Goal: Task Accomplishment & Management: Manage account settings

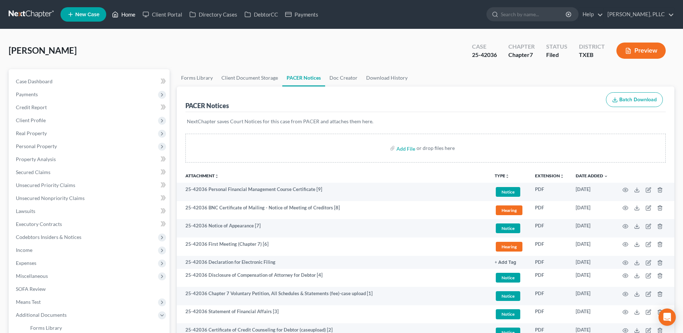
click at [132, 13] on link "Home" at bounding box center [123, 14] width 31 height 13
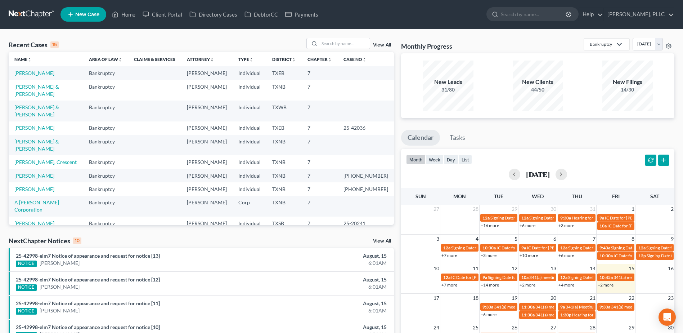
click at [59, 199] on link "A [PERSON_NAME] Corporation" at bounding box center [36, 205] width 45 height 13
select select "4"
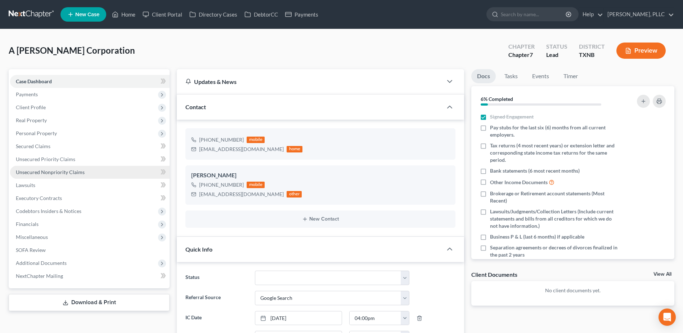
click at [54, 173] on span "Unsecured Nonpriority Claims" at bounding box center [50, 172] width 69 height 6
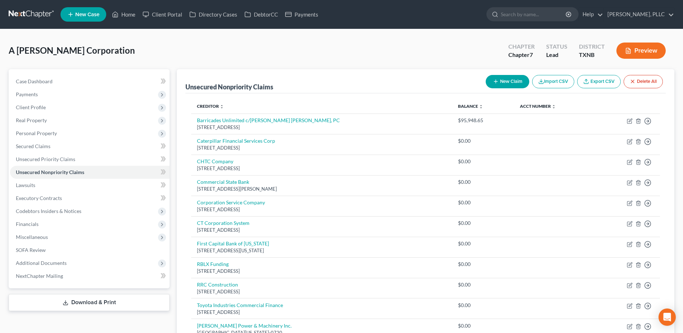
click at [10, 166] on link "Unsecured Nonpriority Claims" at bounding box center [90, 172] width 160 height 13
click at [169, 14] on link "Client Portal" at bounding box center [162, 14] width 47 height 13
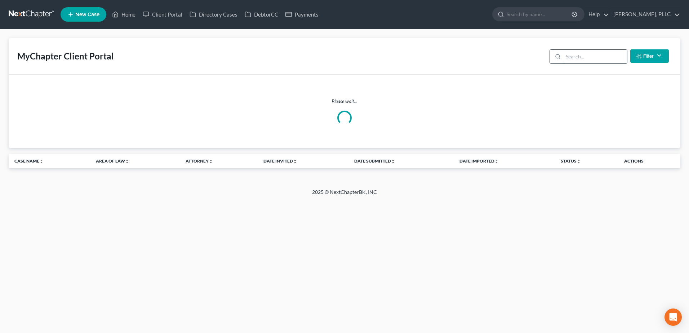
click at [581, 57] on input "search" at bounding box center [595, 57] width 64 height 14
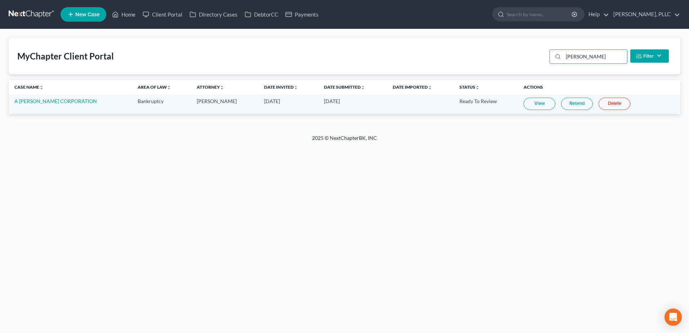
type input "[PERSON_NAME]"
click at [540, 103] on link "View" at bounding box center [539, 104] width 32 height 12
click at [128, 13] on link "Home" at bounding box center [123, 14] width 31 height 13
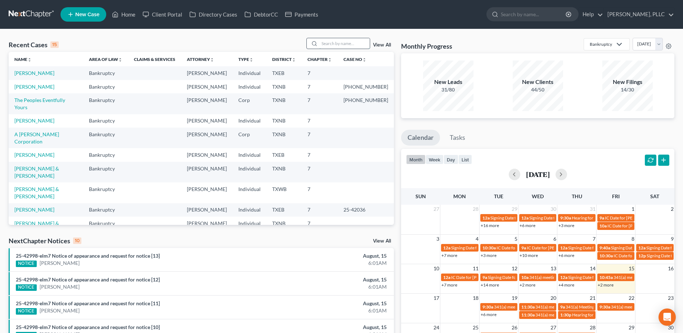
click at [334, 39] on input "search" at bounding box center [345, 43] width 50 height 10
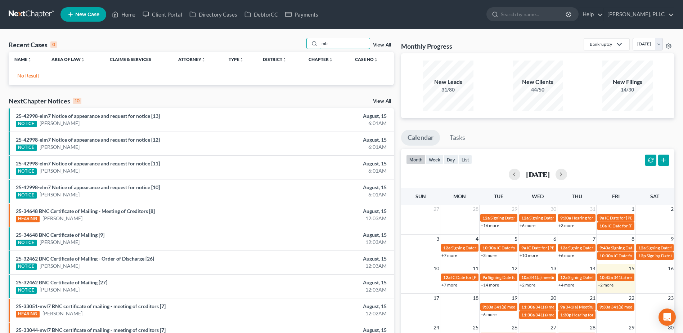
type input "m"
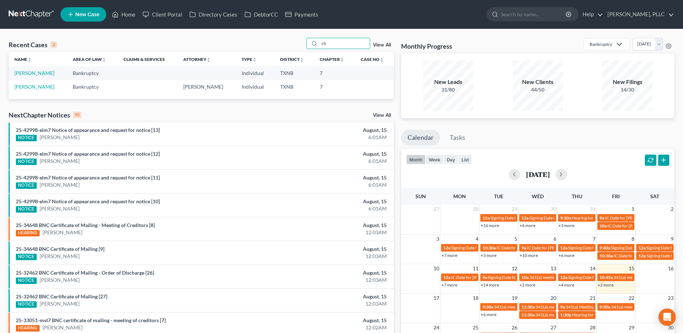
type input "c"
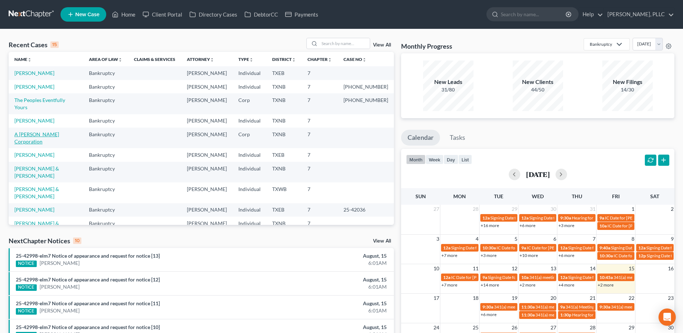
click at [58, 131] on link "A [PERSON_NAME] Corporation" at bounding box center [36, 137] width 45 height 13
select select "4"
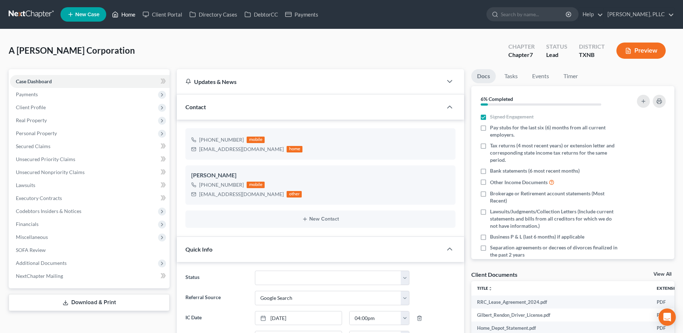
click at [126, 13] on link "Home" at bounding box center [123, 14] width 31 height 13
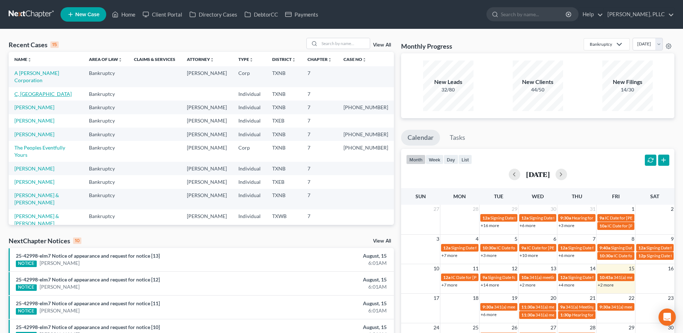
click at [34, 91] on link "C, [GEOGRAPHIC_DATA]" at bounding box center [42, 94] width 57 height 6
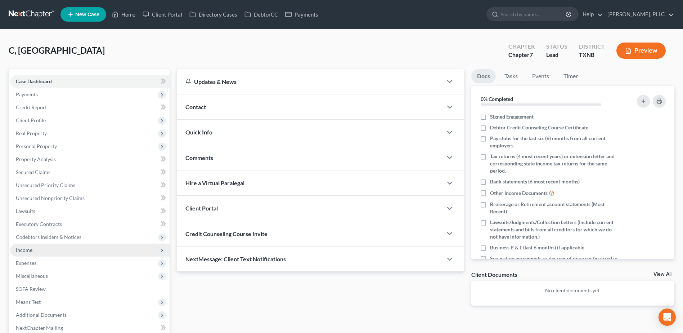
click at [36, 248] on span "Income" at bounding box center [90, 250] width 160 height 13
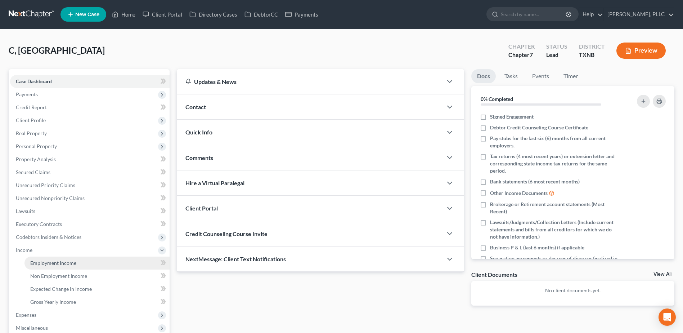
click at [68, 260] on span "Employment Income" at bounding box center [53, 263] width 46 height 6
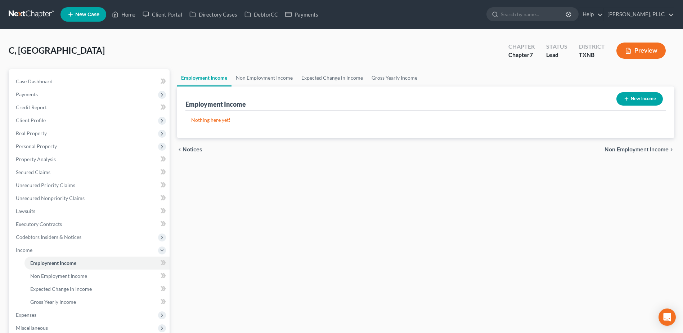
click at [638, 98] on button "New Income" at bounding box center [640, 98] width 46 height 13
select select "0"
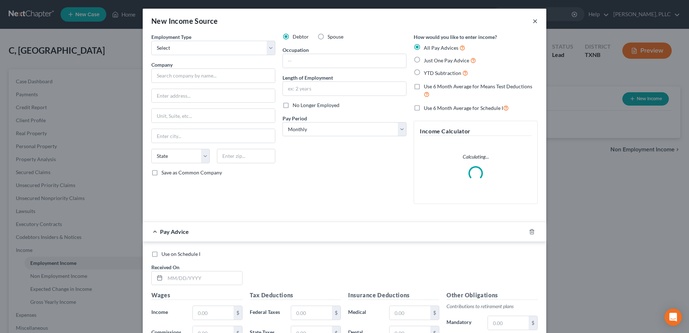
drag, startPoint x: 534, startPoint y: 22, endPoint x: 529, endPoint y: 27, distance: 7.6
click at [534, 21] on button "×" at bounding box center [535, 21] width 5 height 9
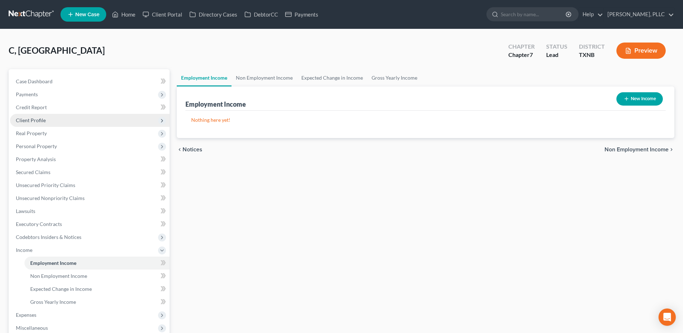
click at [32, 121] on span "Client Profile" at bounding box center [31, 120] width 30 height 6
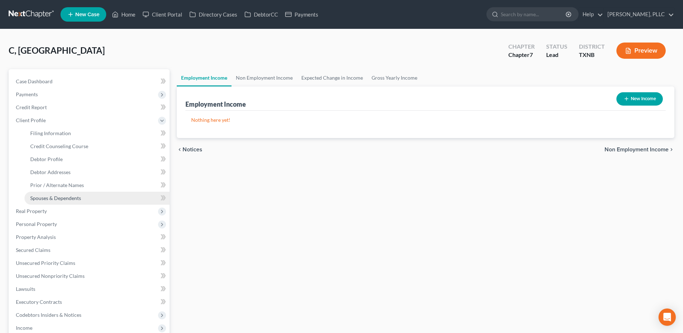
click at [62, 199] on span "Spouses & Dependents" at bounding box center [55, 198] width 51 height 6
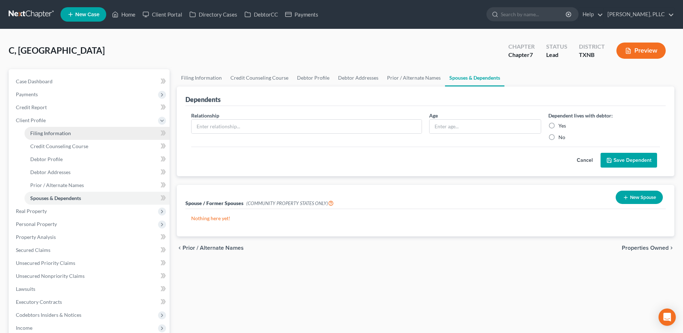
click at [52, 131] on span "Filing Information" at bounding box center [50, 133] width 41 height 6
select select "1"
select select "0"
select select "45"
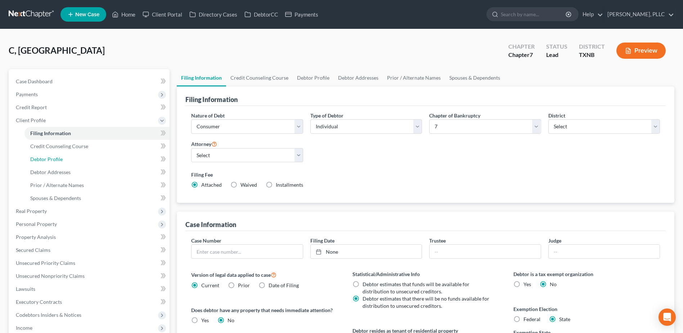
click at [57, 159] on span "Debtor Profile" at bounding box center [46, 159] width 32 height 6
select select "0"
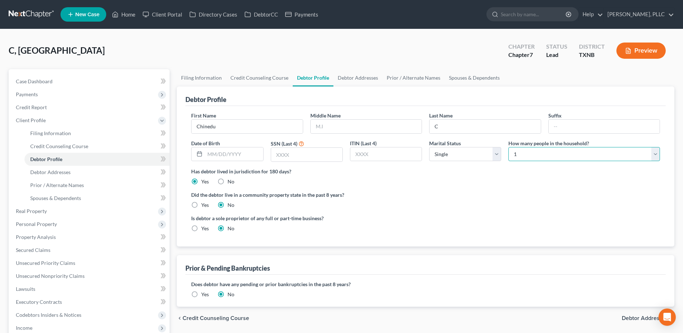
click at [659, 151] on select "Select 1 2 3 4 5 6 7 8 9 10 11 12 13 14 15 16 17 18 19 20" at bounding box center [585, 154] width 152 height 14
select select "6"
click at [509, 147] on select "Select 1 2 3 4 5 6 7 8 9 10 11 12 13 14 15 16 17 18 19 20" at bounding box center [585, 154] width 152 height 14
click at [498, 158] on select "Select Single Married Separated Divorced Widowed" at bounding box center [465, 154] width 72 height 14
select select "1"
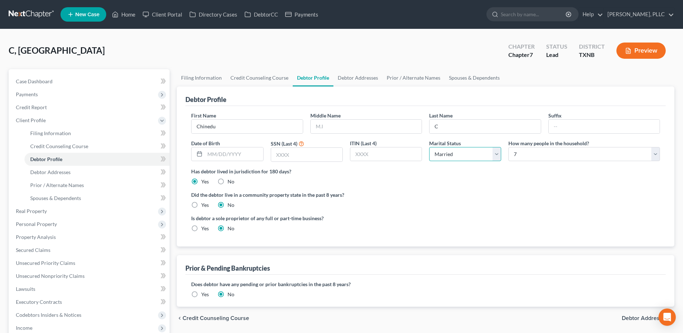
click at [429, 147] on select "Select Single Married Separated Divorced Widowed" at bounding box center [465, 154] width 72 height 14
click at [125, 249] on link "Secured Claims" at bounding box center [90, 250] width 160 height 13
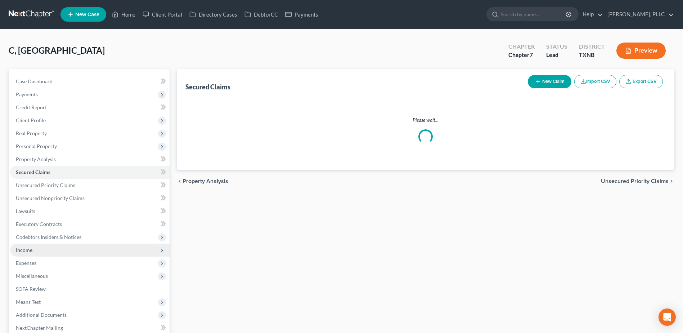
drag, startPoint x: 33, startPoint y: 249, endPoint x: 403, endPoint y: 199, distance: 373.4
click at [33, 249] on span "Income" at bounding box center [90, 250] width 160 height 13
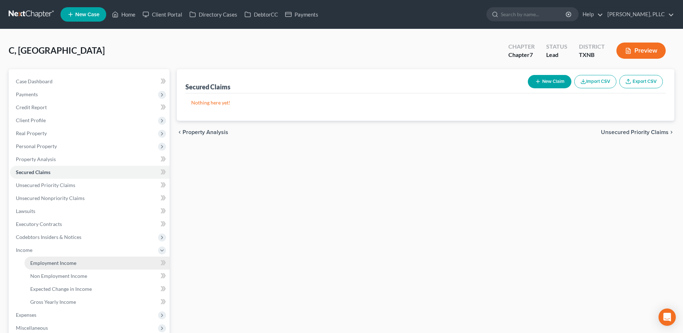
click at [61, 264] on span "Employment Income" at bounding box center [53, 263] width 46 height 6
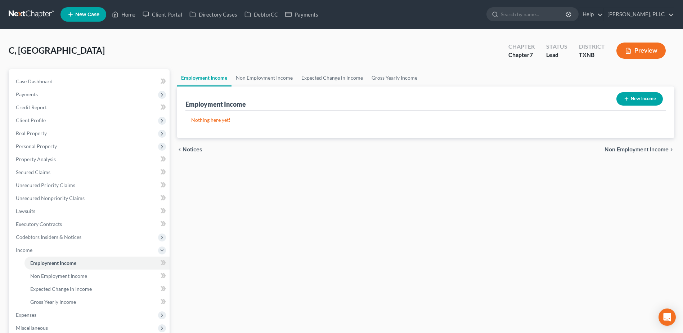
click at [636, 101] on button "New Income" at bounding box center [640, 98] width 46 height 13
select select "0"
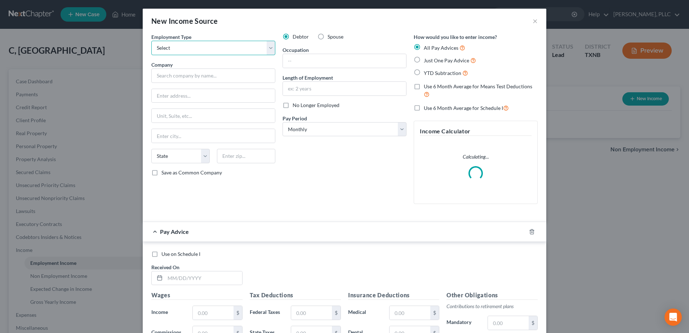
click at [268, 48] on select "Select Full or [DEMOGRAPHIC_DATA] Employment Self Employment" at bounding box center [213, 48] width 124 height 14
select select "0"
click at [151, 41] on select "Select Full or [DEMOGRAPHIC_DATA] Employment Self Employment" at bounding box center [213, 48] width 124 height 14
click at [201, 74] on input "text" at bounding box center [213, 75] width 124 height 14
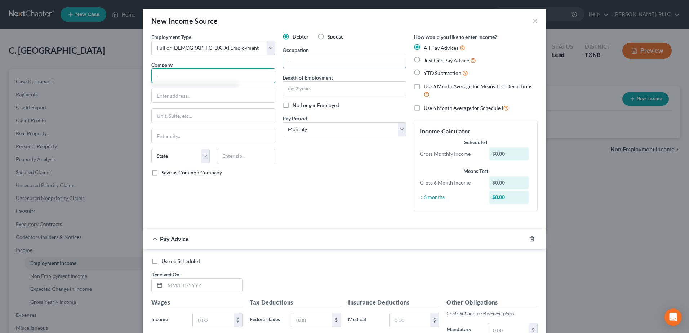
type input "-"
click at [342, 64] on input "text" at bounding box center [344, 61] width 123 height 14
type input "-"
click at [403, 132] on select "Select Monthly Twice Monthly Every Other Week Weekly" at bounding box center [344, 129] width 124 height 14
select select "2"
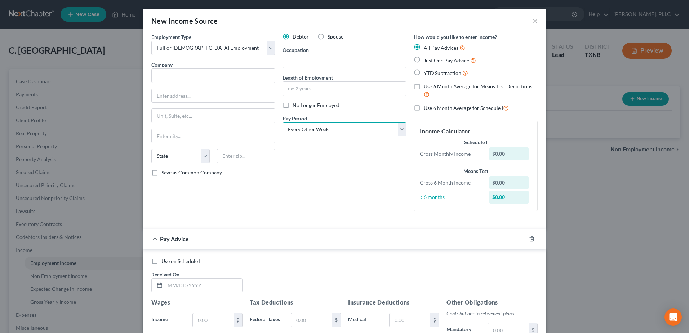
click at [282, 122] on select "Select Monthly Twice Monthly Every Other Week Weekly" at bounding box center [344, 129] width 124 height 14
click at [424, 60] on label "Just One Pay Advice" at bounding box center [450, 60] width 52 height 8
click at [427, 60] on input "Just One Pay Advice" at bounding box center [429, 58] width 5 height 5
radio input "true"
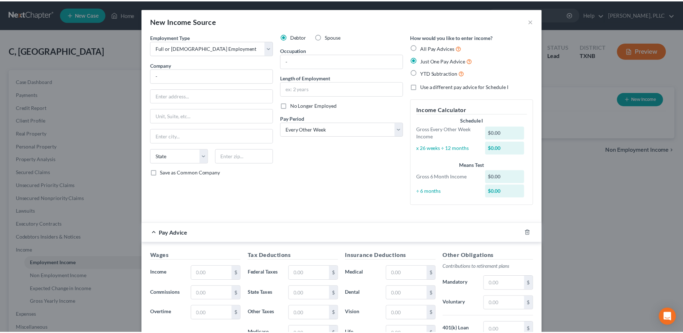
scroll to position [125, 0]
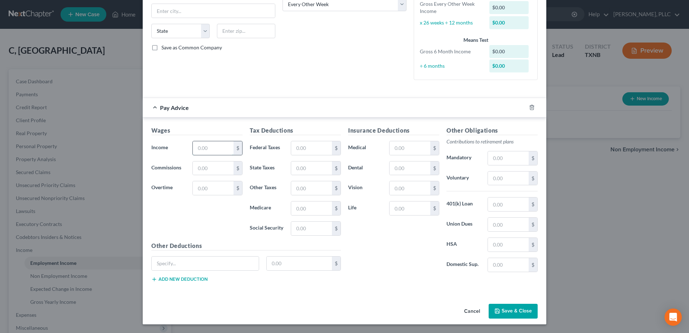
click at [204, 143] on input "text" at bounding box center [213, 148] width 41 height 14
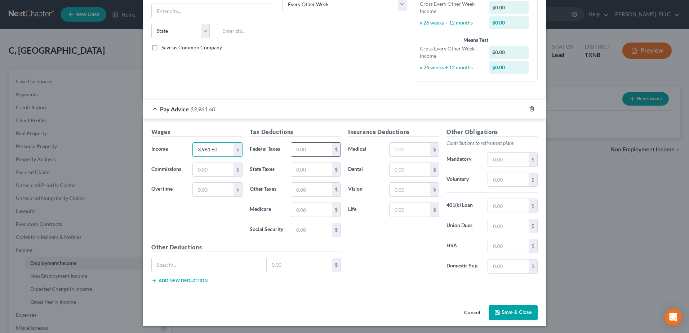
type input "3,961.60"
click at [297, 150] on input "text" at bounding box center [311, 150] width 41 height 14
type input "250.67"
type input "54.98"
type input "235.09"
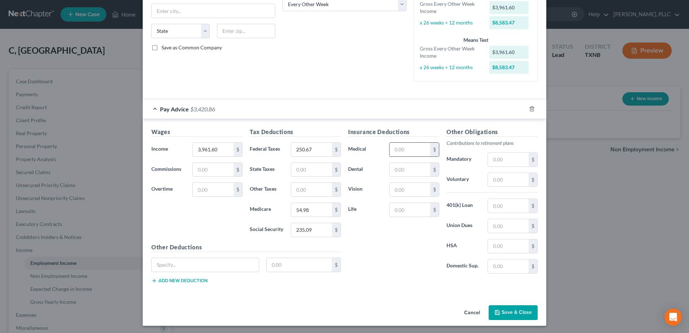
click at [417, 155] on input "text" at bounding box center [409, 150] width 41 height 14
type input "123.07"
click at [427, 172] on input "text" at bounding box center [409, 170] width 41 height 14
type input "32.77"
type input "13.98"
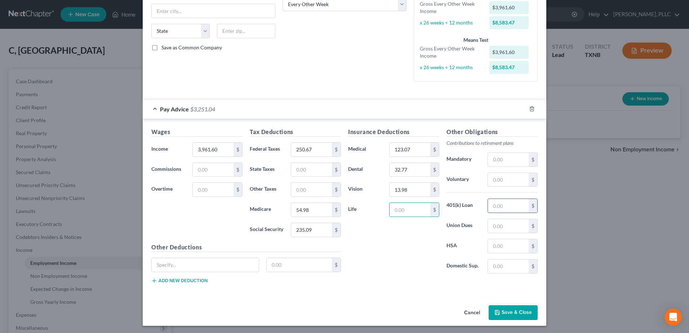
click at [502, 209] on input "text" at bounding box center [508, 206] width 41 height 14
type input "26.48"
click at [508, 181] on input "text" at bounding box center [508, 180] width 41 height 14
type input "396.16"
click at [406, 268] on div "Insurance Deductions Medical 123.07 $ Dental 32.77 $ Vision 13.98 $ Life $" at bounding box center [393, 204] width 98 height 152
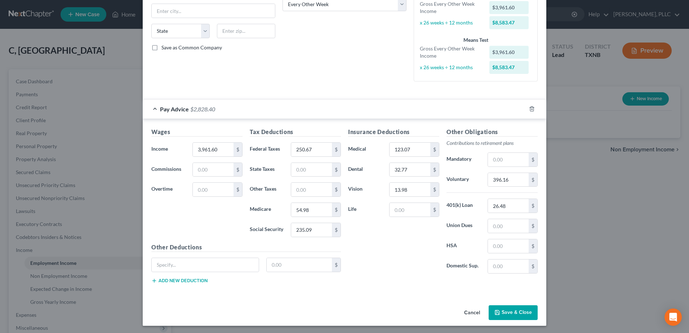
click at [522, 311] on button "Save & Close" at bounding box center [513, 312] width 49 height 15
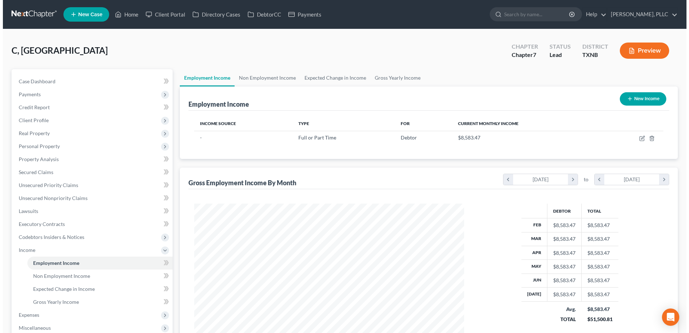
scroll to position [360153, 360004]
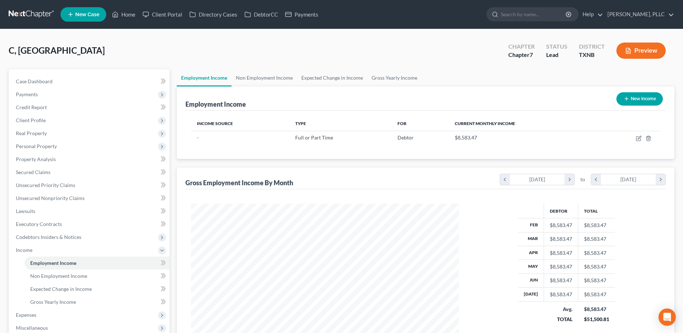
click at [648, 102] on button "New Income" at bounding box center [640, 98] width 46 height 13
select select "0"
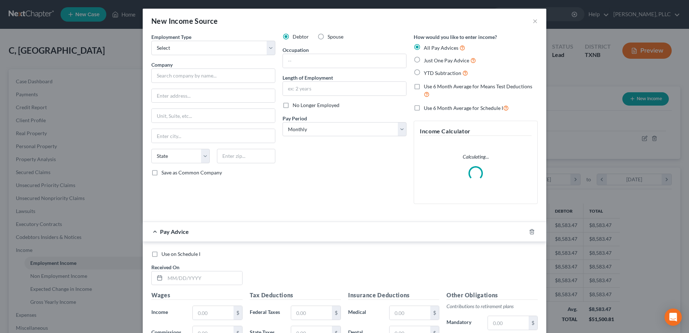
scroll to position [135, 285]
click at [328, 37] on label "Spouse" at bounding box center [336, 36] width 16 height 7
click at [330, 37] on input "Spouse" at bounding box center [332, 35] width 5 height 5
radio input "true"
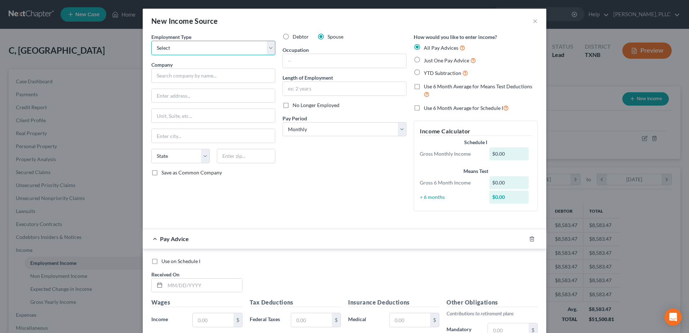
click at [268, 50] on select "Select Full or [DEMOGRAPHIC_DATA] Employment Self Employment" at bounding box center [213, 48] width 124 height 14
select select "0"
click at [151, 41] on select "Select Full or [DEMOGRAPHIC_DATA] Employment Self Employment" at bounding box center [213, 48] width 124 height 14
click at [211, 77] on input "text" at bounding box center [213, 75] width 124 height 14
type input "-"
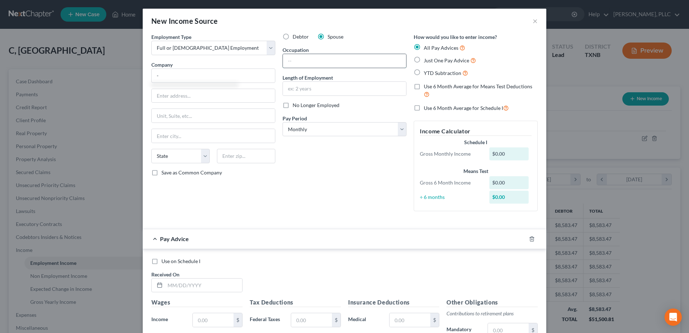
click at [297, 64] on input "text" at bounding box center [344, 61] width 123 height 14
type input "-"
click at [399, 129] on select "Select Monthly Twice Monthly Every Other Week Weekly" at bounding box center [344, 129] width 124 height 14
select select "2"
click at [282, 122] on select "Select Monthly Twice Monthly Every Other Week Weekly" at bounding box center [344, 129] width 124 height 14
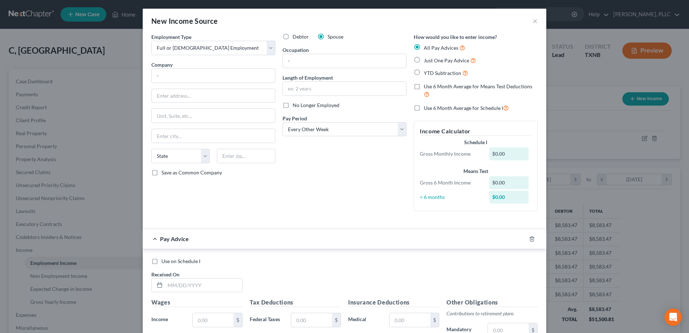
click at [424, 58] on label "Just One Pay Advice" at bounding box center [450, 60] width 52 height 8
click at [427, 58] on input "Just One Pay Advice" at bounding box center [429, 58] width 5 height 5
radio input "true"
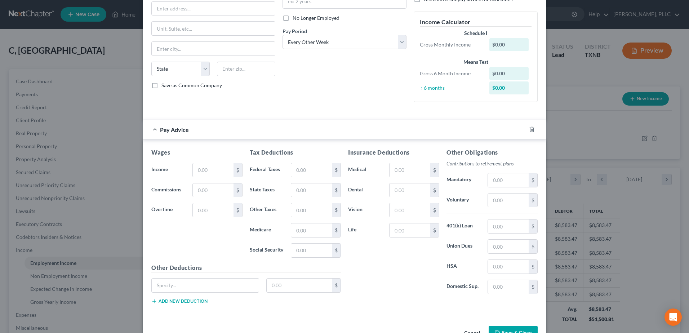
scroll to position [108, 0]
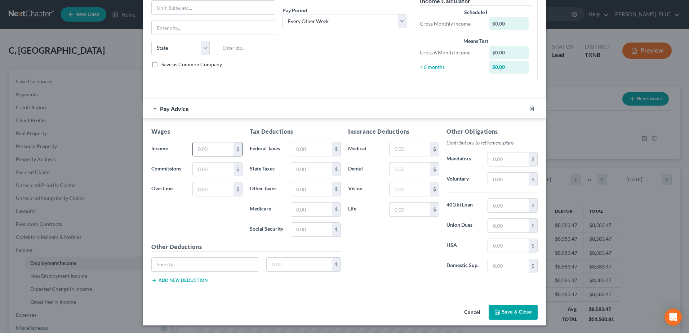
click at [211, 153] on input "text" at bounding box center [213, 149] width 41 height 14
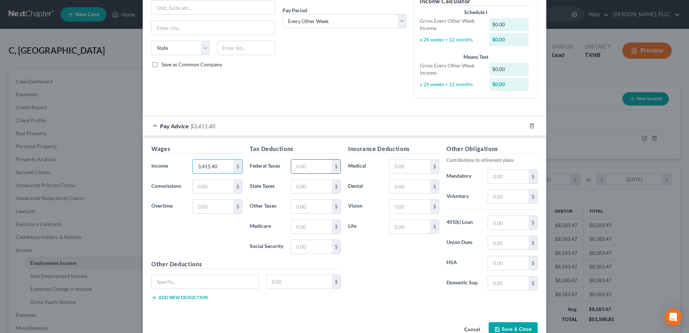
type input "3,411.40"
click at [306, 165] on input "text" at bounding box center [311, 167] width 41 height 14
type input "205.28"
type input "41.84"
type input "178.88"
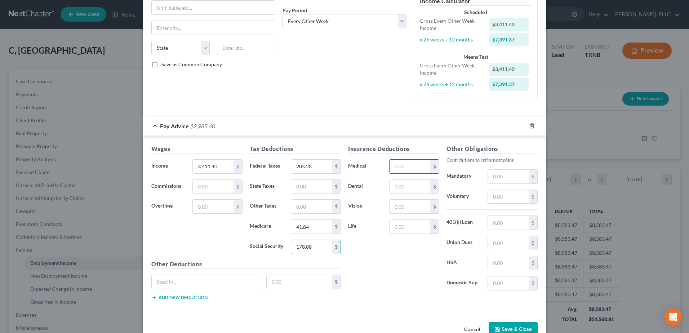
click at [402, 170] on input "text" at bounding box center [409, 167] width 41 height 14
type input "315.63"
type input "76.87"
click at [415, 211] on input "text" at bounding box center [409, 207] width 41 height 14
type input "7.54"
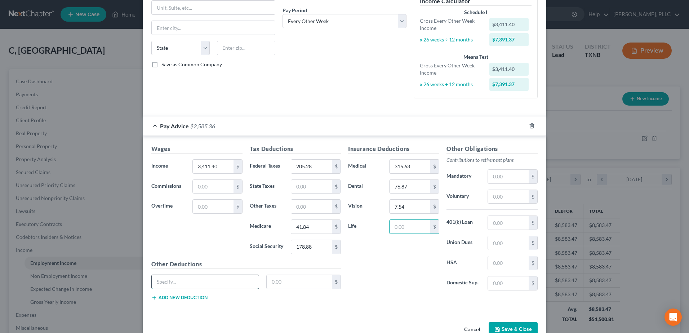
click at [216, 284] on input "text" at bounding box center [205, 282] width 107 height 14
type input "fSA"
type input "122.73"
click at [155, 282] on input "fSA" at bounding box center [205, 282] width 107 height 14
type input "FSA"
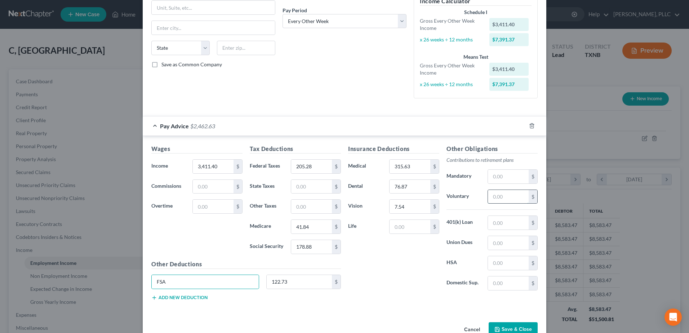
click at [500, 200] on input "text" at bounding box center [508, 197] width 41 height 14
type input "136.46"
click at [520, 225] on input "text" at bounding box center [508, 223] width 41 height 14
type input "129.75"
click at [413, 232] on input "text" at bounding box center [409, 227] width 41 height 14
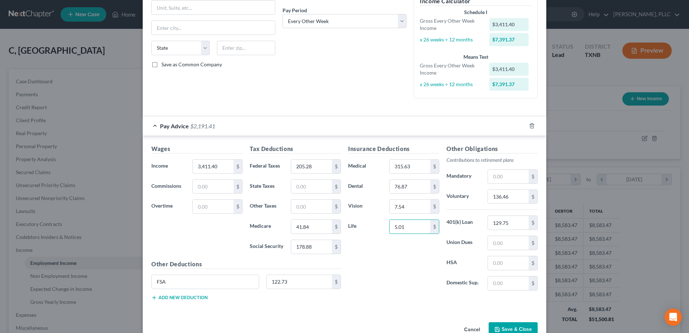
type input "5.01"
click at [399, 284] on div "Insurance Deductions Medical 315.63 $ Dental 76.87 $ Vision 7.54 $ Life 5.01 $" at bounding box center [393, 220] width 98 height 152
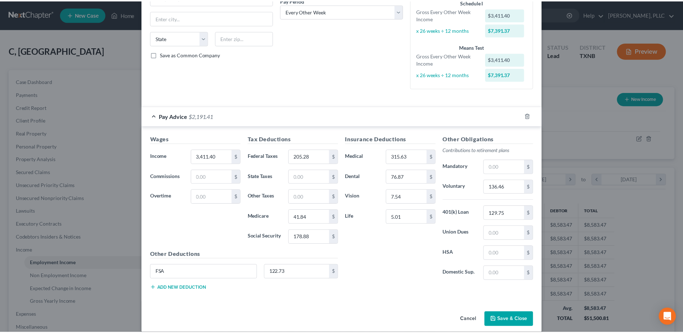
scroll to position [126, 0]
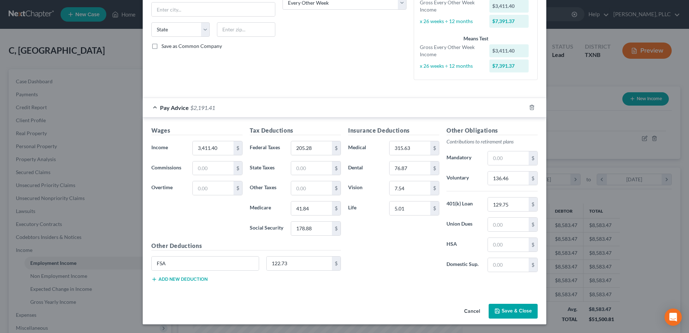
click at [519, 314] on button "Save & Close" at bounding box center [513, 311] width 49 height 15
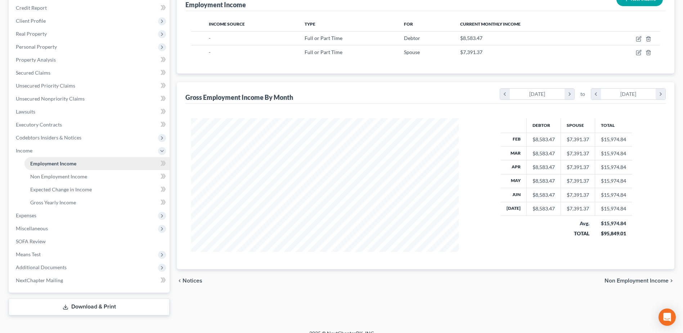
scroll to position [109, 0]
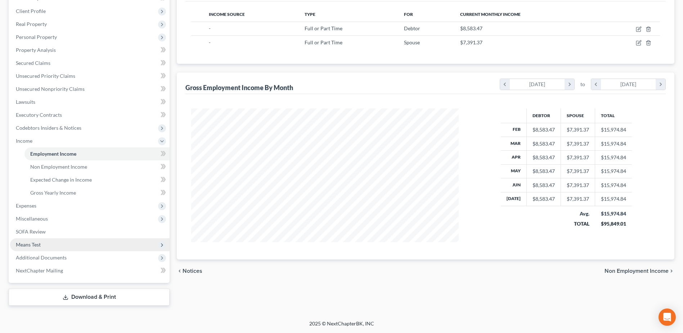
click at [37, 241] on span "Means Test" at bounding box center [28, 244] width 25 height 6
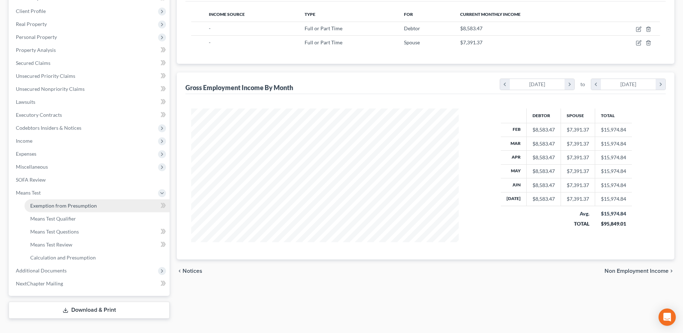
click at [65, 202] on span "Exemption from Presumption" at bounding box center [63, 205] width 67 height 6
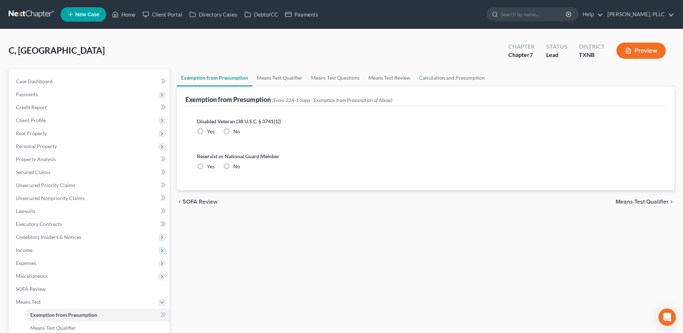
click at [233, 129] on label "No" at bounding box center [236, 131] width 7 height 7
click at [236, 129] on input "No" at bounding box center [238, 130] width 5 height 5
radio input "true"
click at [233, 166] on label "No" at bounding box center [236, 166] width 7 height 7
click at [236, 166] on input "No" at bounding box center [238, 165] width 5 height 5
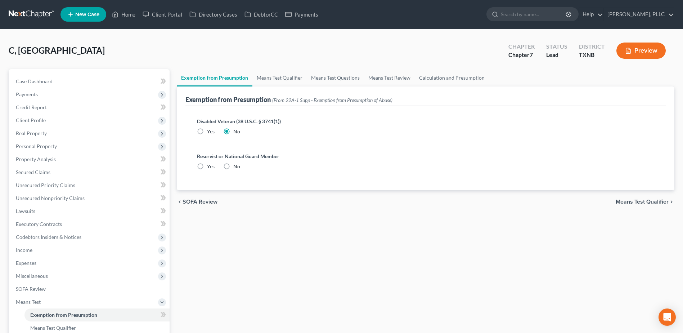
radio input "true"
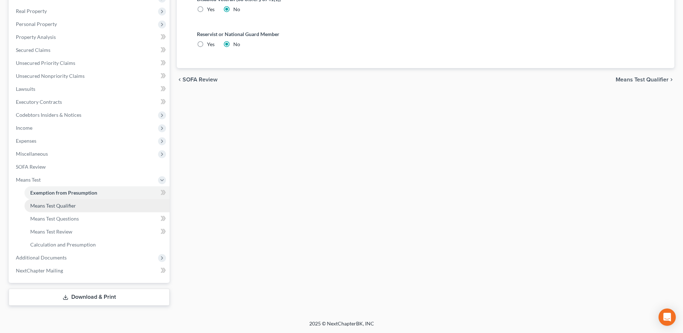
click at [44, 207] on span "Means Test Qualifier" at bounding box center [53, 205] width 46 height 6
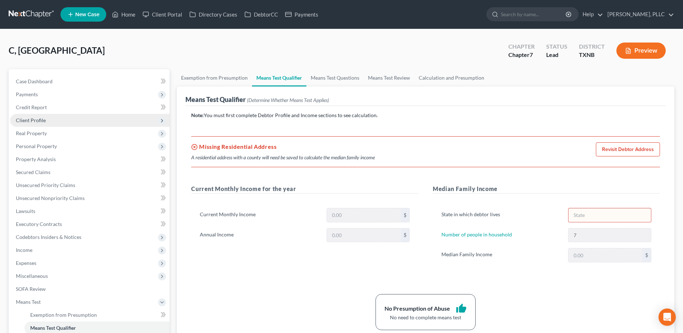
click at [36, 117] on span "Client Profile" at bounding box center [31, 120] width 30 height 6
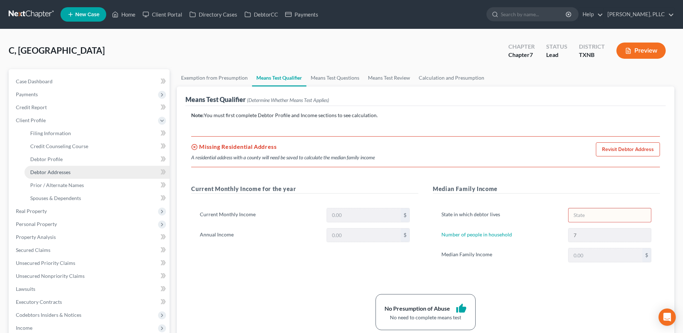
click at [56, 169] on span "Debtor Addresses" at bounding box center [50, 172] width 40 height 6
select select "0"
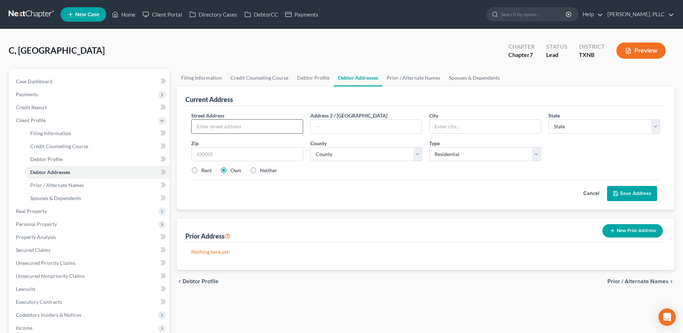
click at [278, 126] on input "text" at bounding box center [247, 127] width 111 height 14
click at [211, 128] on input "text" at bounding box center [247, 127] width 111 height 14
type input "[STREET_ADDRESS]"
type input "[PERSON_NAME]"
select select "45"
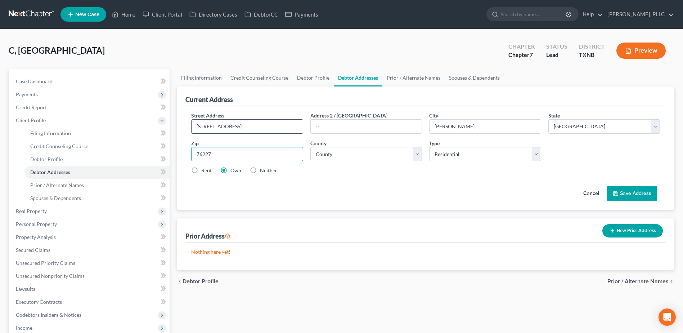
type input "76227"
drag, startPoint x: 216, startPoint y: 152, endPoint x: 193, endPoint y: 153, distance: 23.5
click at [193, 153] on input "76227" at bounding box center [247, 154] width 112 height 14
click at [388, 155] on select "County [GEOGRAPHIC_DATA] [GEOGRAPHIC_DATA] [GEOGRAPHIC_DATA] [GEOGRAPHIC_DATA] …" at bounding box center [367, 154] width 112 height 14
select select "61"
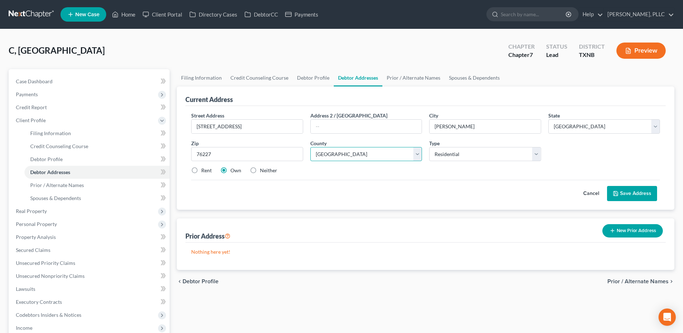
click at [311, 147] on select "County [GEOGRAPHIC_DATA] [GEOGRAPHIC_DATA] [GEOGRAPHIC_DATA] [GEOGRAPHIC_DATA] …" at bounding box center [367, 154] width 112 height 14
click at [647, 188] on button "Save Address" at bounding box center [632, 193] width 50 height 15
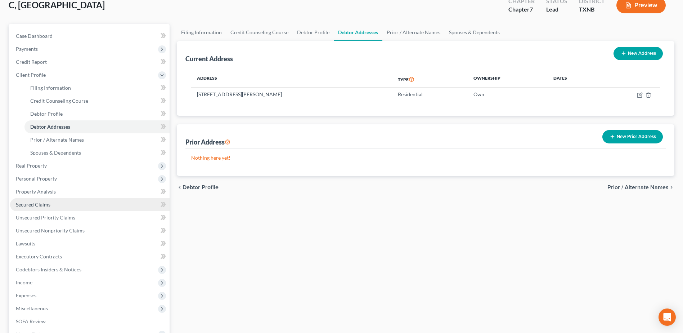
scroll to position [135, 0]
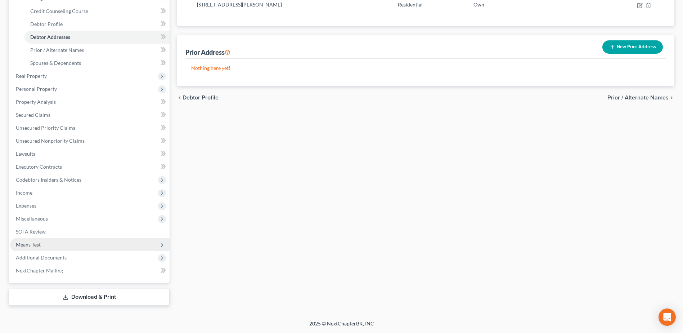
click at [39, 244] on span "Means Test" at bounding box center [28, 244] width 25 height 6
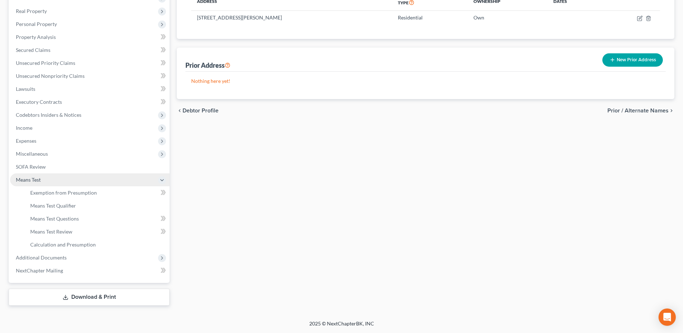
scroll to position [122, 0]
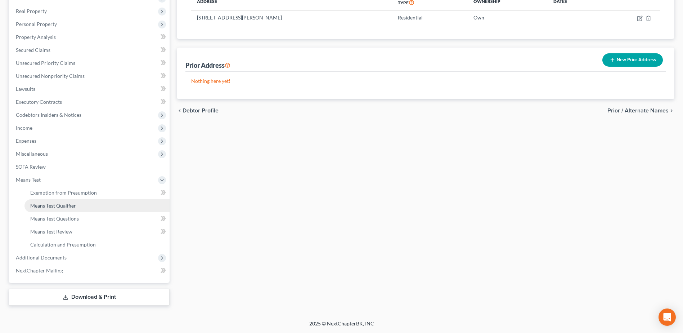
click at [59, 206] on span "Means Test Qualifier" at bounding box center [53, 205] width 46 height 6
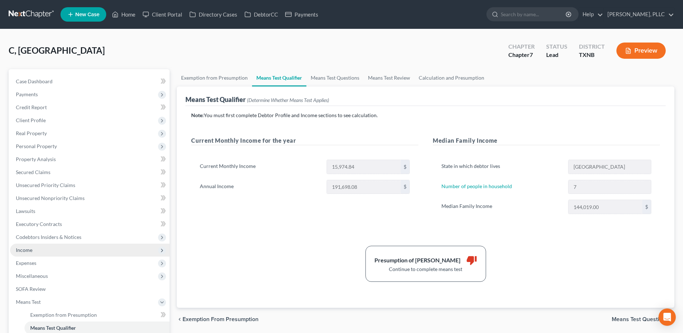
click at [32, 250] on span "Income" at bounding box center [24, 250] width 17 height 6
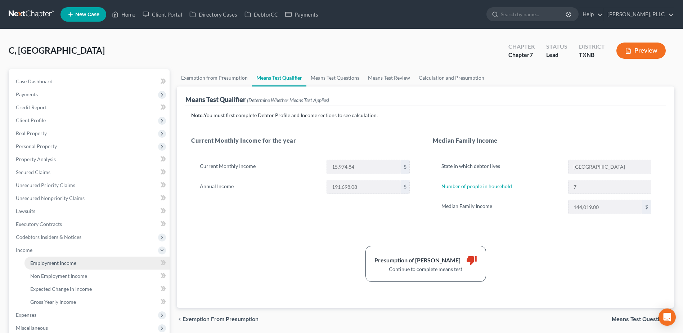
click at [61, 264] on span "Employment Income" at bounding box center [53, 263] width 46 height 6
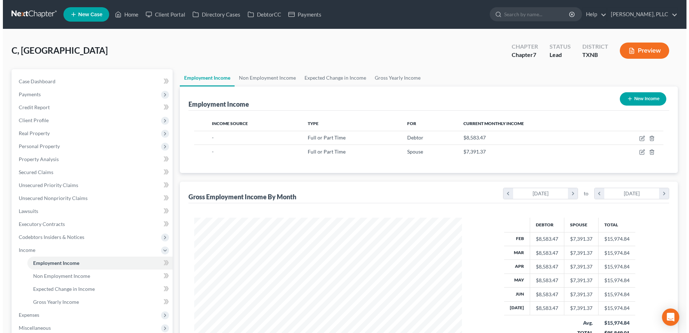
scroll to position [134, 282]
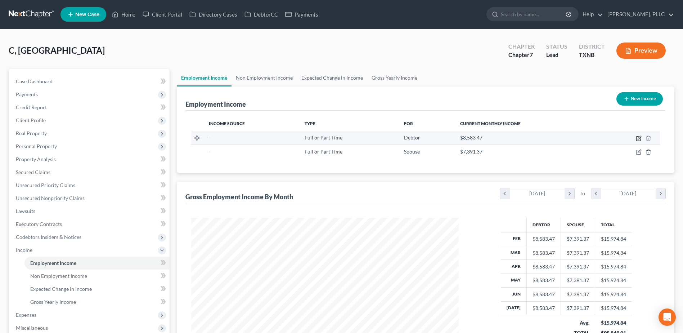
click at [638, 138] on icon "button" at bounding box center [639, 138] width 6 height 6
select select "0"
select select "2"
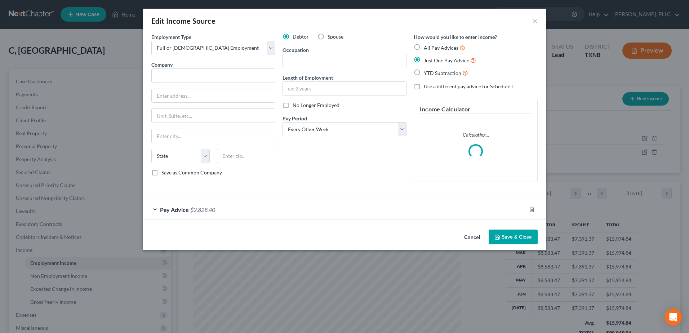
scroll to position [135, 285]
click at [158, 209] on div "Pay Advice $2,828.40" at bounding box center [334, 209] width 383 height 19
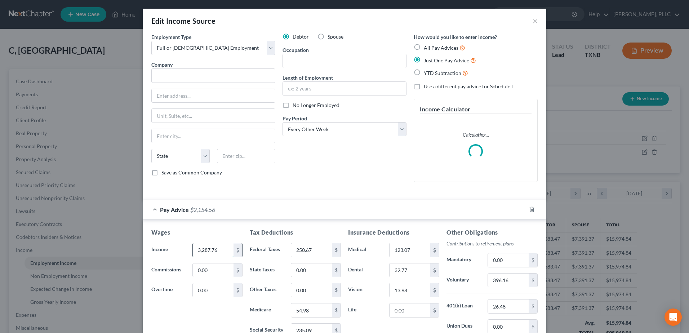
type input "3,287.76"
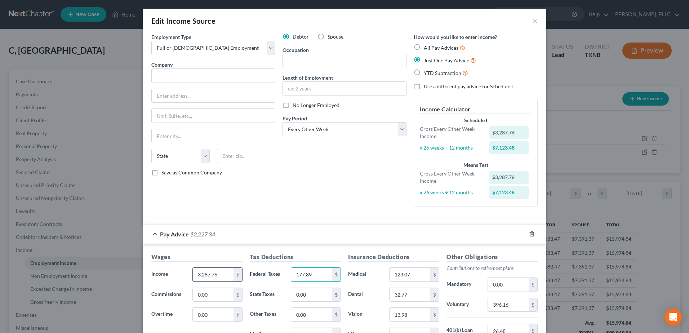
type input "177.89"
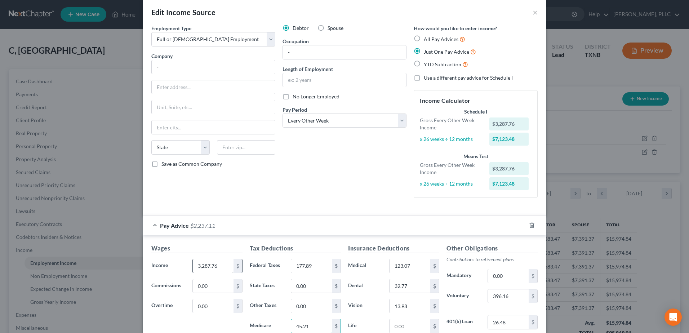
type input "45.21"
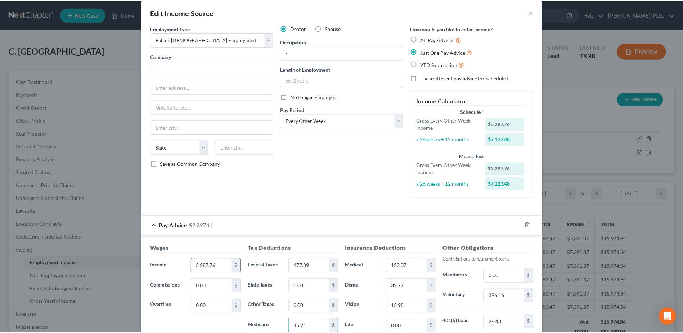
scroll to position [126, 0]
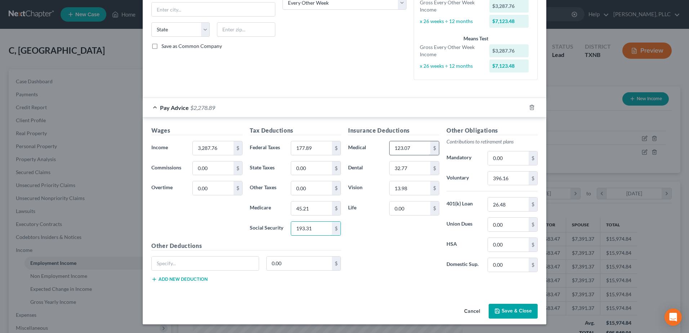
type input "193.31"
click at [418, 151] on input "123.07" at bounding box center [409, 148] width 41 height 14
type input "328.78"
click at [425, 266] on div "Insurance Deductions Medical 123.07 $ Dental 32.77 $ Vision 13.98 $ Life 0.00 $" at bounding box center [393, 202] width 98 height 152
click at [509, 313] on button "Save & Close" at bounding box center [513, 311] width 49 height 15
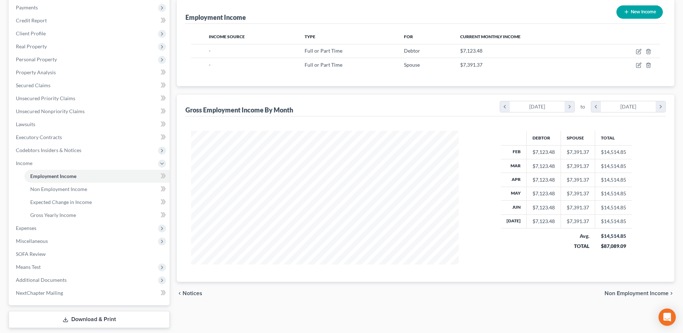
scroll to position [109, 0]
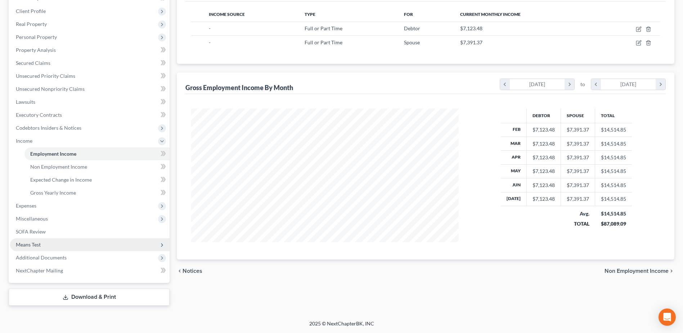
click at [41, 244] on span "Means Test" at bounding box center [90, 244] width 160 height 13
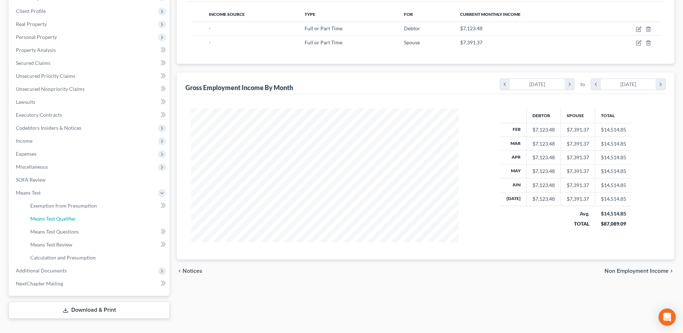
click at [63, 218] on span "Means Test Qualifier" at bounding box center [53, 218] width 46 height 6
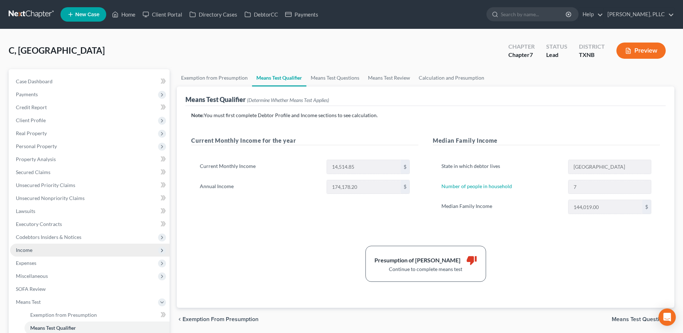
click at [40, 251] on span "Income" at bounding box center [90, 250] width 160 height 13
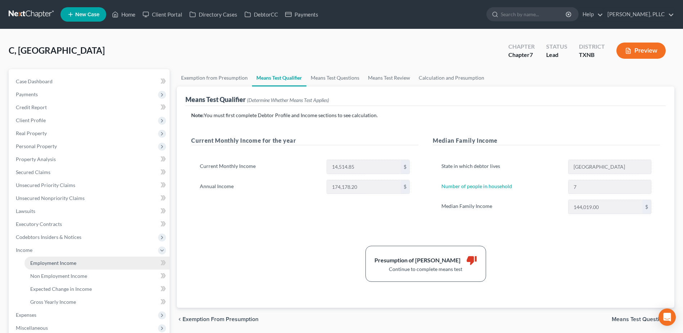
click at [51, 266] on link "Employment Income" at bounding box center [96, 263] width 145 height 13
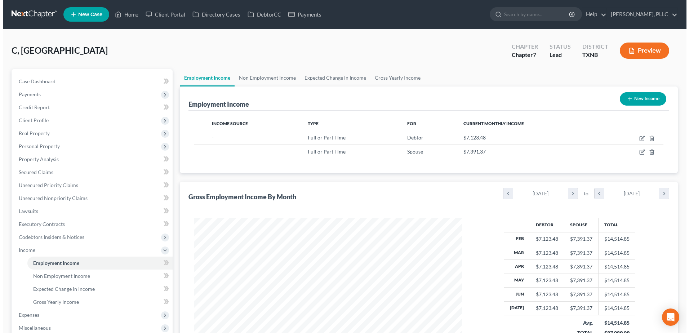
scroll to position [134, 282]
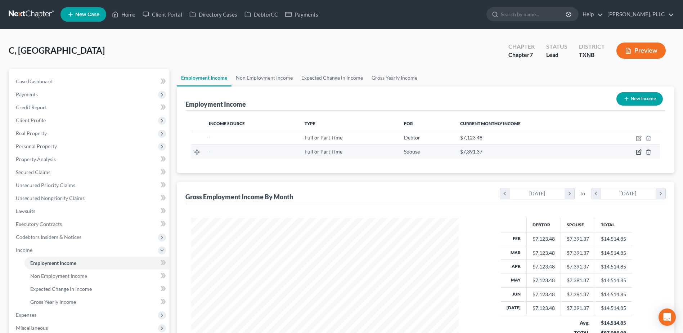
click at [639, 153] on icon "button" at bounding box center [639, 151] width 3 height 3
select select "0"
select select "2"
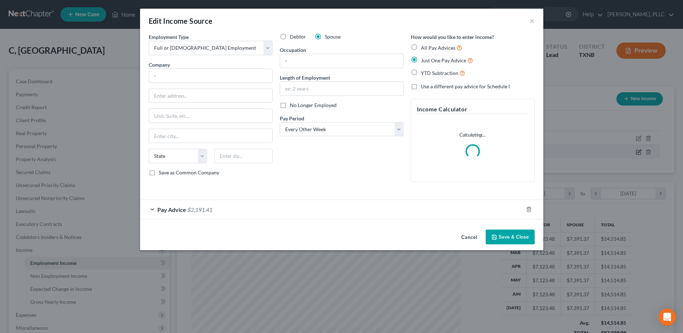
scroll to position [135, 285]
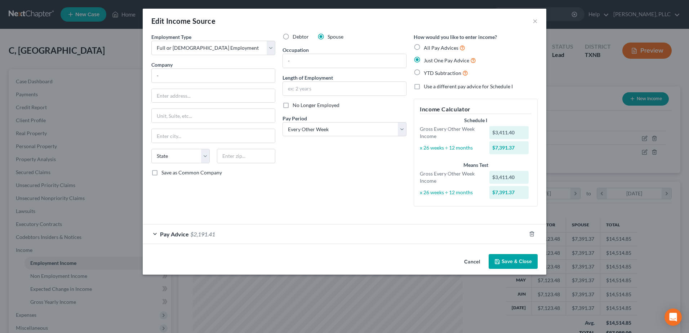
click at [470, 260] on button "Cancel" at bounding box center [471, 262] width 27 height 14
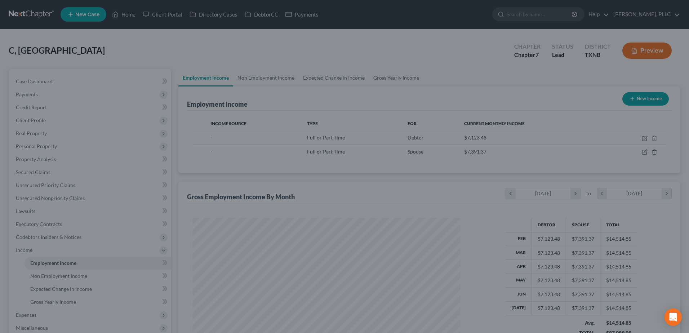
scroll to position [360153, 360004]
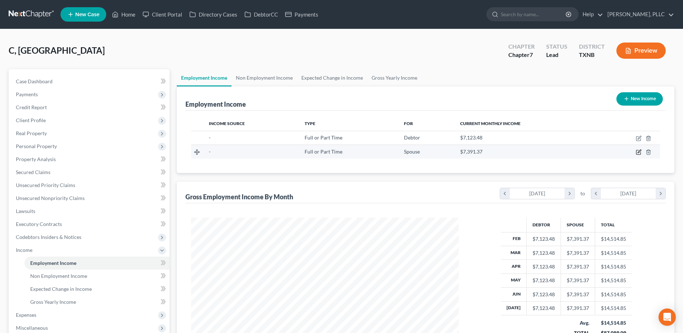
click at [640, 153] on icon "button" at bounding box center [639, 152] width 6 height 6
select select "0"
select select "2"
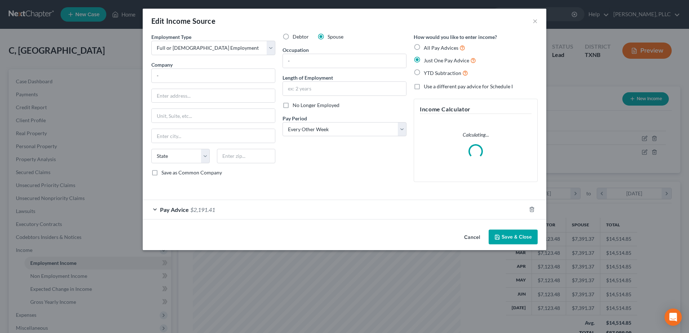
scroll to position [135, 285]
drag, startPoint x: 155, startPoint y: 209, endPoint x: 226, endPoint y: 220, distance: 71.1
click at [155, 209] on div "Pay Advice $2,191.41" at bounding box center [334, 209] width 383 height 19
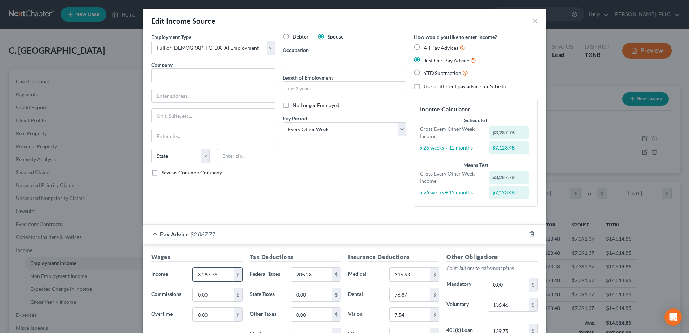
click at [223, 277] on input "3,287.76" at bounding box center [213, 275] width 41 height 14
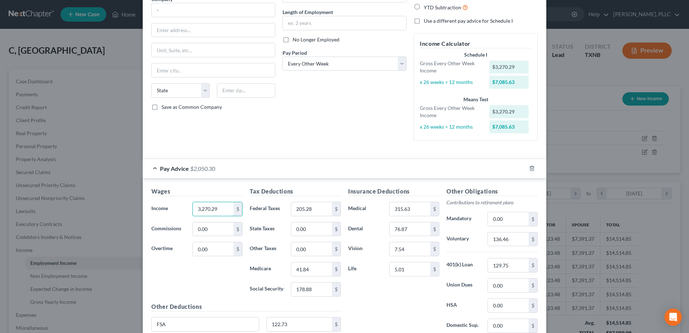
scroll to position [72, 0]
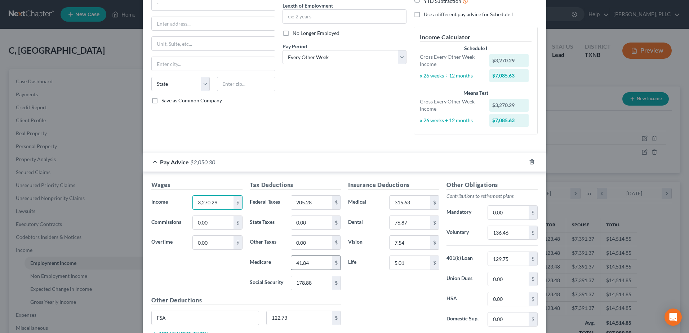
type input "3,270.29"
click at [327, 263] on input "41.84" at bounding box center [311, 263] width 41 height 14
type input "0.00"
click at [324, 266] on input "41.84" at bounding box center [311, 263] width 41 height 14
type input "39.79"
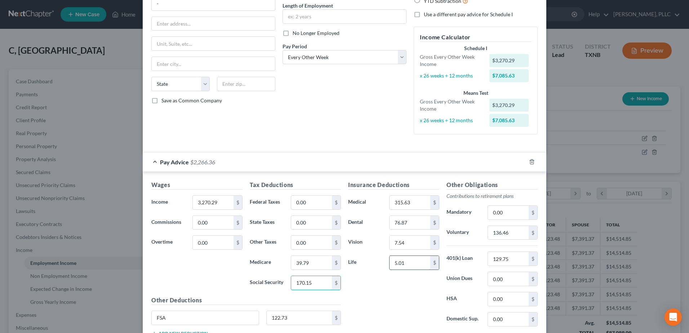
type input "170.15"
type input "4.92"
click at [519, 231] on input "136.46" at bounding box center [508, 233] width 41 height 14
type input "130.81"
click at [517, 263] on input "129.75" at bounding box center [508, 259] width 41 height 14
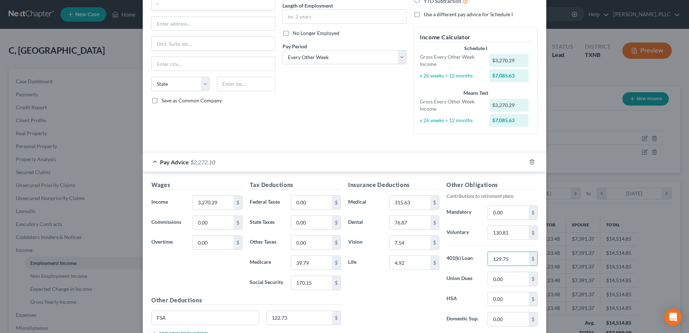
click at [397, 299] on div "Insurance Deductions Medical 315.63 $ Dental 76.87 $ Vision 7.54 $ Life 4.92 $" at bounding box center [393, 257] width 98 height 152
click at [414, 303] on div "Insurance Deductions Medical 315.63 $ Dental 76.87 $ Vision 7.54 $ Life 4.92 $" at bounding box center [393, 257] width 98 height 152
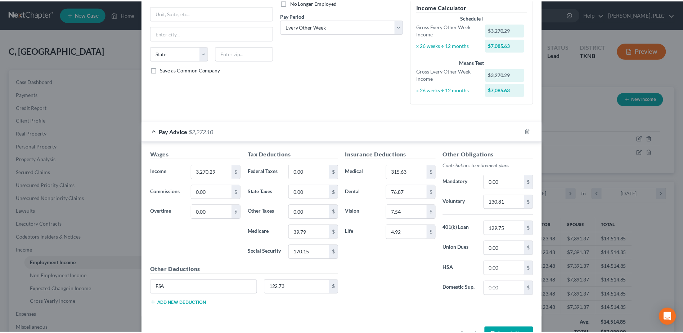
scroll to position [126, 0]
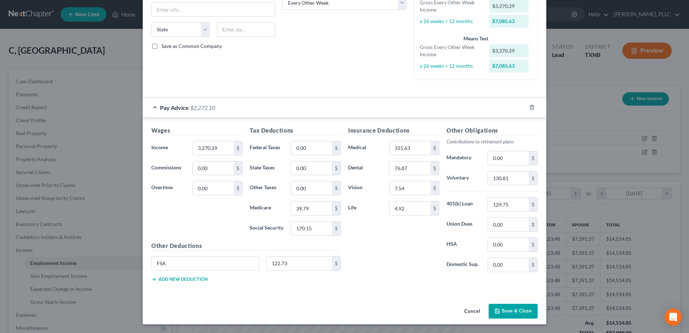
click at [524, 316] on button "Save & Close" at bounding box center [513, 311] width 49 height 15
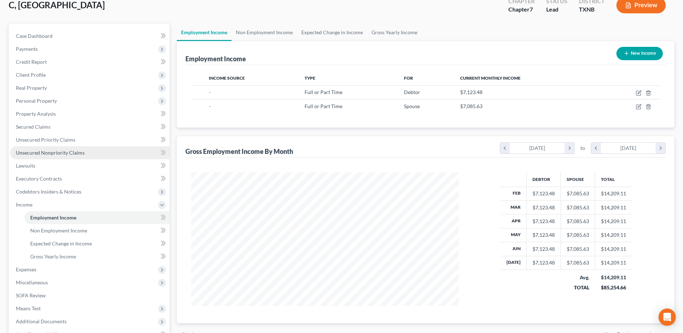
scroll to position [109, 0]
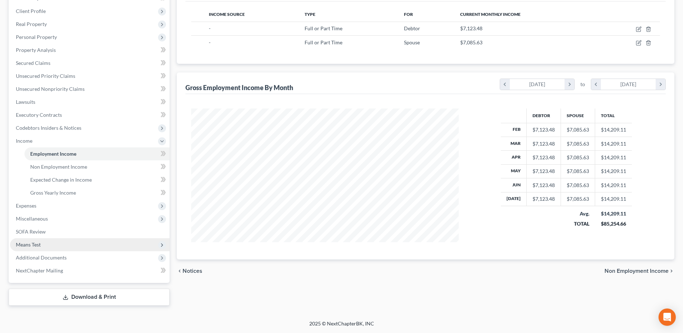
click at [46, 244] on span "Means Test" at bounding box center [90, 244] width 160 height 13
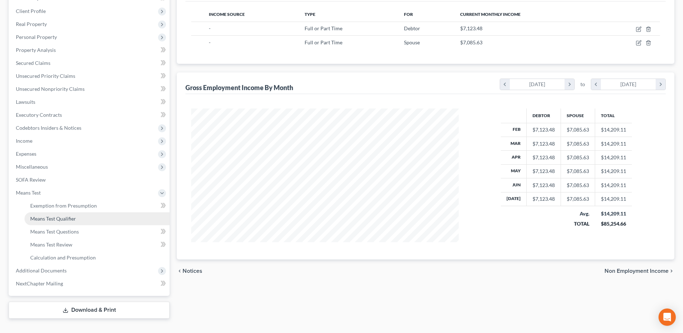
click at [43, 219] on span "Means Test Qualifier" at bounding box center [53, 218] width 46 height 6
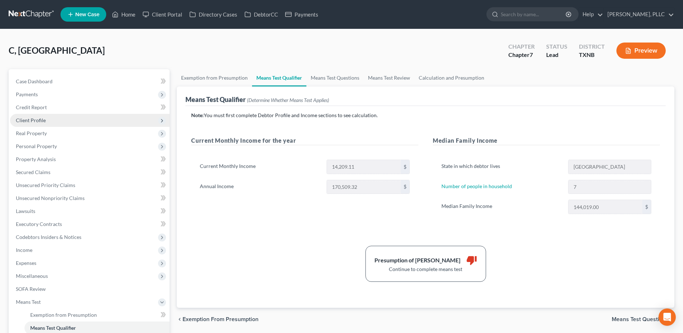
click at [37, 119] on span "Client Profile" at bounding box center [31, 120] width 30 height 6
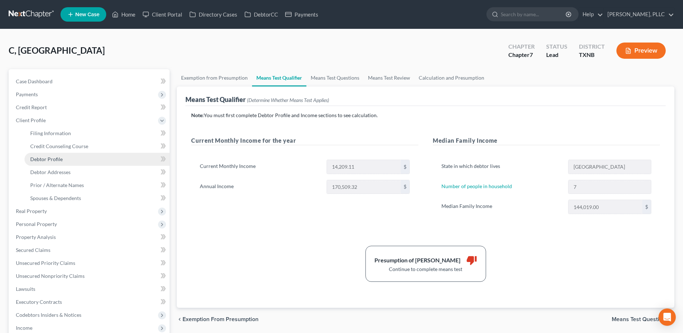
click at [65, 157] on link "Debtor Profile" at bounding box center [96, 159] width 145 height 13
select select "1"
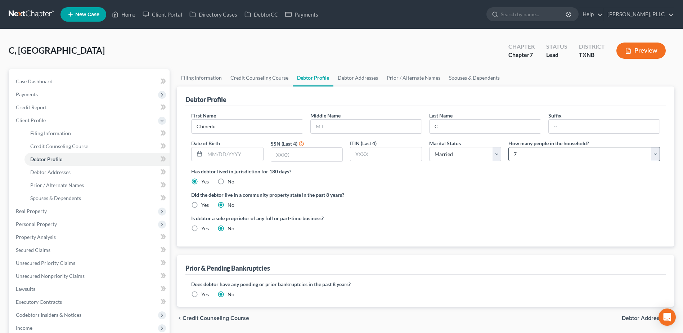
click at [660, 156] on div "How many people in the household? Select 1 2 3 4 5 6 7 8 9 10 11 12 13 14 15 16…" at bounding box center [584, 150] width 159 height 23
click at [657, 157] on select "Select 1 2 3 4 5 6 7 8 9 10 11 12 13 14 15 16 17 18 19 20" at bounding box center [585, 154] width 152 height 14
select select "7"
click at [509, 147] on select "Select 1 2 3 4 5 6 7 8 9 10 11 12 13 14 15 16 17 18 19 20" at bounding box center [585, 154] width 152 height 14
click at [228, 50] on div "C, [GEOGRAPHIC_DATA] Upgraded Chapter Chapter 7 Status [GEOGRAPHIC_DATA] [GEOGR…" at bounding box center [342, 53] width 666 height 31
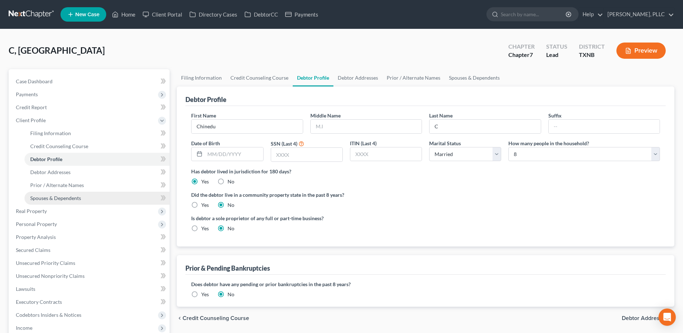
click at [53, 197] on span "Spouses & Dependents" at bounding box center [55, 198] width 51 height 6
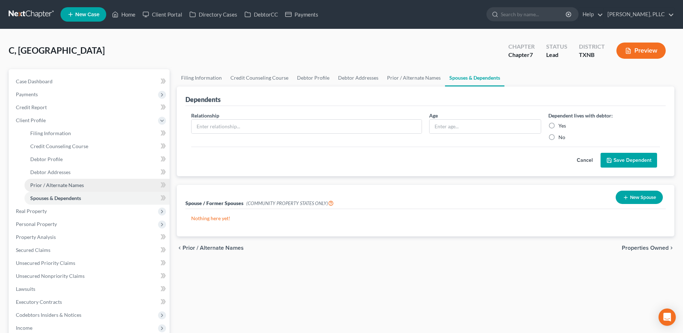
scroll to position [135, 0]
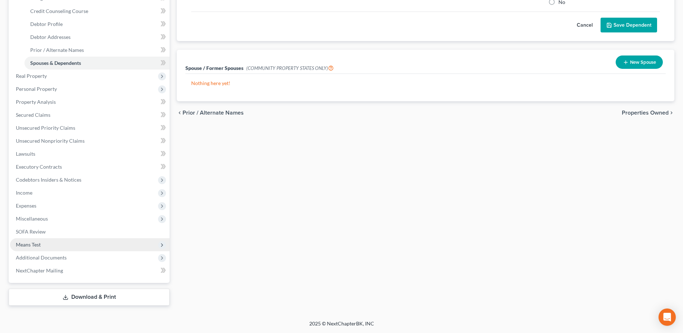
click at [44, 244] on span "Means Test" at bounding box center [90, 244] width 160 height 13
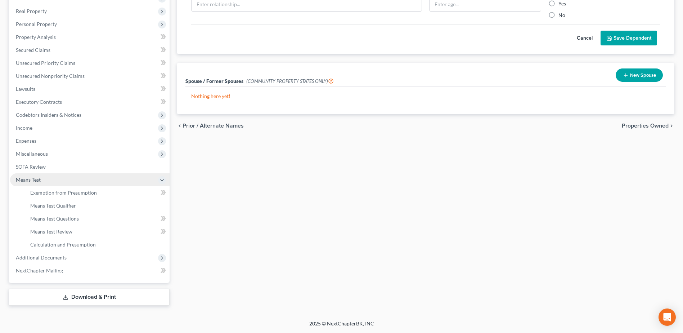
scroll to position [122, 0]
click at [42, 206] on span "Means Test Qualifier" at bounding box center [53, 205] width 46 height 6
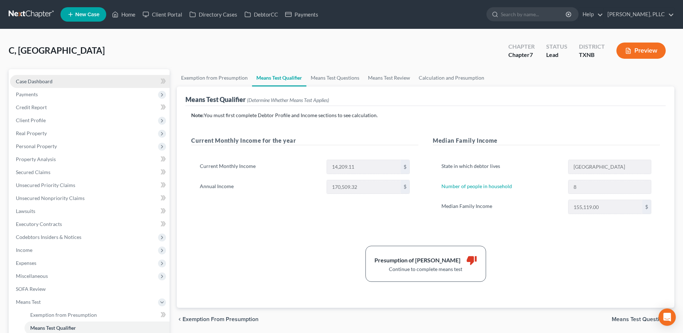
click at [35, 82] on span "Case Dashboard" at bounding box center [34, 81] width 37 height 6
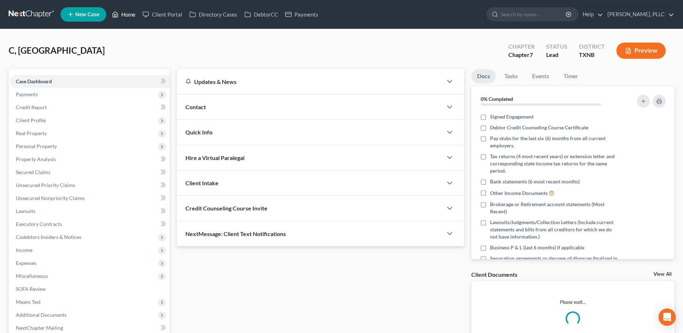
click at [123, 13] on link "Home" at bounding box center [123, 14] width 31 height 13
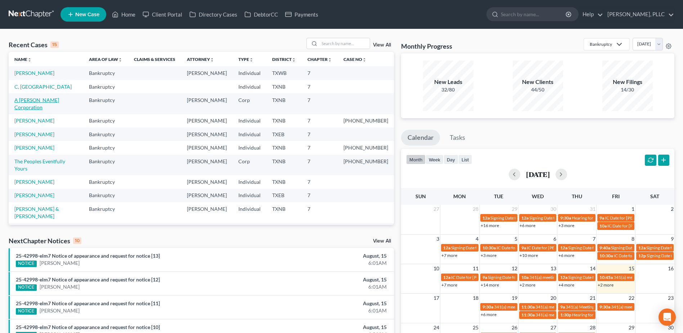
click at [52, 100] on link "A [PERSON_NAME] Corporation" at bounding box center [36, 103] width 45 height 13
select select "4"
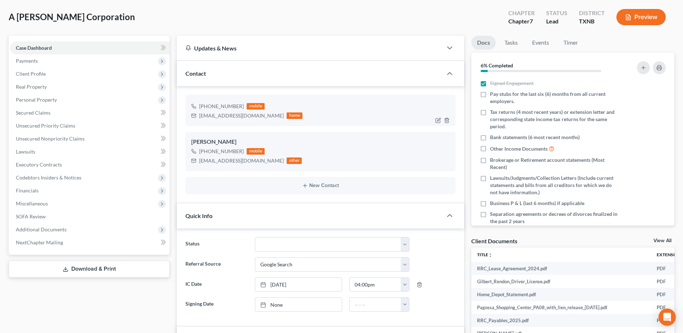
scroll to position [14, 0]
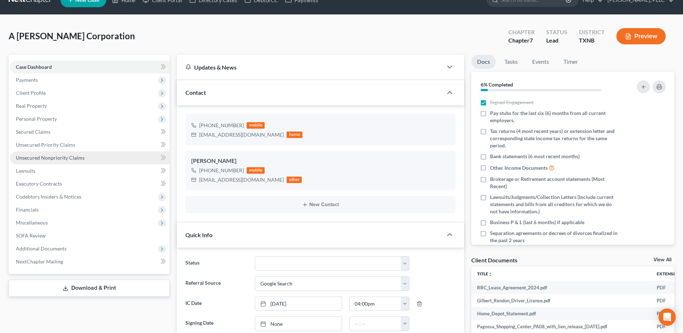
click at [67, 159] on span "Unsecured Nonpriority Claims" at bounding box center [50, 158] width 69 height 6
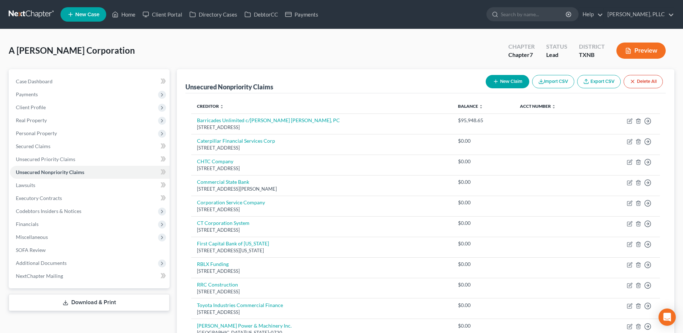
click at [499, 85] on button "New Claim" at bounding box center [508, 81] width 44 height 13
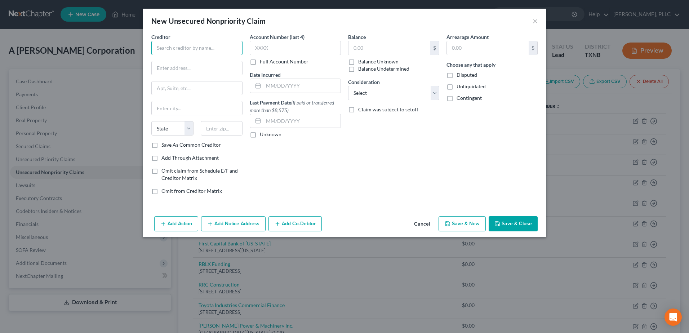
click at [208, 49] on input "text" at bounding box center [196, 48] width 91 height 14
type input "A-1 Building Supply LLC"
type input "[STREET_ADDRESS]"
type input "Amarillo"
select select "45"
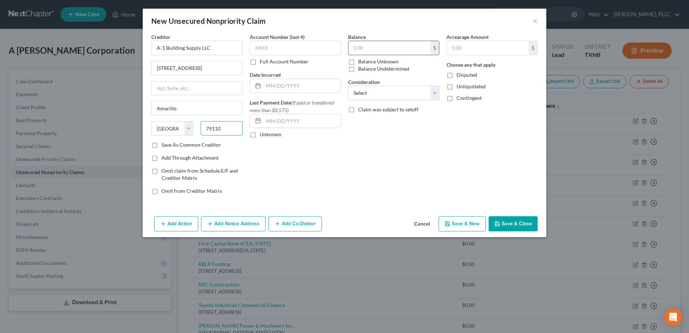
type input "79110"
click at [385, 50] on input "text" at bounding box center [389, 48] width 82 height 14
type input "66,095.08"
click at [436, 94] on select "Select Cable / Satellite Services Collection Agency Credit Card Debt Debt Couns…" at bounding box center [393, 93] width 91 height 14
select select "15"
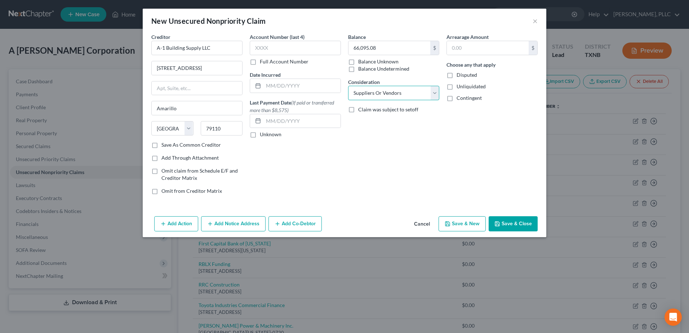
click at [348, 86] on select "Select Cable / Satellite Services Collection Agency Credit Card Debt Debt Couns…" at bounding box center [393, 93] width 91 height 14
click at [309, 221] on button "Add Co-Debtor" at bounding box center [294, 223] width 53 height 15
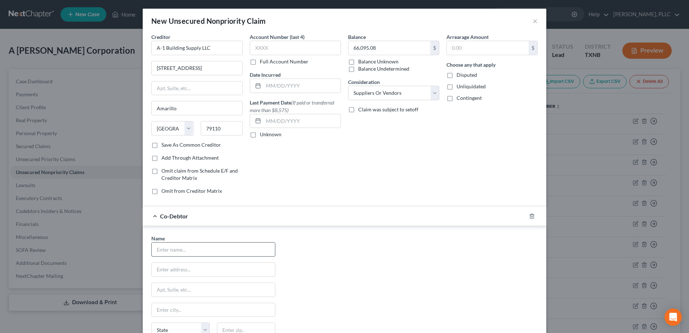
click at [200, 246] on input "text" at bounding box center [213, 249] width 123 height 14
type input "[PERSON_NAME]"
type input "Ste 1050"
type input "[STREET_ADDRESS]"
type input "Midland"
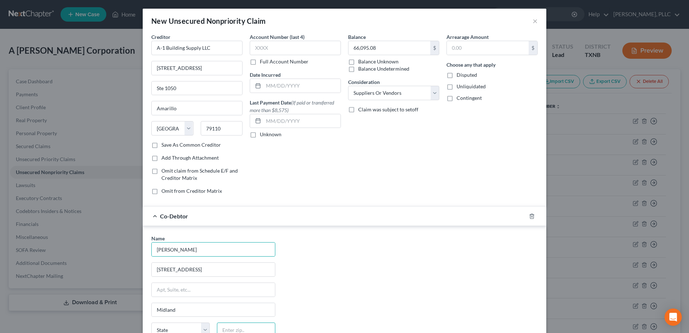
type input "79707"
select select "45"
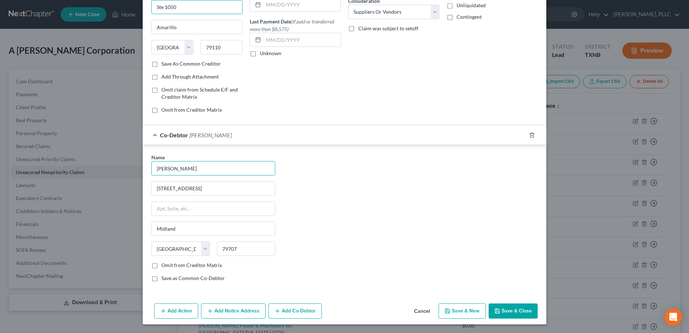
scroll to position [81, 0]
drag, startPoint x: 186, startPoint y: 6, endPoint x: 140, endPoint y: 8, distance: 46.5
click at [143, 8] on div "Creditor * A-1 Building Supply LLC [STREET_ADDRESS][GEOGRAPHIC_DATA] [US_STATE]…" at bounding box center [345, 126] width 404 height 348
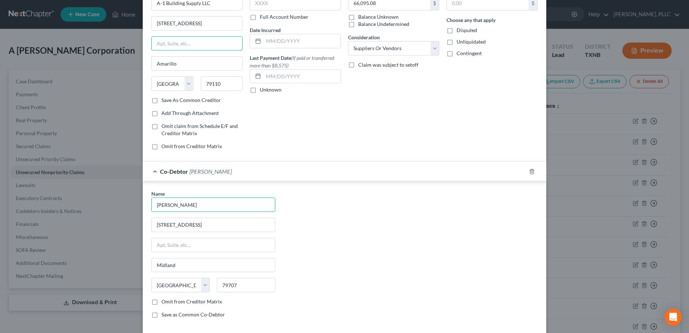
scroll to position [81, 0]
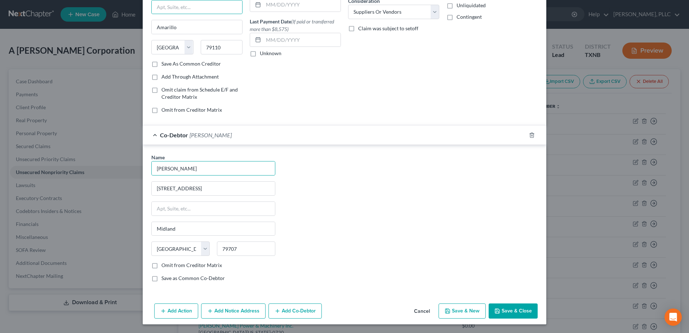
click at [289, 316] on button "Add Co-Debtor" at bounding box center [294, 310] width 53 height 15
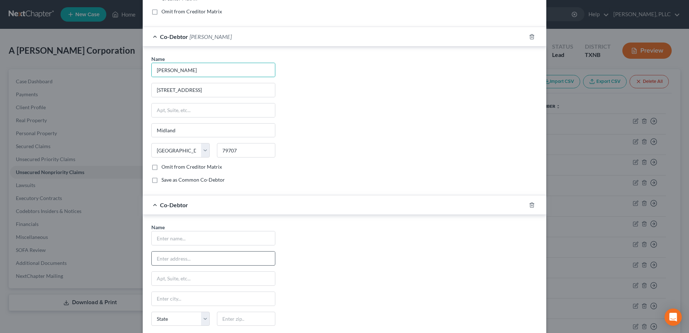
scroll to position [189, 0]
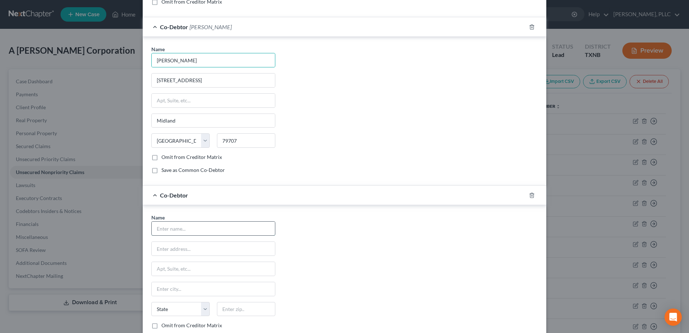
click at [209, 231] on input "text" at bounding box center [213, 229] width 123 height 14
type input "[PERSON_NAME]"
type input "Ste 1050"
type input "[STREET_ADDRESS]"
type input "Midland"
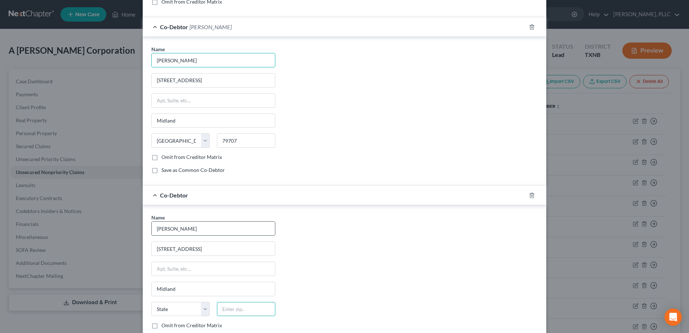
type input "79707"
click at [379, 246] on div "Name * [PERSON_NAME] [STREET_ADDRESS] [GEOGRAPHIC_DATA] [US_STATE][GEOGRAPHIC_D…" at bounding box center [344, 281] width 393 height 134
select select "45"
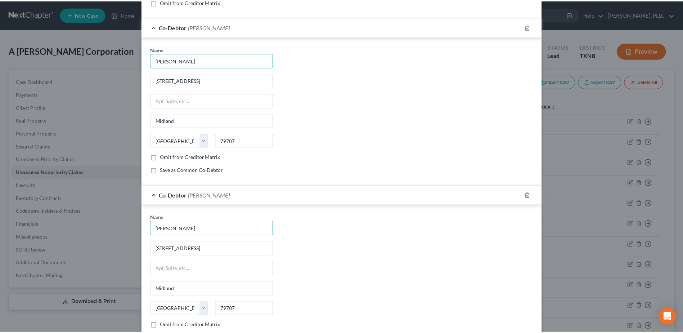
scroll to position [249, 0]
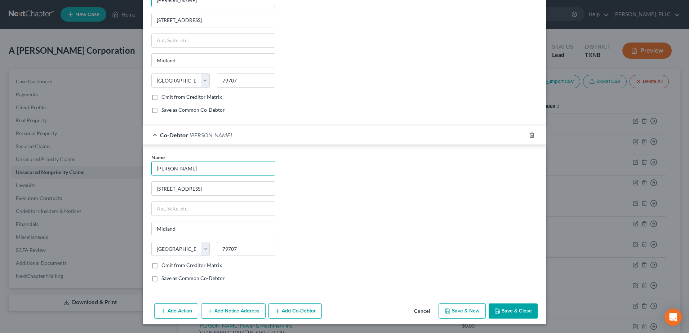
click at [506, 310] on button "Save & Close" at bounding box center [513, 310] width 49 height 15
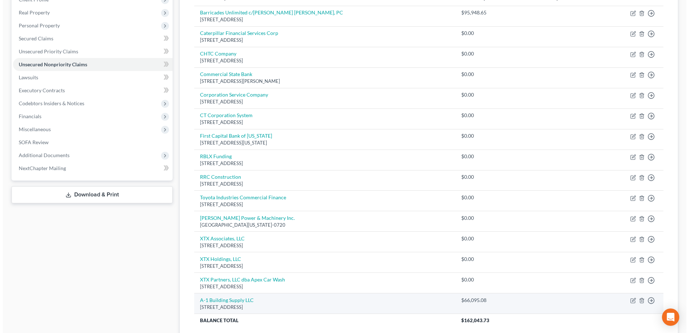
scroll to position [36, 0]
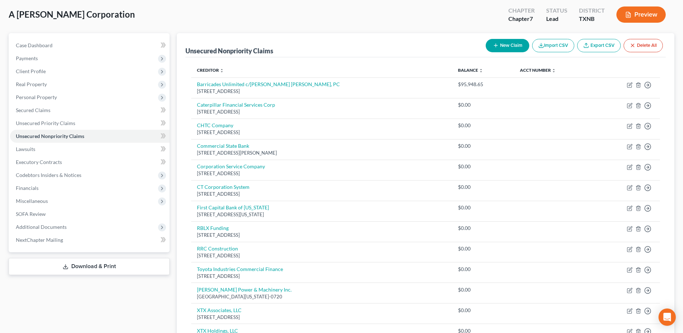
click at [504, 46] on button "New Claim" at bounding box center [508, 45] width 44 height 13
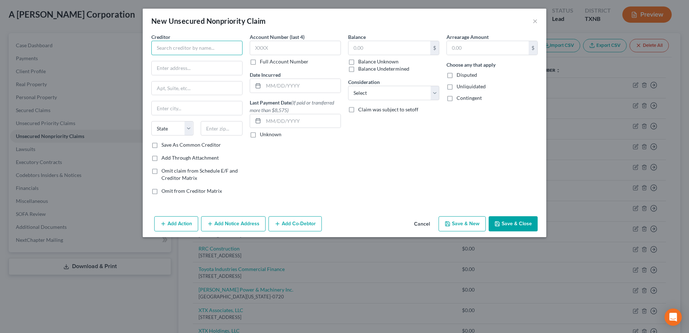
click at [178, 46] on input "text" at bounding box center [196, 48] width 91 height 14
type input "Acme Brick Company"
type input "O"
type input "PO Box 425"
type input "[GEOGRAPHIC_DATA]"
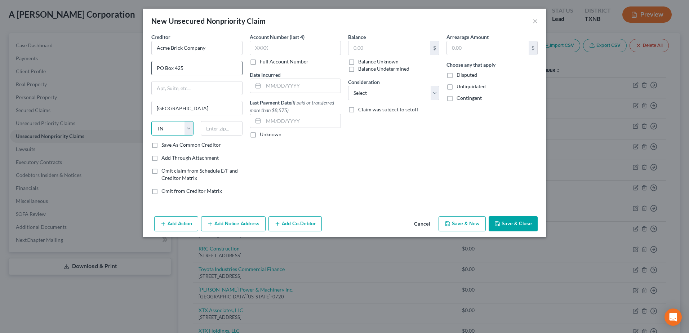
select select "45"
type input "76101"
click at [262, 46] on input "text" at bounding box center [295, 48] width 91 height 14
type input "3389"
click at [382, 52] on input "text" at bounding box center [389, 48] width 82 height 14
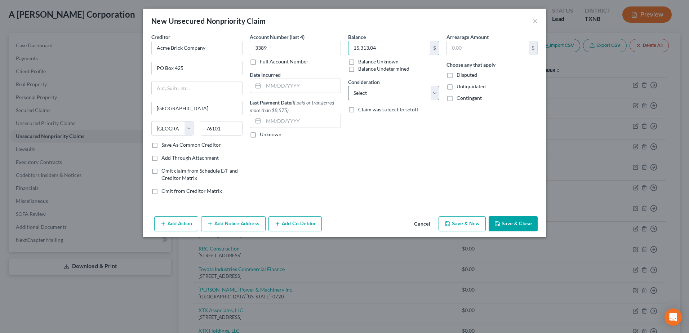
type input "15,313.04"
click at [433, 93] on select "Select Cable / Satellite Services Collection Agency Credit Card Debt Debt Couns…" at bounding box center [393, 93] width 91 height 14
select select "15"
click at [348, 86] on select "Select Cable / Satellite Services Collection Agency Credit Card Debt Debt Couns…" at bounding box center [393, 93] width 91 height 14
click at [313, 225] on button "Add Co-Debtor" at bounding box center [294, 223] width 53 height 15
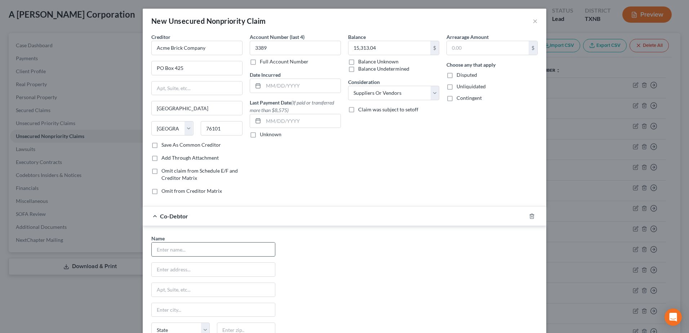
click at [219, 255] on input "text" at bounding box center [213, 249] width 123 height 14
type input "[PERSON_NAME]"
type input "Ste 1050"
type input "[STREET_ADDRESS]"
type input "Midland"
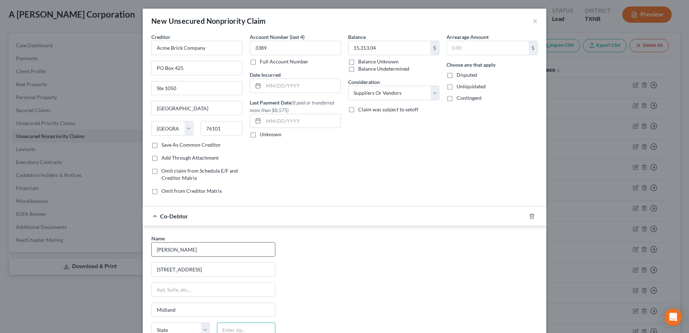
type input "79707"
click at [184, 87] on input "Ste 1050" at bounding box center [197, 88] width 90 height 14
select select "45"
drag, startPoint x: 184, startPoint y: 87, endPoint x: 126, endPoint y: 87, distance: 58.0
click at [126, 87] on div "New Unsecured Nonpriority Claim × Creditor * Acme Brick Company PO [GEOGRAPHIC_…" at bounding box center [344, 166] width 689 height 333
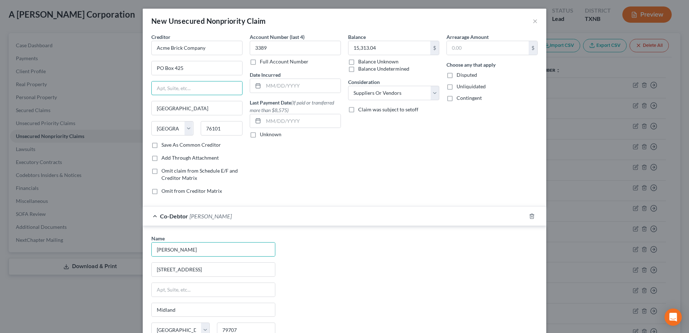
scroll to position [81, 0]
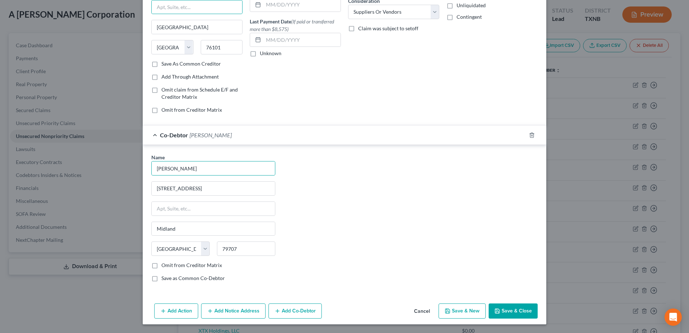
click at [307, 313] on button "Add Co-Debtor" at bounding box center [294, 310] width 53 height 15
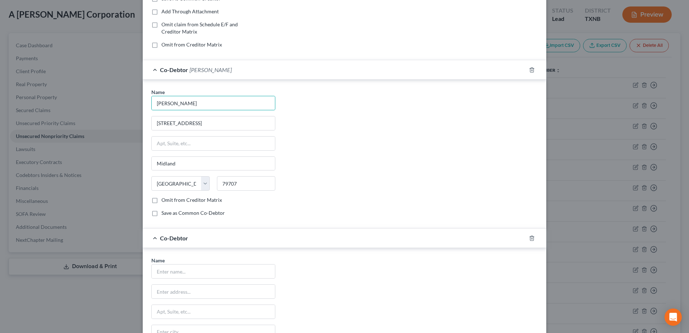
scroll to position [225, 0]
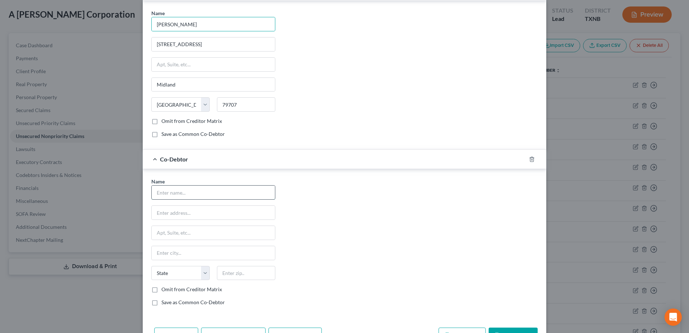
click at [201, 195] on input "text" at bounding box center [213, 193] width 123 height 14
type input "[PERSON_NAME]"
type input "Ste 1050"
type input "[STREET_ADDRESS]"
type input "Midland"
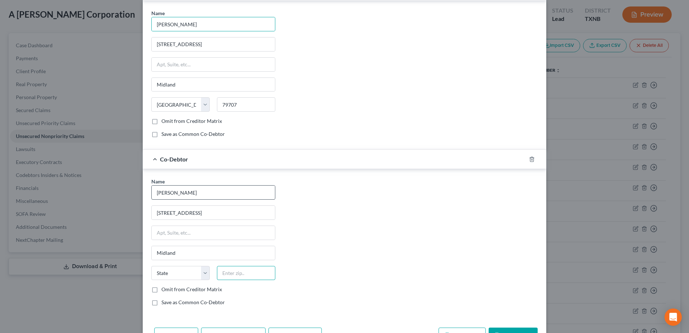
type input "79707"
click at [384, 248] on div "Name * [PERSON_NAME] [STREET_ADDRESS] [GEOGRAPHIC_DATA] [US_STATE][GEOGRAPHIC_D…" at bounding box center [344, 245] width 393 height 134
select select "45"
click at [407, 275] on div "Name * [PERSON_NAME] [STREET_ADDRESS] [GEOGRAPHIC_DATA] [US_STATE][GEOGRAPHIC_D…" at bounding box center [344, 245] width 393 height 134
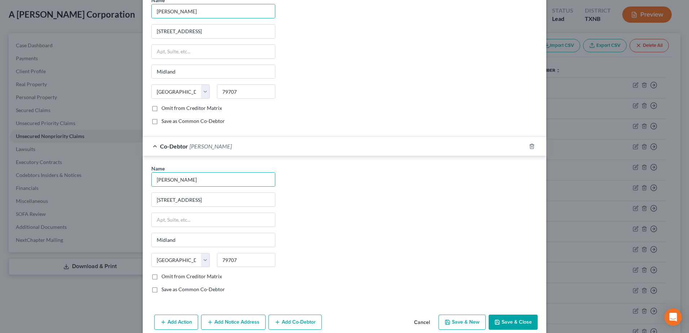
scroll to position [249, 0]
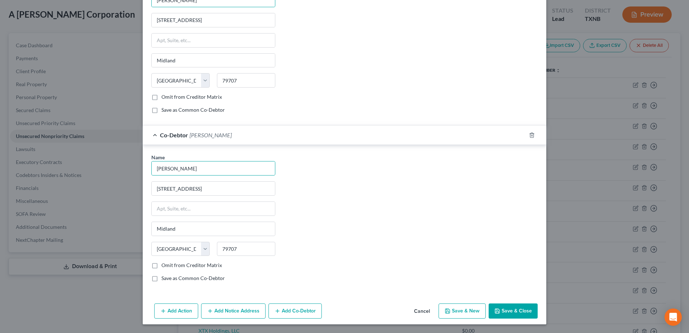
click at [528, 315] on button "Save & Close" at bounding box center [513, 310] width 49 height 15
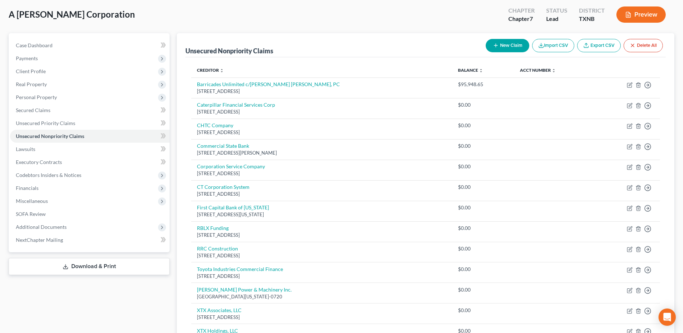
click at [500, 49] on button "New Claim" at bounding box center [508, 45] width 44 height 13
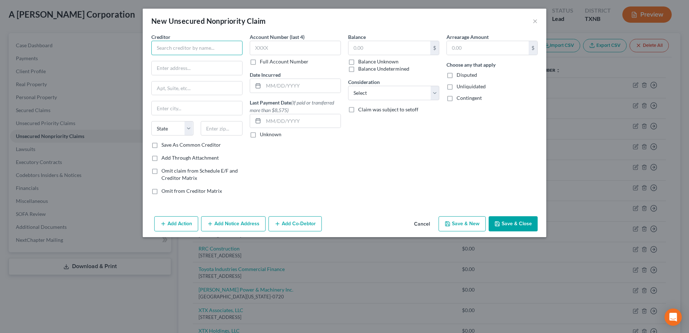
click at [183, 50] on input "text" at bounding box center [196, 48] width 91 height 14
type input "Acoma Equipment Company LLC"
type input "PO Box 968"
type input "Tahoka"
select select "45"
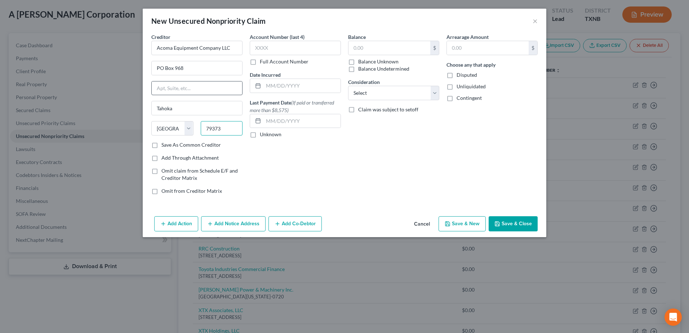
type input "79373"
click at [180, 90] on input "text" at bounding box center [197, 88] width 90 height 14
type input "[STREET_ADDRESS]"
click at [389, 50] on input "text" at bounding box center [389, 48] width 82 height 14
type input "67,072.73"
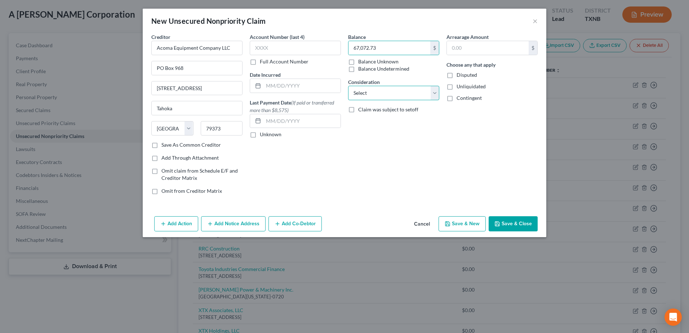
click at [433, 92] on select "Select Cable / Satellite Services Collection Agency Credit Card Debt Debt Couns…" at bounding box center [393, 93] width 91 height 14
select select "15"
click at [348, 86] on select "Select Cable / Satellite Services Collection Agency Credit Card Debt Debt Couns…" at bounding box center [393, 93] width 91 height 14
click at [306, 226] on button "Add Co-Debtor" at bounding box center [294, 223] width 53 height 15
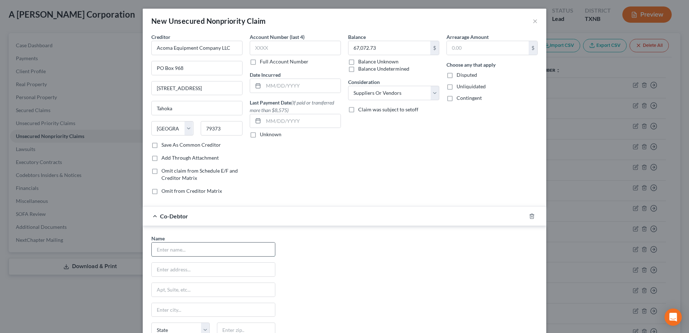
click at [250, 253] on input "text" at bounding box center [213, 249] width 123 height 14
type input "[PERSON_NAME]"
type input "[STREET_ADDRESS]"
type input "Midland"
type input "79707"
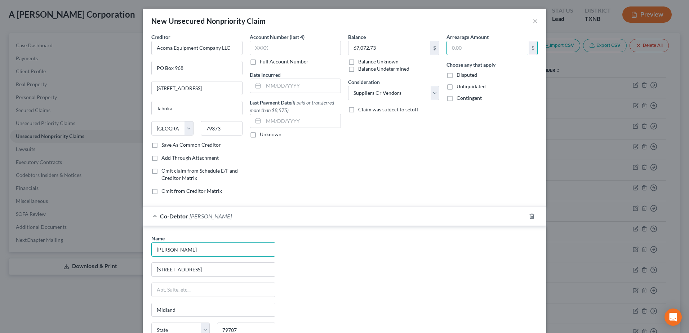
select select "45"
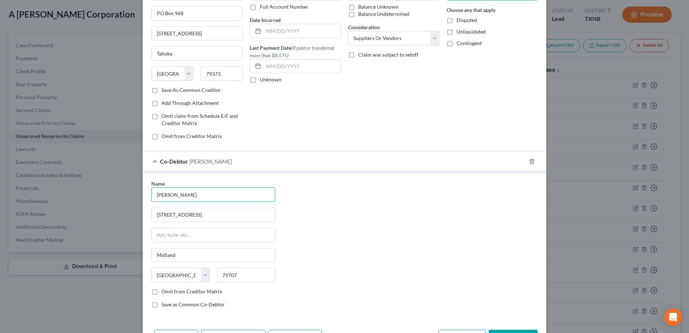
scroll to position [72, 0]
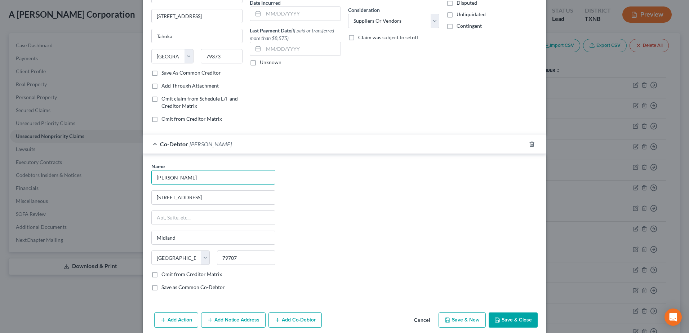
click at [309, 316] on button "Add Co-Debtor" at bounding box center [294, 319] width 53 height 15
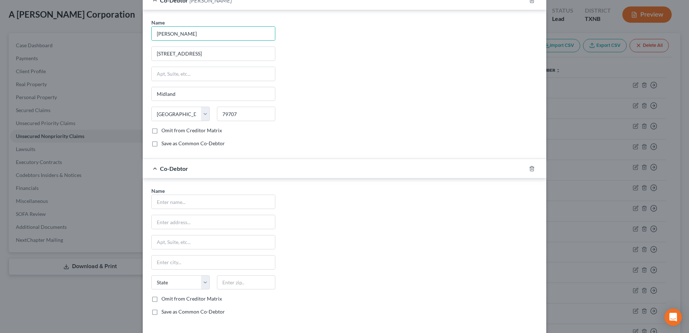
scroll to position [216, 0]
click at [181, 202] on input "text" at bounding box center [213, 202] width 123 height 14
type input "[PERSON_NAME]"
type input "[STREET_ADDRESS]"
type input "Midland"
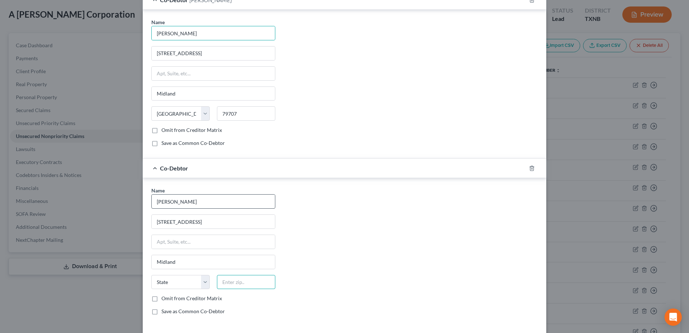
type input "79707"
click at [380, 227] on div "Name * [PERSON_NAME] [STREET_ADDRESS] [GEOGRAPHIC_DATA] [US_STATE][GEOGRAPHIC_D…" at bounding box center [344, 254] width 393 height 134
select select "45"
click at [407, 276] on div "Name * [PERSON_NAME] [STREET_ADDRESS] [GEOGRAPHIC_DATA] [US_STATE][GEOGRAPHIC_D…" at bounding box center [344, 254] width 393 height 134
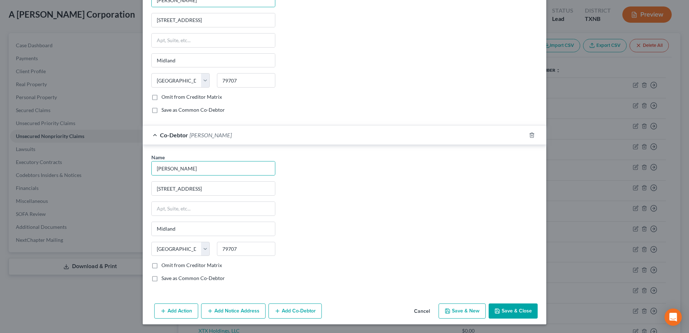
click at [507, 311] on button "Save & Close" at bounding box center [513, 310] width 49 height 15
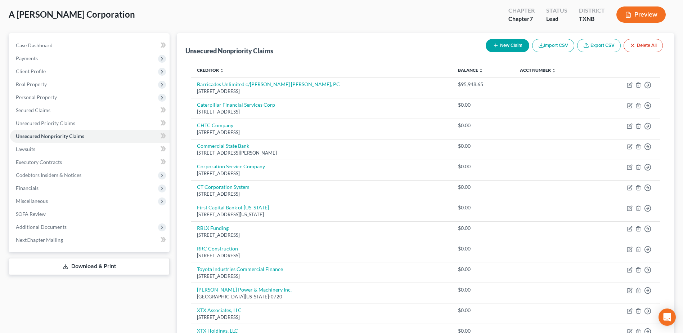
click at [518, 45] on button "New Claim" at bounding box center [508, 45] width 44 height 13
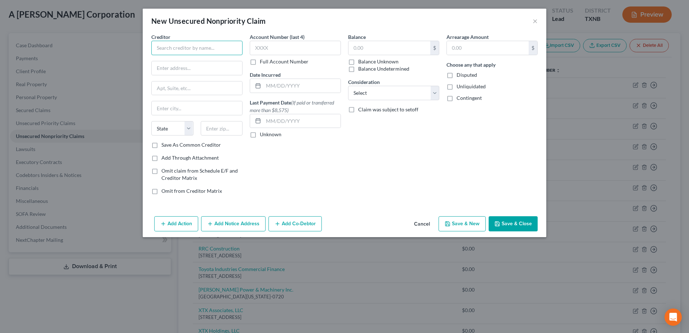
click at [211, 51] on input "text" at bounding box center [196, 48] width 91 height 14
type input "Acuity Insurance"
click at [214, 66] on input "text" at bounding box center [197, 68] width 90 height 14
drag, startPoint x: 199, startPoint y: 48, endPoint x: 150, endPoint y: 47, distance: 49.0
click at [150, 47] on div "Creditor * Acuity Insurance State [US_STATE] AK AR AZ CA CO CT DE DC [GEOGRAPHI…" at bounding box center [197, 116] width 98 height 167
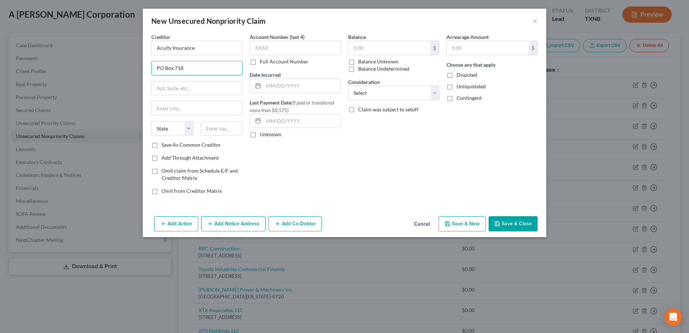
type input "PO Box 718"
type input "Sheboygan"
select select "52"
type input "53082"
click at [380, 50] on input "text" at bounding box center [389, 48] width 82 height 14
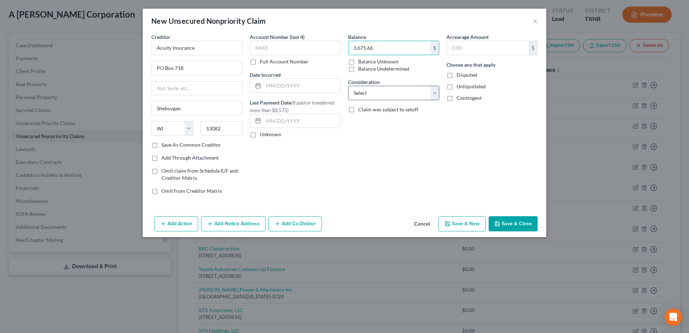
type input "3,675.66"
click at [433, 94] on select "Select Cable / Satellite Services Collection Agency Credit Card Debt Debt Couns…" at bounding box center [393, 93] width 91 height 14
select select "15"
click at [348, 86] on select "Select Cable / Satellite Services Collection Agency Credit Card Debt Debt Couns…" at bounding box center [393, 93] width 91 height 14
click at [306, 220] on button "Add Co-Debtor" at bounding box center [294, 223] width 53 height 15
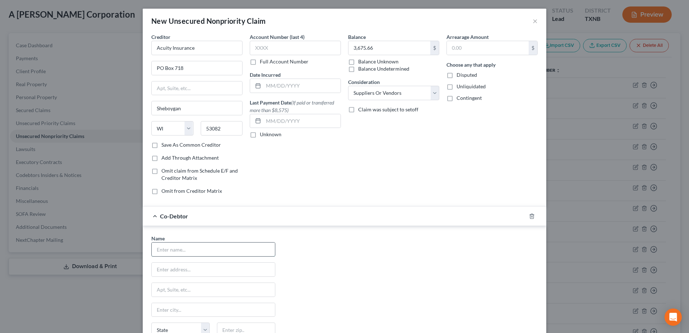
click at [213, 249] on input "text" at bounding box center [213, 249] width 123 height 14
type input "[PERSON_NAME]"
type input "[STREET_ADDRESS]"
type input "Midland"
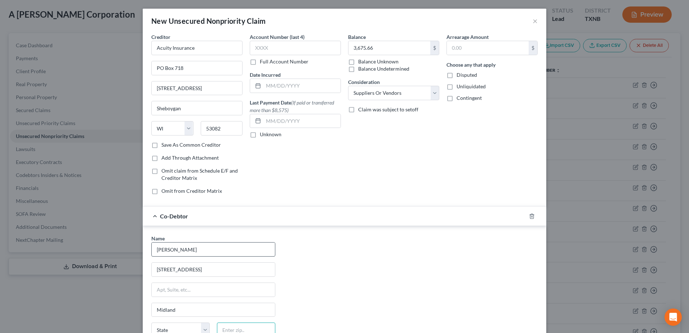
type input "79707"
select select "45"
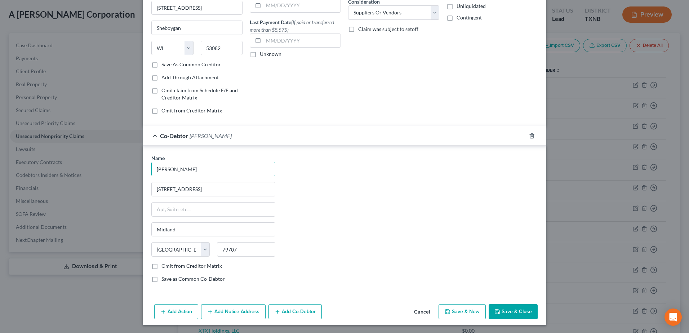
scroll to position [81, 0]
click at [297, 312] on button "Add Co-Debtor" at bounding box center [294, 310] width 53 height 15
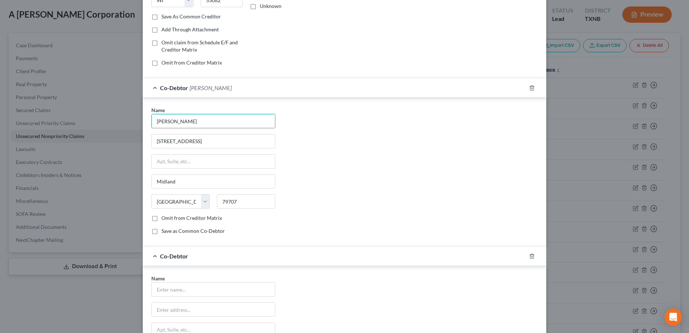
scroll to position [225, 0]
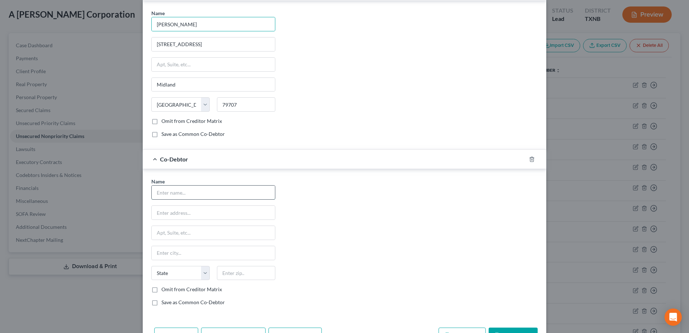
click at [216, 188] on input "text" at bounding box center [213, 193] width 123 height 14
type input "[PERSON_NAME]"
type input "[STREET_ADDRESS]"
type input "Midland"
type input "79707"
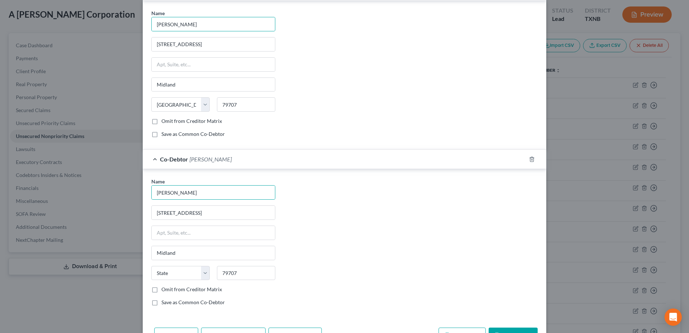
click at [400, 207] on div "Name * [PERSON_NAME] [STREET_ADDRESS] [GEOGRAPHIC_DATA] [US_STATE][GEOGRAPHIC_D…" at bounding box center [344, 245] width 393 height 134
select select "45"
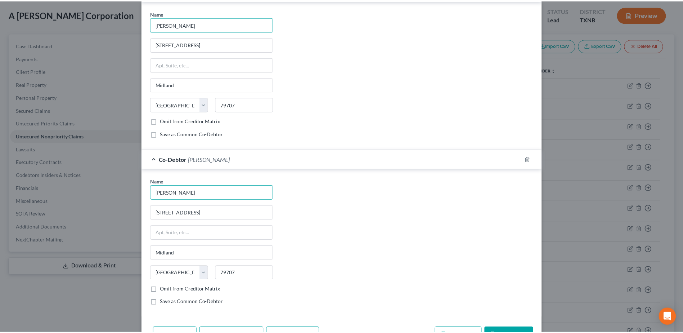
scroll to position [249, 0]
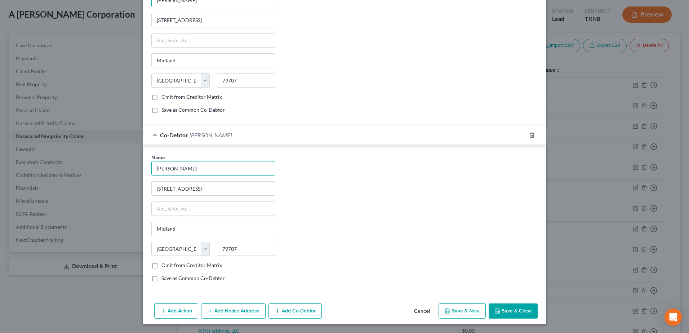
click at [518, 309] on button "Save & Close" at bounding box center [513, 310] width 49 height 15
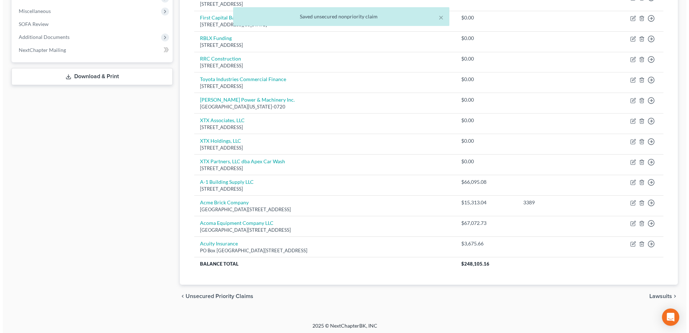
scroll to position [228, 0]
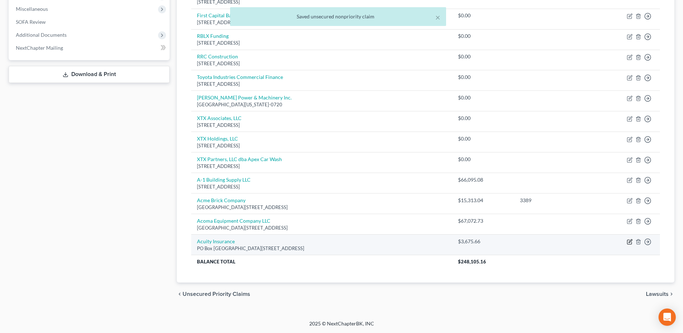
click at [630, 242] on icon "button" at bounding box center [630, 241] width 3 height 3
select select "52"
select select "15"
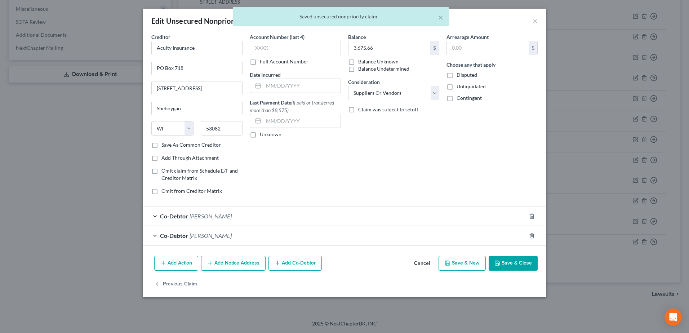
click at [221, 262] on button "Add Notice Address" at bounding box center [233, 263] width 64 height 15
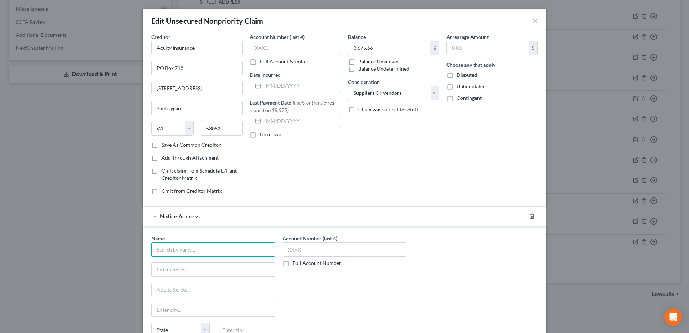
click at [193, 254] on input "text" at bounding box center [213, 249] width 124 height 14
type input "[PERSON_NAME]"
type input "3821 Juniper Trace"
type input "Ste 108"
type input "Austin"
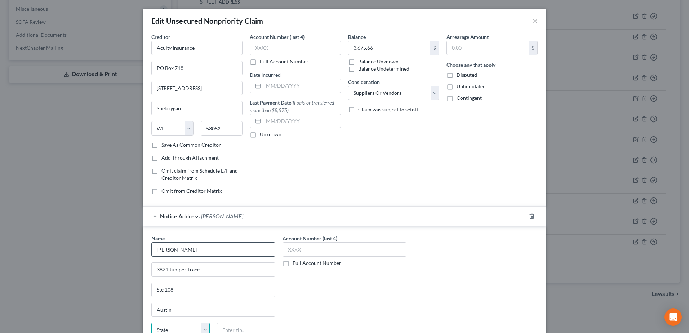
scroll to position [4, 0]
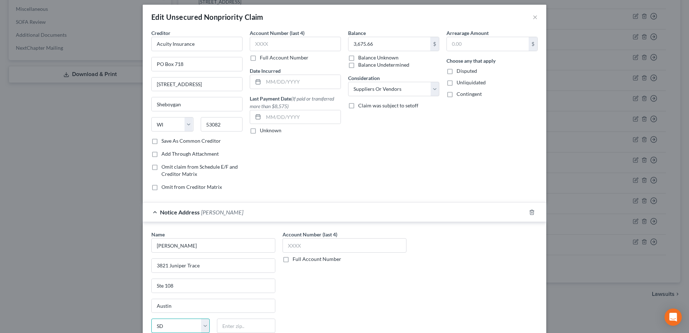
click at [165, 325] on select "State [US_STATE] AK AR AZ CA CO CT DE DC [GEOGRAPHIC_DATA] [GEOGRAPHIC_DATA] GU…" at bounding box center [180, 325] width 58 height 14
select select "45"
click at [151, 318] on select "State [US_STATE] AK AR AZ CA CO CT DE DC [GEOGRAPHIC_DATA] [GEOGRAPHIC_DATA] GU…" at bounding box center [180, 325] width 58 height 14
click at [358, 312] on div "Account Number (last 4) Full Account Number" at bounding box center [344, 298] width 131 height 134
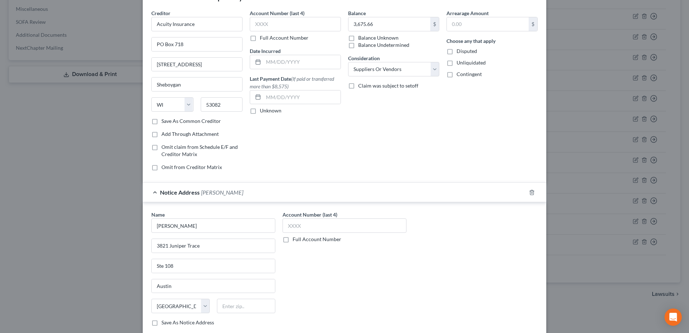
scroll to position [40, 0]
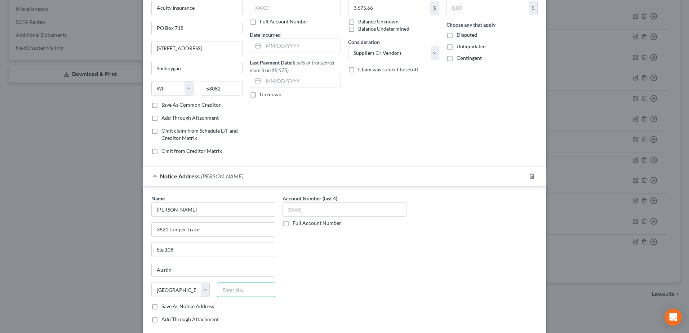
click at [258, 294] on input "text" at bounding box center [246, 289] width 58 height 14
type input "78738"
click at [351, 208] on input "text" at bounding box center [344, 209] width 124 height 14
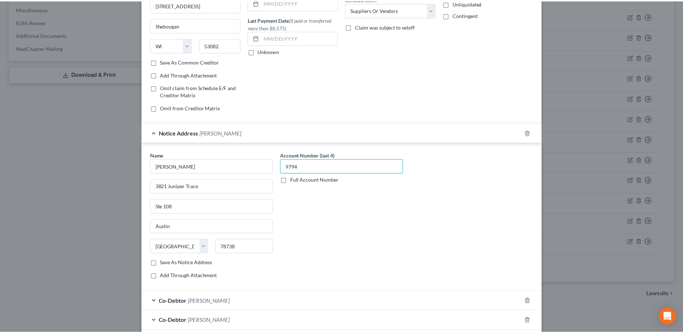
scroll to position [141, 0]
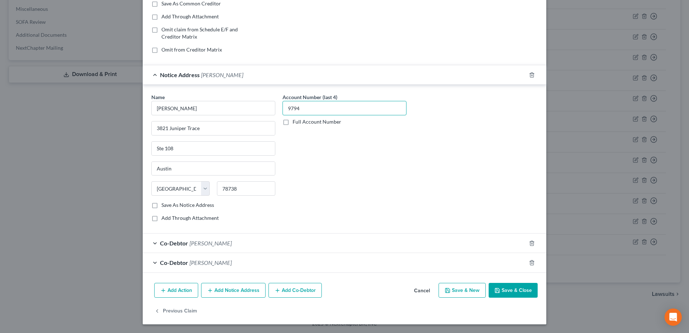
type input "9794"
click at [511, 285] on button "Save & Close" at bounding box center [513, 290] width 49 height 15
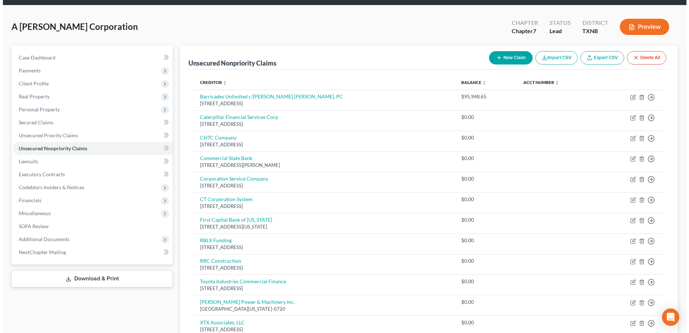
scroll to position [0, 0]
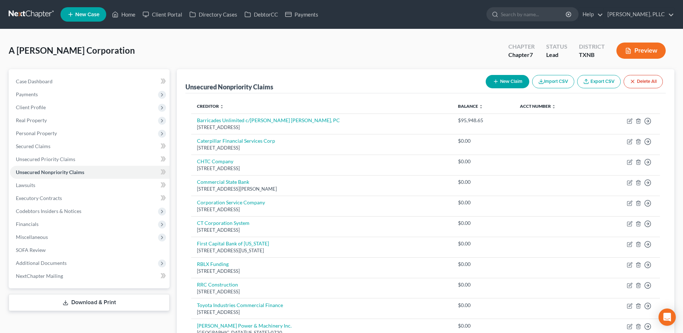
click at [501, 83] on button "New Claim" at bounding box center [508, 81] width 44 height 13
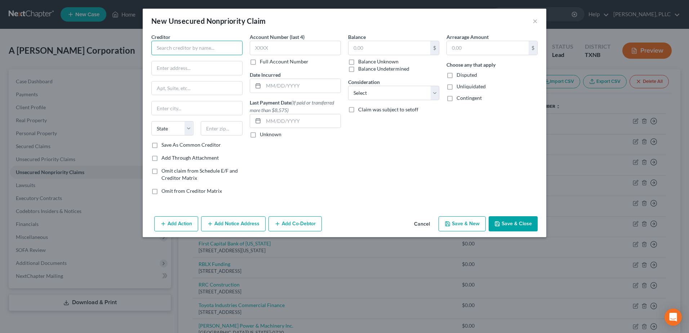
click at [211, 52] on input "text" at bounding box center [196, 48] width 91 height 14
click at [219, 48] on input "All American" at bounding box center [196, 48] width 91 height 14
type input "All American Construction"
type input "2218 [GEOGRAPHIC_DATA]"
type input "Midland"
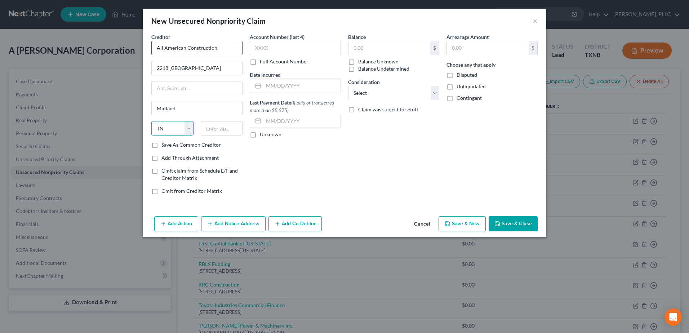
select select "45"
type input "79705"
click at [375, 49] on input "text" at bounding box center [389, 48] width 82 height 14
type input "159,904.00"
click at [437, 92] on select "Select Cable / Satellite Services Collection Agency Credit Card Debt Debt Couns…" at bounding box center [393, 93] width 91 height 14
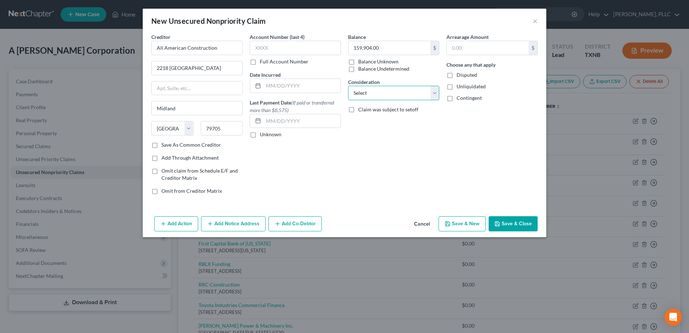
select select "15"
click at [348, 86] on select "Select Cable / Satellite Services Collection Agency Credit Card Debt Debt Couns…" at bounding box center [393, 93] width 91 height 14
click at [282, 221] on button "Add Co-Debtor" at bounding box center [294, 223] width 53 height 15
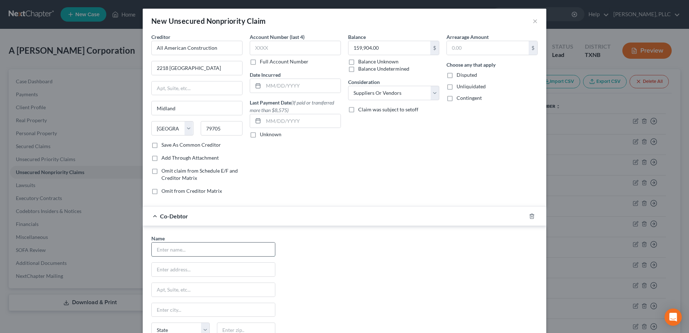
click at [189, 251] on input "text" at bounding box center [213, 249] width 123 height 14
type input "[PERSON_NAME]"
type input "[STREET_ADDRESS]"
type input "Midland"
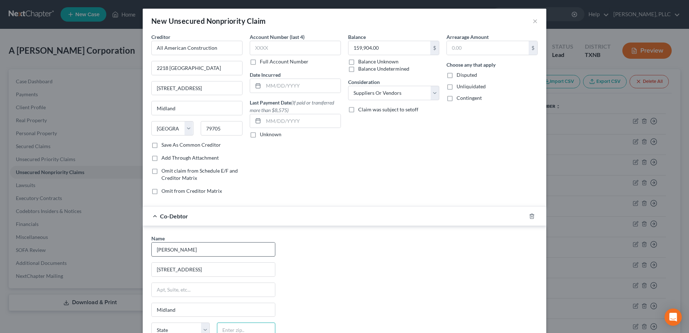
type input "79707"
select select "45"
drag, startPoint x: 205, startPoint y: 86, endPoint x: 125, endPoint y: 89, distance: 79.7
click at [205, 86] on input "[STREET_ADDRESS]" at bounding box center [197, 88] width 90 height 14
click at [126, 89] on div "New Unsecured Nonpriority Claim × Creditor * All American Construction [STREET_…" at bounding box center [344, 166] width 689 height 333
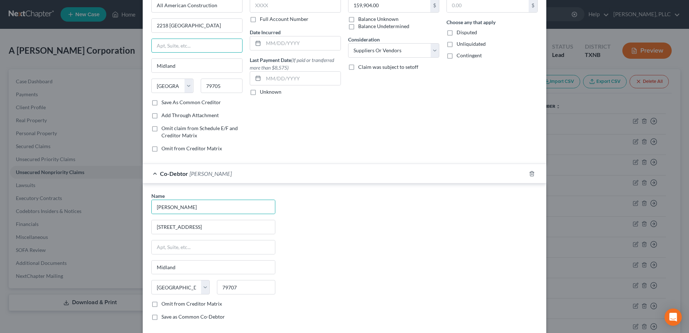
scroll to position [81, 0]
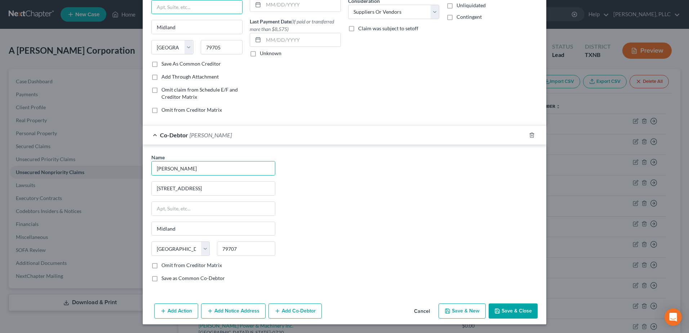
click at [300, 313] on button "Add Co-Debtor" at bounding box center [294, 310] width 53 height 15
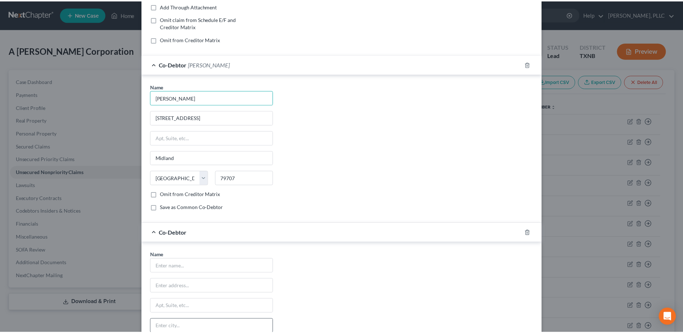
scroll to position [249, 0]
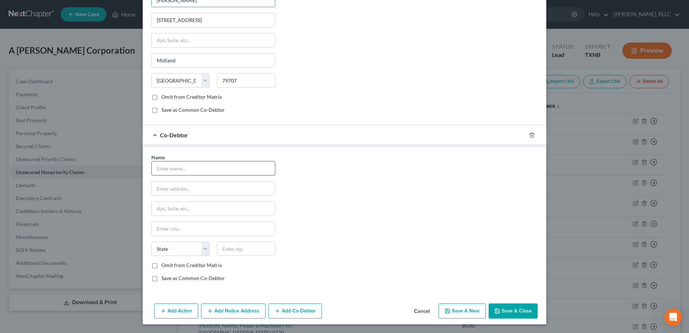
click at [192, 167] on input "text" at bounding box center [213, 168] width 123 height 14
type input "[PERSON_NAME]"
type input "[STREET_ADDRESS]"
type input "Midland"
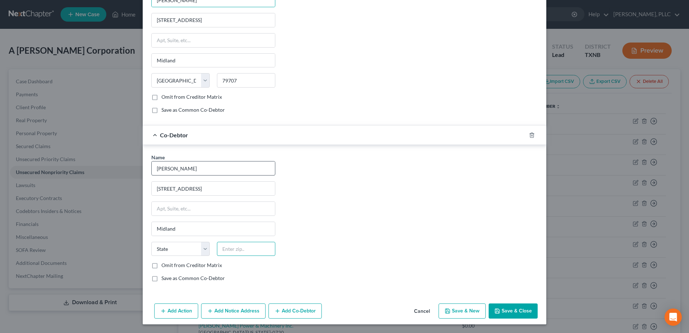
type input "79707"
click at [340, 190] on div "Name * [PERSON_NAME] [STREET_ADDRESS] [GEOGRAPHIC_DATA] [US_STATE][GEOGRAPHIC_D…" at bounding box center [344, 220] width 393 height 134
select select "45"
click at [504, 308] on button "Save & Close" at bounding box center [513, 310] width 49 height 15
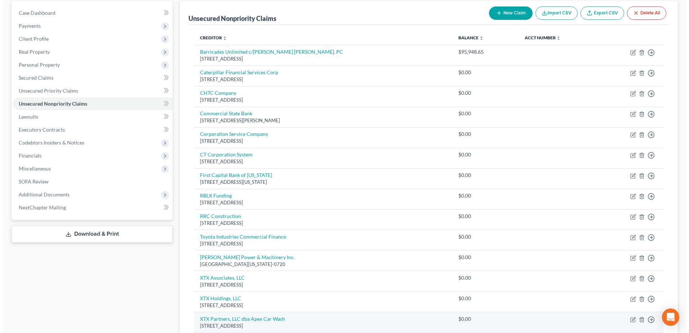
scroll to position [0, 0]
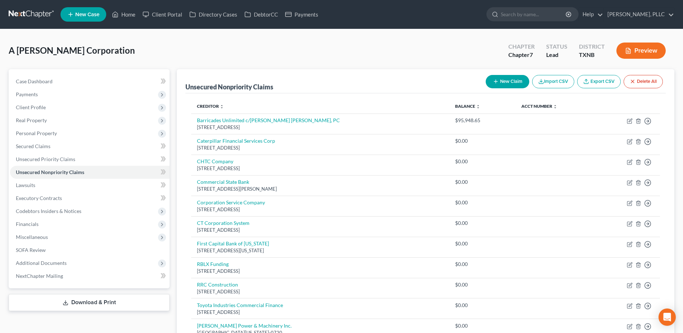
click at [500, 80] on button "New Claim" at bounding box center [508, 81] width 44 height 13
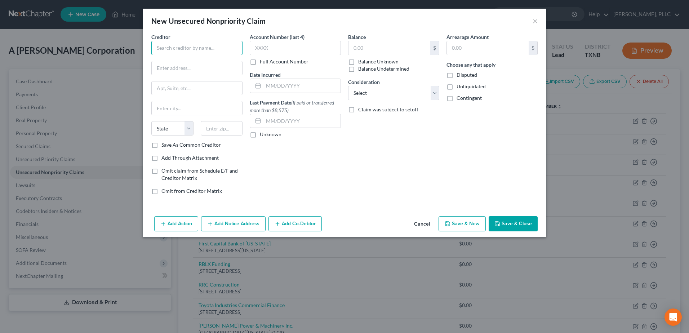
click at [183, 52] on input "text" at bounding box center [196, 48] width 91 height 14
type input "American Express"
click at [218, 72] on input "text" at bounding box center [197, 68] width 90 height 14
type input "P"
click at [201, 45] on input "American Express" at bounding box center [196, 48] width 91 height 14
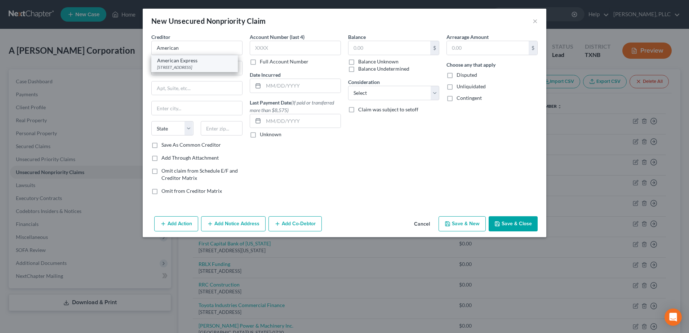
click at [198, 58] on div "American Express" at bounding box center [194, 60] width 75 height 7
type input "American Express"
type input "PO Box 981535"
type input "[GEOGRAPHIC_DATA]"
select select "45"
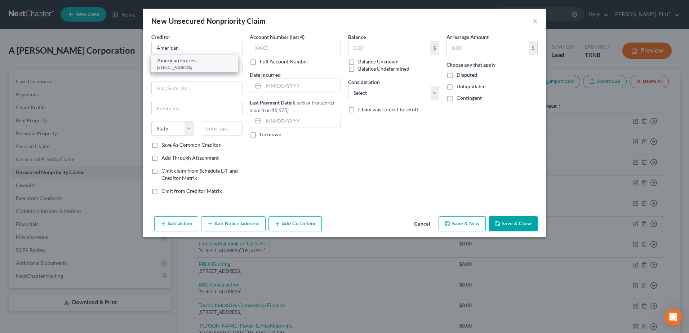
type input "79998-1535"
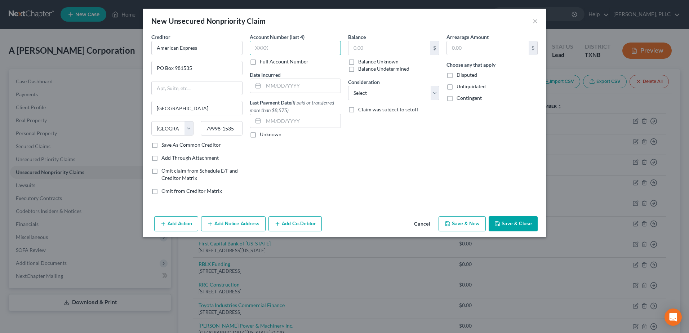
click at [290, 48] on input "text" at bounding box center [295, 48] width 91 height 14
click at [416, 49] on input "text" at bounding box center [389, 48] width 82 height 14
type input "26,015.63"
click at [242, 222] on button "Add Notice Address" at bounding box center [233, 223] width 64 height 15
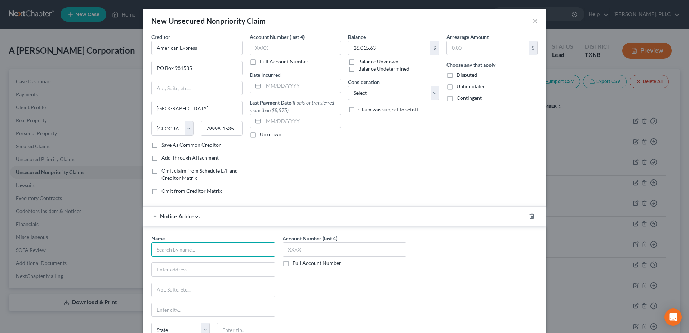
click at [224, 251] on input "text" at bounding box center [213, 249] width 124 height 14
type input "[PERSON_NAME] & Associates"
type input "[STREET_ADDRESS]"
type input "Andover"
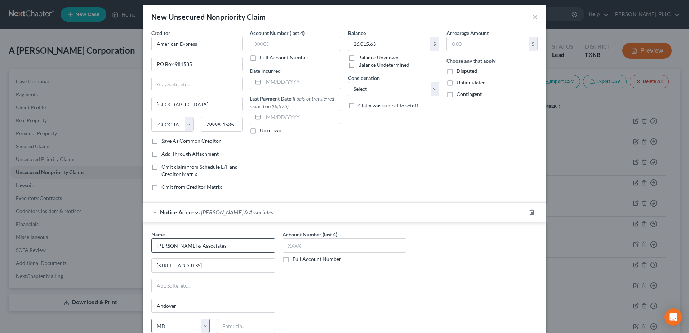
select select "22"
type input "01810"
click at [342, 248] on input "text" at bounding box center [344, 245] width 124 height 14
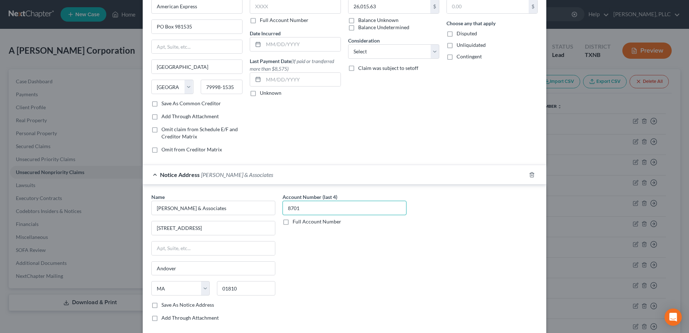
scroll to position [81, 0]
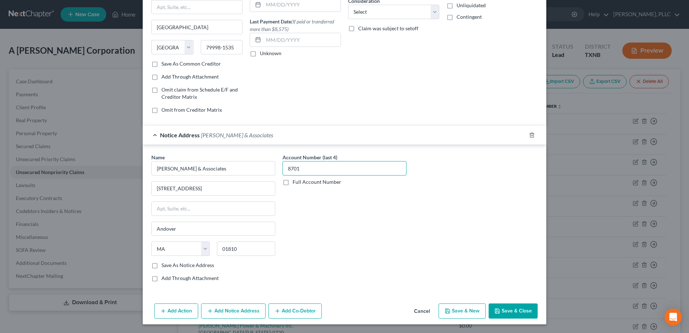
type input "8701"
click at [300, 308] on button "Add Co-Debtor" at bounding box center [294, 310] width 53 height 15
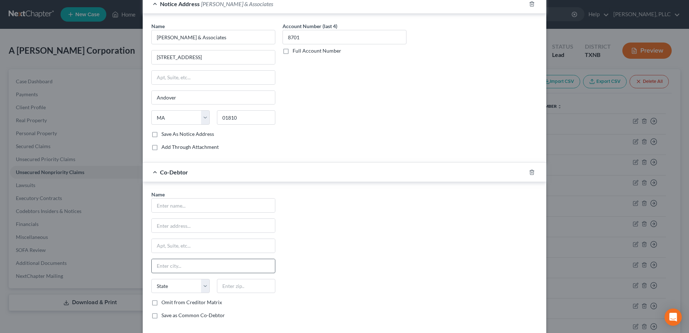
scroll to position [249, 0]
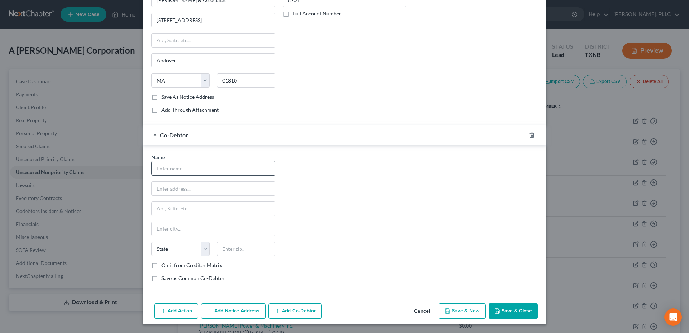
click at [211, 166] on input "text" at bounding box center [213, 168] width 123 height 14
type input "[PERSON_NAME]"
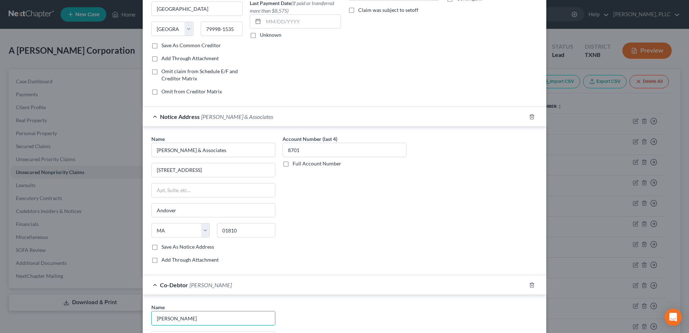
scroll to position [33, 0]
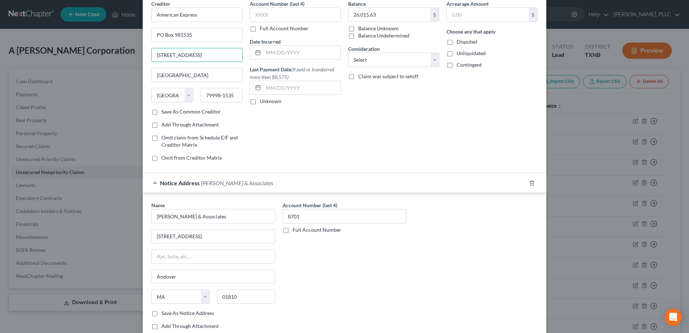
drag, startPoint x: 209, startPoint y: 56, endPoint x: 126, endPoint y: 53, distance: 83.6
click at [126, 53] on div "New Unsecured Nonpriority Claim × Creditor * American Express [GEOGRAPHIC_DATA]…" at bounding box center [344, 166] width 689 height 333
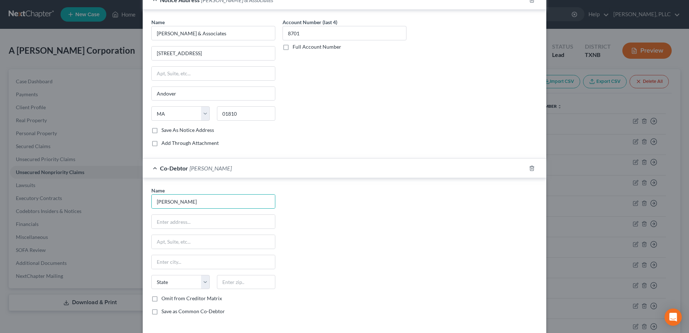
scroll to position [249, 0]
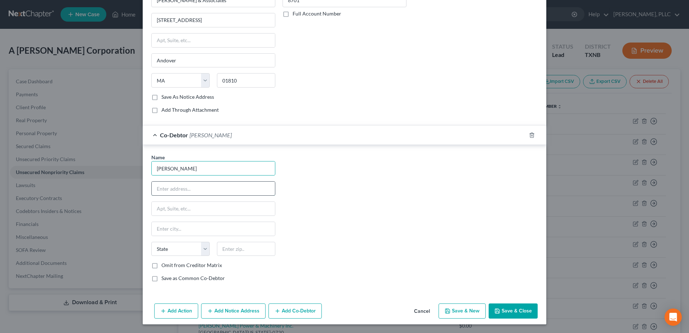
click at [228, 184] on input "text" at bounding box center [213, 189] width 123 height 14
click at [224, 169] on input "[PERSON_NAME]" at bounding box center [213, 168] width 123 height 14
click at [374, 219] on div "Name * [PERSON_NAME] State [US_STATE] AK AR AZ CA CO CT DE DC [GEOGRAPHIC_DATA]…" at bounding box center [344, 220] width 393 height 134
click at [200, 167] on input "[PERSON_NAME]" at bounding box center [213, 168] width 123 height 14
click at [351, 228] on div "Name * [PERSON_NAME] State [US_STATE] AK AR AZ CA CO CT DE DC [GEOGRAPHIC_DATA]…" at bounding box center [344, 220] width 393 height 134
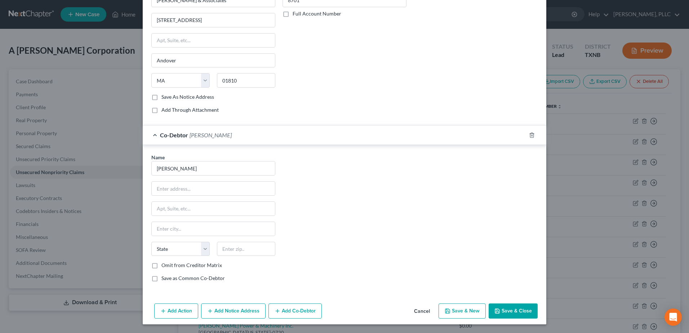
click at [303, 315] on button "Add Co-Debtor" at bounding box center [294, 310] width 53 height 15
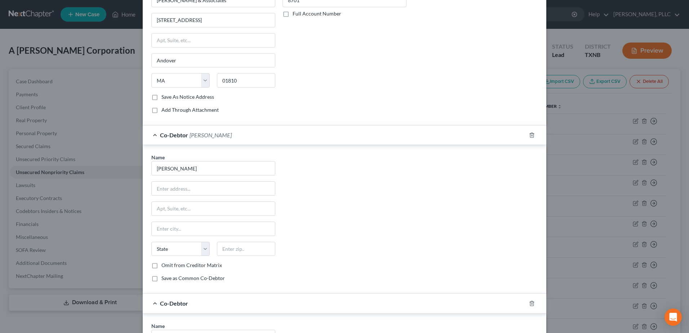
scroll to position [418, 0]
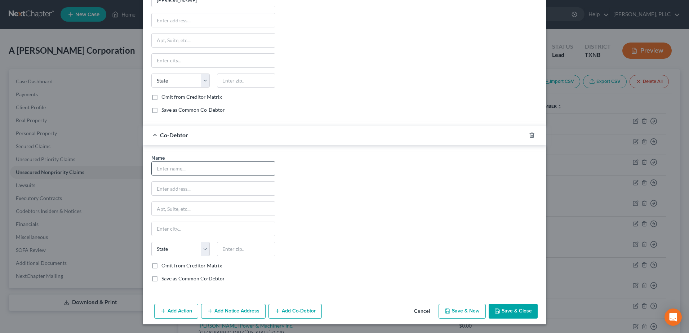
click at [192, 172] on input "text" at bounding box center [213, 169] width 123 height 14
click at [219, 186] on input "text" at bounding box center [213, 189] width 123 height 14
click at [195, 246] on select "State [US_STATE] AK AR AZ CA CO CT DE DC [GEOGRAPHIC_DATA] [GEOGRAPHIC_DATA] GU…" at bounding box center [180, 249] width 58 height 14
click at [239, 246] on input "text" at bounding box center [246, 249] width 58 height 14
click at [328, 248] on div "Name * [PERSON_NAME] [STREET_ADDRESS] [GEOGRAPHIC_DATA] [US_STATE] AK AR AZ CA …" at bounding box center [344, 221] width 393 height 134
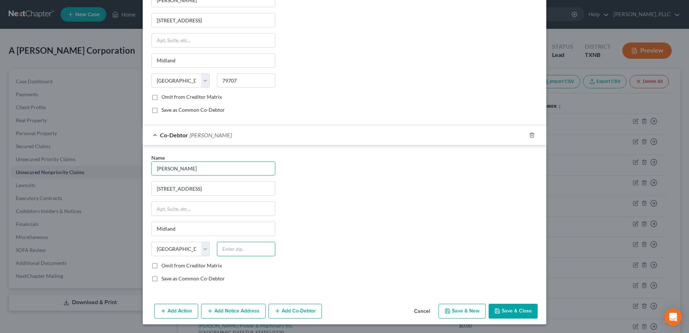
click at [248, 247] on input "text" at bounding box center [246, 249] width 58 height 14
click at [346, 184] on div "Name * [PERSON_NAME] [STREET_ADDRESS] [GEOGRAPHIC_DATA] [US_STATE] AK AR AZ CA …" at bounding box center [344, 221] width 393 height 134
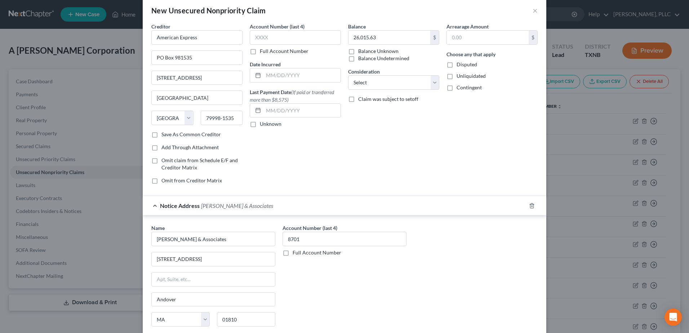
scroll to position [0, 0]
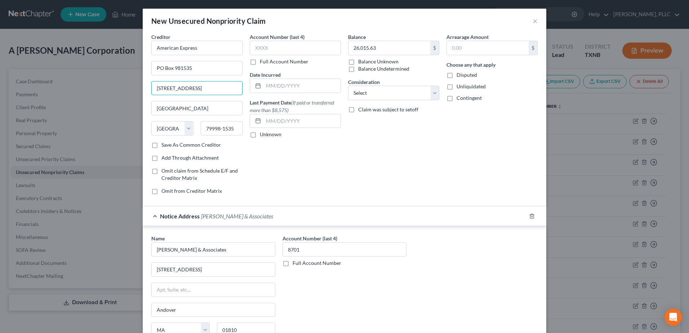
drag, startPoint x: 206, startPoint y: 89, endPoint x: 137, endPoint y: 89, distance: 69.9
click at [137, 89] on div "New Unsecured Nonpriority Claim × Creditor * American Express [GEOGRAPHIC_DATA]…" at bounding box center [344, 166] width 689 height 333
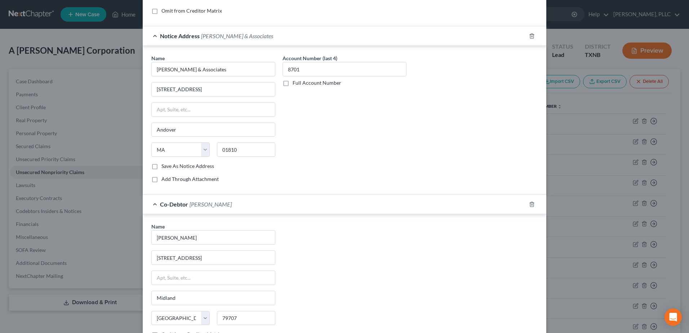
scroll to position [396, 0]
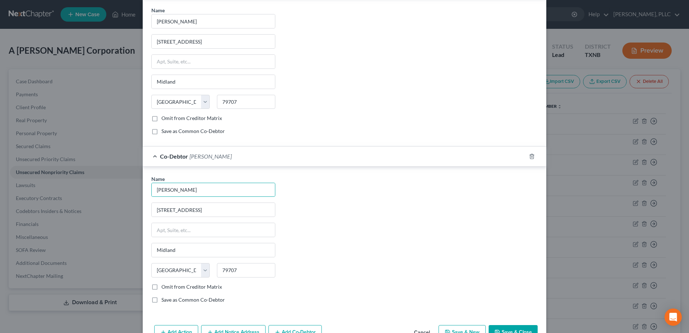
click at [513, 325] on button "Save & Close" at bounding box center [513, 332] width 49 height 15
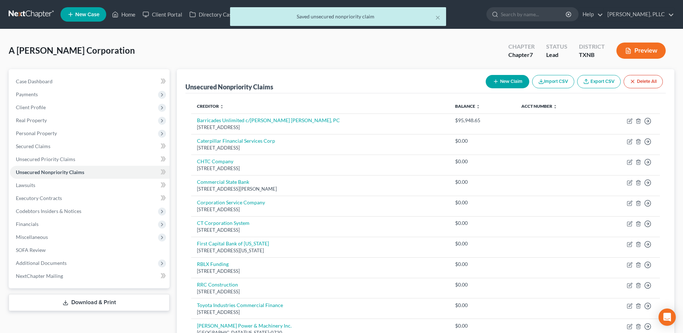
click at [499, 78] on button "New Claim" at bounding box center [508, 81] width 44 height 13
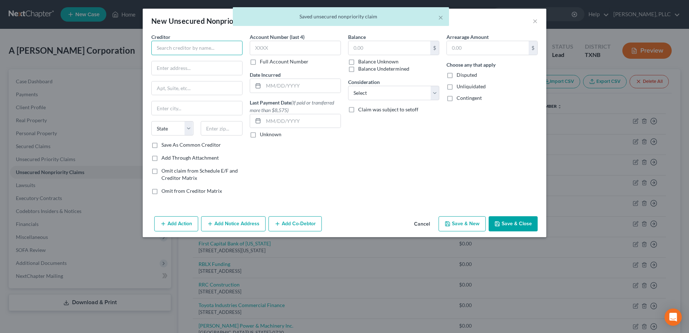
click at [202, 45] on input "text" at bounding box center [196, 48] width 91 height 14
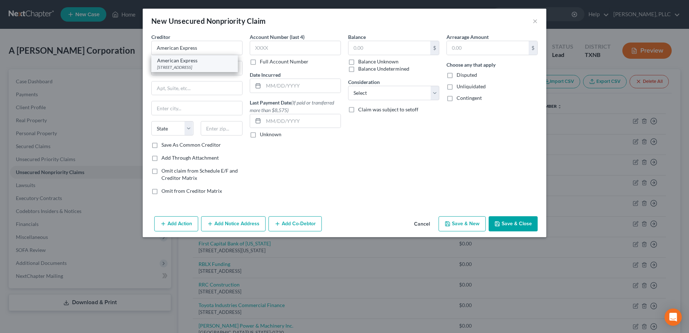
click at [197, 58] on div "American Express" at bounding box center [194, 60] width 75 height 7
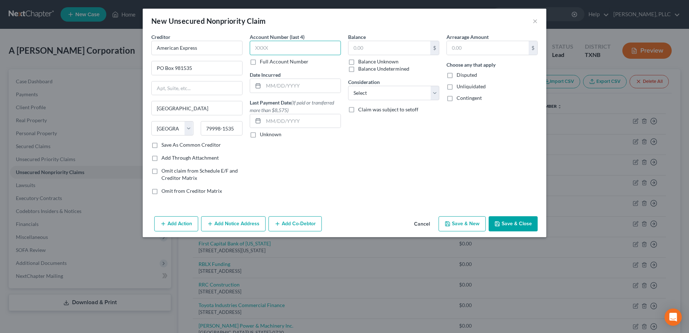
click at [310, 51] on input "text" at bounding box center [295, 48] width 91 height 14
click at [371, 45] on input "text" at bounding box center [389, 48] width 82 height 14
click at [255, 222] on button "Add Notice Address" at bounding box center [233, 223] width 64 height 15
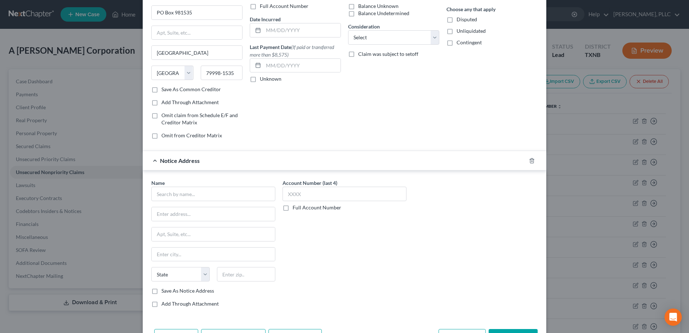
scroll to position [81, 0]
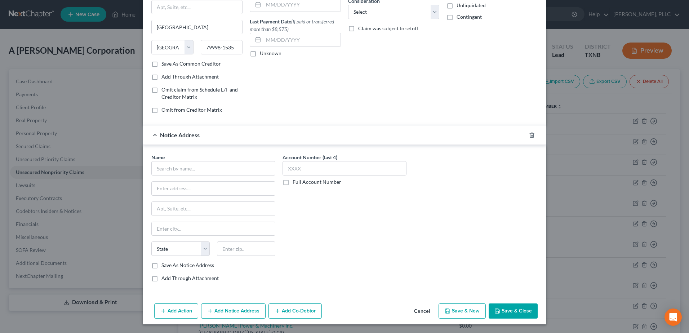
click at [309, 308] on button "Add Co-Debtor" at bounding box center [294, 310] width 53 height 15
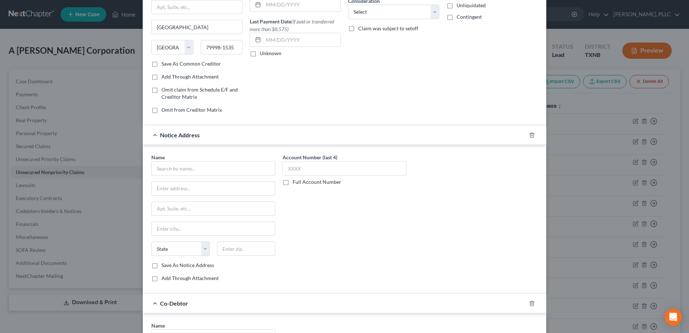
scroll to position [249, 0]
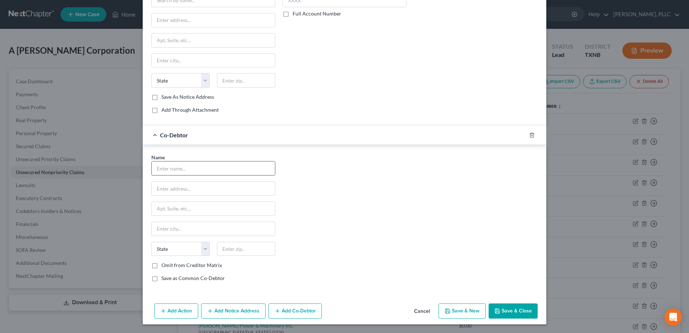
click at [208, 166] on input "text" at bounding box center [213, 168] width 123 height 14
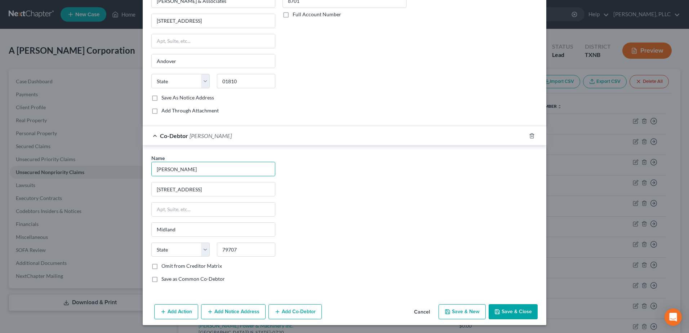
click at [393, 194] on div "Name * [PERSON_NAME] [STREET_ADDRESS] Midland State [US_STATE][GEOGRAPHIC_DATA]…" at bounding box center [344, 221] width 393 height 134
click at [284, 311] on button "Add Co-Debtor" at bounding box center [294, 311] width 53 height 15
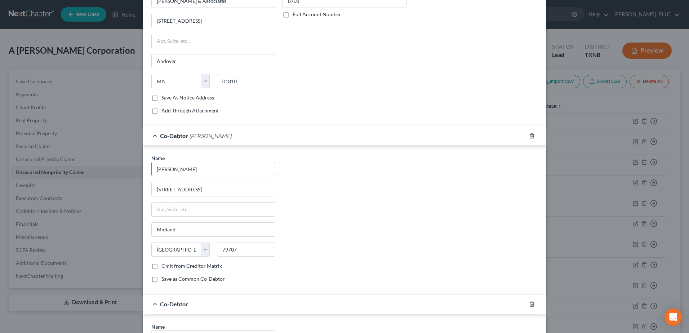
scroll to position [418, 0]
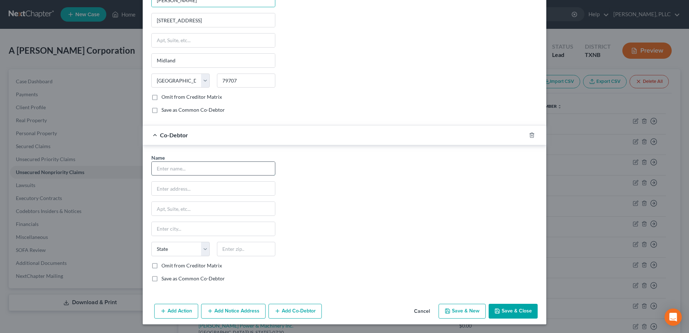
click at [209, 170] on input "text" at bounding box center [213, 169] width 123 height 14
click at [372, 188] on div "Name * [PERSON_NAME] [STREET_ADDRESS] [GEOGRAPHIC_DATA] [US_STATE] AK AR AZ CA …" at bounding box center [344, 221] width 393 height 134
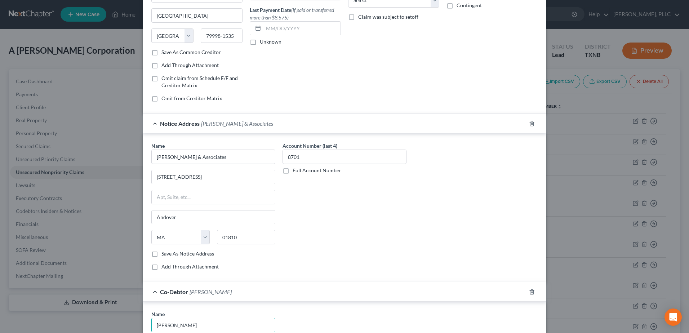
scroll to position [57, 0]
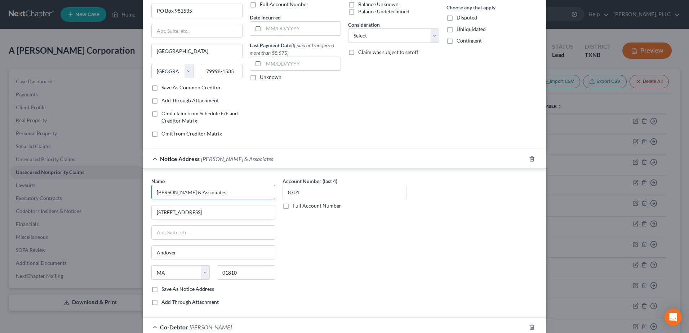
drag, startPoint x: 254, startPoint y: 193, endPoint x: 137, endPoint y: 184, distance: 117.4
click at [137, 184] on div "New Unsecured Nonpriority Claim × Creditor * American Express PO Box 981535 [GE…" at bounding box center [344, 166] width 689 height 333
click at [196, 192] on input "[PERSON_NAME] & [PERSON_NAME]" at bounding box center [213, 192] width 124 height 14
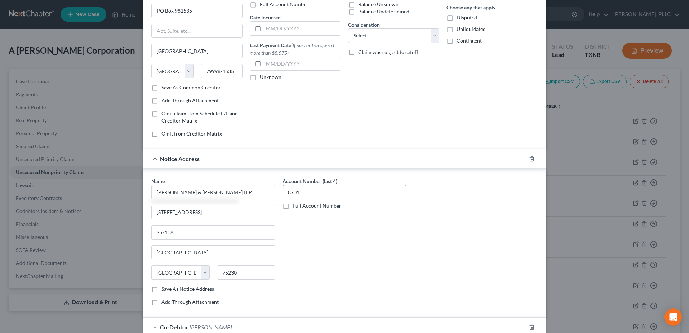
click at [318, 194] on input "8701" at bounding box center [344, 192] width 124 height 14
click at [387, 276] on div "Account Number (last 4) 0230 Full Account Number" at bounding box center [344, 244] width 131 height 134
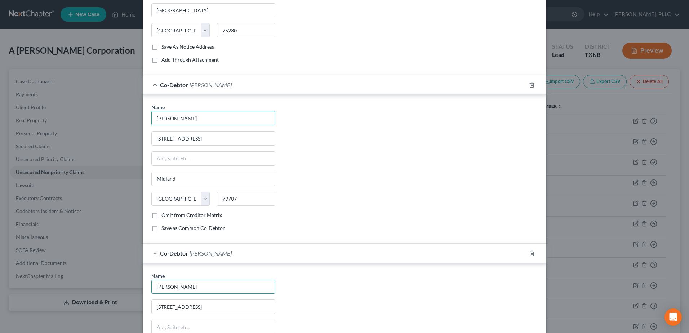
scroll to position [418, 0]
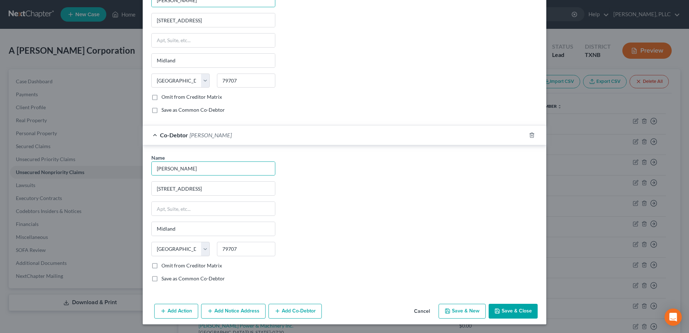
click at [501, 311] on button "Save & Close" at bounding box center [513, 311] width 49 height 15
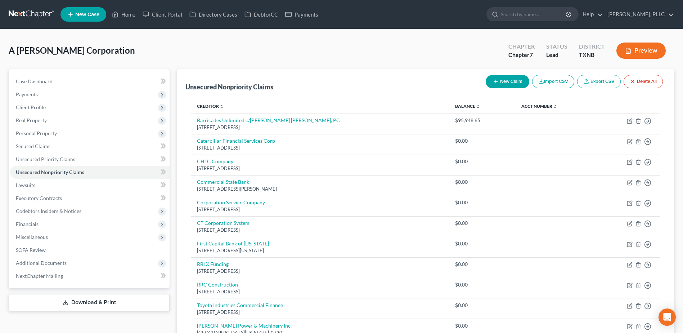
click at [510, 81] on button "New Claim" at bounding box center [508, 81] width 44 height 13
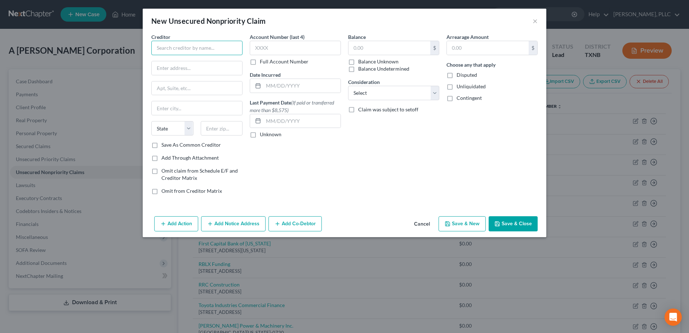
click at [202, 52] on input "text" at bounding box center [196, 48] width 91 height 14
click at [175, 67] on div "P.O. [STREET_ADDRESS]" at bounding box center [194, 67] width 75 height 6
click at [206, 62] on input "P.O. Box 6416" at bounding box center [197, 68] width 90 height 14
click at [240, 126] on input "60197-6416" at bounding box center [222, 128] width 42 height 14
click at [282, 46] on input "text" at bounding box center [295, 48] width 91 height 14
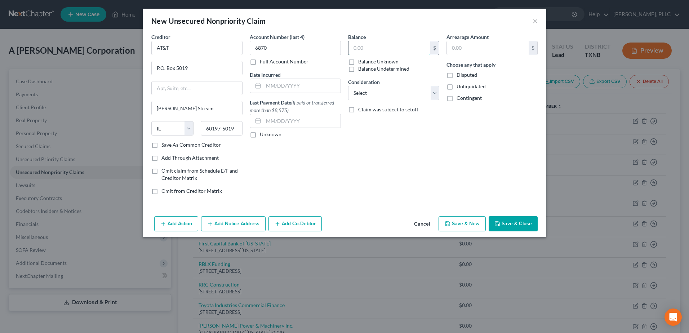
click at [407, 49] on input "text" at bounding box center [389, 48] width 82 height 14
click at [300, 225] on button "Add Co-Debtor" at bounding box center [294, 223] width 53 height 15
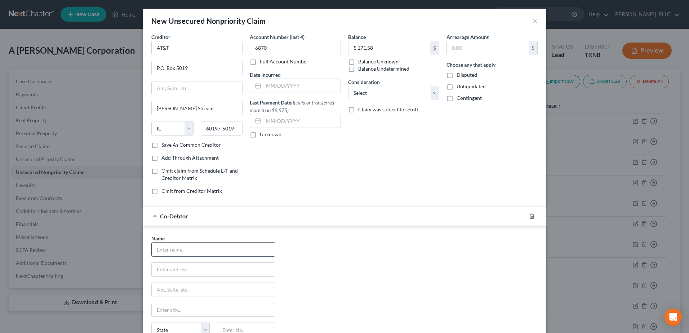
click at [204, 258] on div "Name * State [US_STATE] AK AR AZ CA CO CT DE DC [GEOGRAPHIC_DATA] GA GU HI ID I…" at bounding box center [213, 302] width 131 height 134
click at [206, 249] on input "text" at bounding box center [213, 249] width 123 height 14
click at [211, 90] on input "[STREET_ADDRESS]" at bounding box center [197, 88] width 90 height 14
click at [119, 85] on div "New Unsecured Nonpriority Claim × Creditor * AT&T P.O. [GEOGRAPHIC_DATA][PERSON…" at bounding box center [344, 166] width 689 height 333
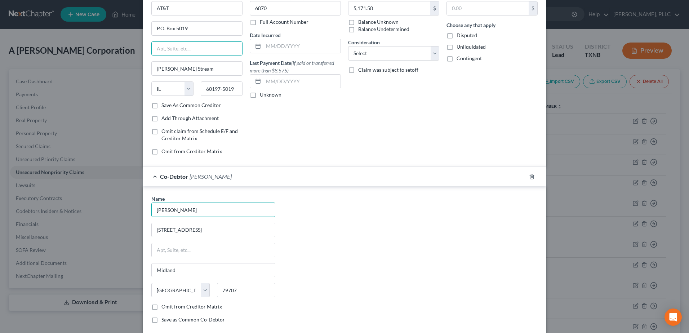
scroll to position [81, 0]
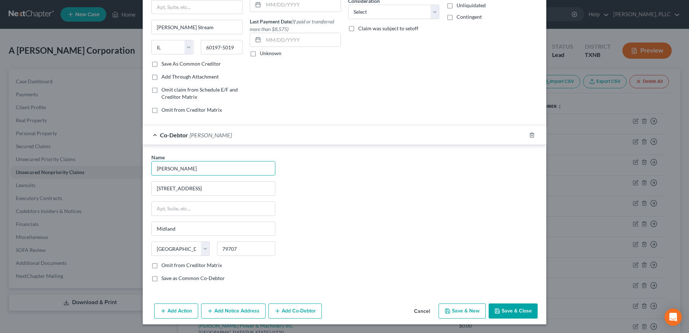
click at [292, 309] on button "Add Co-Debtor" at bounding box center [294, 310] width 53 height 15
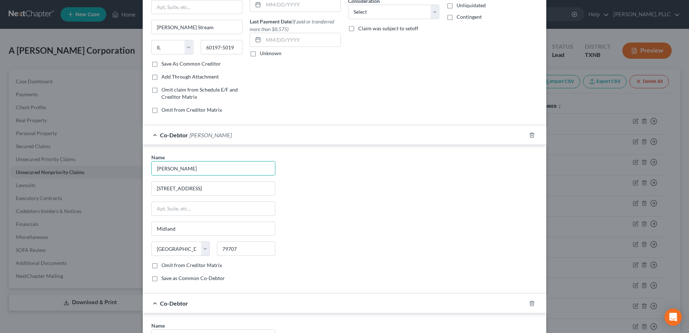
scroll to position [249, 0]
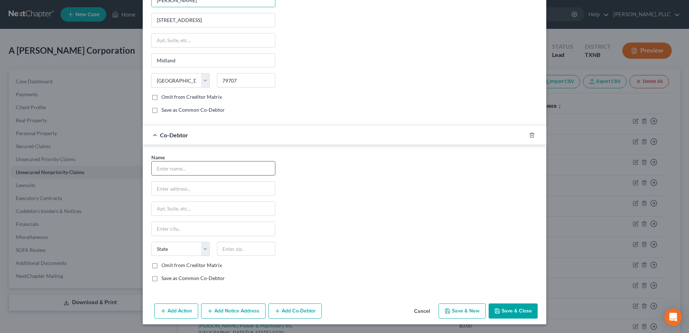
click at [202, 168] on input "text" at bounding box center [213, 168] width 123 height 14
click at [390, 193] on div "Name * [PERSON_NAME] [STREET_ADDRESS] [GEOGRAPHIC_DATA] [US_STATE][GEOGRAPHIC_D…" at bounding box center [344, 220] width 393 height 134
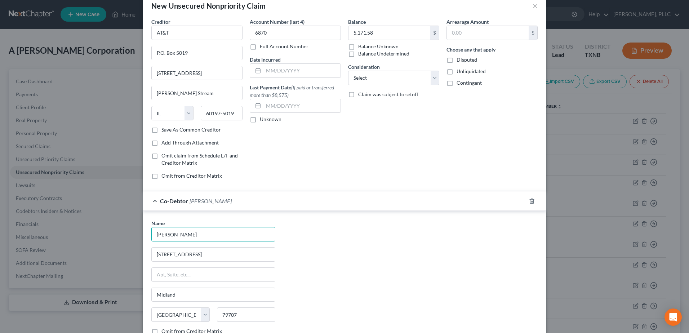
scroll to position [0, 0]
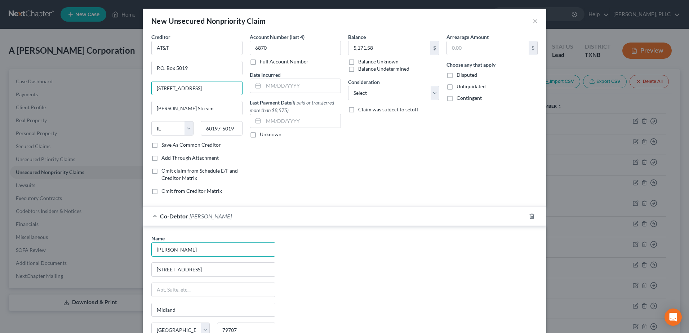
drag, startPoint x: 218, startPoint y: 89, endPoint x: 117, endPoint y: 85, distance: 100.6
click at [117, 85] on div "New Unsecured Nonpriority Claim × Creditor * AT&T P.O. [GEOGRAPHIC_DATA][PERSON…" at bounding box center [344, 166] width 689 height 333
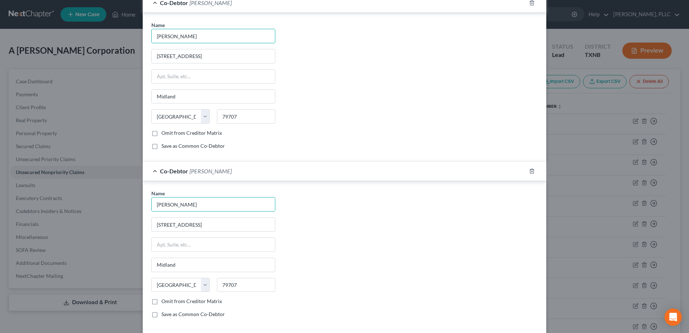
scroll to position [249, 0]
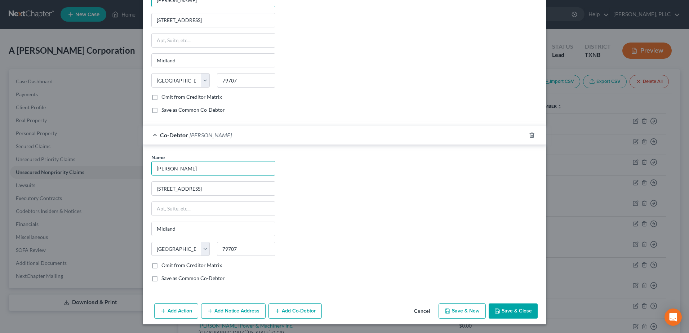
click at [513, 312] on button "Save & Close" at bounding box center [513, 310] width 49 height 15
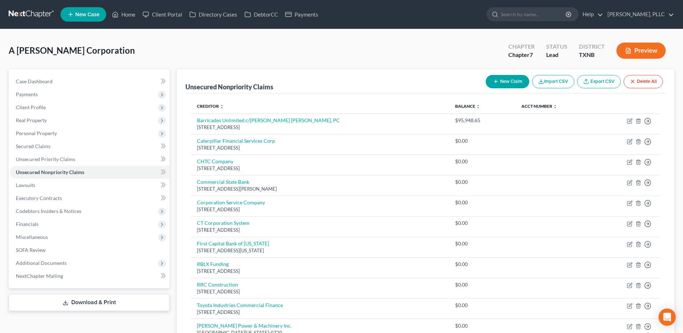
click at [510, 79] on button "New Claim" at bounding box center [508, 81] width 44 height 13
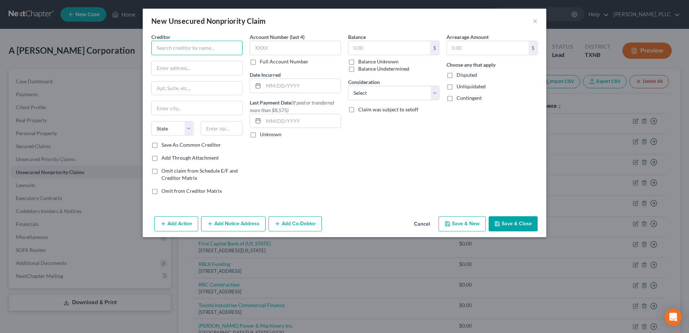
click at [191, 51] on input "text" at bounding box center [196, 48] width 91 height 14
click at [295, 51] on input "text" at bounding box center [295, 48] width 91 height 14
click at [392, 49] on input "text" at bounding box center [389, 48] width 82 height 14
click at [432, 95] on select "Select Cable / Satellite Services Collection Agency Credit Card Debt Debt Couns…" at bounding box center [393, 93] width 91 height 14
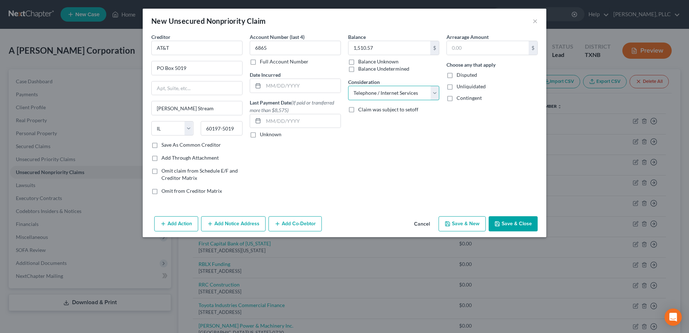
click at [348, 86] on select "Select Cable / Satellite Services Collection Agency Credit Card Debt Debt Couns…" at bounding box center [393, 93] width 91 height 14
click at [308, 223] on button "Add Co-Debtor" at bounding box center [294, 223] width 53 height 15
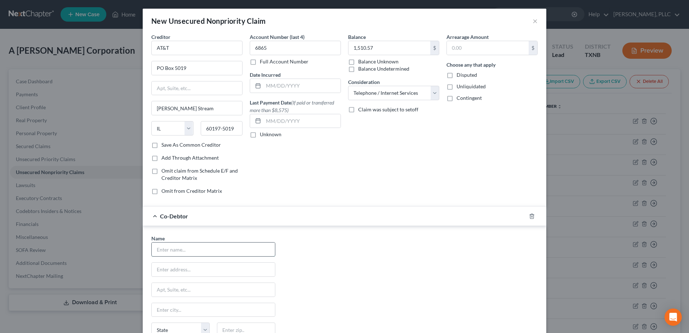
click at [182, 246] on input "text" at bounding box center [213, 249] width 123 height 14
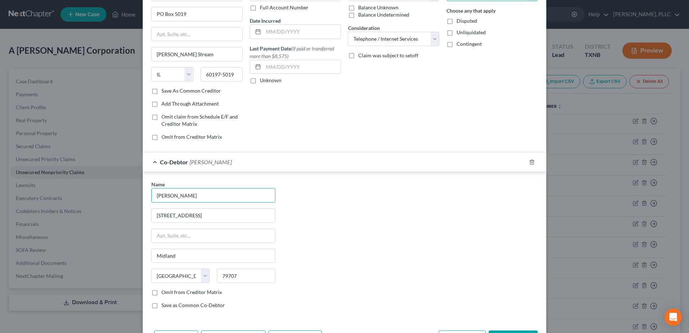
scroll to position [81, 0]
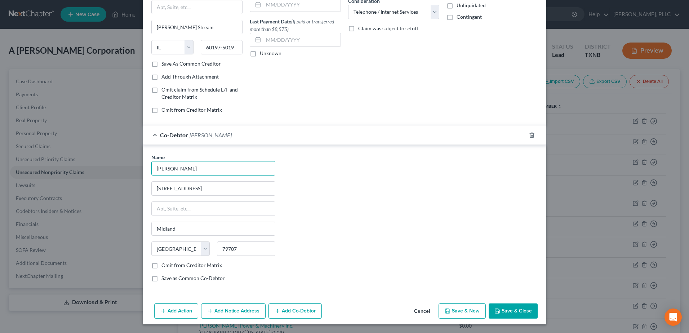
click at [307, 313] on button "Add Co-Debtor" at bounding box center [294, 310] width 53 height 15
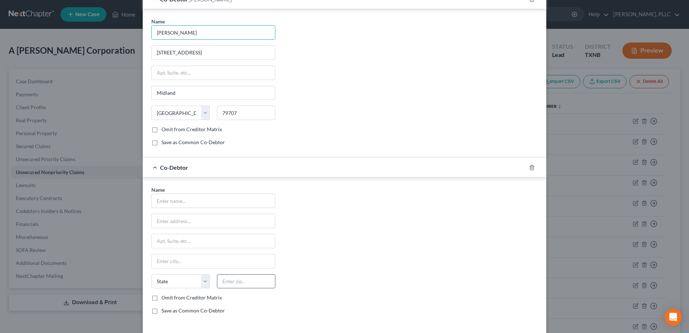
scroll to position [225, 0]
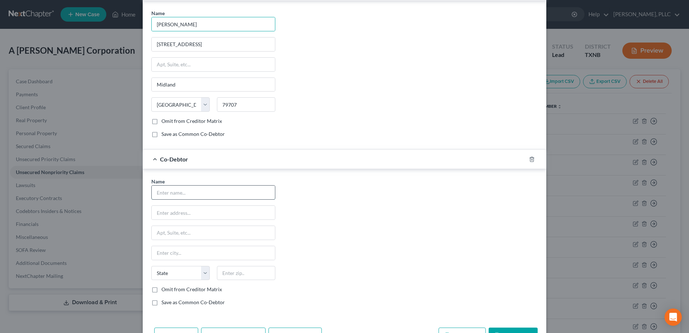
click at [205, 190] on input "text" at bounding box center [213, 193] width 123 height 14
click at [404, 217] on div "Name * [PERSON_NAME] [STREET_ADDRESS] [GEOGRAPHIC_DATA] [US_STATE][GEOGRAPHIC_D…" at bounding box center [344, 245] width 393 height 134
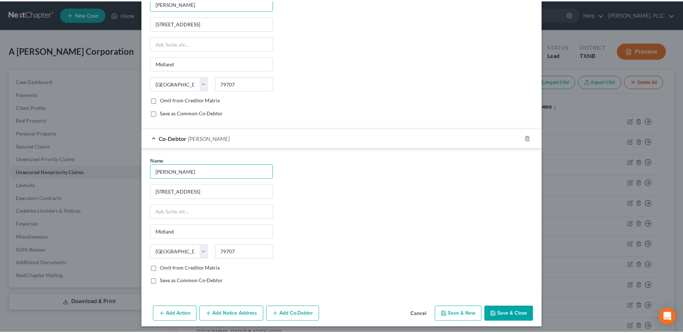
scroll to position [249, 0]
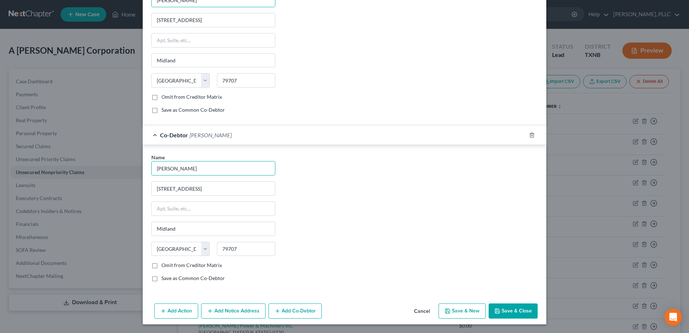
click at [520, 312] on button "Save & Close" at bounding box center [513, 310] width 49 height 15
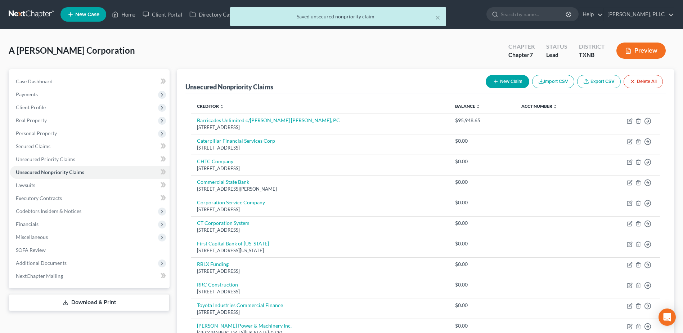
scroll to position [331, 0]
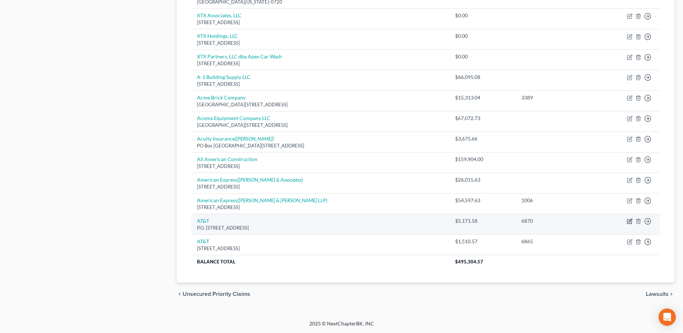
click at [632, 222] on icon "button" at bounding box center [630, 221] width 6 height 6
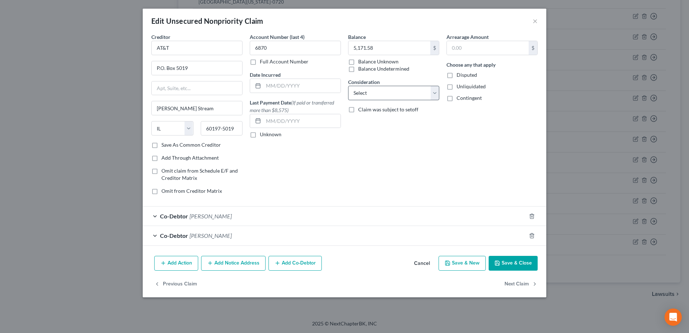
click at [440, 91] on div "Balance 5,171.58 $ Balance Unknown Balance Undetermined 5,171.58 $ Balance Unkn…" at bounding box center [393, 116] width 98 height 167
click at [438, 93] on select "Select Cable / Satellite Services Collection Agency Credit Card Debt Debt Couns…" at bounding box center [393, 93] width 91 height 14
click at [348, 86] on select "Select Cable / Satellite Services Collection Agency Credit Card Debt Debt Couns…" at bounding box center [393, 93] width 91 height 14
click at [529, 266] on button "Save & Close" at bounding box center [513, 263] width 49 height 15
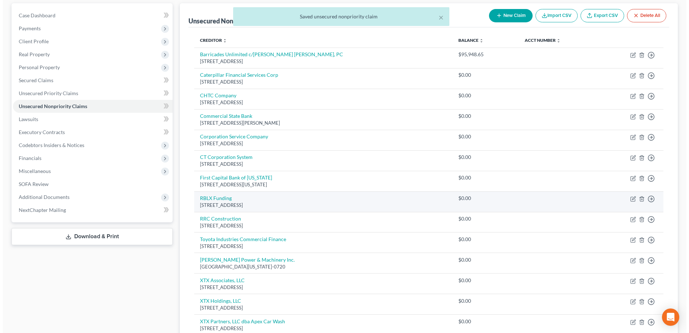
scroll to position [0, 0]
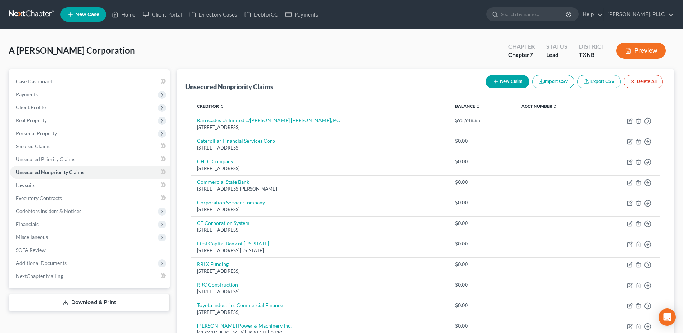
click at [512, 79] on button "New Claim" at bounding box center [508, 81] width 44 height 13
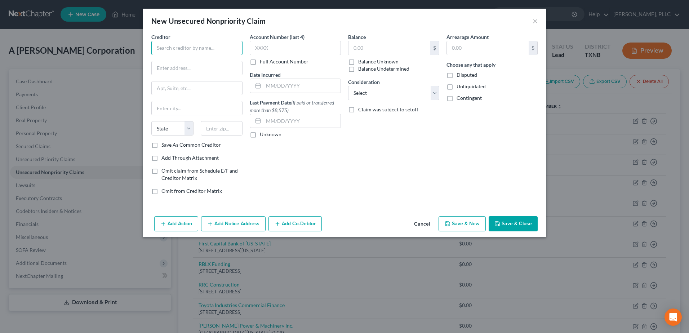
click at [170, 46] on input "text" at bounding box center [196, 48] width 91 height 14
click at [211, 47] on input "[PERSON_NAME] Landscape" at bounding box center [196, 48] width 91 height 14
click at [271, 41] on input "text" at bounding box center [295, 48] width 91 height 14
click at [387, 50] on input "text" at bounding box center [389, 48] width 82 height 14
click at [406, 53] on input "text" at bounding box center [389, 48] width 82 height 14
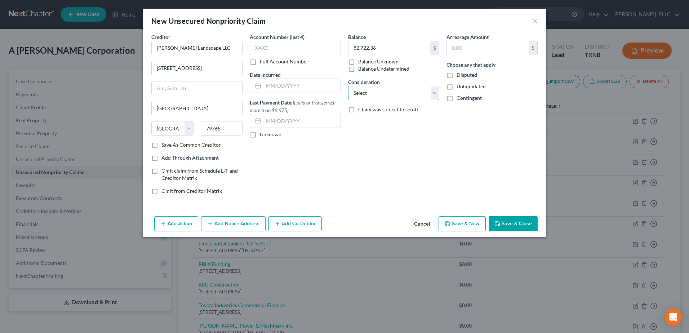
click at [438, 95] on select "Select Cable / Satellite Services Collection Agency Credit Card Debt Debt Couns…" at bounding box center [393, 93] width 91 height 14
click at [348, 86] on select "Select Cable / Satellite Services Collection Agency Credit Card Debt Debt Couns…" at bounding box center [393, 93] width 91 height 14
click at [432, 96] on select "Select Cable / Satellite Services Collection Agency Credit Card Debt Debt Couns…" at bounding box center [393, 93] width 91 height 14
click at [348, 86] on select "Select Cable / Satellite Services Collection Agency Credit Card Debt Debt Couns…" at bounding box center [393, 93] width 91 height 14
click at [302, 226] on button "Add Co-Debtor" at bounding box center [294, 223] width 53 height 15
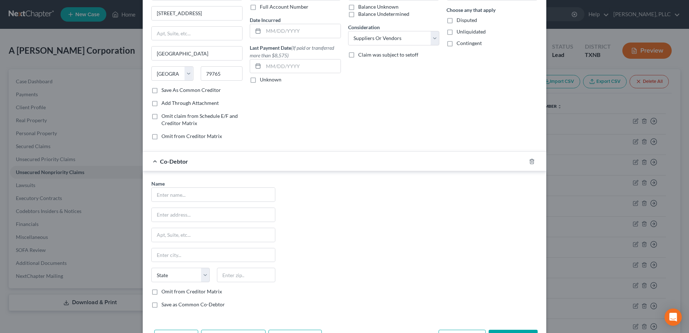
scroll to position [81, 0]
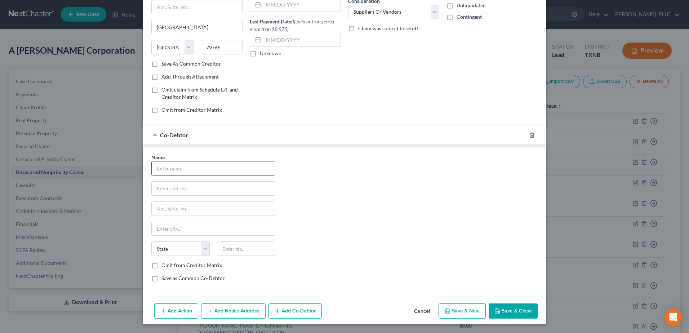
click at [196, 170] on input "text" at bounding box center [213, 168] width 123 height 14
click at [355, 184] on div "Name * [PERSON_NAME] [STREET_ADDRESS] [GEOGRAPHIC_DATA] [US_STATE] AK AR AZ CA …" at bounding box center [344, 220] width 393 height 134
click at [299, 308] on button "Add Co-Debtor" at bounding box center [294, 310] width 53 height 15
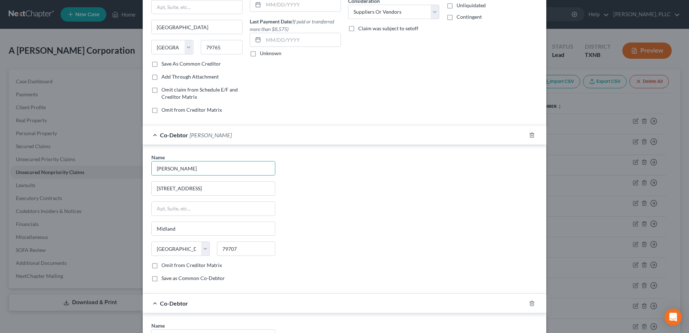
scroll to position [249, 0]
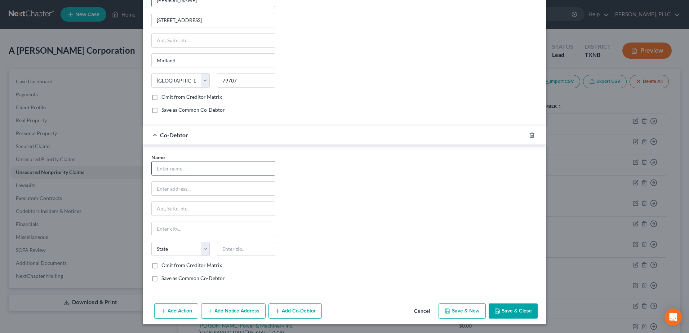
drag, startPoint x: 192, startPoint y: 163, endPoint x: 203, endPoint y: 165, distance: 11.5
click at [192, 162] on input "text" at bounding box center [213, 168] width 123 height 14
click at [254, 311] on button "Add Notice Address" at bounding box center [233, 310] width 64 height 15
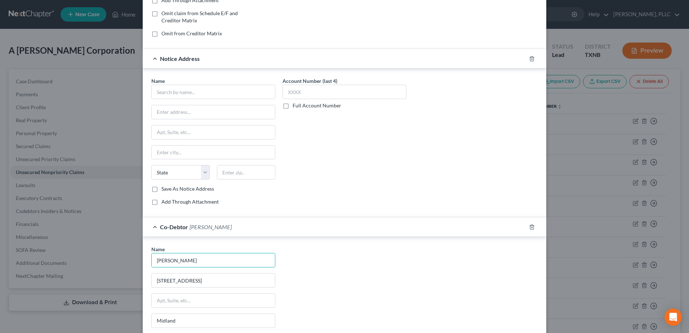
scroll to position [57, 0]
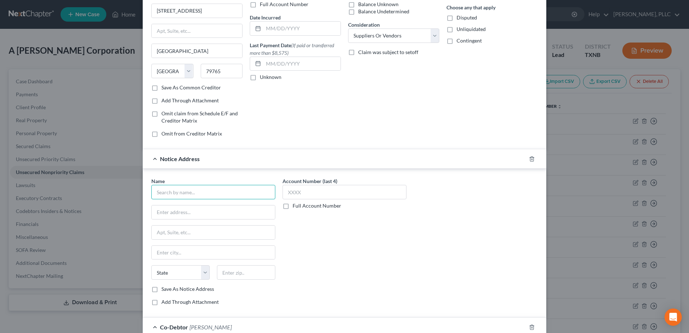
click at [209, 193] on input "text" at bounding box center [213, 192] width 124 height 14
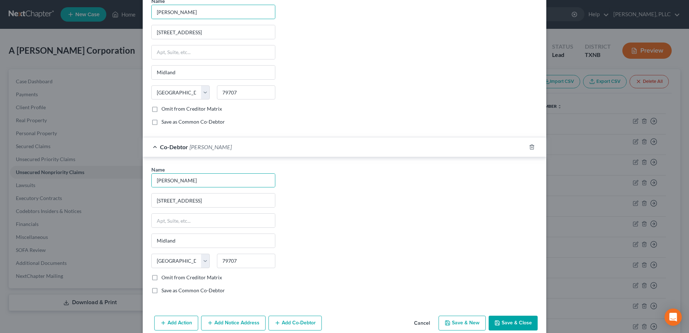
scroll to position [418, 0]
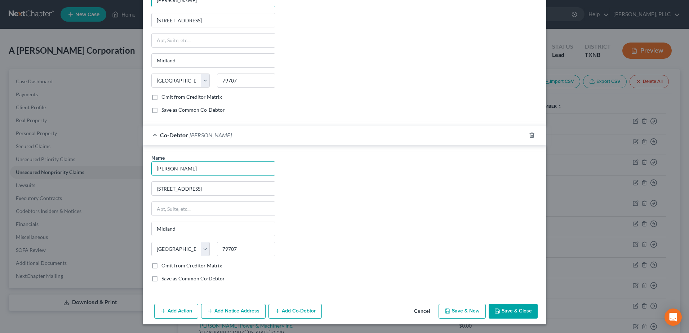
click at [522, 316] on button "Save & Close" at bounding box center [513, 311] width 49 height 15
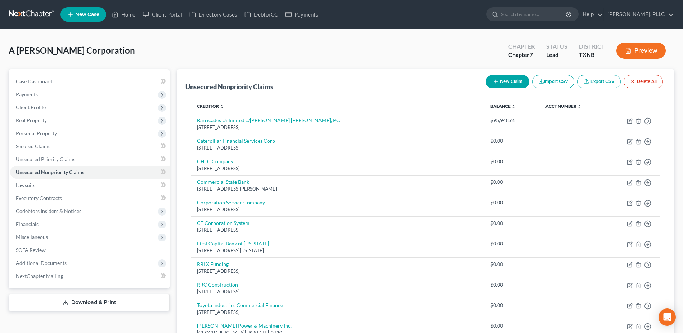
click at [516, 83] on button "New Claim" at bounding box center [508, 81] width 44 height 13
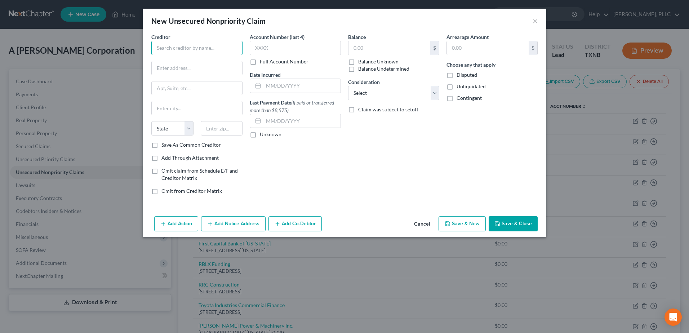
click at [221, 46] on input "text" at bounding box center [196, 48] width 91 height 14
click at [395, 46] on input "text" at bounding box center [389, 48] width 82 height 14
click at [432, 96] on select "Select Cable / Satellite Services Collection Agency Credit Card Debt Debt Couns…" at bounding box center [393, 93] width 91 height 14
click at [348, 86] on select "Select Cable / Satellite Services Collection Agency Credit Card Debt Debt Couns…" at bounding box center [393, 93] width 91 height 14
click at [294, 223] on button "Add Co-Debtor" at bounding box center [294, 223] width 53 height 15
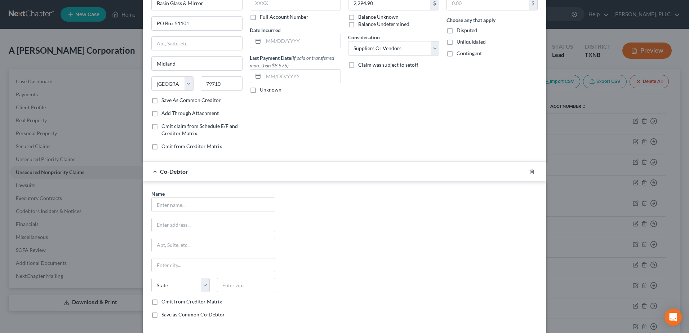
scroll to position [81, 0]
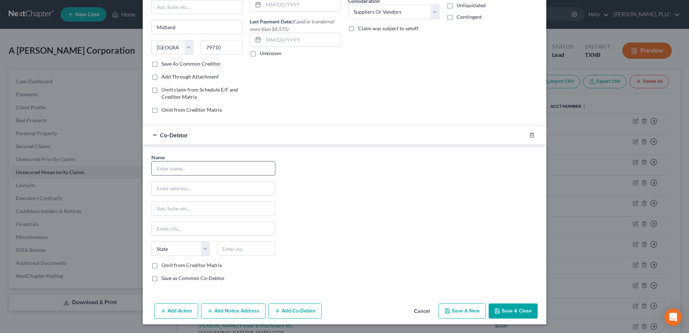
click at [193, 165] on input "text" at bounding box center [213, 168] width 123 height 14
click at [357, 187] on div "Name * [PERSON_NAME] [STREET_ADDRESS] [GEOGRAPHIC_DATA] [US_STATE] AK AR AZ CA …" at bounding box center [344, 220] width 393 height 134
click at [301, 313] on button "Add Co-Debtor" at bounding box center [294, 310] width 53 height 15
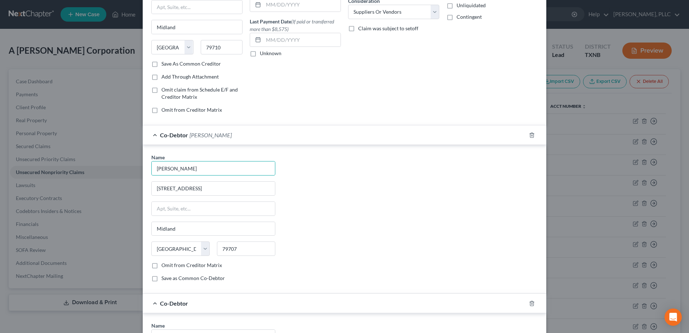
scroll to position [249, 0]
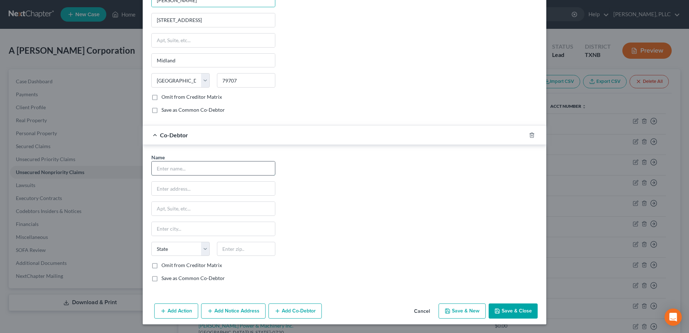
click at [204, 171] on input "text" at bounding box center [213, 168] width 123 height 14
click at [355, 195] on div "Name * [PERSON_NAME] [STREET_ADDRESS] [GEOGRAPHIC_DATA] [US_STATE][GEOGRAPHIC_D…" at bounding box center [344, 220] width 393 height 134
click at [514, 311] on button "Save & Close" at bounding box center [513, 310] width 49 height 15
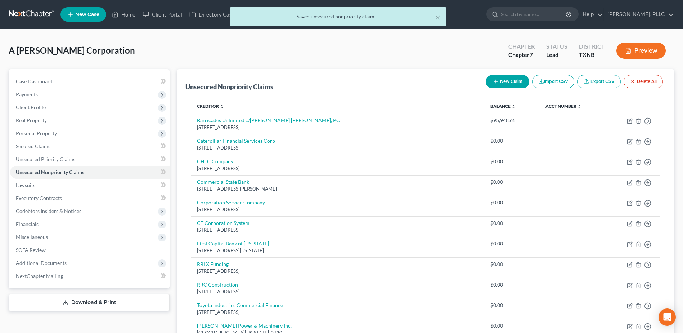
click at [506, 82] on button "New Claim" at bounding box center [508, 81] width 44 height 13
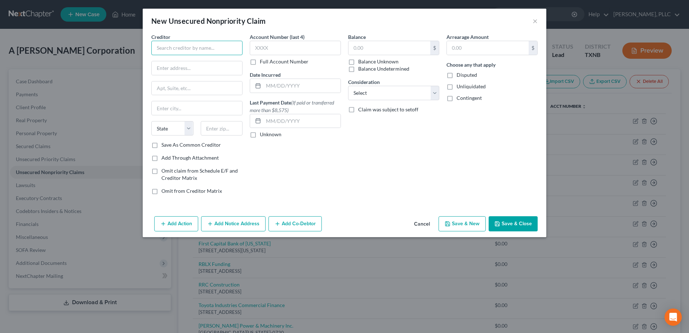
click at [201, 54] on input "text" at bounding box center [196, 48] width 91 height 14
drag, startPoint x: 226, startPoint y: 48, endPoint x: 136, endPoint y: 46, distance: 90.1
click at [135, 47] on div "New Unsecured Nonpriority Claim × Creditor * Beyond Engineering & Testing State…" at bounding box center [344, 166] width 689 height 333
click at [376, 48] on input "text" at bounding box center [389, 48] width 82 height 14
drag, startPoint x: 429, startPoint y: 91, endPoint x: 433, endPoint y: 95, distance: 5.9
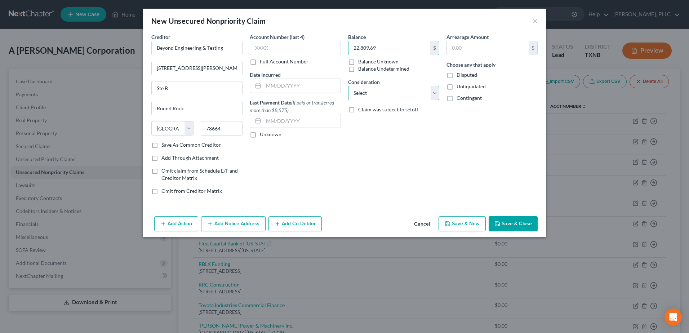
click at [429, 91] on select "Select Cable / Satellite Services Collection Agency Credit Card Debt Debt Couns…" at bounding box center [393, 93] width 91 height 14
click at [348, 86] on select "Select Cable / Satellite Services Collection Agency Credit Card Debt Debt Couns…" at bounding box center [393, 93] width 91 height 14
click at [288, 220] on button "Add Co-Debtor" at bounding box center [294, 223] width 53 height 15
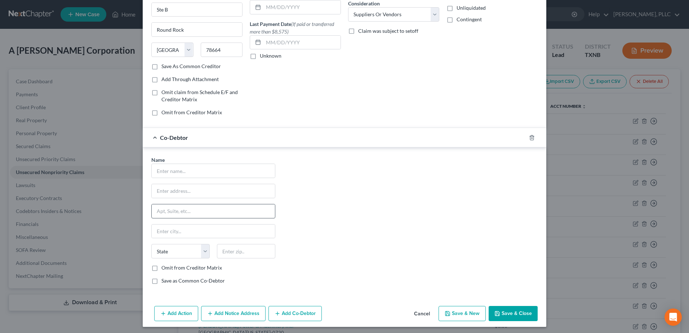
scroll to position [81, 0]
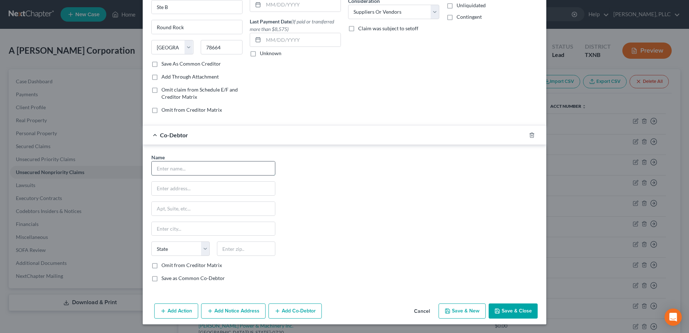
click at [210, 171] on input "text" at bounding box center [213, 168] width 123 height 14
click at [342, 191] on div "Name * [PERSON_NAME] [STREET_ADDRESS] [GEOGRAPHIC_DATA] [US_STATE] AK AR AZ CA …" at bounding box center [344, 220] width 393 height 134
click at [313, 313] on button "Add Co-Debtor" at bounding box center [294, 310] width 53 height 15
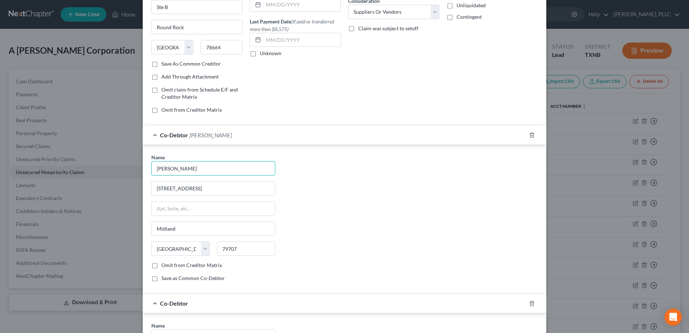
scroll to position [249, 0]
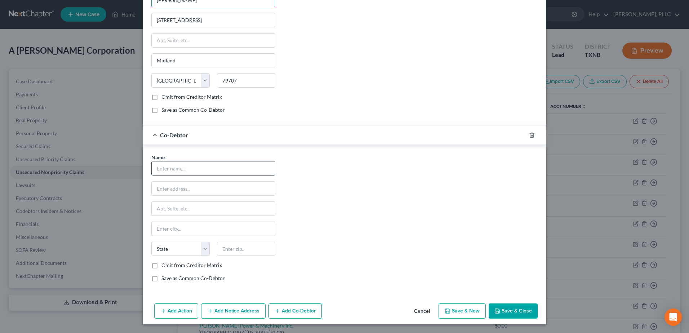
click at [169, 165] on input "text" at bounding box center [213, 168] width 123 height 14
click at [380, 192] on div "Name * [PERSON_NAME] [STREET_ADDRESS] [GEOGRAPHIC_DATA] [US_STATE][GEOGRAPHIC_D…" at bounding box center [344, 220] width 393 height 134
click at [246, 308] on button "Add Notice Address" at bounding box center [233, 310] width 64 height 15
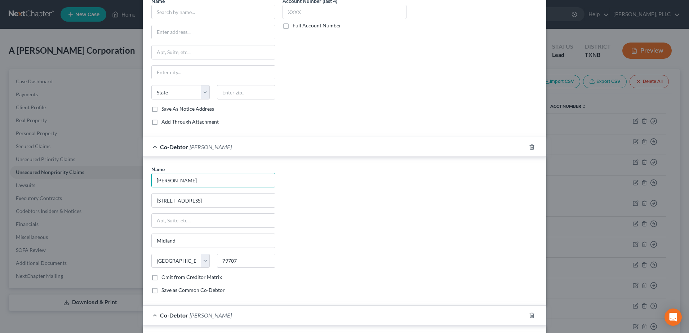
scroll to position [93, 0]
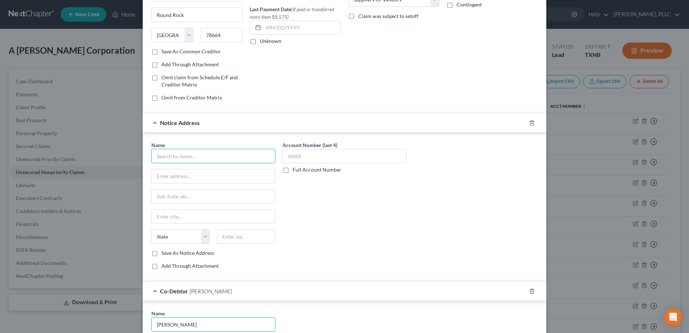
click at [229, 156] on input "text" at bounding box center [213, 156] width 124 height 14
click at [229, 156] on input "Leviton Law Firm Ltc." at bounding box center [213, 156] width 124 height 14
click at [308, 147] on label "Account Number (last 4)" at bounding box center [309, 145] width 55 height 8
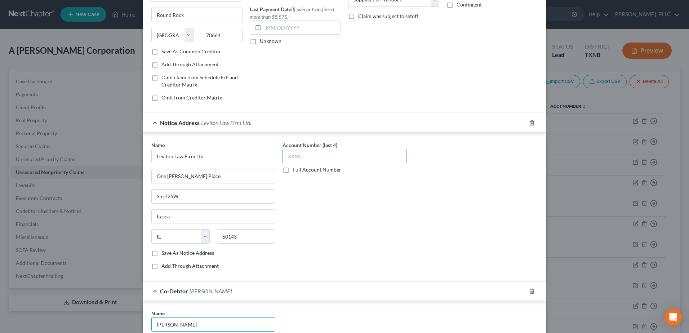
click at [308, 153] on input "text" at bounding box center [344, 156] width 124 height 14
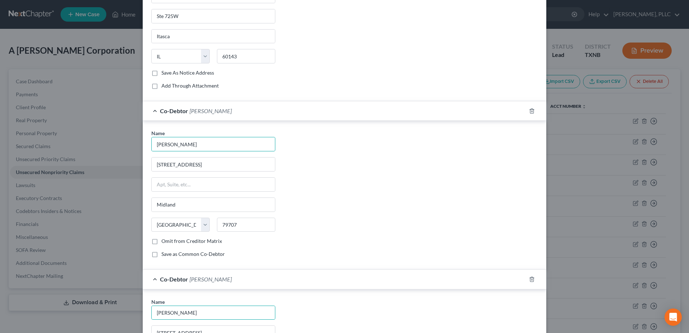
scroll to position [418, 0]
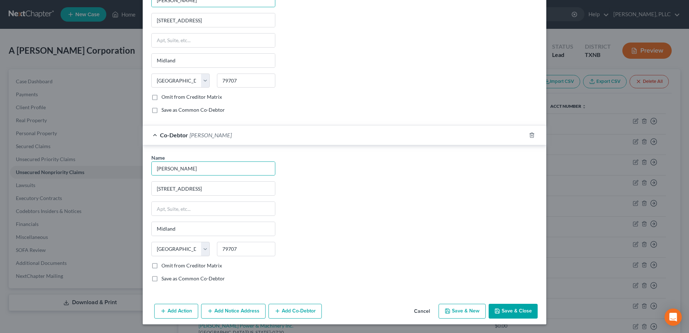
click at [516, 313] on button "Save & Close" at bounding box center [513, 311] width 49 height 15
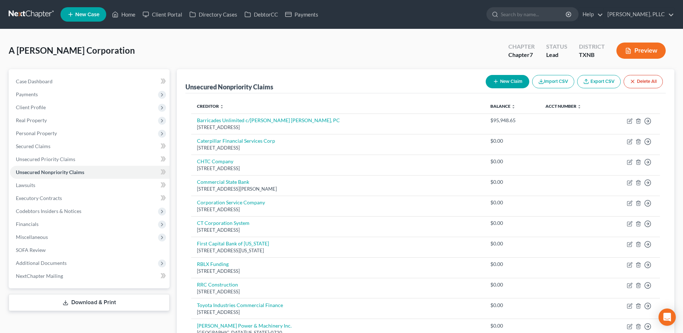
click at [507, 77] on button "New Claim" at bounding box center [508, 81] width 44 height 13
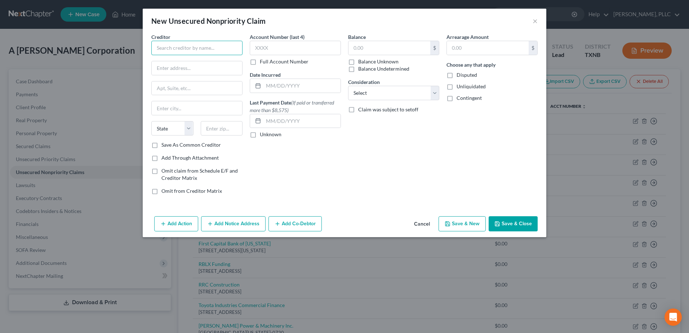
click at [185, 46] on input "text" at bounding box center [196, 48] width 91 height 14
drag, startPoint x: 225, startPoint y: 46, endPoint x: 141, endPoint y: 48, distance: 83.6
click at [142, 48] on div "New Unsecured Nonpriority Claim × Creditor * [PERSON_NAME] Construction Company…" at bounding box center [344, 166] width 689 height 333
click at [290, 50] on input "text" at bounding box center [295, 48] width 91 height 14
click at [398, 53] on input "text" at bounding box center [389, 48] width 82 height 14
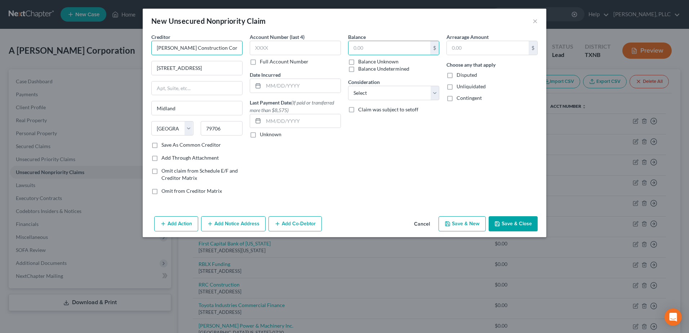
click at [235, 46] on input "[PERSON_NAME] Construction Company" at bounding box center [196, 48] width 91 height 14
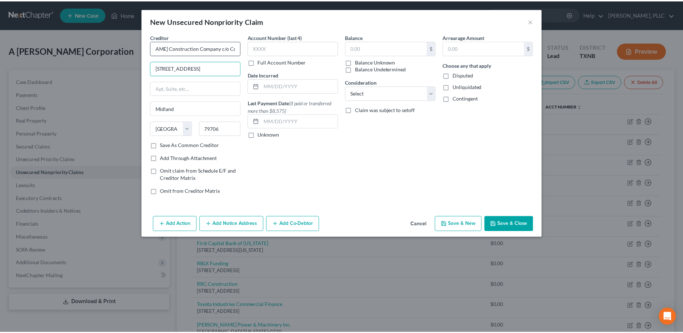
scroll to position [0, 0]
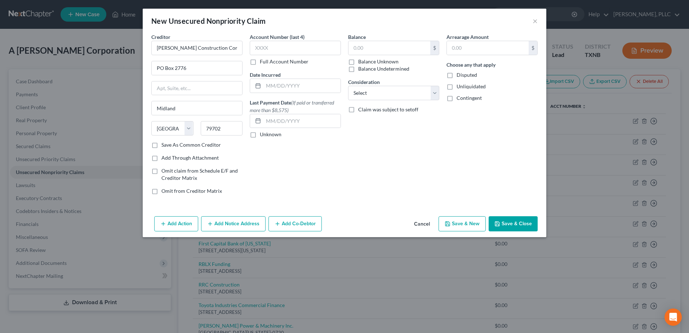
click at [523, 222] on button "Save & Close" at bounding box center [513, 223] width 49 height 15
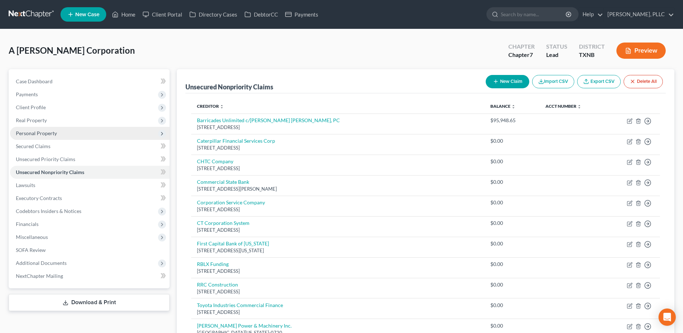
click at [49, 134] on span "Personal Property" at bounding box center [36, 133] width 41 height 6
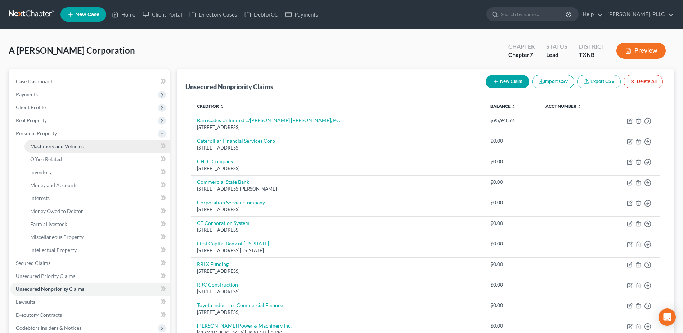
click at [54, 144] on span "Machinery and Vehicles" at bounding box center [56, 146] width 53 height 6
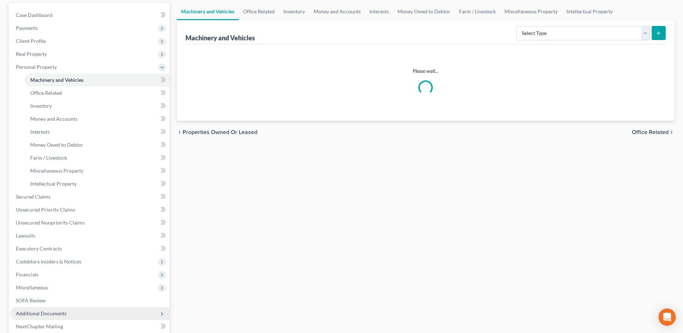
scroll to position [108, 0]
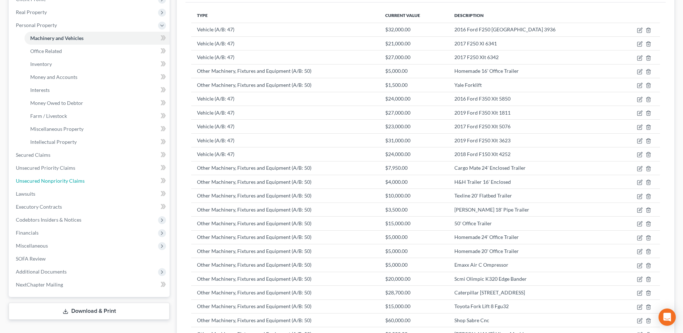
click at [53, 177] on link "Unsecured Nonpriority Claims" at bounding box center [90, 180] width 160 height 13
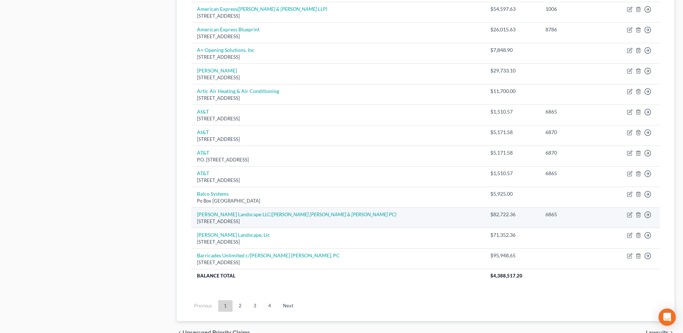
scroll to position [499, 0]
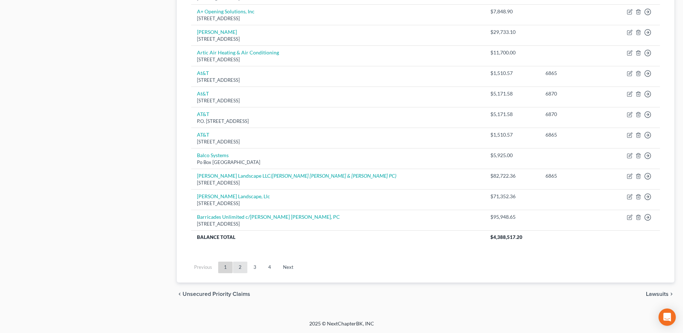
click at [239, 269] on link "2" at bounding box center [240, 268] width 14 height 12
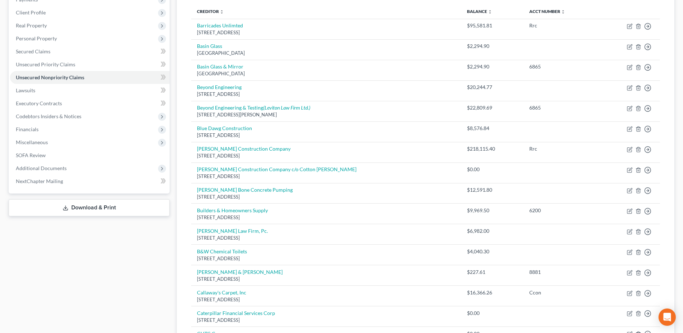
scroll to position [67, 0]
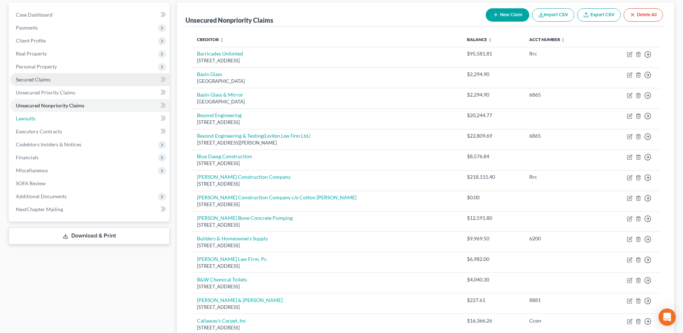
drag, startPoint x: 40, startPoint y: 117, endPoint x: 165, endPoint y: 134, distance: 125.4
click at [40, 117] on link "Lawsuits" at bounding box center [90, 118] width 160 height 13
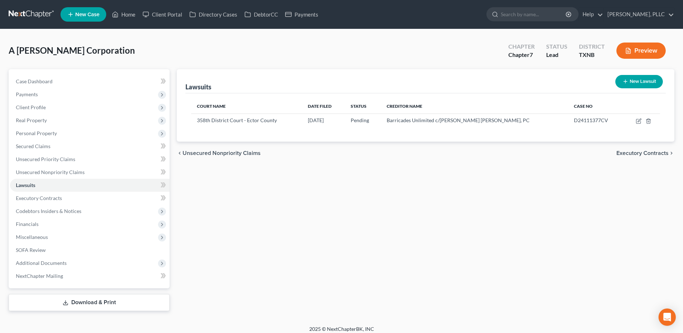
click at [638, 82] on button "New Lawsuit" at bounding box center [640, 81] width 48 height 13
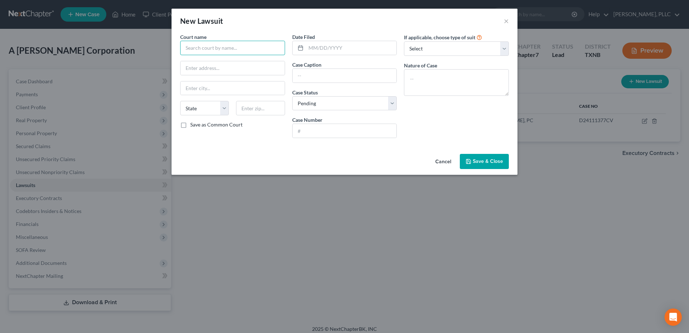
click at [240, 46] on input "text" at bounding box center [232, 48] width 105 height 14
drag, startPoint x: 281, startPoint y: 47, endPoint x: 159, endPoint y: 46, distance: 121.8
click at [160, 47] on div "New Lawsuit × Court name * 161st Judicial District of Ector County State [US_ST…" at bounding box center [344, 166] width 689 height 333
click at [478, 127] on div "If applicable, choose type of suit Select Repossession Foreclosure Returns Othe…" at bounding box center [456, 88] width 112 height 111
click at [336, 47] on input "text" at bounding box center [351, 48] width 91 height 14
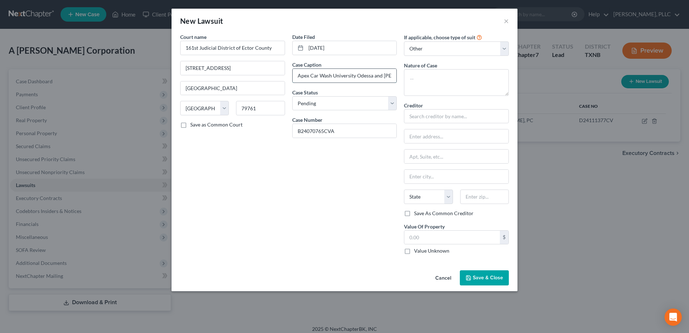
drag, startPoint x: 383, startPoint y: 77, endPoint x: 298, endPoint y: 73, distance: 85.1
click at [298, 73] on input "Apex Car Wash University Odessa and [PERSON_NAME] Construction Company vs A [PE…" at bounding box center [345, 76] width 104 height 14
click at [440, 83] on textarea at bounding box center [456, 82] width 105 height 27
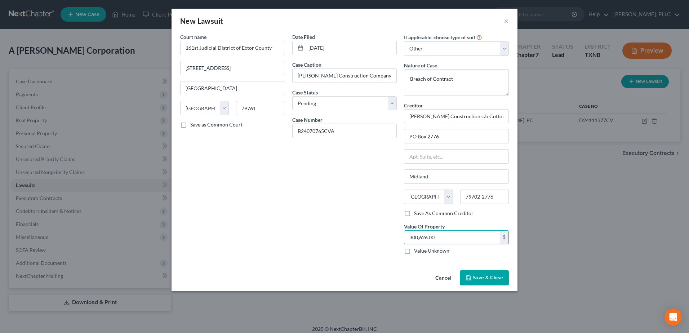
drag, startPoint x: 459, startPoint y: 234, endPoint x: 370, endPoint y: 235, distance: 89.4
click at [370, 235] on div "Court name * 161st Judicial District of Ector County [STREET_ADDRESS][GEOGRAPHI…" at bounding box center [345, 146] width 336 height 227
click at [483, 274] on button "Save & Close" at bounding box center [484, 277] width 49 height 15
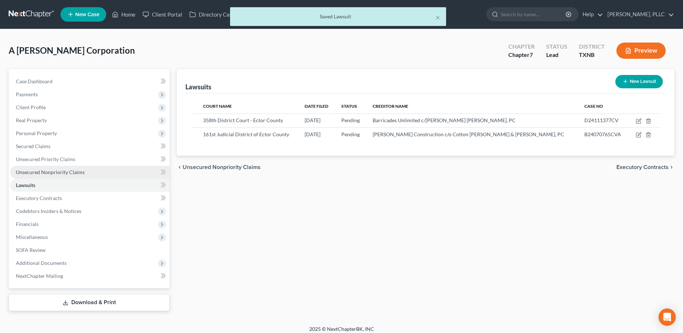
drag, startPoint x: 55, startPoint y: 174, endPoint x: 69, endPoint y: 173, distance: 13.3
click at [55, 174] on span "Unsecured Nonpriority Claims" at bounding box center [50, 172] width 69 height 6
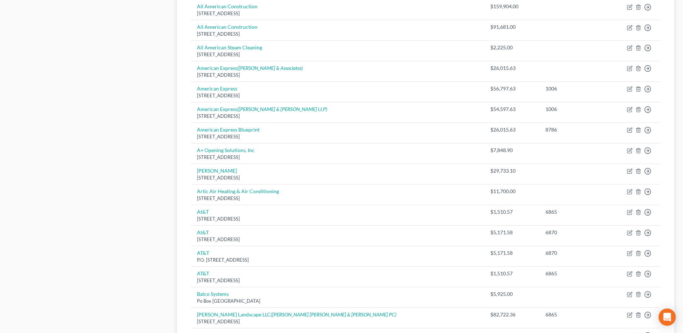
scroll to position [468, 0]
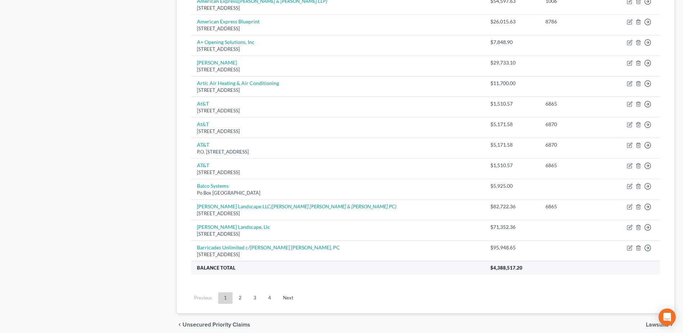
click at [239, 298] on link "2" at bounding box center [240, 298] width 14 height 12
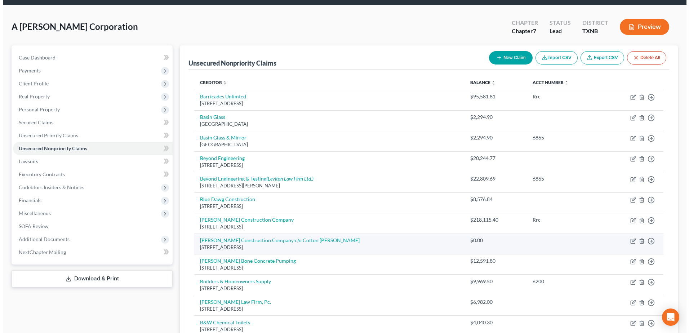
scroll to position [0, 0]
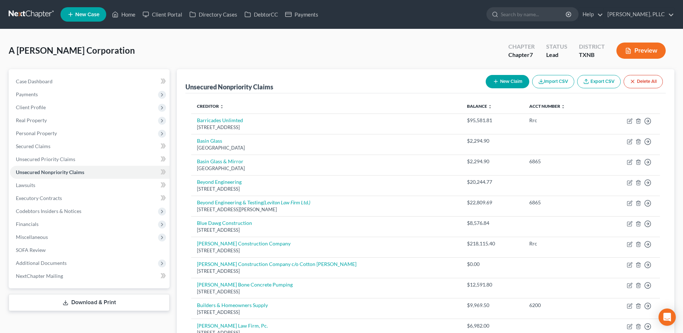
click at [516, 81] on button "New Claim" at bounding box center [508, 81] width 44 height 13
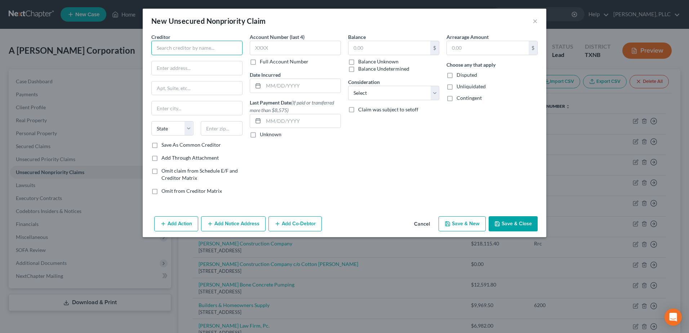
click at [212, 47] on input "text" at bounding box center [196, 48] width 91 height 14
click at [220, 110] on input "Grand" at bounding box center [197, 108] width 90 height 14
click at [389, 48] on input "text" at bounding box center [389, 48] width 82 height 14
drag, startPoint x: 437, startPoint y: 89, endPoint x: 432, endPoint y: 99, distance: 10.3
click at [436, 89] on select "Select Cable / Satellite Services Collection Agency Credit Card Debt Debt Couns…" at bounding box center [393, 93] width 91 height 14
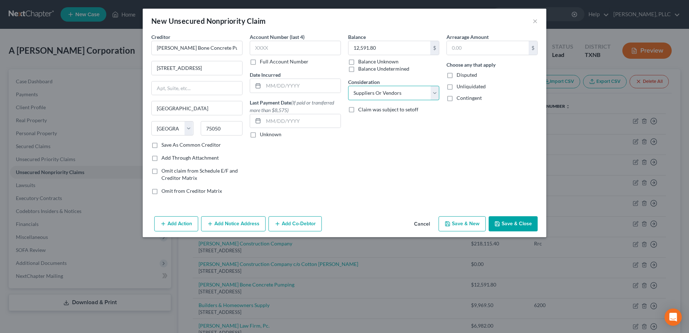
click at [348, 86] on select "Select Cable / Satellite Services Collection Agency Credit Card Debt Debt Couns…" at bounding box center [393, 93] width 91 height 14
click at [290, 225] on button "Add Co-Debtor" at bounding box center [294, 223] width 53 height 15
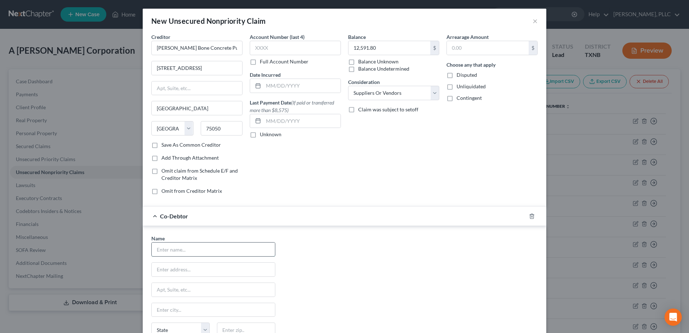
click at [216, 247] on input "text" at bounding box center [213, 249] width 123 height 14
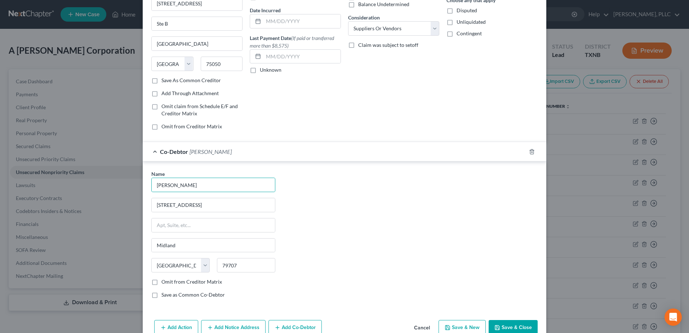
scroll to position [81, 0]
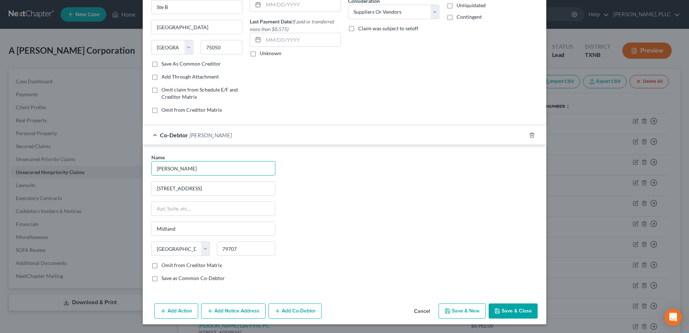
click at [293, 306] on button "Add Co-Debtor" at bounding box center [294, 310] width 53 height 15
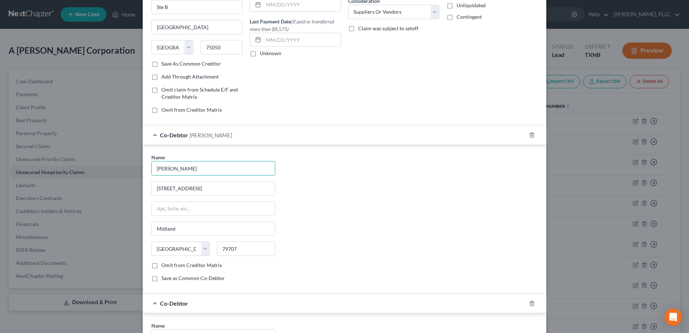
scroll to position [249, 0]
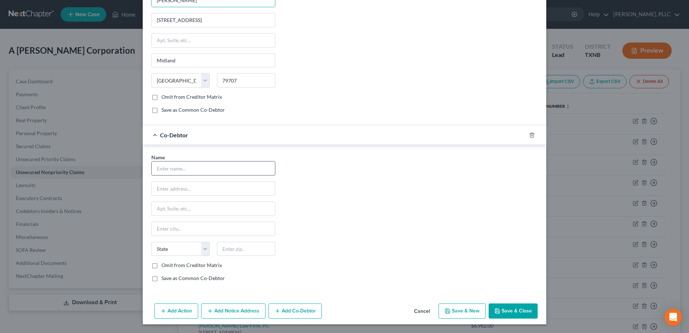
click at [224, 169] on input "text" at bounding box center [213, 168] width 123 height 14
click at [381, 196] on div "Name * [PERSON_NAME] [STREET_ADDRESS] [GEOGRAPHIC_DATA] [US_STATE][GEOGRAPHIC_D…" at bounding box center [344, 220] width 393 height 134
click at [503, 314] on button "Save & Close" at bounding box center [513, 310] width 49 height 15
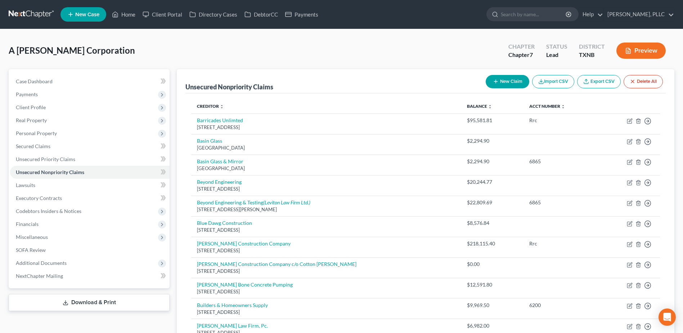
click at [507, 80] on button "New Claim" at bounding box center [508, 81] width 44 height 13
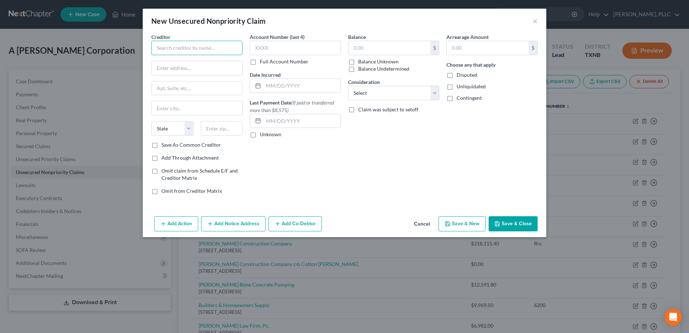
click at [206, 50] on input "text" at bounding box center [196, 48] width 91 height 14
click at [295, 49] on input "text" at bounding box center [295, 48] width 91 height 14
click at [367, 52] on input "text" at bounding box center [389, 48] width 82 height 14
drag, startPoint x: 431, startPoint y: 93, endPoint x: 433, endPoint y: 100, distance: 7.5
click at [431, 93] on select "Select Cable / Satellite Services Collection Agency Credit Card Debt Debt Couns…" at bounding box center [393, 93] width 91 height 14
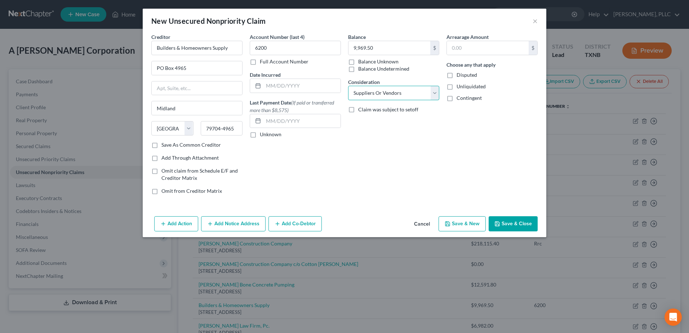
click at [348, 86] on select "Select Cable / Satellite Services Collection Agency Credit Card Debt Debt Couns…" at bounding box center [393, 93] width 91 height 14
click at [311, 219] on button "Add Co-Debtor" at bounding box center [294, 223] width 53 height 15
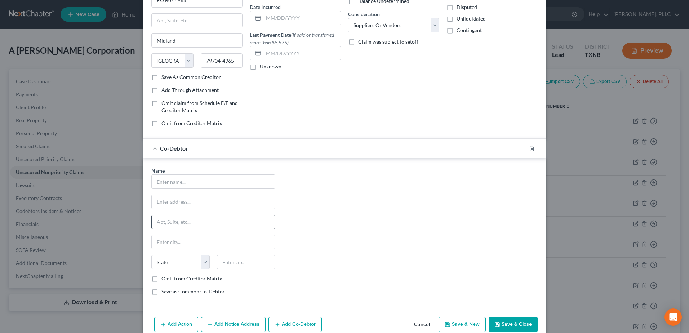
scroll to position [81, 0]
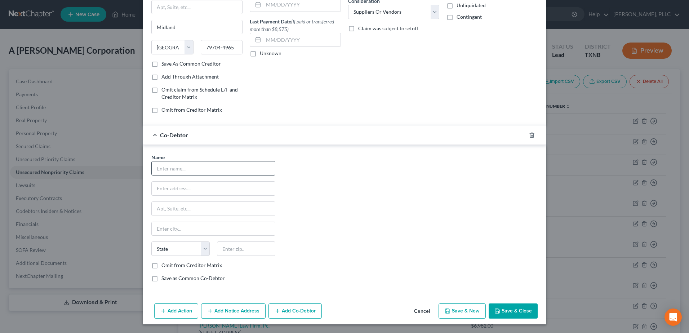
click at [214, 172] on input "text" at bounding box center [213, 168] width 123 height 14
click at [347, 199] on div "Name * [PERSON_NAME] [STREET_ADDRESS] [GEOGRAPHIC_DATA] [US_STATE] AK AR AZ CA …" at bounding box center [344, 220] width 393 height 134
drag, startPoint x: 297, startPoint y: 309, endPoint x: 341, endPoint y: 276, distance: 55.6
click at [297, 309] on button "Add Co-Debtor" at bounding box center [294, 310] width 53 height 15
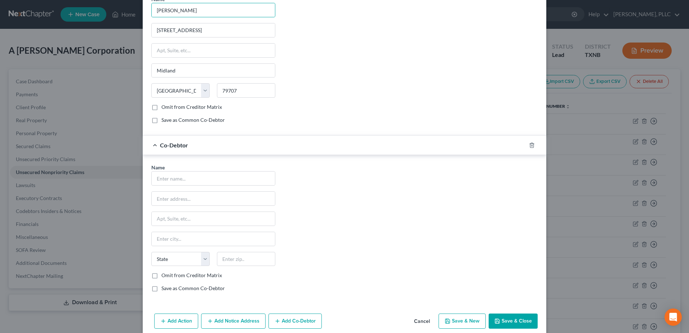
scroll to position [249, 0]
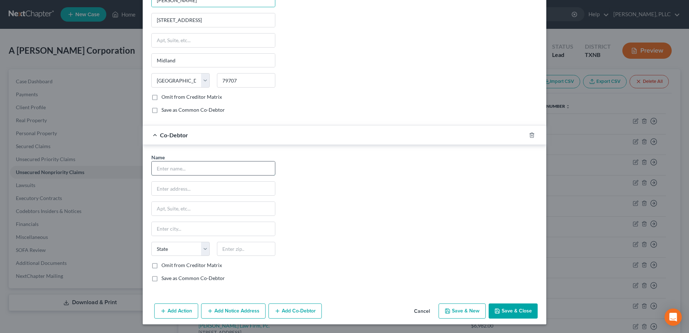
click at [197, 171] on input "text" at bounding box center [213, 168] width 123 height 14
click at [401, 208] on div "Name * [PERSON_NAME] [STREET_ADDRESS] [GEOGRAPHIC_DATA] [US_STATE][GEOGRAPHIC_D…" at bounding box center [344, 220] width 393 height 134
click at [512, 314] on button "Save & Close" at bounding box center [513, 310] width 49 height 15
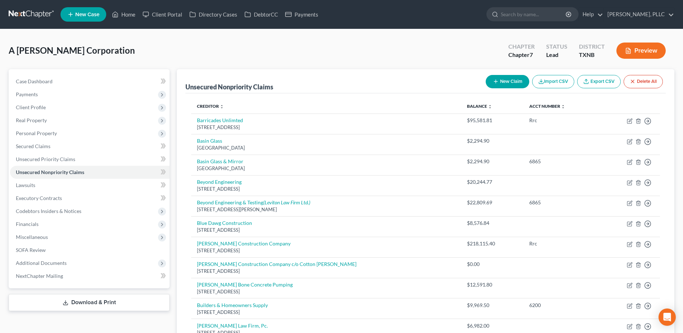
click at [511, 86] on button "New Claim" at bounding box center [508, 81] width 44 height 13
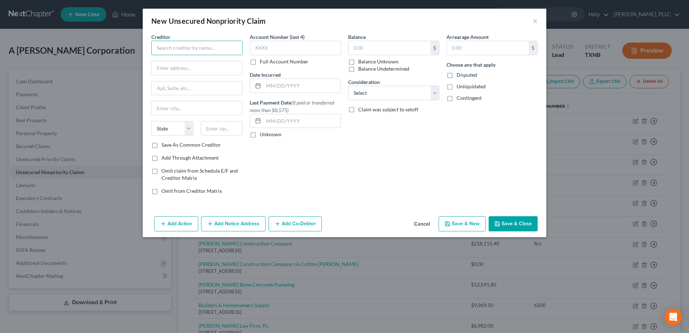
click at [188, 45] on input "text" at bounding box center [196, 48] width 91 height 14
click at [278, 57] on div "Account Number (last 4) Full Account Number" at bounding box center [295, 49] width 91 height 32
click at [280, 50] on input "text" at bounding box center [295, 48] width 91 height 14
click at [383, 48] on input "text" at bounding box center [389, 48] width 82 height 14
click at [435, 94] on select "Select Cable / Satellite Services Collection Agency Credit Card Debt Debt Couns…" at bounding box center [393, 93] width 91 height 14
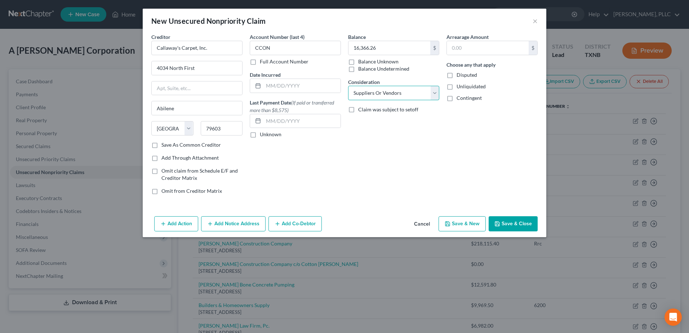
click at [348, 86] on select "Select Cable / Satellite Services Collection Agency Credit Card Debt Debt Couns…" at bounding box center [393, 93] width 91 height 14
click at [297, 223] on button "Add Co-Debtor" at bounding box center [294, 223] width 53 height 15
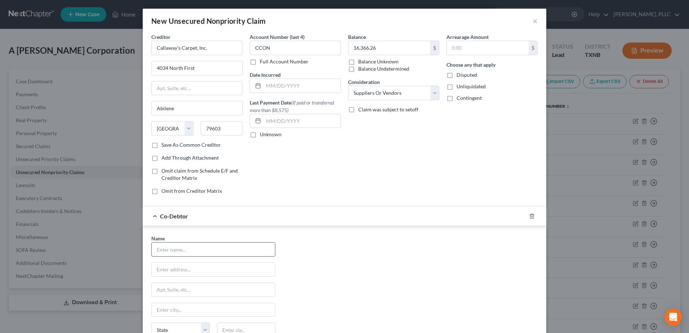
click at [168, 248] on input "text" at bounding box center [213, 249] width 123 height 14
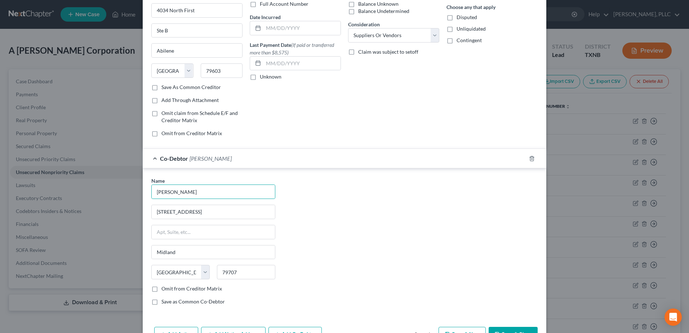
scroll to position [9, 0]
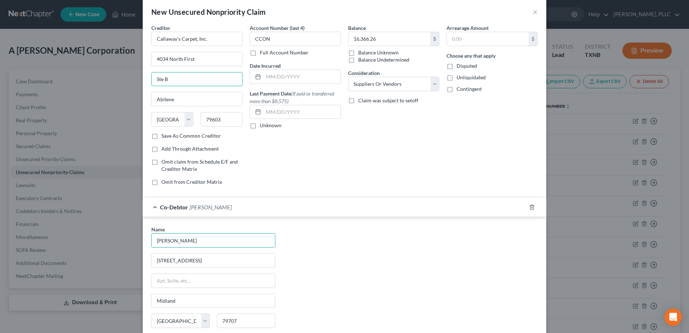
drag, startPoint x: 214, startPoint y: 80, endPoint x: 123, endPoint y: 75, distance: 90.6
click at [123, 75] on div "New Unsecured Nonpriority Claim × Creditor * Callaway's Carpet, Inc. [STREET_AD…" at bounding box center [344, 166] width 689 height 333
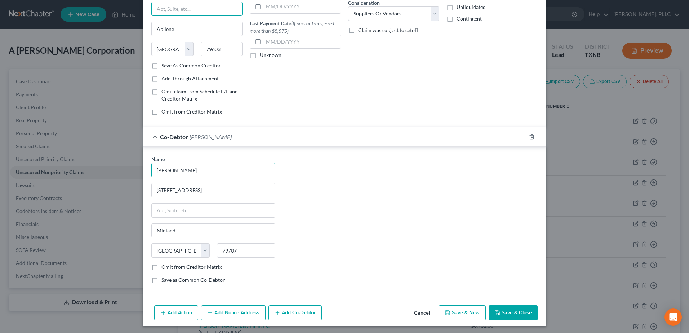
scroll to position [81, 0]
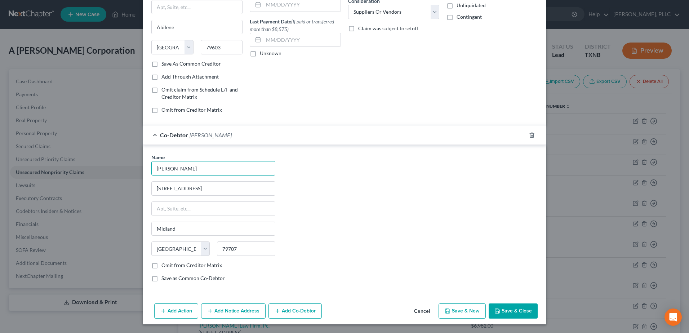
click at [282, 311] on button "Add Co-Debtor" at bounding box center [294, 310] width 53 height 15
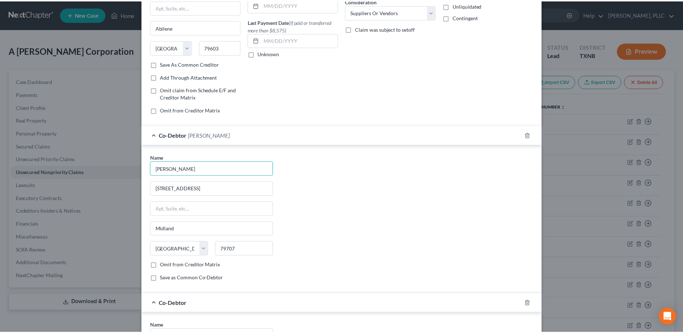
scroll to position [249, 0]
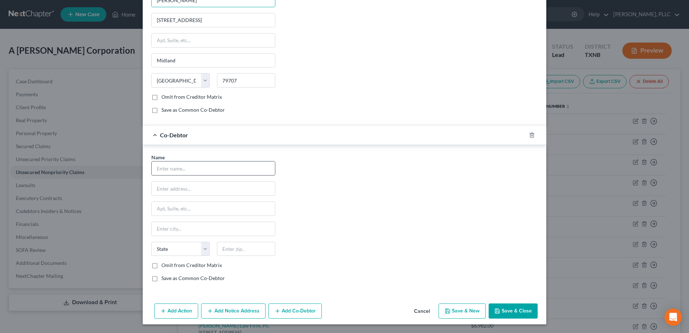
click at [200, 171] on input "text" at bounding box center [213, 168] width 123 height 14
click at [385, 249] on div "Name * [PERSON_NAME] [STREET_ADDRESS] [GEOGRAPHIC_DATA] [US_STATE][GEOGRAPHIC_D…" at bounding box center [344, 220] width 393 height 134
click at [511, 311] on button "Save & Close" at bounding box center [513, 310] width 49 height 15
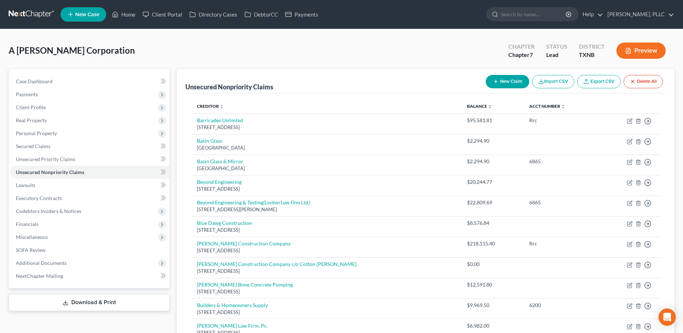
scroll to position [540, 0]
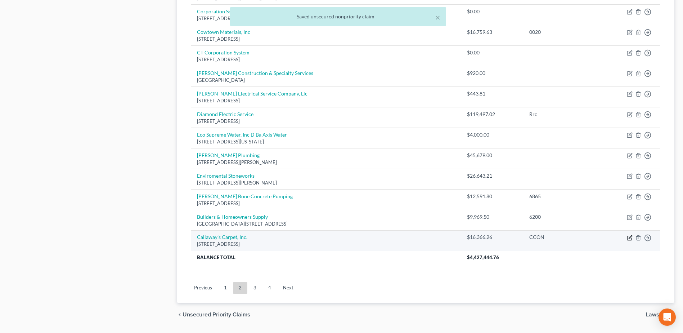
click at [628, 240] on icon "button" at bounding box center [630, 238] width 6 height 6
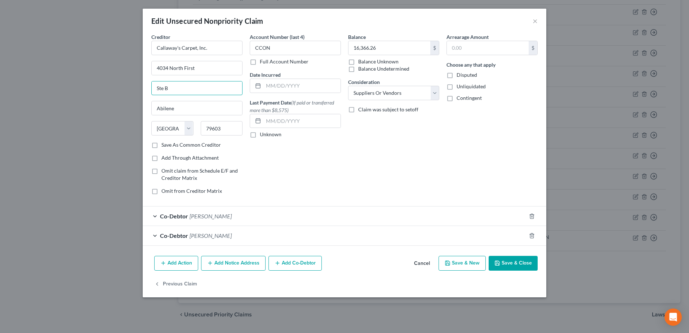
drag, startPoint x: 200, startPoint y: 85, endPoint x: 125, endPoint y: 84, distance: 74.9
click at [126, 84] on div "Edit Unsecured Nonpriority Claim × Creditor * Callaway's Carpet, Inc. [STREET_A…" at bounding box center [344, 166] width 689 height 333
click at [507, 264] on button "Save & Close" at bounding box center [513, 263] width 49 height 15
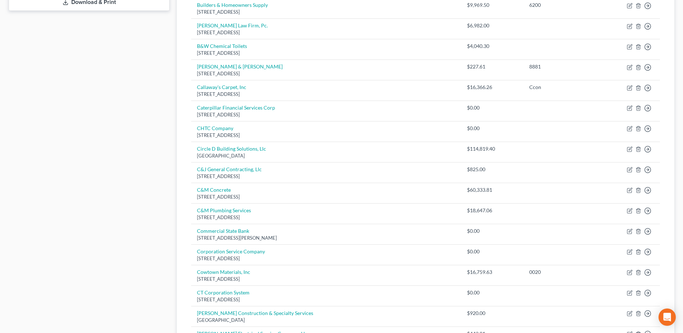
scroll to position [288, 0]
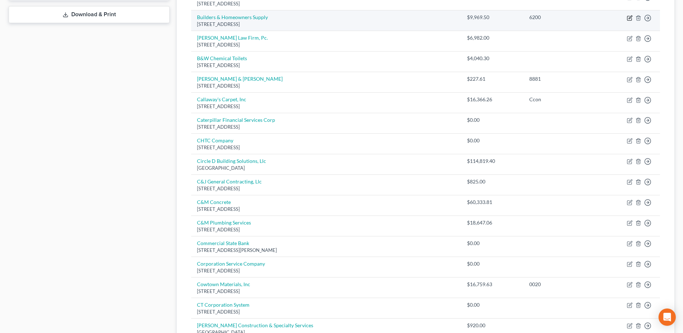
click at [629, 19] on icon "button" at bounding box center [630, 18] width 6 height 6
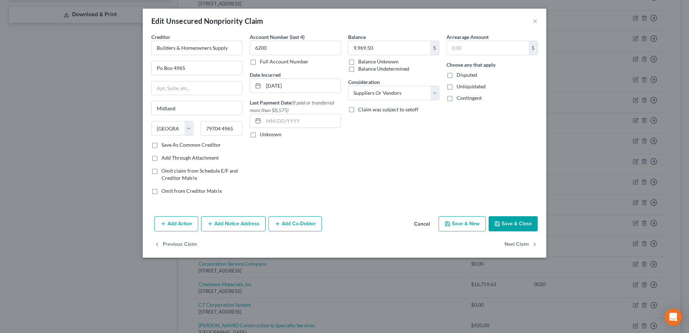
click at [423, 224] on button "Cancel" at bounding box center [421, 224] width 27 height 14
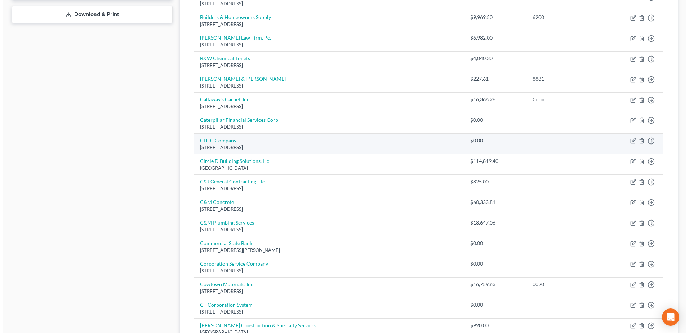
scroll to position [0, 0]
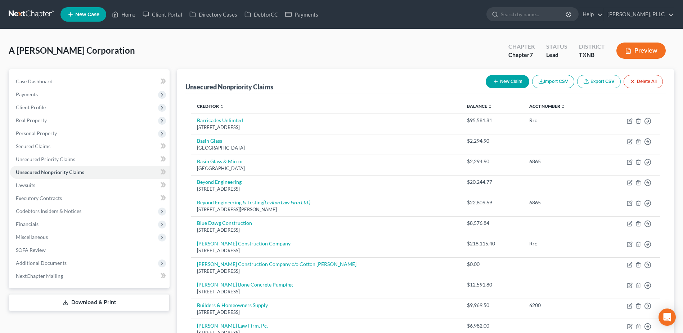
click at [499, 78] on button "New Claim" at bounding box center [508, 81] width 44 height 13
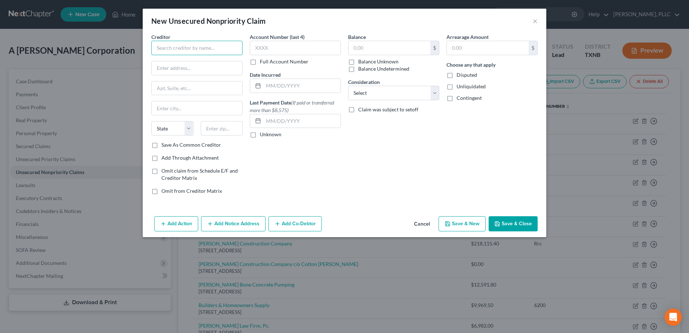
click at [194, 44] on input "text" at bounding box center [196, 48] width 91 height 14
click at [197, 50] on input "text" at bounding box center [196, 48] width 91 height 14
drag, startPoint x: 192, startPoint y: 46, endPoint x: 147, endPoint y: 44, distance: 45.5
click at [147, 44] on div "Creditor * C&M Concrete State [US_STATE] AK AR AZ CA CO [GEOGRAPHIC_DATA] DE DC…" at bounding box center [345, 123] width 404 height 180
click at [213, 70] on input "text" at bounding box center [197, 68] width 90 height 14
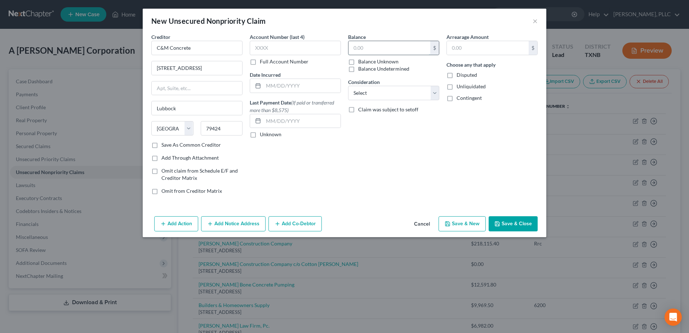
click at [380, 47] on input "text" at bounding box center [389, 48] width 82 height 14
click at [435, 95] on select "Select Cable / Satellite Services Collection Agency Credit Card Debt Debt Couns…" at bounding box center [393, 93] width 91 height 14
click at [348, 86] on select "Select Cable / Satellite Services Collection Agency Credit Card Debt Debt Couns…" at bounding box center [393, 93] width 91 height 14
click at [305, 224] on button "Add Co-Debtor" at bounding box center [294, 223] width 53 height 15
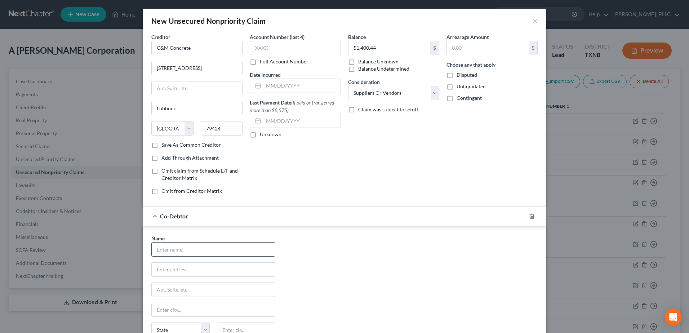
click at [201, 247] on input "text" at bounding box center [213, 249] width 123 height 14
click at [362, 282] on div "Name * [PERSON_NAME] [STREET_ADDRESS] [GEOGRAPHIC_DATA] [US_STATE] AK AR AZ CA …" at bounding box center [344, 302] width 393 height 134
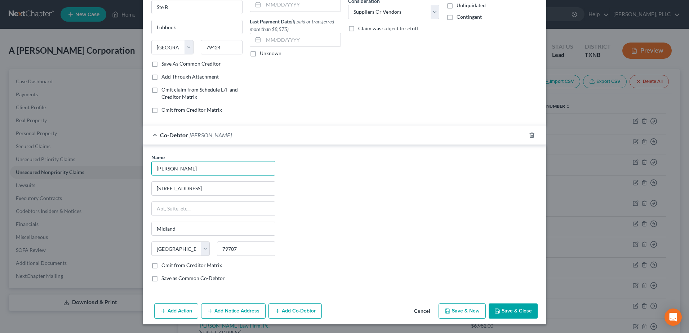
click at [282, 310] on button "Add Co-Debtor" at bounding box center [294, 310] width 53 height 15
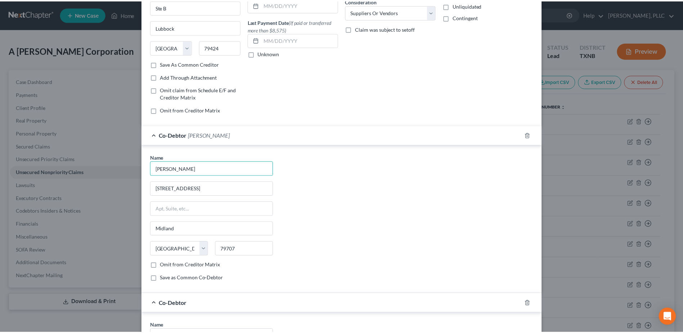
scroll to position [249, 0]
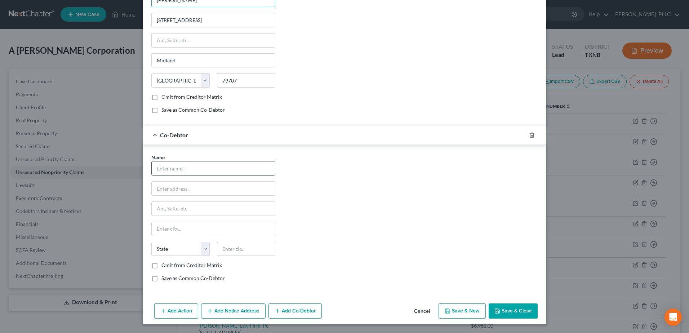
click at [192, 168] on input "text" at bounding box center [213, 168] width 123 height 14
click at [369, 224] on div "Name * [PERSON_NAME] [STREET_ADDRESS] [GEOGRAPHIC_DATA] [US_STATE][GEOGRAPHIC_D…" at bounding box center [344, 220] width 393 height 134
click at [499, 308] on button "Save & Close" at bounding box center [513, 310] width 49 height 15
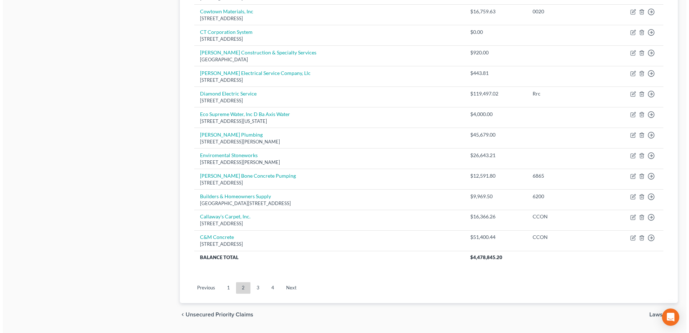
scroll to position [581, 0]
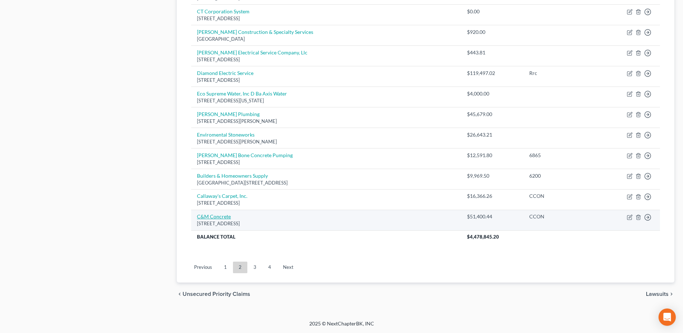
click at [213, 218] on link "C&M Concrete" at bounding box center [214, 216] width 34 height 6
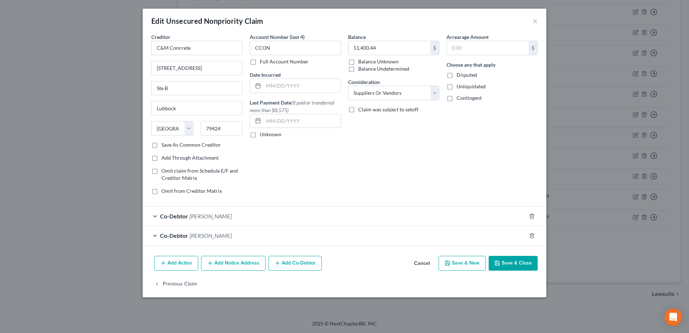
click at [231, 265] on button "Add Notice Address" at bounding box center [233, 263] width 64 height 15
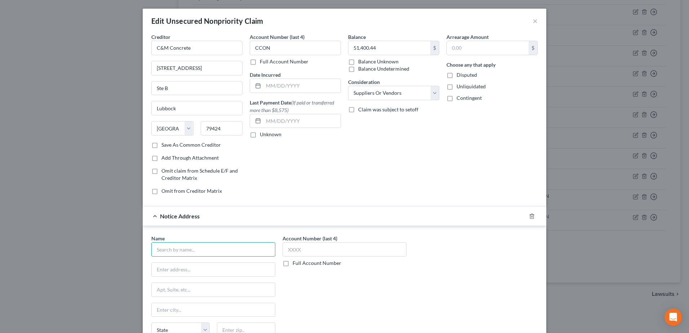
click at [186, 245] on input "text" at bounding box center [213, 249] width 124 height 14
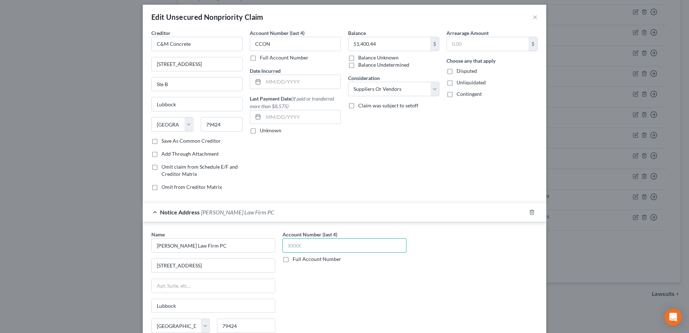
click at [303, 242] on input "text" at bounding box center [344, 245] width 124 height 14
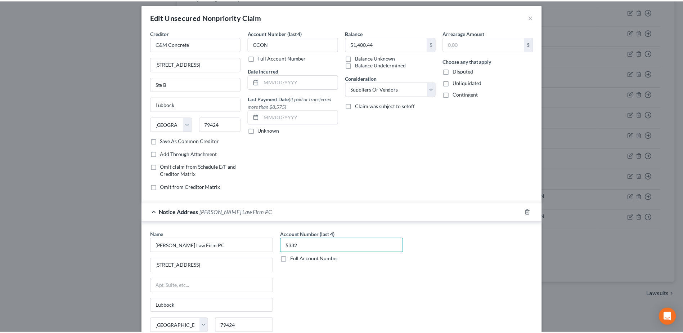
scroll to position [141, 0]
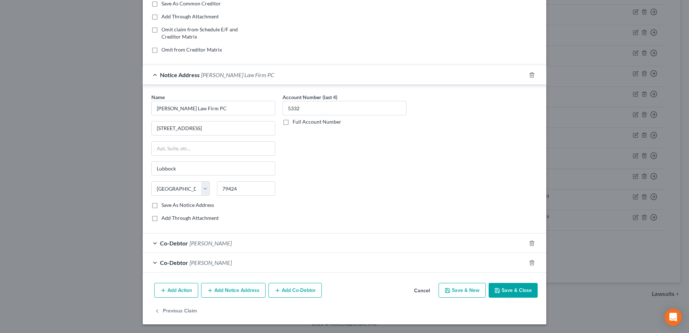
click at [513, 285] on button "Save & Close" at bounding box center [513, 290] width 49 height 15
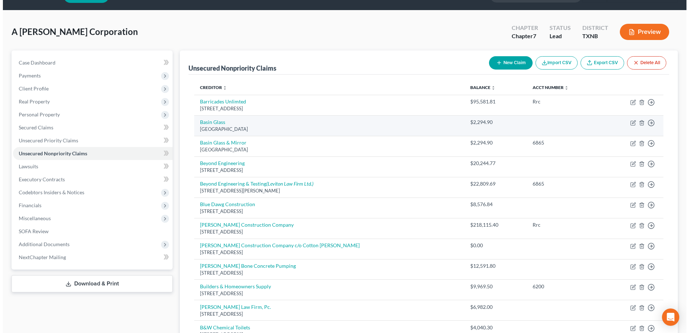
scroll to position [0, 0]
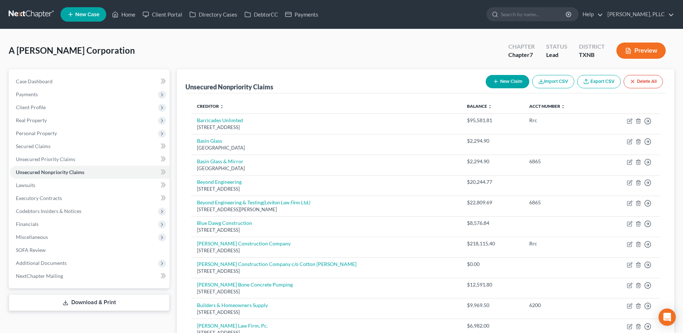
click at [511, 83] on button "New Claim" at bounding box center [508, 81] width 44 height 13
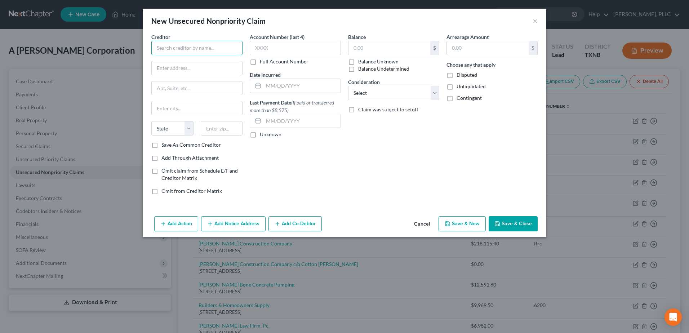
click at [204, 48] on input "text" at bounding box center [196, 48] width 91 height 14
click at [208, 44] on input "C&M Plumbing" at bounding box center [196, 48] width 91 height 14
drag, startPoint x: 234, startPoint y: 49, endPoint x: 125, endPoint y: 50, distance: 109.5
click at [126, 51] on div "New Unsecured Nonpriority Claim × Creditor * C&M Plumbing Services, LLC State […" at bounding box center [344, 166] width 689 height 333
click at [172, 71] on input "text" at bounding box center [197, 68] width 90 height 14
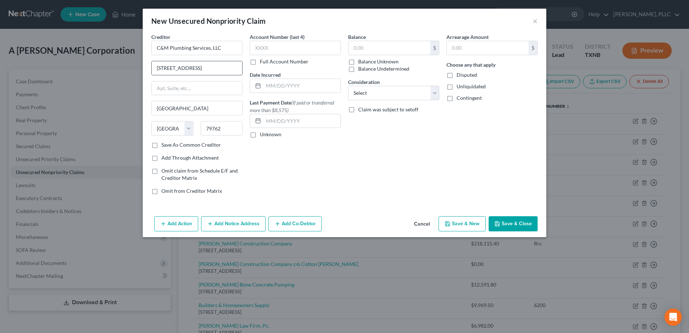
drag, startPoint x: 373, startPoint y: 44, endPoint x: 223, endPoint y: 64, distance: 150.4
click at [373, 44] on input "text" at bounding box center [389, 48] width 82 height 14
drag, startPoint x: 437, startPoint y: 92, endPoint x: 434, endPoint y: 100, distance: 8.4
click at [436, 92] on select "Select Cable / Satellite Services Collection Agency Credit Card Debt Debt Couns…" at bounding box center [393, 93] width 91 height 14
click at [348, 86] on select "Select Cable / Satellite Services Collection Agency Credit Card Debt Debt Couns…" at bounding box center [393, 93] width 91 height 14
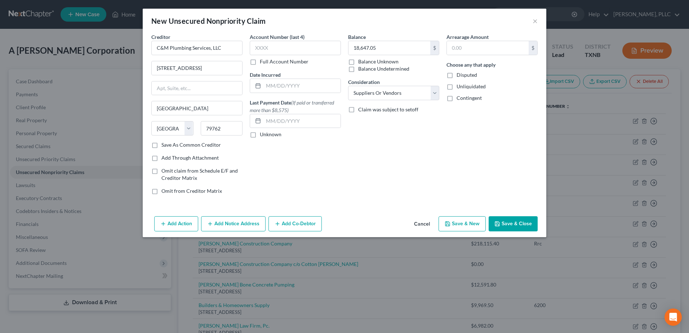
click at [303, 219] on button "Add Co-Debtor" at bounding box center [294, 223] width 53 height 15
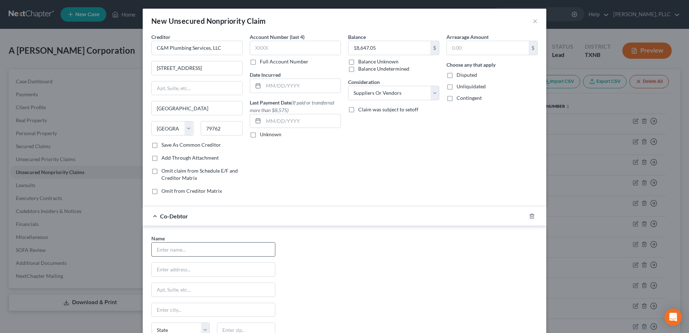
click at [221, 253] on input "text" at bounding box center [213, 249] width 123 height 14
click at [373, 251] on div "Name * [PERSON_NAME] [STREET_ADDRESS] [GEOGRAPHIC_DATA] [US_STATE] AK AR AZ CA …" at bounding box center [344, 302] width 393 height 134
click at [207, 85] on input "Ste B" at bounding box center [197, 88] width 90 height 14
drag, startPoint x: 207, startPoint y: 86, endPoint x: 130, endPoint y: 83, distance: 77.2
click at [130, 83] on div "New Unsecured Nonpriority Claim × Creditor * C&M Plumbing Services, LLC [STREET…" at bounding box center [344, 166] width 689 height 333
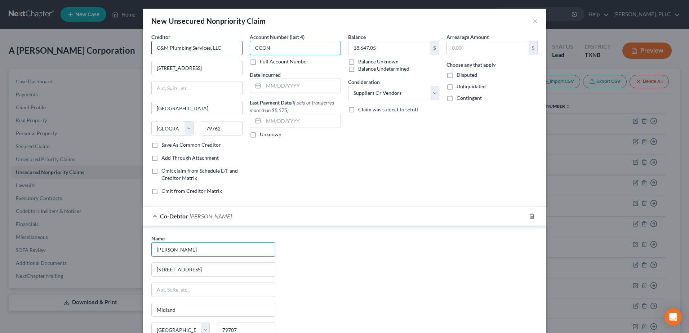
drag, startPoint x: 281, startPoint y: 49, endPoint x: 240, endPoint y: 44, distance: 41.4
click at [241, 45] on div "Creditor * C&M Plumbing Services, LLC [STREET_ADDRESS] [US_STATE][GEOGRAPHIC_DA…" at bounding box center [344, 116] width 393 height 167
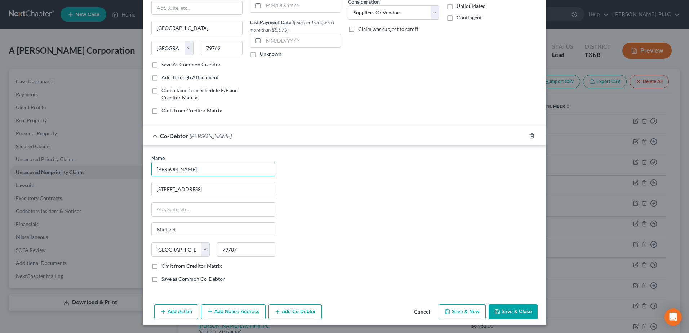
scroll to position [81, 0]
click at [312, 309] on button "Add Co-Debtor" at bounding box center [294, 310] width 53 height 15
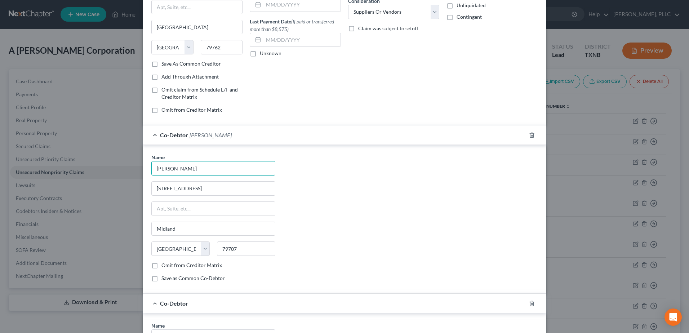
scroll to position [225, 0]
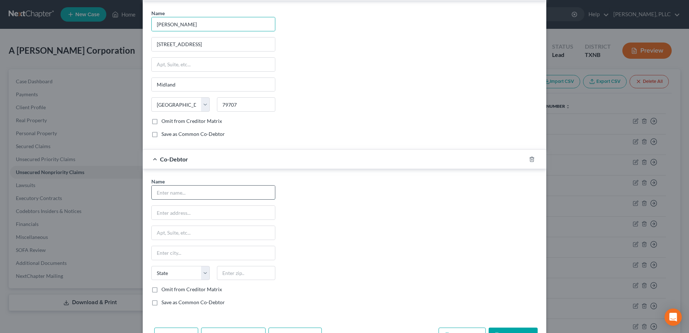
click at [203, 195] on input "text" at bounding box center [213, 193] width 123 height 14
click at [340, 241] on div "Name * [PERSON_NAME] [STREET_ADDRESS] [GEOGRAPHIC_DATA] [US_STATE][GEOGRAPHIC_D…" at bounding box center [344, 245] width 393 height 134
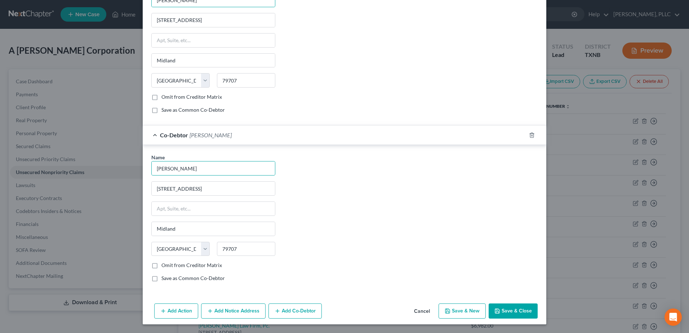
click at [248, 307] on button "Add Notice Address" at bounding box center [233, 310] width 64 height 15
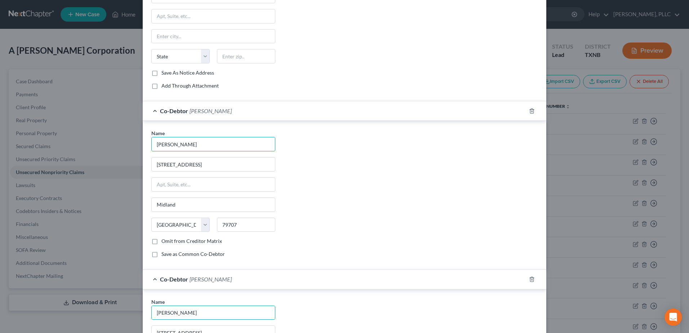
scroll to position [201, 0]
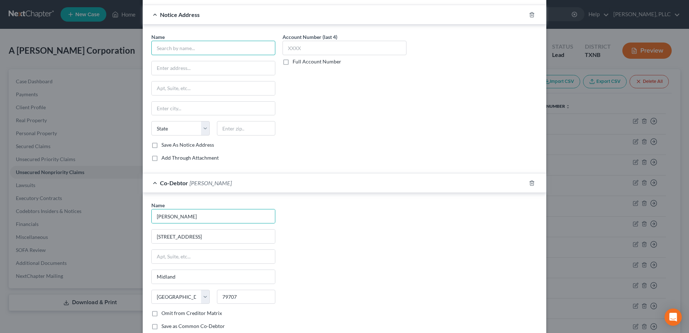
click at [212, 46] on input "text" at bounding box center [213, 48] width 124 height 14
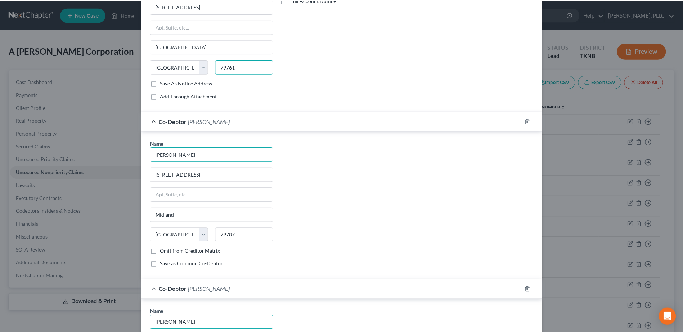
scroll to position [418, 0]
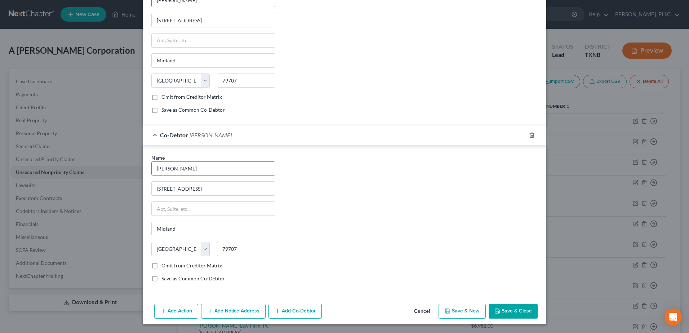
click at [505, 314] on button "Save & Close" at bounding box center [513, 311] width 49 height 15
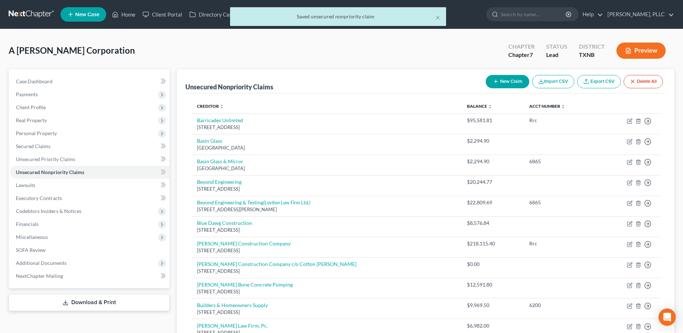
click at [120, 14] on div "× Saved unsecured nonpriority claim" at bounding box center [337, 18] width 683 height 22
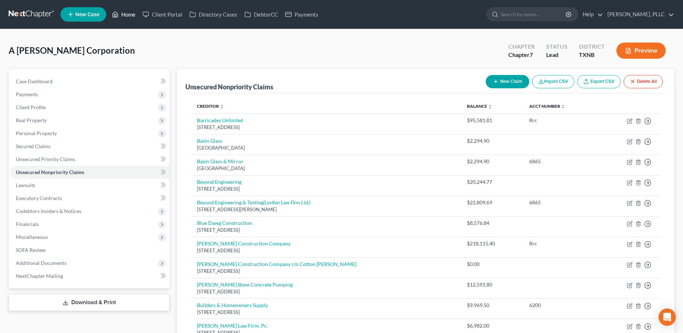
click at [124, 14] on link "Home" at bounding box center [123, 14] width 31 height 13
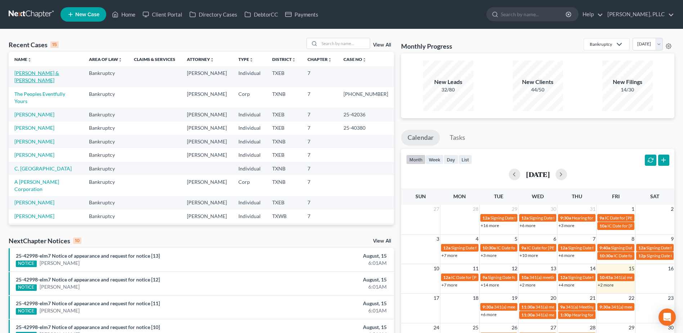
click at [55, 72] on link "[PERSON_NAME] & [PERSON_NAME]" at bounding box center [36, 76] width 45 height 13
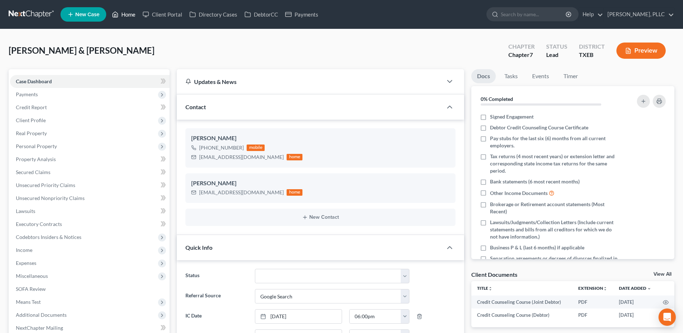
click at [128, 15] on link "Home" at bounding box center [123, 14] width 31 height 13
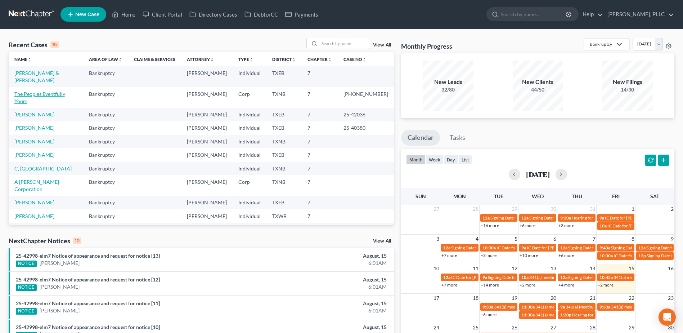
click at [48, 91] on link "The Peoples Eventfully Yours" at bounding box center [39, 97] width 51 height 13
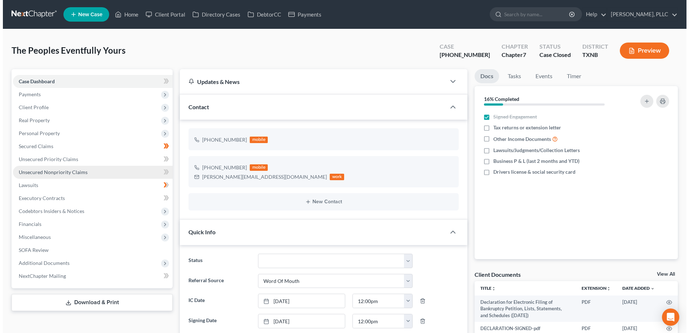
scroll to position [73, 0]
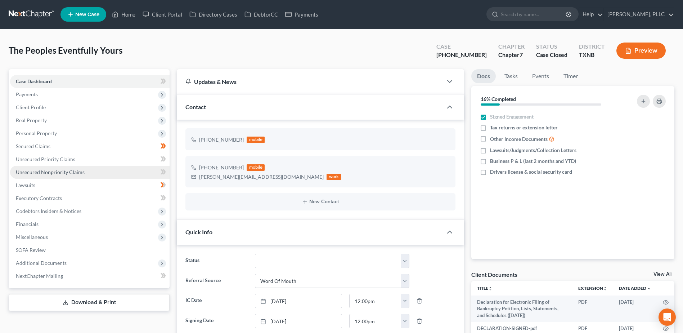
click at [76, 169] on span "Unsecured Nonpriority Claims" at bounding box center [50, 172] width 69 height 6
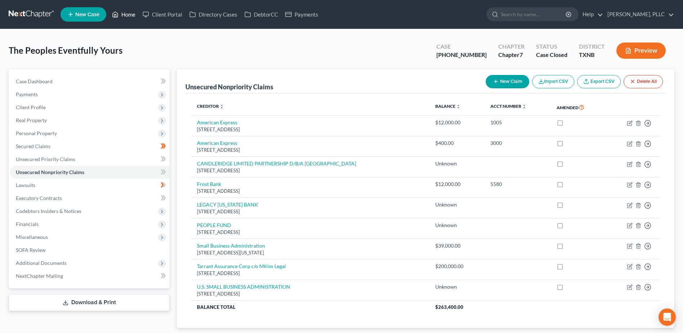
click at [132, 14] on link "Home" at bounding box center [123, 14] width 31 height 13
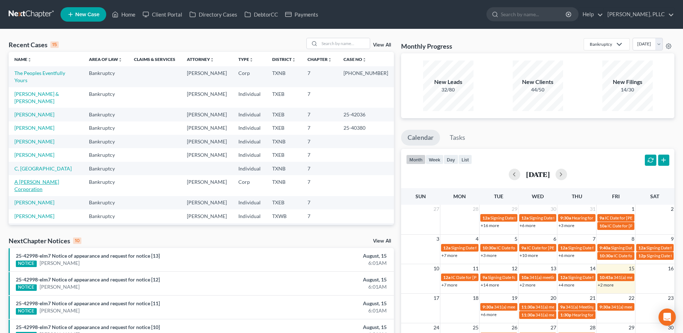
click at [53, 179] on link "A [PERSON_NAME] Corporation" at bounding box center [36, 185] width 45 height 13
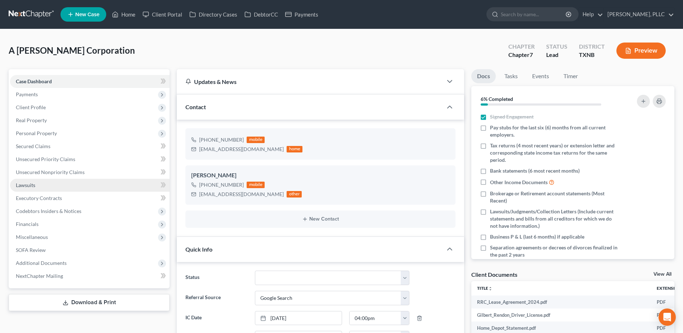
click at [36, 183] on link "Lawsuits" at bounding box center [90, 185] width 160 height 13
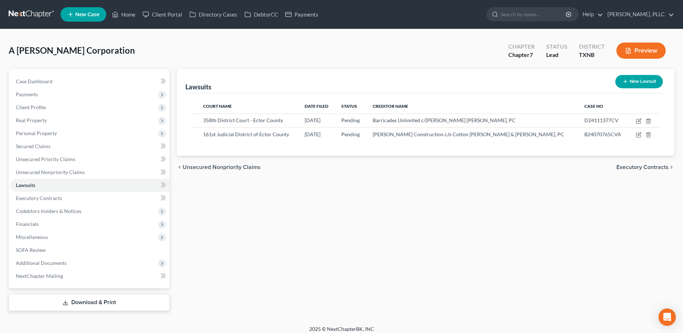
click at [629, 84] on button "New Lawsuit" at bounding box center [640, 81] width 48 height 13
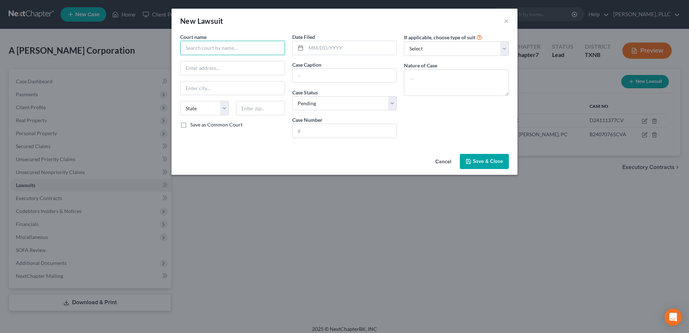
click at [207, 46] on input "text" at bounding box center [232, 48] width 105 height 14
click at [240, 46] on input "text" at bounding box center [232, 48] width 105 height 14
drag, startPoint x: 280, startPoint y: 51, endPoint x: 165, endPoint y: 45, distance: 115.1
click at [165, 45] on div "New Lawsuit × Court name * County Court at Law [GEOGRAPHIC_DATA] [US_STATE] AK …" at bounding box center [344, 166] width 689 height 333
click at [227, 66] on input "text" at bounding box center [233, 68] width 104 height 14
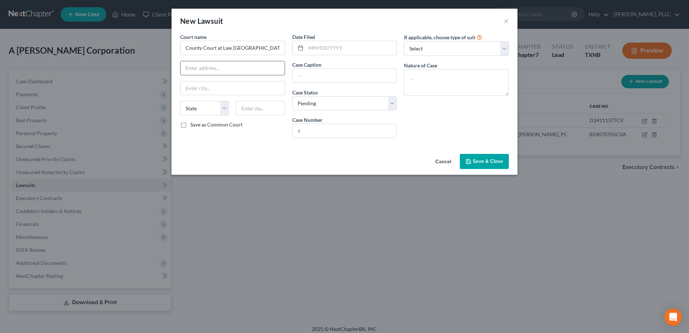
paste input "[STREET_ADDRESS][PERSON_NAME]"
click at [313, 50] on input "text" at bounding box center [351, 48] width 91 height 14
click at [503, 50] on select "Select Repossession Foreclosure Returns Other" at bounding box center [456, 48] width 105 height 14
click at [404, 41] on select "Select Repossession Foreclosure Returns Other" at bounding box center [456, 48] width 105 height 14
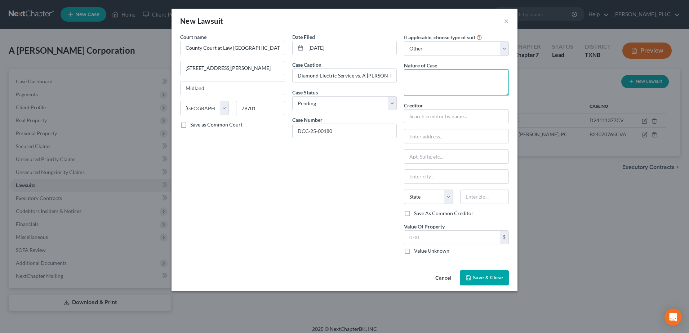
click at [443, 82] on textarea at bounding box center [456, 82] width 105 height 27
click at [461, 231] on input "text" at bounding box center [451, 238] width 95 height 14
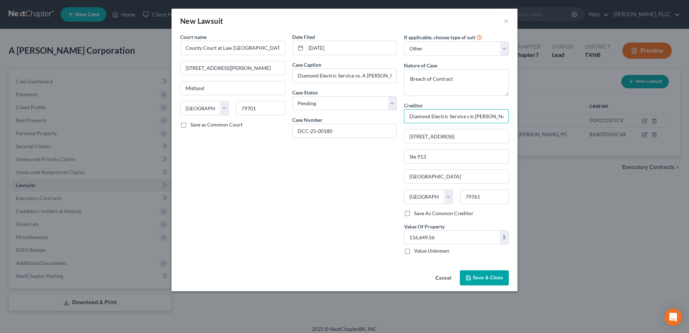
scroll to position [0, 1]
drag, startPoint x: 410, startPoint y: 115, endPoint x: 534, endPoint y: 112, distance: 124.0
click at [534, 112] on div "New Lawsuit × Court name * County Court at Law [GEOGRAPHIC_DATA] [GEOGRAPHIC_DA…" at bounding box center [344, 166] width 689 height 333
click at [494, 280] on span "Save & Close" at bounding box center [488, 278] width 30 height 6
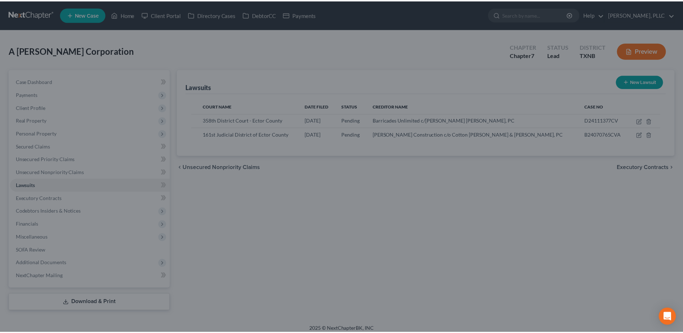
scroll to position [0, 0]
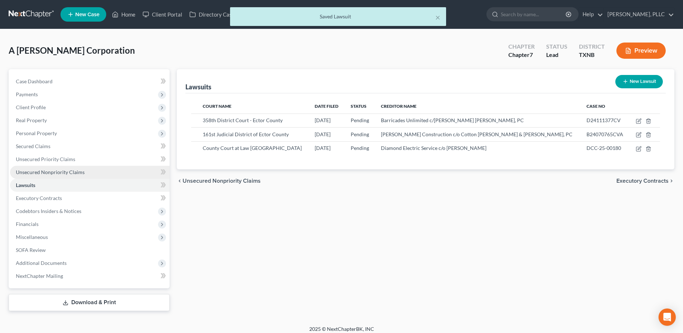
click at [59, 173] on span "Unsecured Nonpriority Claims" at bounding box center [50, 172] width 69 height 6
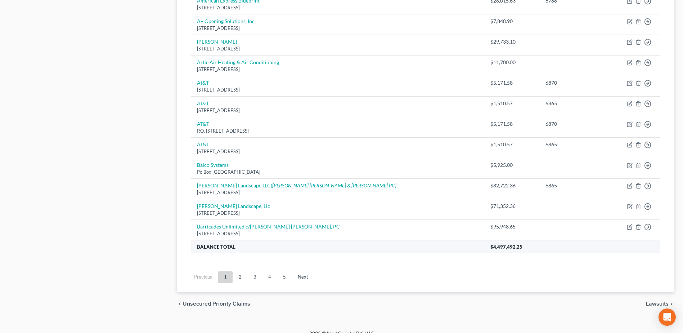
scroll to position [499, 0]
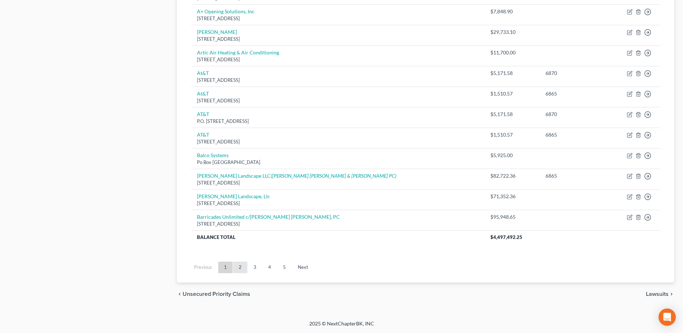
click at [243, 267] on link "2" at bounding box center [240, 268] width 14 height 12
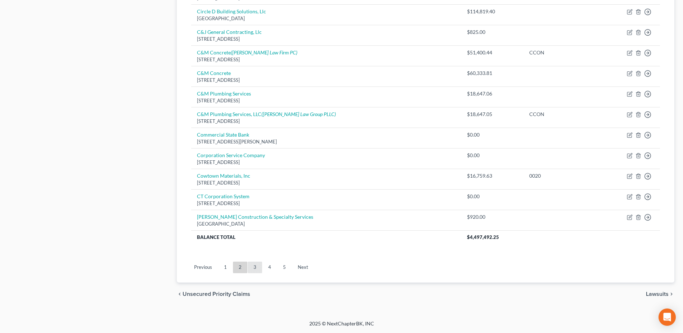
click at [255, 266] on link "3" at bounding box center [255, 268] width 14 height 12
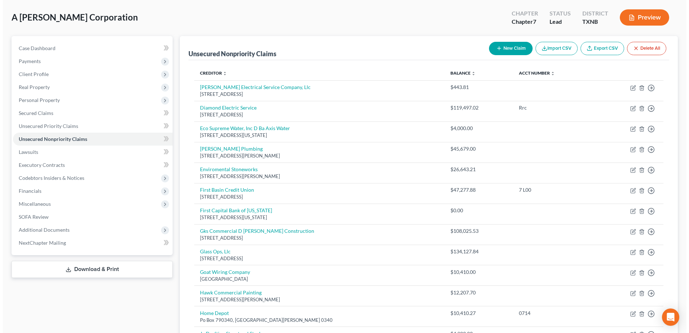
scroll to position [0, 0]
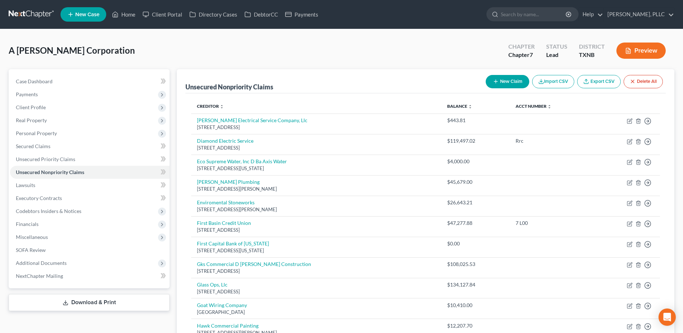
click at [514, 80] on button "New Claim" at bounding box center [508, 81] width 44 height 13
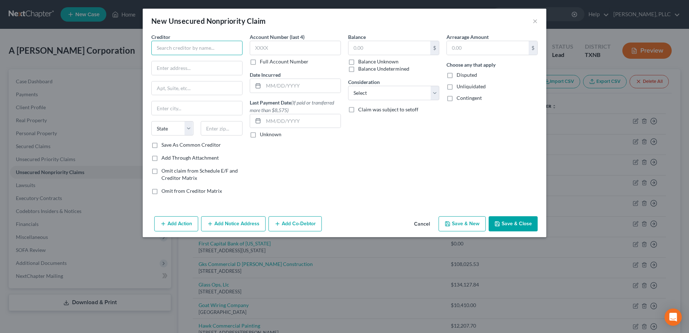
click at [211, 48] on input "text" at bounding box center [196, 48] width 91 height 14
paste input "Diamond Electric Service c/o [PERSON_NAME]"
click at [406, 192] on div "Balance $ Balance Unknown Balance Undetermined $ Balance Unknown Consideration …" at bounding box center [393, 116] width 98 height 167
click at [293, 223] on button "Add Co-Debtor" at bounding box center [294, 223] width 53 height 15
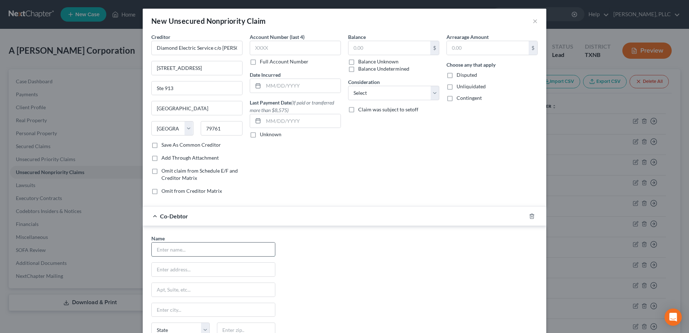
click at [181, 246] on input "text" at bounding box center [213, 249] width 123 height 14
click at [306, 49] on input "CCON" at bounding box center [295, 48] width 91 height 14
click at [238, 42] on div "Creditor * Diamond Electric Service c/o [PERSON_NAME] [STREET_ADDRESS][GEOGRAPH…" at bounding box center [344, 116] width 393 height 167
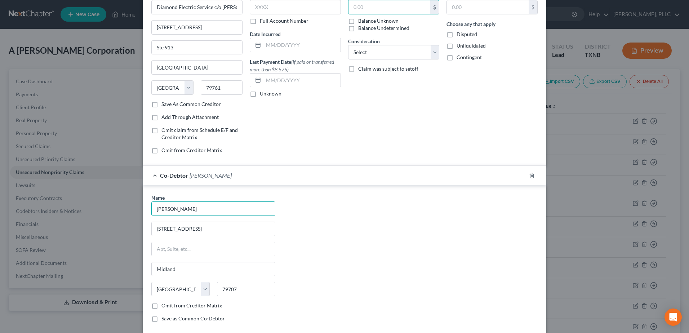
scroll to position [81, 0]
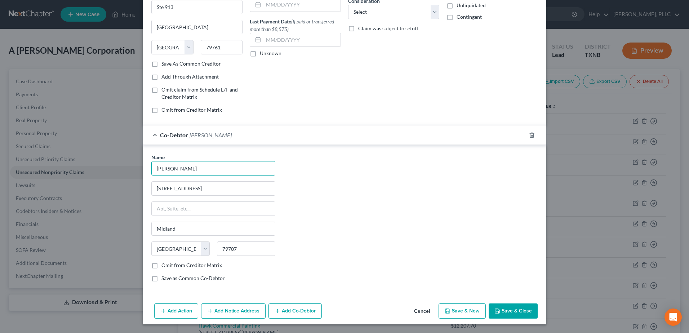
click at [315, 313] on button "Add Co-Debtor" at bounding box center [294, 310] width 53 height 15
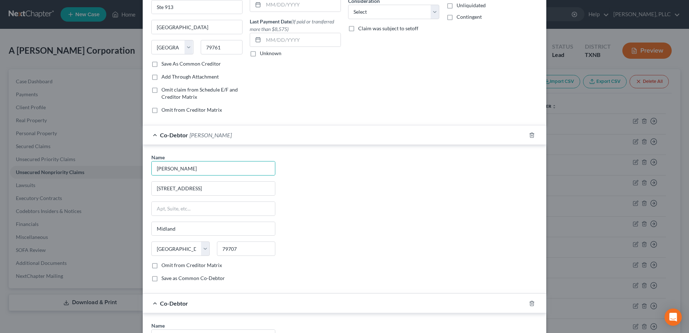
scroll to position [249, 0]
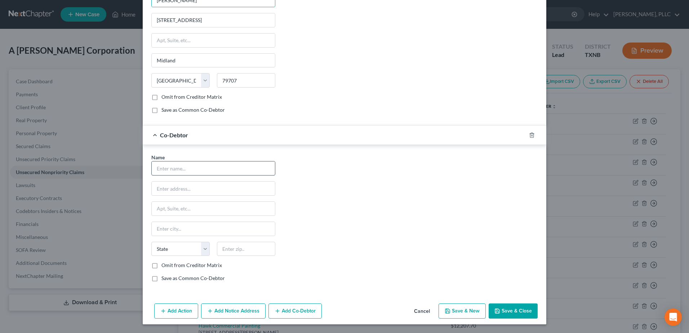
click at [183, 164] on input "text" at bounding box center [213, 168] width 123 height 14
click at [392, 234] on div "Name * [PERSON_NAME] [STREET_ADDRESS] [GEOGRAPHIC_DATA] [US_STATE][GEOGRAPHIC_D…" at bounding box center [344, 220] width 393 height 134
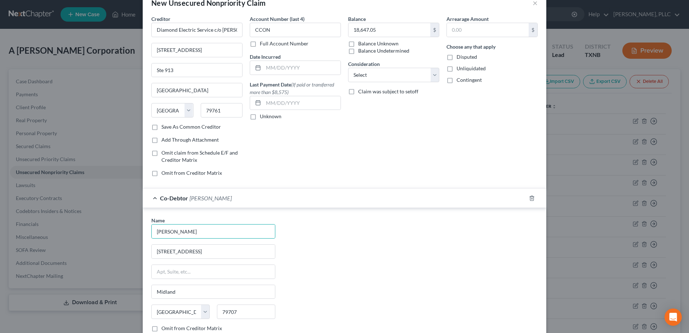
scroll to position [0, 0]
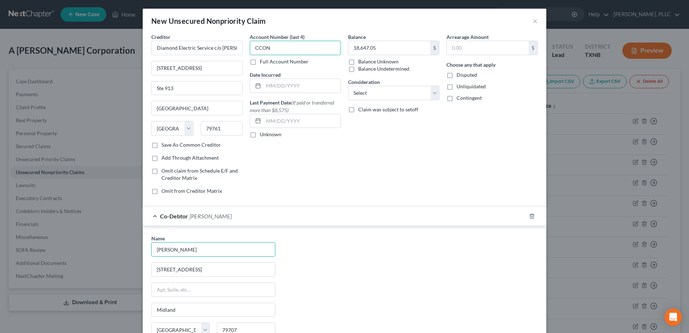
drag, startPoint x: 277, startPoint y: 49, endPoint x: 246, endPoint y: 47, distance: 31.7
click at [246, 47] on div "Account Number (last 4) CCON Full Account Number Date Incurred Last Payment Dat…" at bounding box center [295, 116] width 98 height 167
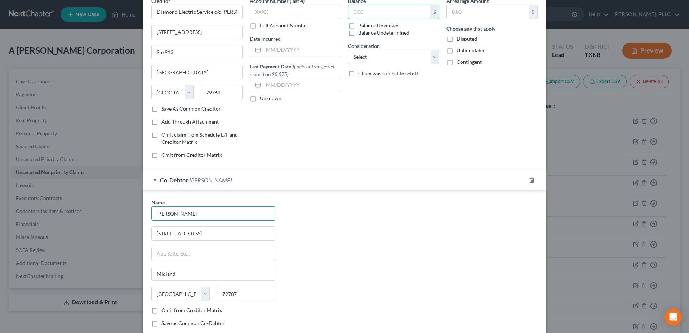
scroll to position [249, 0]
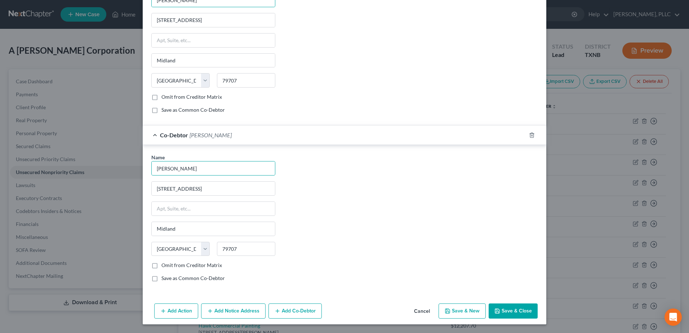
click at [511, 311] on button "Save & Close" at bounding box center [513, 310] width 49 height 15
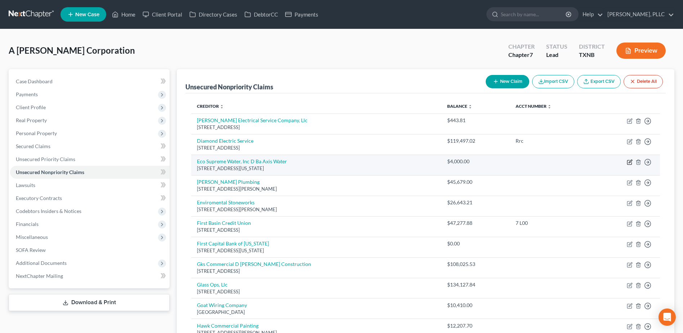
click at [628, 162] on icon "button" at bounding box center [630, 162] width 4 height 4
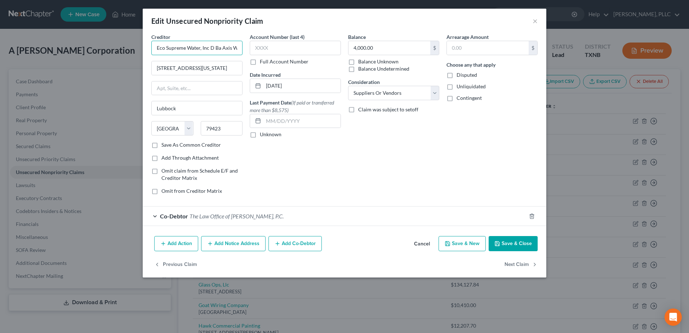
click at [220, 48] on input "Eco Supreme Water, Inc D Ba Axis Water" at bounding box center [196, 48] width 91 height 14
click at [516, 247] on button "Save & Close" at bounding box center [513, 243] width 49 height 15
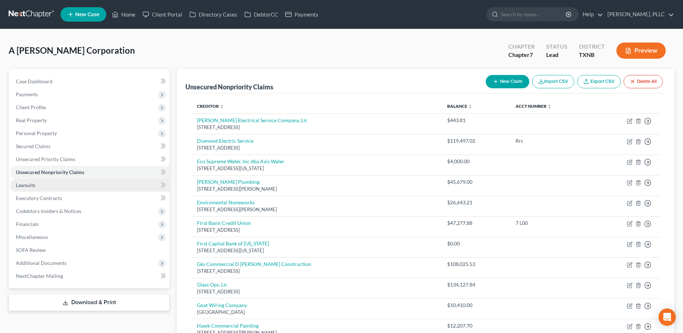
click at [34, 186] on span "Lawsuits" at bounding box center [25, 185] width 19 height 6
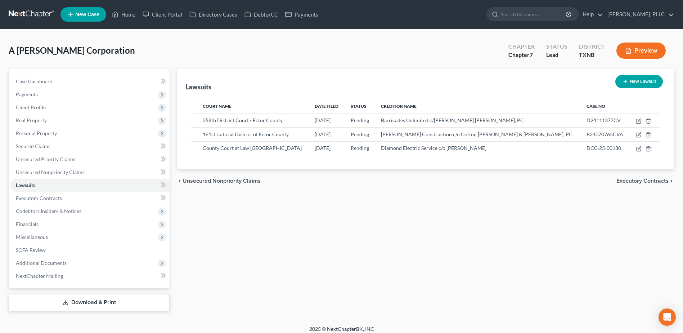
click at [635, 79] on button "New Lawsuit" at bounding box center [640, 81] width 48 height 13
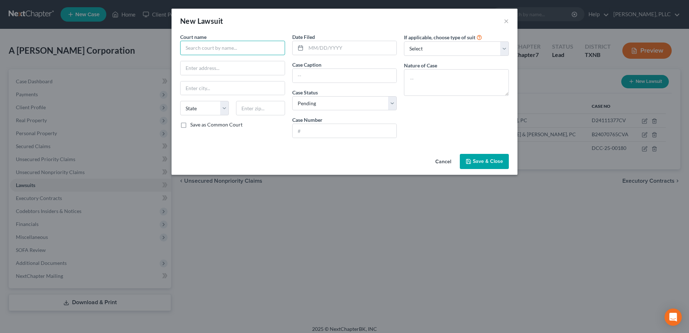
click at [211, 48] on input "text" at bounding box center [232, 48] width 105 height 14
drag, startPoint x: 259, startPoint y: 46, endPoint x: 176, endPoint y: 45, distance: 83.2
click at [176, 45] on div "Court name * JP 4 Lubbock County State [US_STATE] AK AR AZ CA CO [GEOGRAPHIC_DA…" at bounding box center [344, 92] width 346 height 118
click at [330, 46] on input "text" at bounding box center [351, 48] width 91 height 14
click at [314, 41] on input "text" at bounding box center [351, 48] width 91 height 14
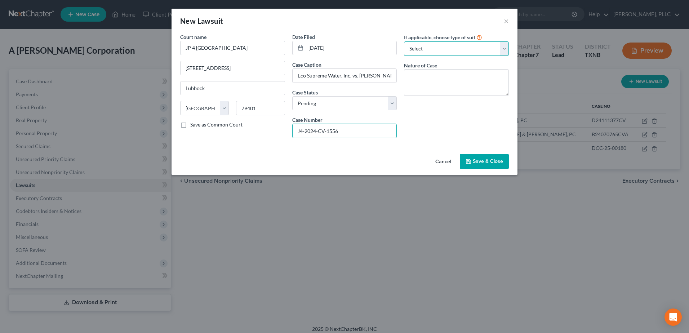
drag, startPoint x: 505, startPoint y: 48, endPoint x: 500, endPoint y: 48, distance: 5.0
click at [505, 48] on select "Select Repossession Foreclosure Returns Other" at bounding box center [456, 48] width 105 height 14
click at [404, 41] on select "Select Repossession Foreclosure Returns Other" at bounding box center [456, 48] width 105 height 14
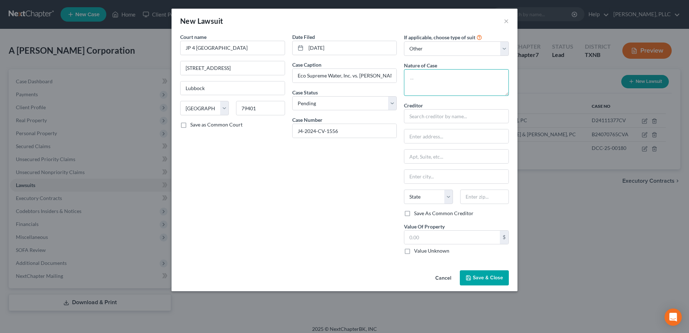
click at [467, 77] on textarea at bounding box center [456, 82] width 105 height 27
click at [478, 277] on span "Save & Close" at bounding box center [488, 278] width 30 height 6
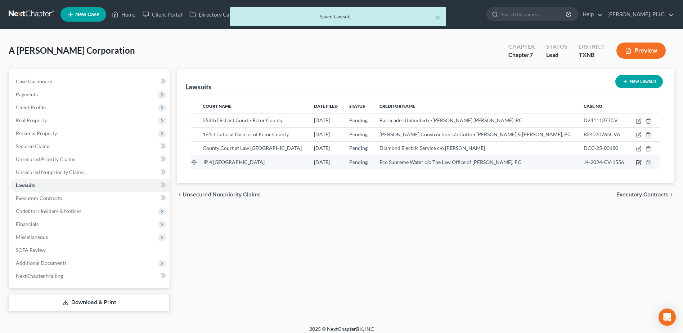
click at [638, 163] on icon "button" at bounding box center [639, 161] width 3 height 3
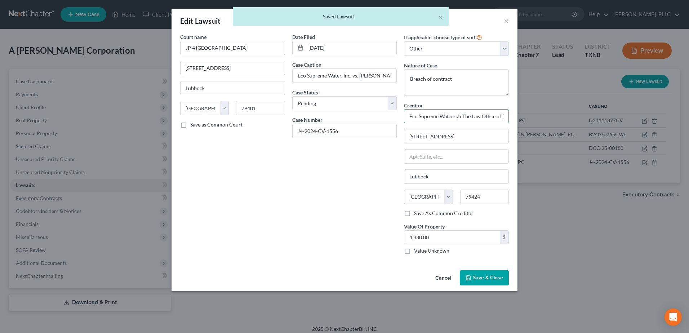
scroll to position [0, 43]
drag, startPoint x: 409, startPoint y: 116, endPoint x: 555, endPoint y: 115, distance: 146.6
click at [554, 115] on div "Edit Lawsuit × Court name * JP 4 Lubbock County 904 Broadway Lubbock State [US_…" at bounding box center [344, 166] width 689 height 333
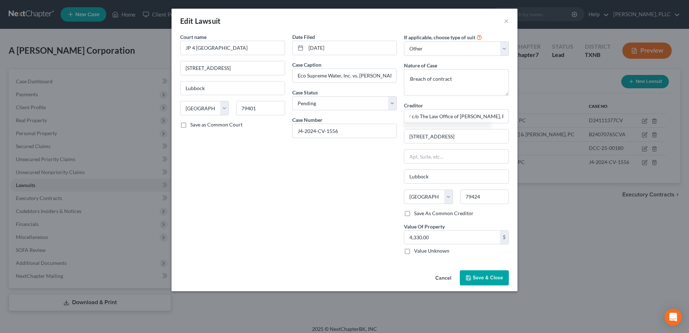
click at [447, 279] on button "Cancel" at bounding box center [442, 278] width 27 height 14
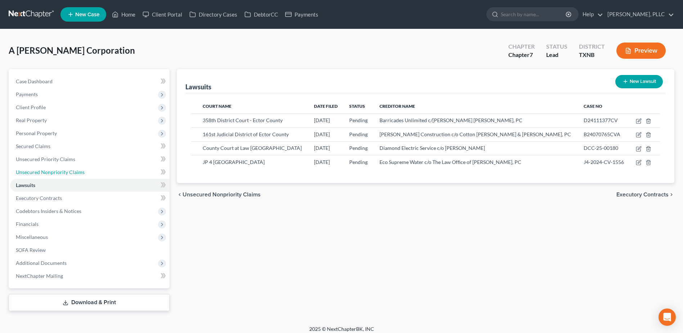
click at [51, 171] on span "Unsecured Nonpriority Claims" at bounding box center [50, 172] width 69 height 6
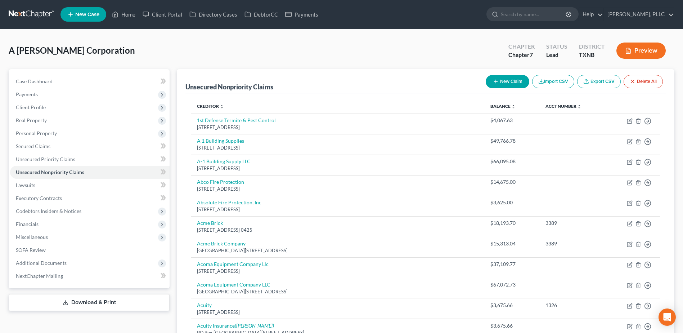
click at [507, 81] on button "New Claim" at bounding box center [508, 81] width 44 height 13
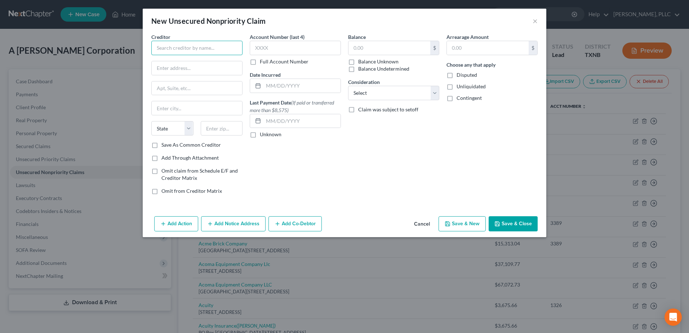
click at [188, 50] on input "text" at bounding box center [196, 48] width 91 height 14
paste input "Eco Supreme Water c/o The Law Office of [PERSON_NAME], PC"
click at [304, 220] on button "Add Co-Debtor" at bounding box center [294, 223] width 53 height 15
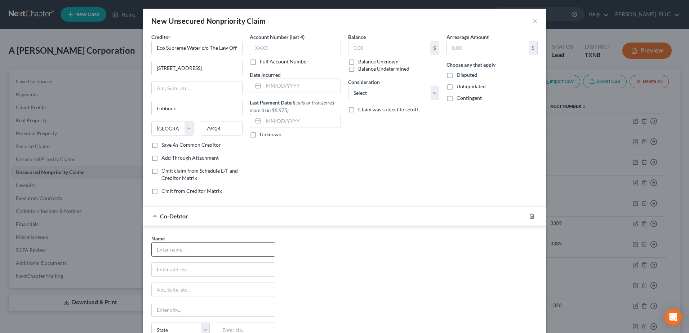
click at [207, 245] on input "text" at bounding box center [213, 249] width 123 height 14
drag, startPoint x: 195, startPoint y: 84, endPoint x: 118, endPoint y: 82, distance: 77.1
click at [117, 83] on div "New Unsecured Nonpriority Claim × Creditor * Eco Supreme Water c/o The Law Offi…" at bounding box center [344, 166] width 689 height 333
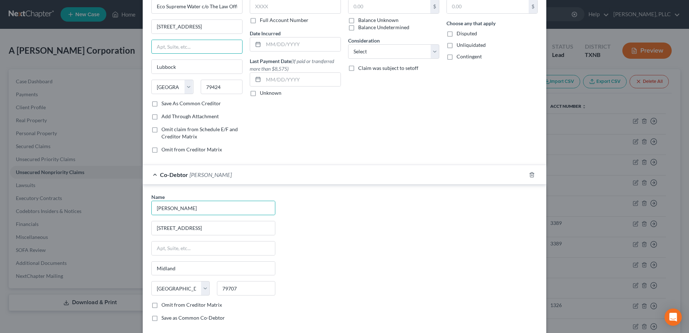
scroll to position [81, 0]
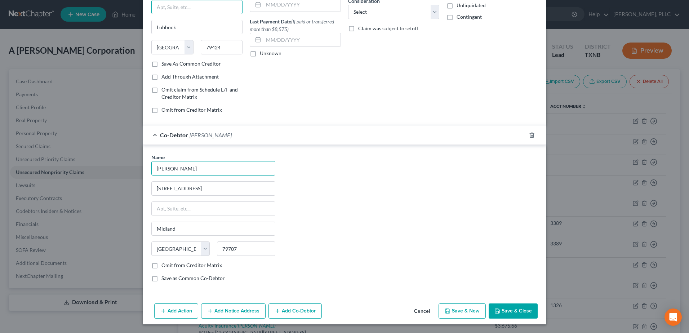
click at [290, 311] on button "Add Co-Debtor" at bounding box center [294, 310] width 53 height 15
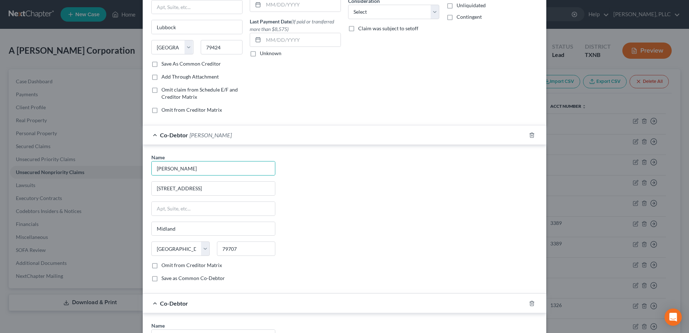
scroll to position [249, 0]
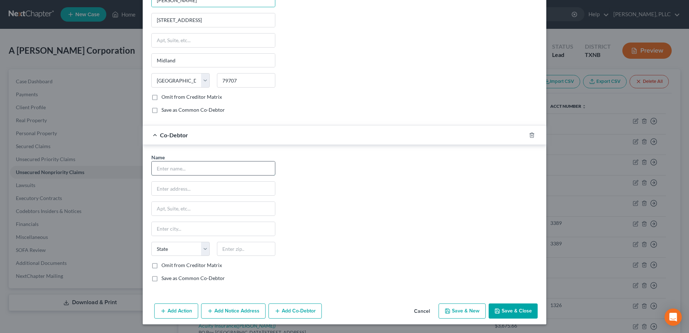
click at [185, 170] on input "text" at bounding box center [213, 168] width 123 height 14
click at [349, 198] on div "Name * [PERSON_NAME] [STREET_ADDRESS] [GEOGRAPHIC_DATA] [US_STATE][GEOGRAPHIC_D…" at bounding box center [344, 220] width 393 height 134
click at [513, 314] on button "Save & Close" at bounding box center [513, 310] width 49 height 15
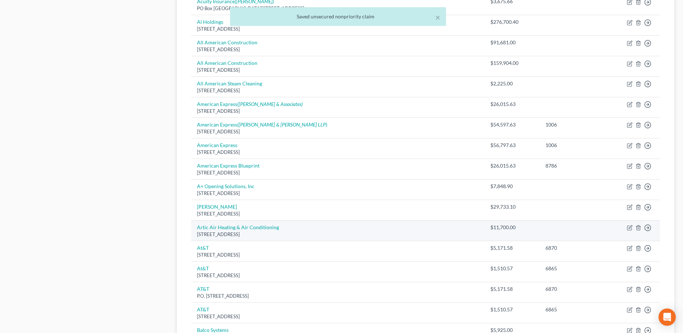
scroll to position [504, 0]
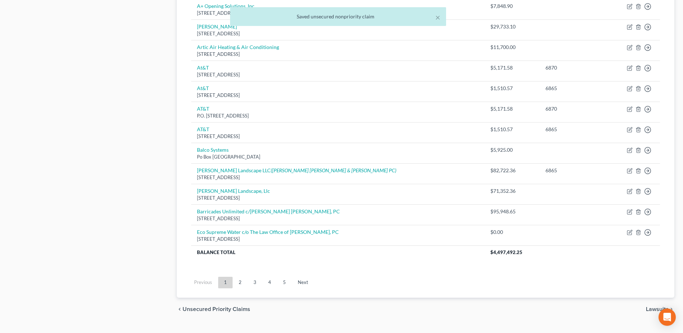
click at [244, 282] on link "2" at bounding box center [240, 283] width 14 height 12
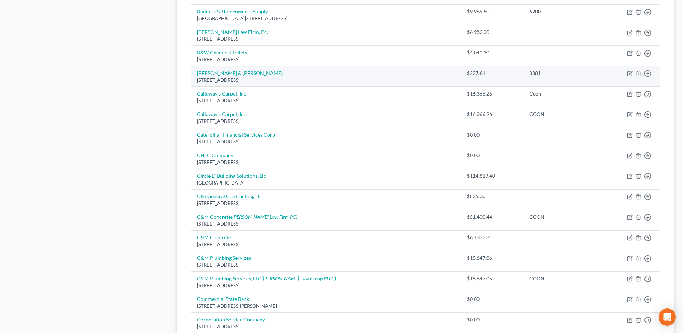
scroll to position [468, 0]
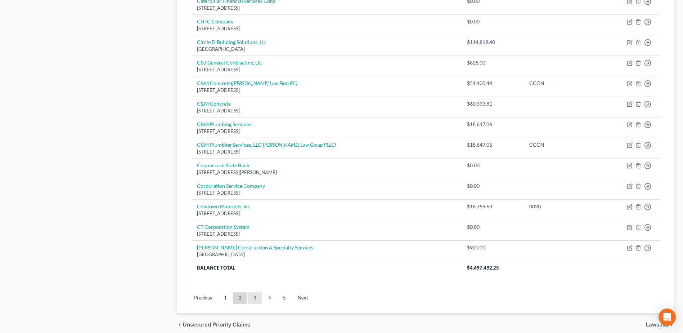
click at [256, 298] on link "3" at bounding box center [255, 298] width 14 height 12
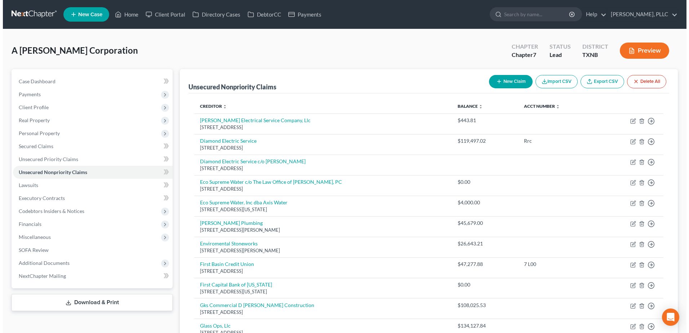
scroll to position [36, 0]
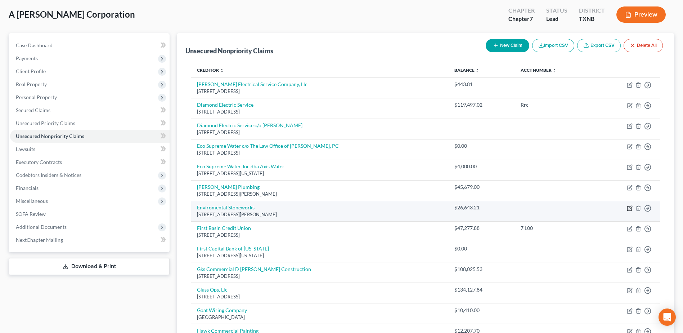
click at [629, 208] on icon "button" at bounding box center [630, 207] width 3 height 3
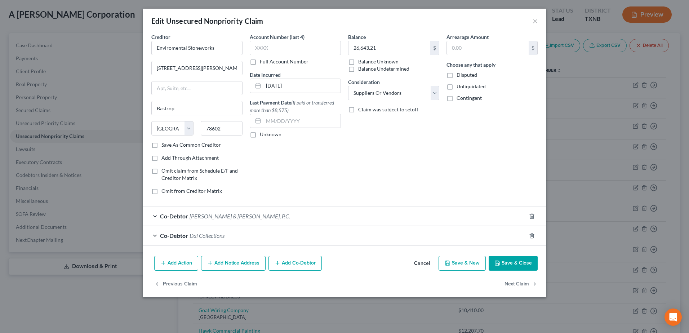
click at [155, 215] on div "Co-Debtor [PERSON_NAME] & [PERSON_NAME], P.C." at bounding box center [334, 215] width 383 height 19
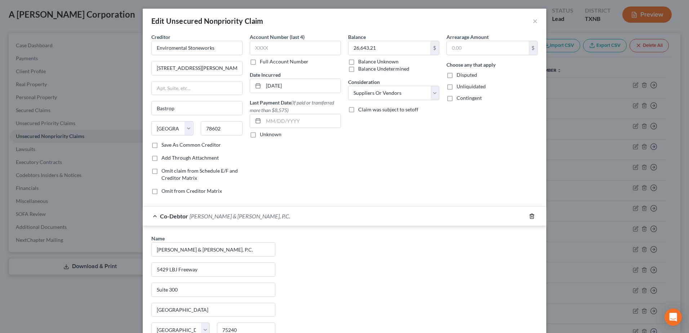
click at [530, 216] on icon "button" at bounding box center [532, 216] width 6 height 6
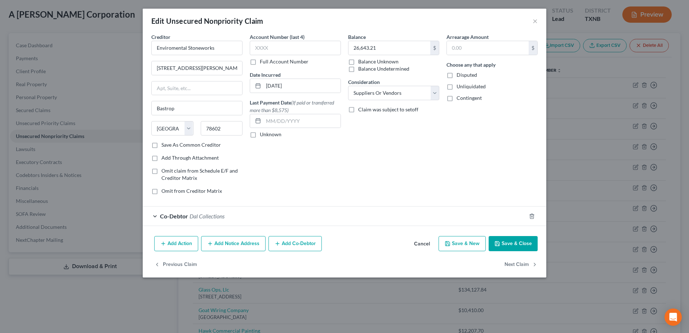
click at [153, 216] on div "Co-Debtor Dal Collections" at bounding box center [334, 215] width 383 height 19
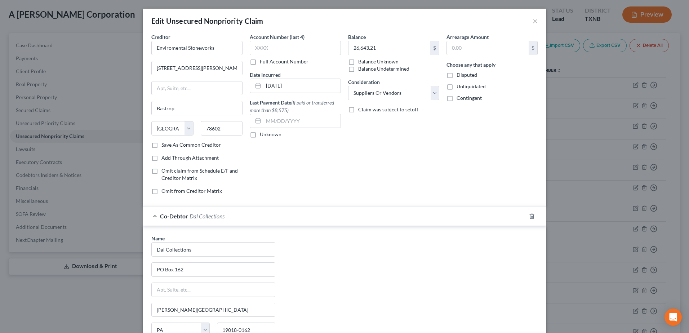
scroll to position [72, 0]
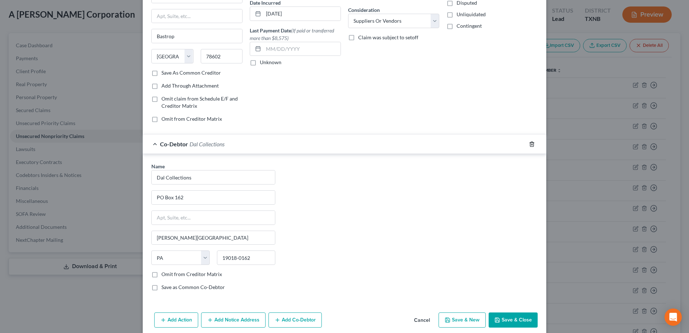
click at [530, 143] on icon "button" at bounding box center [532, 144] width 6 height 6
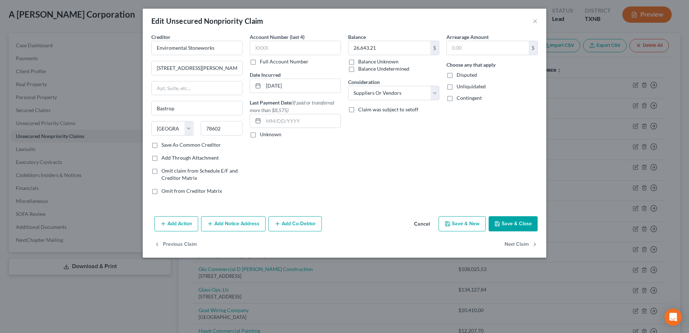
scroll to position [0, 0]
click at [292, 224] on button "Add Co-Debtor" at bounding box center [294, 223] width 53 height 15
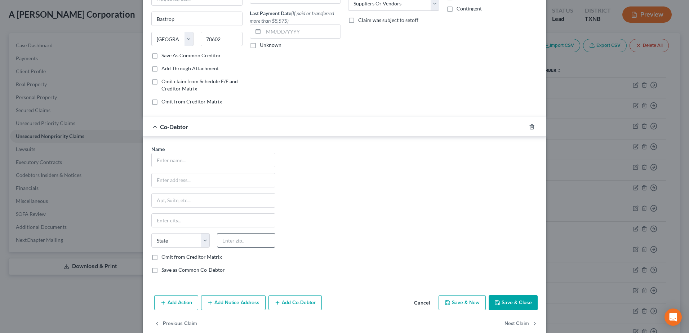
scroll to position [102, 0]
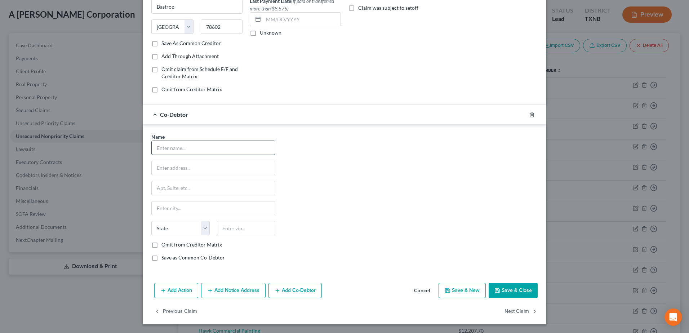
click at [220, 153] on input "text" at bounding box center [213, 148] width 123 height 14
click at [362, 180] on div "Name * [PERSON_NAME] [STREET_ADDRESS] [GEOGRAPHIC_DATA] [US_STATE] AK AR AZ CA …" at bounding box center [344, 200] width 393 height 134
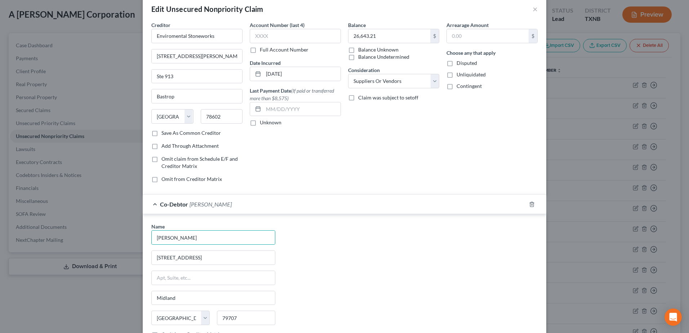
scroll to position [0, 0]
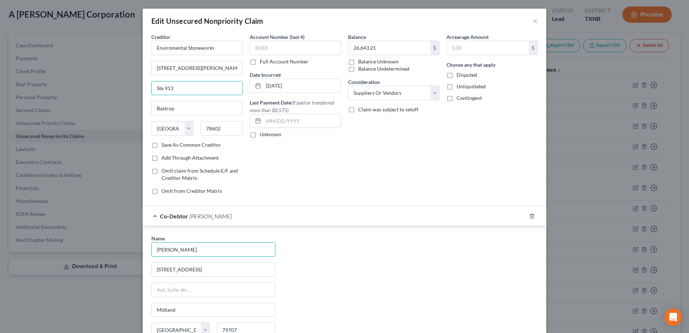
drag, startPoint x: 196, startPoint y: 89, endPoint x: 138, endPoint y: 88, distance: 58.4
click at [138, 88] on div "Edit Unsecured Nonpriority Claim × Creditor * Enviromental Stoneworks [STREET_A…" at bounding box center [344, 166] width 689 height 333
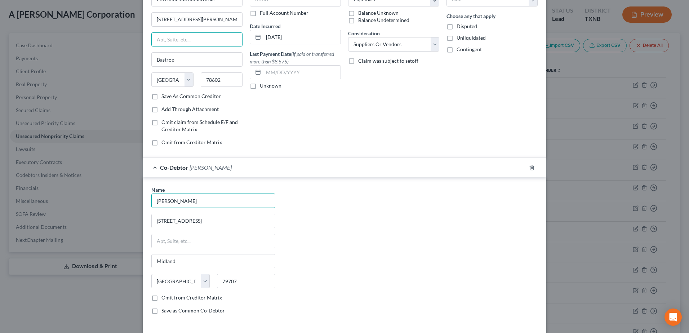
scroll to position [102, 0]
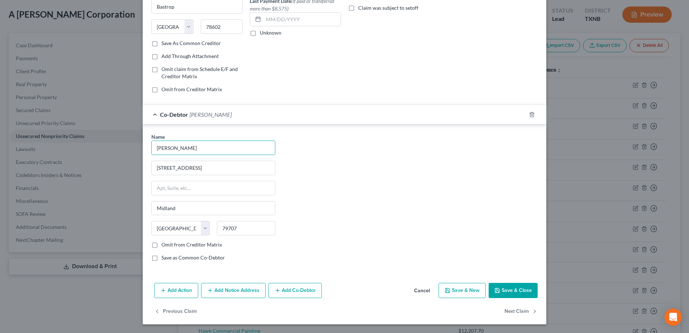
click at [293, 294] on button "Add Co-Debtor" at bounding box center [294, 290] width 53 height 15
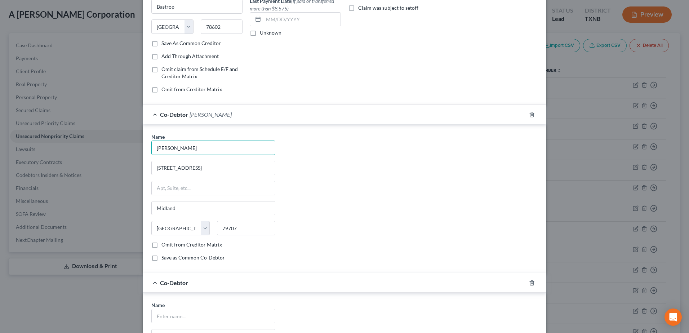
scroll to position [270, 0]
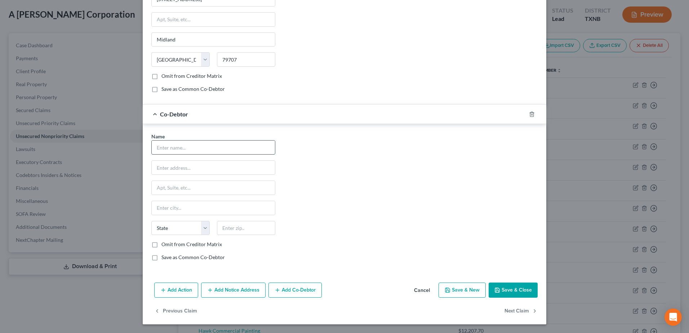
drag, startPoint x: 179, startPoint y: 147, endPoint x: 181, endPoint y: 150, distance: 4.0
click at [179, 147] on input "text" at bounding box center [213, 148] width 123 height 14
click at [407, 190] on div "Name * [PERSON_NAME] [STREET_ADDRESS] [GEOGRAPHIC_DATA] [US_STATE][GEOGRAPHIC_D…" at bounding box center [344, 200] width 393 height 134
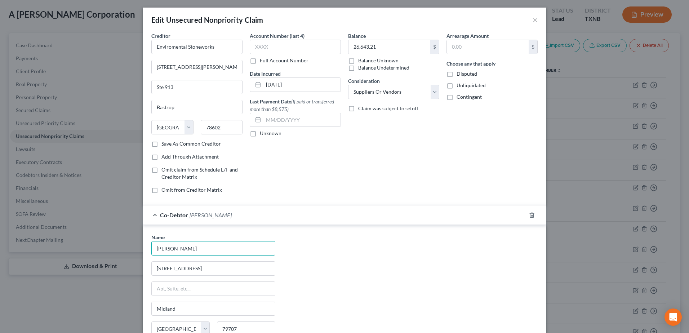
scroll to position [0, 0]
drag, startPoint x: 189, startPoint y: 90, endPoint x: 141, endPoint y: 89, distance: 47.9
click at [143, 89] on div "Creditor * Enviromental Stoneworks [STREET_ADDRESS][GEOGRAPHIC_DATA][PERSON_NAM…" at bounding box center [345, 291] width 404 height 517
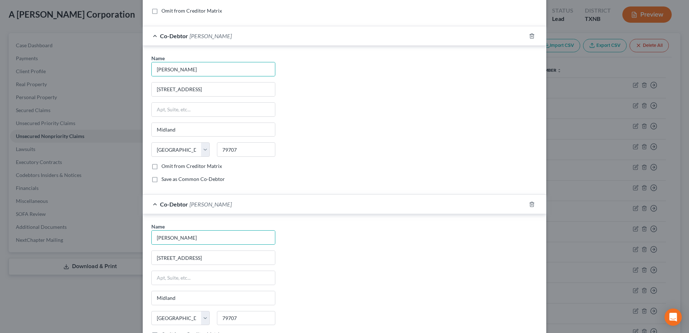
scroll to position [270, 0]
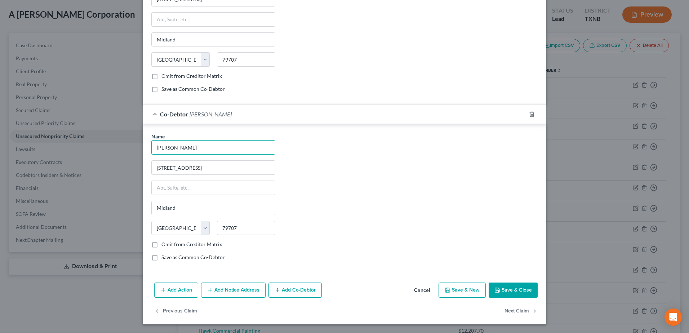
click at [248, 295] on button "Add Notice Address" at bounding box center [233, 289] width 64 height 15
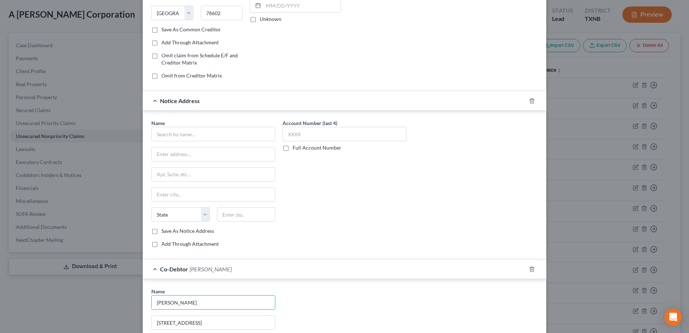
scroll to position [114, 0]
click at [197, 138] on input "text" at bounding box center [213, 135] width 124 height 14
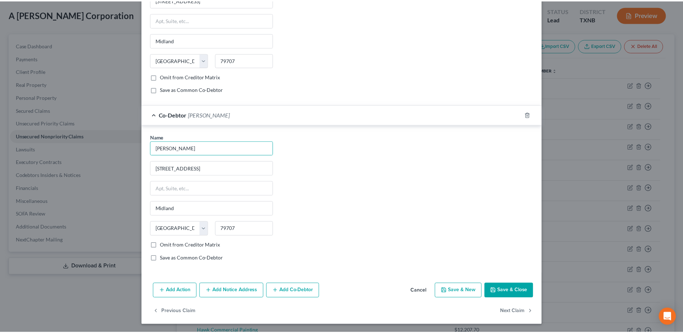
scroll to position [438, 0]
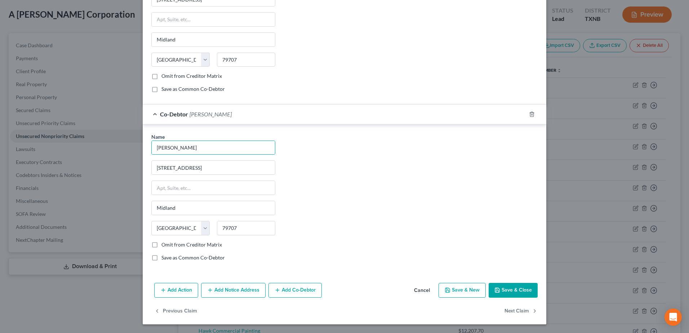
drag, startPoint x: 522, startPoint y: 293, endPoint x: 514, endPoint y: 292, distance: 8.0
click at [522, 293] on button "Save & Close" at bounding box center [513, 290] width 49 height 15
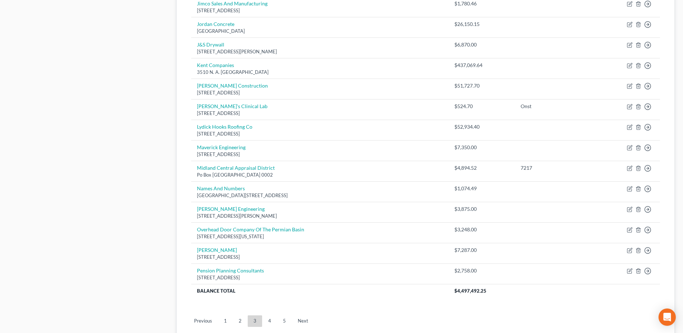
scroll to position [499, 0]
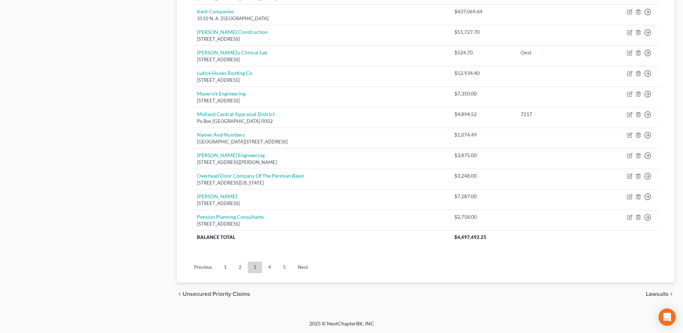
drag, startPoint x: 222, startPoint y: 265, endPoint x: 228, endPoint y: 263, distance: 6.3
click at [222, 265] on link "1" at bounding box center [225, 268] width 14 height 12
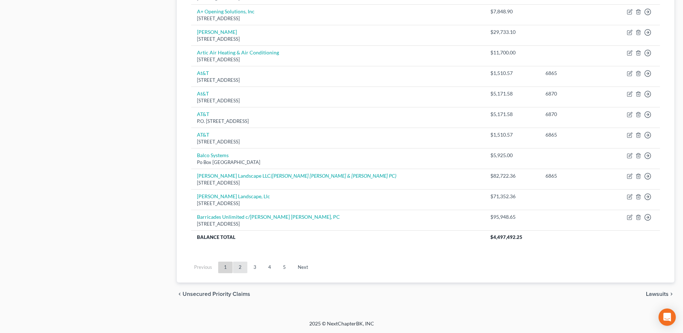
click at [241, 267] on link "2" at bounding box center [240, 268] width 14 height 12
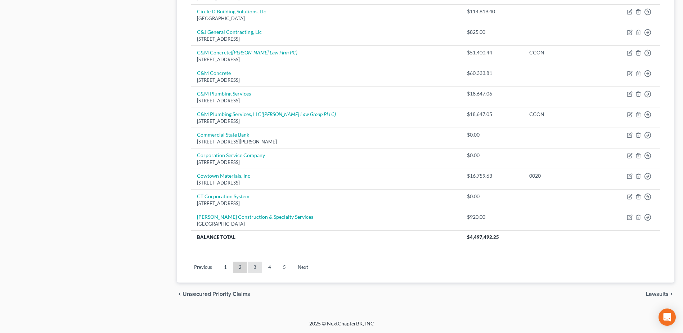
click at [257, 268] on link "3" at bounding box center [255, 268] width 14 height 12
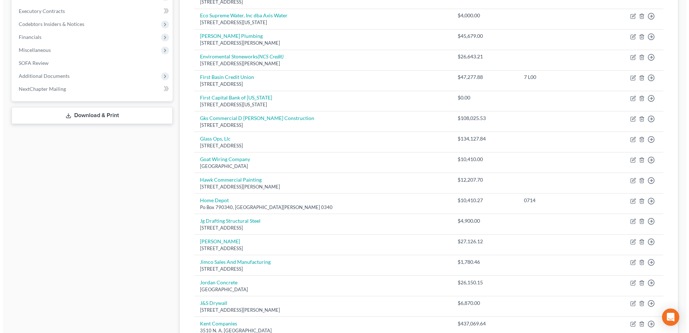
scroll to position [175, 0]
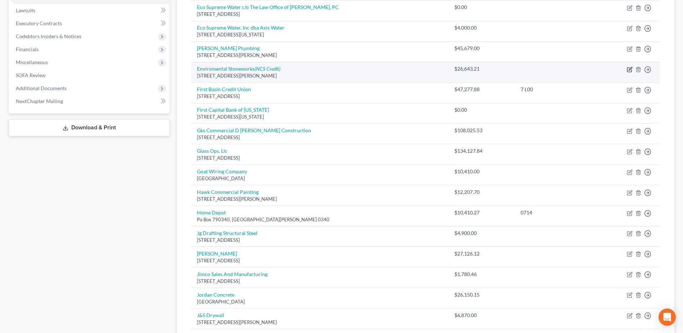
click at [631, 70] on icon "button" at bounding box center [630, 70] width 6 height 6
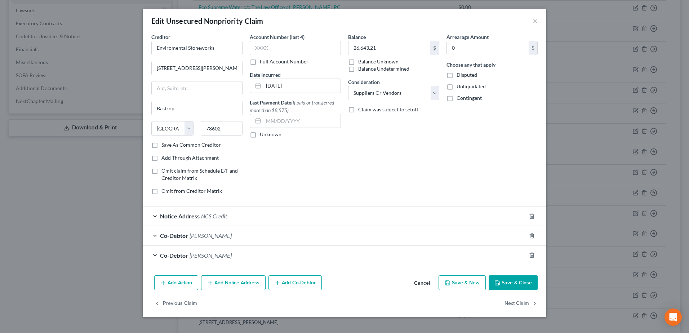
click at [234, 285] on button "Add Notice Address" at bounding box center [233, 282] width 64 height 15
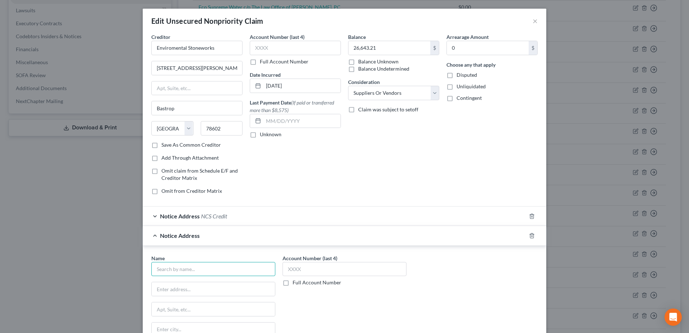
click at [204, 268] on input "text" at bounding box center [213, 269] width 124 height 14
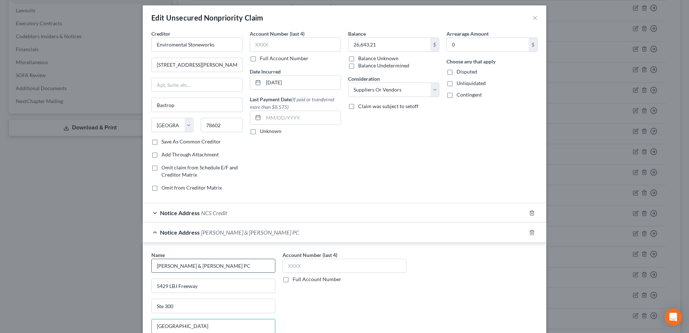
scroll to position [161, 0]
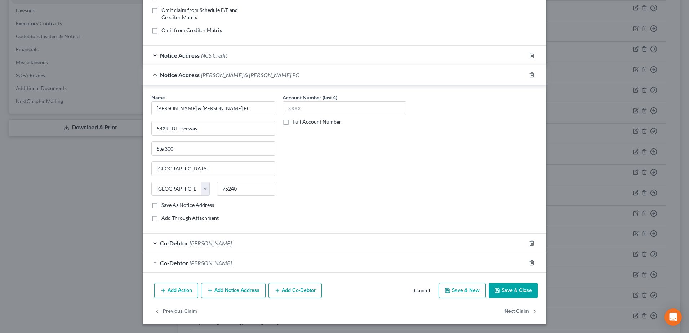
click at [423, 174] on div "Name * [PERSON_NAME] & [PERSON_NAME] PC [GEOGRAPHIC_DATA] [US_STATE][GEOGRAPHIC…" at bounding box center [344, 161] width 393 height 134
click at [517, 292] on button "Save & Close" at bounding box center [513, 290] width 49 height 15
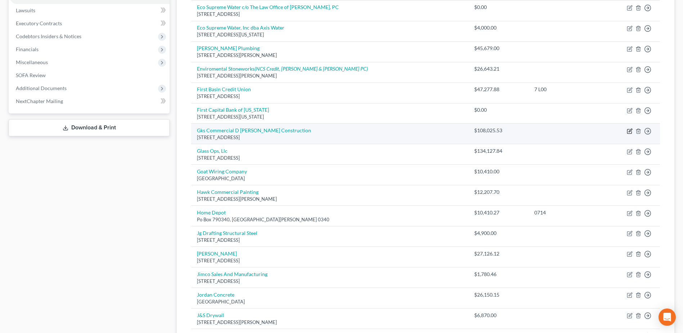
click at [632, 131] on icon "button" at bounding box center [630, 131] width 6 height 6
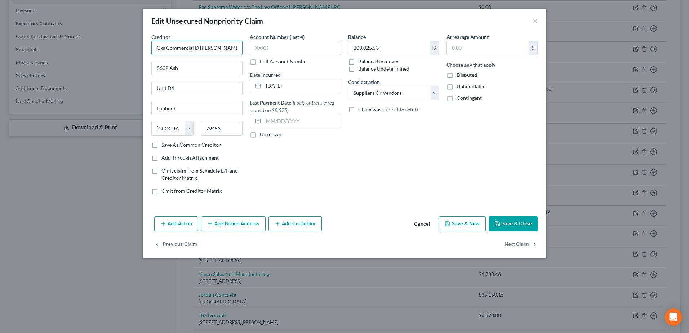
click at [202, 46] on input "Gks Commercial D [PERSON_NAME] Construction" at bounding box center [196, 48] width 91 height 14
click at [246, 226] on button "Add Notice Address" at bounding box center [233, 223] width 64 height 15
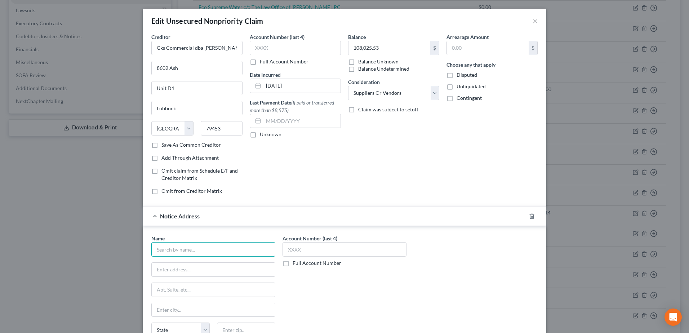
click at [196, 249] on input "text" at bounding box center [213, 249] width 124 height 14
click at [197, 248] on input "m" at bounding box center [213, 249] width 124 height 14
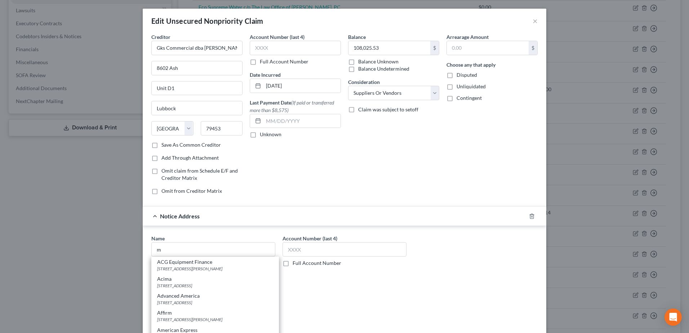
click at [348, 276] on div "Account Number (last 4) Full Account Number" at bounding box center [344, 302] width 131 height 134
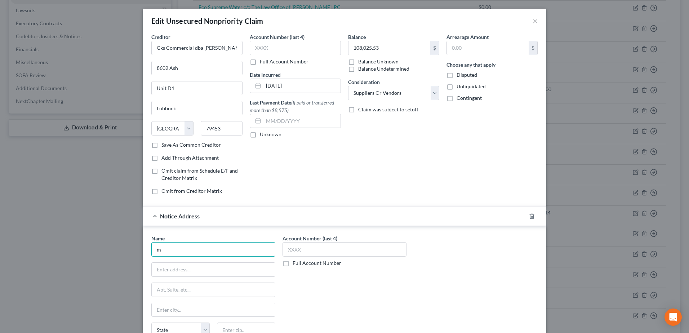
drag, startPoint x: 215, startPoint y: 248, endPoint x: 69, endPoint y: 254, distance: 146.4
click at [68, 255] on div "Edit Unsecured Nonpriority Claim × Creditor * Gks Commercial dba [PERSON_NAME] …" at bounding box center [344, 166] width 689 height 333
drag, startPoint x: 530, startPoint y: 217, endPoint x: 425, endPoint y: 243, distance: 108.5
click at [530, 216] on icon "button" at bounding box center [532, 216] width 6 height 6
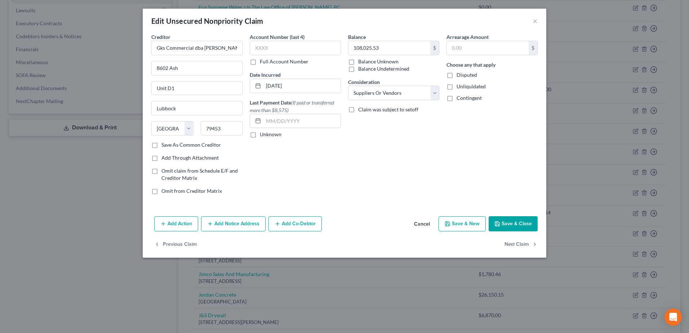
click at [293, 223] on button "Add Co-Debtor" at bounding box center [294, 223] width 53 height 15
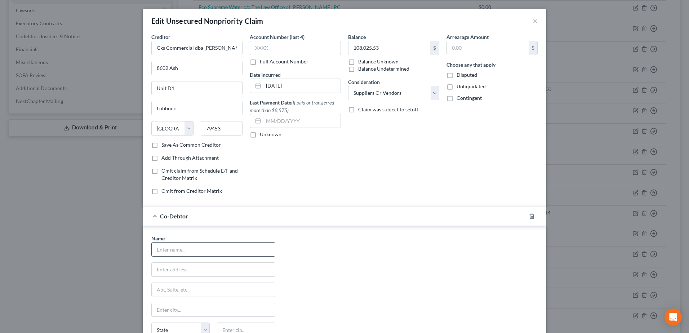
click at [215, 242] on div at bounding box center [213, 249] width 124 height 14
click at [204, 249] on input "text" at bounding box center [213, 249] width 123 height 14
click at [378, 250] on div "Name * [PERSON_NAME] [STREET_ADDRESS] [GEOGRAPHIC_DATA] [US_STATE] AK AR AZ CA …" at bounding box center [344, 302] width 393 height 134
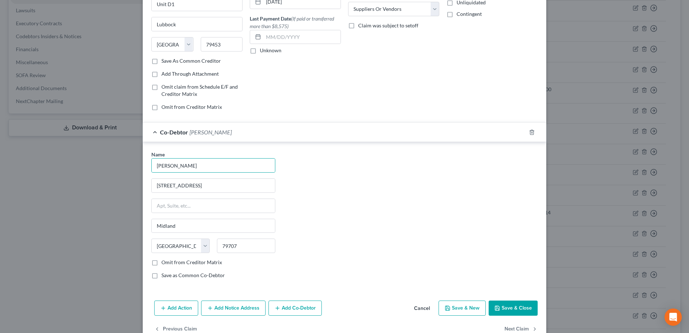
scroll to position [102, 0]
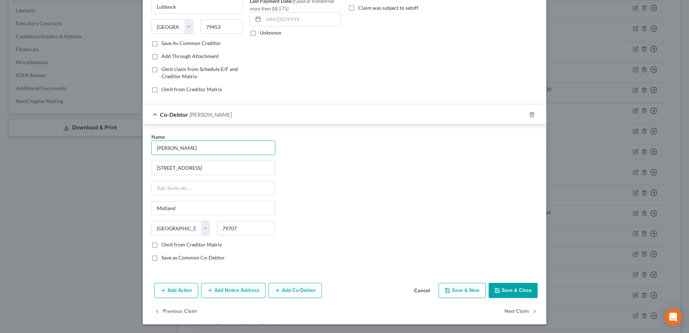
click at [311, 289] on button "Add Co-Debtor" at bounding box center [294, 290] width 53 height 15
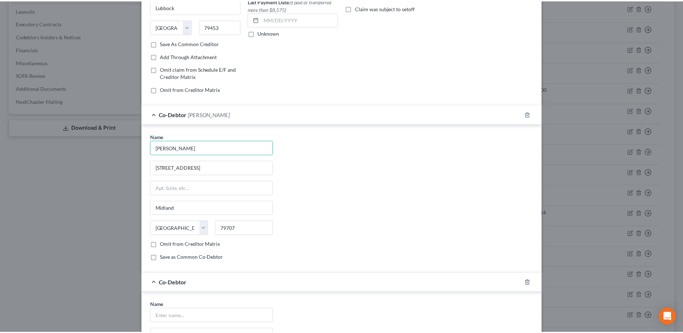
scroll to position [270, 0]
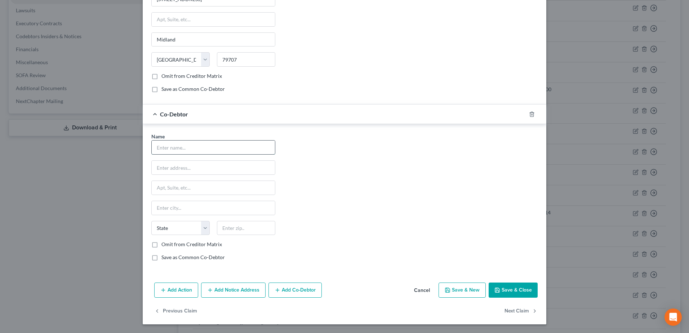
click at [188, 143] on input "text" at bounding box center [213, 148] width 123 height 14
click at [359, 187] on div "Name * [PERSON_NAME] [STREET_ADDRESS] [GEOGRAPHIC_DATA] [US_STATE][GEOGRAPHIC_D…" at bounding box center [344, 200] width 393 height 134
click at [509, 286] on button "Save & Close" at bounding box center [513, 289] width 49 height 15
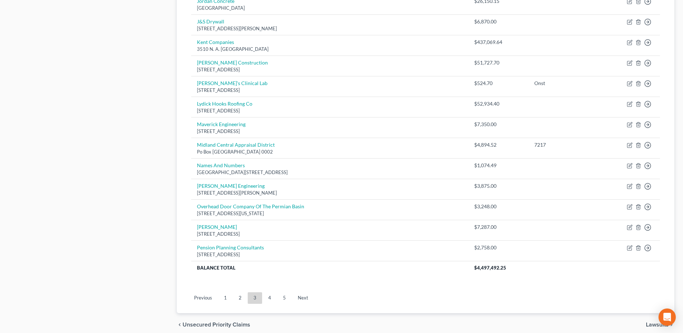
scroll to position [499, 0]
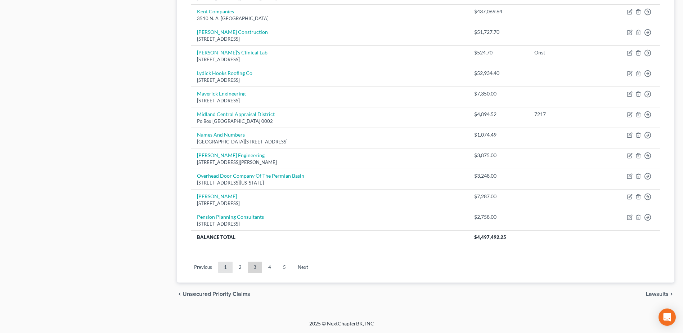
click at [227, 266] on link "1" at bounding box center [225, 268] width 14 height 12
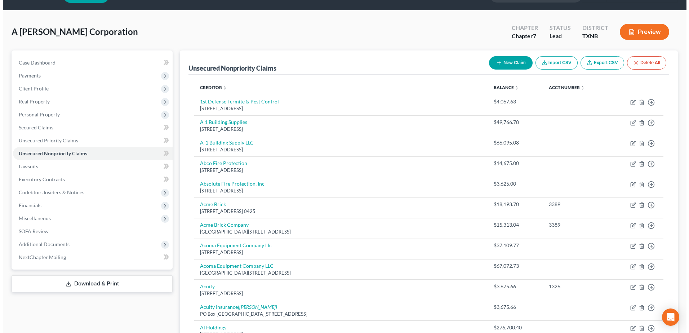
scroll to position [36, 0]
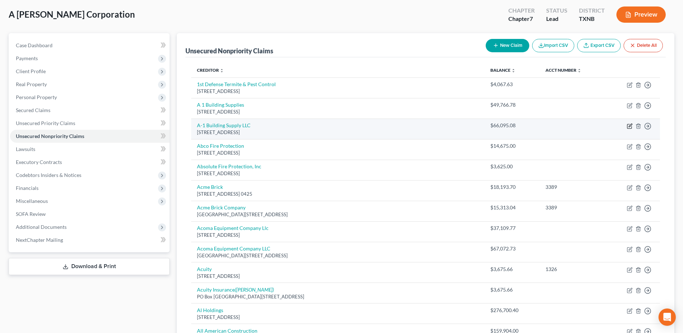
click at [630, 126] on icon "button" at bounding box center [630, 126] width 6 height 6
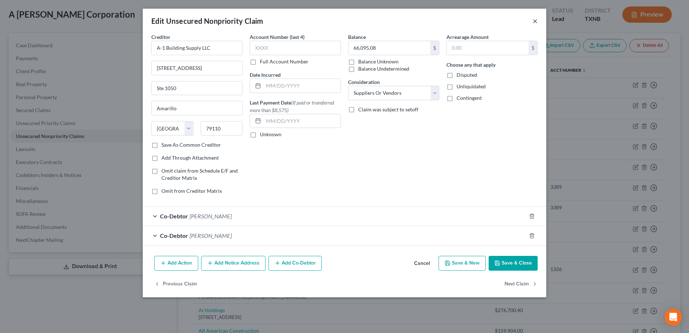
click at [533, 19] on button "×" at bounding box center [535, 21] width 5 height 9
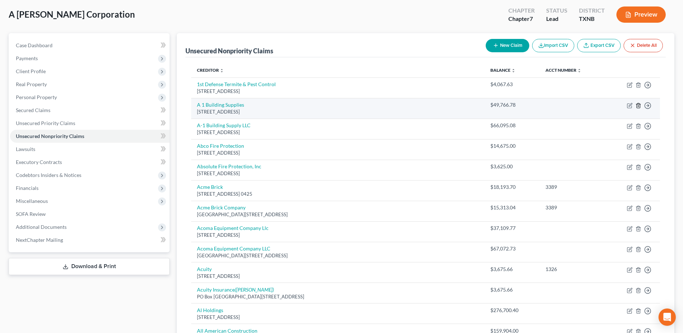
click at [638, 107] on line "button" at bounding box center [638, 105] width 0 height 1
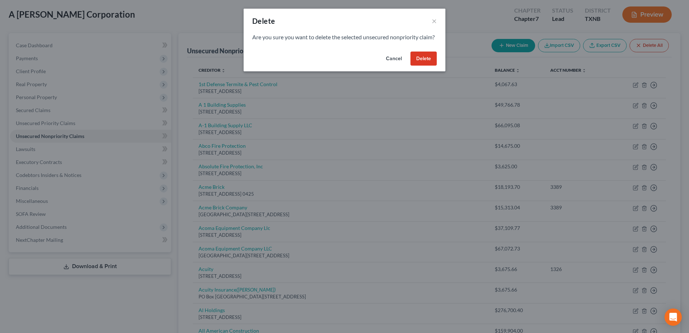
click at [424, 66] on button "Delete" at bounding box center [423, 59] width 26 height 14
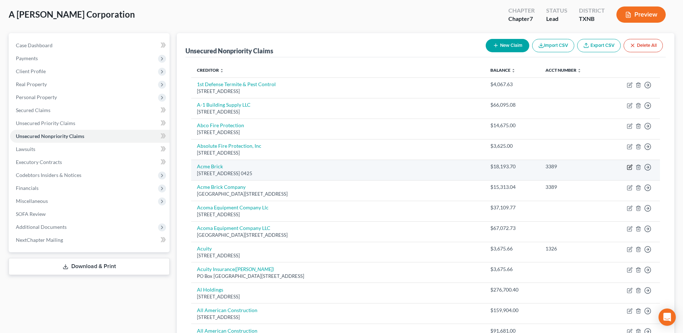
click at [630, 168] on icon "button" at bounding box center [630, 167] width 6 height 6
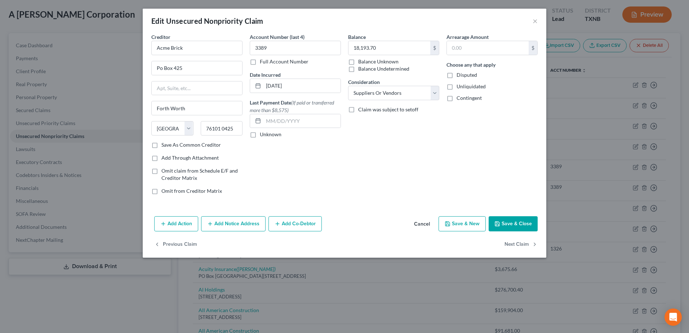
click at [421, 223] on button "Cancel" at bounding box center [421, 224] width 27 height 14
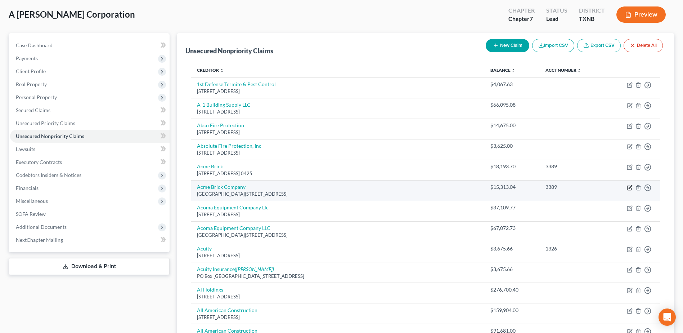
click at [629, 190] on icon "button" at bounding box center [630, 188] width 6 height 6
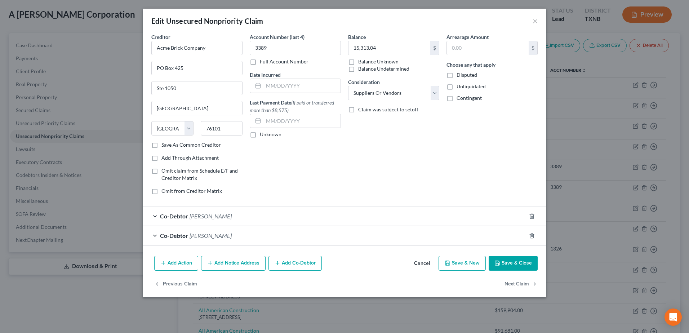
click at [426, 263] on button "Cancel" at bounding box center [421, 264] width 27 height 14
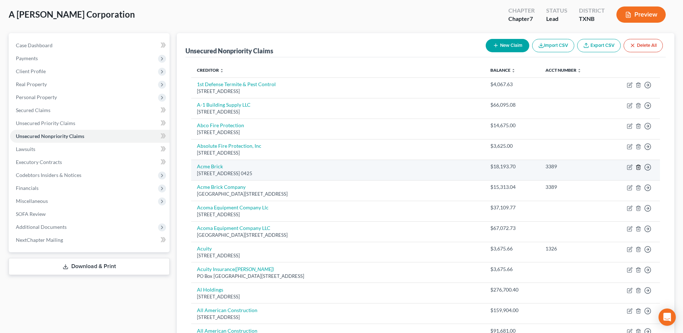
click at [639, 166] on polyline "button" at bounding box center [639, 166] width 4 height 0
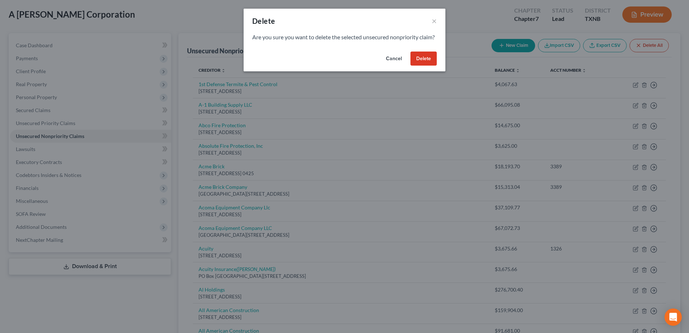
click at [422, 66] on button "Delete" at bounding box center [423, 59] width 26 height 14
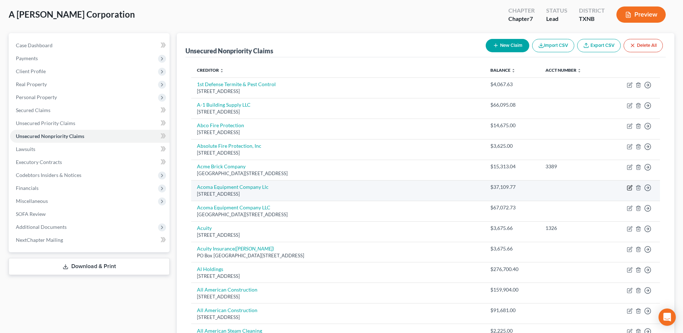
click at [631, 189] on icon "button" at bounding box center [630, 188] width 6 height 6
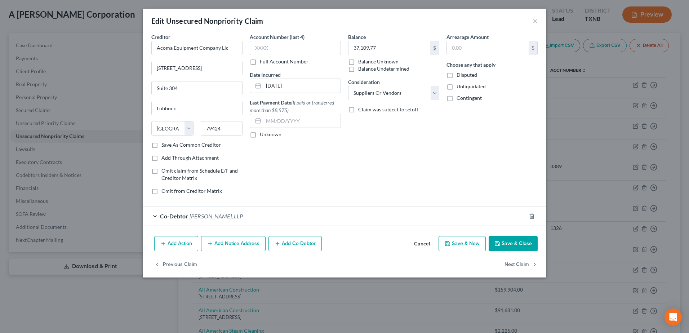
click at [156, 216] on div "Co-Debtor [PERSON_NAME], LLP" at bounding box center [334, 215] width 383 height 19
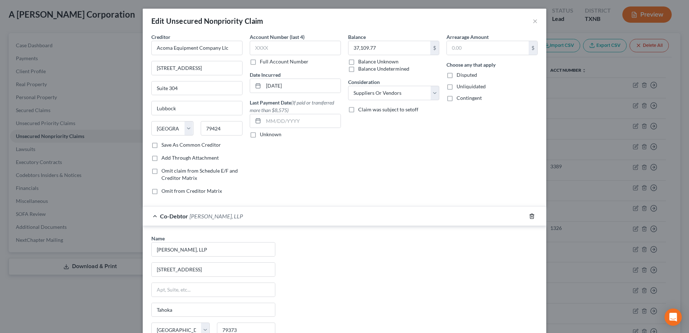
click at [530, 214] on icon "button" at bounding box center [531, 216] width 3 height 5
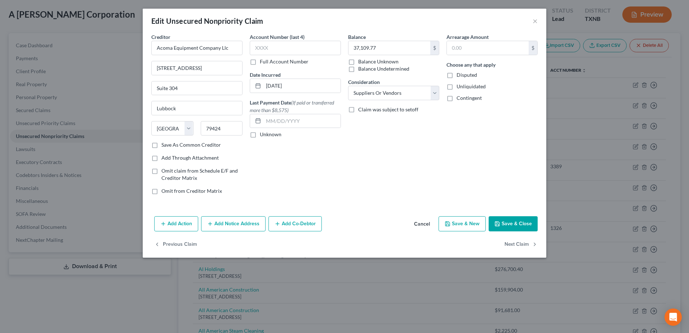
click at [424, 224] on button "Cancel" at bounding box center [421, 224] width 27 height 14
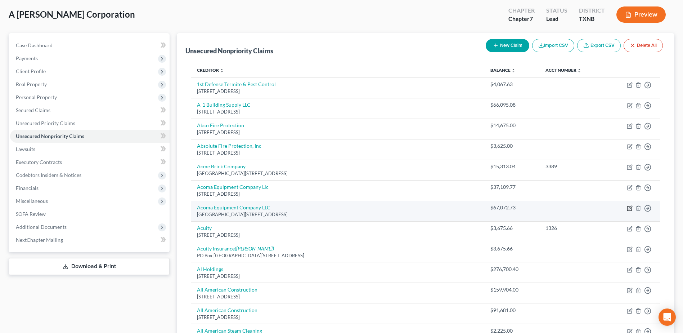
click at [631, 208] on icon "button" at bounding box center [630, 207] width 3 height 3
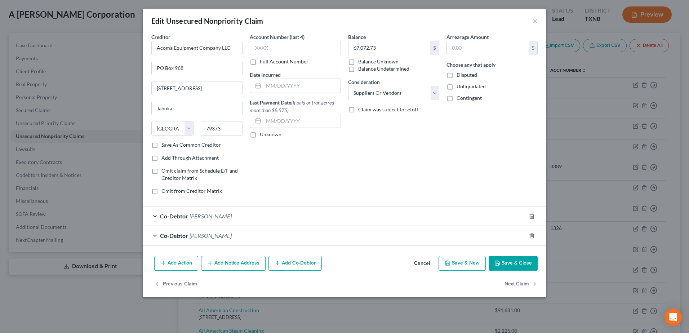
click at [420, 266] on button "Cancel" at bounding box center [421, 264] width 27 height 14
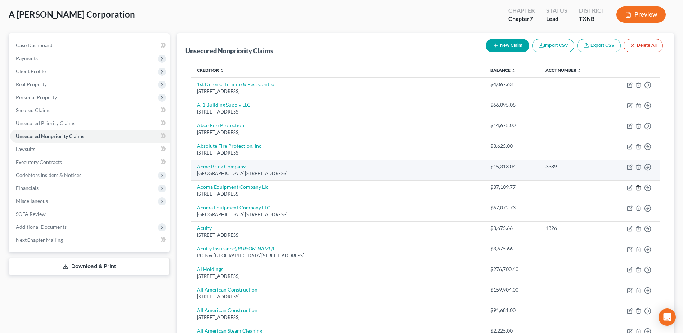
click at [639, 186] on polyline "button" at bounding box center [639, 186] width 4 height 0
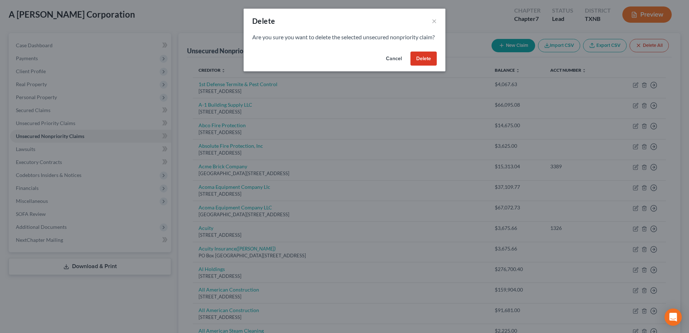
click at [432, 66] on button "Delete" at bounding box center [423, 59] width 26 height 14
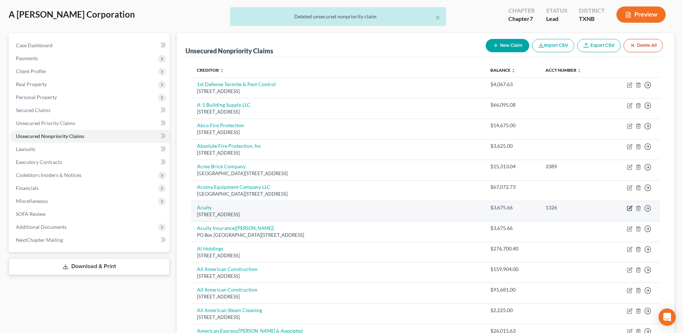
click at [629, 208] on icon "button" at bounding box center [630, 208] width 6 height 6
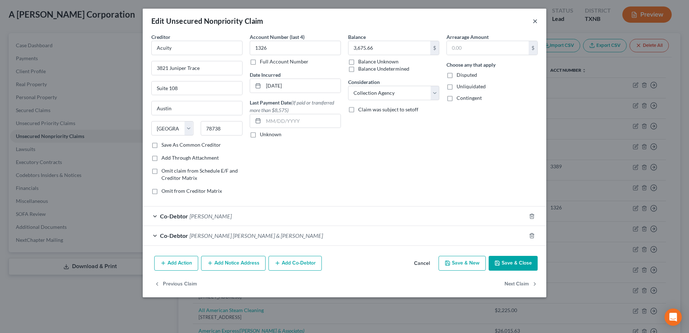
click at [534, 20] on button "×" at bounding box center [535, 21] width 5 height 9
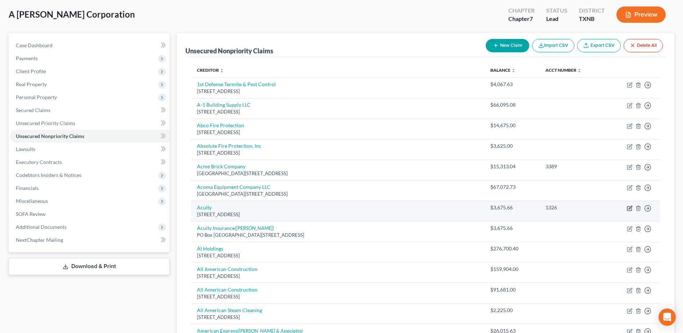
click at [629, 208] on icon "button" at bounding box center [630, 207] width 3 height 3
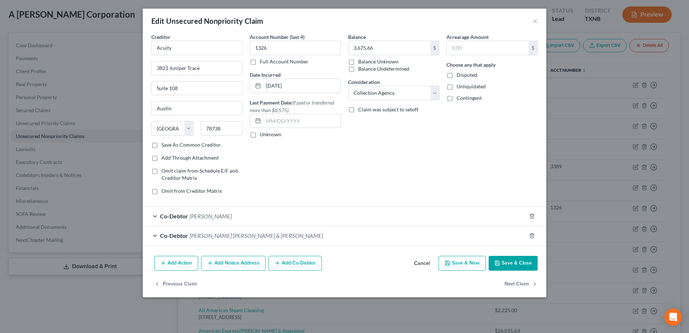
click at [425, 264] on button "Cancel" at bounding box center [421, 264] width 27 height 14
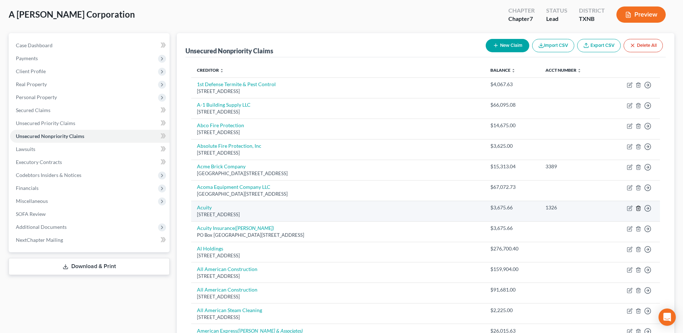
click at [638, 209] on icon "button" at bounding box center [639, 208] width 6 height 6
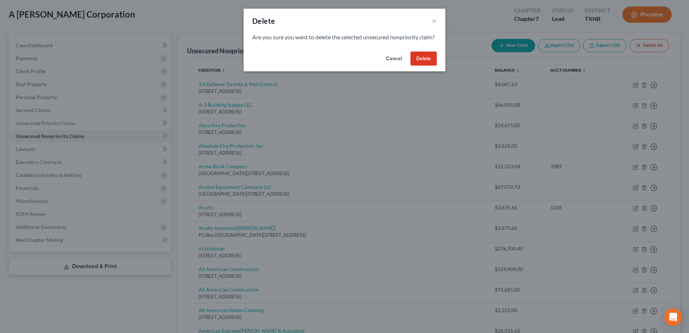
click at [416, 66] on button "Delete" at bounding box center [423, 59] width 26 height 14
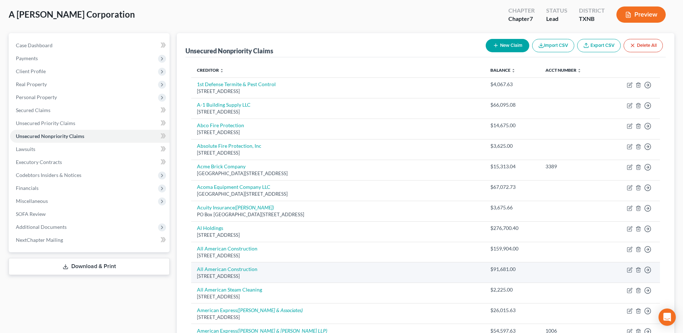
click at [630, 273] on td "Move to D Move to E Move to G Move to Notice Only" at bounding box center [633, 272] width 54 height 21
click at [630, 271] on icon "button" at bounding box center [630, 268] width 3 height 3
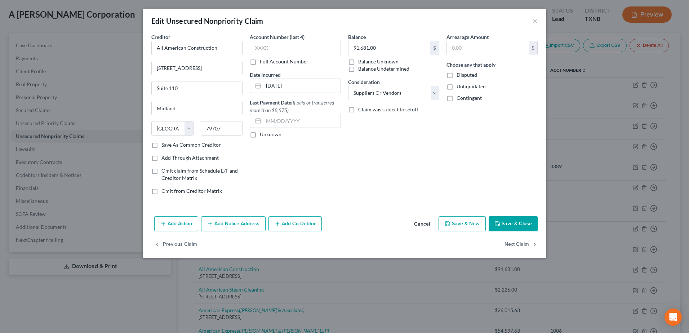
click at [424, 226] on button "Cancel" at bounding box center [421, 224] width 27 height 14
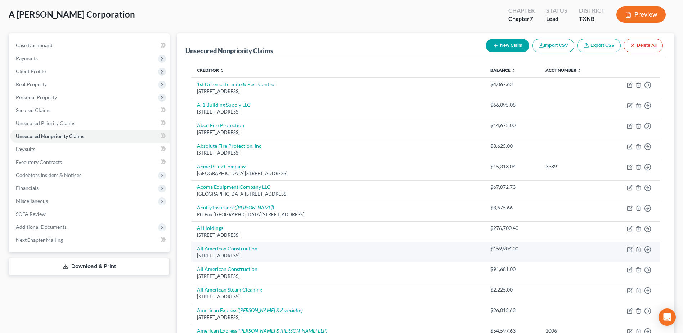
click at [640, 248] on icon "button" at bounding box center [638, 249] width 3 height 5
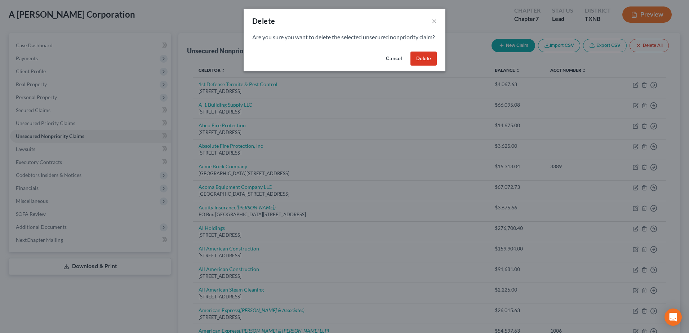
click at [429, 66] on button "Delete" at bounding box center [423, 59] width 26 height 14
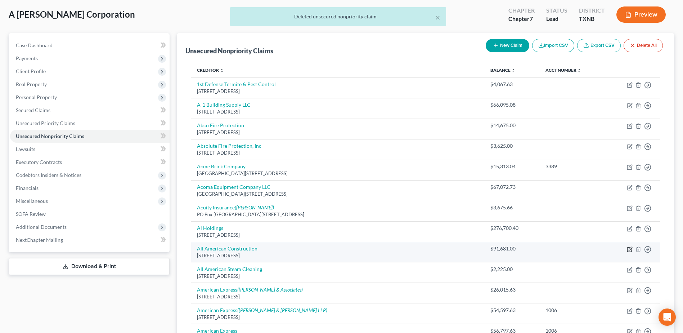
click at [630, 249] on icon "button" at bounding box center [630, 249] width 6 height 6
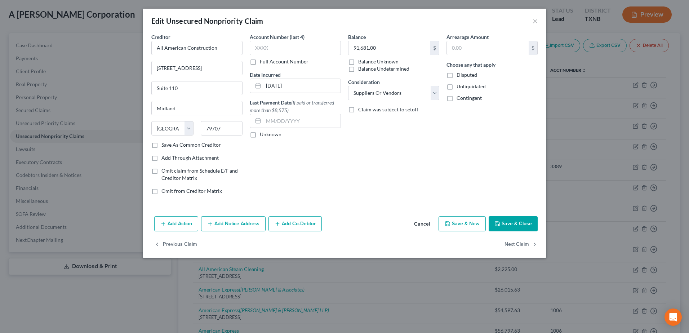
click at [293, 222] on button "Add Co-Debtor" at bounding box center [294, 223] width 53 height 15
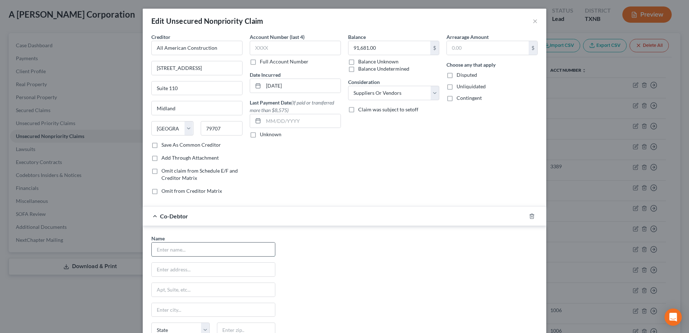
click at [223, 254] on input "text" at bounding box center [213, 249] width 123 height 14
click at [389, 274] on div "Name * [PERSON_NAME] [STREET_ADDRESS] [GEOGRAPHIC_DATA] [US_STATE] AK AR AZ CA …" at bounding box center [344, 302] width 393 height 134
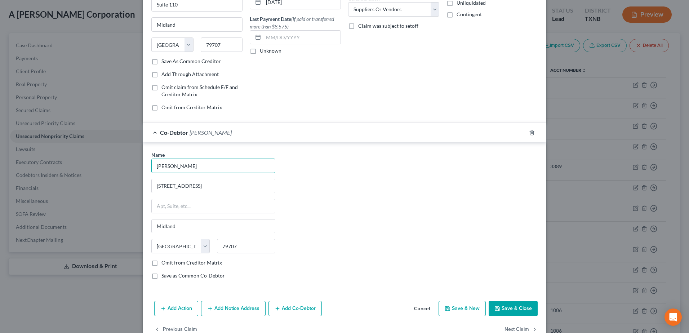
scroll to position [102, 0]
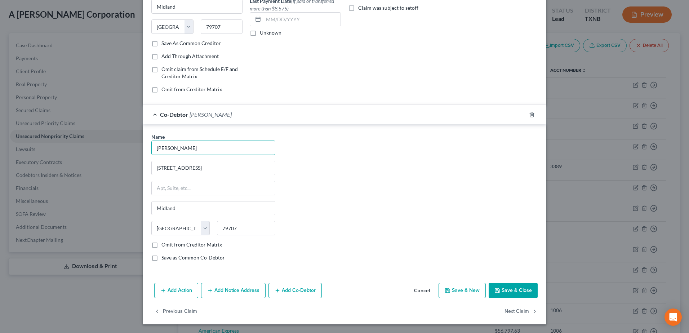
click at [309, 293] on button "Add Co-Debtor" at bounding box center [294, 290] width 53 height 15
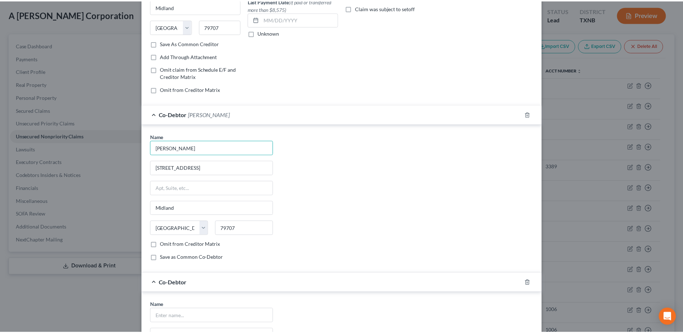
scroll to position [246, 0]
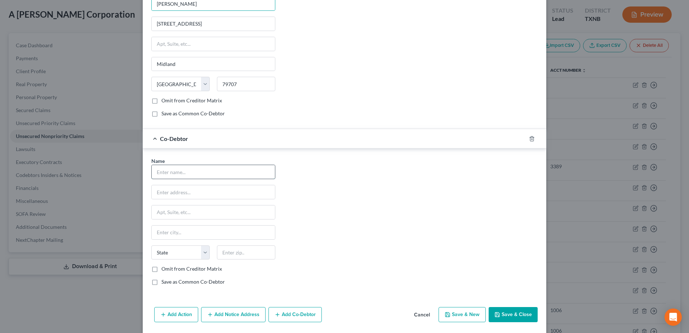
click at [191, 172] on input "text" at bounding box center [213, 172] width 123 height 14
click at [325, 213] on div "Name * [PERSON_NAME] [STREET_ADDRESS] [GEOGRAPHIC_DATA] [US_STATE][GEOGRAPHIC_D…" at bounding box center [344, 224] width 393 height 134
click at [504, 316] on button "Save & Close" at bounding box center [513, 314] width 49 height 15
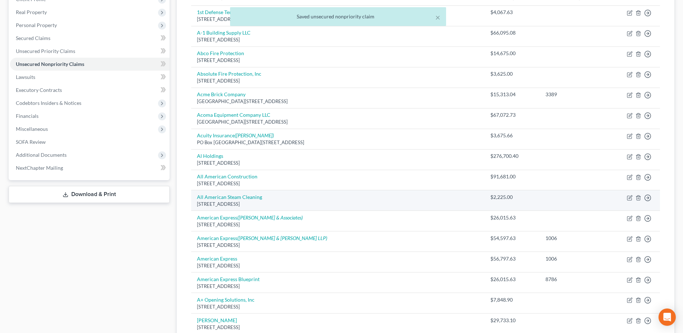
scroll to position [144, 0]
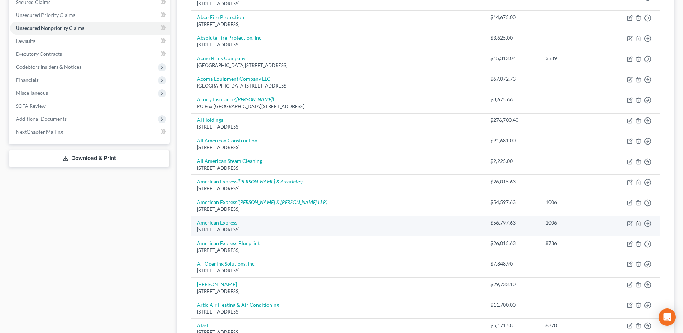
click at [638, 223] on line "button" at bounding box center [638, 223] width 0 height 1
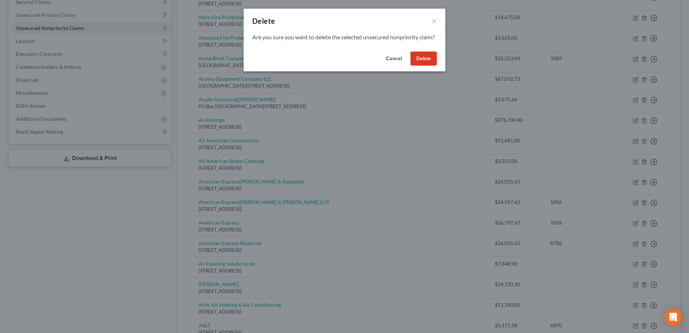
click at [423, 62] on button "Delete" at bounding box center [423, 59] width 26 height 14
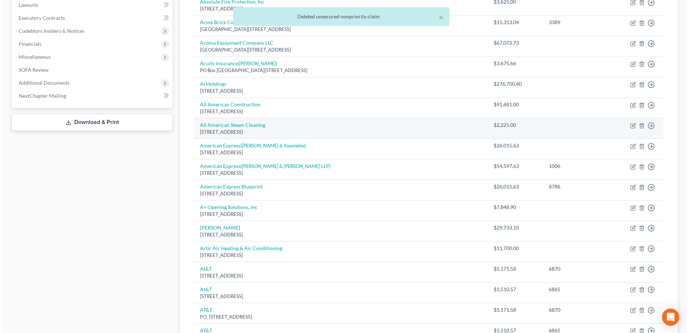
scroll to position [216, 0]
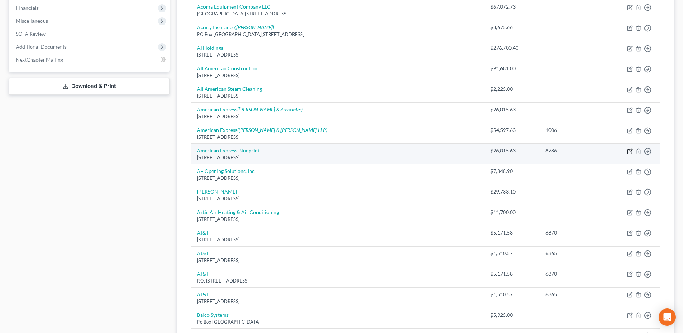
click at [629, 151] on icon "button" at bounding box center [630, 150] width 3 height 3
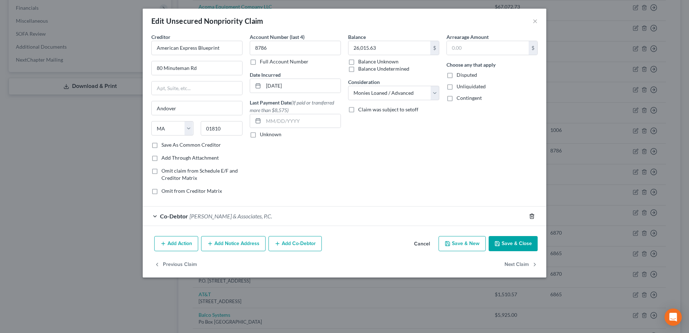
click at [532, 217] on icon "button" at bounding box center [532, 216] width 6 height 6
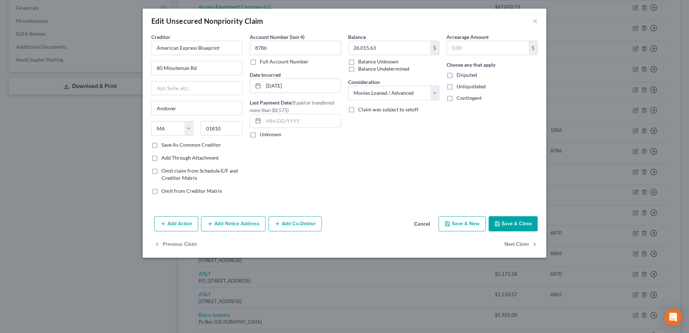
click at [289, 222] on button "Add Co-Debtor" at bounding box center [294, 223] width 53 height 15
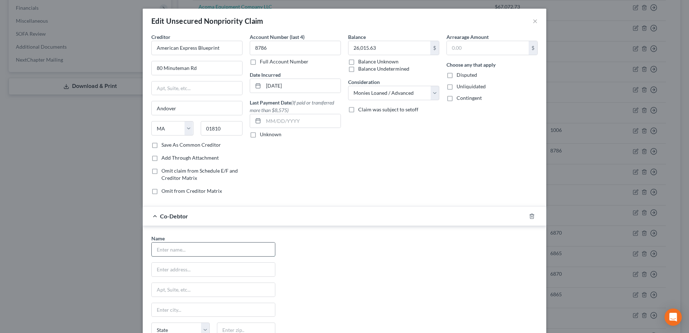
click at [227, 251] on input "text" at bounding box center [213, 249] width 123 height 14
click at [456, 274] on div "Name * [PERSON_NAME] [STREET_ADDRESS] [GEOGRAPHIC_DATA] [US_STATE] AK AR AZ CA …" at bounding box center [344, 302] width 393 height 134
click at [152, 82] on input "Suite 110" at bounding box center [197, 88] width 90 height 14
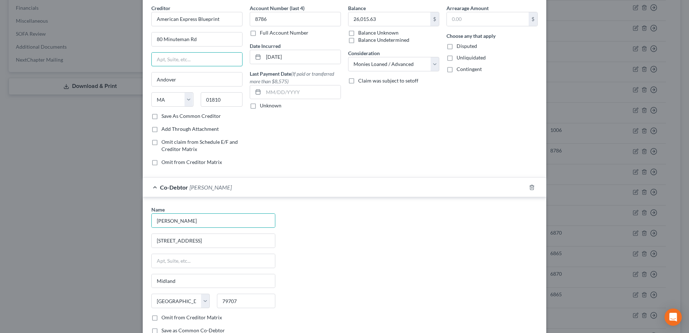
scroll to position [102, 0]
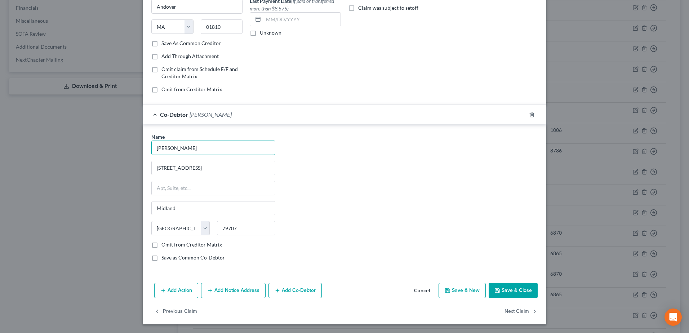
click at [295, 288] on button "Add Co-Debtor" at bounding box center [294, 290] width 53 height 15
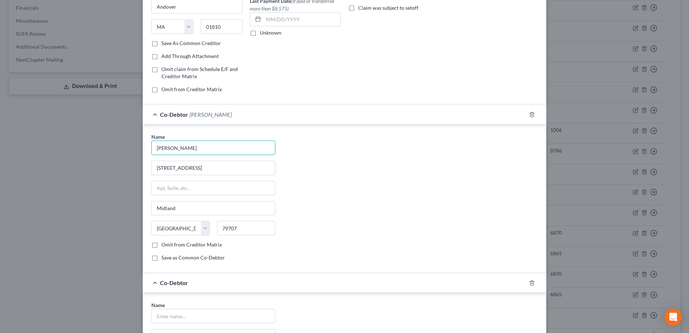
scroll to position [246, 0]
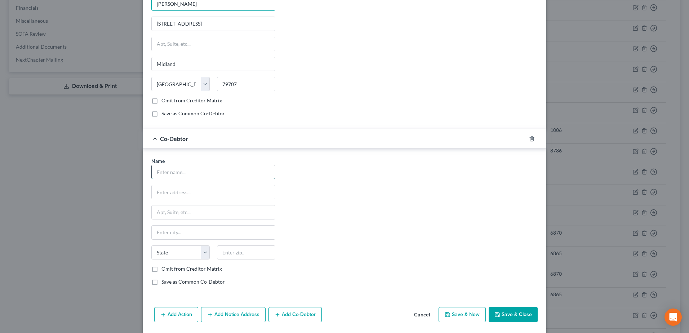
click at [212, 170] on input "text" at bounding box center [213, 172] width 123 height 14
click at [380, 223] on div "Name * [PERSON_NAME] [STREET_ADDRESS] [GEOGRAPHIC_DATA] [US_STATE][GEOGRAPHIC_D…" at bounding box center [344, 224] width 393 height 134
click at [511, 314] on button "Save & Close" at bounding box center [513, 314] width 49 height 15
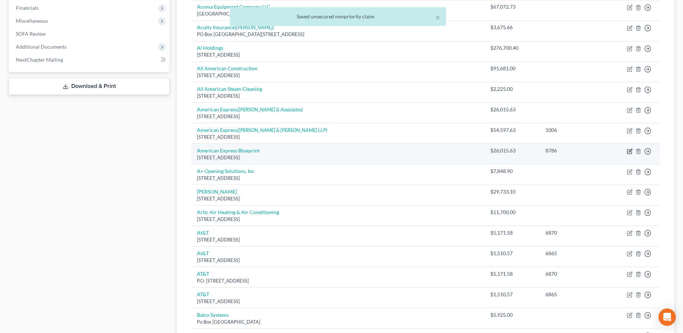
click at [631, 151] on icon "button" at bounding box center [630, 150] width 3 height 3
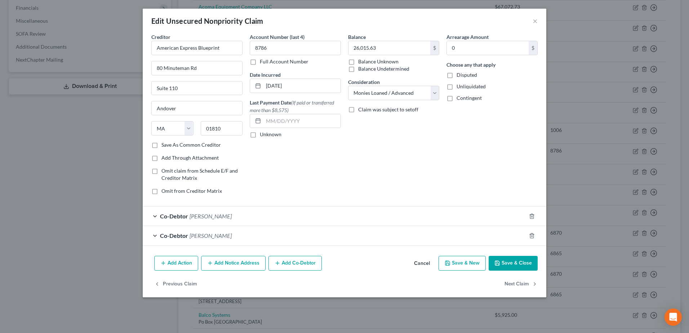
click at [423, 262] on button "Cancel" at bounding box center [421, 264] width 27 height 14
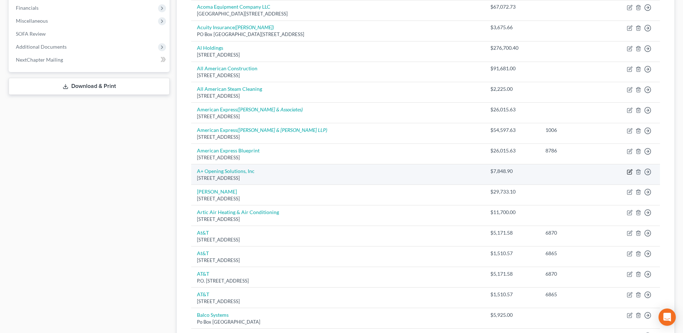
click at [631, 171] on icon "button" at bounding box center [630, 170] width 3 height 3
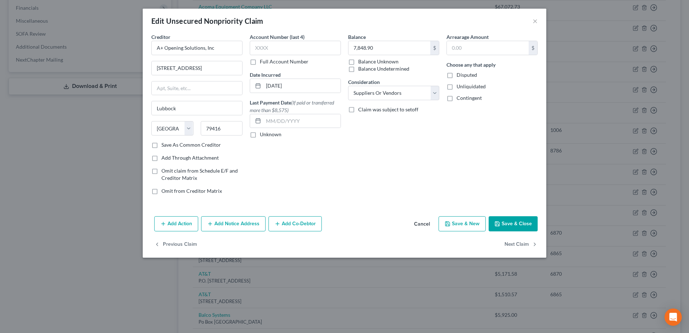
click at [299, 225] on button "Add Co-Debtor" at bounding box center [294, 223] width 53 height 15
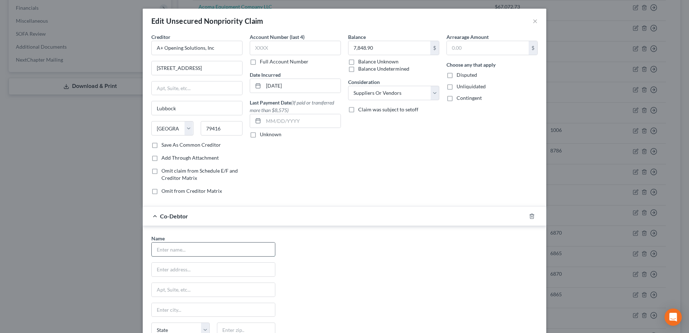
click at [184, 248] on input "text" at bounding box center [213, 249] width 123 height 14
click at [410, 262] on div "Name * [PERSON_NAME] [STREET_ADDRESS] [GEOGRAPHIC_DATA] [US_STATE] AK AR AZ CA …" at bounding box center [344, 302] width 393 height 134
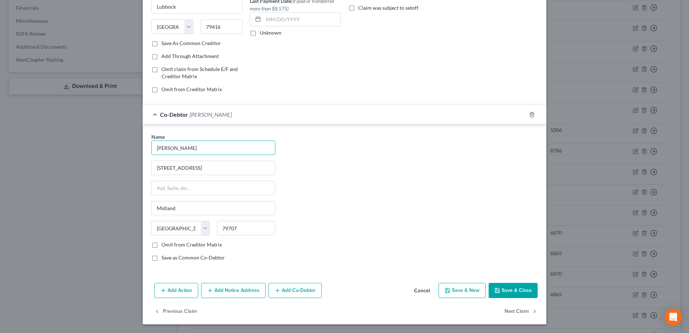
click at [300, 287] on button "Add Co-Debtor" at bounding box center [294, 290] width 53 height 15
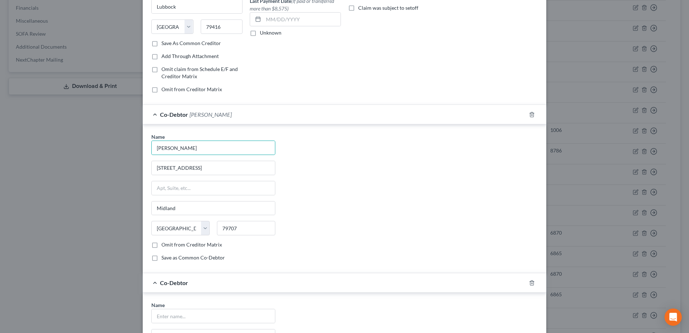
scroll to position [246, 0]
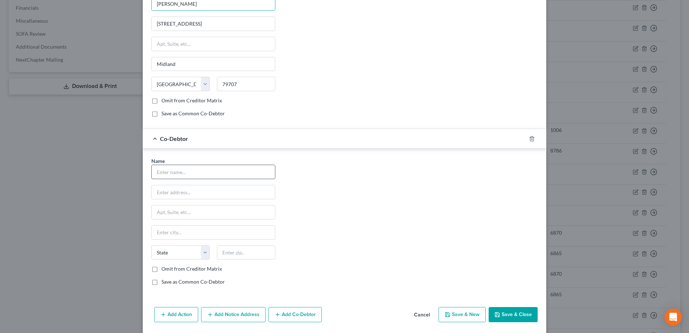
drag, startPoint x: 186, startPoint y: 170, endPoint x: 200, endPoint y: 170, distance: 14.1
click at [186, 170] on input "text" at bounding box center [213, 172] width 123 height 14
click at [437, 222] on div "Name * [PERSON_NAME] [STREET_ADDRESS] [GEOGRAPHIC_DATA] [US_STATE][GEOGRAPHIC_D…" at bounding box center [344, 224] width 393 height 134
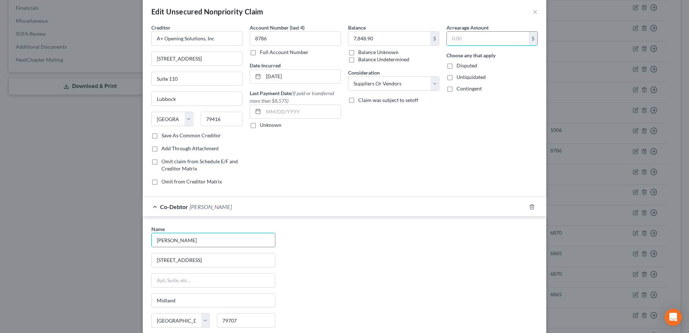
scroll to position [0, 0]
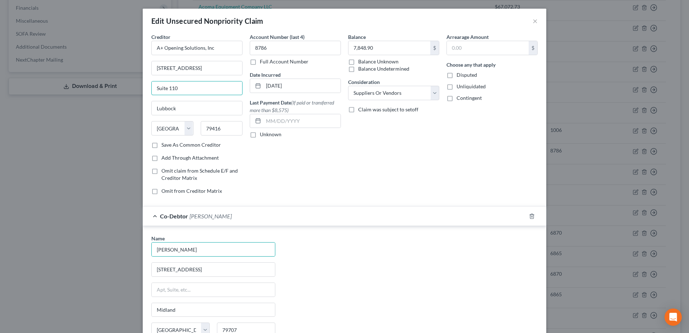
drag, startPoint x: 185, startPoint y: 87, endPoint x: 147, endPoint y: 87, distance: 38.2
click at [151, 89] on div "Suite 110" at bounding box center [196, 88] width 91 height 14
click at [270, 53] on input "8786" at bounding box center [295, 48] width 91 height 14
click at [416, 199] on div "Balance 7,848.90 $ Balance Unknown Balance Undetermined 7,848.90 $ Balance Unkn…" at bounding box center [393, 116] width 98 height 167
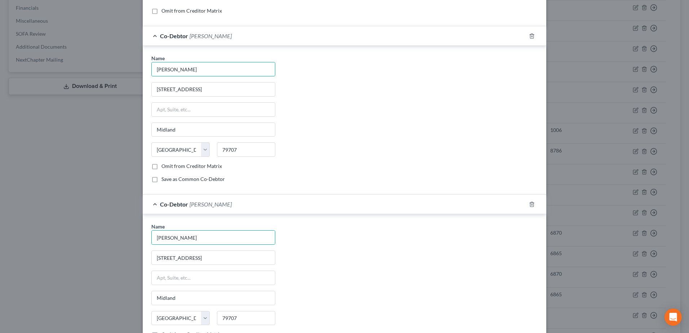
scroll to position [270, 0]
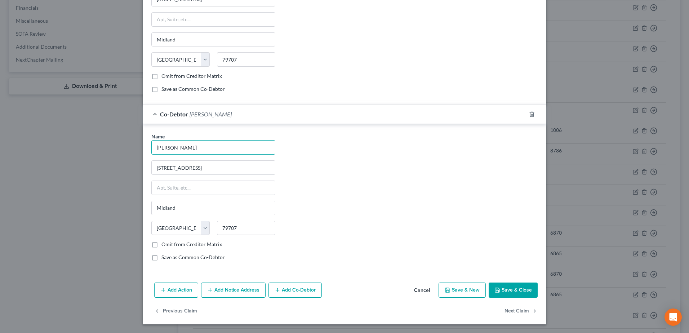
click at [520, 293] on button "Save & Close" at bounding box center [513, 289] width 49 height 15
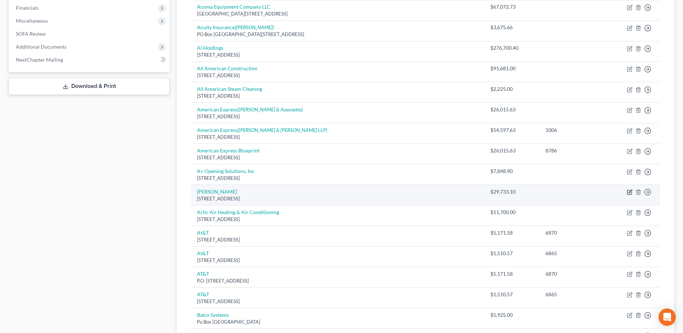
click at [631, 192] on icon "button" at bounding box center [630, 191] width 3 height 3
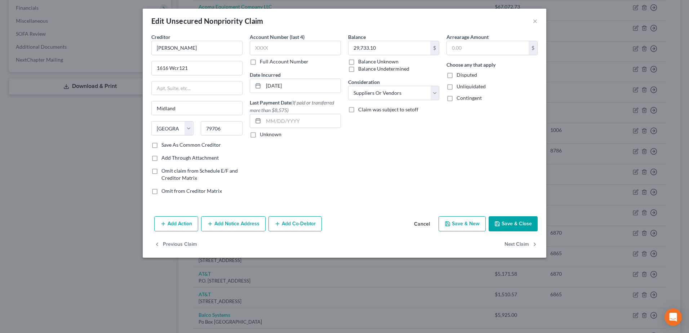
click at [306, 218] on button "Add Co-Debtor" at bounding box center [294, 223] width 53 height 15
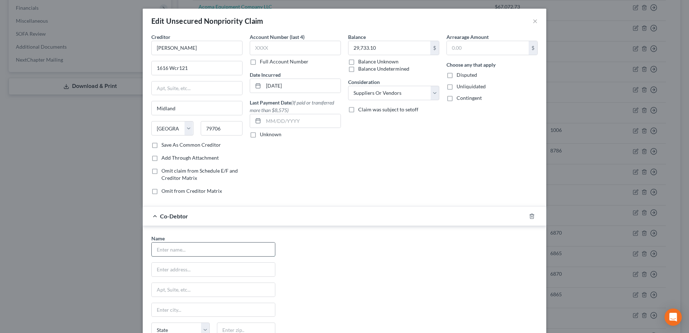
click at [237, 247] on input "text" at bounding box center [213, 249] width 123 height 14
click at [414, 249] on div "Name * [PERSON_NAME] [STREET_ADDRESS] [GEOGRAPHIC_DATA] [US_STATE] AK AR AZ CA …" at bounding box center [344, 302] width 393 height 134
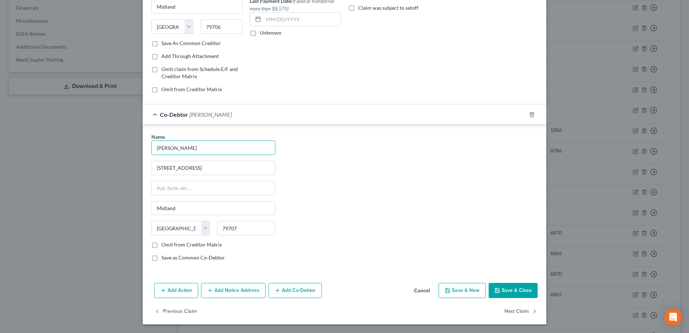
click at [306, 290] on button "Add Co-Debtor" at bounding box center [294, 290] width 53 height 15
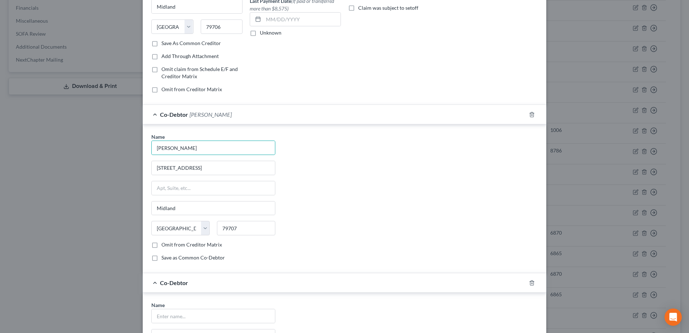
scroll to position [270, 0]
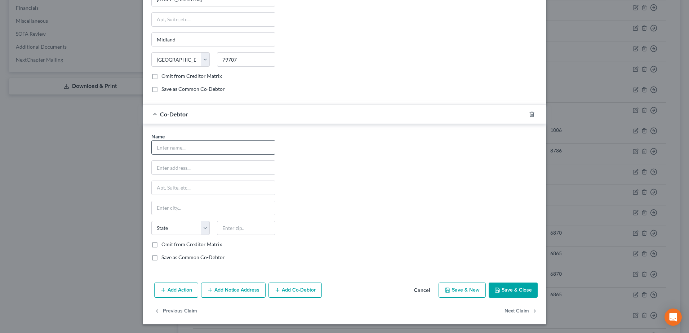
drag, startPoint x: 174, startPoint y: 142, endPoint x: 181, endPoint y: 149, distance: 9.7
click at [174, 142] on input "text" at bounding box center [213, 148] width 123 height 14
click at [384, 214] on div "Name * [PERSON_NAME] [STREET_ADDRESS] [GEOGRAPHIC_DATA] [US_STATE][GEOGRAPHIC_D…" at bounding box center [344, 200] width 393 height 134
click at [506, 291] on button "Save & Close" at bounding box center [513, 289] width 49 height 15
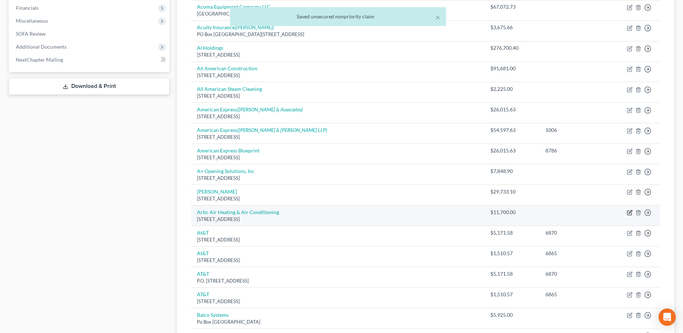
click at [632, 213] on icon "button" at bounding box center [630, 213] width 6 height 6
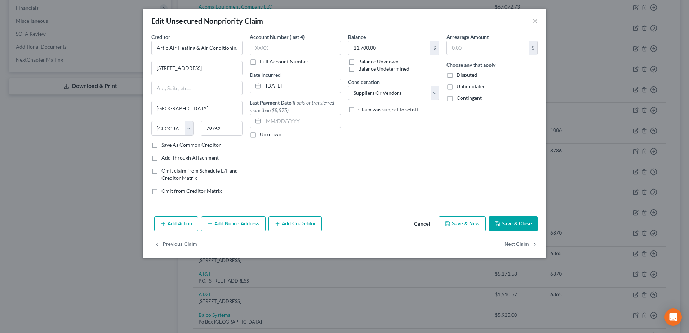
click at [289, 215] on div "Add Action Add Notice Address Add Co-Debtor Cancel Save & New Save & Close" at bounding box center [345, 225] width 404 height 24
click at [289, 220] on button "Add Co-Debtor" at bounding box center [294, 223] width 53 height 15
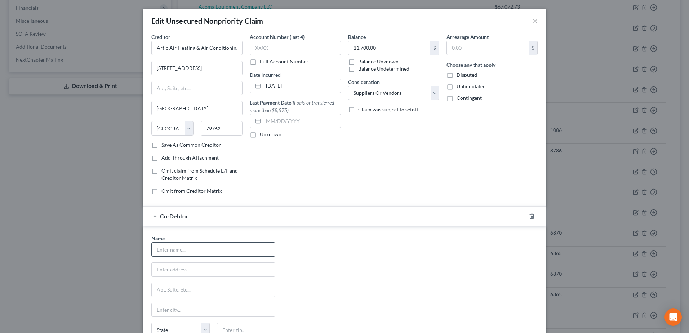
click at [196, 246] on input "text" at bounding box center [213, 249] width 123 height 14
click at [384, 276] on div "Name * [PERSON_NAME] [STREET_ADDRESS] [GEOGRAPHIC_DATA] [US_STATE] AK AR AZ CA …" at bounding box center [344, 302] width 393 height 134
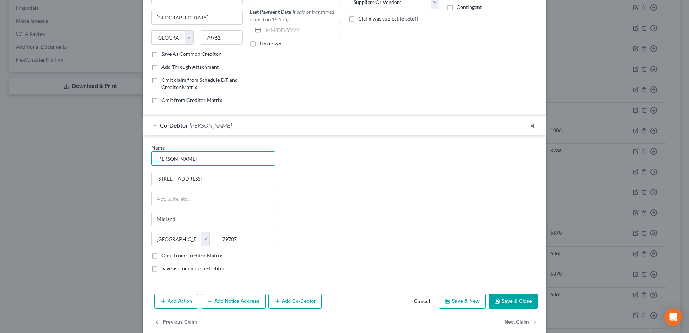
scroll to position [102, 0]
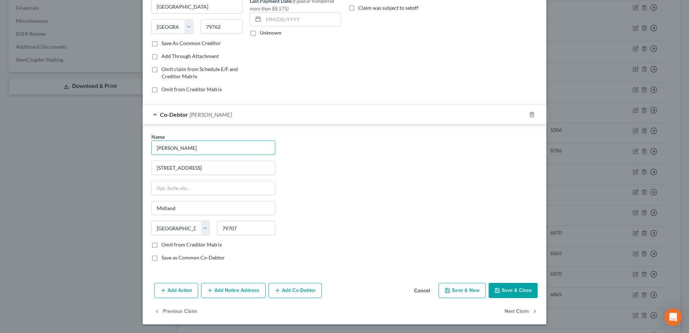
click at [275, 295] on button "Add Co-Debtor" at bounding box center [294, 290] width 53 height 15
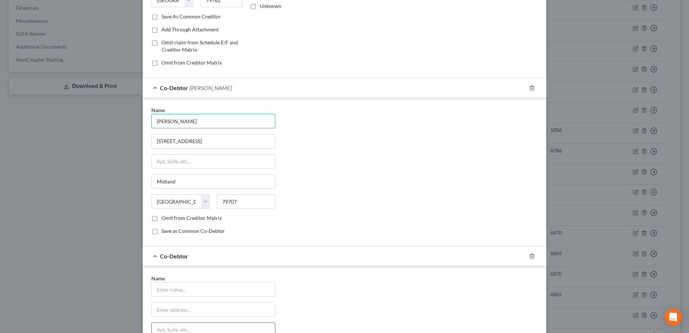
scroll to position [174, 0]
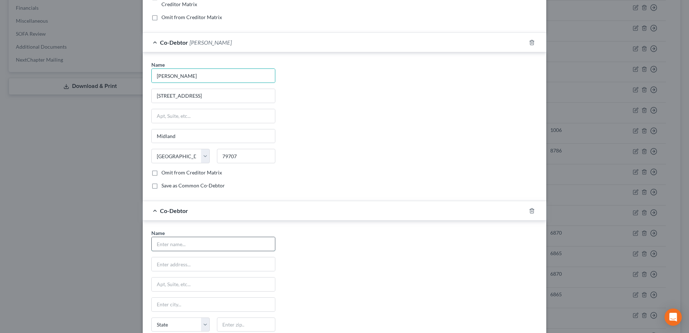
click at [196, 245] on input "text" at bounding box center [213, 244] width 123 height 14
click at [409, 241] on div "Name * [PERSON_NAME] [STREET_ADDRESS] [GEOGRAPHIC_DATA] [US_STATE][GEOGRAPHIC_D…" at bounding box center [344, 296] width 393 height 134
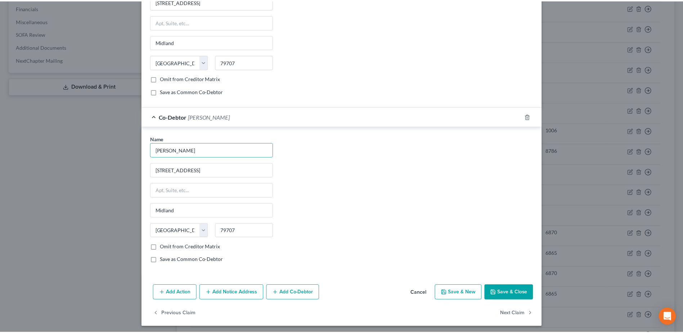
scroll to position [270, 0]
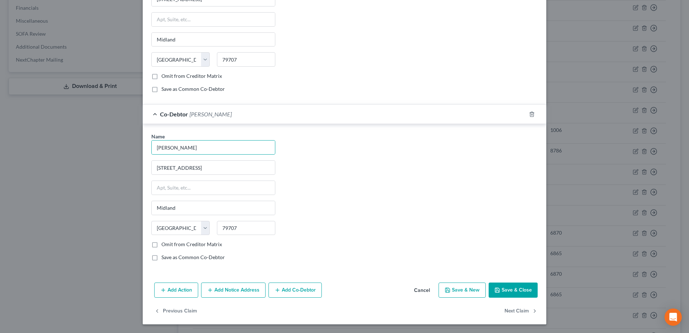
click at [511, 295] on button "Save & Close" at bounding box center [513, 289] width 49 height 15
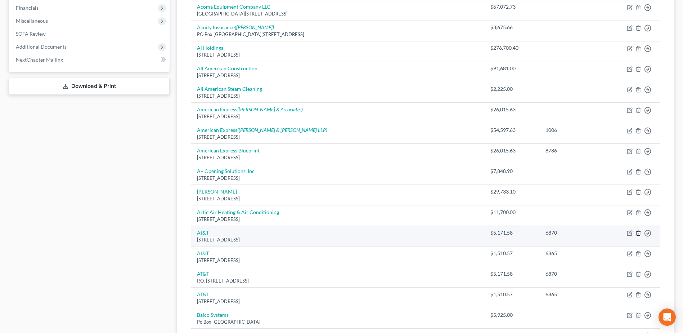
click at [638, 233] on icon "button" at bounding box center [639, 233] width 6 height 6
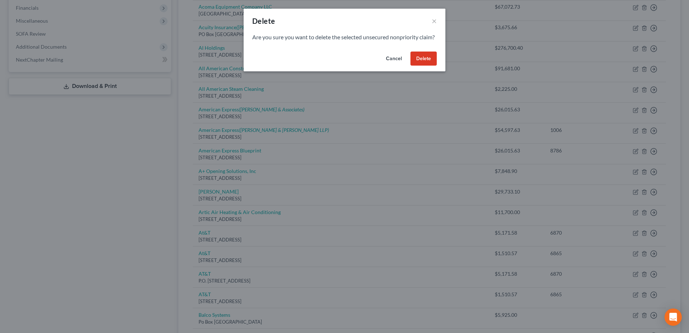
click at [426, 66] on button "Delete" at bounding box center [423, 59] width 26 height 14
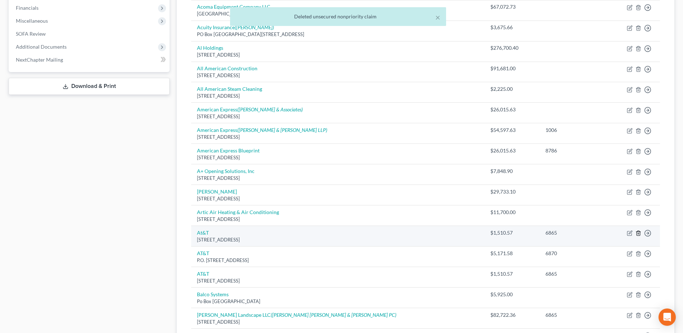
click at [640, 233] on icon "button" at bounding box center [638, 233] width 3 height 5
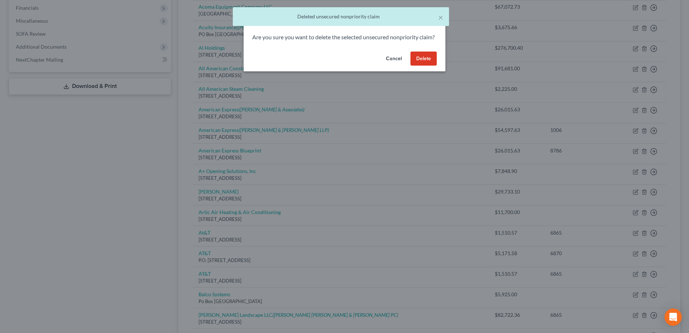
click at [428, 66] on button "Delete" at bounding box center [423, 59] width 26 height 14
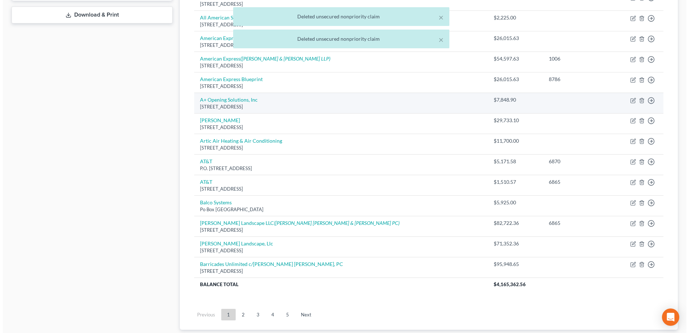
scroll to position [288, 0]
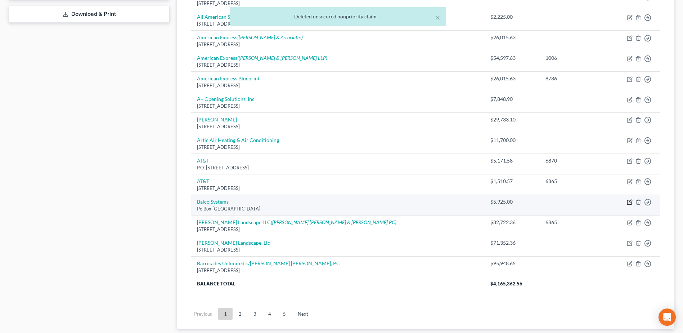
click at [632, 202] on icon "button" at bounding box center [630, 202] width 6 height 6
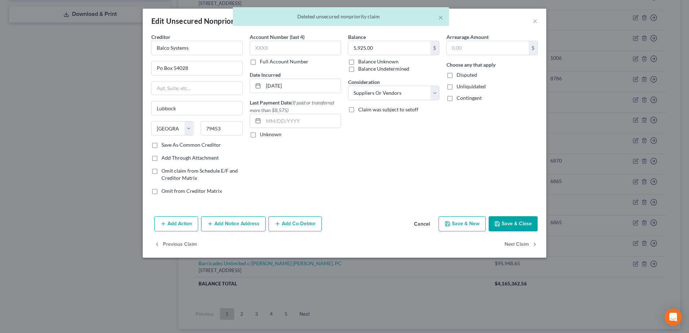
click at [290, 220] on button "Add Co-Debtor" at bounding box center [294, 223] width 53 height 15
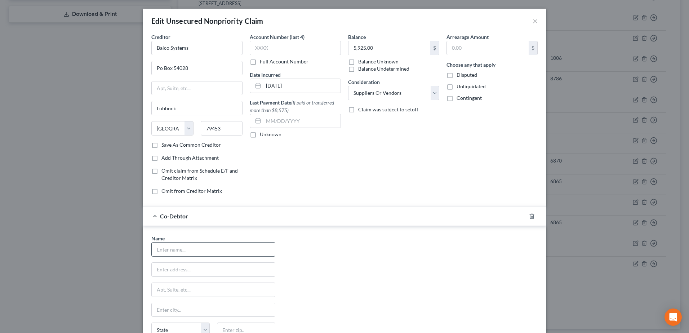
click at [167, 249] on input "text" at bounding box center [213, 249] width 123 height 14
click at [326, 273] on div "Name * [PERSON_NAME] [STREET_ADDRESS] [GEOGRAPHIC_DATA] [US_STATE] AK AR AZ CA …" at bounding box center [344, 302] width 393 height 134
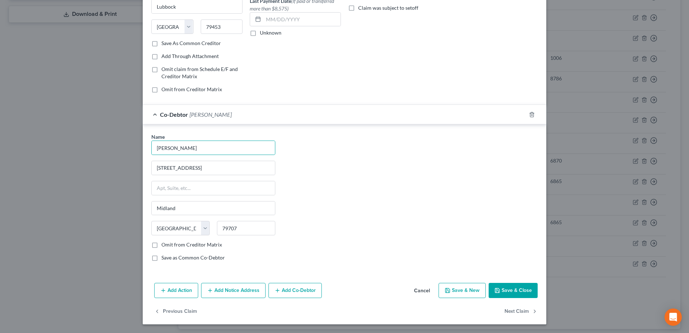
click at [310, 289] on button "Add Co-Debtor" at bounding box center [294, 290] width 53 height 15
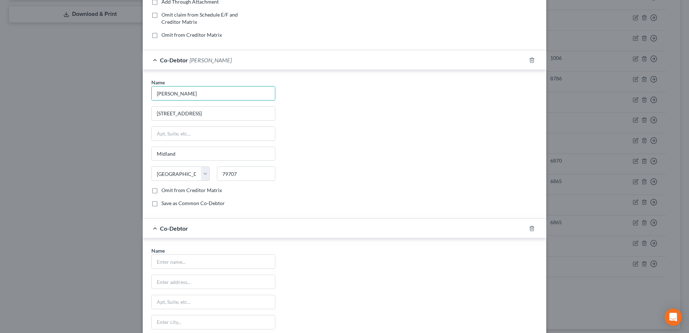
scroll to position [210, 0]
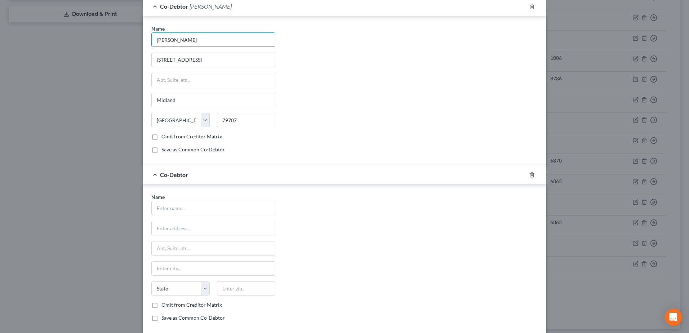
click at [181, 216] on div "Name * State [US_STATE] AK AR AZ CA CO CT DE DC [GEOGRAPHIC_DATA] GA GU HI ID I…" at bounding box center [213, 260] width 131 height 134
click at [181, 206] on input "text" at bounding box center [213, 208] width 123 height 14
click at [400, 257] on div "Name * [PERSON_NAME] [STREET_ADDRESS] [GEOGRAPHIC_DATA] [US_STATE][GEOGRAPHIC_D…" at bounding box center [344, 260] width 393 height 134
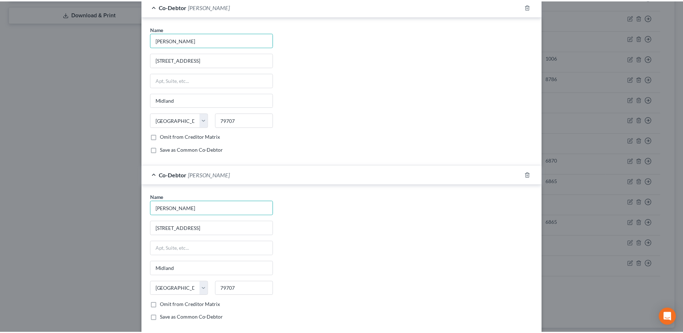
scroll to position [270, 0]
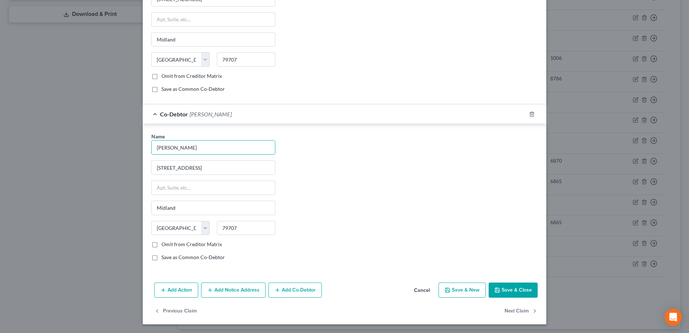
click at [502, 290] on button "Save & Close" at bounding box center [513, 289] width 49 height 15
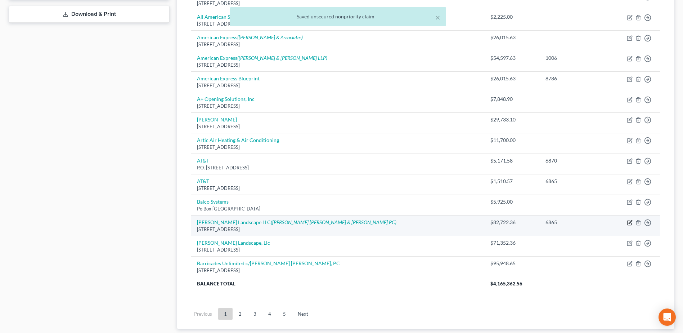
click at [629, 223] on icon "button" at bounding box center [630, 221] width 3 height 3
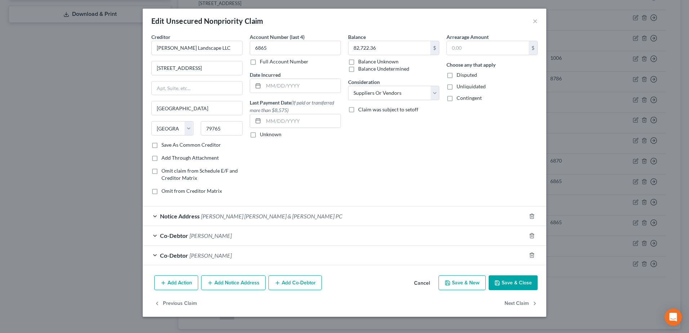
click at [425, 283] on button "Cancel" at bounding box center [421, 283] width 27 height 14
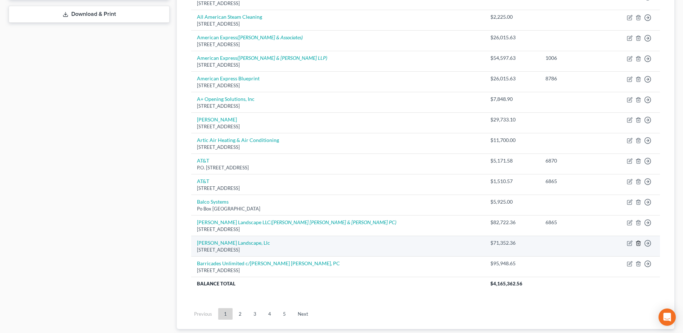
click at [640, 245] on icon "button" at bounding box center [638, 243] width 3 height 5
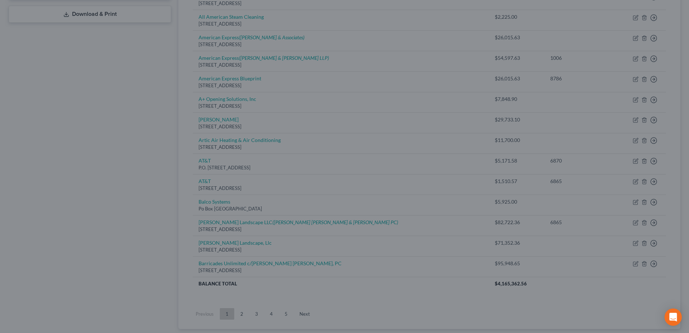
click at [543, 247] on div "Delete × Are you sure you want to delete the selected unsecured nonpriority cla…" at bounding box center [344, 166] width 689 height 333
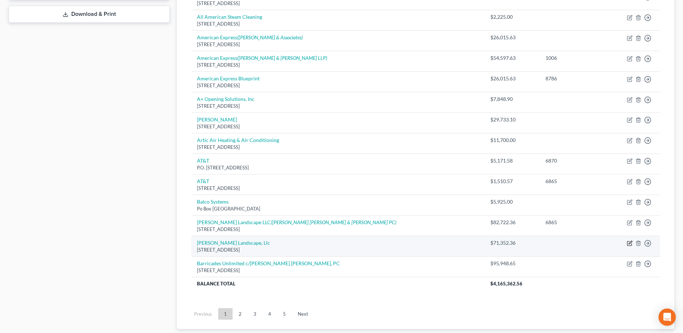
click at [632, 244] on icon "button" at bounding box center [630, 243] width 6 height 6
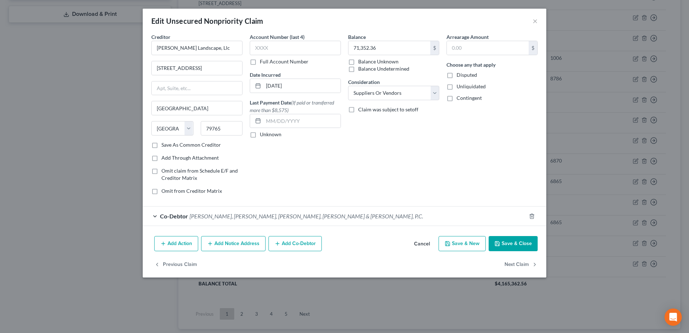
click at [424, 244] on button "Cancel" at bounding box center [421, 244] width 27 height 14
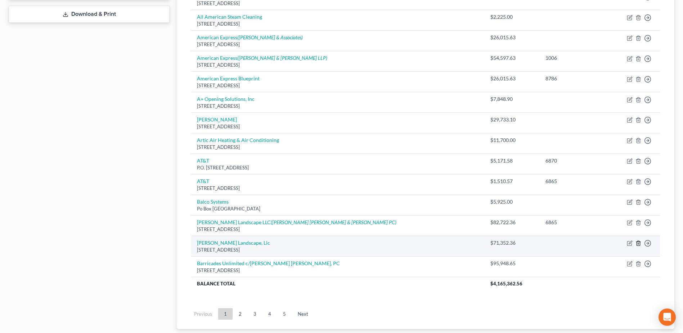
click at [639, 243] on icon "button" at bounding box center [639, 243] width 6 height 6
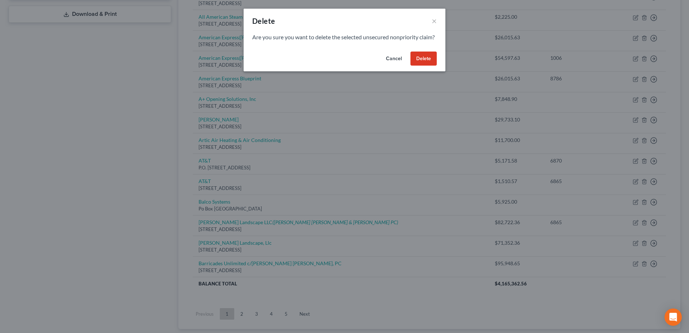
click at [423, 66] on button "Delete" at bounding box center [423, 59] width 26 height 14
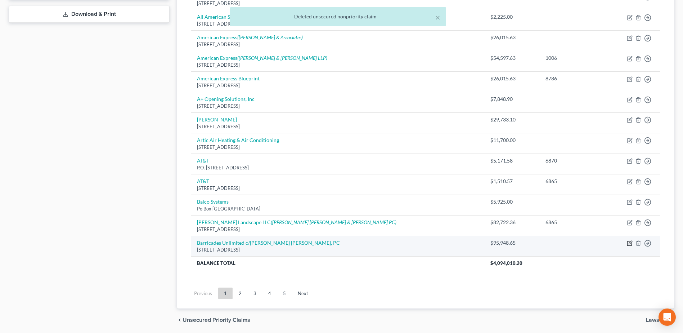
click at [630, 241] on icon "button" at bounding box center [630, 243] width 6 height 6
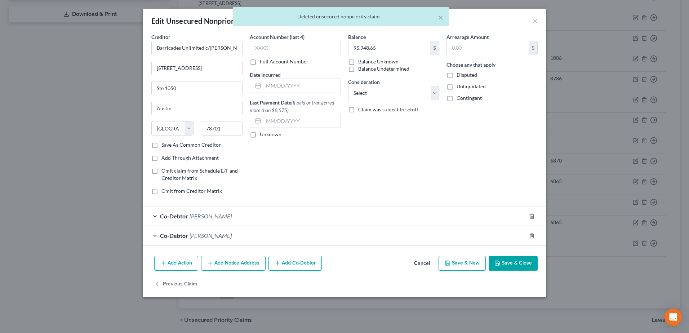
click at [422, 265] on button "Cancel" at bounding box center [421, 264] width 27 height 14
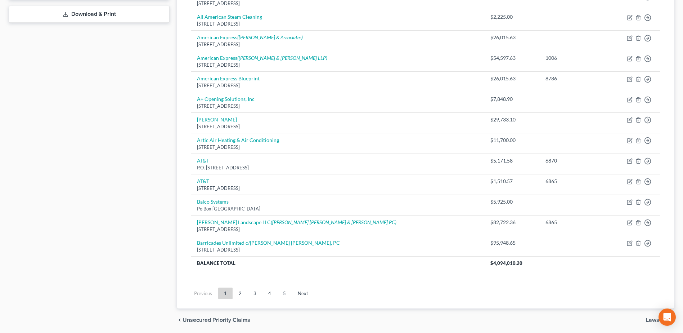
click at [240, 293] on link "2" at bounding box center [240, 294] width 14 height 12
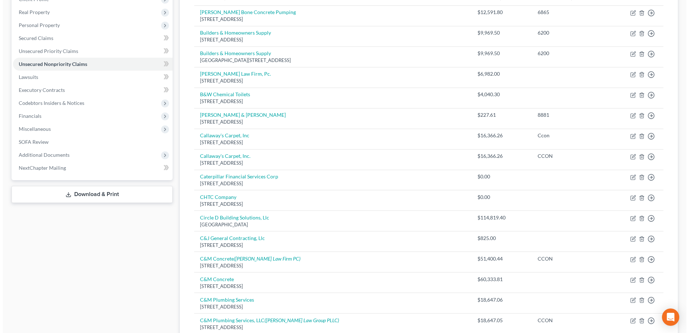
scroll to position [0, 0]
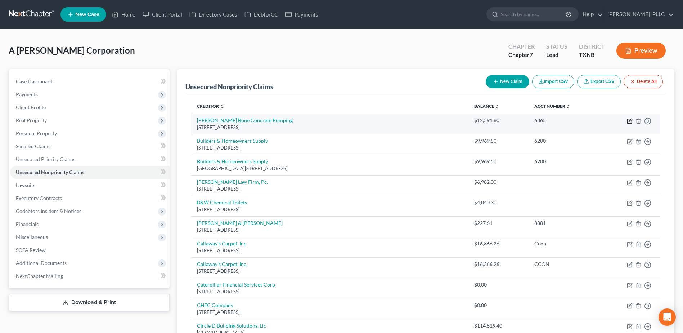
click at [629, 121] on icon "button" at bounding box center [630, 120] width 3 height 3
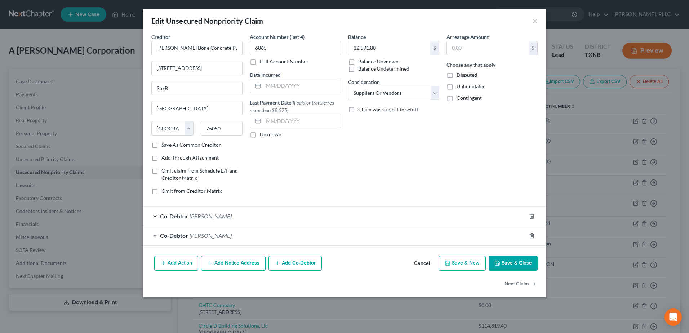
click at [422, 261] on button "Cancel" at bounding box center [421, 264] width 27 height 14
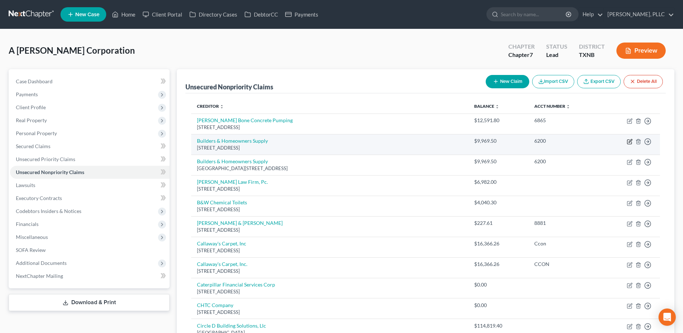
click at [628, 142] on icon "button" at bounding box center [630, 142] width 4 height 4
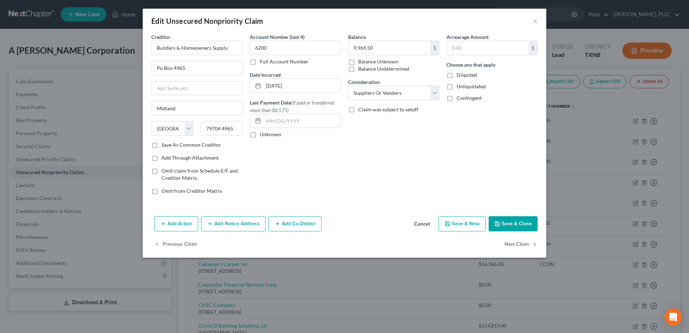
click at [424, 223] on button "Cancel" at bounding box center [421, 224] width 27 height 14
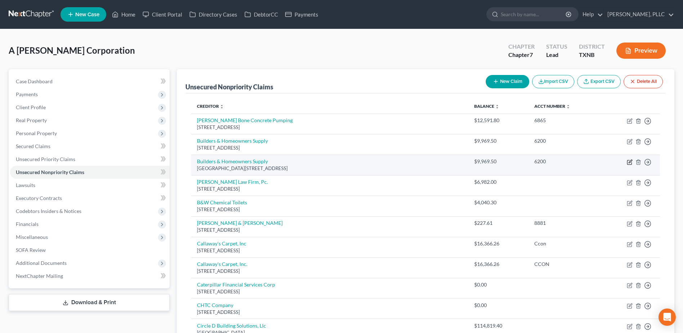
click at [629, 161] on icon "button" at bounding box center [630, 162] width 6 height 6
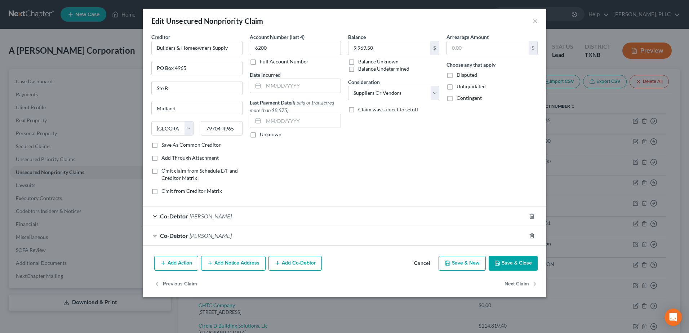
drag, startPoint x: 423, startPoint y: 264, endPoint x: 419, endPoint y: 217, distance: 47.7
click at [423, 264] on button "Cancel" at bounding box center [421, 264] width 27 height 14
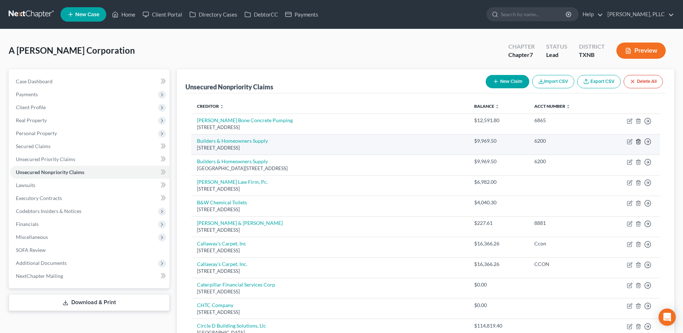
click at [640, 143] on icon "button" at bounding box center [639, 142] width 6 height 6
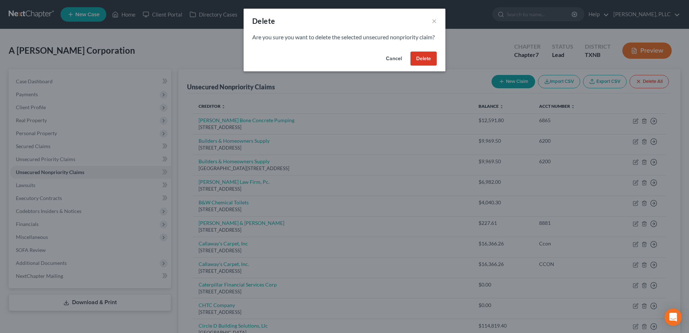
drag, startPoint x: 420, startPoint y: 67, endPoint x: 304, endPoint y: 275, distance: 238.4
click at [420, 66] on button "Delete" at bounding box center [423, 59] width 26 height 14
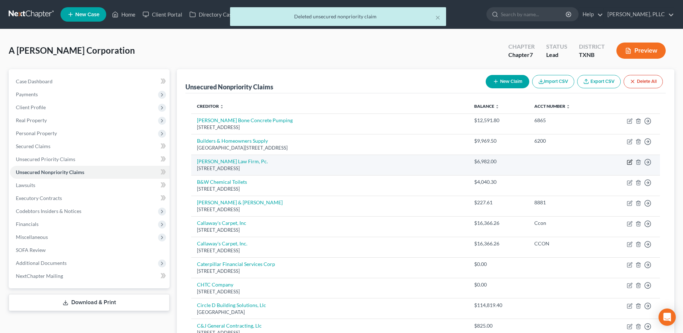
click at [631, 162] on icon "button" at bounding box center [630, 162] width 6 height 6
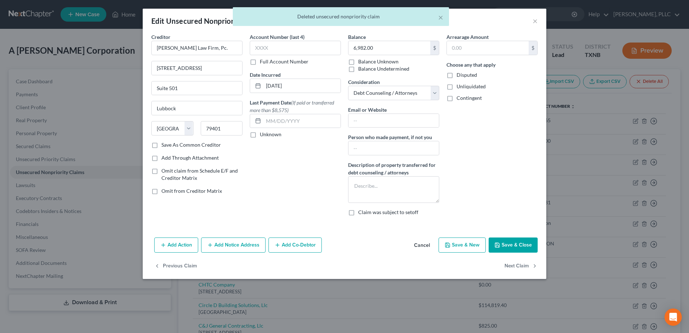
click at [310, 239] on button "Add Co-Debtor" at bounding box center [294, 244] width 53 height 15
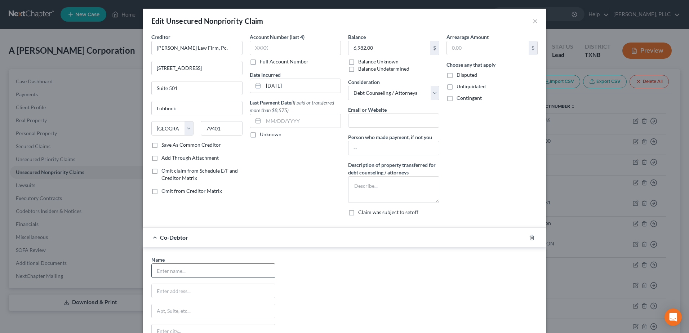
click at [176, 268] on input "text" at bounding box center [213, 271] width 123 height 14
click at [367, 259] on div "Name * [PERSON_NAME] [STREET_ADDRESS] [GEOGRAPHIC_DATA] [US_STATE] AK AR AZ CA …" at bounding box center [344, 323] width 393 height 134
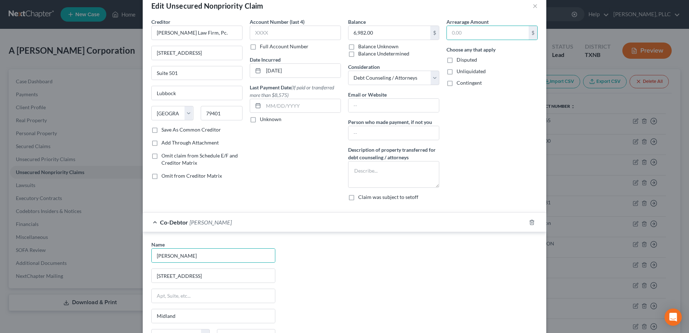
scroll to position [123, 0]
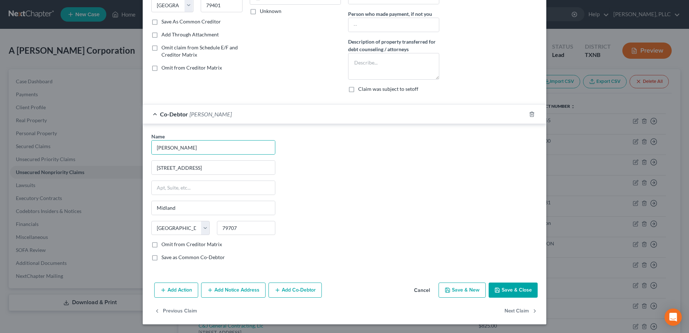
click at [301, 289] on button "Add Co-Debtor" at bounding box center [294, 289] width 53 height 15
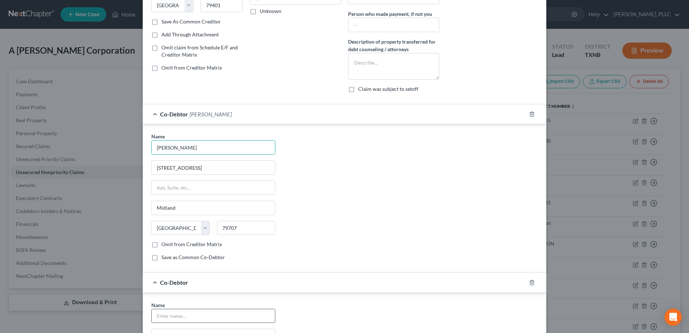
click at [203, 318] on input "text" at bounding box center [213, 316] width 123 height 14
click at [375, 250] on div "Name * [PERSON_NAME] [STREET_ADDRESS] [GEOGRAPHIC_DATA] [US_STATE] AK AR AZ CA …" at bounding box center [344, 200] width 393 height 134
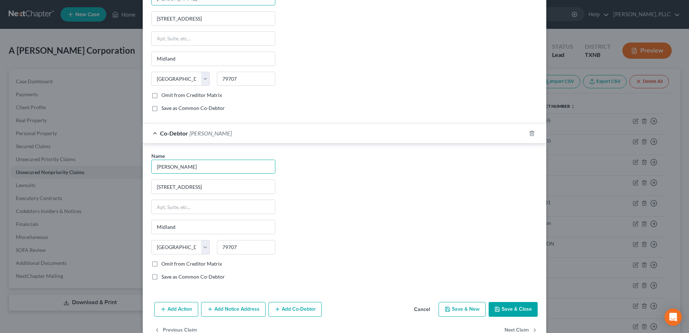
scroll to position [291, 0]
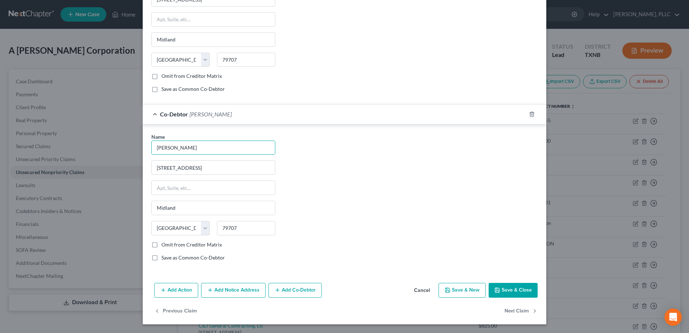
click at [514, 288] on button "Save & Close" at bounding box center [513, 290] width 49 height 15
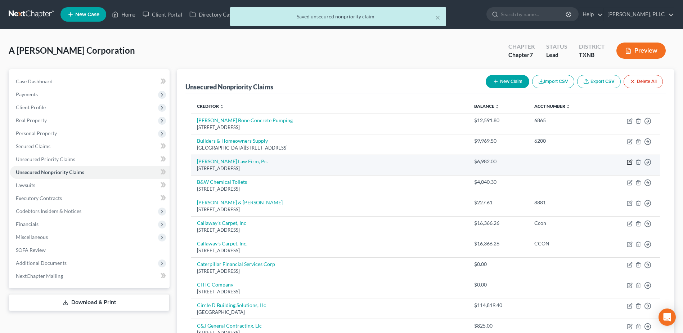
click at [631, 161] on icon "button" at bounding box center [630, 161] width 3 height 3
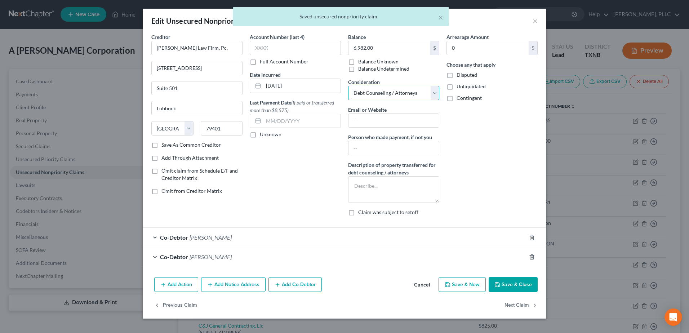
click at [436, 93] on select "Select Cable / Satellite Services Collection Agency Credit Card Debt Debt Couns…" at bounding box center [393, 93] width 91 height 14
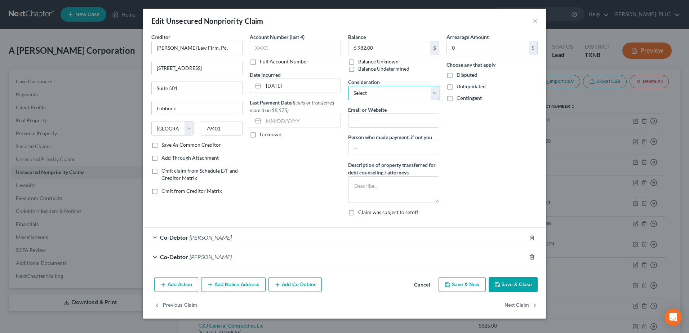
click at [348, 86] on select "Select Cable / Satellite Services Collection Agency Credit Card Debt Debt Couns…" at bounding box center [393, 93] width 91 height 14
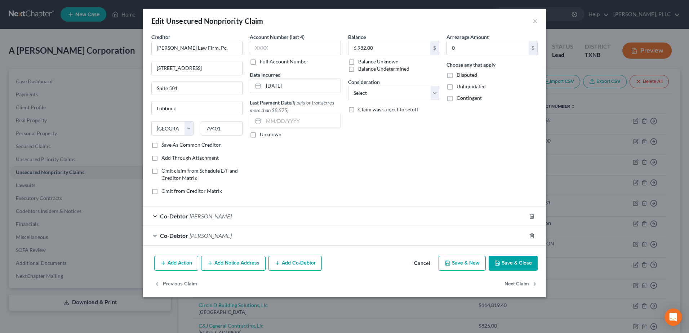
click at [514, 261] on button "Save & Close" at bounding box center [513, 263] width 49 height 15
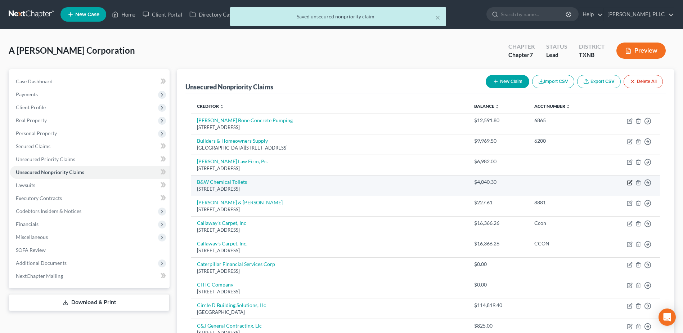
click at [629, 184] on icon "button" at bounding box center [630, 183] width 6 height 6
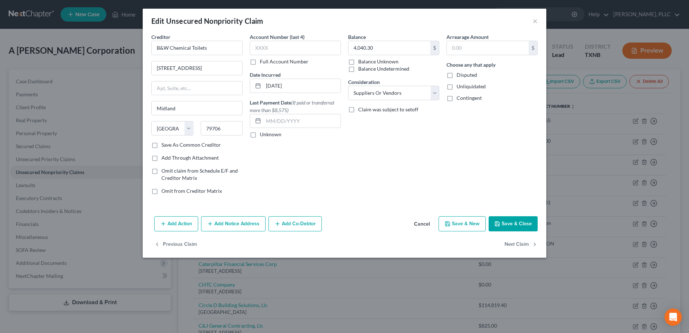
click at [297, 222] on button "Add Co-Debtor" at bounding box center [294, 223] width 53 height 15
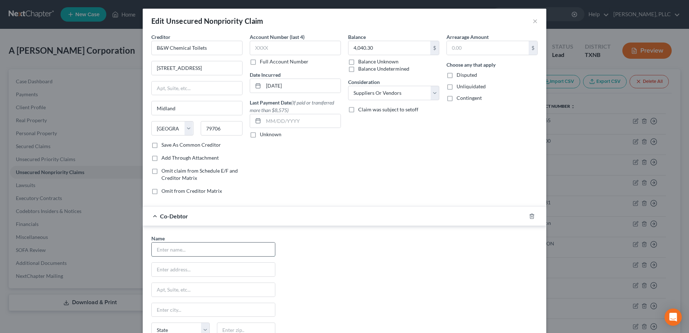
click at [197, 250] on input "text" at bounding box center [213, 249] width 123 height 14
click at [372, 206] on div "Co-Debtor [PERSON_NAME]" at bounding box center [345, 216] width 404 height 20
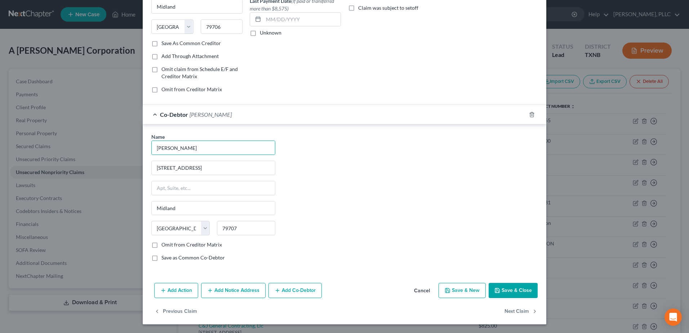
click at [309, 291] on button "Add Co-Debtor" at bounding box center [294, 290] width 53 height 15
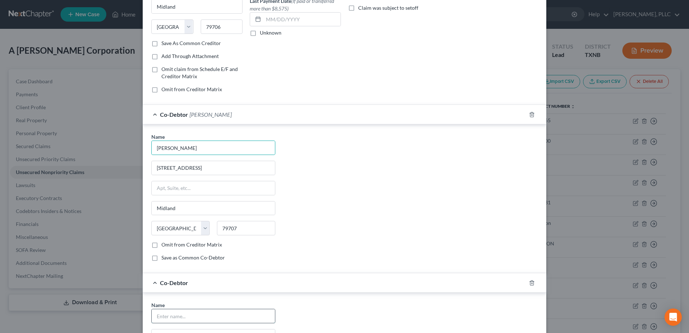
click at [222, 315] on input "text" at bounding box center [213, 316] width 123 height 14
click at [395, 249] on div "Name * [PERSON_NAME] [STREET_ADDRESS] [GEOGRAPHIC_DATA] [US_STATE] AK AR AZ CA …" at bounding box center [344, 200] width 393 height 134
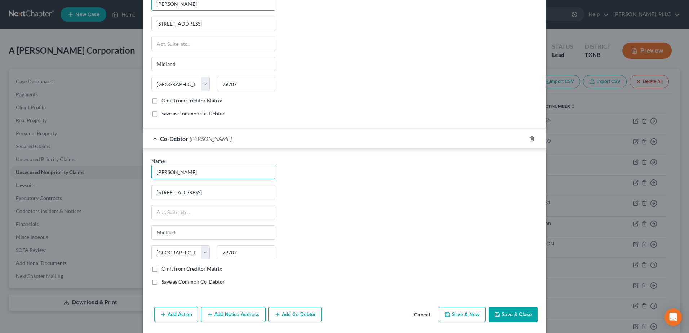
click at [502, 310] on button "Save & Close" at bounding box center [513, 314] width 49 height 15
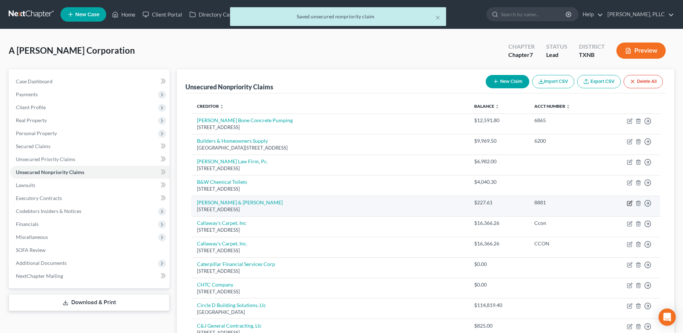
click at [629, 201] on icon "button" at bounding box center [630, 203] width 4 height 4
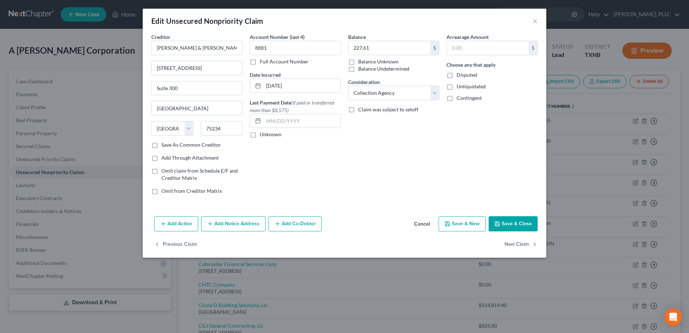
click at [300, 222] on button "Add Co-Debtor" at bounding box center [294, 223] width 53 height 15
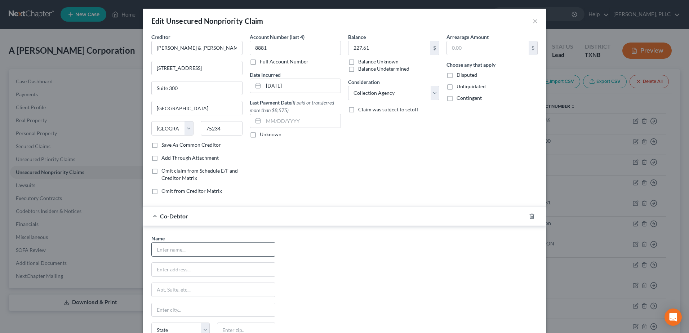
click at [252, 246] on input "text" at bounding box center [213, 249] width 123 height 14
click at [426, 219] on div "Co-Debtor [PERSON_NAME]" at bounding box center [334, 215] width 383 height 19
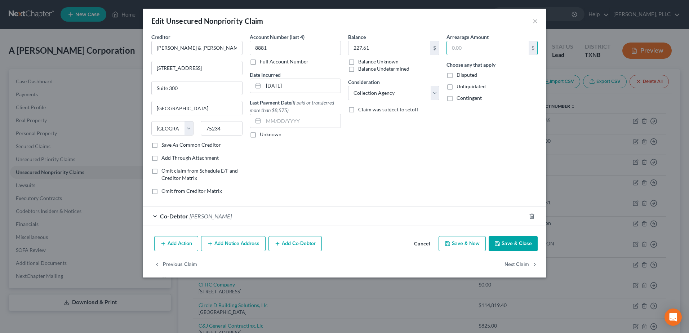
scroll to position [0, 0]
click at [299, 244] on button "Add Co-Debtor" at bounding box center [294, 243] width 53 height 15
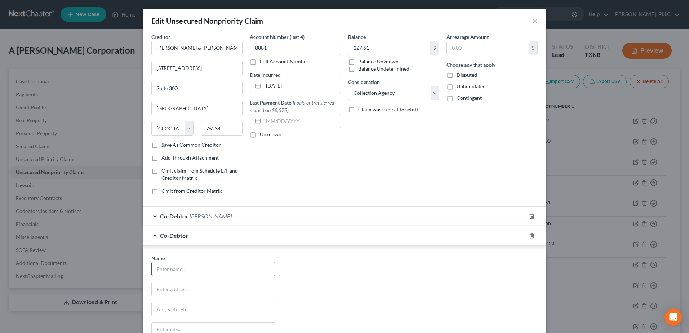
click at [241, 272] on input "text" at bounding box center [213, 269] width 123 height 14
click at [421, 273] on div "Name * State [US_STATE] AK AR AZ CA CO CT DE DC [GEOGRAPHIC_DATA] GA GU HI ID I…" at bounding box center [344, 321] width 393 height 134
click at [199, 269] on input "text" at bounding box center [213, 269] width 123 height 14
click at [175, 272] on input "[PERSON_NAME]" at bounding box center [213, 269] width 123 height 14
click at [404, 212] on div "Co-Debtor [PERSON_NAME]" at bounding box center [334, 215] width 383 height 19
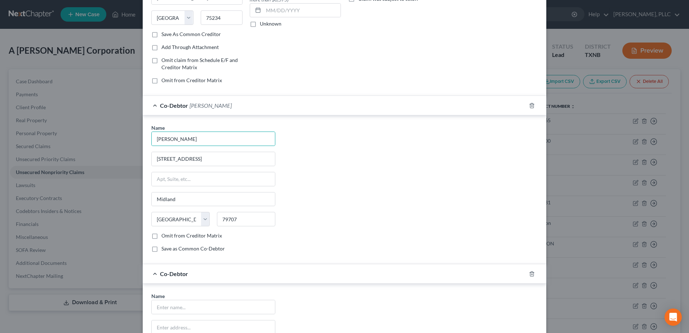
scroll to position [144, 0]
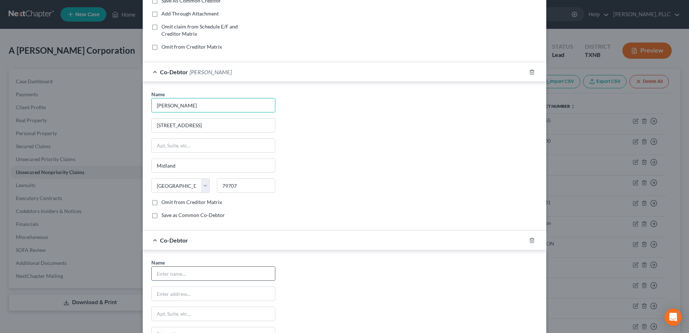
click at [193, 277] on input "text" at bounding box center [213, 274] width 123 height 14
click at [381, 267] on div "Name * [PERSON_NAME] [STREET_ADDRESS] [GEOGRAPHIC_DATA] [US_STATE][GEOGRAPHIC_D…" at bounding box center [344, 326] width 393 height 134
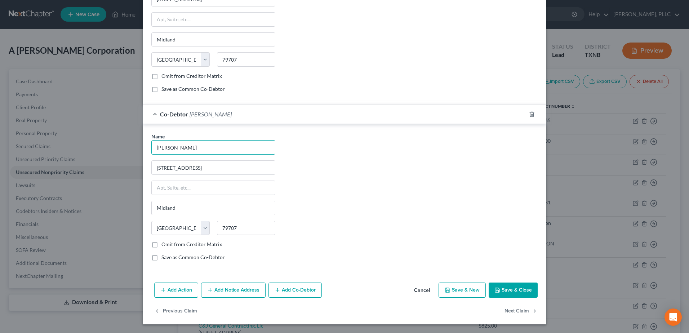
click at [510, 289] on button "Save & Close" at bounding box center [513, 289] width 49 height 15
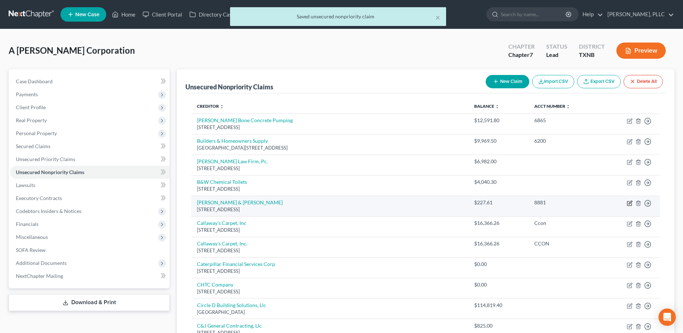
click at [629, 201] on icon "button" at bounding box center [630, 203] width 4 height 4
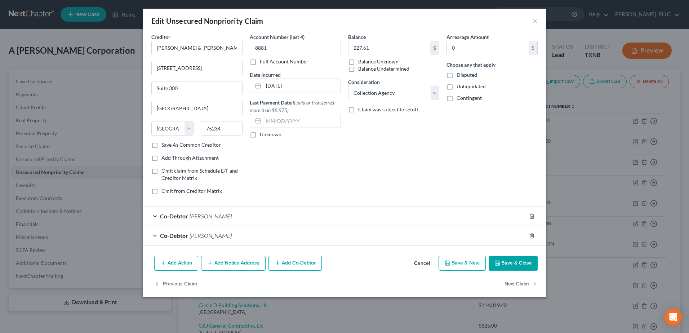
click at [419, 259] on button "Cancel" at bounding box center [421, 264] width 27 height 14
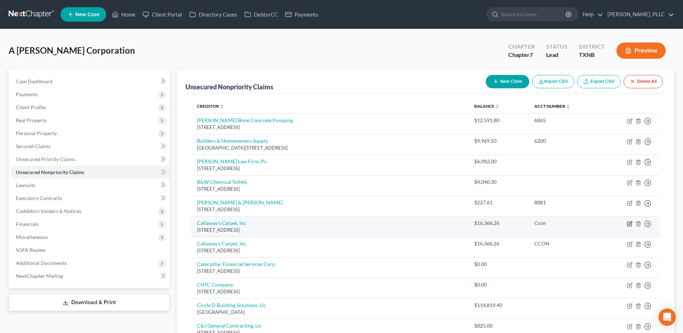
click at [631, 223] on icon "button" at bounding box center [630, 224] width 6 height 6
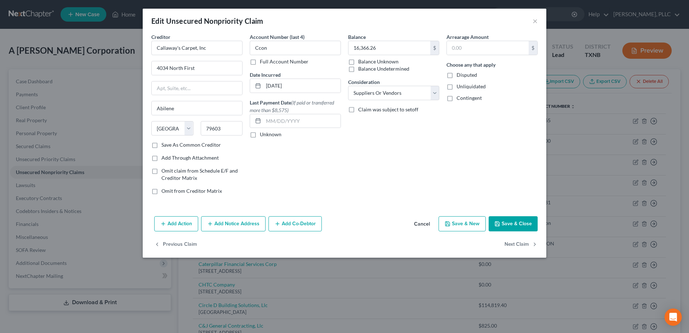
click at [304, 228] on button "Add Co-Debtor" at bounding box center [294, 223] width 53 height 15
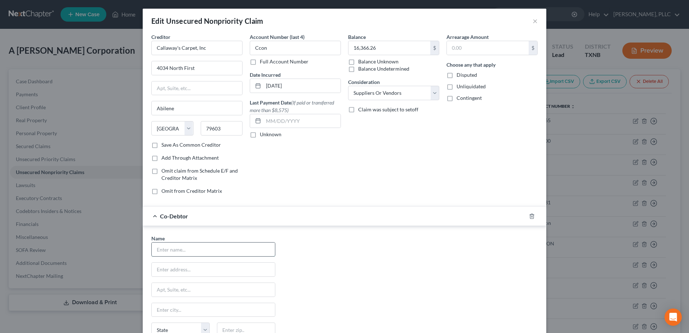
click at [192, 252] on input "text" at bounding box center [213, 249] width 123 height 14
click at [321, 260] on div "Name * [PERSON_NAME] [STREET_ADDRESS] [GEOGRAPHIC_DATA] [US_STATE] AK AR AZ CA …" at bounding box center [344, 302] width 393 height 134
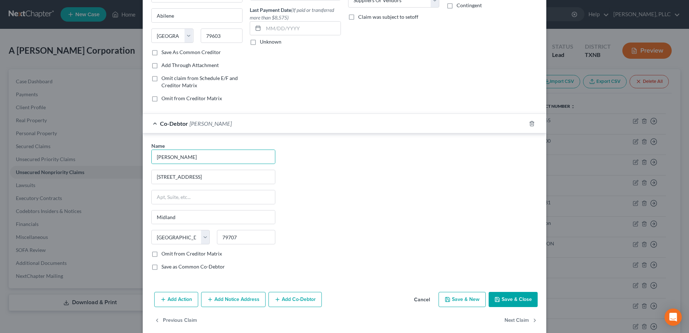
scroll to position [102, 0]
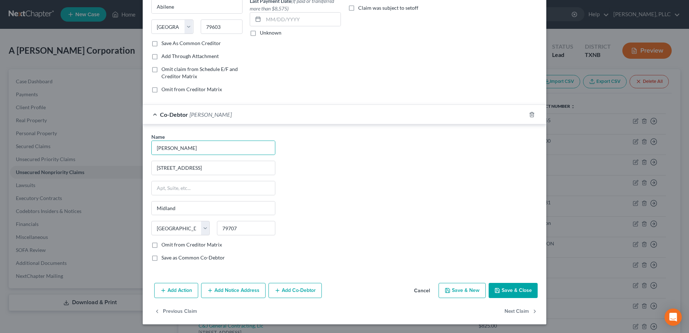
click at [302, 322] on div "Previous Claim Next Claim" at bounding box center [345, 314] width 404 height 21
click at [299, 295] on button "Add Co-Debtor" at bounding box center [294, 290] width 53 height 15
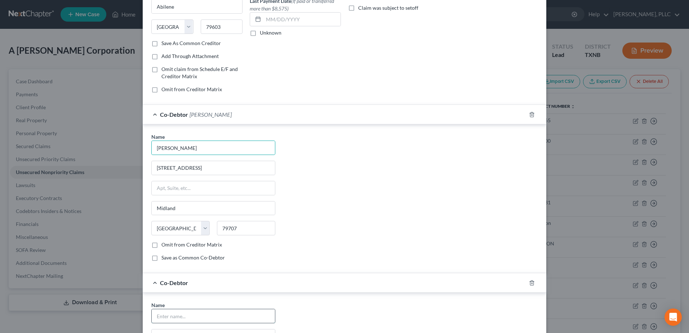
click at [209, 310] on input "text" at bounding box center [213, 316] width 123 height 14
click at [429, 268] on div "Name * [PERSON_NAME] [STREET_ADDRESS] [GEOGRAPHIC_DATA] [US_STATE] AK AR AZ CA …" at bounding box center [345, 198] width 404 height 149
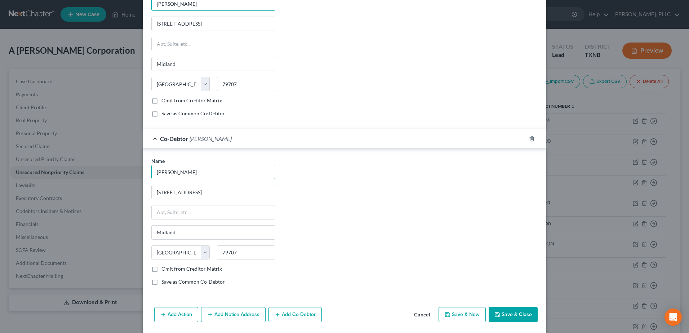
click at [518, 315] on button "Save & Close" at bounding box center [513, 314] width 49 height 15
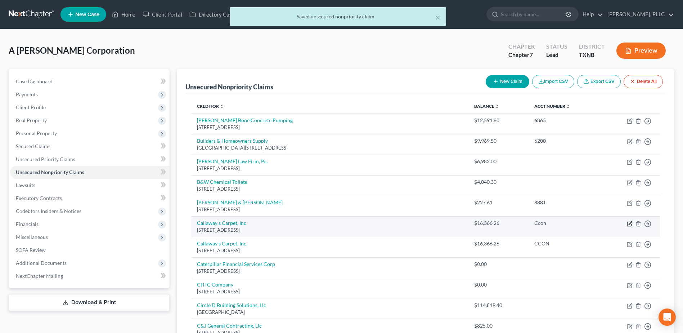
click at [629, 225] on icon "button" at bounding box center [630, 224] width 6 height 6
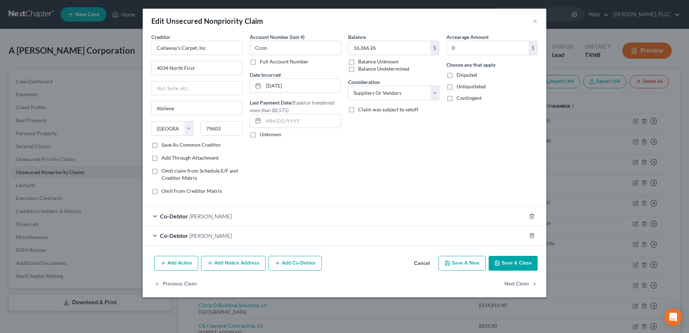
click at [415, 263] on button "Cancel" at bounding box center [421, 264] width 27 height 14
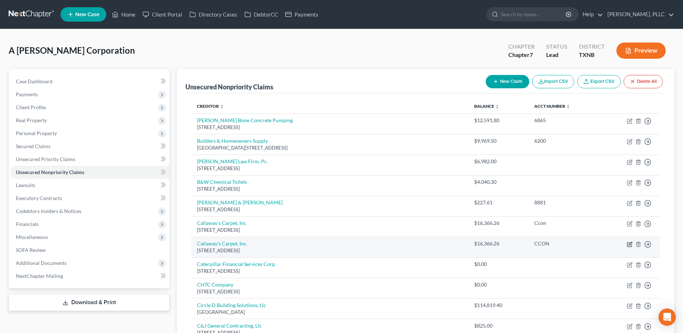
click at [630, 245] on icon "button" at bounding box center [630, 243] width 3 height 3
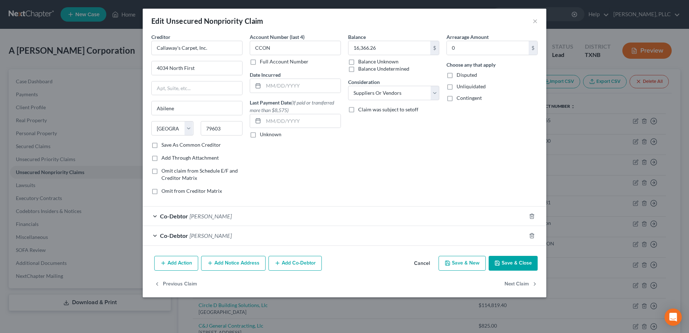
click at [419, 263] on button "Cancel" at bounding box center [421, 264] width 27 height 14
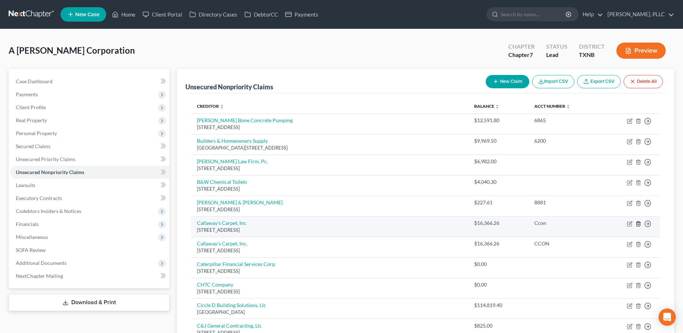
click at [638, 224] on line "button" at bounding box center [638, 223] width 0 height 1
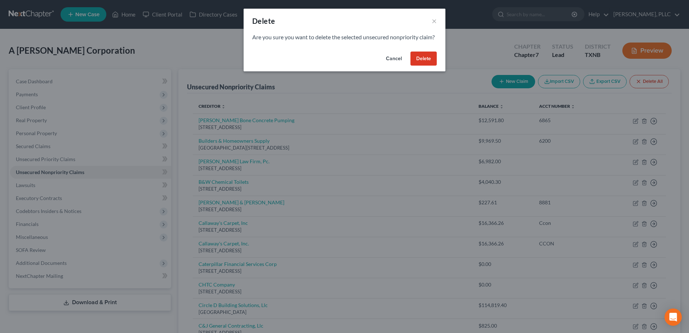
drag, startPoint x: 425, startPoint y: 68, endPoint x: 469, endPoint y: 133, distance: 78.2
click at [425, 66] on button "Delete" at bounding box center [423, 59] width 26 height 14
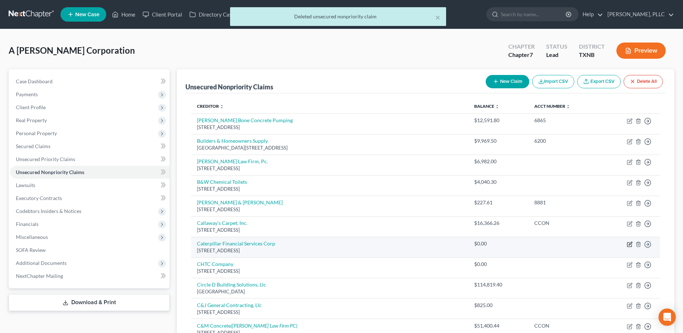
click at [631, 244] on icon "button" at bounding box center [630, 244] width 6 height 6
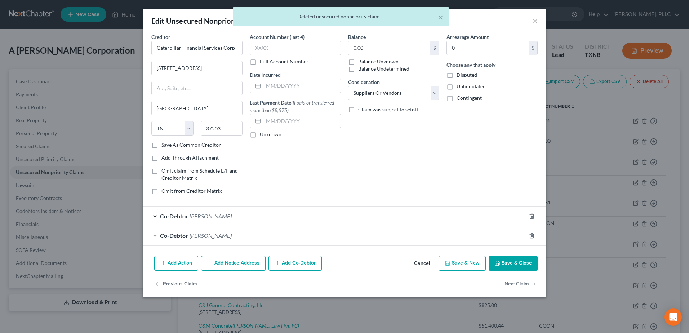
click at [425, 263] on button "Cancel" at bounding box center [421, 264] width 27 height 14
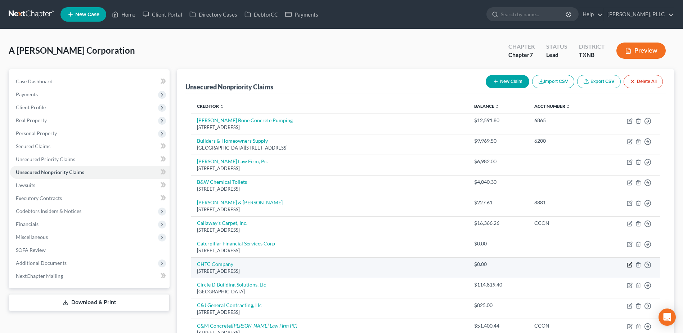
click at [631, 264] on icon "button" at bounding box center [630, 265] width 6 height 6
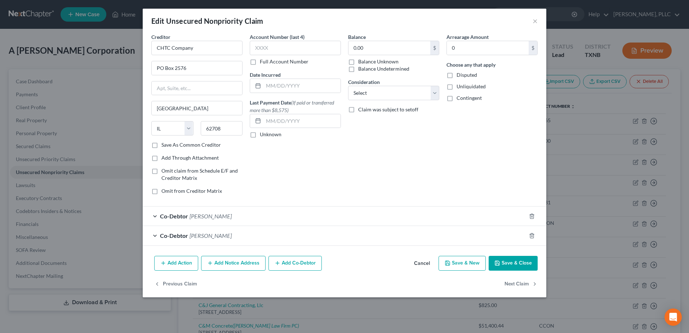
click at [423, 262] on button "Cancel" at bounding box center [421, 264] width 27 height 14
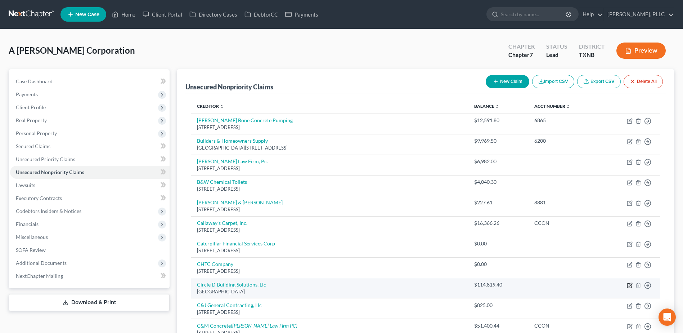
click at [632, 286] on icon "button" at bounding box center [630, 285] width 4 height 4
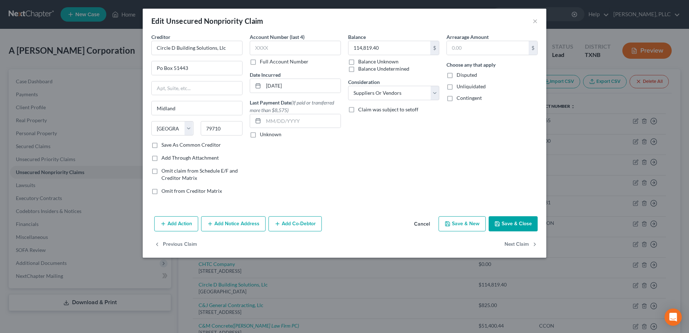
click at [290, 215] on div "Add Action Add Notice Address Add Co-Debtor Cancel Save & New Save & Close" at bounding box center [345, 225] width 404 height 24
click at [315, 227] on button "Add Co-Debtor" at bounding box center [294, 223] width 53 height 15
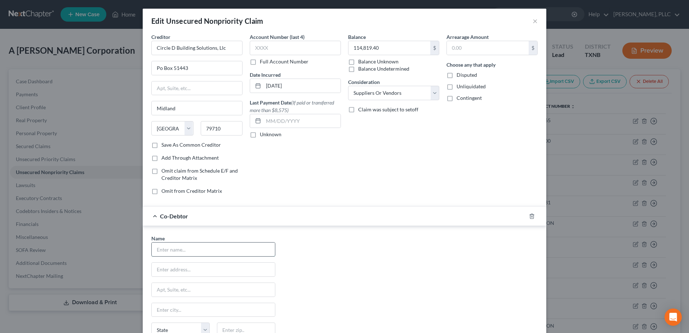
click at [196, 251] on input "text" at bounding box center [213, 249] width 123 height 14
click at [391, 264] on div "Name * [PERSON_NAME] [STREET_ADDRESS] [GEOGRAPHIC_DATA] [US_STATE] AK AR AZ CA …" at bounding box center [344, 302] width 393 height 134
click at [296, 44] on input "Ccon" at bounding box center [295, 48] width 91 height 14
drag, startPoint x: 297, startPoint y: 46, endPoint x: 224, endPoint y: 46, distance: 72.8
click at [223, 46] on div "Creditor * Circle D Building Solutions, [GEOGRAPHIC_DATA] [US_STATE][GEOGRAPHIC…" at bounding box center [344, 116] width 393 height 167
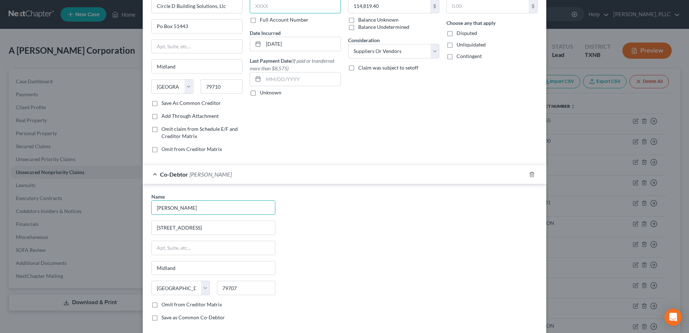
scroll to position [102, 0]
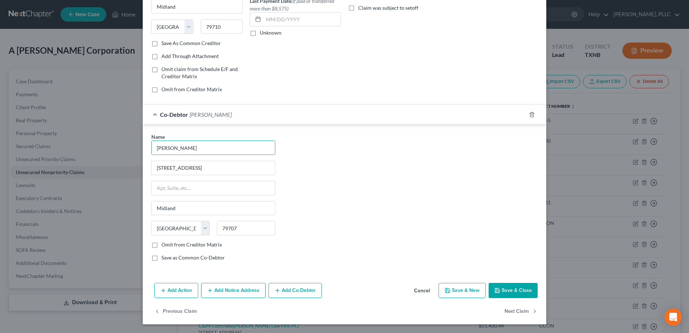
click at [290, 293] on button "Add Co-Debtor" at bounding box center [294, 290] width 53 height 15
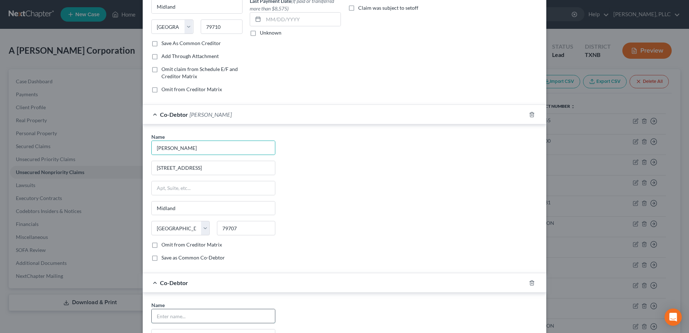
click at [221, 312] on input "text" at bounding box center [213, 316] width 123 height 14
click at [396, 246] on div "Name * [PERSON_NAME] [STREET_ADDRESS] [GEOGRAPHIC_DATA] [US_STATE] AK AR AZ CA …" at bounding box center [344, 200] width 393 height 134
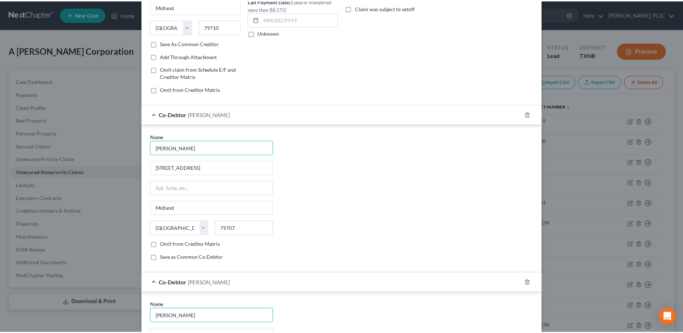
scroll to position [270, 0]
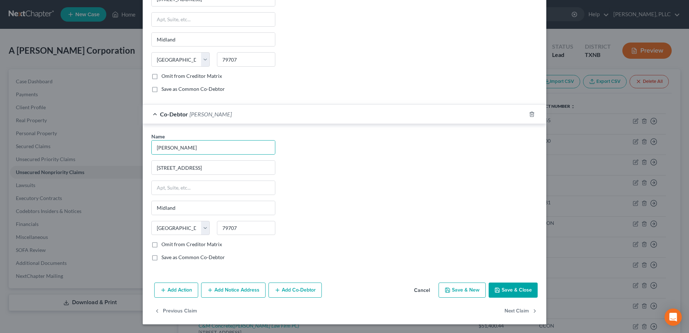
click at [505, 288] on button "Save & Close" at bounding box center [513, 289] width 49 height 15
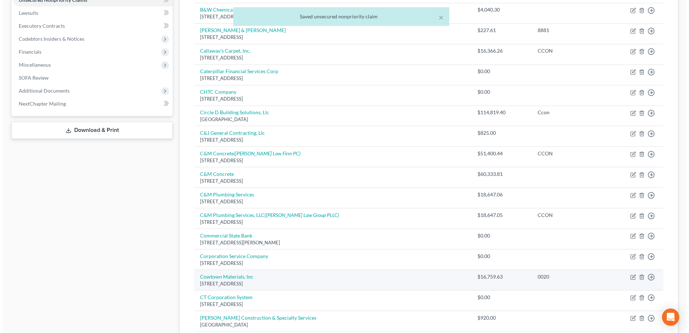
scroll to position [180, 0]
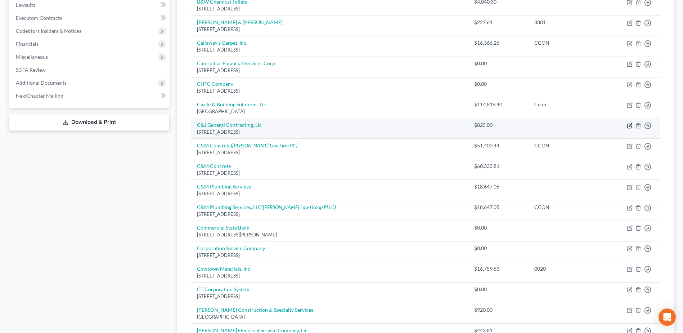
click at [631, 126] on icon "button" at bounding box center [630, 124] width 3 height 3
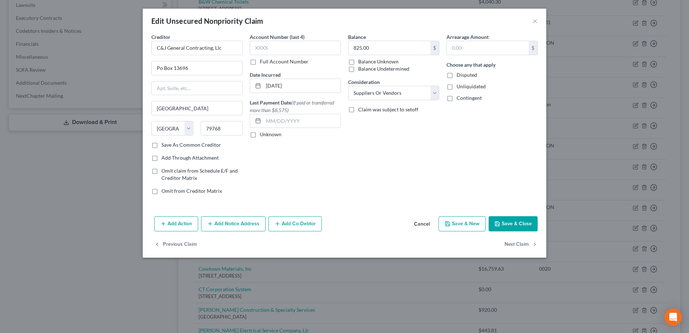
click at [280, 223] on icon "button" at bounding box center [278, 224] width 6 height 6
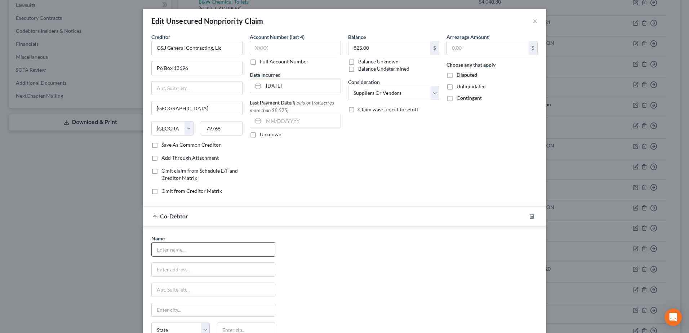
click at [206, 251] on input "text" at bounding box center [213, 249] width 123 height 14
click at [402, 260] on div "Name * [PERSON_NAME] [STREET_ADDRESS] [GEOGRAPHIC_DATA] [US_STATE] AK AR AZ CA …" at bounding box center [344, 302] width 393 height 134
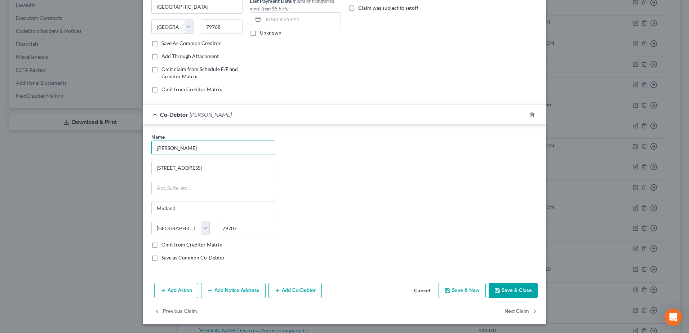
click at [301, 287] on button "Add Co-Debtor" at bounding box center [294, 290] width 53 height 15
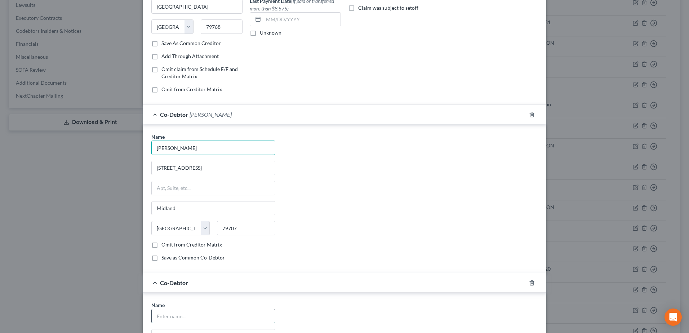
click at [202, 316] on input "text" at bounding box center [213, 316] width 123 height 14
click at [380, 252] on div "Name * [PERSON_NAME] [STREET_ADDRESS] [GEOGRAPHIC_DATA] [US_STATE] AK AR AZ CA …" at bounding box center [344, 200] width 393 height 134
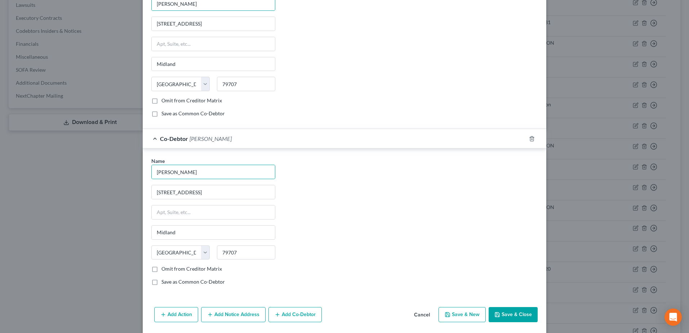
click at [508, 311] on button "Save & Close" at bounding box center [513, 314] width 49 height 15
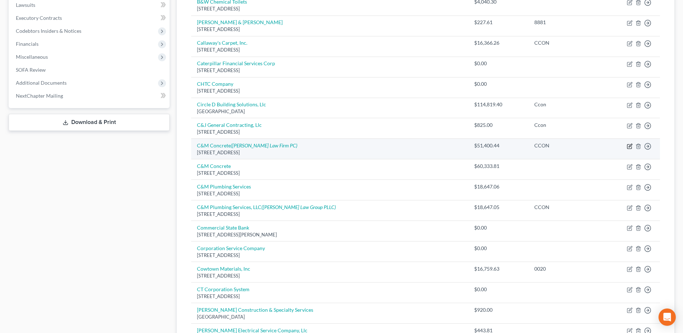
click at [629, 148] on icon "button" at bounding box center [630, 146] width 6 height 6
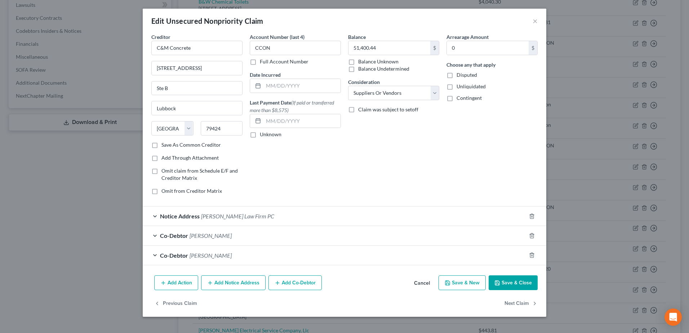
click at [425, 283] on button "Cancel" at bounding box center [421, 283] width 27 height 14
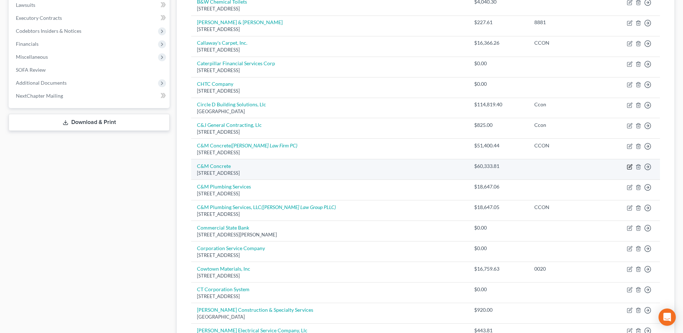
click at [630, 167] on icon "button" at bounding box center [630, 167] width 6 height 6
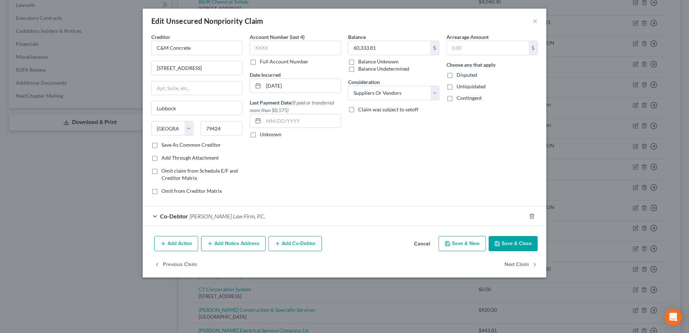
click at [421, 244] on button "Cancel" at bounding box center [421, 244] width 27 height 14
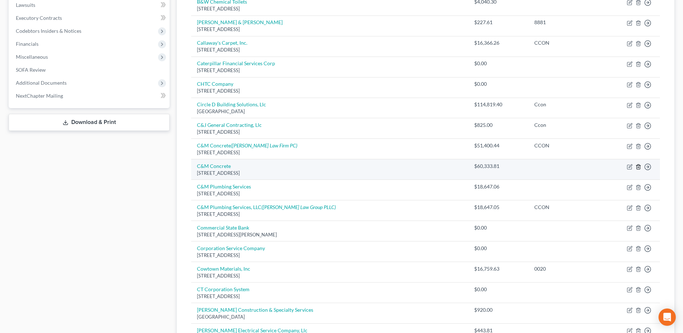
click at [637, 168] on icon "button" at bounding box center [638, 166] width 3 height 5
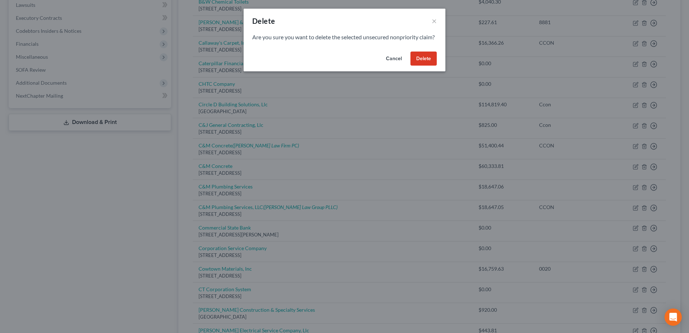
drag, startPoint x: 418, startPoint y: 69, endPoint x: 450, endPoint y: 120, distance: 60.6
click at [419, 66] on button "Delete" at bounding box center [423, 59] width 26 height 14
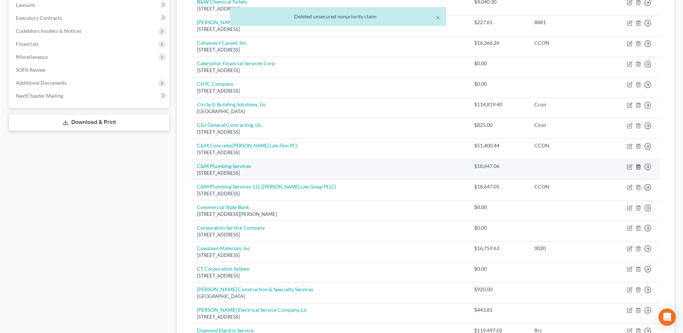
click at [640, 165] on icon "button" at bounding box center [638, 166] width 3 height 5
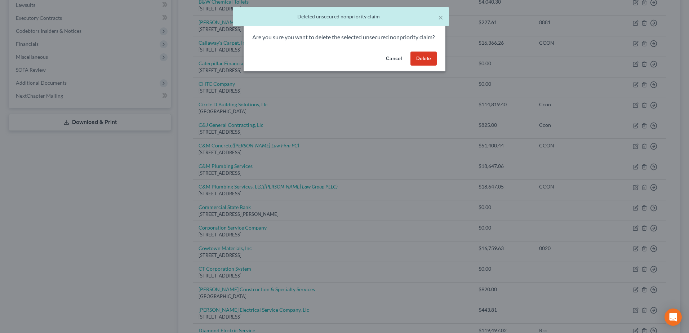
click at [424, 66] on button "Delete" at bounding box center [423, 59] width 26 height 14
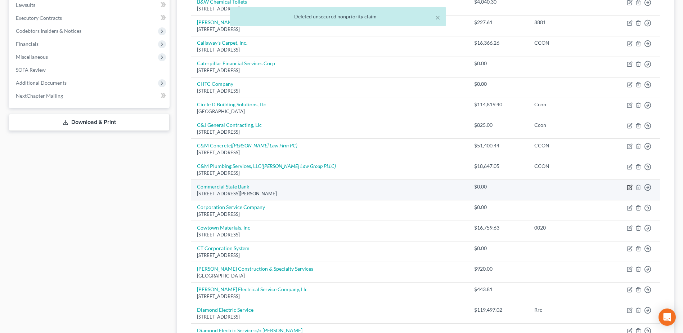
click at [629, 188] on icon "button" at bounding box center [630, 186] width 3 height 3
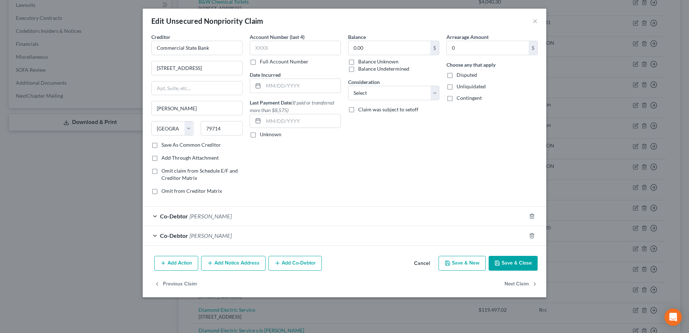
click at [425, 262] on button "Cancel" at bounding box center [421, 264] width 27 height 14
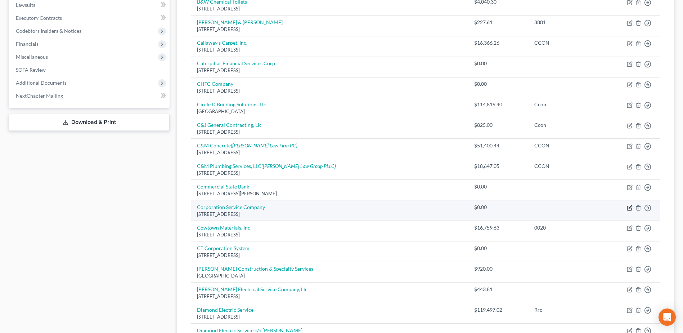
click at [632, 209] on icon "button" at bounding box center [630, 208] width 4 height 4
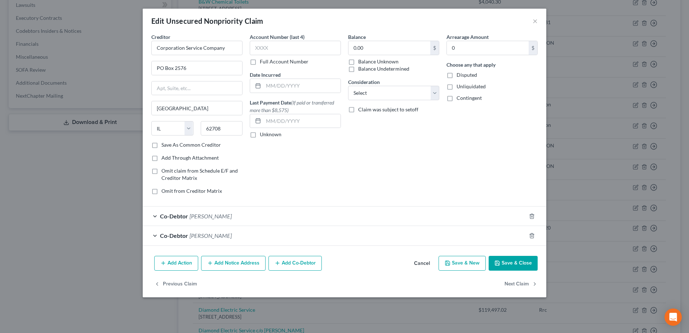
click at [421, 264] on button "Cancel" at bounding box center [421, 264] width 27 height 14
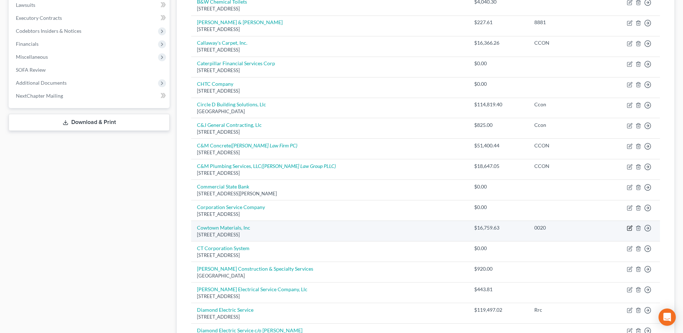
click at [630, 229] on icon "button" at bounding box center [630, 227] width 3 height 3
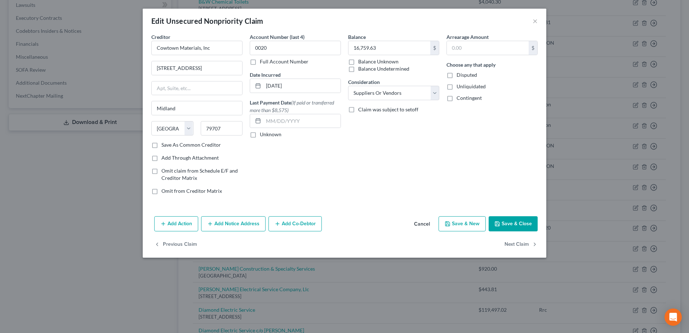
click at [303, 221] on button "Add Co-Debtor" at bounding box center [294, 223] width 53 height 15
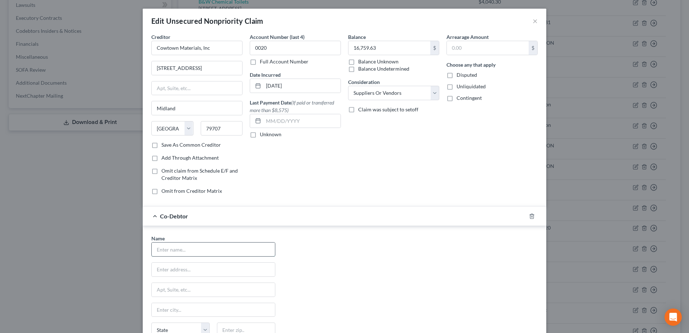
click at [230, 251] on input "text" at bounding box center [213, 249] width 123 height 14
click at [391, 199] on div "Balance 16,759.63 $ Balance Unknown Balance Undetermined 16,759.63 $ Balance Un…" at bounding box center [393, 116] width 98 height 167
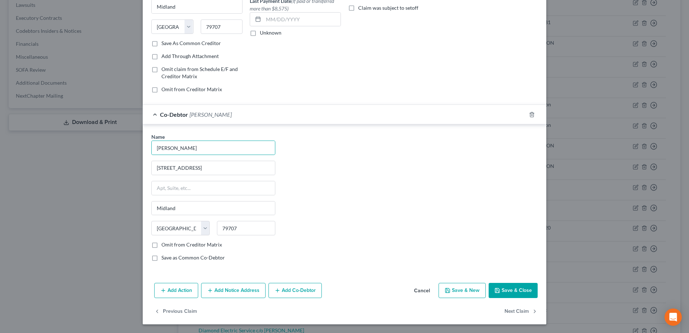
click at [309, 294] on button "Add Co-Debtor" at bounding box center [294, 290] width 53 height 15
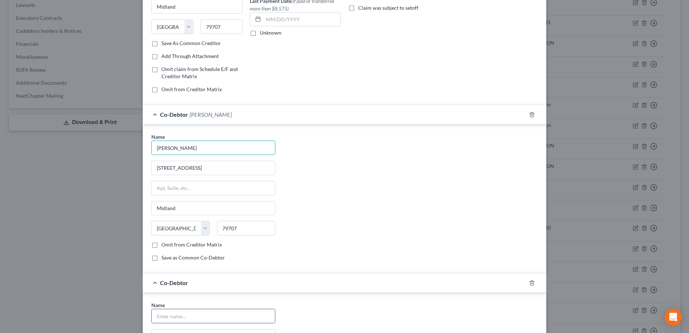
click at [201, 315] on input "text" at bounding box center [213, 316] width 123 height 14
click at [410, 234] on div "Name * [PERSON_NAME] [STREET_ADDRESS] [GEOGRAPHIC_DATA] [US_STATE] AK AR AZ CA …" at bounding box center [344, 200] width 393 height 134
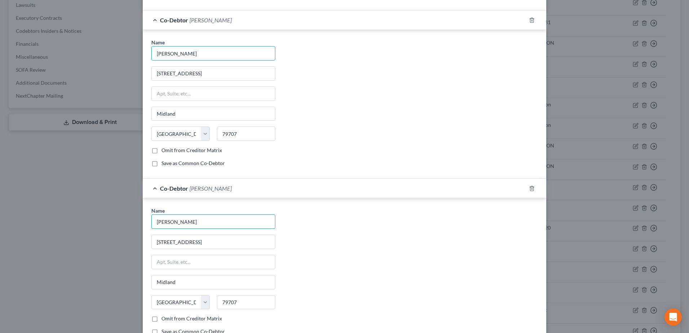
scroll to position [270, 0]
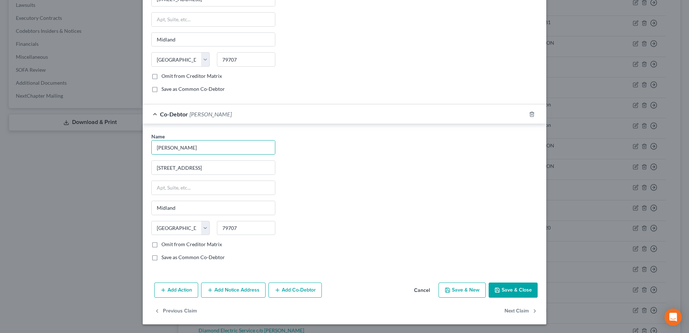
click at [507, 291] on button "Save & Close" at bounding box center [513, 289] width 49 height 15
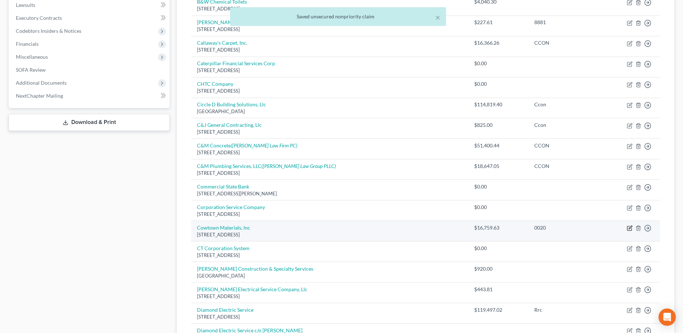
click at [631, 227] on icon "button" at bounding box center [630, 228] width 6 height 6
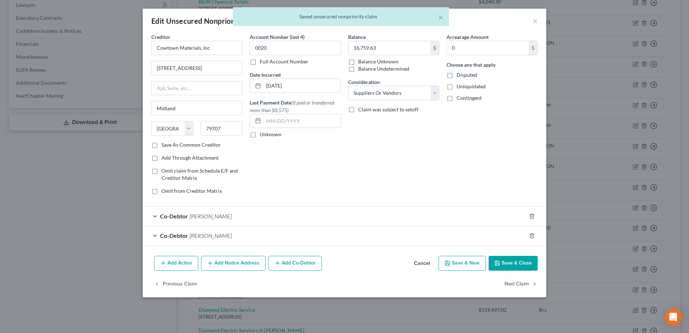
click at [424, 263] on button "Cancel" at bounding box center [421, 264] width 27 height 14
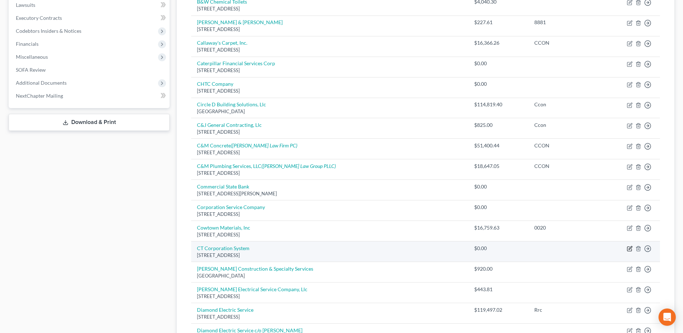
click at [632, 248] on icon "button" at bounding box center [630, 247] width 3 height 3
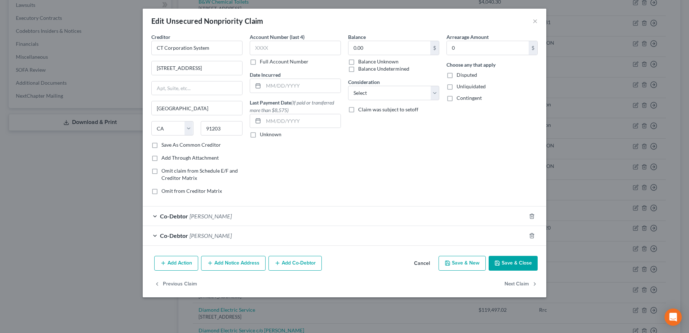
click at [425, 262] on button "Cancel" at bounding box center [421, 264] width 27 height 14
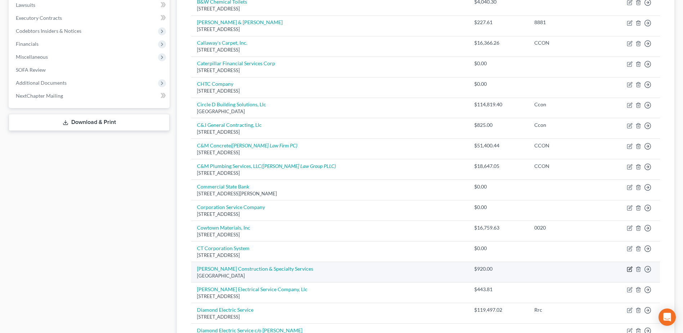
click at [628, 268] on icon "button" at bounding box center [630, 269] width 4 height 4
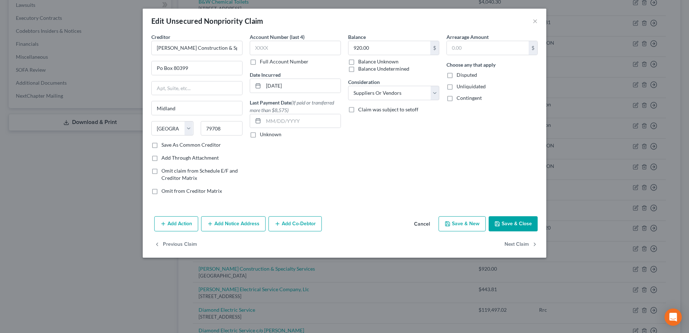
click at [291, 226] on button "Add Co-Debtor" at bounding box center [294, 223] width 53 height 15
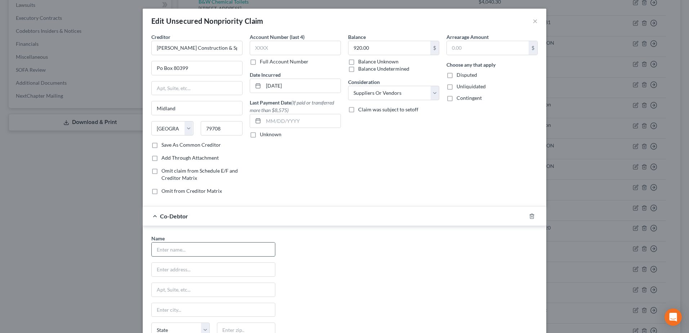
click at [217, 248] on input "text" at bounding box center [213, 249] width 123 height 14
click at [407, 238] on div "Name * [PERSON_NAME] [STREET_ADDRESS] [GEOGRAPHIC_DATA] [US_STATE] AK AR AZ CA …" at bounding box center [344, 302] width 393 height 134
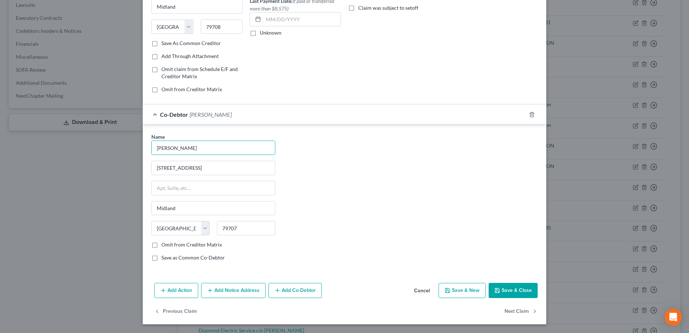
click at [300, 293] on button "Add Co-Debtor" at bounding box center [294, 290] width 53 height 15
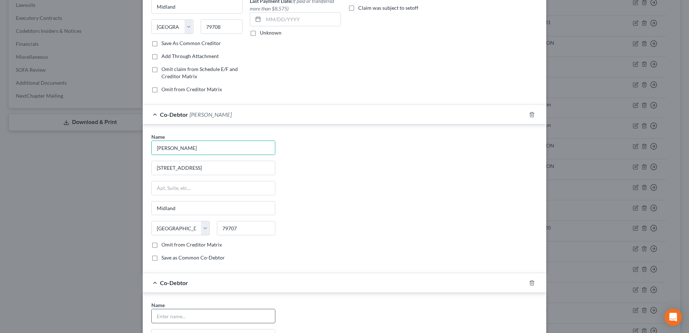
click at [220, 312] on input "text" at bounding box center [213, 316] width 123 height 14
click at [401, 244] on div "Name * [PERSON_NAME] [STREET_ADDRESS] [GEOGRAPHIC_DATA] [US_STATE] AK AR AZ CA …" at bounding box center [344, 200] width 393 height 134
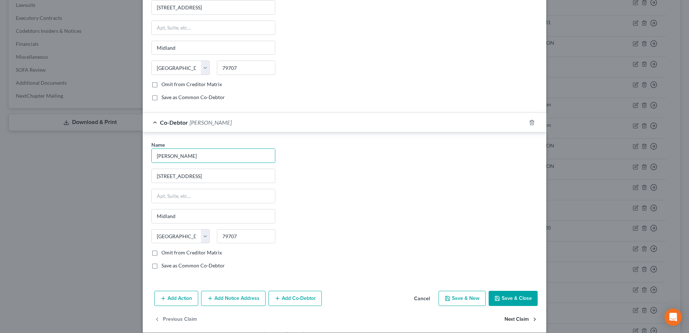
scroll to position [270, 0]
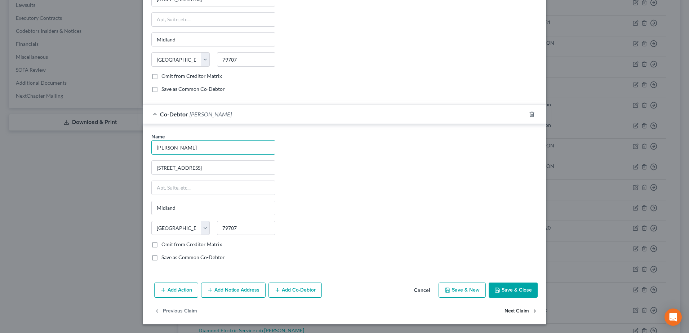
click at [512, 312] on button "Next Claim" at bounding box center [520, 310] width 33 height 15
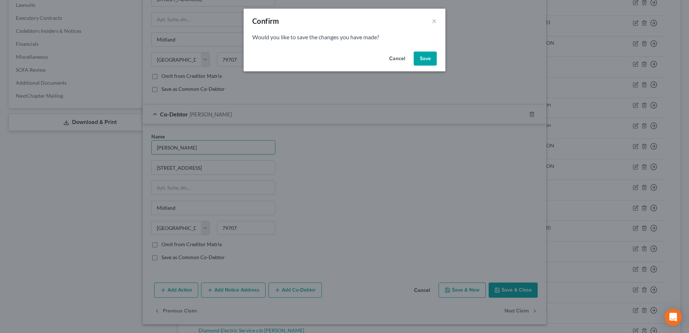
drag, startPoint x: 396, startPoint y: 61, endPoint x: 522, endPoint y: 222, distance: 204.8
click at [396, 61] on button "Cancel" at bounding box center [396, 59] width 27 height 14
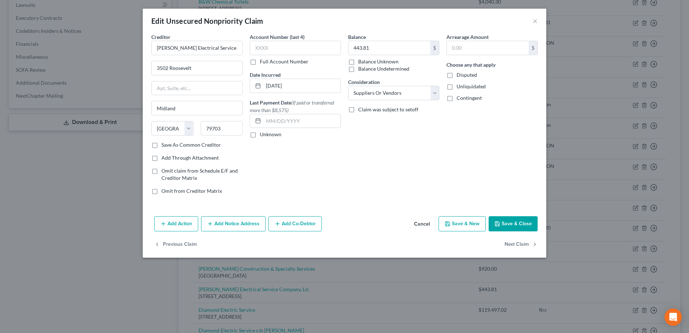
drag, startPoint x: 311, startPoint y: 226, endPoint x: 337, endPoint y: 228, distance: 26.0
click at [311, 226] on button "Add Co-Debtor" at bounding box center [294, 223] width 53 height 15
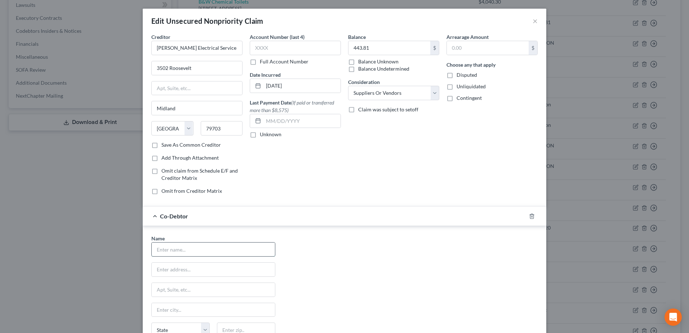
click at [248, 252] on input "text" at bounding box center [213, 249] width 123 height 14
click at [454, 264] on div "Name * [PERSON_NAME] [STREET_ADDRESS] [GEOGRAPHIC_DATA] [US_STATE] AK AR AZ CA …" at bounding box center [344, 302] width 393 height 134
drag, startPoint x: 276, startPoint y: 48, endPoint x: 251, endPoint y: 49, distance: 24.9
click at [251, 49] on input "0020" at bounding box center [295, 48] width 91 height 14
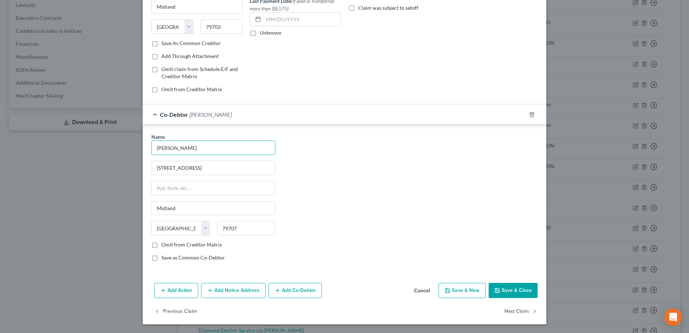
click at [284, 285] on button "Add Co-Debtor" at bounding box center [294, 290] width 53 height 15
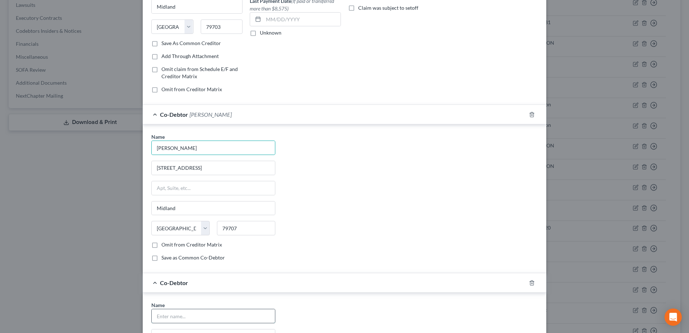
click at [192, 313] on input "text" at bounding box center [213, 316] width 123 height 14
click at [467, 245] on div "Name * [PERSON_NAME] [STREET_ADDRESS] [GEOGRAPHIC_DATA] [US_STATE] AK AR AZ CA …" at bounding box center [344, 200] width 393 height 134
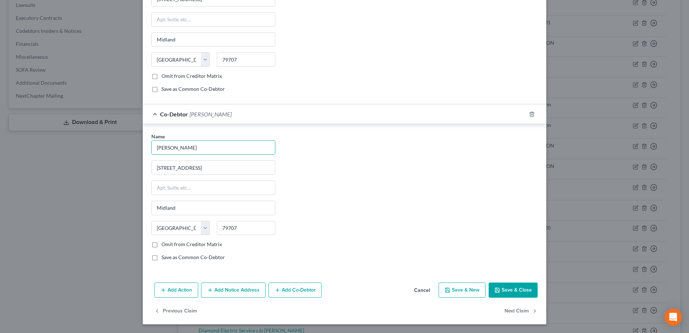
click at [504, 295] on button "Save & Close" at bounding box center [513, 289] width 49 height 15
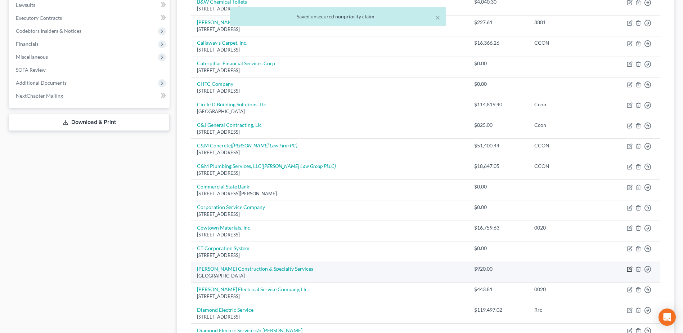
click at [631, 271] on icon "button" at bounding box center [630, 269] width 6 height 6
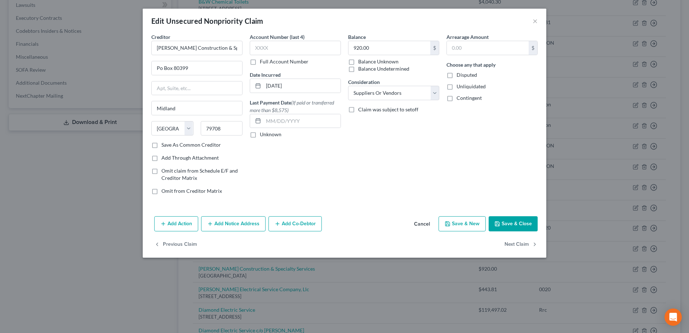
click at [294, 226] on button "Add Co-Debtor" at bounding box center [294, 223] width 53 height 15
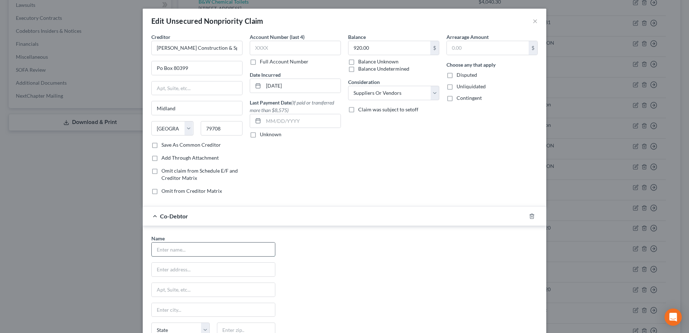
click at [241, 247] on input "text" at bounding box center [213, 249] width 123 height 14
click at [433, 288] on div "Name * [PERSON_NAME] [STREET_ADDRESS] [GEOGRAPHIC_DATA] [US_STATE] AK AR AZ CA …" at bounding box center [344, 302] width 393 height 134
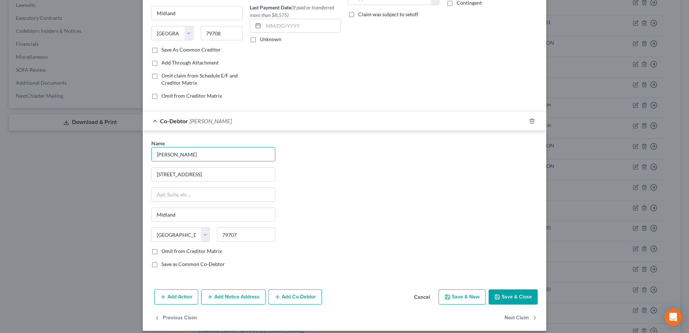
scroll to position [102, 0]
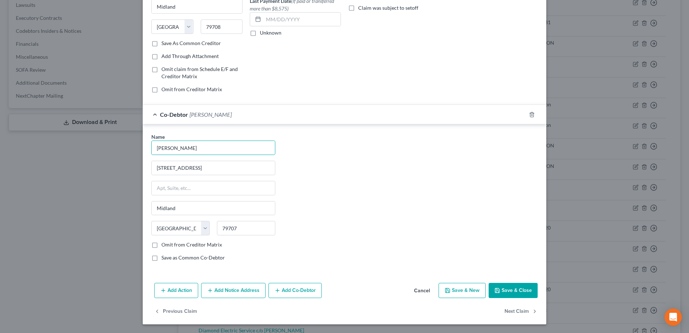
click at [303, 289] on button "Add Co-Debtor" at bounding box center [294, 290] width 53 height 15
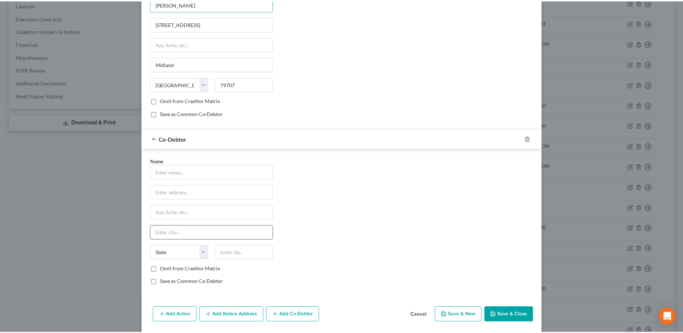
scroll to position [246, 0]
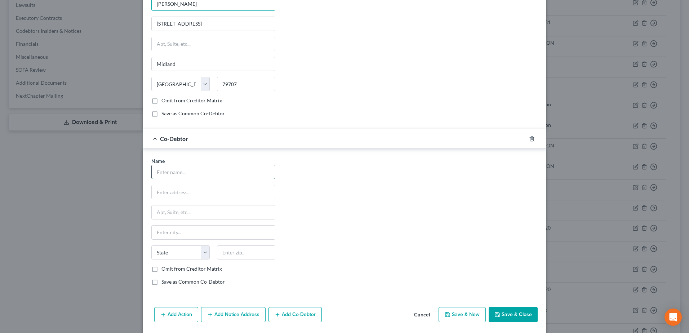
click at [182, 170] on input "text" at bounding box center [213, 172] width 123 height 14
click at [477, 205] on div "Name * [PERSON_NAME] [STREET_ADDRESS] [GEOGRAPHIC_DATA] [US_STATE][GEOGRAPHIC_D…" at bounding box center [344, 224] width 393 height 134
click at [530, 310] on button "Save & Close" at bounding box center [513, 314] width 49 height 15
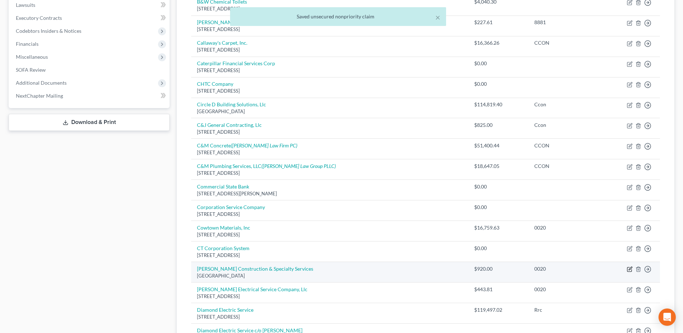
click at [630, 269] on icon "button" at bounding box center [630, 269] width 6 height 6
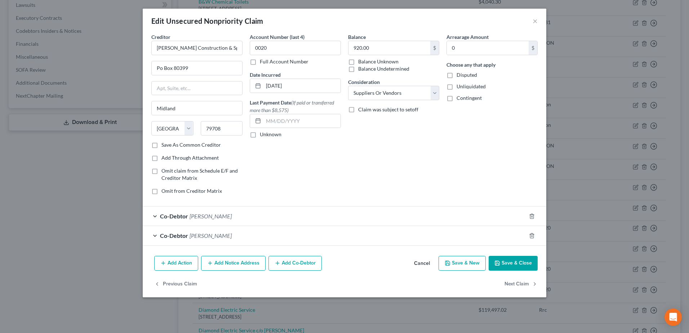
click at [423, 261] on button "Cancel" at bounding box center [421, 264] width 27 height 14
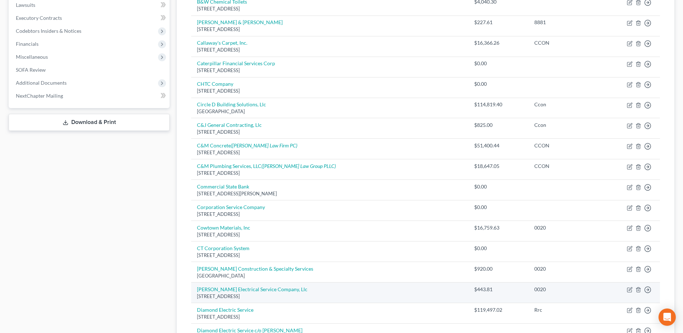
click at [633, 290] on td "Move to D Move to E Move to G Move to Notice Only" at bounding box center [630, 292] width 59 height 21
click at [630, 290] on icon "button" at bounding box center [630, 289] width 3 height 3
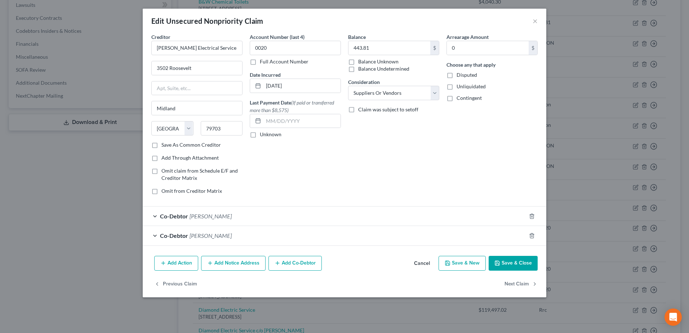
click at [423, 263] on button "Cancel" at bounding box center [421, 264] width 27 height 14
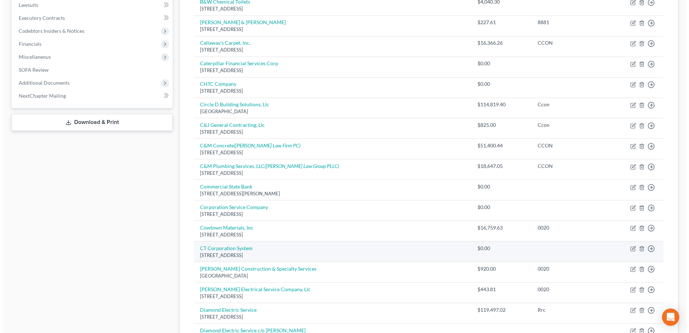
scroll to position [324, 0]
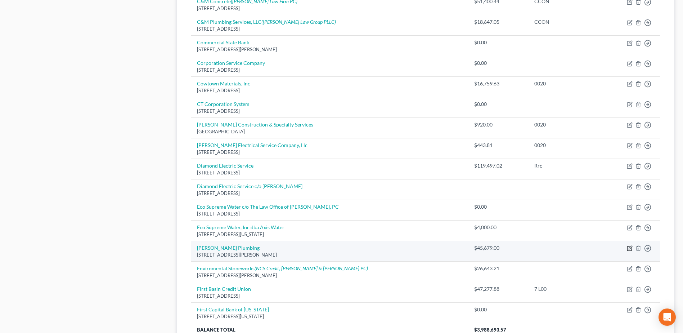
click at [630, 249] on icon "button" at bounding box center [630, 247] width 3 height 3
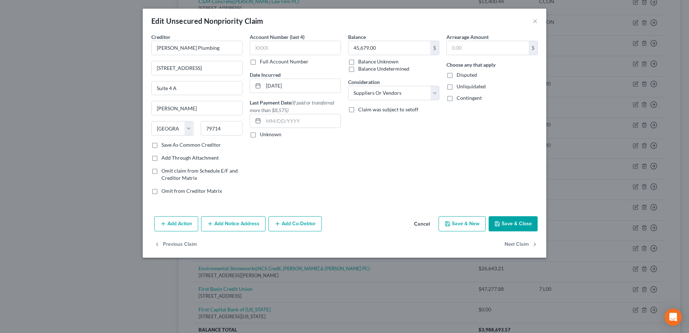
click at [292, 223] on button "Add Co-Debtor" at bounding box center [294, 223] width 53 height 15
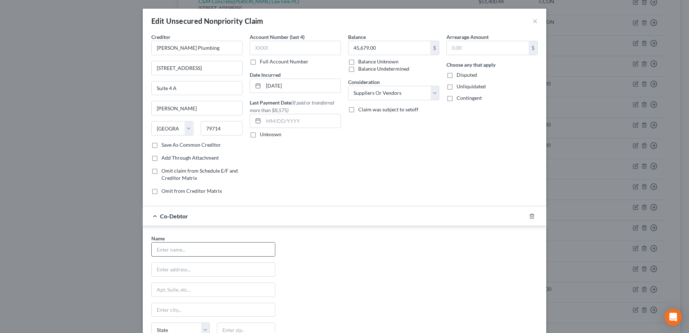
click at [227, 248] on input "text" at bounding box center [213, 249] width 123 height 14
click at [397, 265] on div "Name * [PERSON_NAME] [STREET_ADDRESS] [GEOGRAPHIC_DATA] [US_STATE] AK AR AZ CA …" at bounding box center [344, 302] width 393 height 134
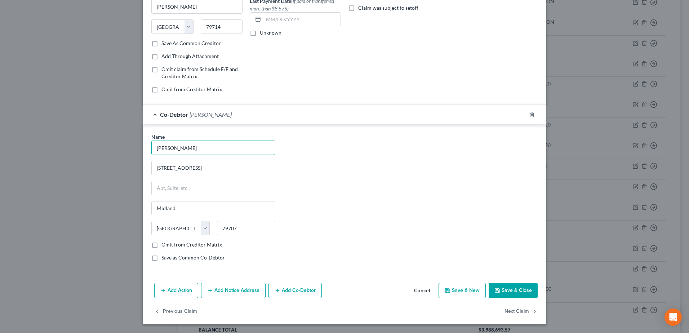
click at [312, 291] on button "Add Co-Debtor" at bounding box center [294, 290] width 53 height 15
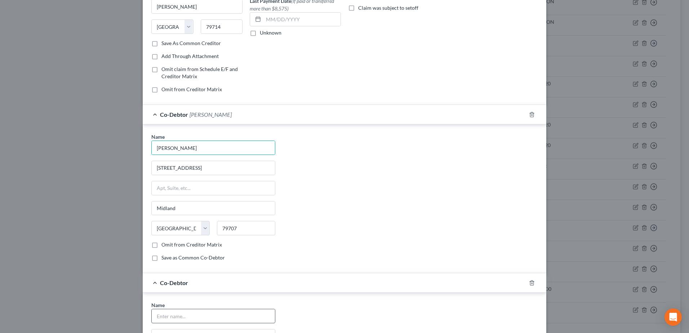
click at [202, 316] on input "text" at bounding box center [213, 316] width 123 height 14
click at [436, 275] on div "Co-Debtor [PERSON_NAME]" at bounding box center [334, 282] width 383 height 19
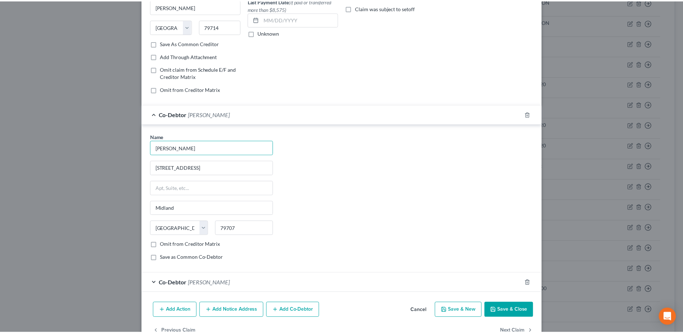
scroll to position [122, 0]
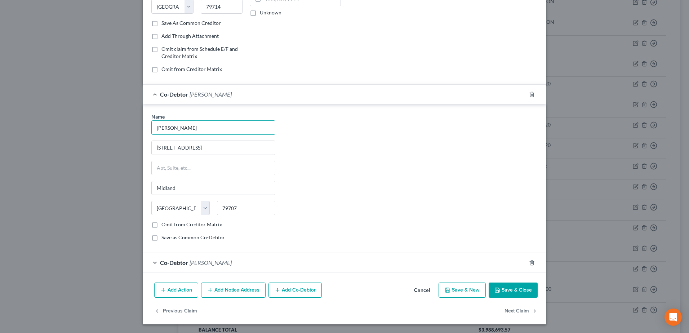
click at [502, 291] on button "Save & Close" at bounding box center [513, 289] width 49 height 15
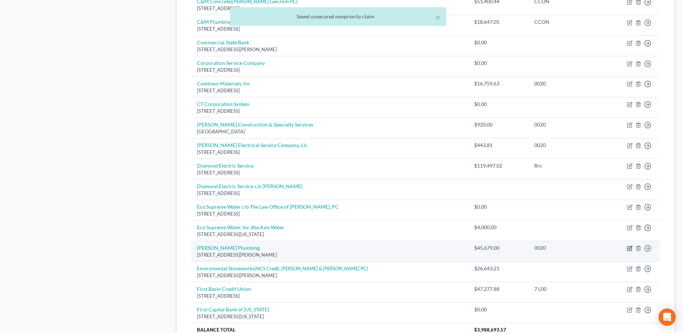
click at [630, 248] on icon "button" at bounding box center [630, 248] width 6 height 6
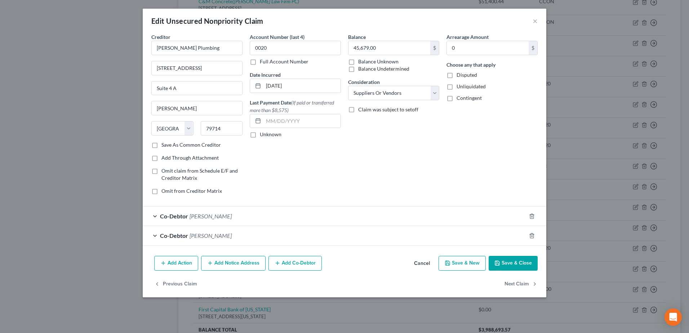
click at [419, 264] on button "Cancel" at bounding box center [421, 264] width 27 height 14
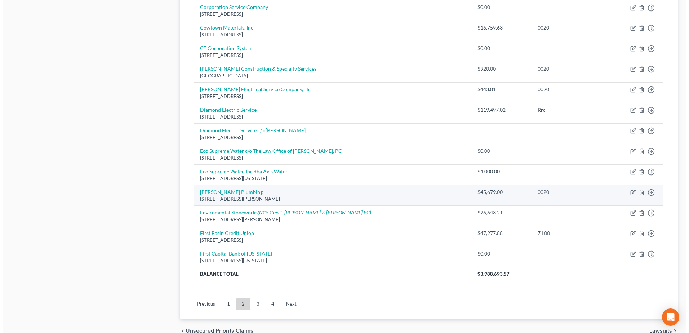
scroll to position [396, 0]
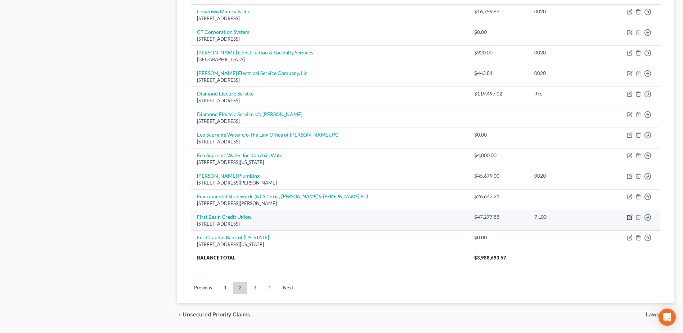
click at [628, 218] on icon "button" at bounding box center [630, 217] width 6 height 6
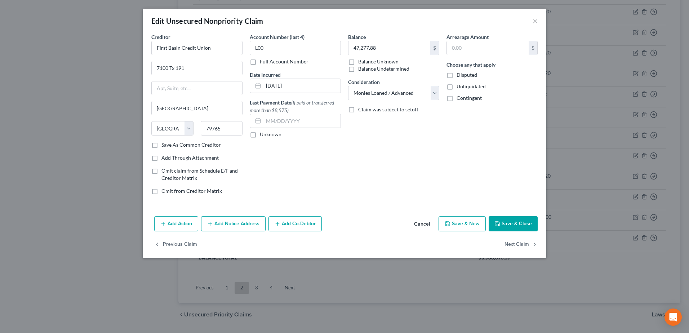
click at [290, 226] on button "Add Co-Debtor" at bounding box center [294, 223] width 53 height 15
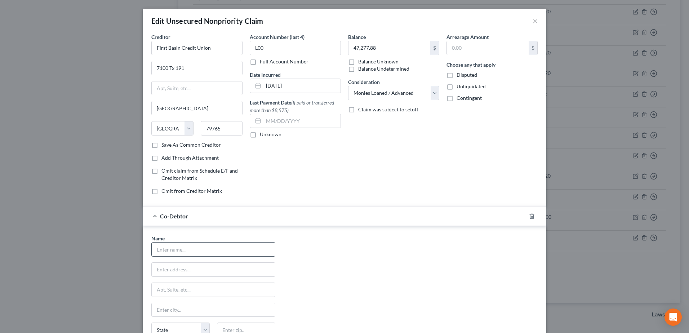
click at [218, 254] on input "text" at bounding box center [213, 249] width 123 height 14
click at [419, 277] on div "Name * [PERSON_NAME] [STREET_ADDRESS] [GEOGRAPHIC_DATA] [US_STATE] AK AR AZ CA …" at bounding box center [344, 302] width 393 height 134
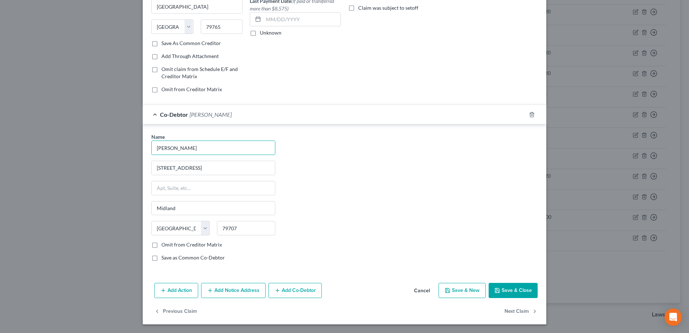
click at [302, 290] on button "Add Co-Debtor" at bounding box center [294, 290] width 53 height 15
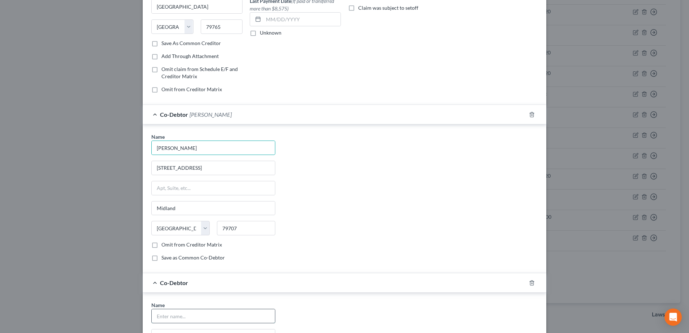
click at [223, 316] on input "text" at bounding box center [213, 316] width 123 height 14
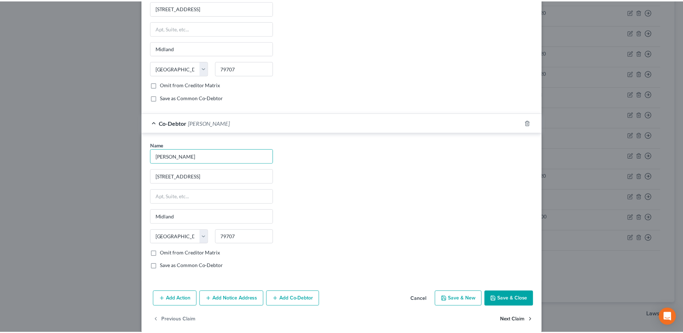
scroll to position [270, 0]
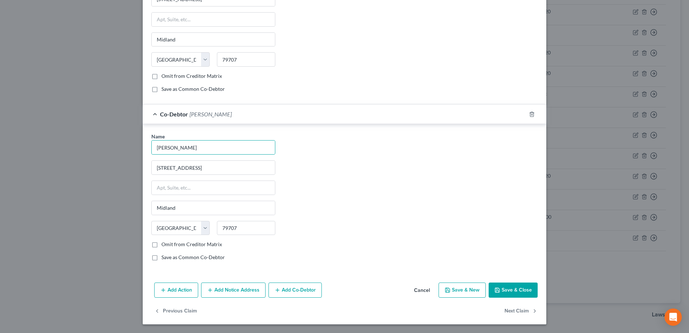
click at [514, 292] on button "Save & Close" at bounding box center [513, 289] width 49 height 15
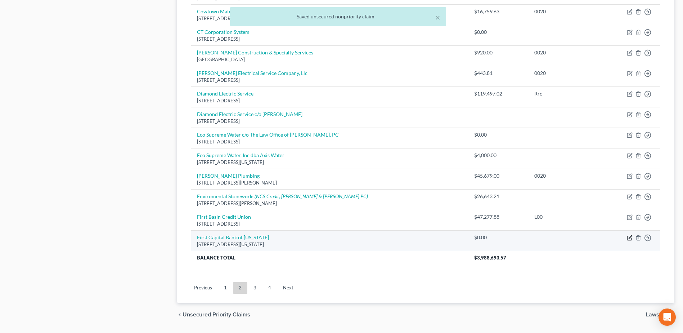
click at [631, 237] on icon "button" at bounding box center [630, 236] width 3 height 3
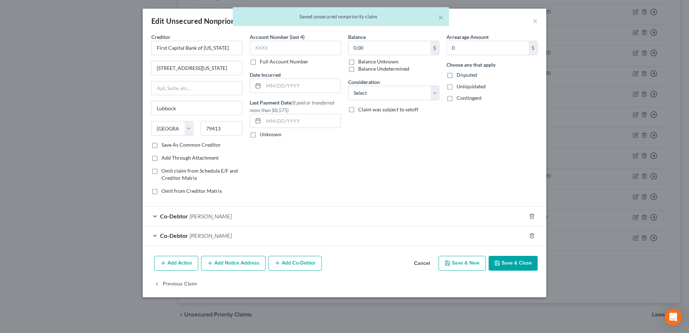
click at [431, 262] on button "Cancel" at bounding box center [421, 264] width 27 height 14
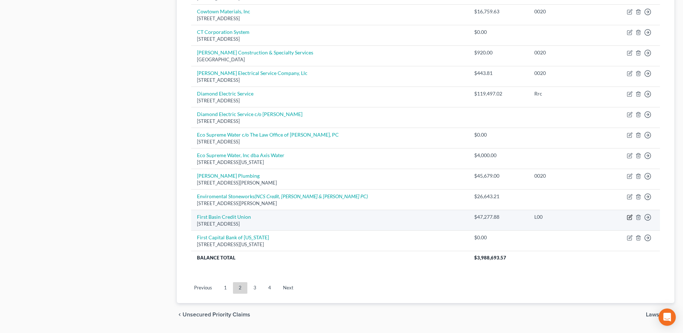
click at [630, 218] on icon "button" at bounding box center [630, 216] width 3 height 3
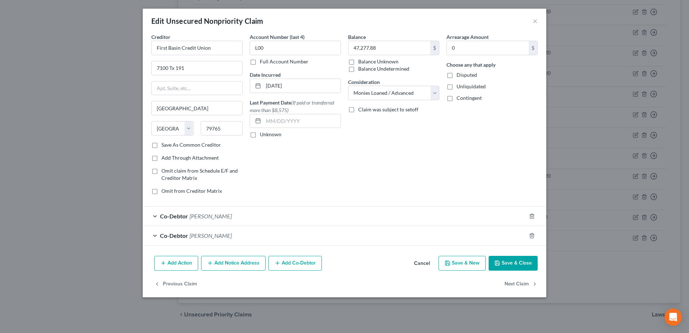
click at [422, 260] on button "Cancel" at bounding box center [421, 264] width 27 height 14
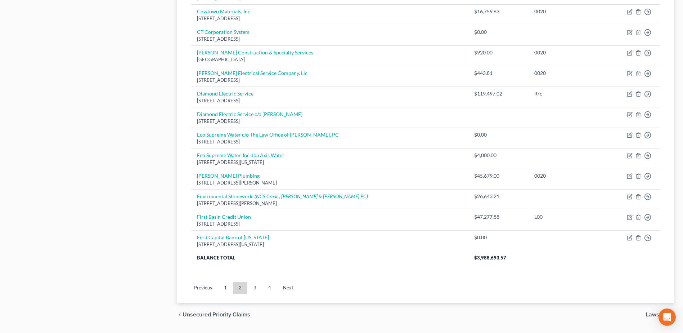
click at [255, 288] on link "3" at bounding box center [255, 288] width 14 height 12
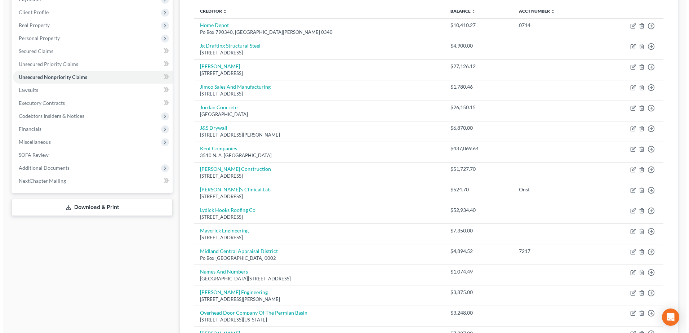
scroll to position [0, 0]
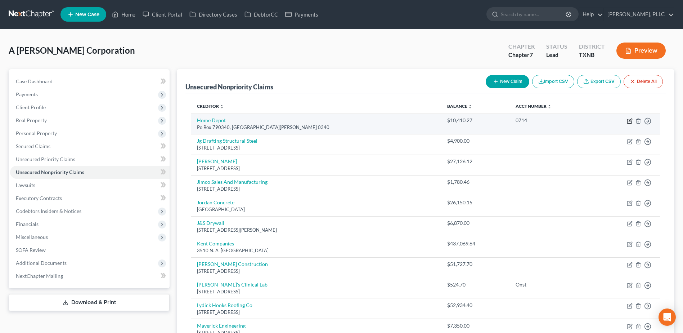
click at [630, 121] on icon "button" at bounding box center [630, 121] width 6 height 6
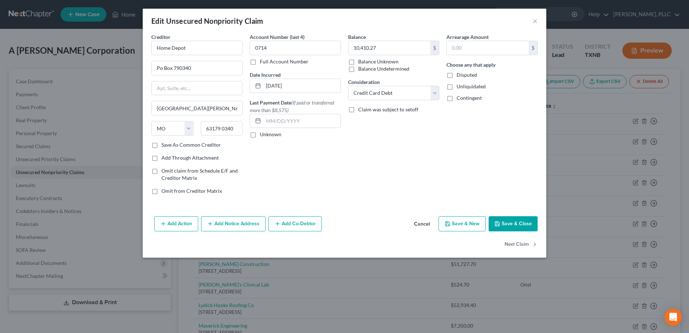
click at [301, 227] on button "Add Co-Debtor" at bounding box center [294, 223] width 53 height 15
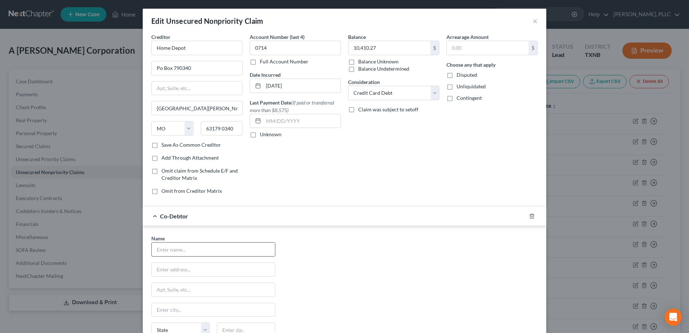
click at [236, 251] on input "text" at bounding box center [213, 249] width 123 height 14
click at [364, 239] on div "Name * [PERSON_NAME] [STREET_ADDRESS] [GEOGRAPHIC_DATA] [US_STATE] AK AR AZ CA …" at bounding box center [344, 302] width 393 height 134
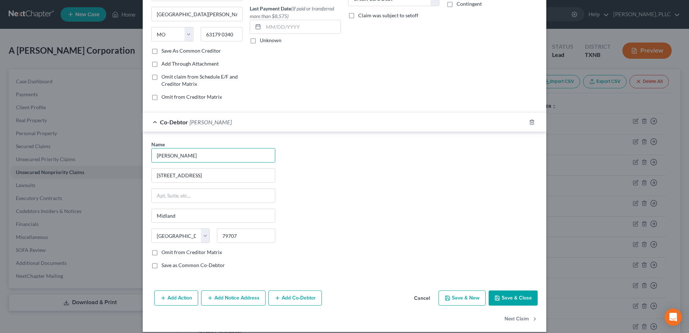
scroll to position [102, 0]
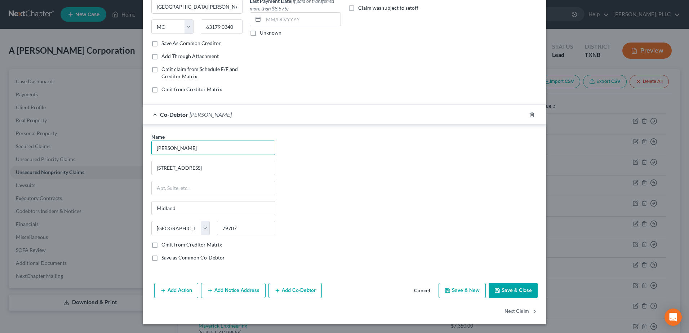
click at [308, 293] on button "Add Co-Debtor" at bounding box center [294, 290] width 53 height 15
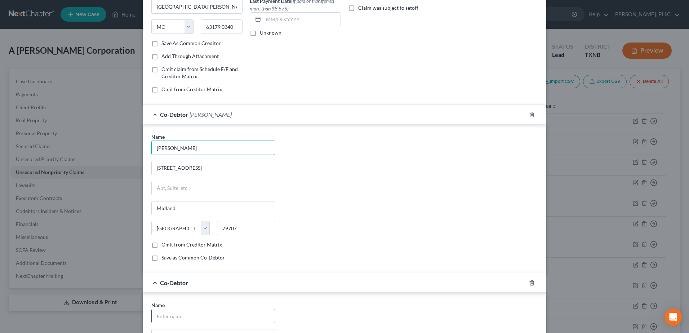
click at [207, 312] on input "text" at bounding box center [213, 316] width 123 height 14
click at [417, 269] on div "Name * [PERSON_NAME] [STREET_ADDRESS] [GEOGRAPHIC_DATA] [US_STATE] AK AR AZ CA …" at bounding box center [345, 198] width 404 height 149
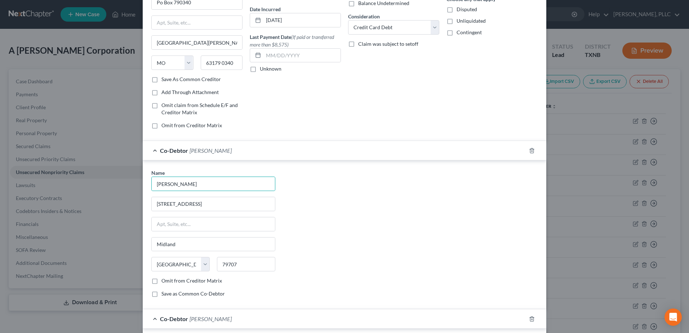
scroll to position [270, 0]
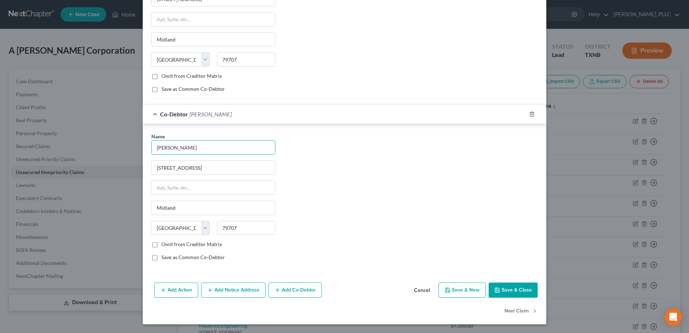
click at [237, 292] on button "Add Notice Address" at bounding box center [233, 289] width 64 height 15
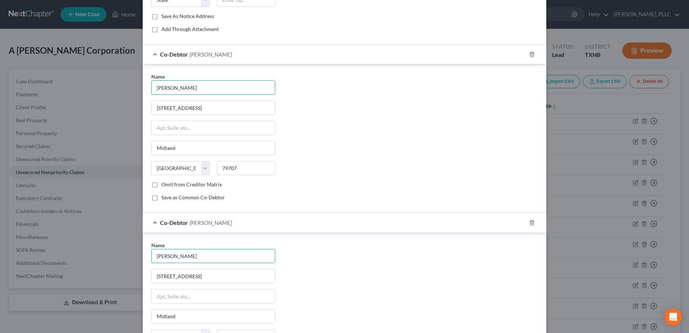
scroll to position [186, 0]
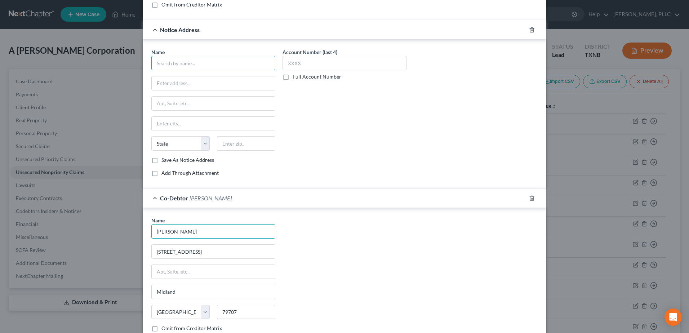
click at [212, 64] on input "text" at bounding box center [213, 63] width 124 height 14
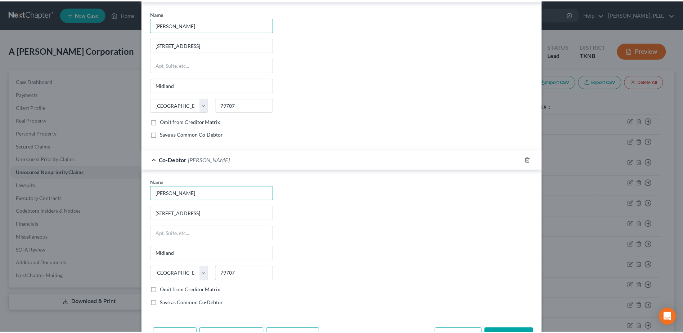
scroll to position [438, 0]
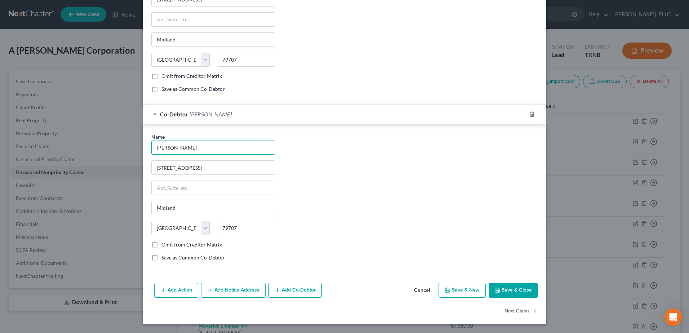
click at [508, 289] on button "Save & Close" at bounding box center [513, 290] width 49 height 15
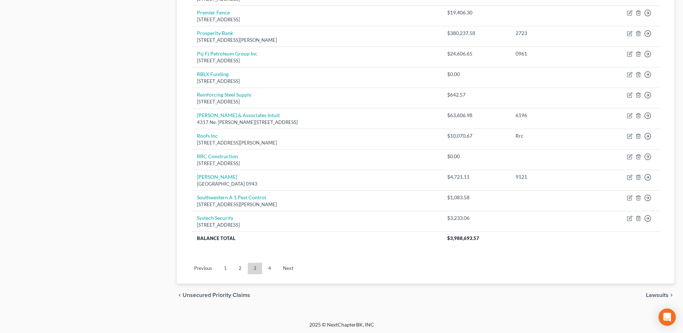
scroll to position [499, 0]
drag, startPoint x: 239, startPoint y: 267, endPoint x: 251, endPoint y: 265, distance: 12.1
click at [239, 267] on link "2" at bounding box center [240, 268] width 14 height 12
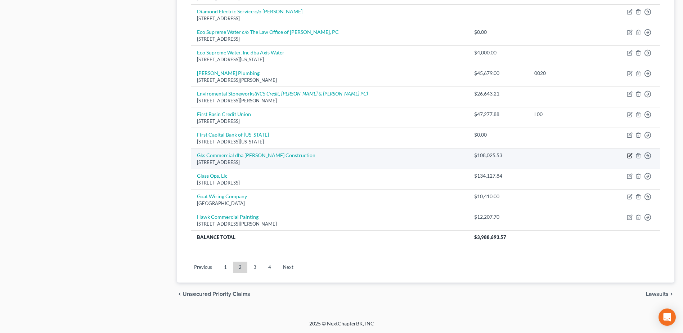
click at [631, 154] on icon "button" at bounding box center [630, 154] width 3 height 3
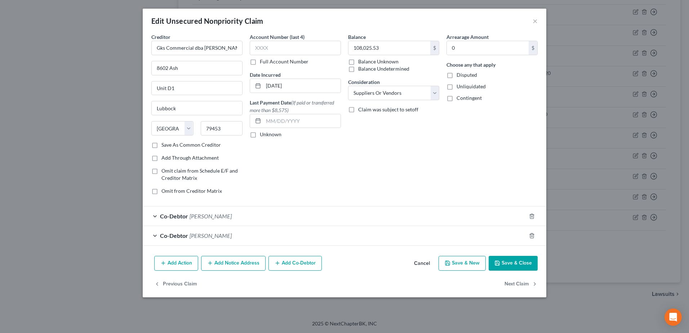
click at [426, 263] on button "Cancel" at bounding box center [421, 264] width 27 height 14
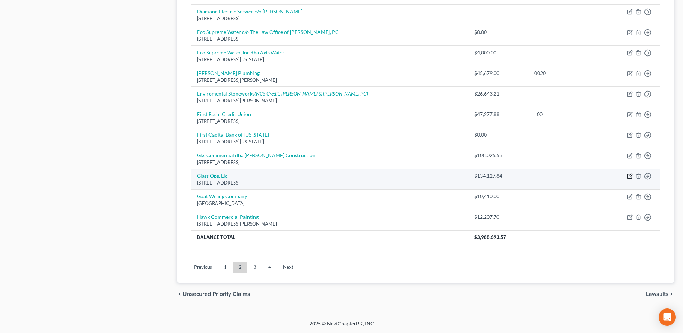
click at [631, 177] on icon "button" at bounding box center [630, 176] width 6 height 6
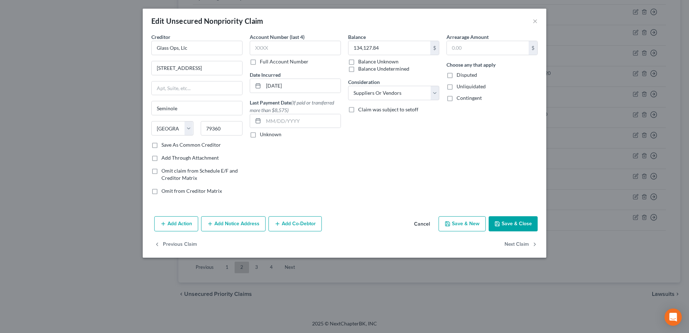
click at [291, 219] on button "Add Co-Debtor" at bounding box center [294, 223] width 53 height 15
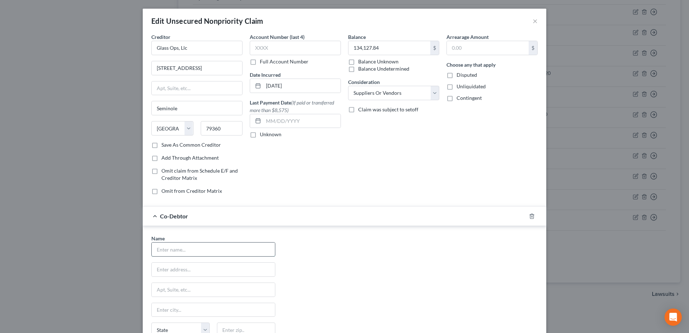
click at [172, 251] on input "text" at bounding box center [213, 249] width 123 height 14
click at [373, 220] on div "Co-Debtor [PERSON_NAME]" at bounding box center [334, 215] width 383 height 19
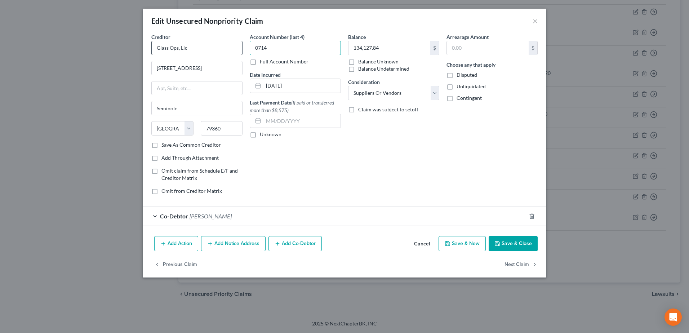
click at [227, 52] on div "Creditor * Glass Ops, Llc [STREET_ADDRESS] [GEOGRAPHIC_DATA] [US_STATE] AK AR A…" at bounding box center [344, 116] width 393 height 167
click at [306, 241] on button "Add Co-Debtor" at bounding box center [294, 243] width 53 height 15
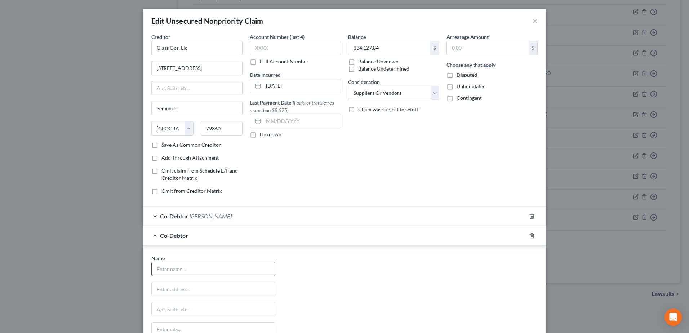
click at [204, 267] on input "text" at bounding box center [213, 269] width 123 height 14
click at [443, 218] on div "Co-Debtor [PERSON_NAME]" at bounding box center [334, 215] width 383 height 19
click at [226, 250] on input "[PERSON_NAME]" at bounding box center [213, 249] width 123 height 14
click at [417, 241] on div "Name * [PERSON_NAME] [STREET_ADDRESS] [GEOGRAPHIC_DATA] [US_STATE] AK AR AZ CA …" at bounding box center [344, 302] width 393 height 134
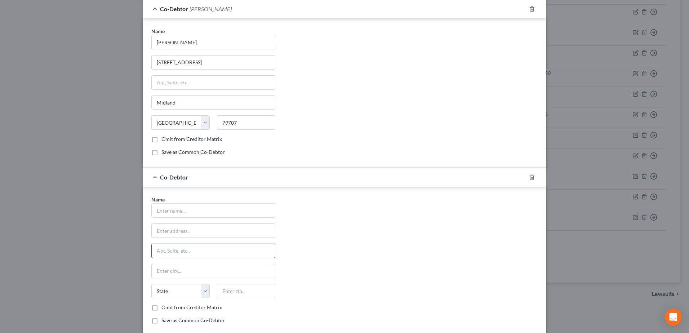
scroll to position [216, 0]
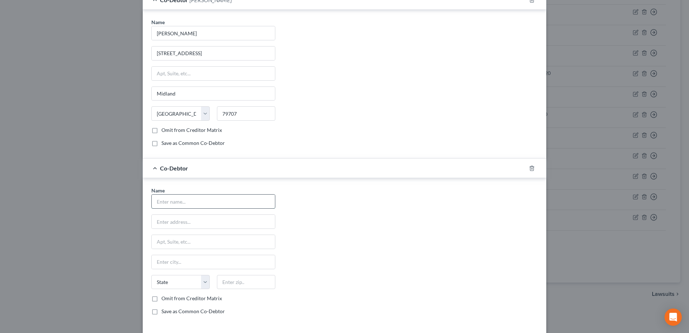
click at [195, 200] on input "text" at bounding box center [213, 202] width 123 height 14
click at [413, 239] on div "Name * [PERSON_NAME] [STREET_ADDRESS] [GEOGRAPHIC_DATA] [US_STATE][GEOGRAPHIC_D…" at bounding box center [344, 254] width 393 height 134
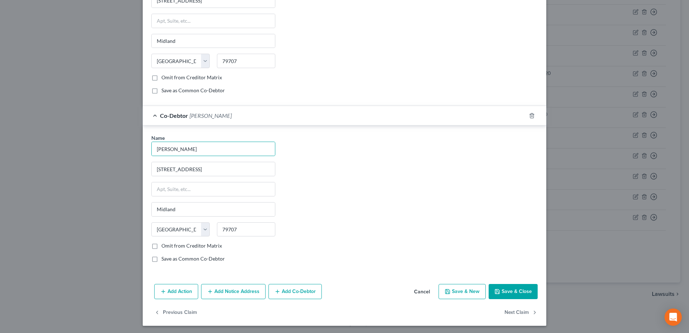
scroll to position [270, 0]
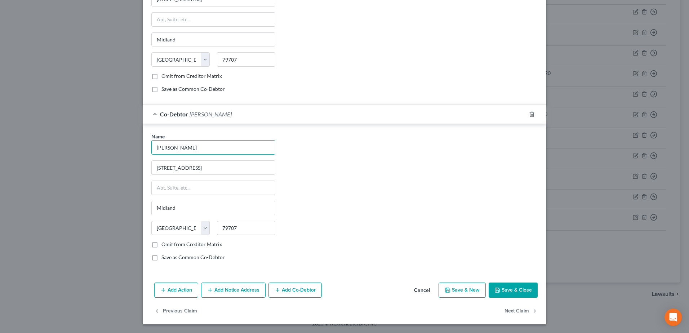
click at [511, 291] on button "Save & Close" at bounding box center [513, 289] width 49 height 15
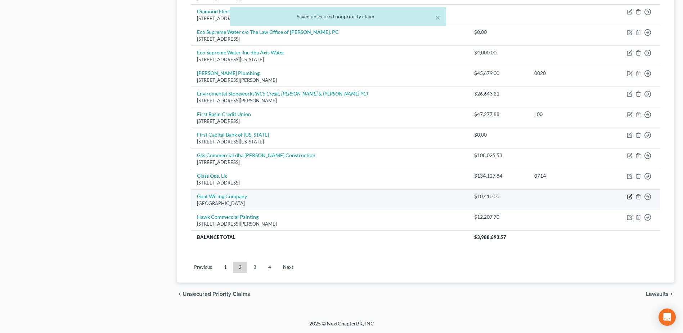
click at [628, 197] on icon "button" at bounding box center [630, 197] width 6 height 6
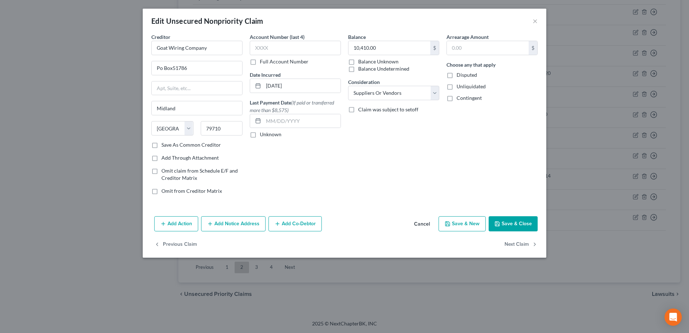
click at [288, 221] on button "Add Co-Debtor" at bounding box center [294, 223] width 53 height 15
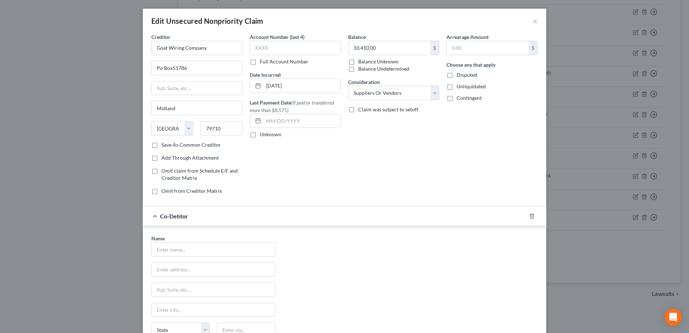
click at [216, 245] on input "text" at bounding box center [213, 249] width 123 height 14
click at [170, 252] on input "text" at bounding box center [213, 249] width 123 height 14
click at [336, 259] on div "Name * M State [US_STATE] AK AR AZ CA CO CT DE DC [GEOGRAPHIC_DATA] GA GU HI ID…" at bounding box center [344, 302] width 393 height 134
click at [174, 245] on input "M" at bounding box center [213, 249] width 123 height 14
click at [340, 249] on div "Name * State [US_STATE] AK AR AZ CA CO CT DE DC [GEOGRAPHIC_DATA] GA GU HI ID I…" at bounding box center [344, 302] width 393 height 134
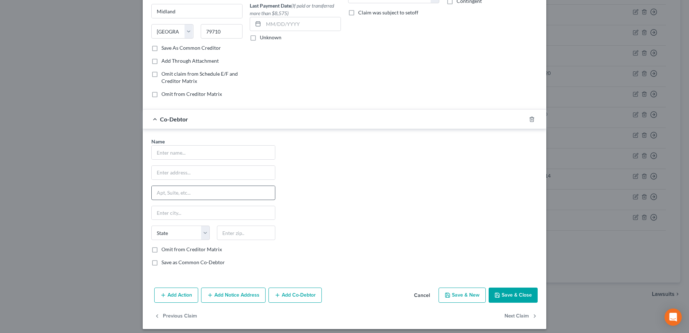
scroll to position [102, 0]
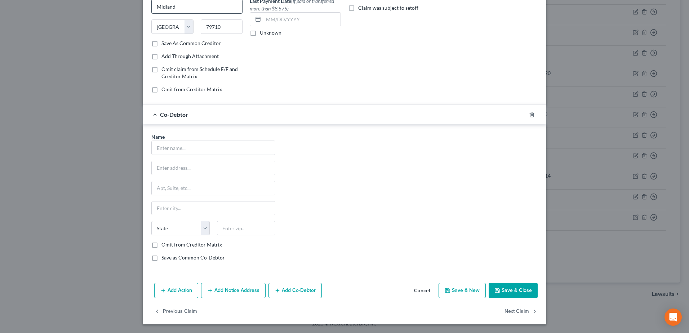
click at [199, 10] on input "Midland" at bounding box center [197, 7] width 90 height 14
click at [180, 150] on input "text" at bounding box center [213, 148] width 123 height 14
click at [306, 292] on button "Add Co-Debtor" at bounding box center [294, 290] width 53 height 15
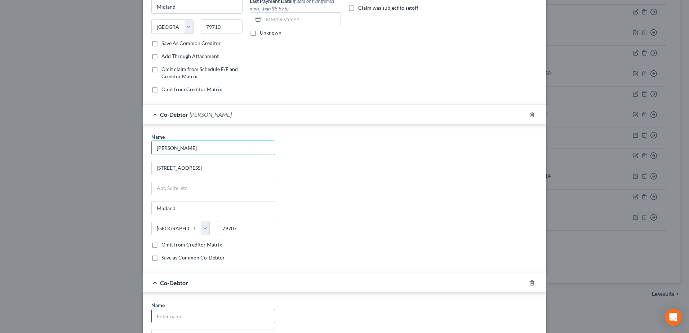
click at [195, 316] on input "text" at bounding box center [213, 316] width 123 height 14
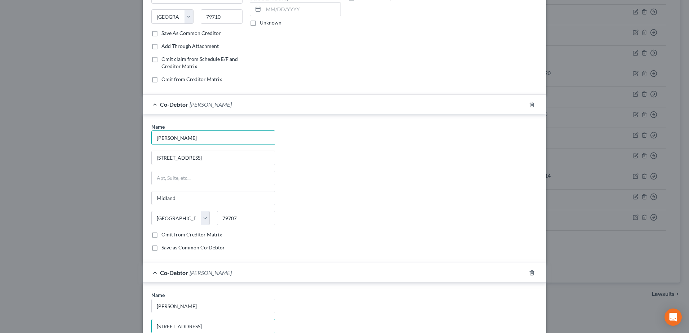
click at [471, 250] on div "Name * [PERSON_NAME] [STREET_ADDRESS] [GEOGRAPHIC_DATA] [US_STATE][GEOGRAPHIC_D…" at bounding box center [344, 190] width 393 height 134
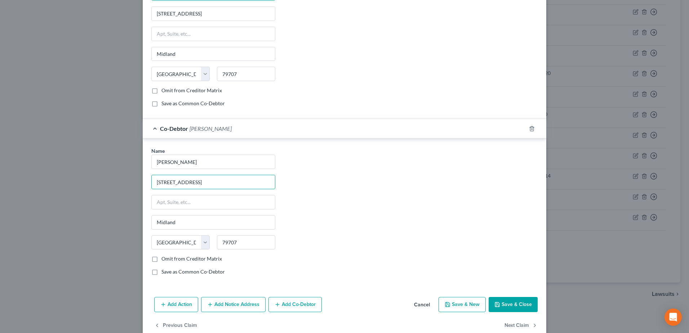
click at [517, 300] on button "Save & Close" at bounding box center [513, 304] width 49 height 15
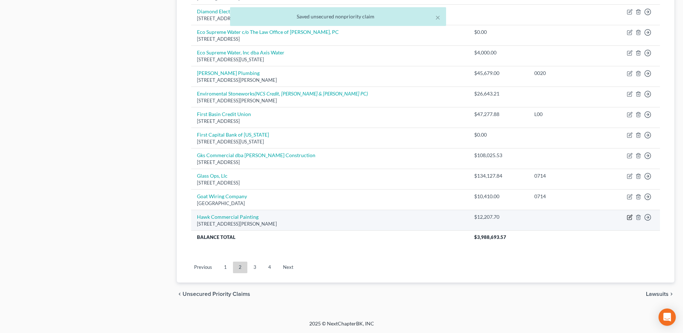
click at [628, 219] on icon "button" at bounding box center [630, 217] width 6 height 6
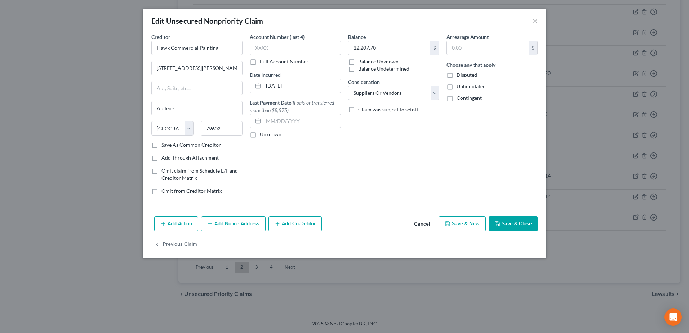
click at [297, 219] on button "Add Co-Debtor" at bounding box center [294, 223] width 53 height 15
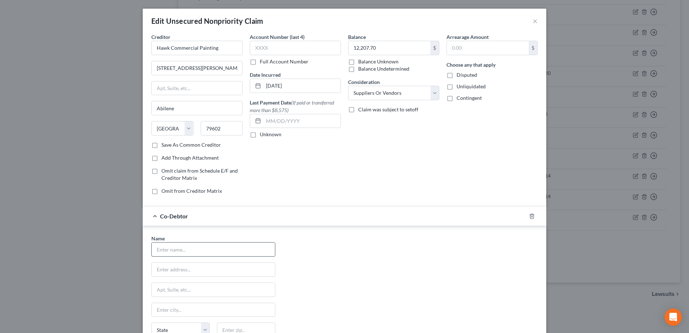
click at [233, 248] on input "text" at bounding box center [213, 249] width 123 height 14
click at [436, 274] on div "Name * [PERSON_NAME] [STREET_ADDRESS] [GEOGRAPHIC_DATA] [US_STATE][GEOGRAPHIC_D…" at bounding box center [344, 302] width 393 height 134
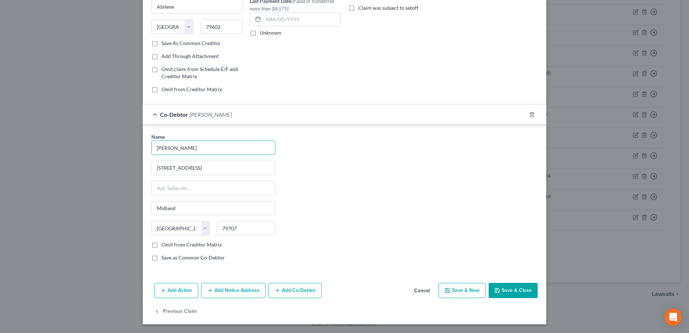
click at [289, 292] on button "Add Co-Debtor" at bounding box center [294, 290] width 53 height 15
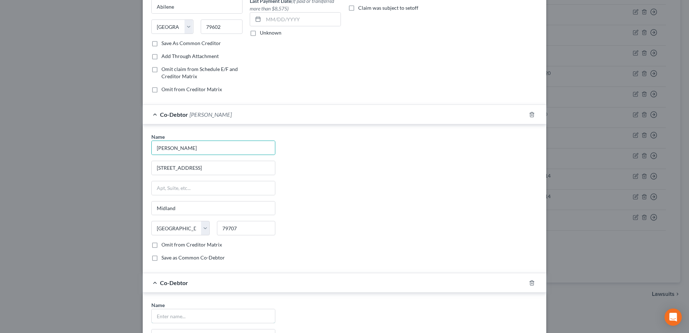
click at [190, 311] on input "text" at bounding box center [213, 316] width 123 height 14
click at [390, 231] on div "Name * [PERSON_NAME] [STREET_ADDRESS] [GEOGRAPHIC_DATA] [US_STATE][GEOGRAPHIC_D…" at bounding box center [344, 200] width 393 height 134
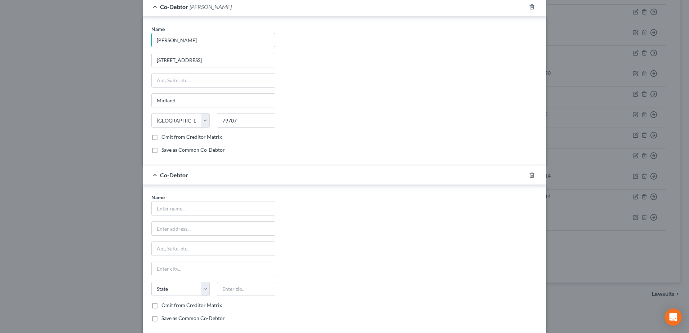
scroll to position [210, 0]
click at [165, 213] on input "text" at bounding box center [213, 208] width 123 height 14
click at [342, 240] on div "Name * [PERSON_NAME] [STREET_ADDRESS] [GEOGRAPHIC_DATA] [US_STATE] AK AR AZ CA …" at bounding box center [344, 260] width 393 height 134
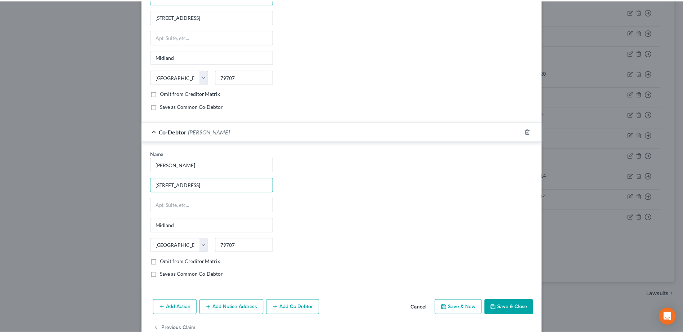
scroll to position [270, 0]
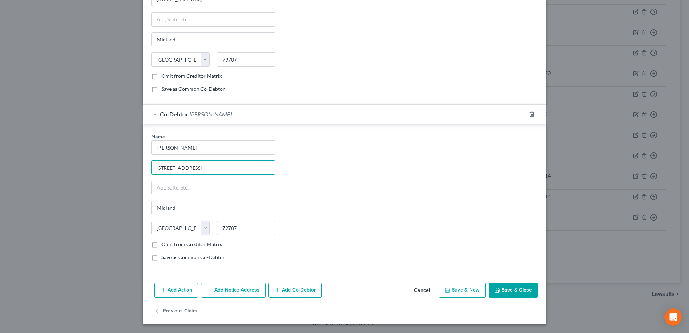
click at [511, 290] on button "Save & Close" at bounding box center [513, 289] width 49 height 15
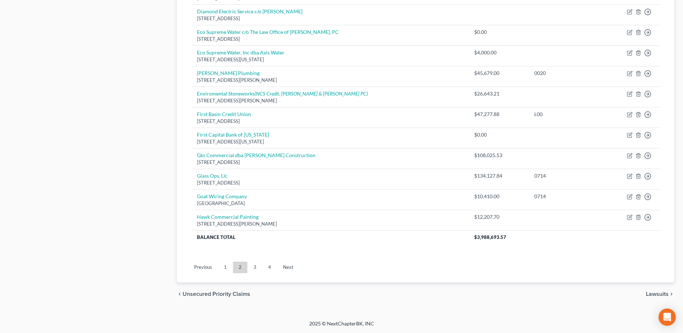
drag, startPoint x: 258, startPoint y: 268, endPoint x: 267, endPoint y: 268, distance: 9.4
click at [258, 268] on link "3" at bounding box center [255, 268] width 14 height 12
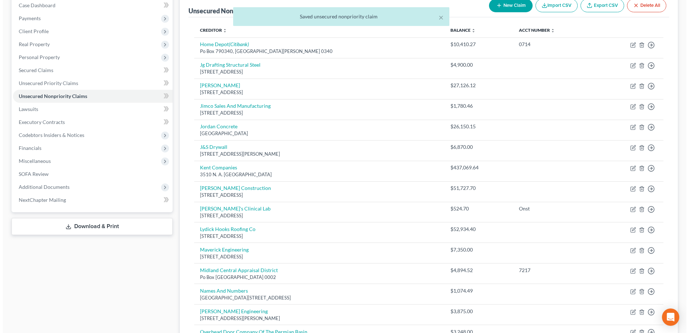
scroll to position [0, 0]
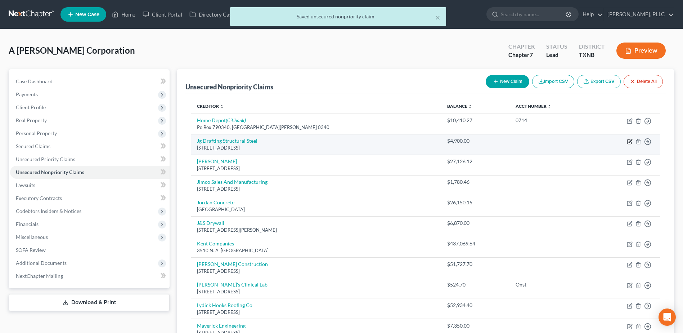
click at [630, 142] on icon "button" at bounding box center [630, 142] width 6 height 6
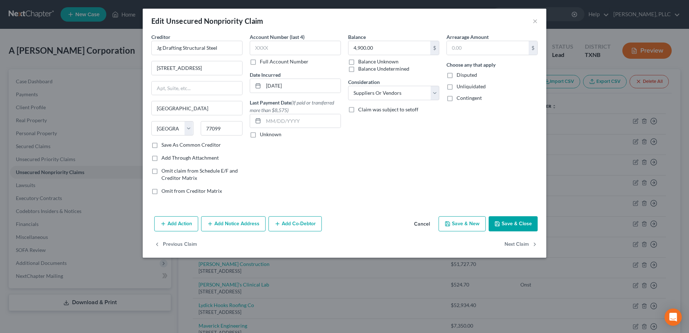
click at [311, 219] on button "Add Co-Debtor" at bounding box center [294, 223] width 53 height 15
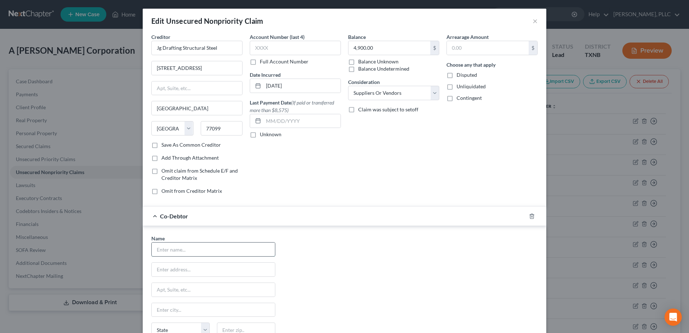
click at [206, 254] on input "text" at bounding box center [213, 249] width 123 height 14
click at [382, 280] on div "Name * [PERSON_NAME] [STREET_ADDRESS] [GEOGRAPHIC_DATA] [US_STATE][GEOGRAPHIC_D…" at bounding box center [344, 302] width 393 height 134
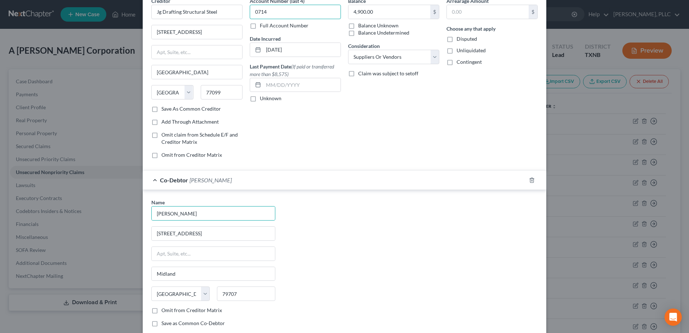
drag, startPoint x: 274, startPoint y: 11, endPoint x: 250, endPoint y: 10, distance: 24.2
click at [250, 10] on input "0714" at bounding box center [295, 12] width 91 height 14
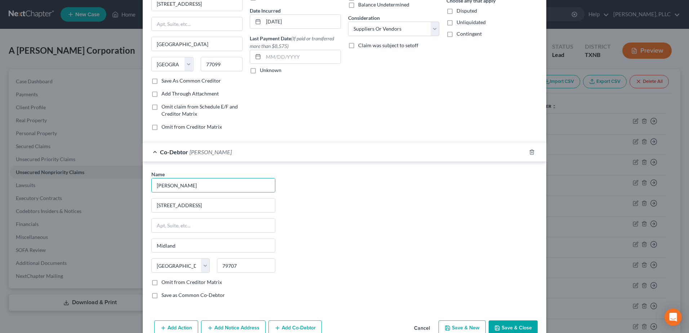
scroll to position [102, 0]
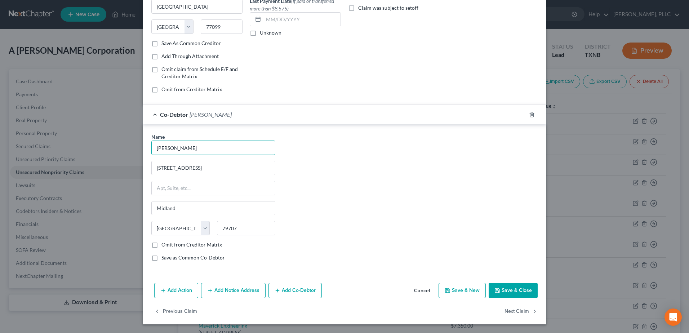
click at [293, 295] on button "Add Co-Debtor" at bounding box center [294, 290] width 53 height 15
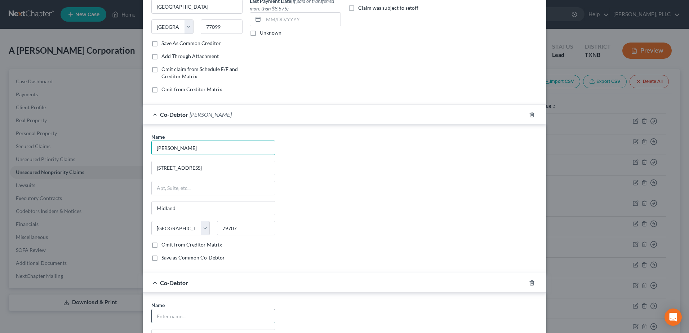
click at [202, 317] on input "text" at bounding box center [213, 316] width 123 height 14
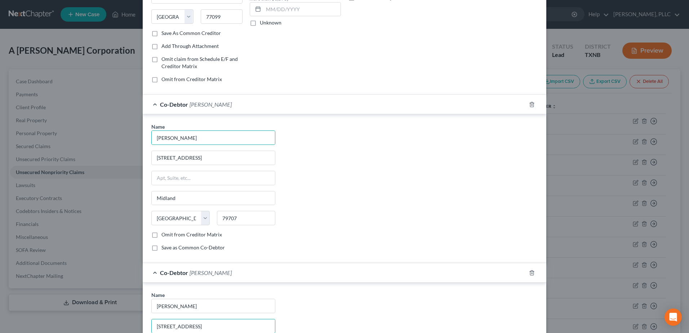
click at [428, 225] on div "Name * [PERSON_NAME] [STREET_ADDRESS] [GEOGRAPHIC_DATA] [US_STATE][GEOGRAPHIC_D…" at bounding box center [344, 190] width 393 height 134
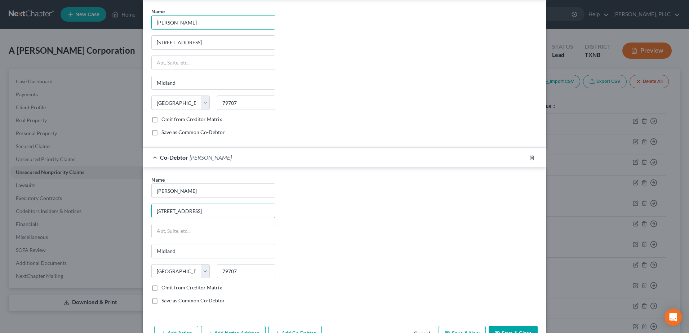
scroll to position [270, 0]
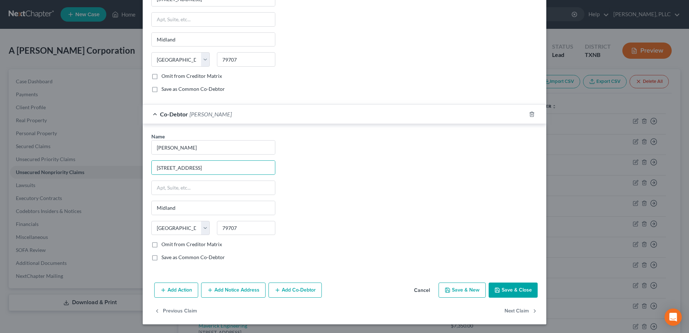
click at [509, 290] on button "Save & Close" at bounding box center [513, 289] width 49 height 15
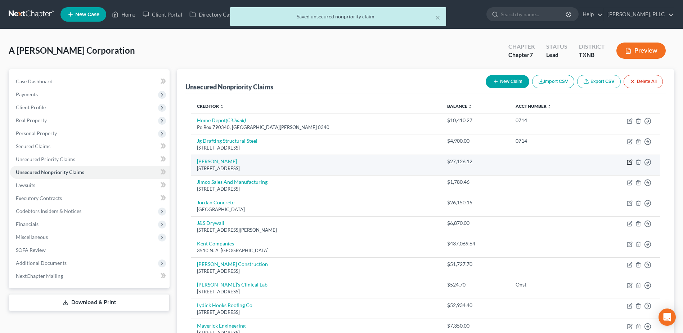
click at [630, 165] on icon "button" at bounding box center [630, 162] width 4 height 4
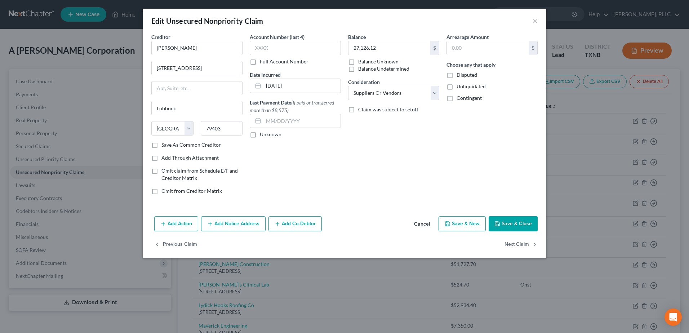
click at [297, 222] on button "Add Co-Debtor" at bounding box center [294, 223] width 53 height 15
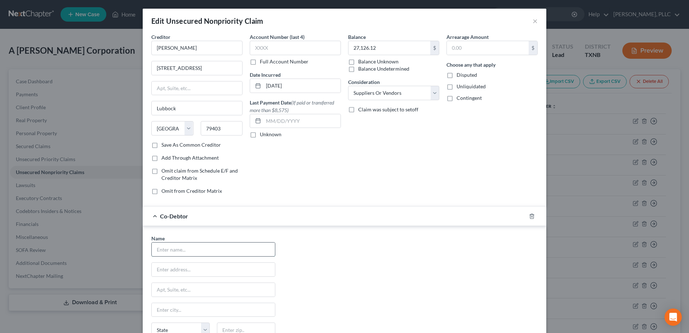
click at [205, 250] on input "text" at bounding box center [213, 249] width 123 height 14
click at [383, 295] on div "Name * [PERSON_NAME] [STREET_ADDRESS] [GEOGRAPHIC_DATA] [US_STATE][GEOGRAPHIC_D…" at bounding box center [344, 302] width 393 height 134
click at [236, 46] on div "Creditor * [PERSON_NAME] 4805 N. I 27 Lubbock State [US_STATE] AK AR AZ CA CO C…" at bounding box center [344, 116] width 393 height 167
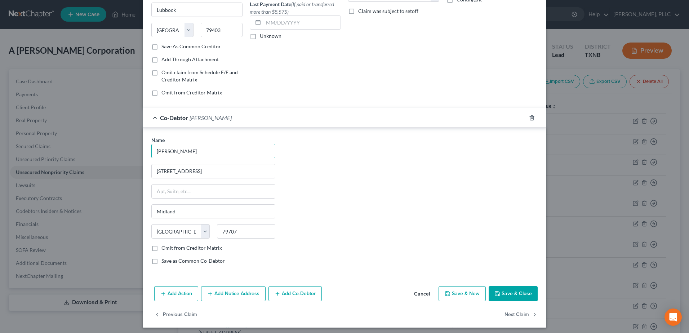
scroll to position [102, 0]
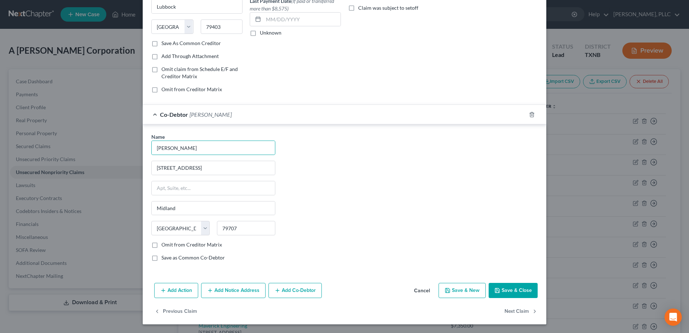
click at [280, 289] on button "Add Co-Debtor" at bounding box center [294, 290] width 53 height 15
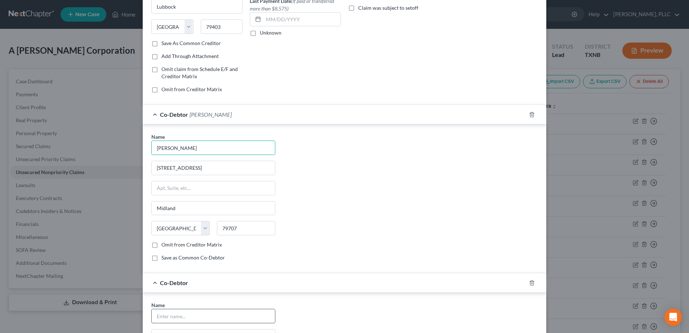
click at [194, 316] on input "text" at bounding box center [213, 316] width 123 height 14
click at [372, 233] on div "Name * [PERSON_NAME] [STREET_ADDRESS] [GEOGRAPHIC_DATA] [US_STATE][GEOGRAPHIC_D…" at bounding box center [344, 200] width 393 height 134
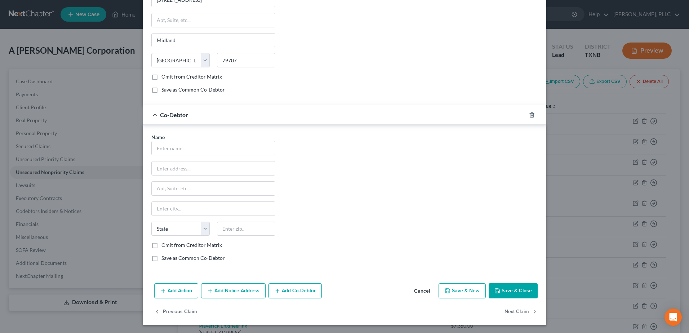
scroll to position [270, 0]
click at [219, 148] on input "text" at bounding box center [213, 148] width 123 height 14
click at [359, 220] on div "Name * [PERSON_NAME] [STREET_ADDRESS] Midland State [US_STATE][GEOGRAPHIC_DATA]…" at bounding box center [344, 200] width 393 height 134
click at [517, 289] on button "Save & Close" at bounding box center [513, 289] width 49 height 15
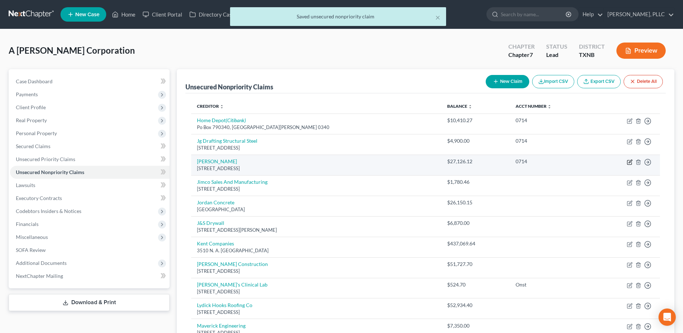
click at [630, 163] on icon "button" at bounding box center [630, 161] width 3 height 3
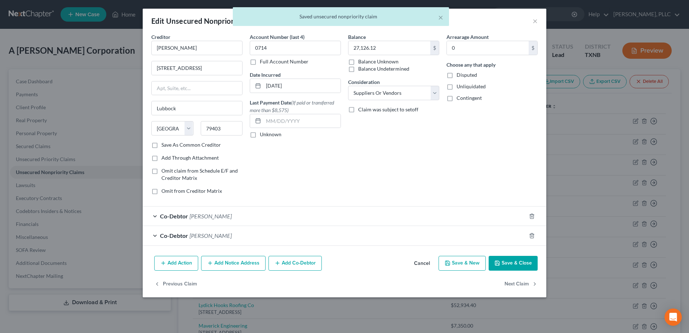
click at [423, 261] on button "Cancel" at bounding box center [421, 264] width 27 height 14
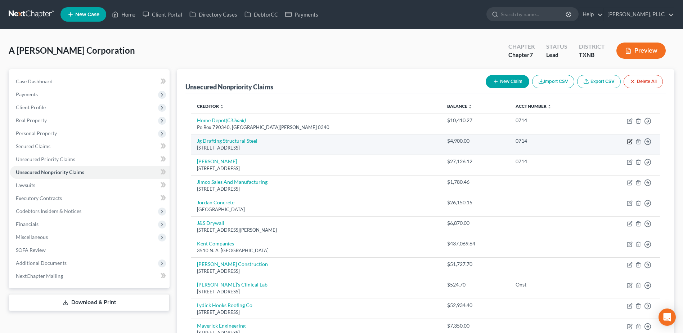
click at [630, 142] on icon "button" at bounding box center [630, 142] width 6 height 6
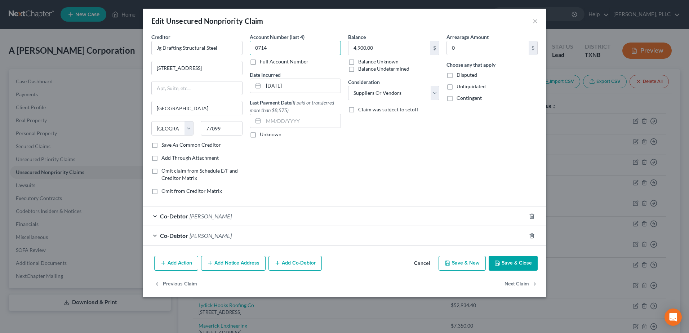
drag, startPoint x: 288, startPoint y: 48, endPoint x: 246, endPoint y: 46, distance: 42.2
click at [246, 46] on div "Creditor * Jg Drafting Structural Steel [STREET_ADDRESS] [US_STATE][GEOGRAPHIC_…" at bounding box center [344, 116] width 393 height 167
click at [519, 257] on button "Save & Close" at bounding box center [513, 263] width 49 height 15
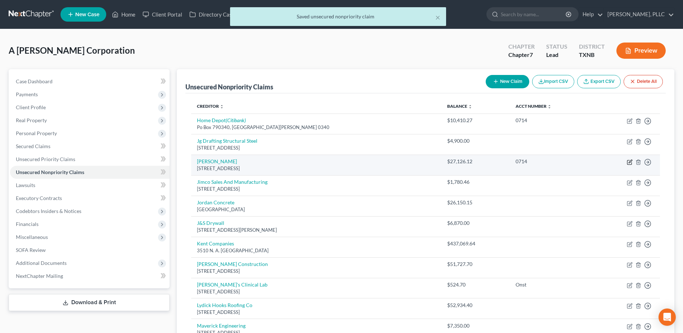
click at [631, 164] on icon "button" at bounding box center [630, 162] width 6 height 6
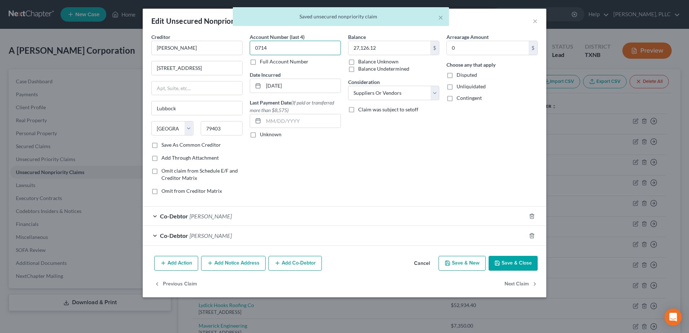
drag, startPoint x: 268, startPoint y: 49, endPoint x: 255, endPoint y: 47, distance: 12.8
click at [249, 50] on div "Account Number (last 4) 0714 Full Account Number Date Incurred [DATE] Last Paym…" at bounding box center [295, 116] width 98 height 167
click at [525, 262] on button "Save & Close" at bounding box center [513, 263] width 49 height 15
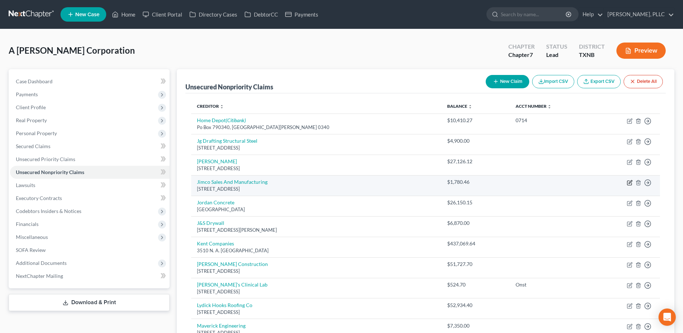
click at [629, 183] on icon "button" at bounding box center [630, 183] width 6 height 6
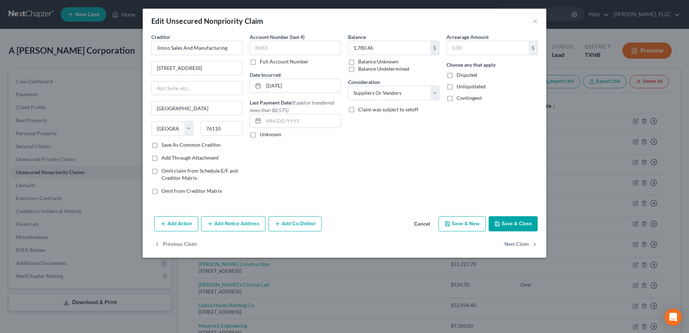
click at [311, 220] on button "Add Co-Debtor" at bounding box center [294, 223] width 53 height 15
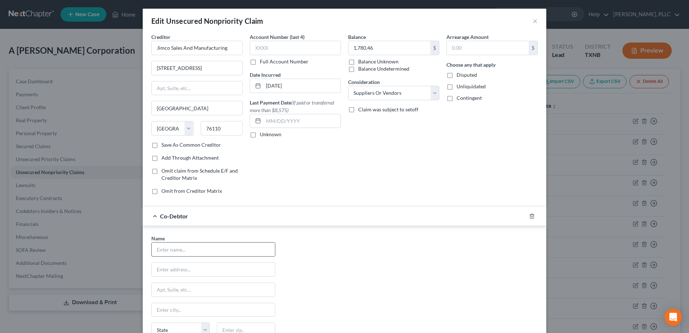
click at [241, 244] on input "text" at bounding box center [213, 249] width 123 height 14
click at [374, 260] on div "Name * [PERSON_NAME] [STREET_ADDRESS] [GEOGRAPHIC_DATA] [US_STATE][GEOGRAPHIC_D…" at bounding box center [344, 302] width 393 height 134
click at [237, 41] on div "Creditor * Jimco Sales And Manufacturing [STREET_ADDRESS] [GEOGRAPHIC_DATA] [US…" at bounding box center [344, 116] width 393 height 167
click at [281, 50] on input "0714" at bounding box center [295, 48] width 91 height 14
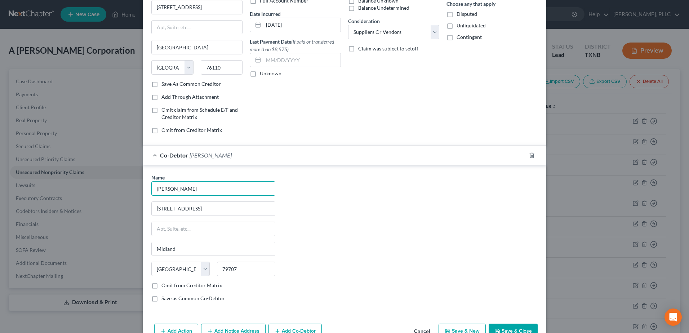
scroll to position [102, 0]
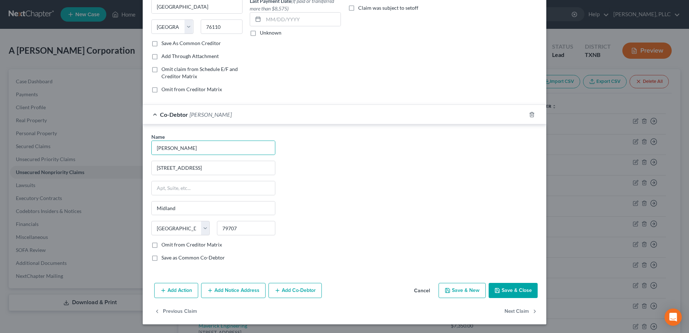
click at [292, 293] on button "Add Co-Debtor" at bounding box center [294, 290] width 53 height 15
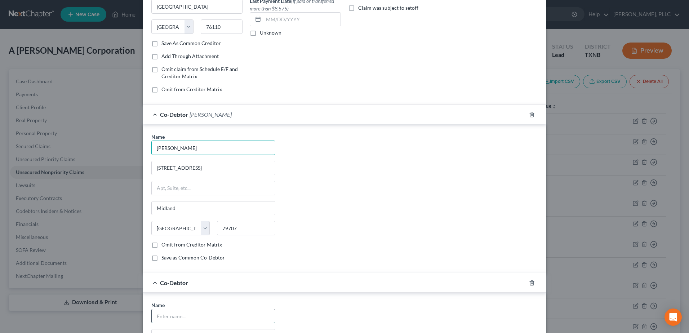
click at [215, 312] on input "text" at bounding box center [213, 316] width 123 height 14
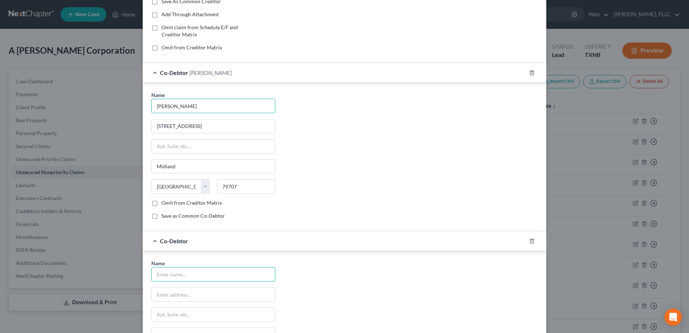
scroll to position [246, 0]
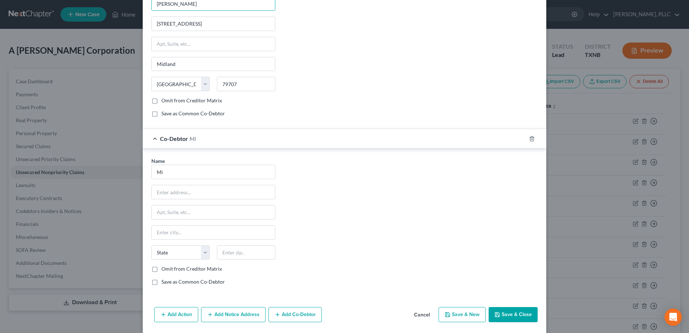
click at [337, 226] on div "Name * Mi State [US_STATE] AK AR AZ CA CO CT DE DC [GEOGRAPHIC_DATA] GA GU HI I…" at bounding box center [344, 224] width 393 height 134
click at [202, 175] on input "Mi" at bounding box center [213, 172] width 123 height 14
click at [346, 227] on div "Name * [PERSON_NAME] [STREET_ADDRESS] Midland State [US_STATE][GEOGRAPHIC_DATA]…" at bounding box center [344, 224] width 393 height 134
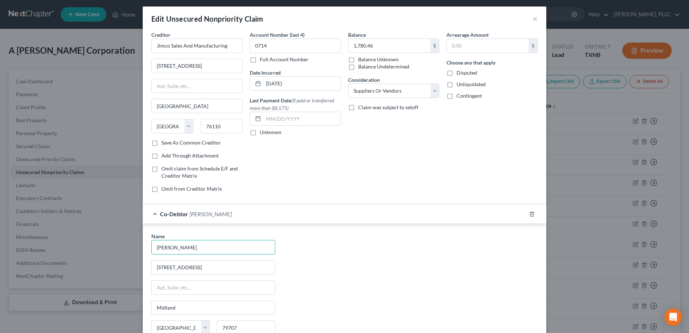
scroll to position [0, 0]
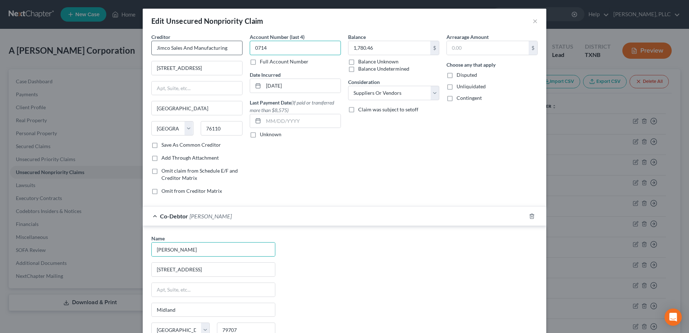
drag, startPoint x: 268, startPoint y: 48, endPoint x: 239, endPoint y: 47, distance: 29.5
click at [239, 47] on div "Creditor * Jimco Sales And Manufacturing [STREET_ADDRESS] [GEOGRAPHIC_DATA] [US…" at bounding box center [344, 116] width 393 height 167
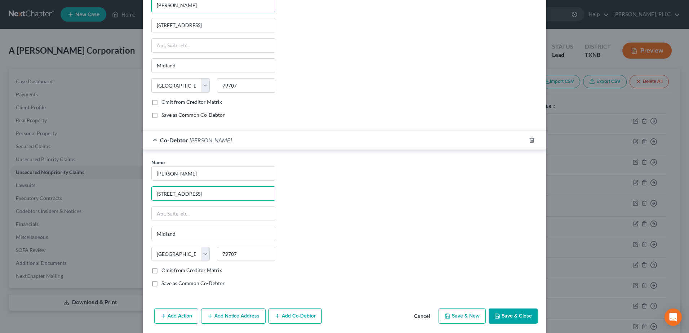
scroll to position [270, 0]
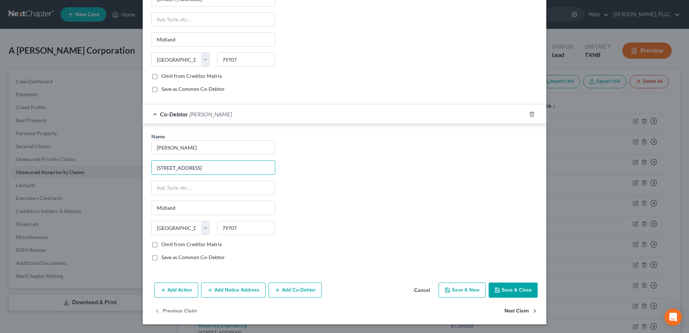
drag, startPoint x: 515, startPoint y: 292, endPoint x: 505, endPoint y: 305, distance: 16.4
click at [515, 291] on button "Save & Close" at bounding box center [513, 289] width 49 height 15
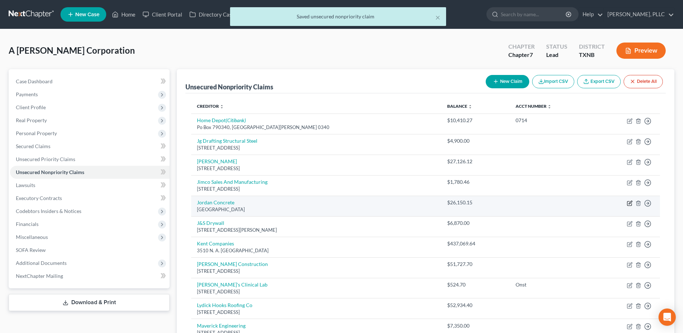
click at [631, 204] on icon "button" at bounding box center [630, 203] width 6 height 6
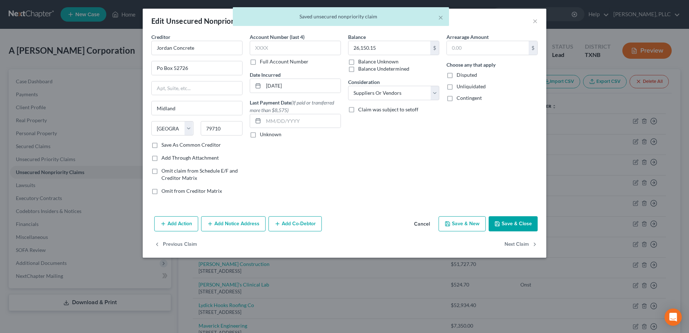
drag, startPoint x: 303, startPoint y: 224, endPoint x: 406, endPoint y: 250, distance: 106.8
click at [303, 224] on button "Add Co-Debtor" at bounding box center [294, 223] width 53 height 15
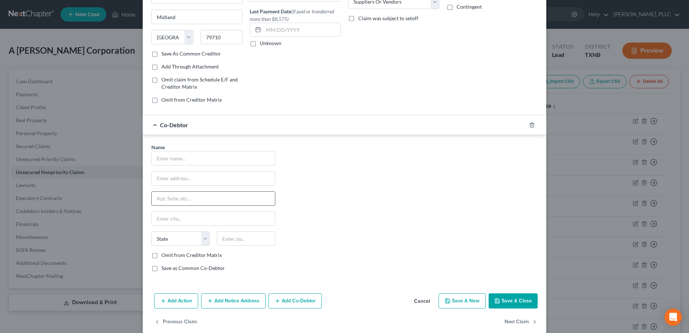
scroll to position [102, 0]
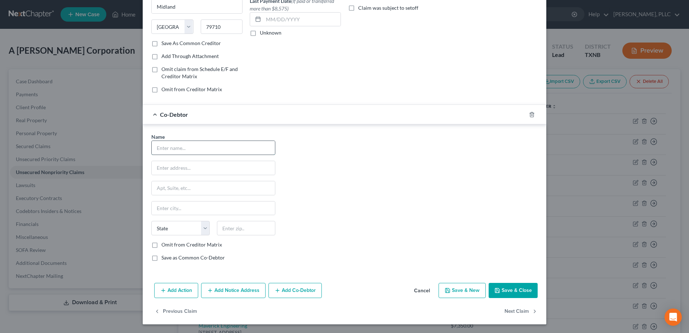
click at [182, 150] on input "text" at bounding box center [213, 148] width 123 height 14
click at [200, 139] on div "Name * [PERSON_NAME]" at bounding box center [213, 144] width 124 height 22
click at [199, 149] on input "[PERSON_NAME]" at bounding box center [213, 148] width 123 height 14
click at [402, 209] on div "Name * [PERSON_NAME] [STREET_ADDRESS] [GEOGRAPHIC_DATA] [US_STATE] AK AR AZ CA …" at bounding box center [344, 200] width 393 height 134
click at [288, 292] on button "Add Co-Debtor" at bounding box center [294, 290] width 53 height 15
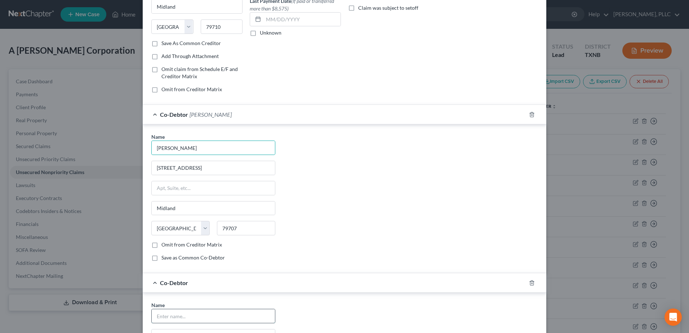
click at [195, 316] on input "text" at bounding box center [213, 316] width 123 height 14
click at [491, 255] on div "Name * [PERSON_NAME] [STREET_ADDRESS] [GEOGRAPHIC_DATA] [US_STATE] AK AR AZ CA …" at bounding box center [344, 200] width 393 height 134
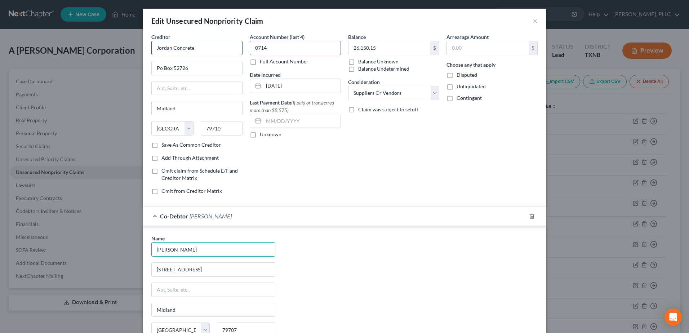
drag, startPoint x: 281, startPoint y: 48, endPoint x: 207, endPoint y: 48, distance: 73.9
click at [207, 48] on div "Creditor * Jordan Concrete Po Box 52726 [GEOGRAPHIC_DATA] [US_STATE] AK AR AZ C…" at bounding box center [344, 116] width 393 height 167
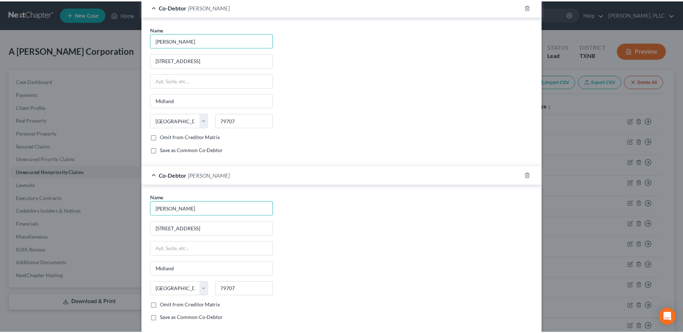
scroll to position [270, 0]
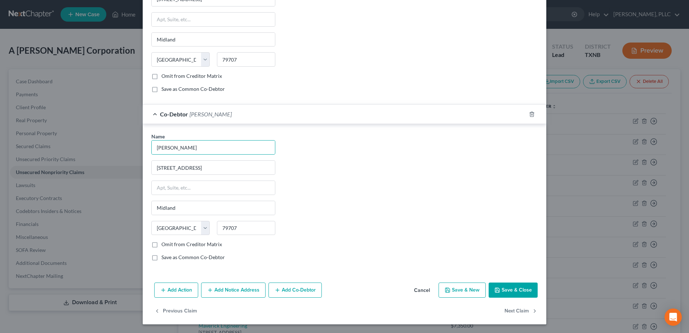
click at [513, 290] on button "Save & Close" at bounding box center [513, 289] width 49 height 15
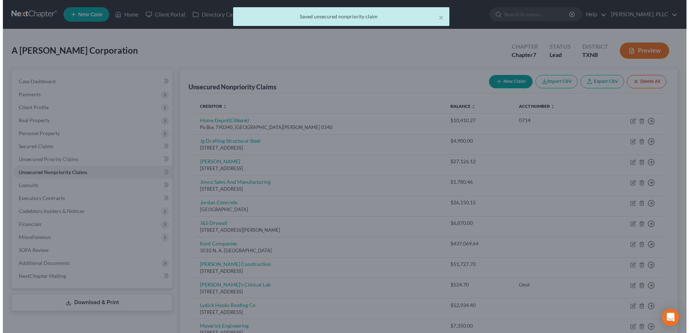
scroll to position [0, 0]
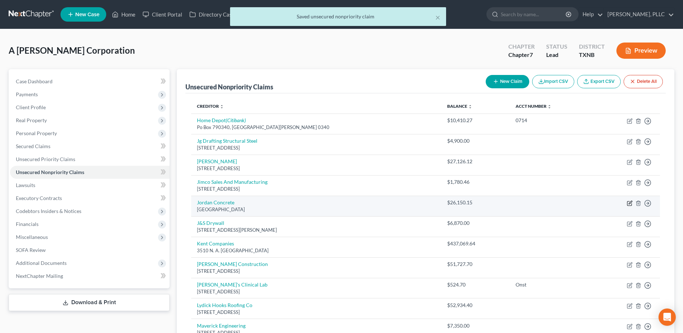
click at [630, 204] on icon "button" at bounding box center [630, 203] width 6 height 6
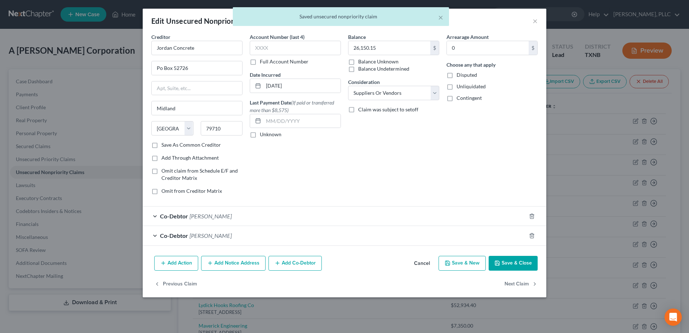
click at [423, 264] on button "Cancel" at bounding box center [421, 264] width 27 height 14
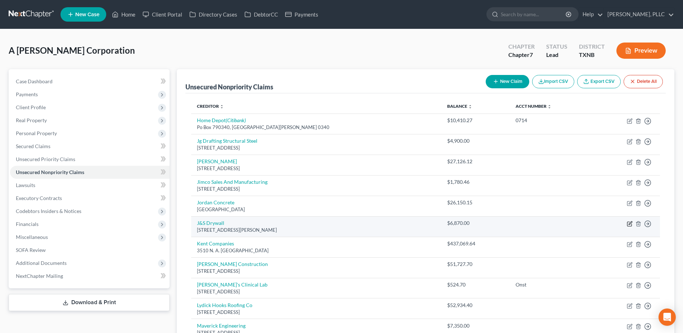
click at [630, 224] on icon "button" at bounding box center [630, 222] width 3 height 3
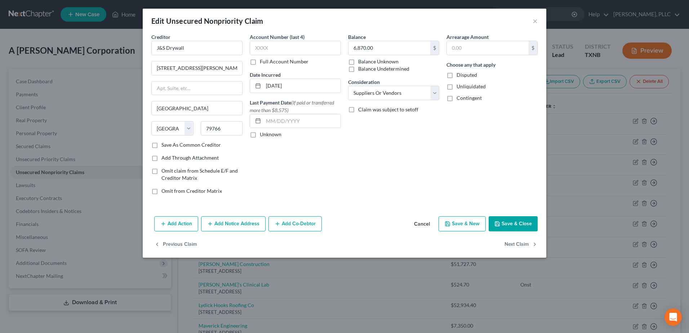
click at [300, 224] on button "Add Co-Debtor" at bounding box center [294, 223] width 53 height 15
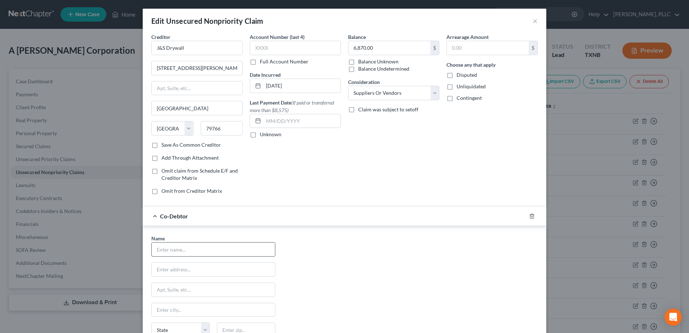
click at [226, 247] on input "text" at bounding box center [213, 249] width 123 height 14
click at [429, 237] on div "Name * [PERSON_NAME] [STREET_ADDRESS] [GEOGRAPHIC_DATA] [US_STATE][GEOGRAPHIC_D…" at bounding box center [344, 302] width 393 height 134
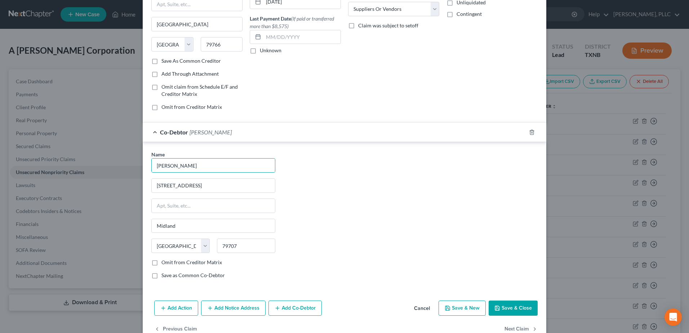
scroll to position [102, 0]
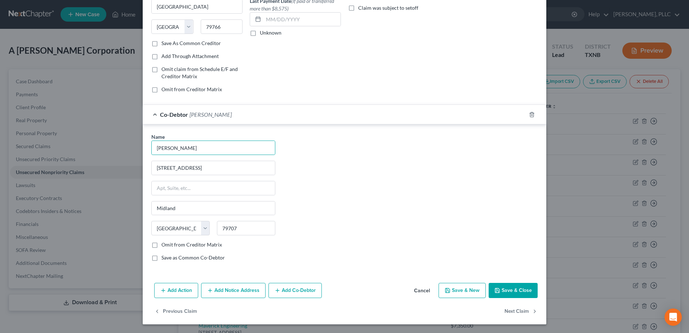
click at [299, 290] on button "Add Co-Debtor" at bounding box center [294, 290] width 53 height 15
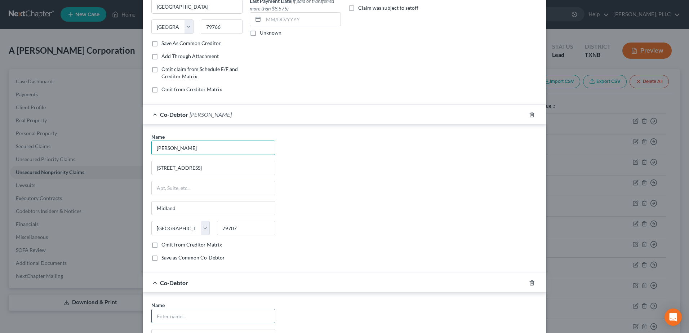
click at [190, 317] on input "text" at bounding box center [213, 316] width 123 height 14
click at [451, 237] on div "Name * [PERSON_NAME] [STREET_ADDRESS] [GEOGRAPHIC_DATA] [US_STATE][GEOGRAPHIC_D…" at bounding box center [344, 200] width 393 height 134
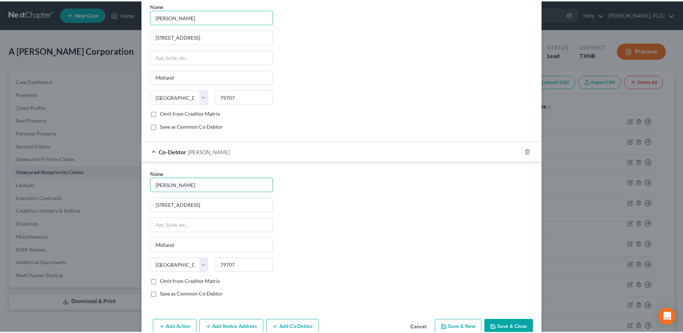
scroll to position [270, 0]
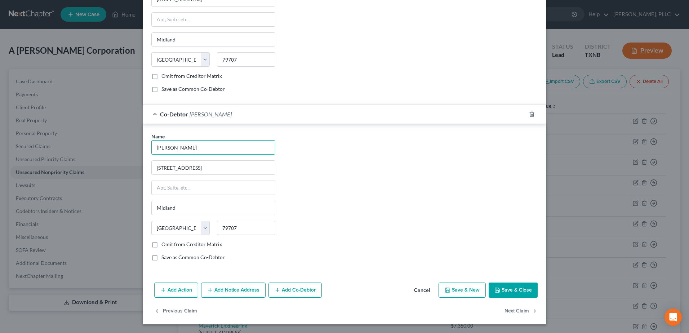
click at [505, 288] on button "Save & Close" at bounding box center [513, 289] width 49 height 15
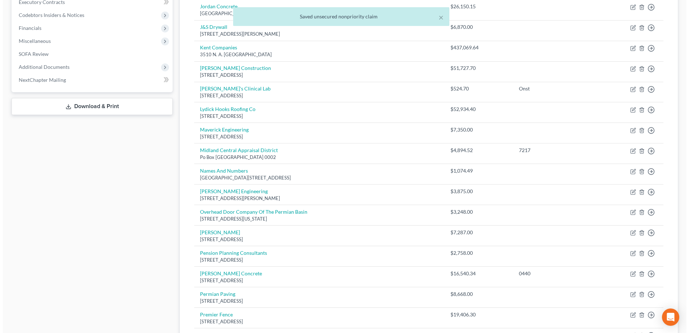
scroll to position [197, 0]
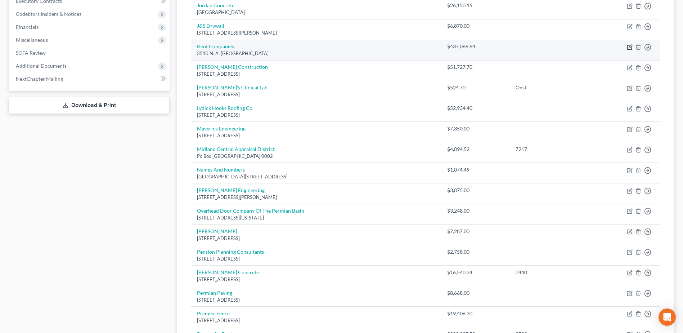
click at [631, 48] on icon "button" at bounding box center [630, 47] width 6 height 6
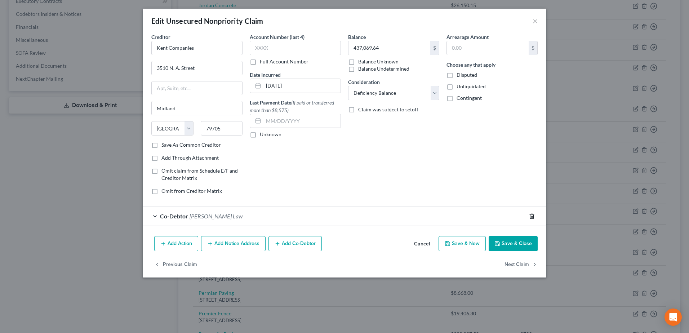
click at [531, 216] on line "button" at bounding box center [531, 216] width 0 height 1
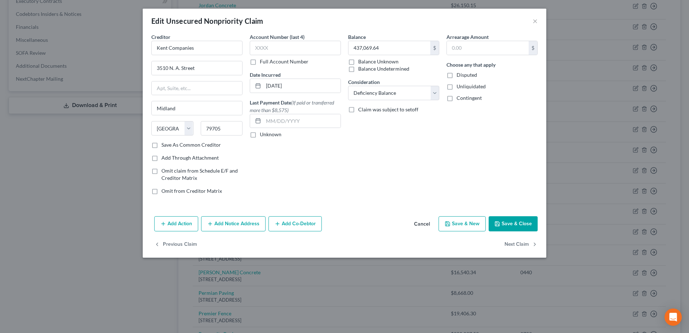
click at [294, 224] on button "Add Co-Debtor" at bounding box center [294, 223] width 53 height 15
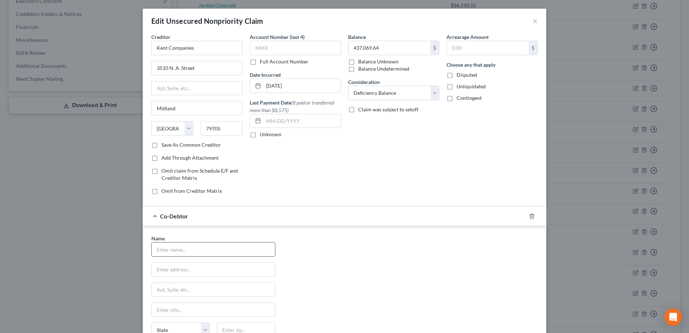
click at [193, 251] on input "text" at bounding box center [213, 249] width 123 height 14
click at [464, 262] on div "Name * [PERSON_NAME] [STREET_ADDRESS] [GEOGRAPHIC_DATA] [US_STATE][GEOGRAPHIC_D…" at bounding box center [344, 302] width 393 height 134
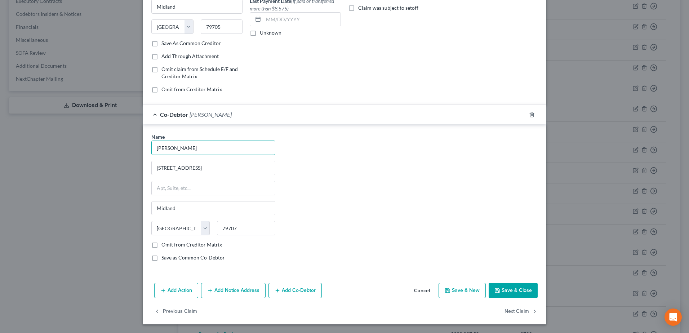
click at [295, 294] on button "Add Co-Debtor" at bounding box center [294, 290] width 53 height 15
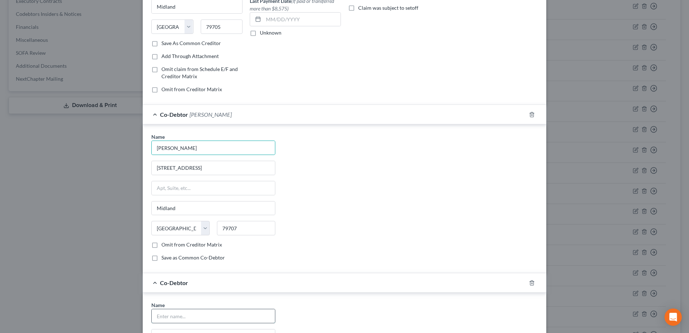
click at [198, 312] on input "text" at bounding box center [213, 316] width 123 height 14
click at [461, 273] on div "Co-Debtor [PERSON_NAME]" at bounding box center [334, 282] width 383 height 19
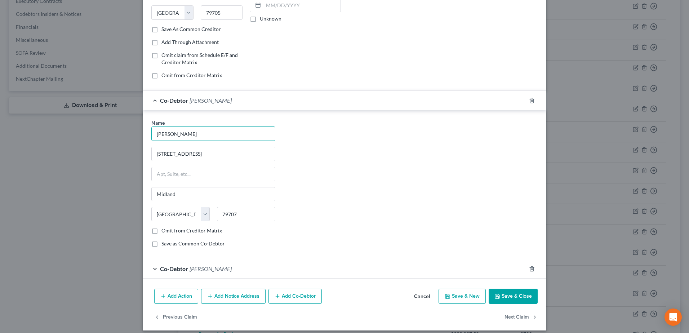
scroll to position [122, 0]
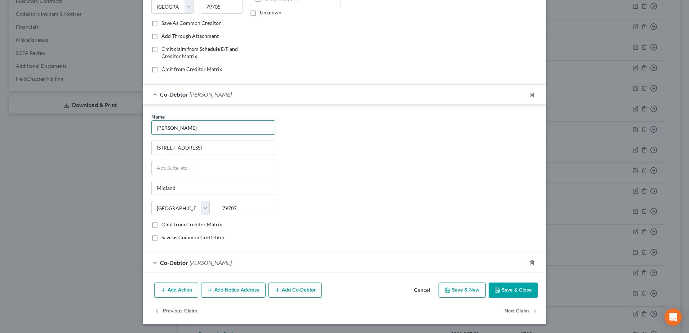
click at [518, 288] on button "Save & Close" at bounding box center [513, 289] width 49 height 15
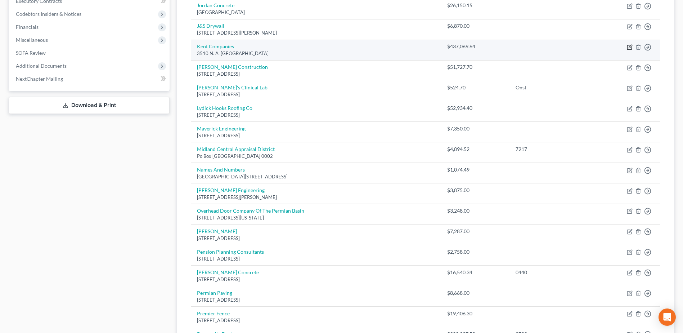
click at [629, 45] on icon "button" at bounding box center [630, 47] width 4 height 4
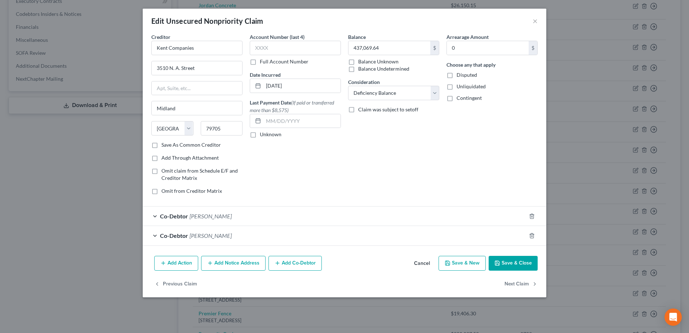
click at [422, 262] on button "Cancel" at bounding box center [421, 264] width 27 height 14
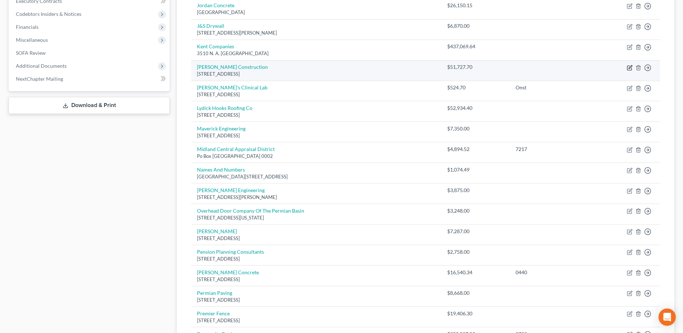
click at [628, 67] on icon "button" at bounding box center [630, 68] width 6 height 6
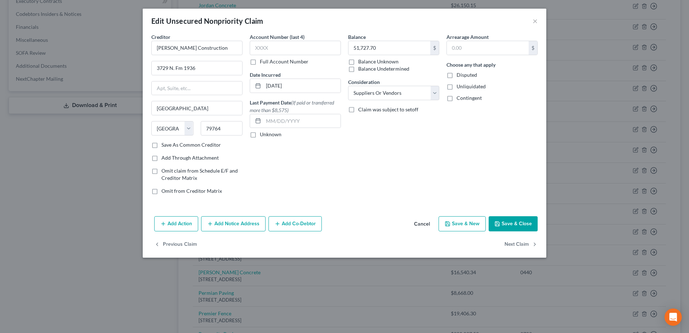
click at [297, 232] on div "Add Action Add Notice Address Add Co-Debtor Cancel Save & New Save & Close" at bounding box center [345, 225] width 404 height 24
click at [299, 221] on button "Add Co-Debtor" at bounding box center [294, 223] width 53 height 15
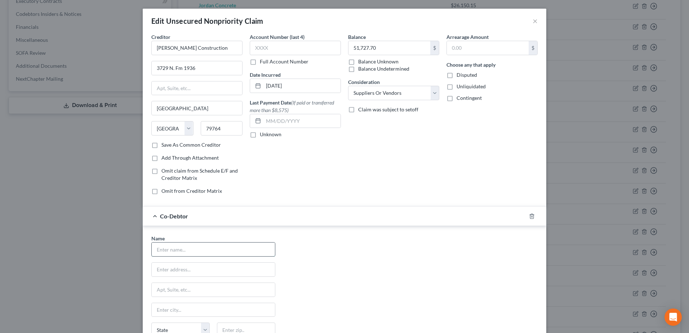
click at [176, 255] on input "text" at bounding box center [213, 249] width 123 height 14
click at [383, 285] on div "Name * [PERSON_NAME] [STREET_ADDRESS] [GEOGRAPHIC_DATA] [US_STATE][GEOGRAPHIC_D…" at bounding box center [344, 302] width 393 height 134
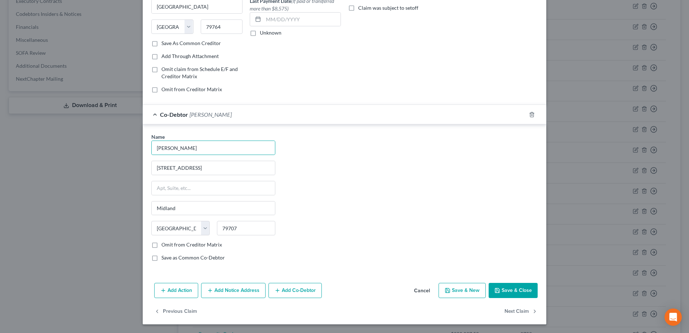
click at [313, 292] on button "Add Co-Debtor" at bounding box center [294, 290] width 53 height 15
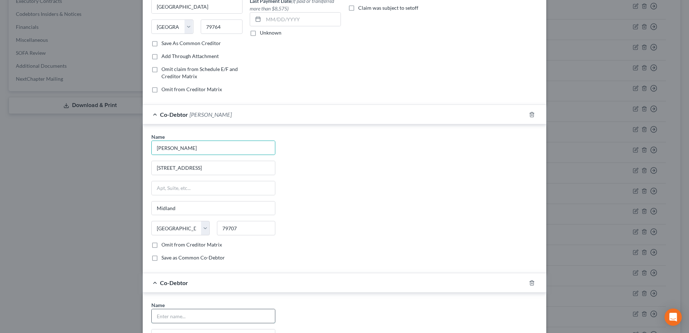
click at [242, 314] on input "text" at bounding box center [213, 316] width 123 height 14
click at [438, 276] on div "Co-Debtor [PERSON_NAME]" at bounding box center [334, 282] width 383 height 19
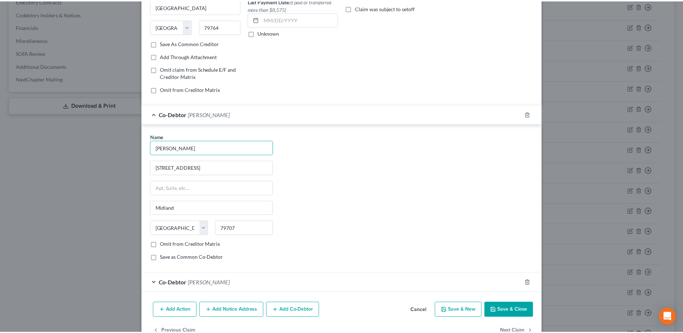
scroll to position [122, 0]
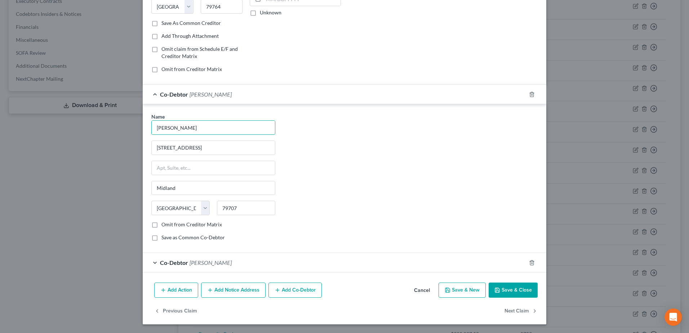
click at [507, 288] on button "Save & Close" at bounding box center [513, 289] width 49 height 15
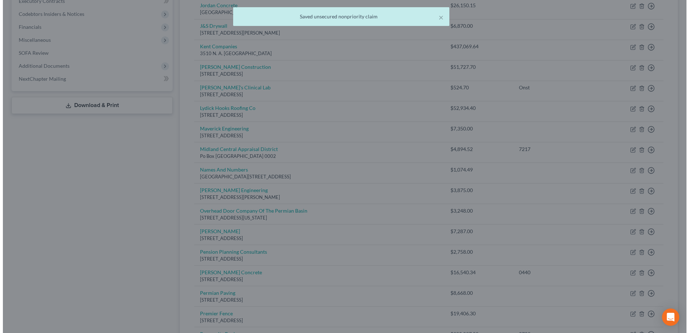
scroll to position [0, 0]
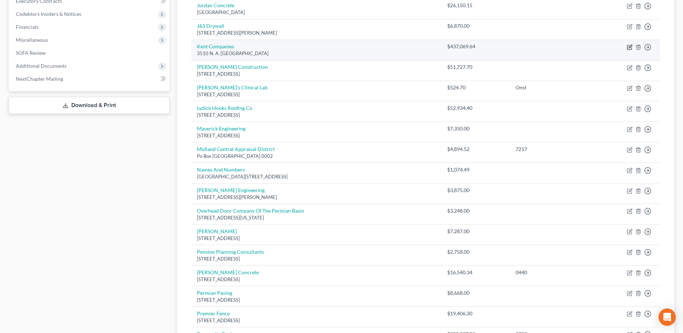
click at [629, 49] on icon "button" at bounding box center [630, 47] width 6 height 6
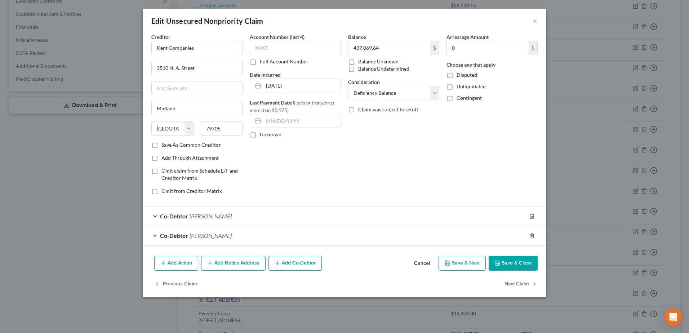
click at [421, 262] on button "Cancel" at bounding box center [421, 264] width 27 height 14
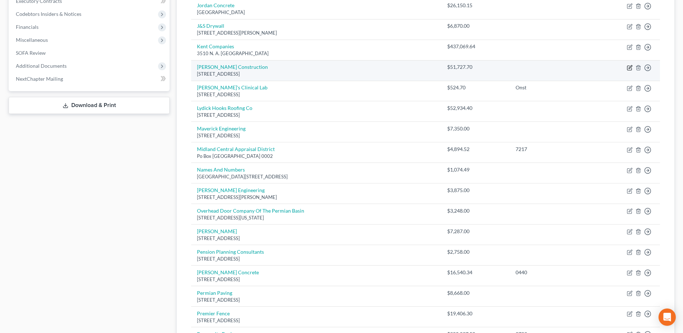
click at [631, 68] on icon "button" at bounding box center [630, 68] width 6 height 6
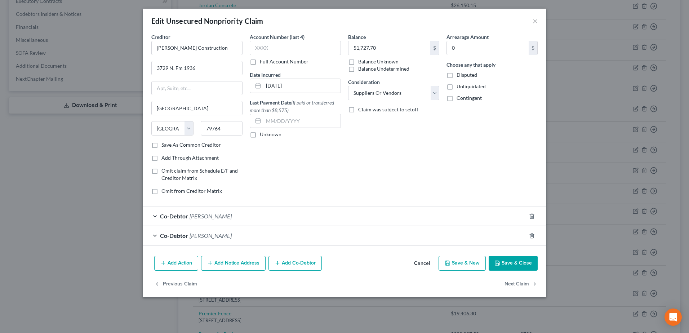
click at [422, 263] on button "Cancel" at bounding box center [421, 264] width 27 height 14
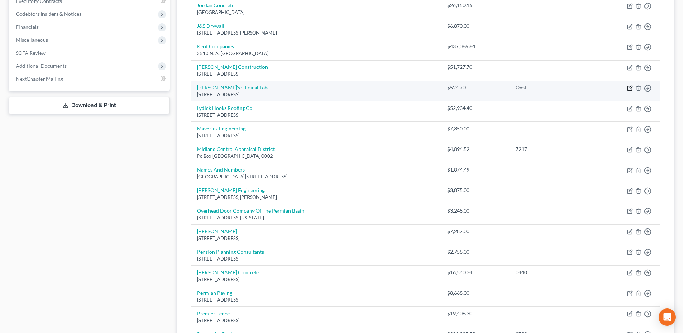
click at [632, 90] on icon "button" at bounding box center [630, 88] width 4 height 4
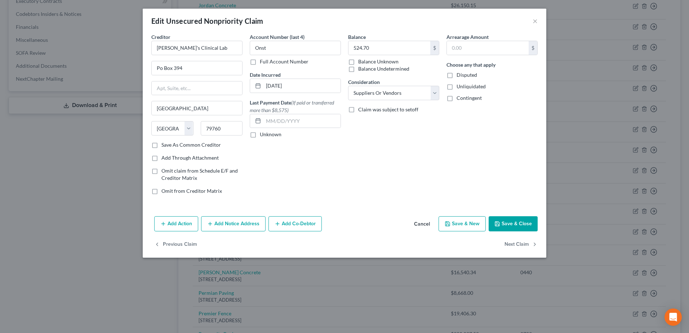
click at [292, 227] on button "Add Co-Debtor" at bounding box center [294, 223] width 53 height 15
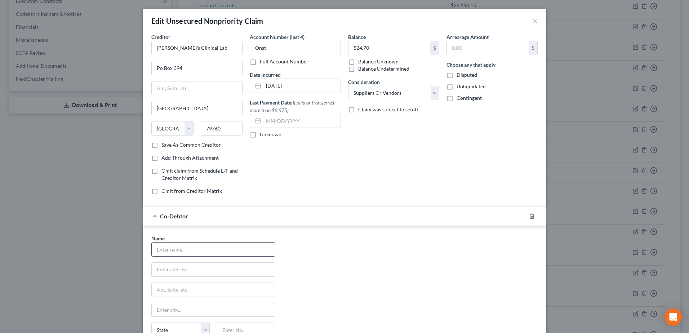
click at [183, 248] on input "text" at bounding box center [213, 249] width 123 height 14
click at [366, 251] on div "Name * [PERSON_NAME] [STREET_ADDRESS] [GEOGRAPHIC_DATA] [US_STATE][GEOGRAPHIC_D…" at bounding box center [344, 302] width 393 height 134
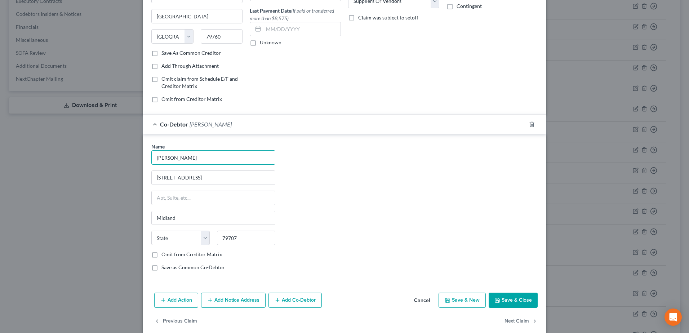
scroll to position [102, 0]
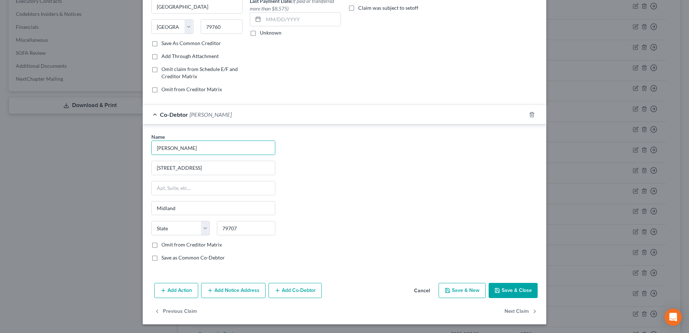
click at [311, 290] on button "Add Co-Debtor" at bounding box center [294, 290] width 53 height 15
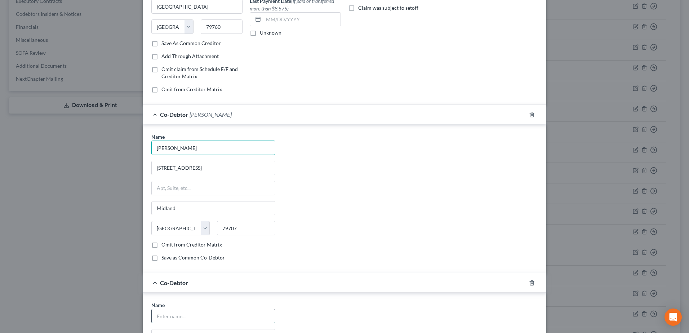
click at [243, 313] on input "text" at bounding box center [213, 316] width 123 height 14
click at [411, 220] on div "Name * [PERSON_NAME] [STREET_ADDRESS] [GEOGRAPHIC_DATA] [US_STATE][GEOGRAPHIC_D…" at bounding box center [344, 200] width 393 height 134
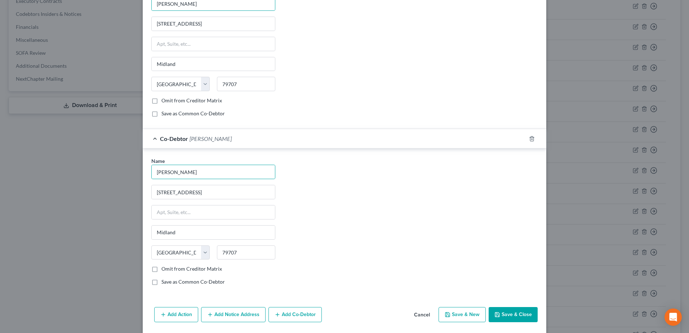
click at [500, 312] on button "Save & Close" at bounding box center [513, 314] width 49 height 15
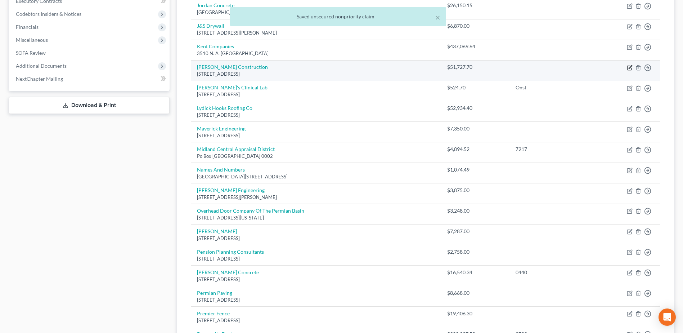
click at [632, 68] on icon "button" at bounding box center [630, 68] width 4 height 4
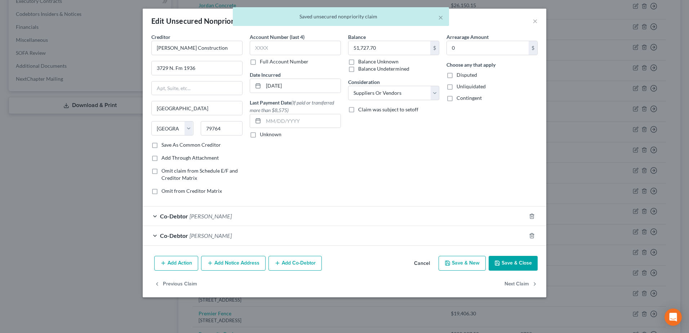
click at [421, 265] on button "Cancel" at bounding box center [421, 264] width 27 height 14
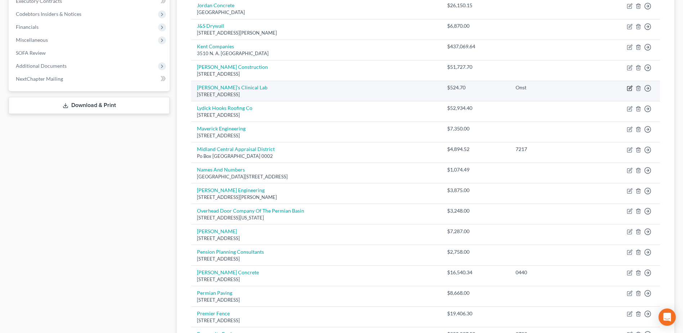
click at [629, 87] on icon "button" at bounding box center [630, 88] width 6 height 6
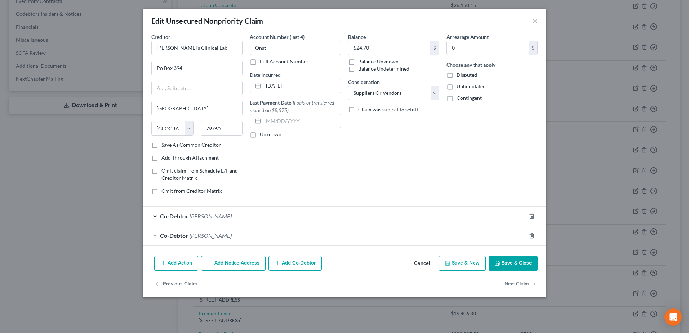
click at [425, 259] on button "Cancel" at bounding box center [421, 264] width 27 height 14
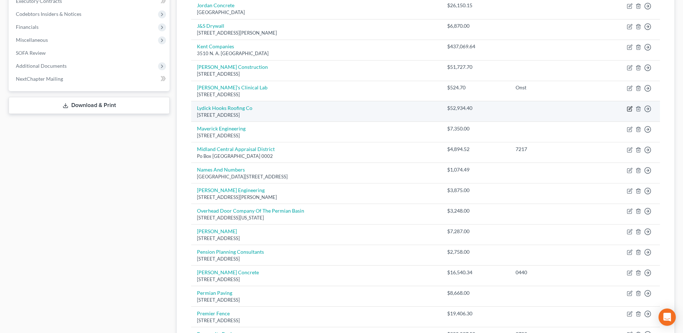
click at [631, 109] on icon "button" at bounding box center [630, 107] width 3 height 3
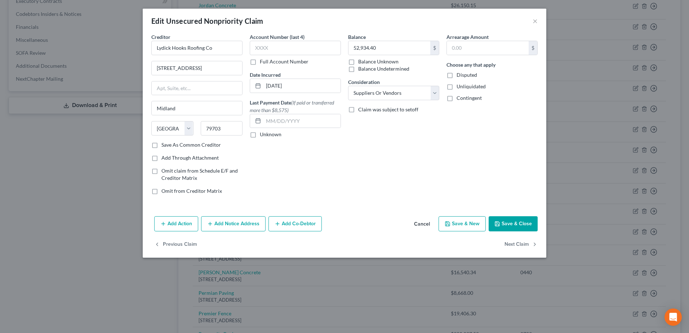
click at [308, 224] on button "Add Co-Debtor" at bounding box center [294, 223] width 53 height 15
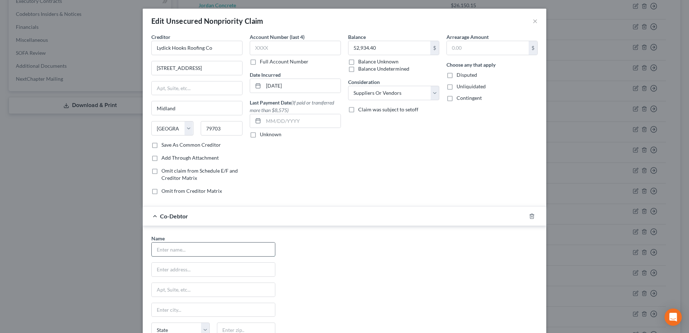
click at [241, 244] on input "text" at bounding box center [213, 249] width 123 height 14
click at [449, 275] on div "Name * [PERSON_NAME] [STREET_ADDRESS] [GEOGRAPHIC_DATA] [US_STATE][GEOGRAPHIC_D…" at bounding box center [344, 302] width 393 height 134
click at [250, 49] on input "Onst" at bounding box center [295, 48] width 91 height 14
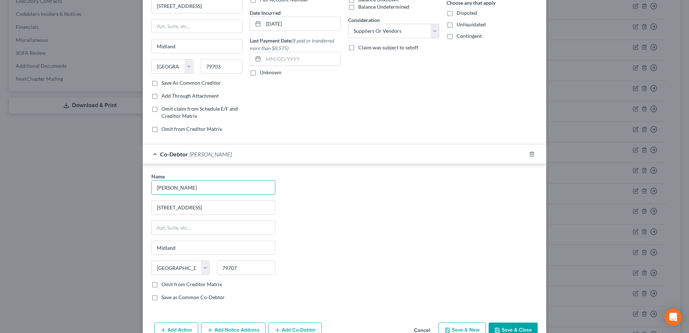
scroll to position [102, 0]
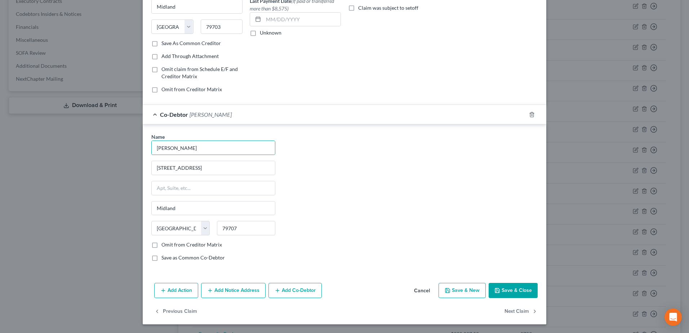
click at [302, 291] on button "Add Co-Debtor" at bounding box center [294, 290] width 53 height 15
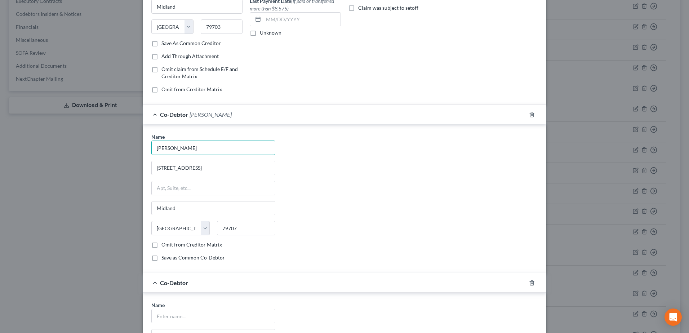
click at [227, 305] on div "Name *" at bounding box center [213, 312] width 124 height 22
drag, startPoint x: 224, startPoint y: 313, endPoint x: 311, endPoint y: 304, distance: 87.3
click at [224, 313] on input "text" at bounding box center [213, 316] width 123 height 14
click at [453, 258] on div "Name * [PERSON_NAME] [STREET_ADDRESS] [GEOGRAPHIC_DATA] [US_STATE][GEOGRAPHIC_D…" at bounding box center [344, 200] width 393 height 134
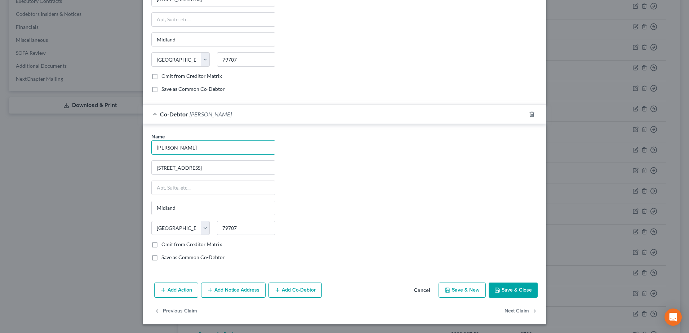
click at [517, 294] on button "Save & Close" at bounding box center [513, 289] width 49 height 15
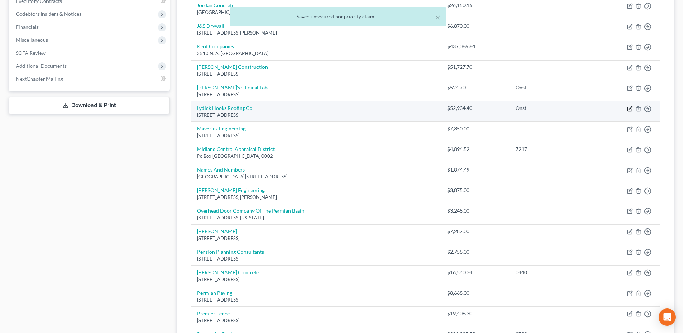
click at [627, 109] on icon "button" at bounding box center [630, 109] width 6 height 6
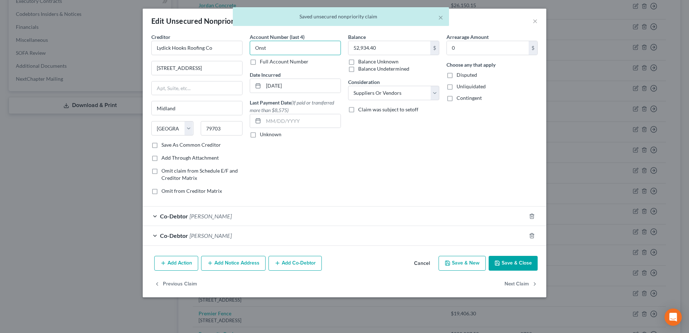
drag, startPoint x: 278, startPoint y: 49, endPoint x: 242, endPoint y: 46, distance: 36.2
click at [245, 48] on div "Creditor * Lydick Hooks Roofing Co [STREET_ADDRESS] State [US_STATE][GEOGRAPHIC…" at bounding box center [344, 116] width 393 height 167
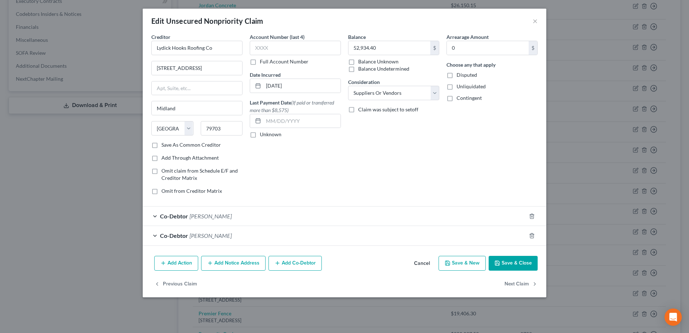
click at [516, 266] on button "Save & Close" at bounding box center [513, 263] width 49 height 15
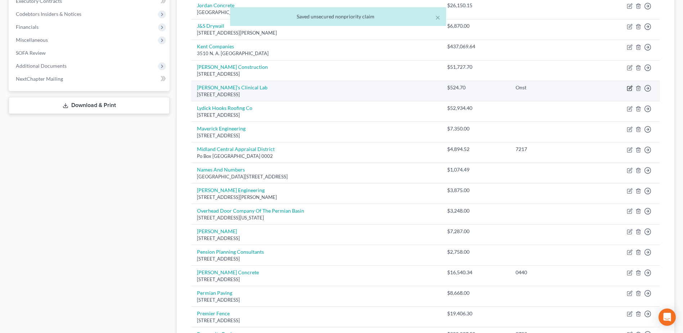
click at [631, 88] on icon "button" at bounding box center [630, 87] width 3 height 3
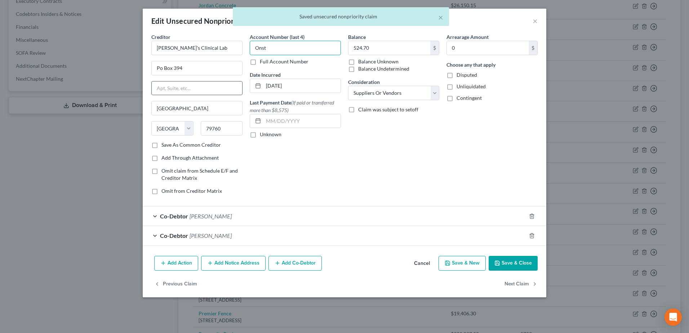
drag, startPoint x: 287, startPoint y: 48, endPoint x: 240, endPoint y: 81, distance: 57.2
click at [246, 49] on div "Account Number (last 4) Onst Full Account Number Date Incurred [DATE] Last Paym…" at bounding box center [295, 116] width 98 height 167
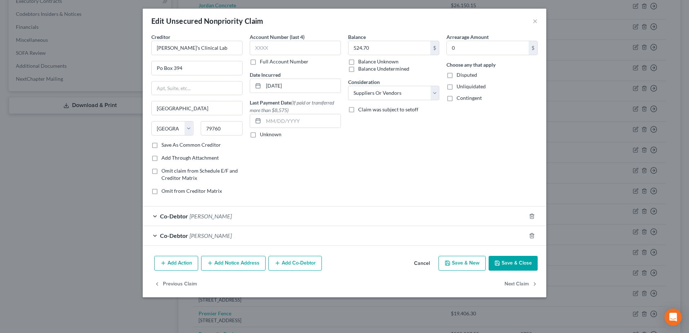
click at [512, 259] on button "Save & Close" at bounding box center [513, 263] width 49 height 15
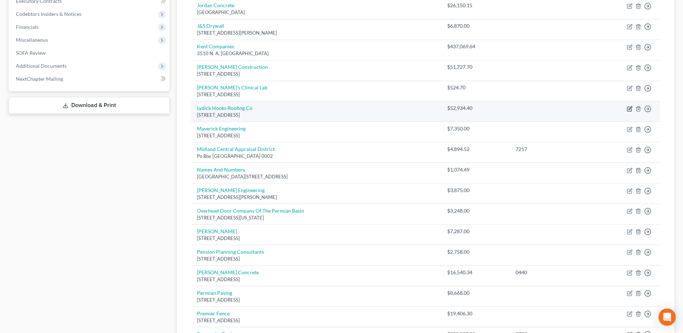
click at [628, 110] on icon "button" at bounding box center [630, 109] width 6 height 6
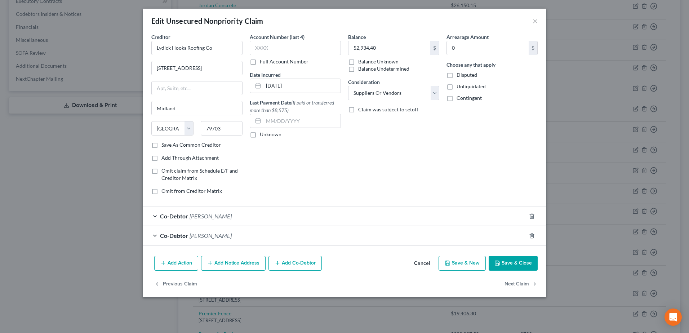
click at [424, 267] on button "Cancel" at bounding box center [421, 264] width 27 height 14
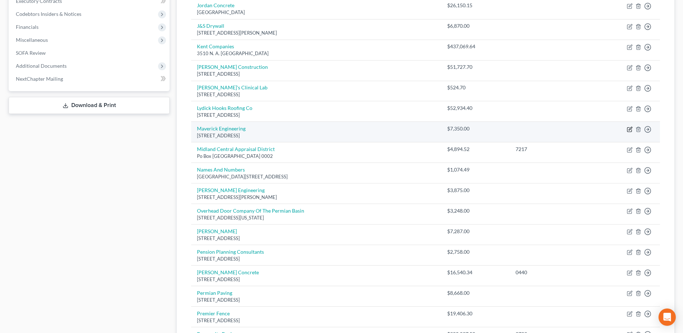
click at [629, 130] on icon "button" at bounding box center [630, 129] width 6 height 6
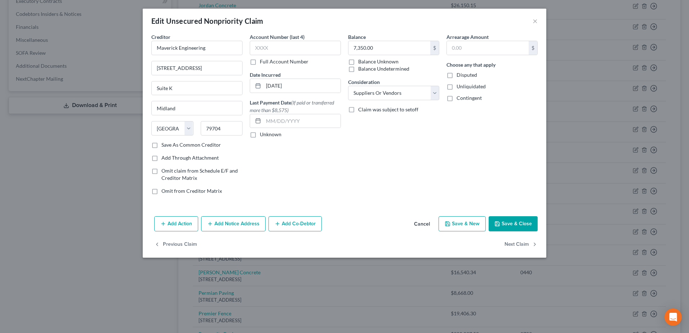
click at [295, 220] on button "Add Co-Debtor" at bounding box center [294, 223] width 53 height 15
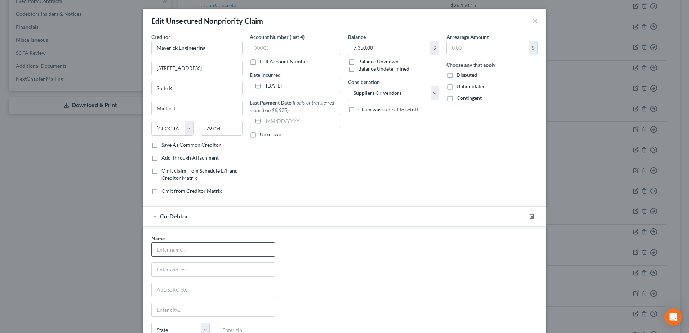
click at [199, 242] on input "text" at bounding box center [213, 249] width 123 height 14
click at [382, 267] on div "Name * [PERSON_NAME] [STREET_ADDRESS] [GEOGRAPHIC_DATA] [US_STATE][GEOGRAPHIC_D…" at bounding box center [344, 302] width 393 height 134
drag, startPoint x: 284, startPoint y: 50, endPoint x: 247, endPoint y: 49, distance: 37.1
click at [250, 49] on input "Onst" at bounding box center [295, 48] width 91 height 14
drag, startPoint x: 268, startPoint y: 48, endPoint x: 245, endPoint y: 48, distance: 23.1
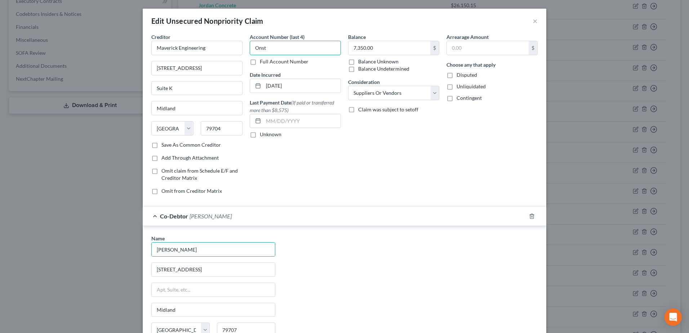
click at [246, 49] on div "Account Number (last 4) Onst Full Account Number Date Incurred [DATE] Last Paym…" at bounding box center [295, 116] width 98 height 167
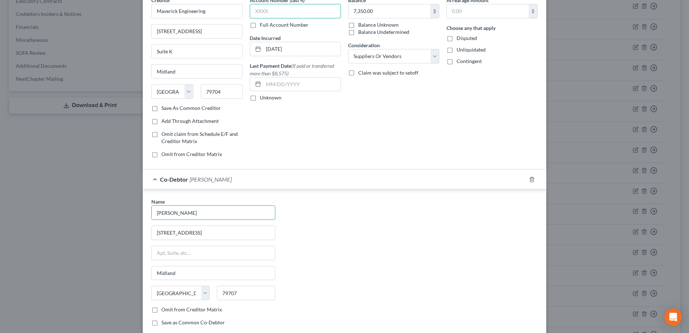
scroll to position [102, 0]
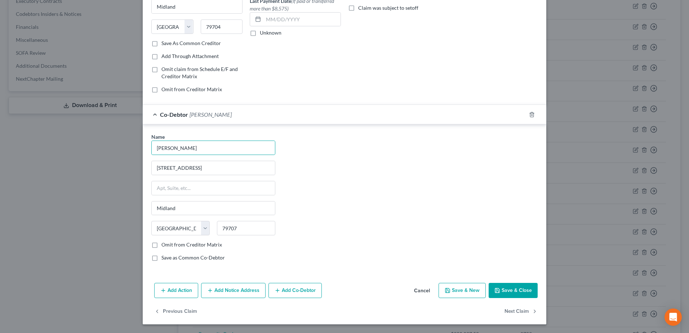
click at [299, 292] on button "Add Co-Debtor" at bounding box center [294, 290] width 53 height 15
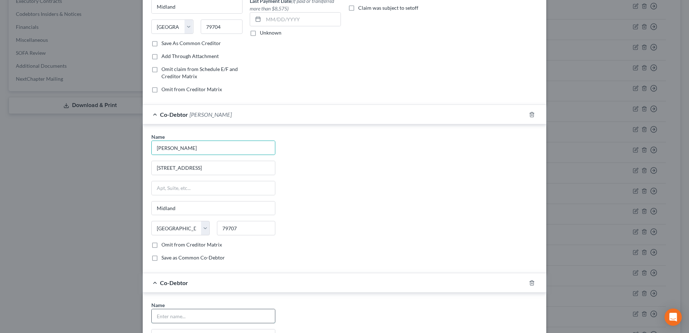
click at [191, 316] on input "text" at bounding box center [213, 316] width 123 height 14
click at [335, 227] on div "Name * [PERSON_NAME] [STREET_ADDRESS] [GEOGRAPHIC_DATA] [US_STATE][GEOGRAPHIC_D…" at bounding box center [344, 200] width 393 height 134
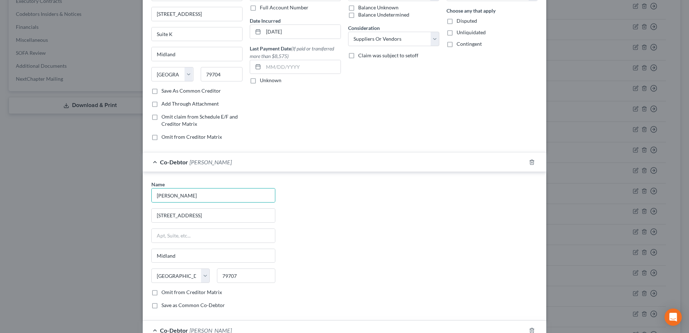
scroll to position [0, 0]
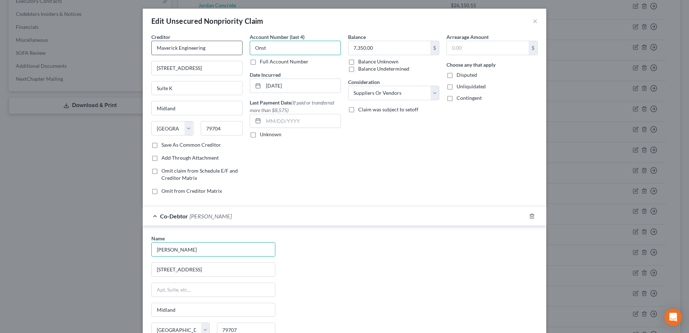
drag, startPoint x: 280, startPoint y: 45, endPoint x: 239, endPoint y: 48, distance: 41.6
click at [240, 48] on div "Creditor * Maverick Engineering 1909 [GEOGRAPHIC_DATA] K [GEOGRAPHIC_DATA] [US_…" at bounding box center [344, 116] width 393 height 167
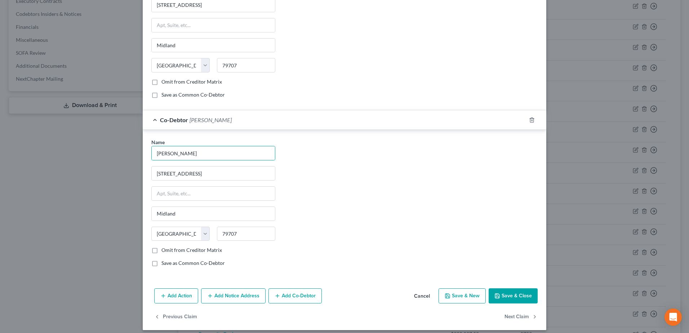
scroll to position [270, 0]
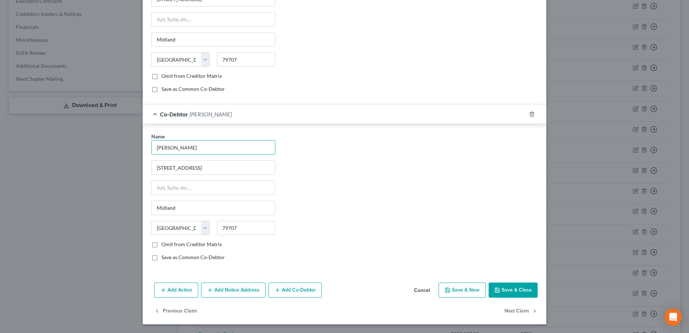
click at [512, 292] on button "Save & Close" at bounding box center [513, 289] width 49 height 15
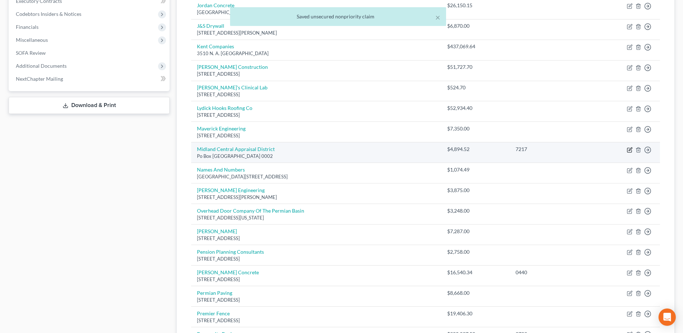
click at [631, 151] on icon "button" at bounding box center [630, 150] width 6 height 6
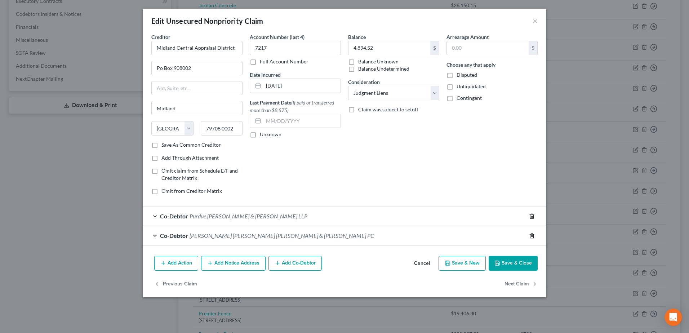
click at [531, 217] on icon "button" at bounding box center [532, 216] width 6 height 6
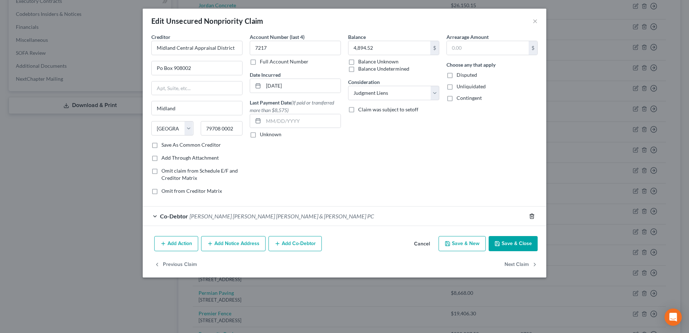
click at [531, 217] on icon "button" at bounding box center [532, 216] width 6 height 6
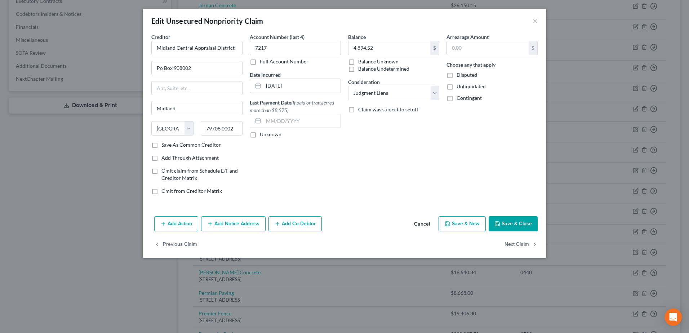
click at [298, 220] on button "Add Co-Debtor" at bounding box center [294, 223] width 53 height 15
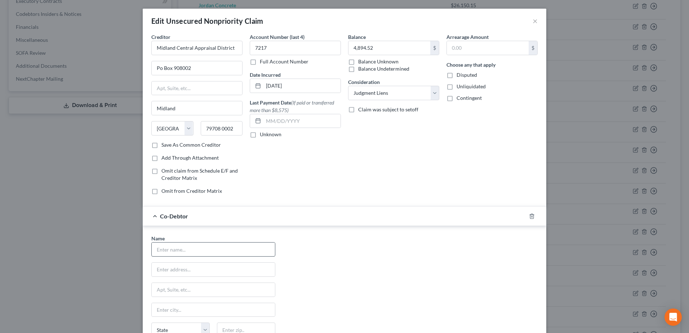
click at [223, 257] on div "Name * State [US_STATE] AK AR AZ CA CO CT DE DC [GEOGRAPHIC_DATA] GA GU HI ID I…" at bounding box center [213, 302] width 131 height 134
click at [222, 252] on input "text" at bounding box center [213, 249] width 123 height 14
drag, startPoint x: 161, startPoint y: 88, endPoint x: 148, endPoint y: 87, distance: 13.0
click at [148, 87] on div "Creditor * Midland Central Appraisal District Po Box [GEOGRAPHIC_DATA] [US_STAT…" at bounding box center [197, 116] width 98 height 167
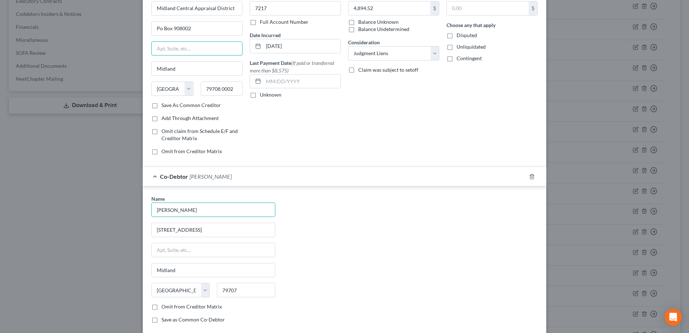
scroll to position [102, 0]
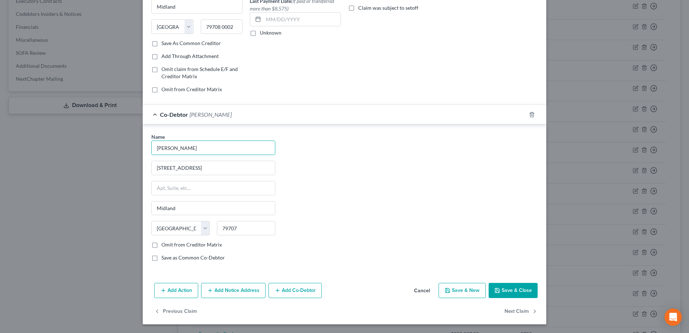
click at [291, 288] on button "Add Co-Debtor" at bounding box center [294, 290] width 53 height 15
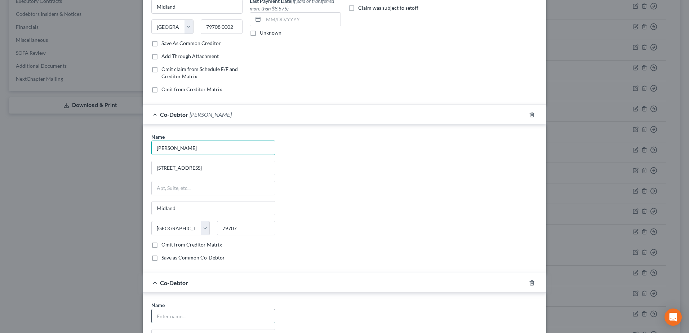
click at [201, 319] on input "text" at bounding box center [213, 316] width 123 height 14
click at [416, 227] on div "Name * [PERSON_NAME] [STREET_ADDRESS] [GEOGRAPHIC_DATA] [US_STATE][GEOGRAPHIC_D…" at bounding box center [344, 200] width 393 height 134
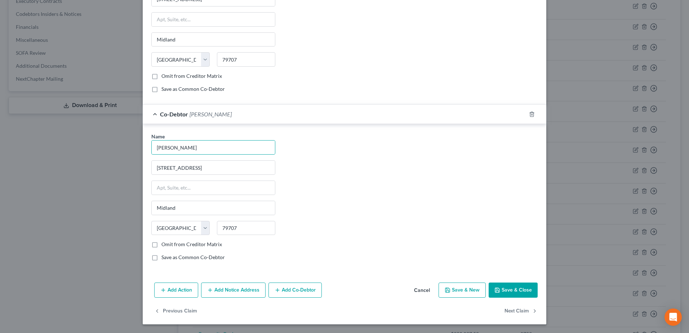
click at [495, 289] on icon "button" at bounding box center [497, 290] width 4 height 4
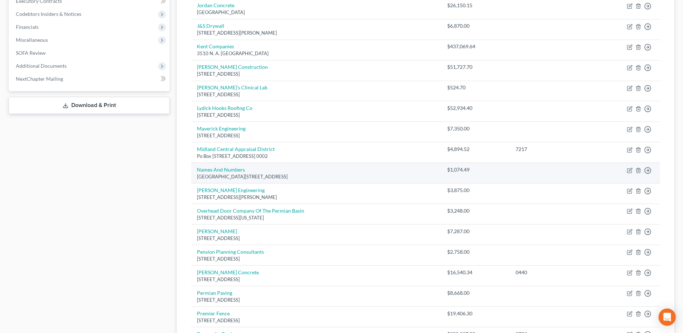
click at [633, 171] on td "Move to D Move to E Move to G Move to Notice Only" at bounding box center [626, 173] width 67 height 21
click at [629, 171] on icon "button" at bounding box center [630, 169] width 3 height 3
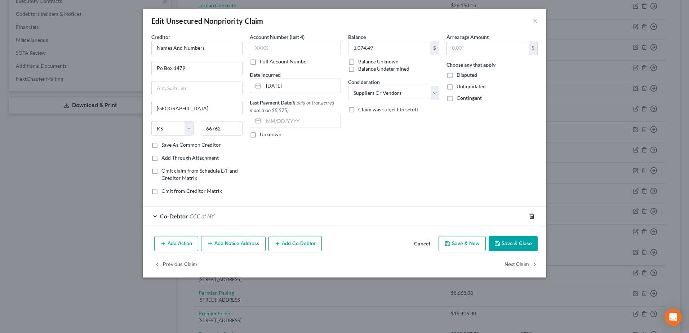
click at [530, 216] on icon "button" at bounding box center [531, 216] width 3 height 5
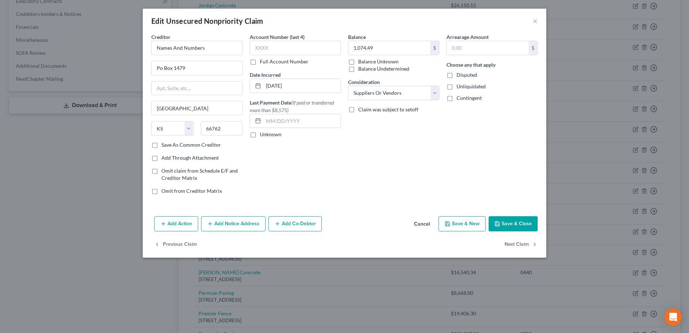
click at [300, 227] on button "Add Co-Debtor" at bounding box center [294, 223] width 53 height 15
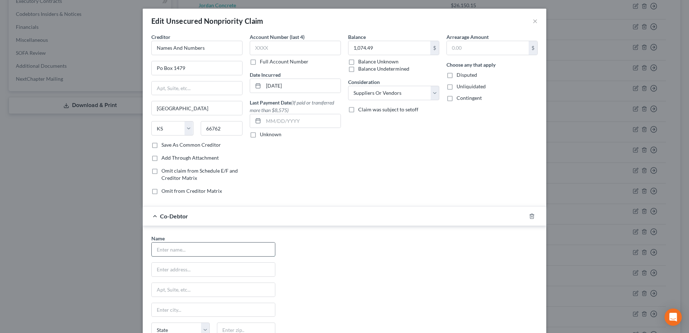
click at [205, 252] on input "text" at bounding box center [213, 249] width 123 height 14
drag, startPoint x: 261, startPoint y: 47, endPoint x: 243, endPoint y: 47, distance: 18.0
click at [242, 47] on div "Creditor * Names And Numbers Po Box 1479 Suite K [GEOGRAPHIC_DATA] [US_STATE] A…" at bounding box center [344, 116] width 393 height 167
drag, startPoint x: 204, startPoint y: 89, endPoint x: 136, endPoint y: 90, distance: 68.1
click at [136, 90] on div "Edit Unsecured Nonpriority Claim × Creditor * Names And Numbers Po Box 1479 Sui…" at bounding box center [344, 166] width 689 height 333
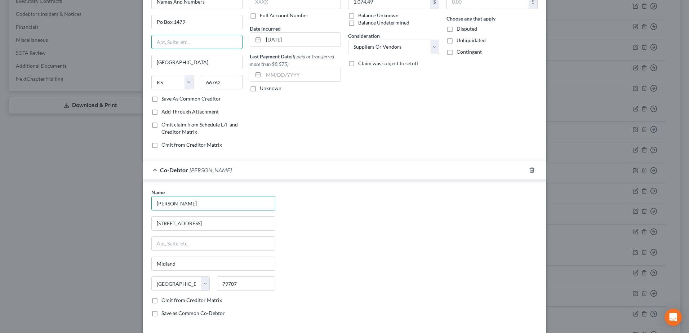
scroll to position [102, 0]
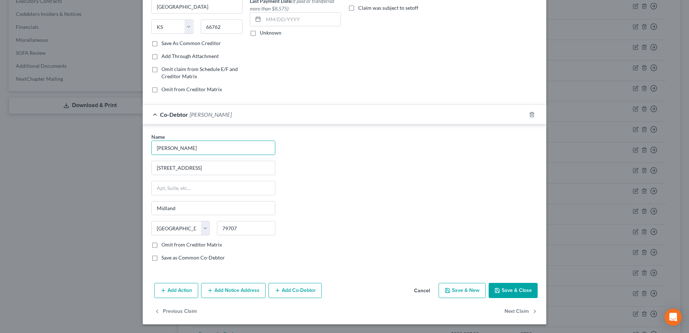
click at [303, 291] on button "Add Co-Debtor" at bounding box center [294, 290] width 53 height 15
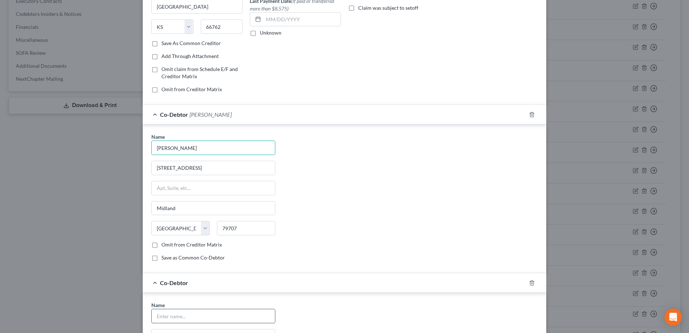
click at [203, 313] on input "text" at bounding box center [213, 316] width 123 height 14
click at [375, 227] on div "Name * [PERSON_NAME] [STREET_ADDRESS] [GEOGRAPHIC_DATA] [US_STATE][GEOGRAPHIC_D…" at bounding box center [344, 200] width 393 height 134
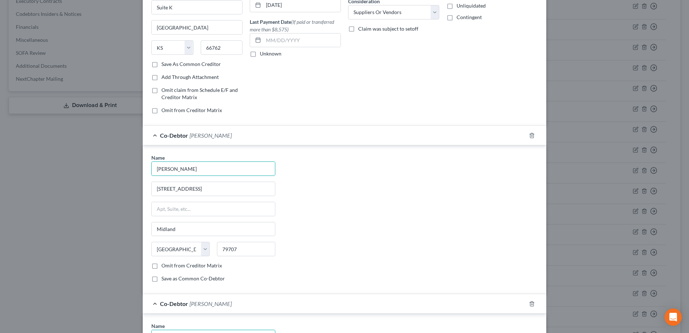
scroll to position [0, 0]
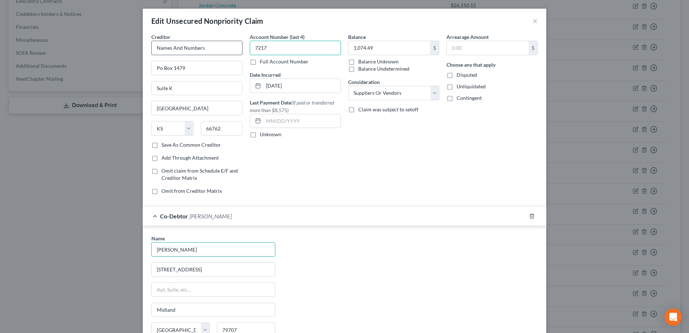
drag, startPoint x: 281, startPoint y: 47, endPoint x: 236, endPoint y: 48, distance: 44.7
click at [237, 49] on div "Creditor * Names And Numbers Po Box 1479 Suite K [GEOGRAPHIC_DATA] [US_STATE] A…" at bounding box center [344, 116] width 393 height 167
drag, startPoint x: 219, startPoint y: 91, endPoint x: 108, endPoint y: 80, distance: 111.5
click at [113, 84] on div "Edit Unsecured Nonpriority Claim × Creditor * Names And Numbers Po Box 1479 Sui…" at bounding box center [344, 166] width 689 height 333
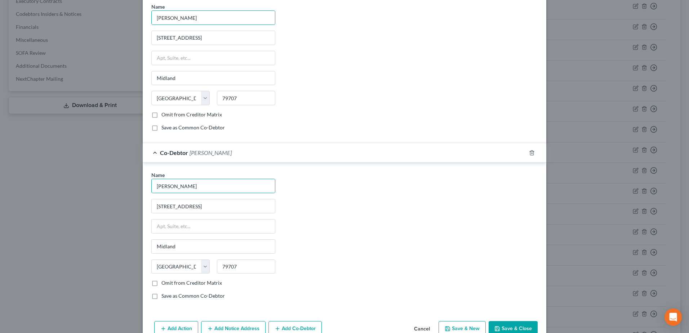
scroll to position [270, 0]
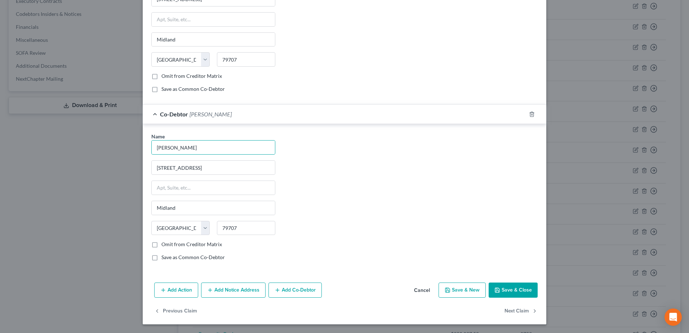
click at [514, 289] on button "Save & Close" at bounding box center [513, 289] width 49 height 15
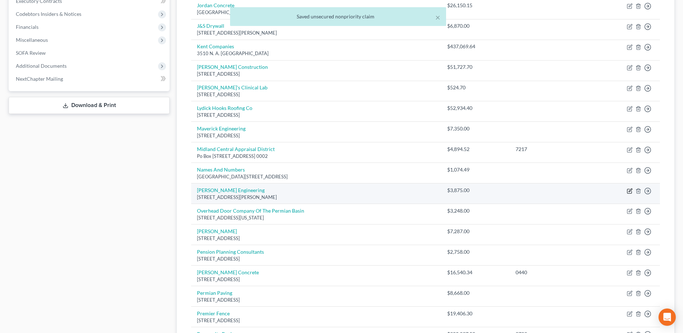
click at [631, 192] on icon "button" at bounding box center [630, 191] width 6 height 6
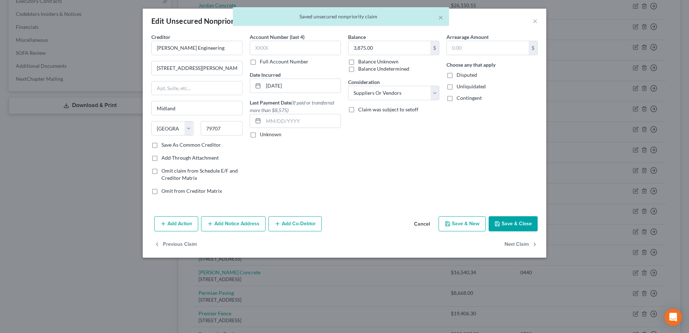
click at [302, 223] on button "Add Co-Debtor" at bounding box center [294, 223] width 53 height 15
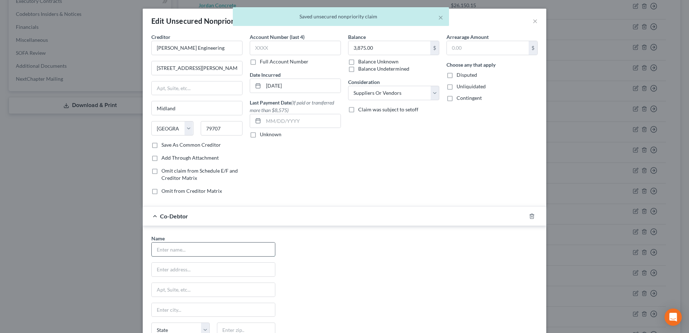
click at [224, 251] on input "text" at bounding box center [213, 249] width 123 height 14
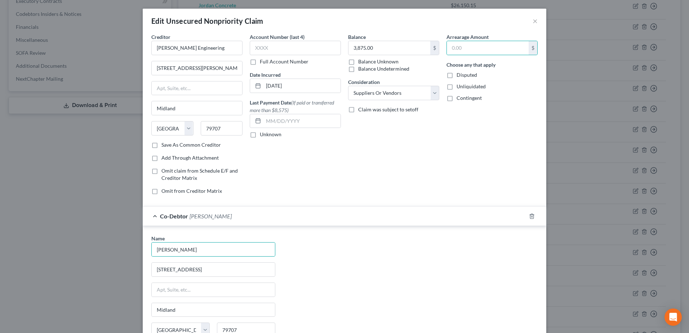
click at [365, 245] on div "Name * [PERSON_NAME] [STREET_ADDRESS] [GEOGRAPHIC_DATA] [US_STATE][GEOGRAPHIC_D…" at bounding box center [344, 302] width 393 height 134
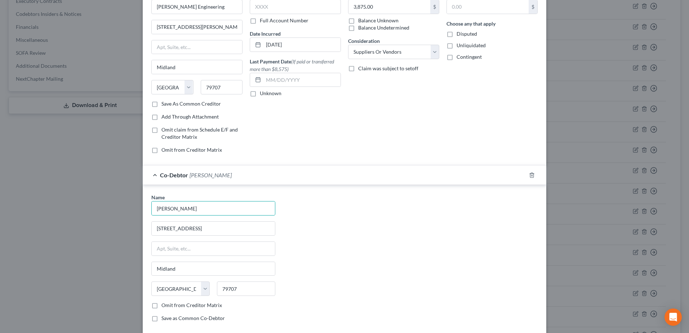
scroll to position [102, 0]
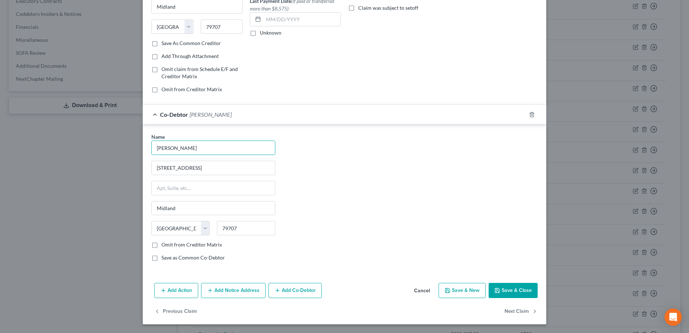
click at [313, 292] on button "Add Co-Debtor" at bounding box center [294, 290] width 53 height 15
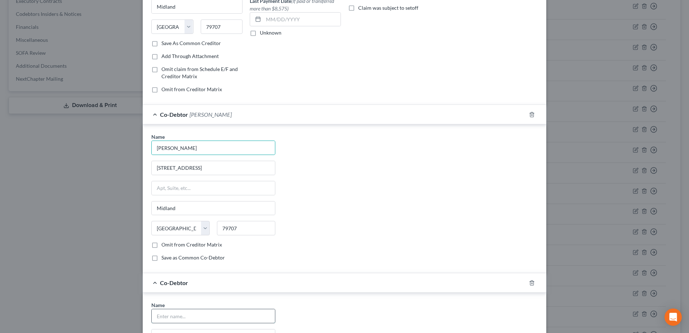
click at [233, 313] on input "text" at bounding box center [213, 316] width 123 height 14
click at [411, 251] on div "Name * [PERSON_NAME] [STREET_ADDRESS] [GEOGRAPHIC_DATA] [US_STATE][GEOGRAPHIC_D…" at bounding box center [344, 200] width 393 height 134
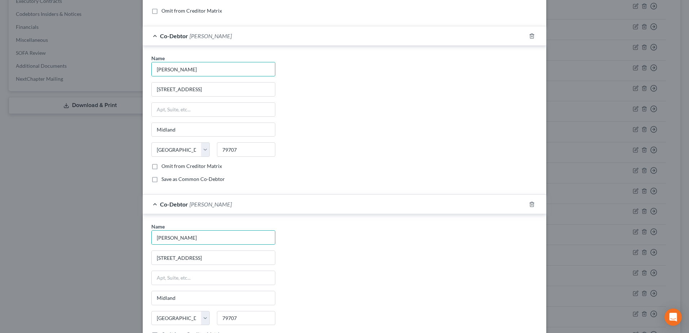
scroll to position [270, 0]
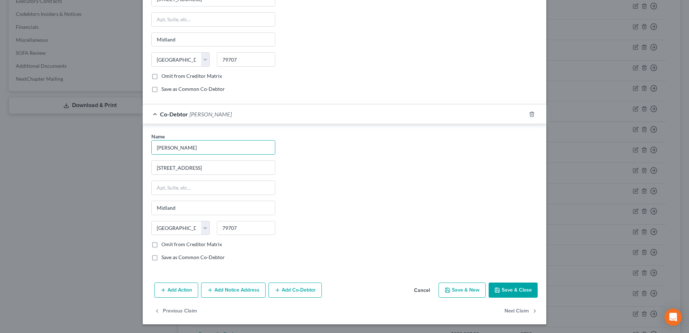
click at [507, 293] on button "Save & Close" at bounding box center [513, 289] width 49 height 15
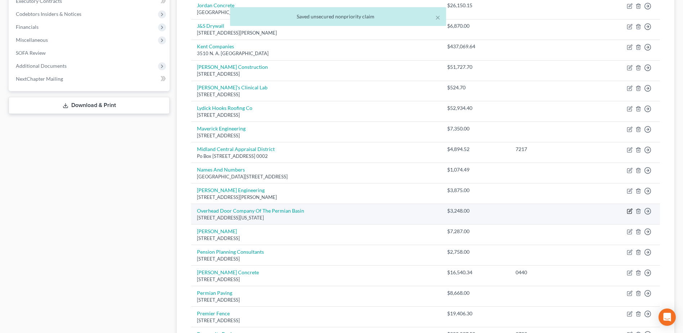
click at [630, 213] on icon "button" at bounding box center [630, 211] width 6 height 6
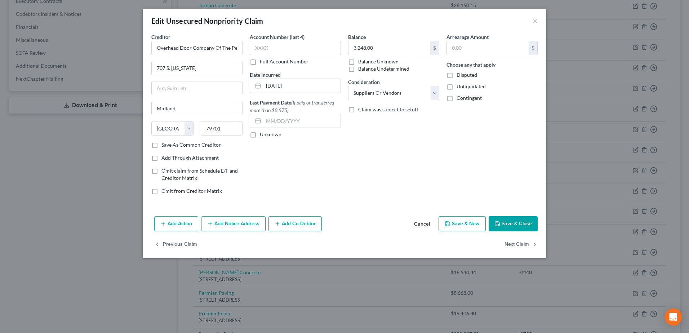
click at [301, 224] on button "Add Co-Debtor" at bounding box center [294, 223] width 53 height 15
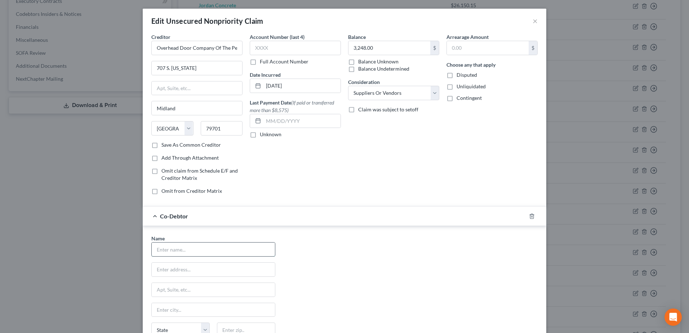
click at [218, 251] on input "text" at bounding box center [213, 249] width 123 height 14
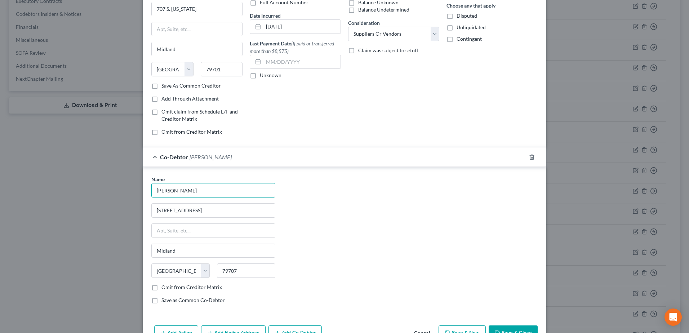
scroll to position [102, 0]
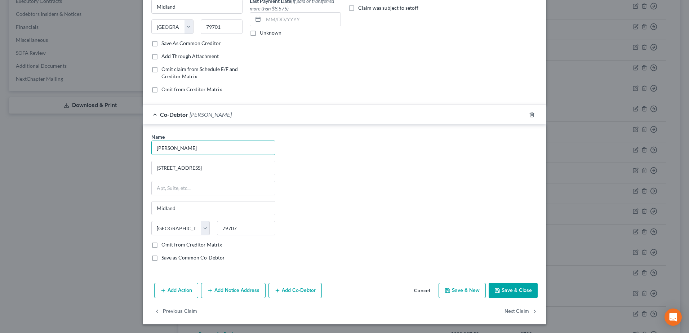
click at [299, 291] on button "Add Co-Debtor" at bounding box center [294, 290] width 53 height 15
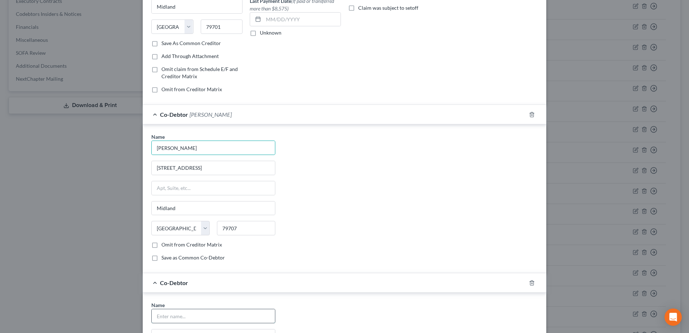
click at [228, 316] on input "text" at bounding box center [213, 316] width 123 height 14
click at [366, 240] on div "Name * [PERSON_NAME] [STREET_ADDRESS] [GEOGRAPHIC_DATA] [US_STATE][GEOGRAPHIC_D…" at bounding box center [344, 200] width 393 height 134
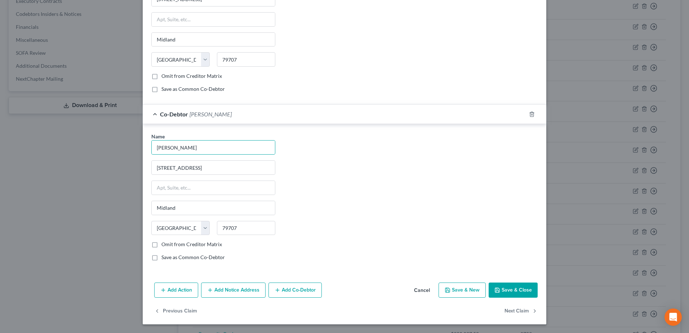
click at [502, 289] on button "Save & Close" at bounding box center [513, 289] width 49 height 15
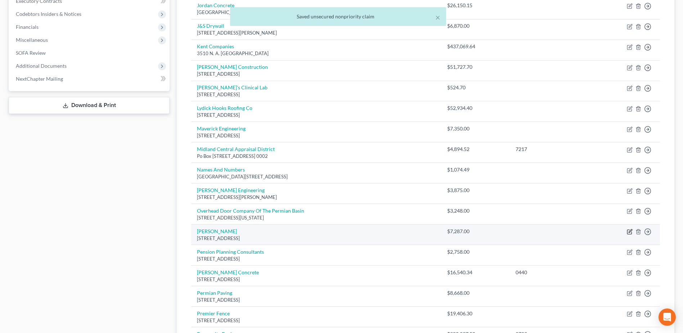
click at [629, 233] on icon "button" at bounding box center [630, 232] width 6 height 6
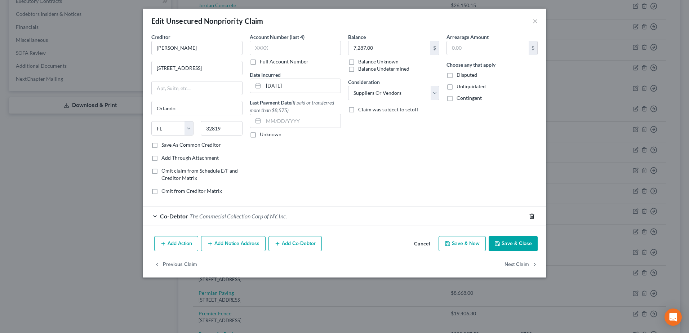
click at [533, 217] on icon "button" at bounding box center [531, 216] width 3 height 5
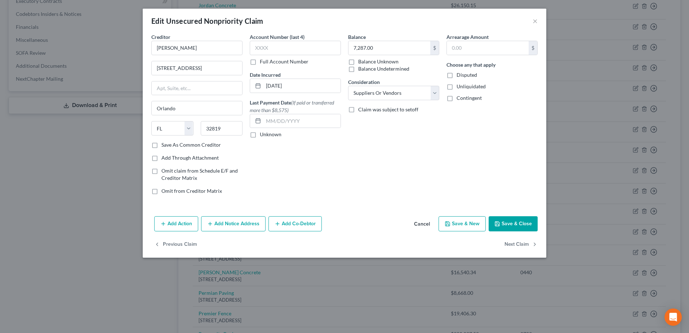
click at [284, 220] on button "Add Co-Debtor" at bounding box center [294, 223] width 53 height 15
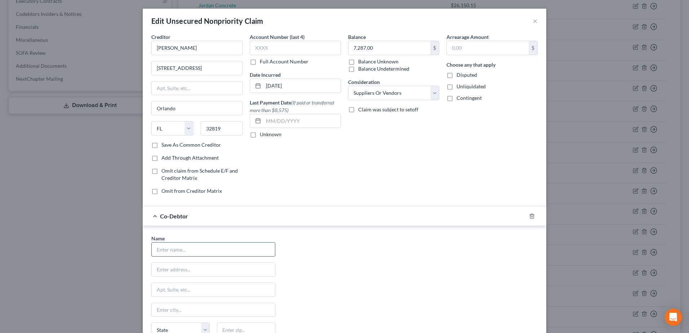
click at [194, 250] on input "text" at bounding box center [213, 249] width 123 height 14
click at [407, 254] on div "Name * [PERSON_NAME] [STREET_ADDRESS] [GEOGRAPHIC_DATA] [US_STATE][GEOGRAPHIC_D…" at bounding box center [344, 302] width 393 height 134
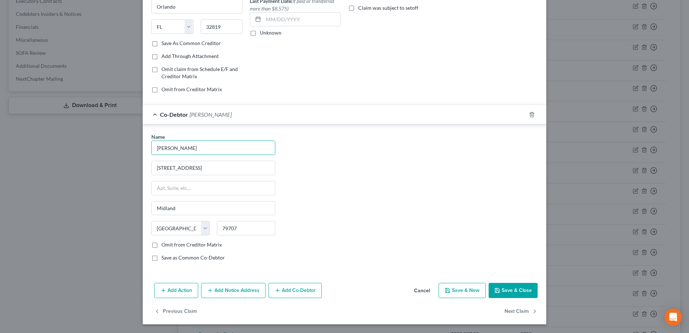
click at [299, 288] on button "Add Co-Debtor" at bounding box center [294, 290] width 53 height 15
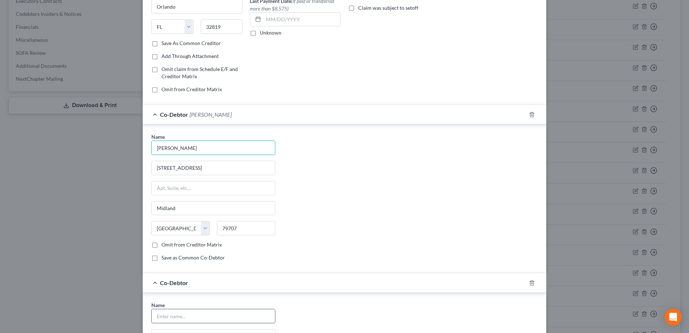
click at [187, 318] on input "text" at bounding box center [213, 316] width 123 height 14
click at [334, 230] on div "Name * [PERSON_NAME] [STREET_ADDRESS] [GEOGRAPHIC_DATA] [US_STATE][GEOGRAPHIC_D…" at bounding box center [344, 200] width 393 height 134
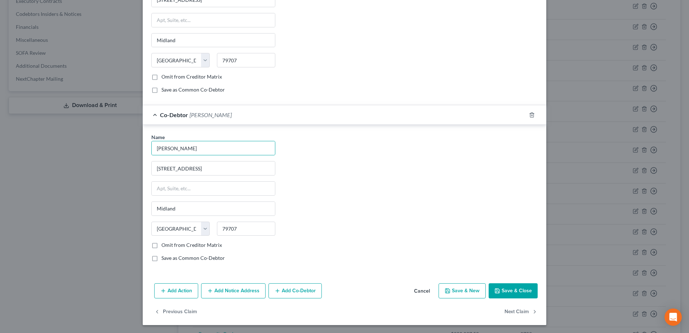
scroll to position [270, 0]
click at [500, 287] on button "Save & Close" at bounding box center [513, 289] width 49 height 15
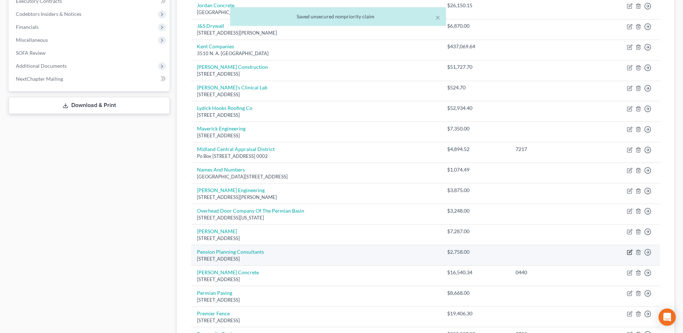
click at [629, 253] on icon "button" at bounding box center [630, 252] width 6 height 6
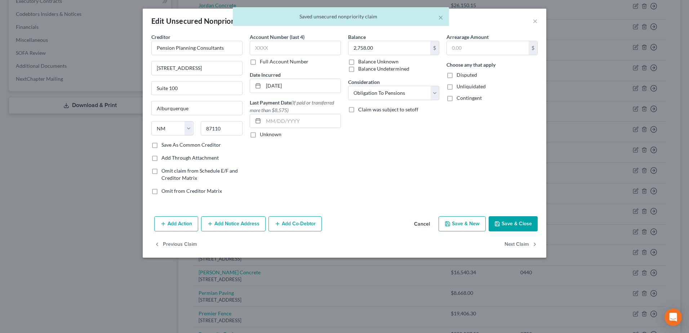
click at [294, 225] on button "Add Co-Debtor" at bounding box center [294, 223] width 53 height 15
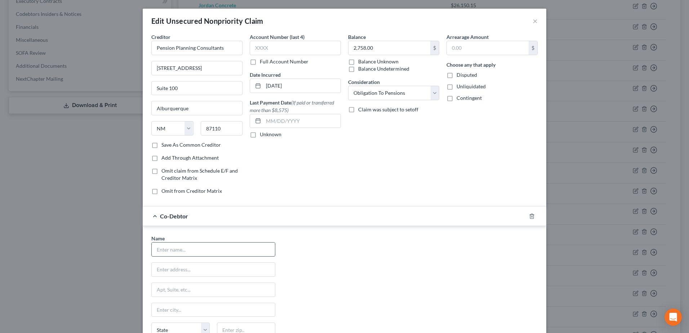
click at [220, 251] on input "text" at bounding box center [213, 249] width 123 height 14
click at [391, 254] on div "Name * [PERSON_NAME] [STREET_ADDRESS] [GEOGRAPHIC_DATA] [US_STATE][GEOGRAPHIC_D…" at bounding box center [344, 302] width 393 height 134
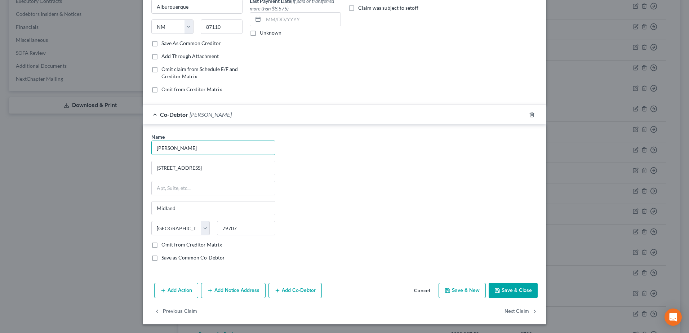
click at [282, 291] on button "Add Co-Debtor" at bounding box center [294, 290] width 53 height 15
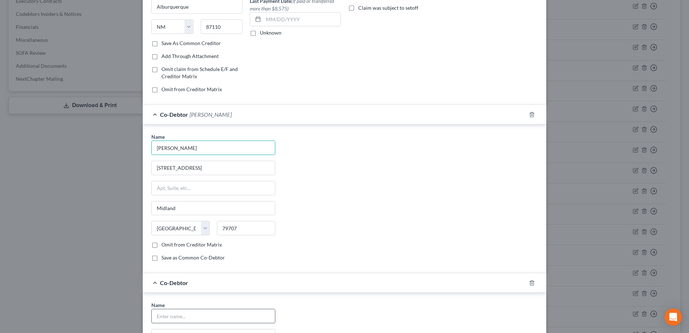
click at [214, 320] on input "text" at bounding box center [213, 316] width 123 height 14
click at [397, 283] on div "Co-Debtor [PERSON_NAME]" at bounding box center [334, 282] width 383 height 19
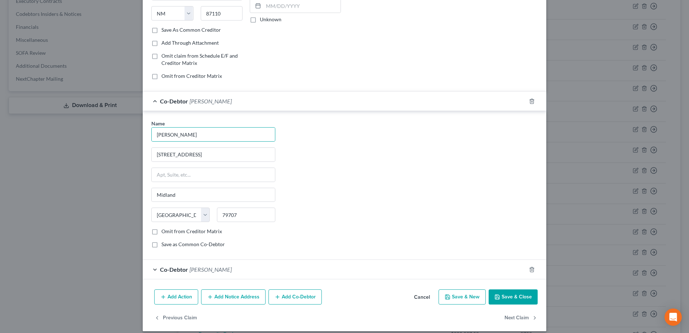
scroll to position [122, 0]
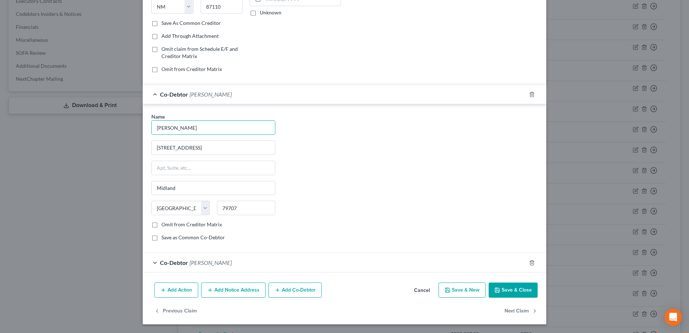
click at [516, 289] on button "Save & Close" at bounding box center [513, 289] width 49 height 15
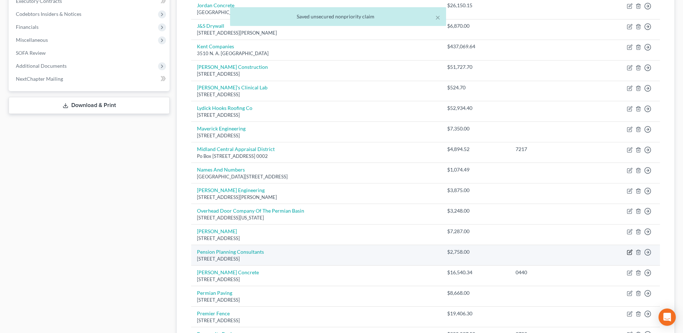
click at [629, 253] on icon "button" at bounding box center [630, 252] width 6 height 6
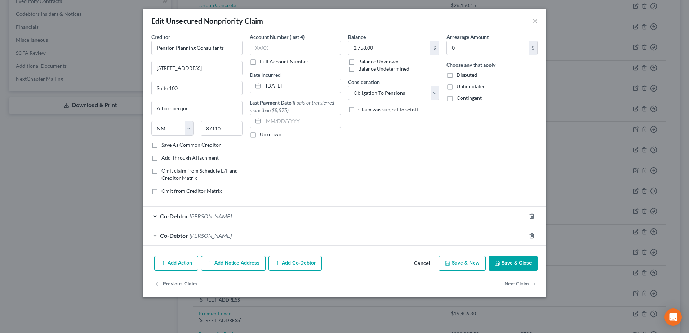
click at [509, 262] on button "Save & Close" at bounding box center [513, 263] width 49 height 15
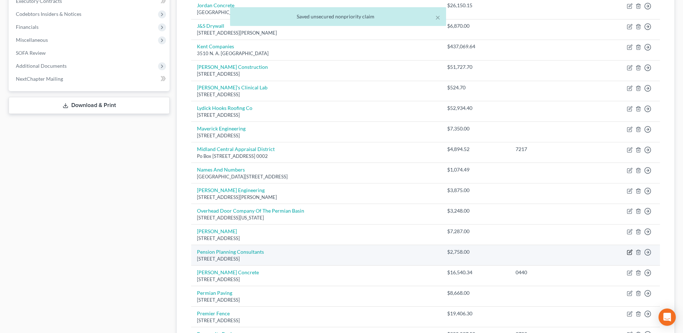
click at [631, 253] on icon "button" at bounding box center [630, 252] width 6 height 6
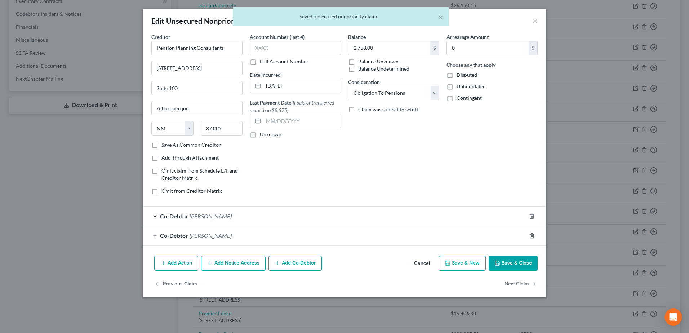
click at [428, 262] on button "Cancel" at bounding box center [421, 264] width 27 height 14
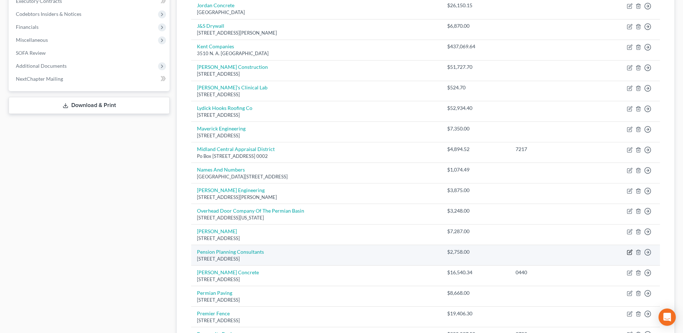
click at [633, 251] on icon "button" at bounding box center [630, 252] width 6 height 6
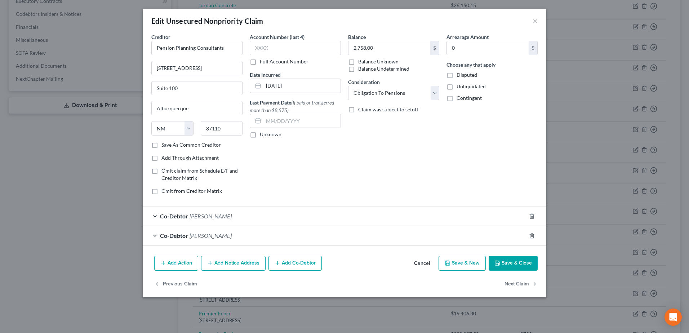
click at [421, 260] on button "Cancel" at bounding box center [421, 264] width 27 height 14
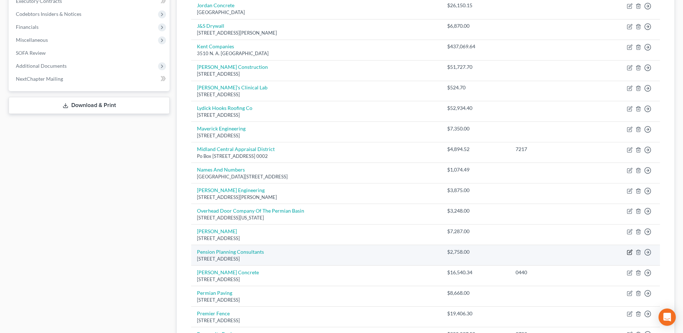
click at [633, 251] on td "Move to D Move to E Move to G Move to Notice Only" at bounding box center [626, 255] width 67 height 21
click at [631, 250] on icon "button" at bounding box center [630, 251] width 3 height 3
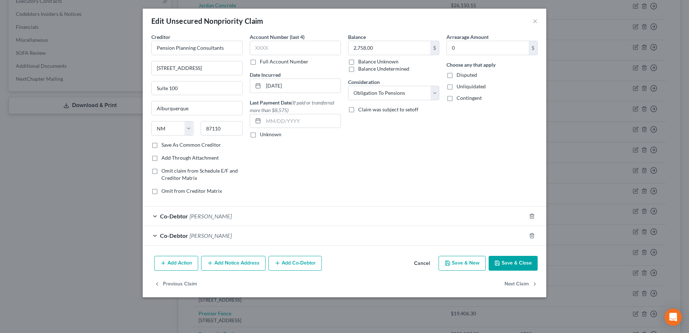
click at [416, 263] on button "Cancel" at bounding box center [421, 264] width 27 height 14
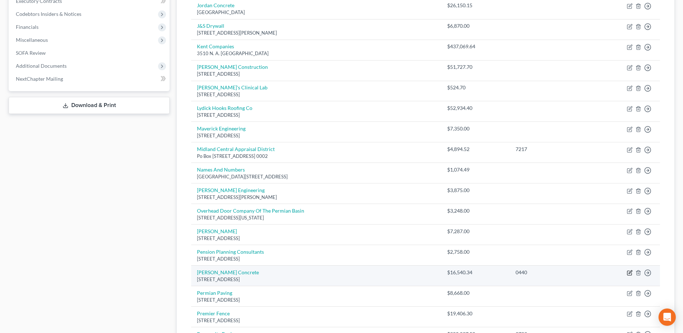
click at [628, 272] on icon "button" at bounding box center [630, 273] width 4 height 4
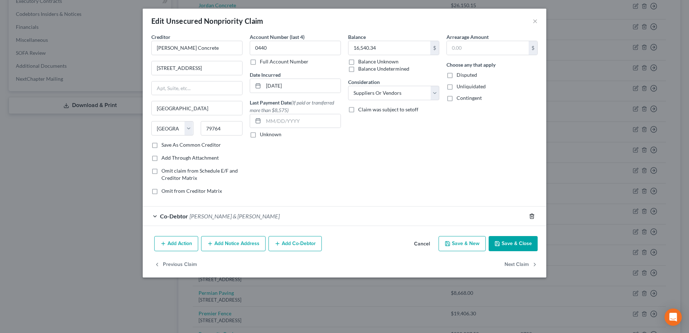
click at [531, 217] on line "button" at bounding box center [531, 216] width 0 height 1
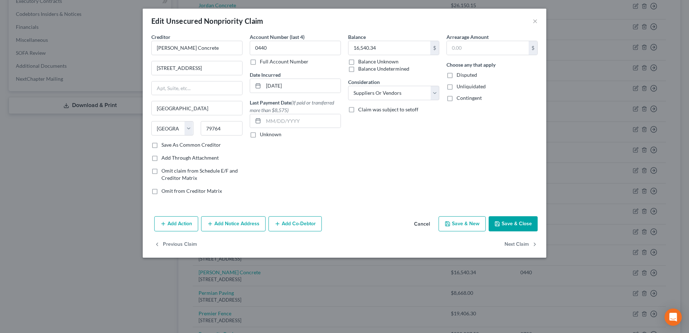
click at [288, 225] on button "Add Co-Debtor" at bounding box center [294, 223] width 53 height 15
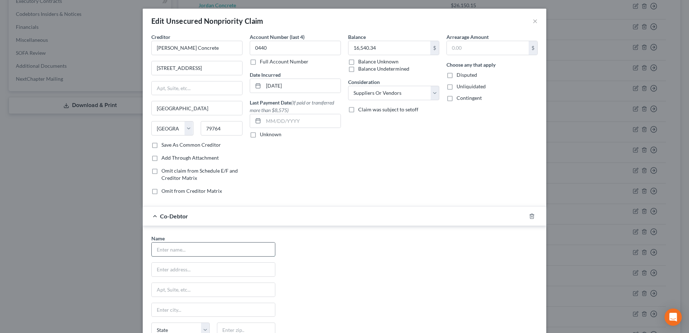
click at [174, 249] on input "text" at bounding box center [213, 249] width 123 height 14
click at [374, 250] on div "Name * [PERSON_NAME] [STREET_ADDRESS] [GEOGRAPHIC_DATA] [US_STATE][GEOGRAPHIC_D…" at bounding box center [344, 302] width 393 height 134
click at [125, 87] on div "Edit Unsecured Nonpriority Claim × Creditor * [PERSON_NAME] Concrete [STREET_AD…" at bounding box center [344, 166] width 689 height 333
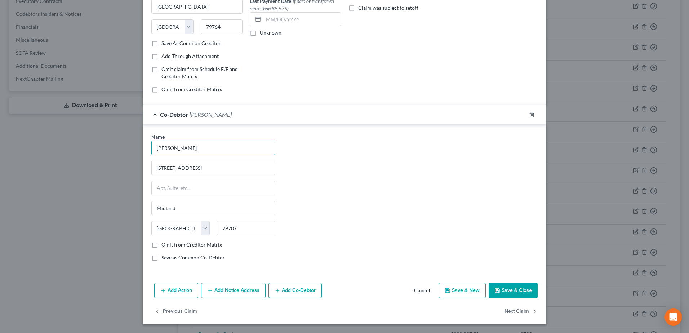
click at [295, 293] on button "Add Co-Debtor" at bounding box center [294, 290] width 53 height 15
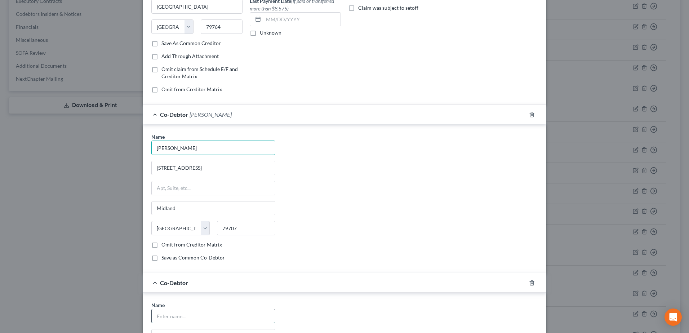
click at [179, 311] on input "text" at bounding box center [213, 316] width 123 height 14
click at [418, 251] on div "Name * [PERSON_NAME] [STREET_ADDRESS] [GEOGRAPHIC_DATA] [US_STATE][GEOGRAPHIC_D…" at bounding box center [344, 200] width 393 height 134
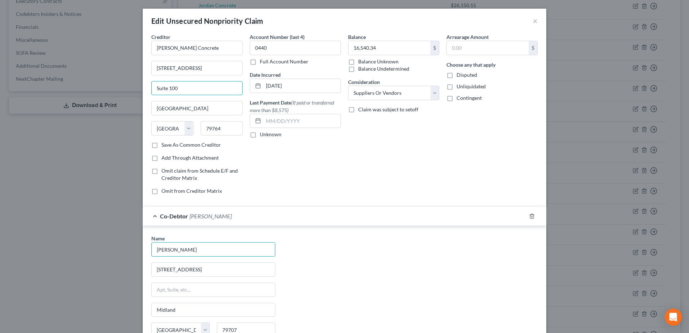
drag, startPoint x: 195, startPoint y: 84, endPoint x: 134, endPoint y: 81, distance: 61.6
click at [134, 82] on div "Edit Unsecured Nonpriority Claim × Creditor * [PERSON_NAME] Concrete [STREET_AD…" at bounding box center [344, 166] width 689 height 333
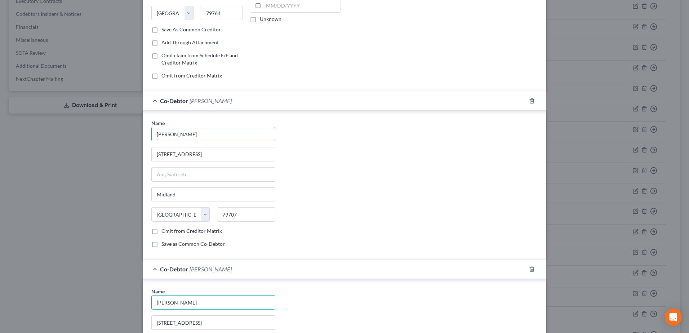
scroll to position [252, 0]
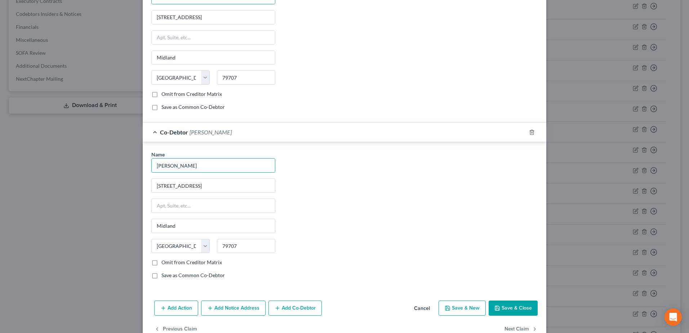
click at [520, 303] on button "Save & Close" at bounding box center [513, 307] width 49 height 15
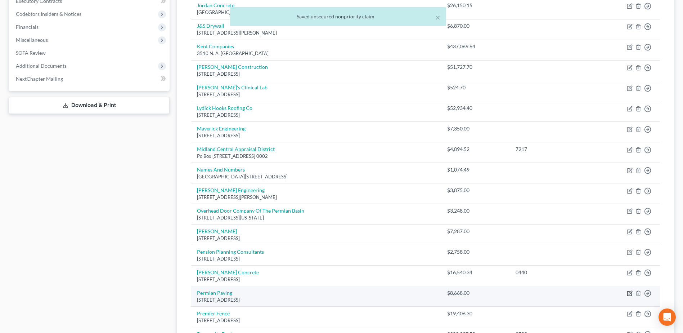
click at [629, 292] on icon "button" at bounding box center [630, 293] width 6 height 6
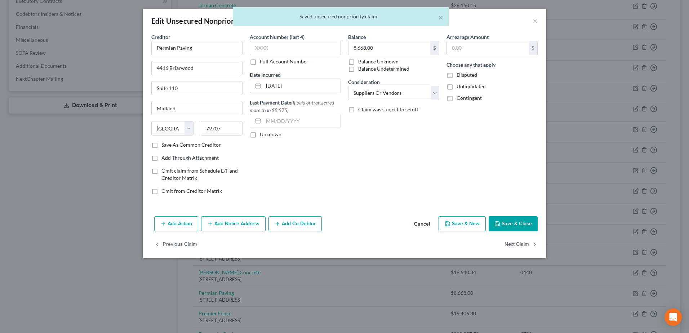
click at [309, 223] on button "Add Co-Debtor" at bounding box center [294, 223] width 53 height 15
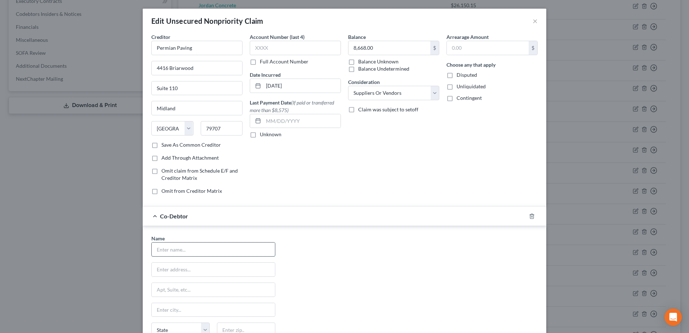
click at [189, 251] on input "text" at bounding box center [213, 249] width 123 height 14
drag, startPoint x: 290, startPoint y: 47, endPoint x: 245, endPoint y: 45, distance: 45.4
click at [246, 45] on div "Account Number (last 4) 0440 Full Account Number Date Incurred [DATE] Last Paym…" at bounding box center [295, 116] width 98 height 167
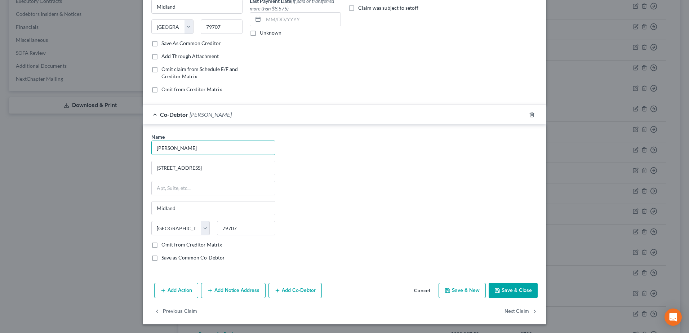
click at [294, 291] on button "Add Co-Debtor" at bounding box center [294, 290] width 53 height 15
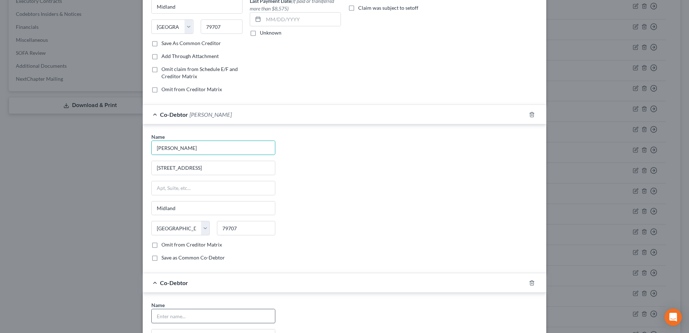
click at [201, 312] on input "text" at bounding box center [213, 316] width 123 height 14
click at [388, 245] on div "Name * [PERSON_NAME] [STREET_ADDRESS] [GEOGRAPHIC_DATA] [US_STATE][GEOGRAPHIC_D…" at bounding box center [344, 200] width 393 height 134
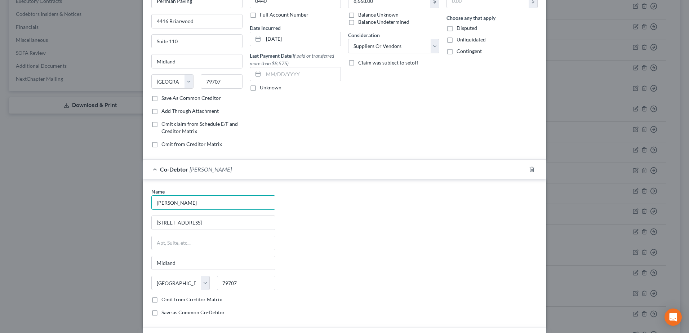
scroll to position [0, 0]
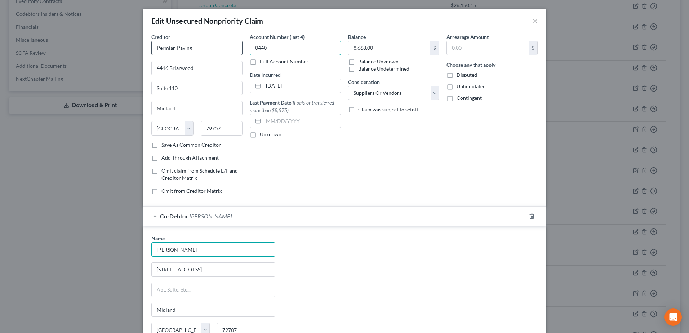
drag, startPoint x: 281, startPoint y: 52, endPoint x: 226, endPoint y: 51, distance: 54.8
click at [223, 49] on div "Creditor * Permian Paving [GEOGRAPHIC_DATA] [GEOGRAPHIC_DATA] [US_STATE][GEOGRA…" at bounding box center [344, 116] width 393 height 167
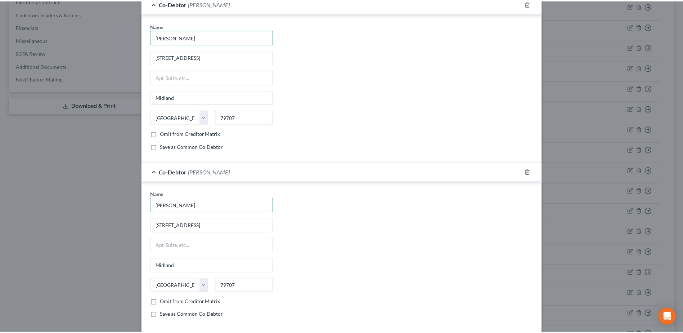
scroll to position [270, 0]
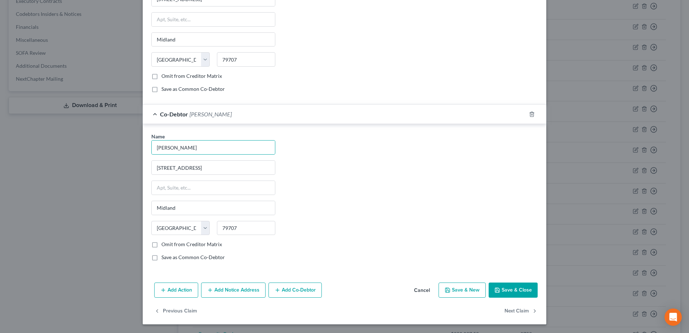
click at [517, 290] on button "Save & Close" at bounding box center [513, 289] width 49 height 15
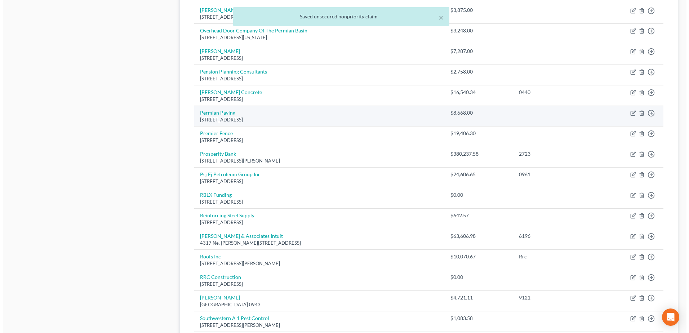
scroll to position [413, 0]
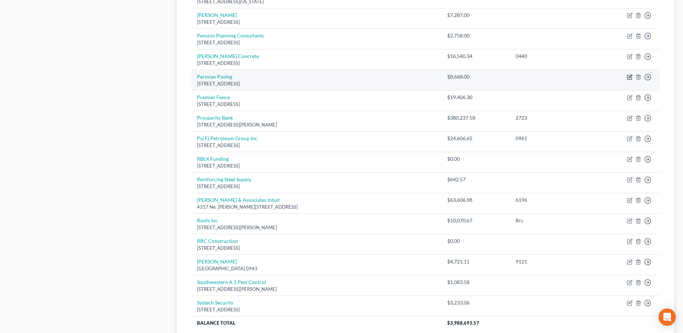
click at [632, 79] on icon "button" at bounding box center [630, 77] width 4 height 4
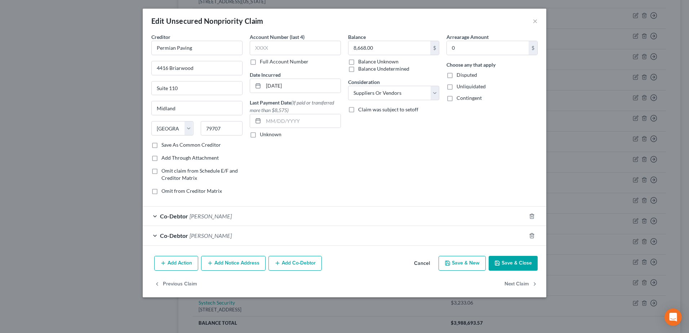
click at [419, 262] on button "Cancel" at bounding box center [421, 264] width 27 height 14
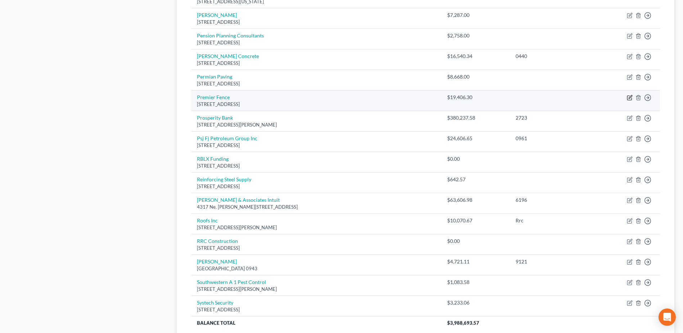
click at [628, 97] on icon "button" at bounding box center [630, 98] width 6 height 6
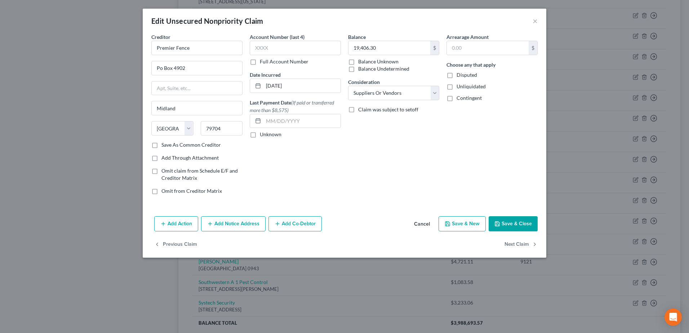
click at [290, 226] on button "Add Co-Debtor" at bounding box center [294, 223] width 53 height 15
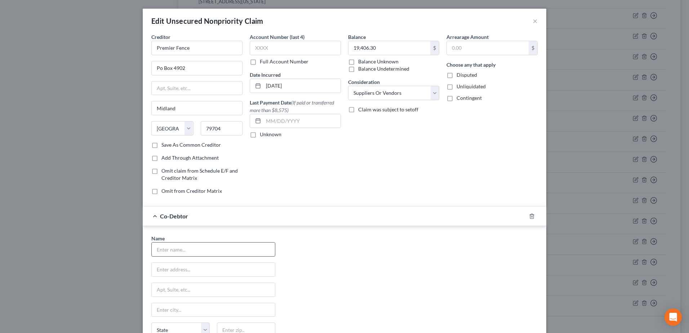
click at [242, 245] on input "text" at bounding box center [213, 249] width 123 height 14
click at [281, 45] on input "0440" at bounding box center [295, 48] width 91 height 14
click at [236, 42] on div "Creditor * Premier Fence Po Box 4902 [GEOGRAPHIC_DATA] [US_STATE] AK AR AZ CA C…" at bounding box center [344, 116] width 393 height 167
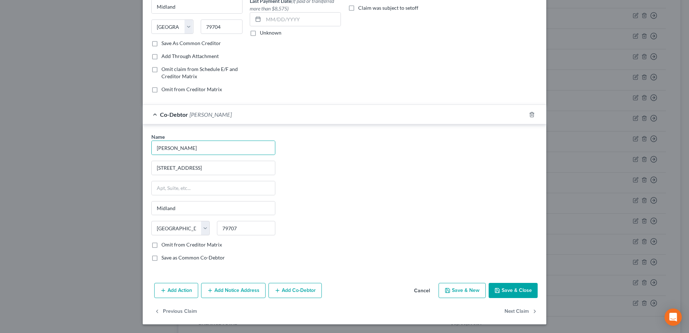
click at [297, 287] on button "Add Co-Debtor" at bounding box center [294, 290] width 53 height 15
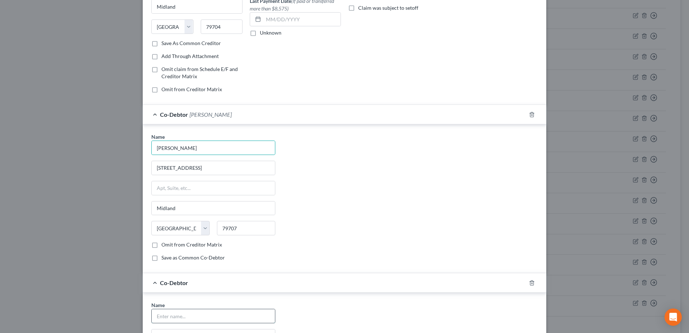
click at [181, 314] on input "text" at bounding box center [213, 316] width 123 height 14
click at [442, 242] on div "Name * [PERSON_NAME] [STREET_ADDRESS] [GEOGRAPHIC_DATA] [US_STATE][GEOGRAPHIC_D…" at bounding box center [344, 200] width 393 height 134
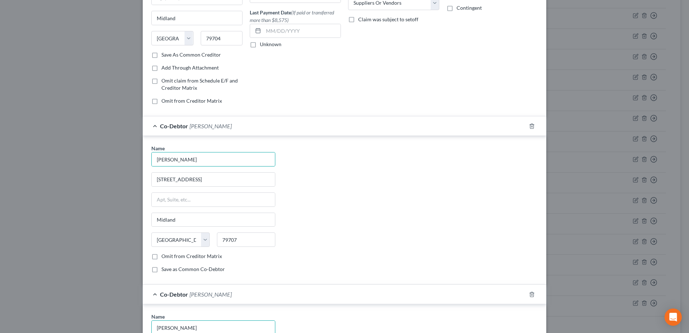
scroll to position [0, 0]
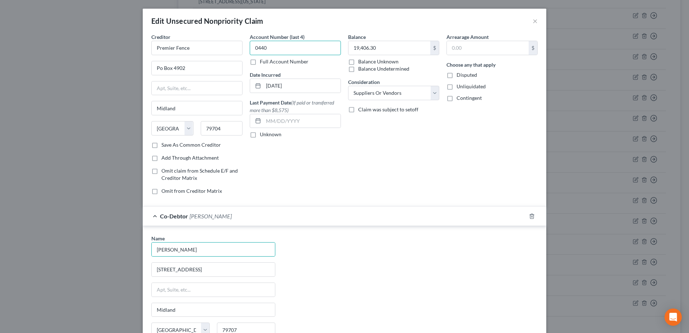
drag, startPoint x: 280, startPoint y: 47, endPoint x: 243, endPoint y: 44, distance: 37.3
click at [246, 45] on div "Account Number (last 4) 0440 Full Account Number Date Incurred [DATE] Last Paym…" at bounding box center [295, 116] width 98 height 167
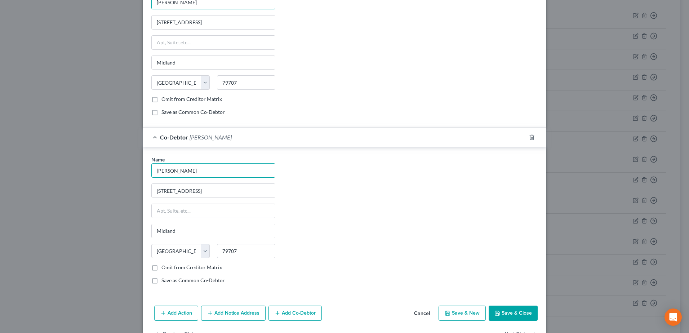
scroll to position [270, 0]
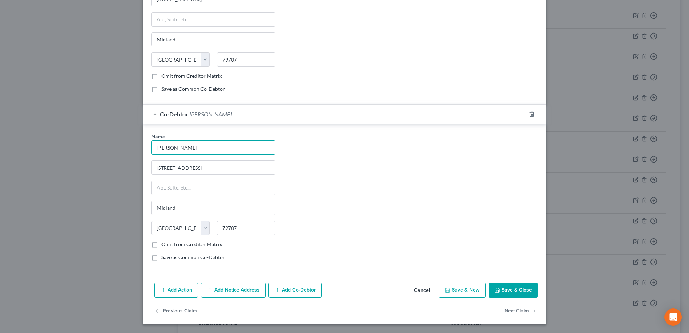
click at [505, 288] on button "Save & Close" at bounding box center [513, 289] width 49 height 15
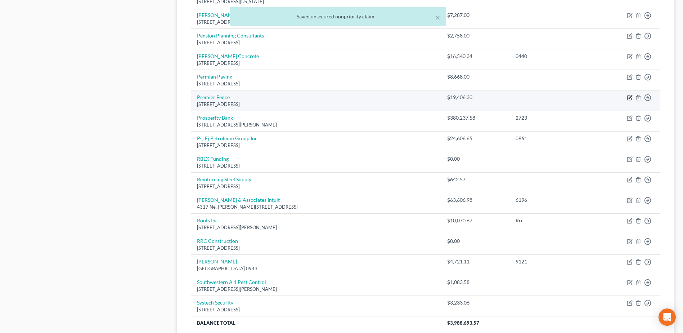
click at [629, 97] on icon "button" at bounding box center [630, 98] width 6 height 6
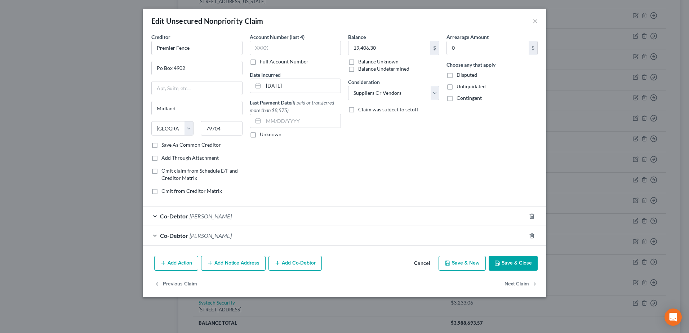
click at [419, 264] on button "Cancel" at bounding box center [421, 264] width 27 height 14
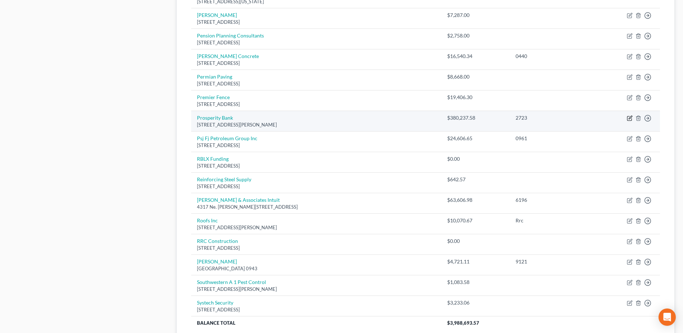
click at [629, 116] on icon "button" at bounding box center [630, 118] width 6 height 6
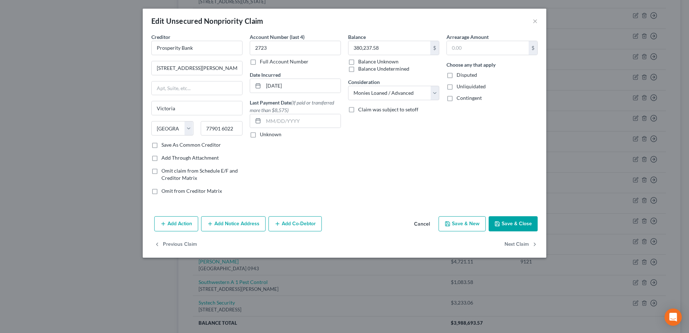
click at [286, 224] on button "Add Co-Debtor" at bounding box center [294, 223] width 53 height 15
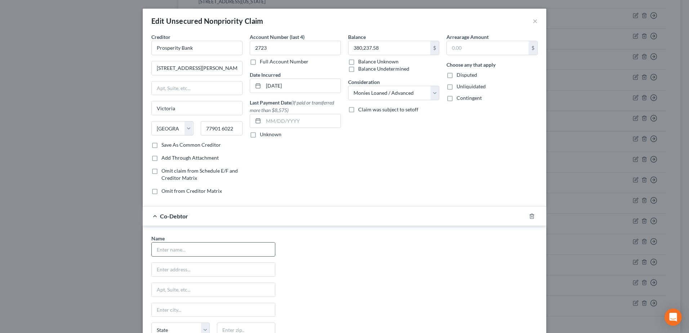
click at [198, 249] on input "text" at bounding box center [213, 249] width 123 height 14
click at [401, 251] on div "Name * [PERSON_NAME] [STREET_ADDRESS] [GEOGRAPHIC_DATA] [US_STATE][GEOGRAPHIC_D…" at bounding box center [344, 302] width 393 height 134
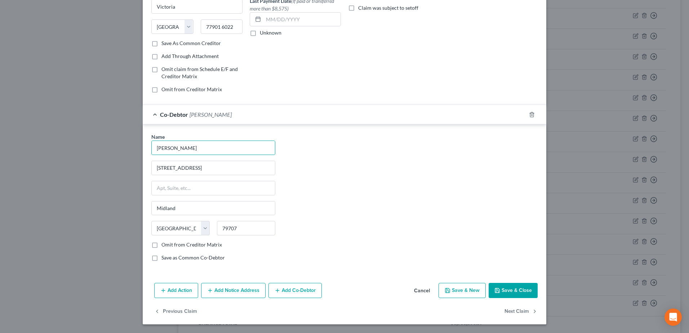
click at [302, 292] on button "Add Co-Debtor" at bounding box center [294, 290] width 53 height 15
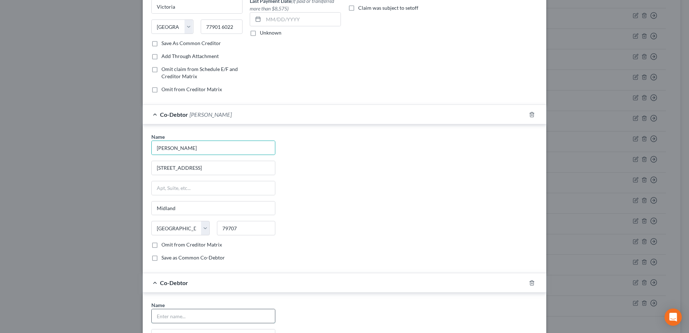
click at [208, 313] on input "text" at bounding box center [213, 316] width 123 height 14
click at [372, 268] on div "Name * [PERSON_NAME] [STREET_ADDRESS] [GEOGRAPHIC_DATA] [US_STATE][GEOGRAPHIC_D…" at bounding box center [345, 198] width 404 height 149
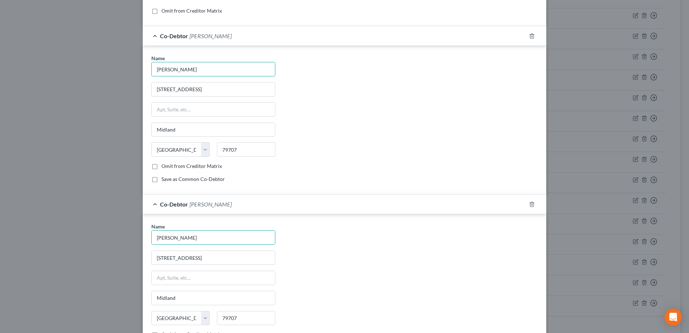
scroll to position [270, 0]
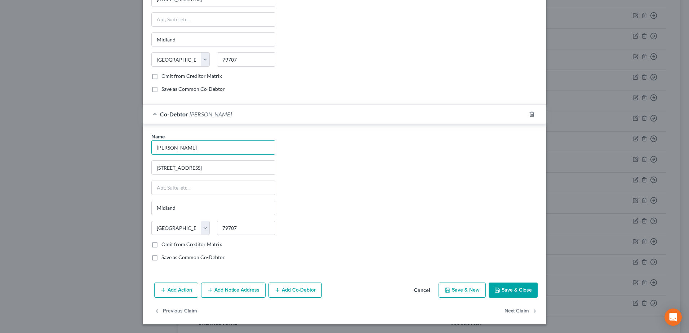
click at [520, 291] on button "Save & Close" at bounding box center [513, 289] width 49 height 15
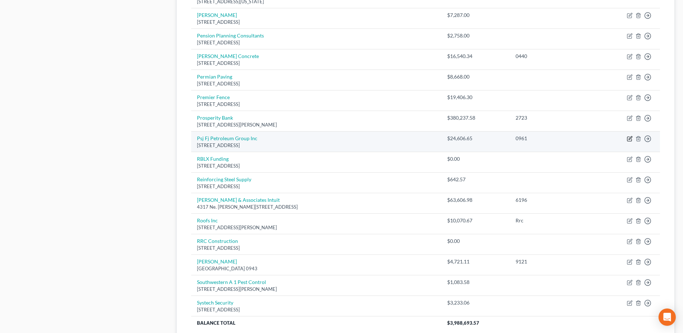
click at [629, 140] on icon "button" at bounding box center [630, 138] width 3 height 3
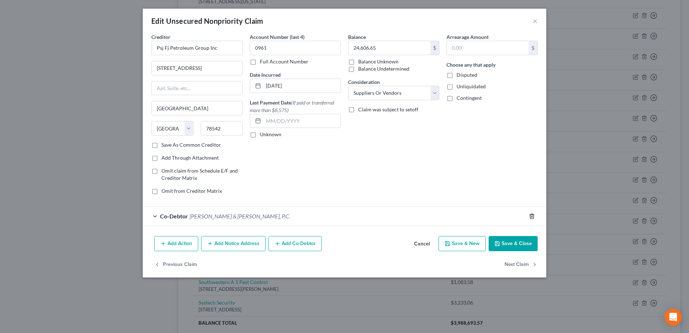
click at [531, 214] on icon "button" at bounding box center [531, 216] width 3 height 5
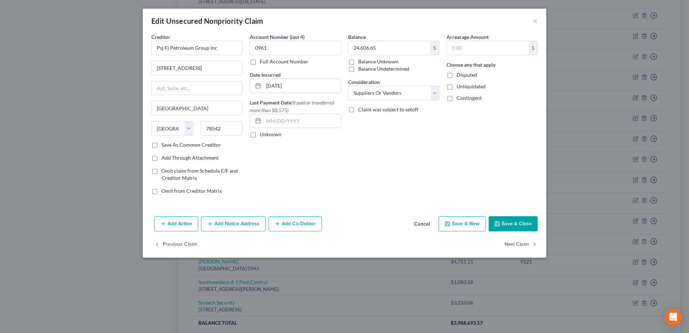
click at [296, 225] on button "Add Co-Debtor" at bounding box center [294, 223] width 53 height 15
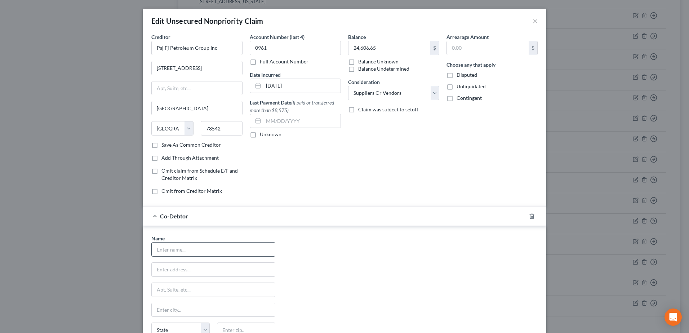
click at [205, 247] on input "text" at bounding box center [213, 249] width 123 height 14
click at [418, 260] on div "Name * [PERSON_NAME] [STREET_ADDRESS] [GEOGRAPHIC_DATA] [US_STATE][GEOGRAPHIC_D…" at bounding box center [344, 302] width 393 height 134
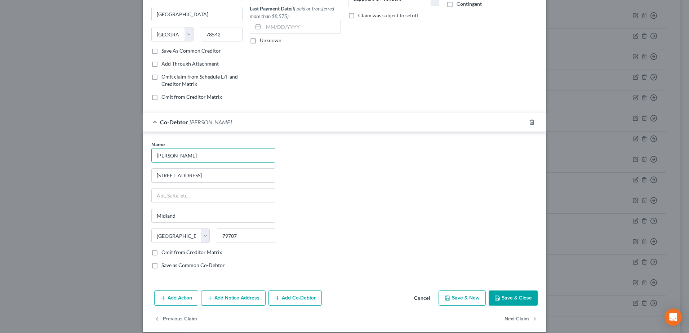
scroll to position [102, 0]
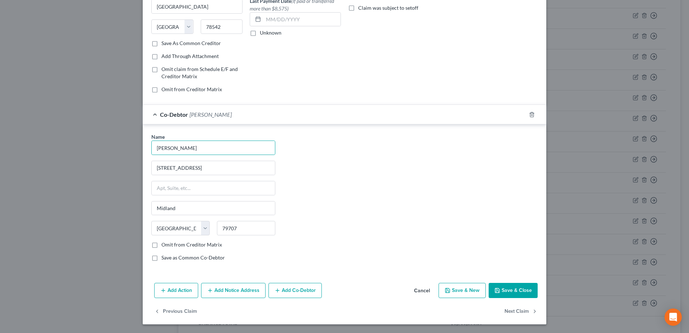
click at [308, 290] on button "Add Co-Debtor" at bounding box center [294, 290] width 53 height 15
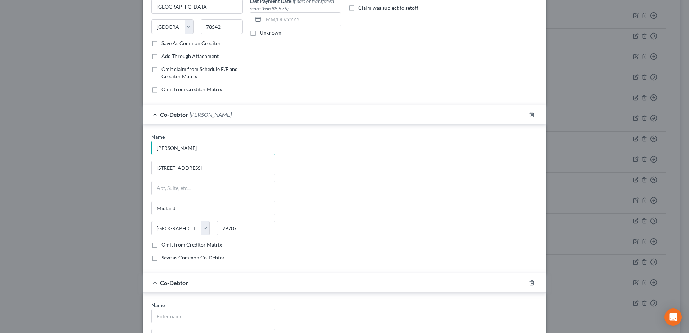
scroll to position [270, 0]
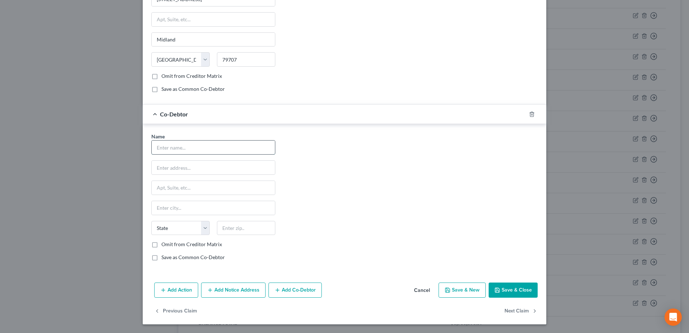
click at [198, 146] on input "text" at bounding box center [213, 148] width 123 height 14
click at [394, 209] on div "Name * [PERSON_NAME] [STREET_ADDRESS] Midland State [US_STATE][GEOGRAPHIC_DATA]…" at bounding box center [344, 200] width 393 height 134
click at [517, 291] on button "Save & Close" at bounding box center [513, 289] width 49 height 15
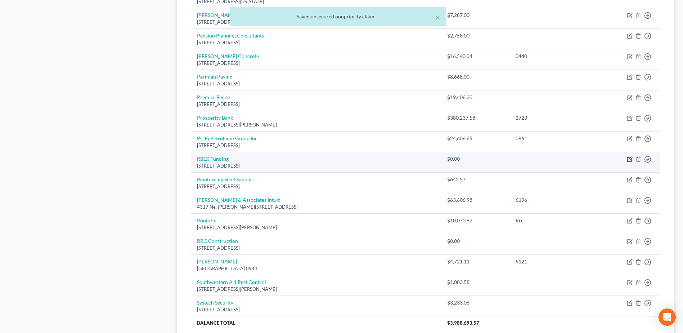
click at [631, 157] on icon "button" at bounding box center [630, 158] width 3 height 3
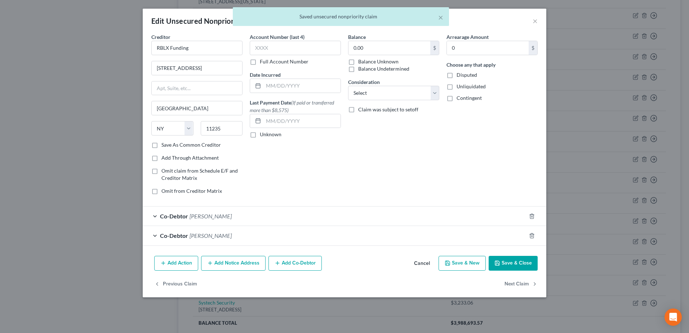
click at [420, 262] on button "Cancel" at bounding box center [421, 264] width 27 height 14
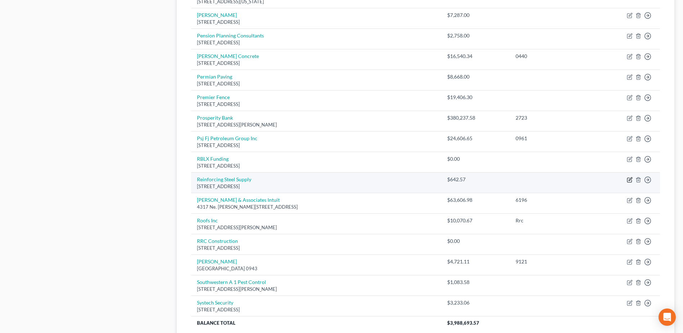
click at [628, 179] on icon "button" at bounding box center [630, 180] width 4 height 4
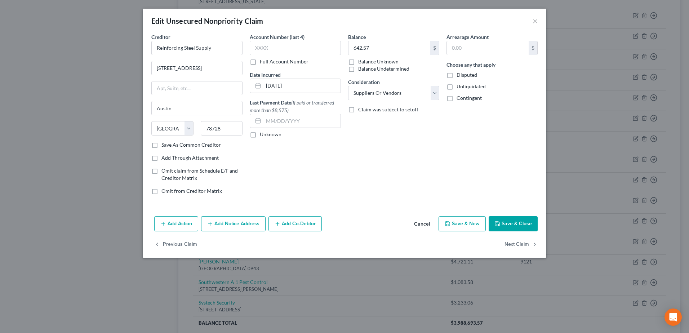
click at [307, 223] on button "Add Co-Debtor" at bounding box center [294, 223] width 53 height 15
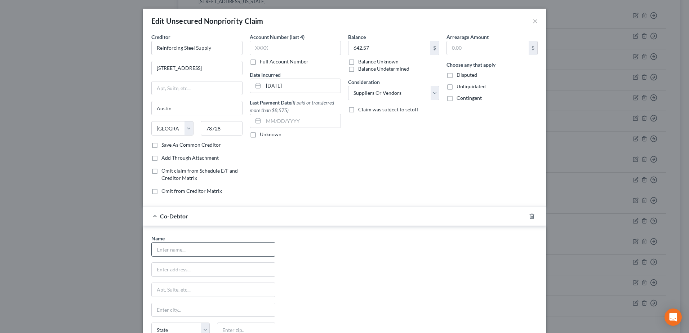
click at [197, 253] on input "text" at bounding box center [213, 249] width 123 height 14
click at [365, 277] on div "Name * [PERSON_NAME] [STREET_ADDRESS] [GEOGRAPHIC_DATA] [US_STATE][GEOGRAPHIC_D…" at bounding box center [344, 302] width 393 height 134
click at [242, 46] on div "Creditor * Reinforcing Steel Supply [STREET_ADDRESS][GEOGRAPHIC_DATA] [US_STATE…" at bounding box center [344, 116] width 393 height 167
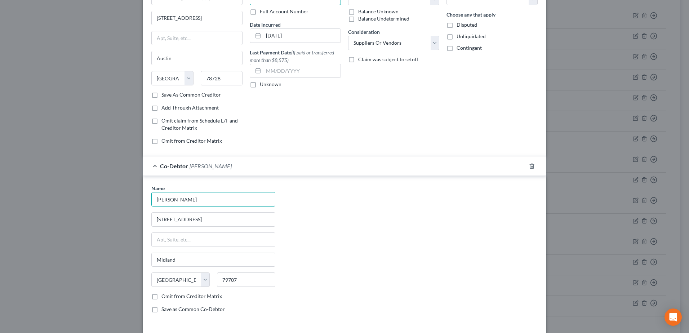
scroll to position [102, 0]
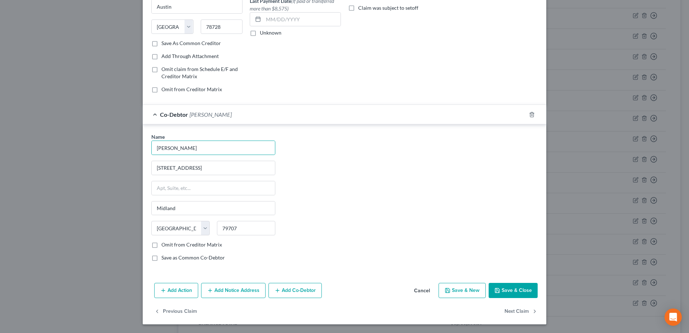
click at [291, 291] on button "Add Co-Debtor" at bounding box center [294, 290] width 53 height 15
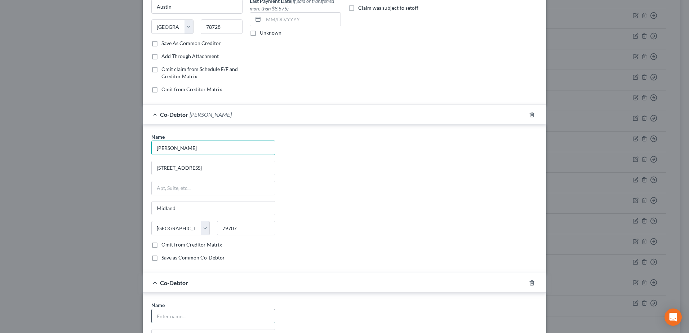
click at [185, 313] on input "text" at bounding box center [213, 316] width 123 height 14
click at [400, 242] on div "Name * [PERSON_NAME] [STREET_ADDRESS] [GEOGRAPHIC_DATA] [US_STATE][GEOGRAPHIC_D…" at bounding box center [344, 200] width 393 height 134
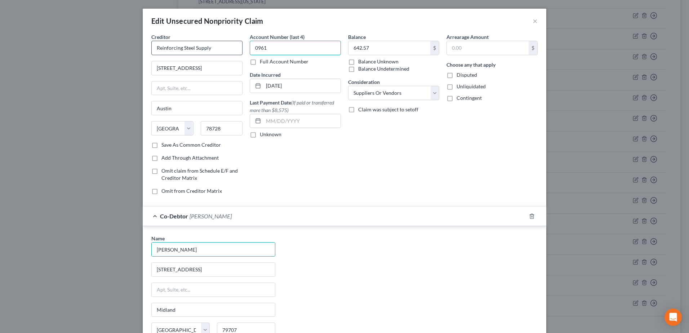
drag, startPoint x: 268, startPoint y: 46, endPoint x: 239, endPoint y: 43, distance: 30.1
click at [239, 46] on div "Creditor * Reinforcing Steel Supply [STREET_ADDRESS][GEOGRAPHIC_DATA] [US_STATE…" at bounding box center [344, 116] width 393 height 167
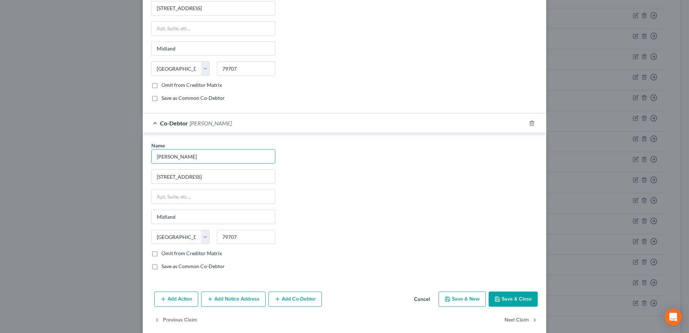
scroll to position [270, 0]
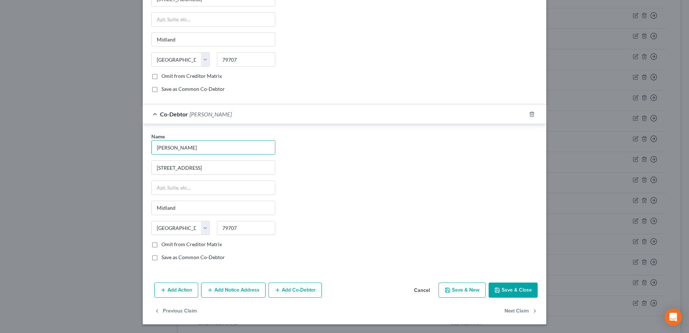
click at [506, 284] on button "Save & Close" at bounding box center [513, 289] width 49 height 15
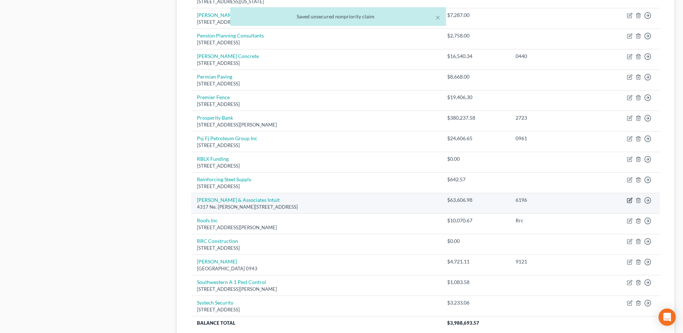
click at [630, 201] on icon "button" at bounding box center [630, 199] width 3 height 3
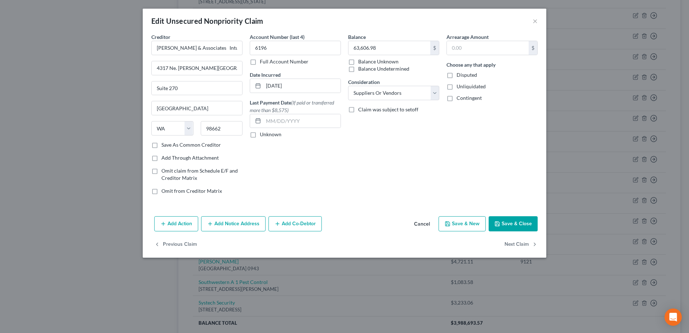
click at [304, 224] on button "Add Co-Debtor" at bounding box center [294, 223] width 53 height 15
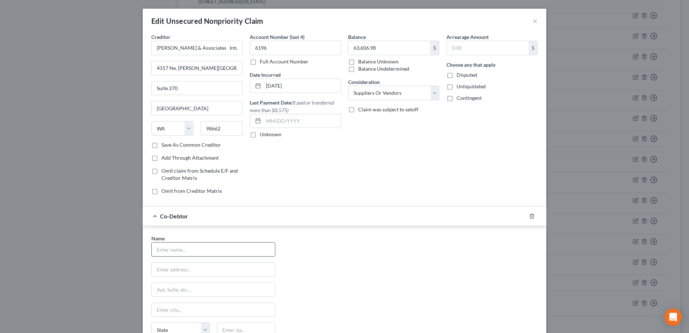
click at [217, 251] on input "text" at bounding box center [213, 249] width 123 height 14
click at [392, 273] on div "Name * [PERSON_NAME] [STREET_ADDRESS] [GEOGRAPHIC_DATA] [US_STATE][GEOGRAPHIC_D…" at bounding box center [344, 302] width 393 height 134
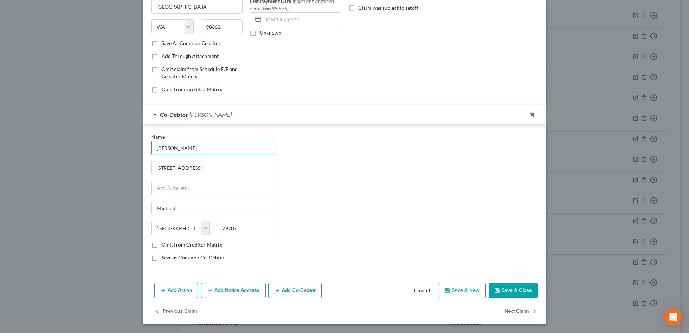
click at [291, 290] on button "Add Co-Debtor" at bounding box center [294, 290] width 53 height 15
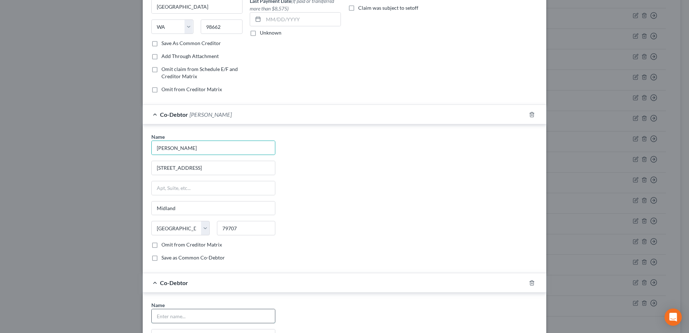
click at [187, 319] on input "text" at bounding box center [213, 316] width 123 height 14
click at [368, 251] on div "Name * [PERSON_NAME] [STREET_ADDRESS] [GEOGRAPHIC_DATA] [US_STATE][GEOGRAPHIC_D…" at bounding box center [344, 200] width 393 height 134
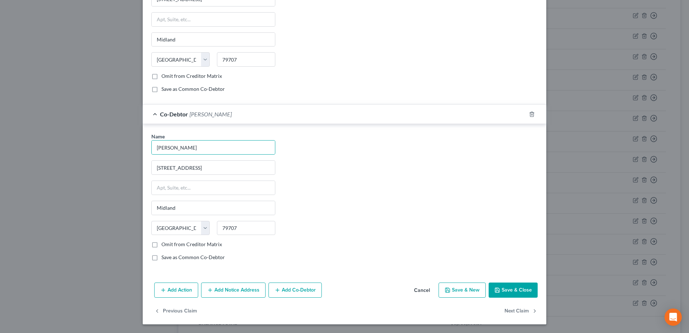
click at [502, 290] on button "Save & Close" at bounding box center [513, 289] width 49 height 15
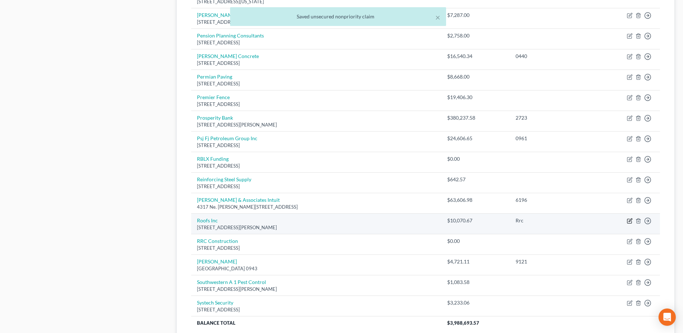
click at [632, 222] on icon "button" at bounding box center [630, 221] width 6 height 6
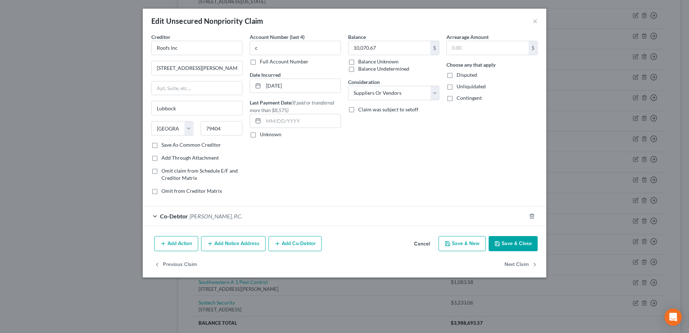
click at [529, 217] on div at bounding box center [536, 216] width 20 height 12
click at [531, 217] on icon "button" at bounding box center [532, 216] width 6 height 6
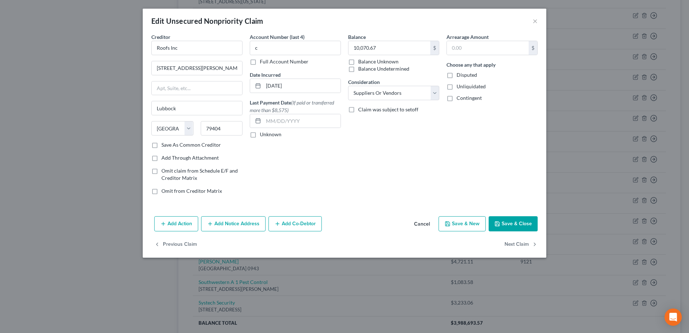
click at [311, 228] on button "Add Co-Debtor" at bounding box center [294, 223] width 53 height 15
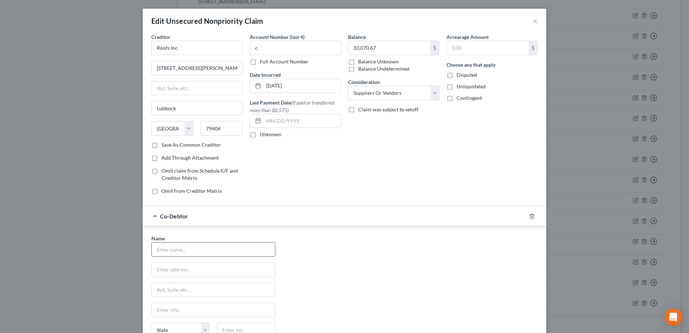
click at [173, 251] on input "text" at bounding box center [213, 249] width 123 height 14
click at [132, 86] on div "Edit Unsecured Nonpriority Claim × Creditor * Roofs Inc [STREET_ADDRESS][GEOGRA…" at bounding box center [344, 166] width 689 height 333
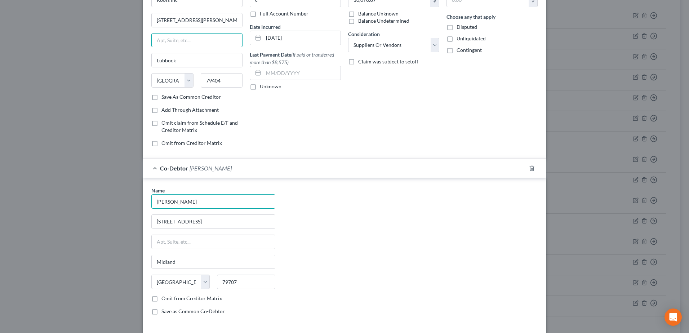
scroll to position [102, 0]
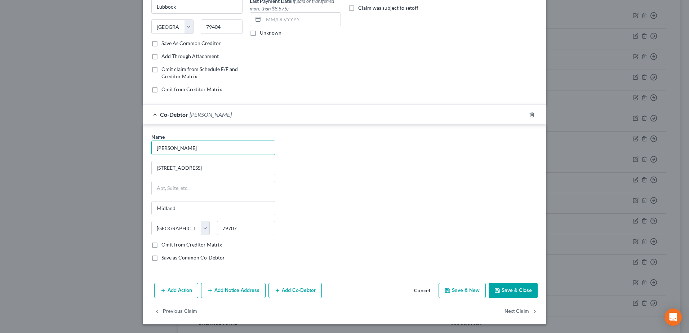
click at [296, 290] on button "Add Co-Debtor" at bounding box center [294, 290] width 53 height 15
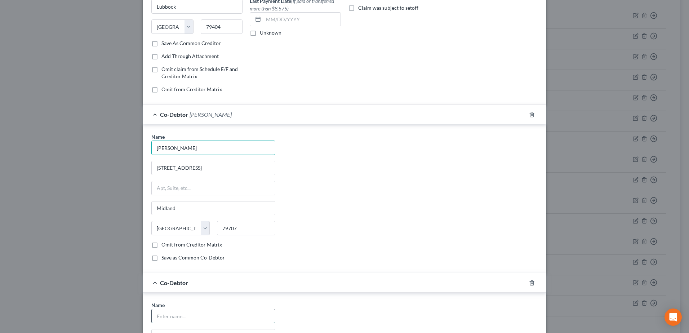
click at [180, 320] on input "text" at bounding box center [213, 316] width 123 height 14
click at [409, 269] on div "Name * [PERSON_NAME] [STREET_ADDRESS] [GEOGRAPHIC_DATA] [US_STATE][GEOGRAPHIC_D…" at bounding box center [345, 198] width 404 height 149
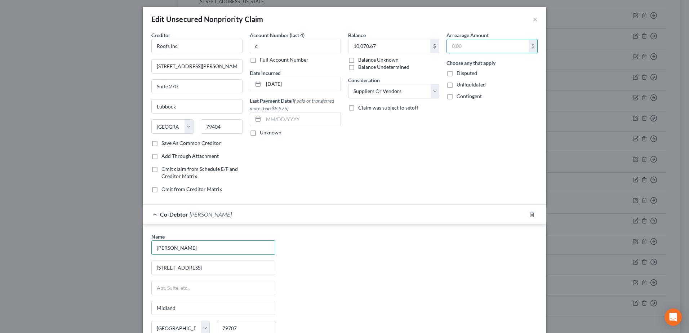
scroll to position [0, 0]
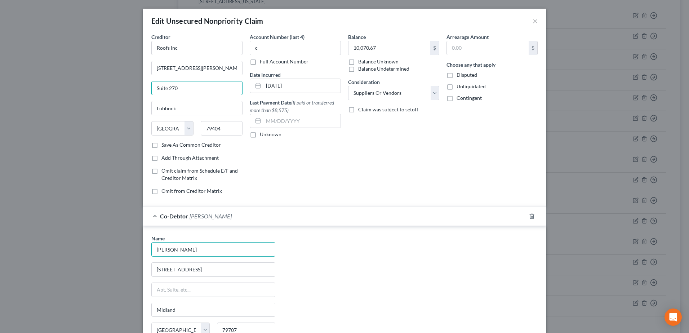
drag, startPoint x: 187, startPoint y: 90, endPoint x: 121, endPoint y: 87, distance: 66.7
click at [121, 87] on div "Edit Unsecured Nonpriority Claim × Creditor * Roofs Inc [STREET_ADDRESS][GEOGRA…" at bounding box center [344, 166] width 689 height 333
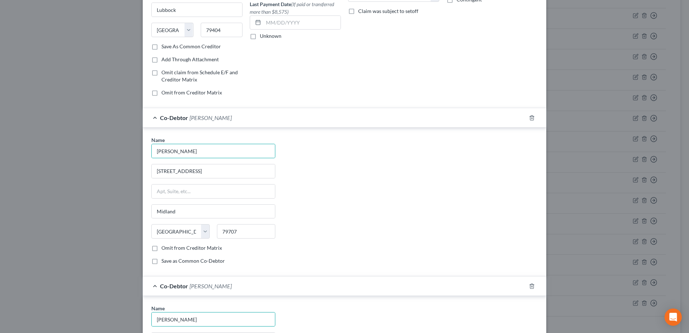
scroll to position [252, 0]
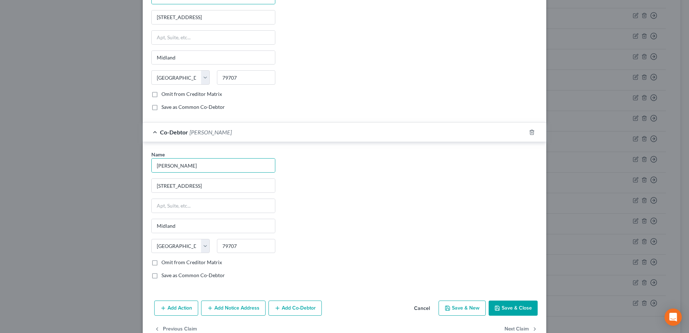
click at [502, 304] on button "Save & Close" at bounding box center [513, 307] width 49 height 15
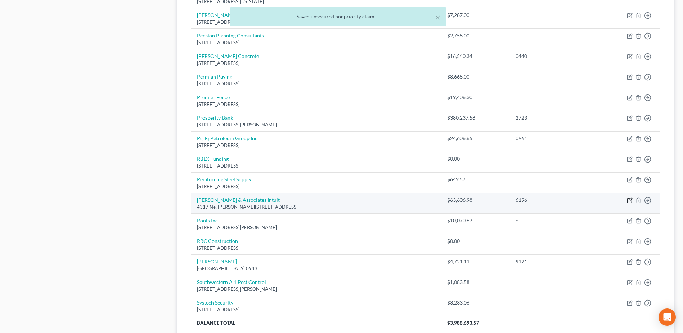
click at [628, 201] on icon "button" at bounding box center [630, 200] width 6 height 6
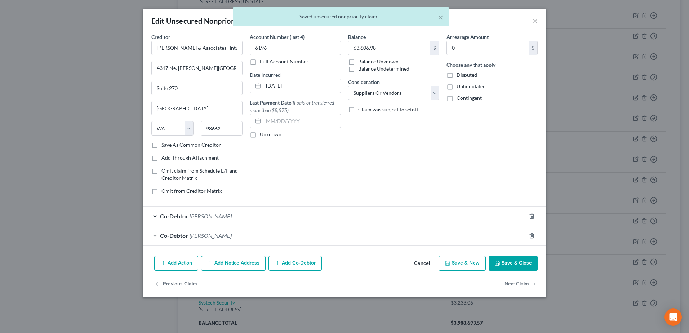
click at [424, 263] on button "Cancel" at bounding box center [421, 264] width 27 height 14
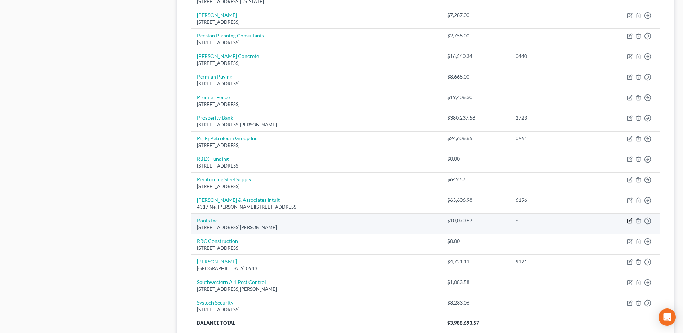
click at [631, 221] on icon "button" at bounding box center [630, 219] width 3 height 3
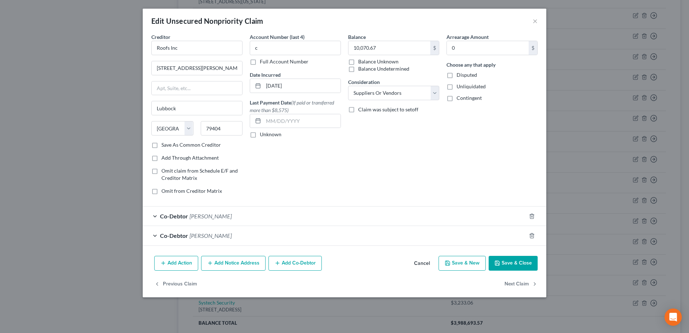
click at [428, 263] on button "Cancel" at bounding box center [421, 264] width 27 height 14
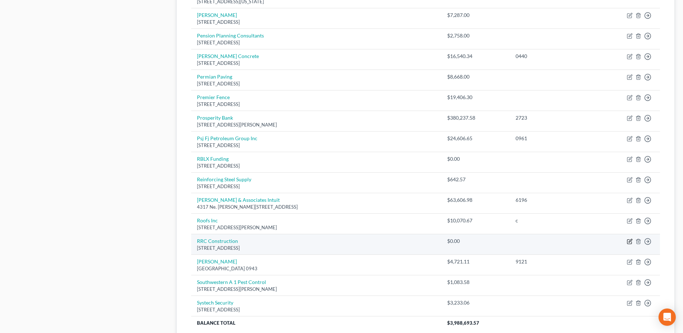
click at [630, 241] on icon "button" at bounding box center [630, 240] width 3 height 3
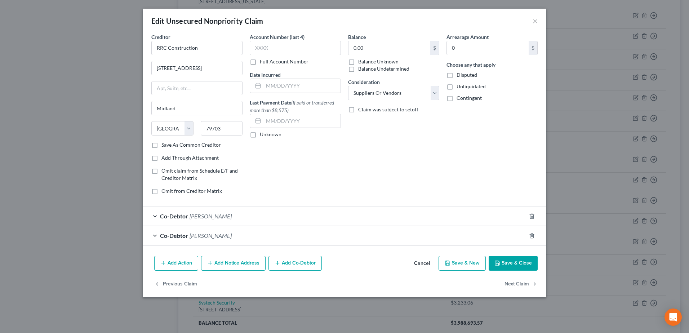
click at [422, 260] on button "Cancel" at bounding box center [421, 264] width 27 height 14
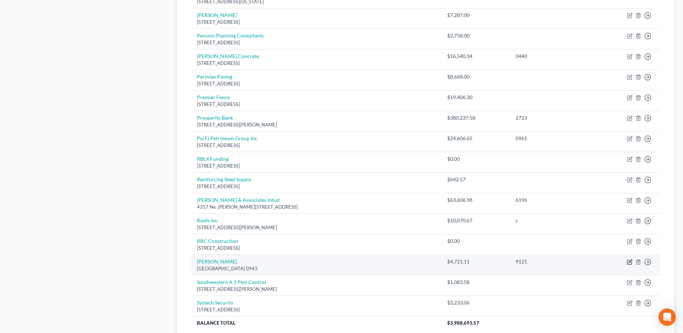
click at [630, 262] on icon "button" at bounding box center [630, 260] width 3 height 3
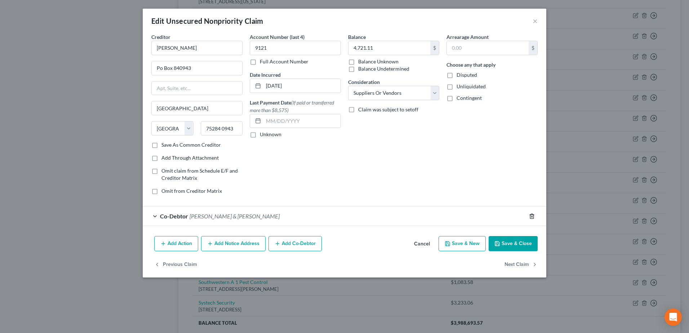
click at [532, 215] on polyline "button" at bounding box center [532, 215] width 4 height 0
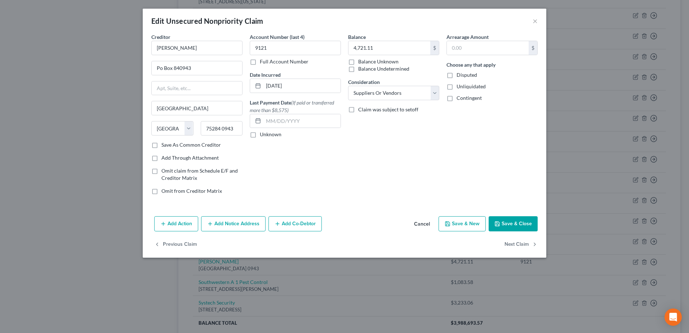
click at [297, 226] on button "Add Co-Debtor" at bounding box center [294, 223] width 53 height 15
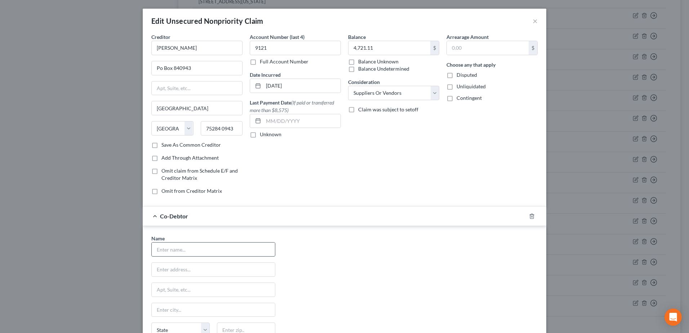
click at [202, 253] on input "text" at bounding box center [213, 249] width 123 height 14
click at [378, 279] on div "Name * [PERSON_NAME] [STREET_ADDRESS] [GEOGRAPHIC_DATA] [US_STATE][GEOGRAPHIC_D…" at bounding box center [344, 302] width 393 height 134
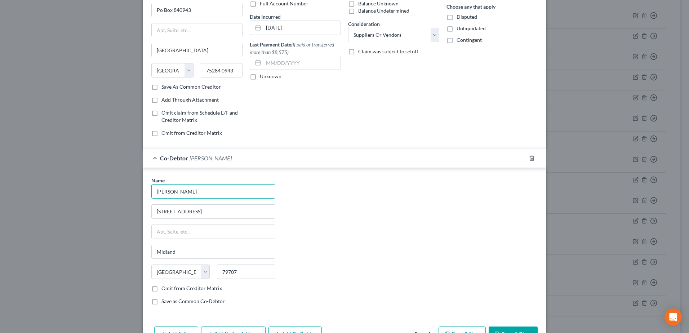
scroll to position [102, 0]
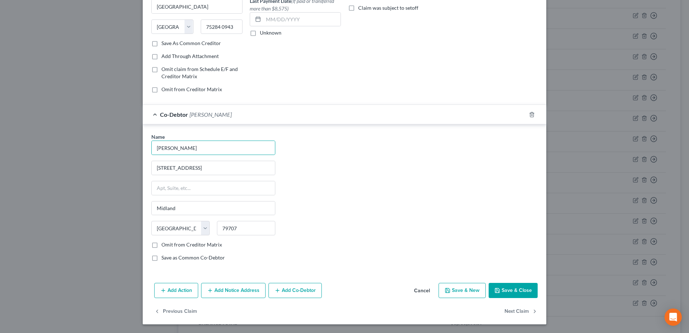
click at [306, 290] on button "Add Co-Debtor" at bounding box center [294, 290] width 53 height 15
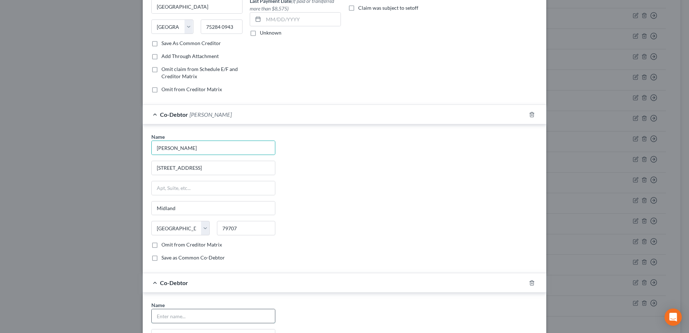
click at [237, 312] on input "text" at bounding box center [213, 316] width 123 height 14
click at [366, 233] on div "Name * [PERSON_NAME] [STREET_ADDRESS] [GEOGRAPHIC_DATA] [US_STATE][GEOGRAPHIC_D…" at bounding box center [344, 200] width 393 height 134
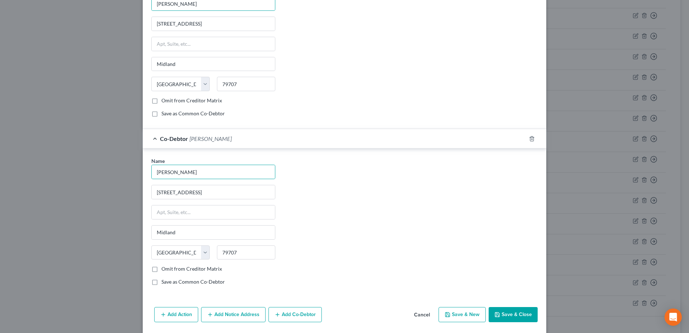
click at [513, 313] on button "Save & Close" at bounding box center [513, 314] width 49 height 15
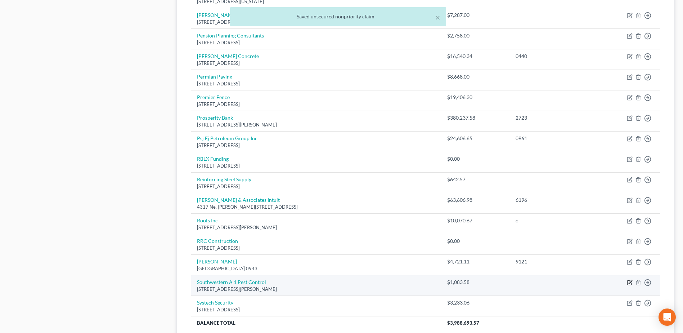
click at [633, 283] on icon "button" at bounding box center [630, 283] width 6 height 6
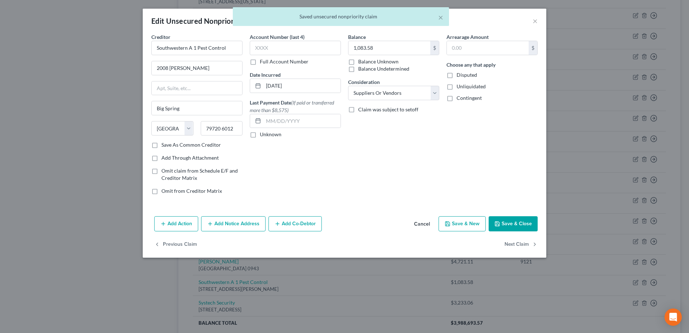
click at [306, 222] on button "Add Co-Debtor" at bounding box center [294, 223] width 53 height 15
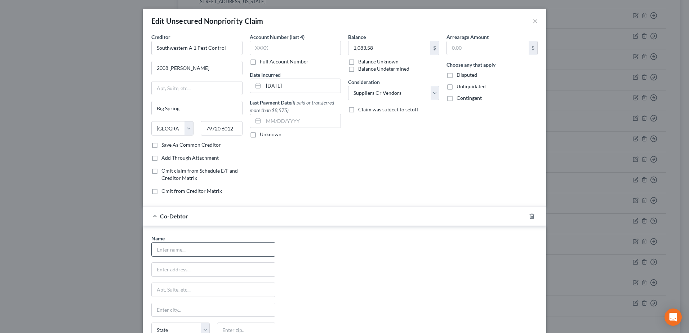
click at [231, 254] on input "text" at bounding box center [213, 249] width 123 height 14
click at [418, 211] on div "Co-Debtor [PERSON_NAME]" at bounding box center [334, 215] width 383 height 19
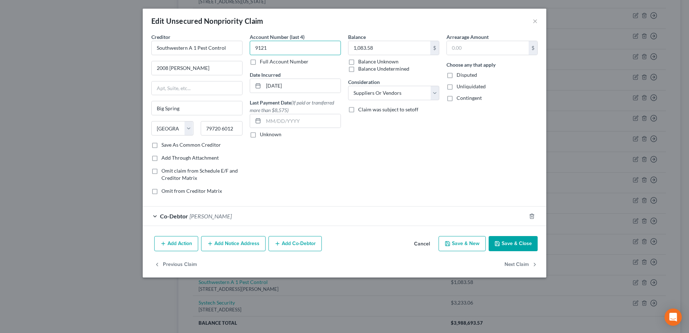
click at [254, 49] on input "9121" at bounding box center [295, 48] width 91 height 14
click at [300, 240] on button "Add Co-Debtor" at bounding box center [294, 243] width 53 height 15
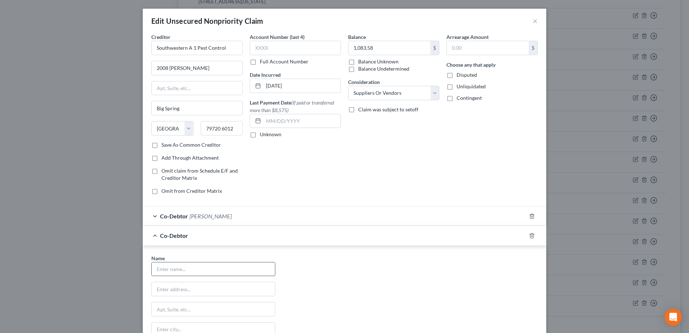
click at [244, 263] on input "text" at bounding box center [213, 269] width 123 height 14
click at [380, 290] on div "Name * [PERSON_NAME] [STREET_ADDRESS] [GEOGRAPHIC_DATA] [US_STATE][GEOGRAPHIC_D…" at bounding box center [344, 321] width 393 height 134
drag, startPoint x: 142, startPoint y: 268, endPoint x: 137, endPoint y: 268, distance: 5.8
click at [137, 268] on div "Edit Unsecured Nonpriority Claim × Creditor * Southwestern A 1 Pest Control 200…" at bounding box center [344, 166] width 689 height 333
drag, startPoint x: 426, startPoint y: 272, endPoint x: 426, endPoint y: 290, distance: 18.7
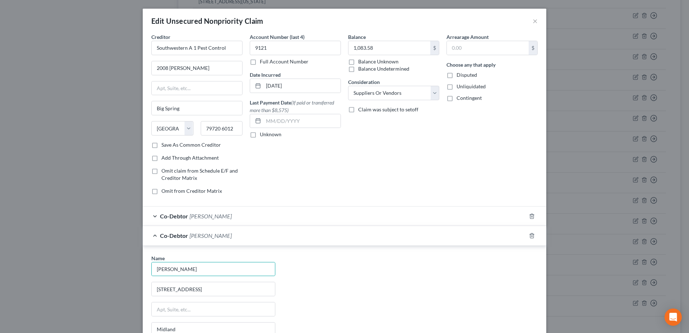
click at [425, 272] on div "Name * [PERSON_NAME] [STREET_ADDRESS] Midland State [US_STATE][GEOGRAPHIC_DATA]…" at bounding box center [344, 321] width 393 height 134
drag, startPoint x: 282, startPoint y: 49, endPoint x: 240, endPoint y: 43, distance: 42.6
click at [239, 45] on div "Creditor * Southwestern A 1 Pest Control 2008 [PERSON_NAME] Big Spring State [U…" at bounding box center [344, 116] width 393 height 167
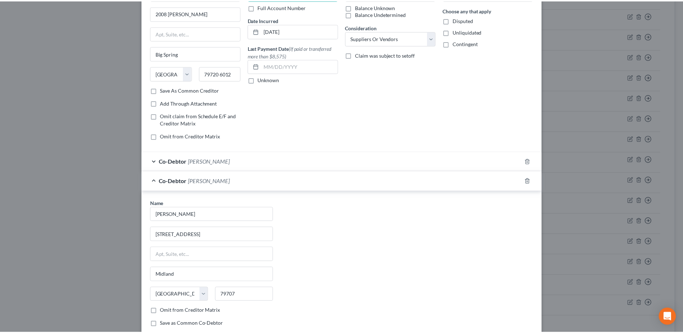
scroll to position [121, 0]
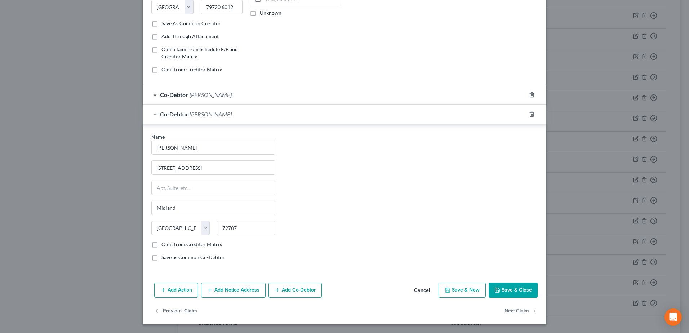
click at [521, 286] on button "Save & Close" at bounding box center [513, 289] width 49 height 15
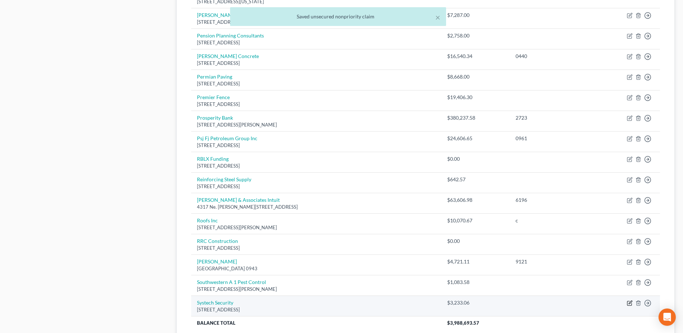
click at [628, 303] on icon "button" at bounding box center [630, 303] width 4 height 4
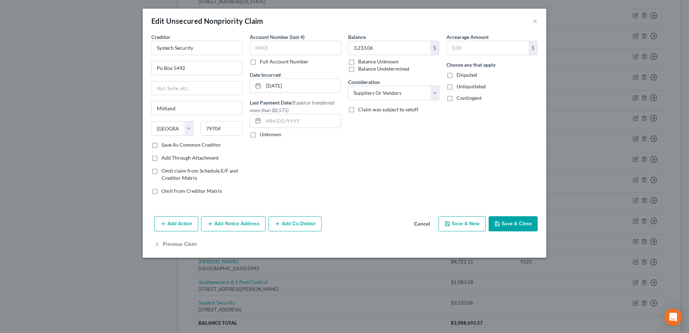
click at [289, 229] on button "Add Co-Debtor" at bounding box center [294, 223] width 53 height 15
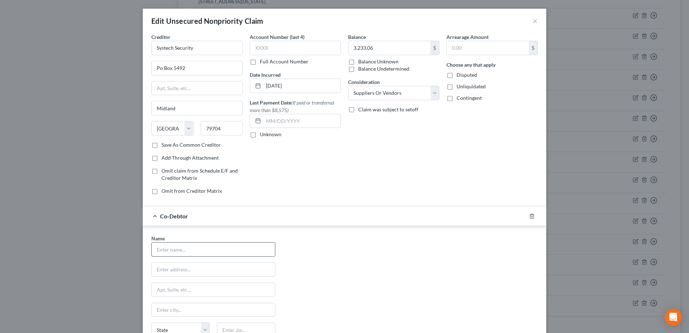
click at [195, 248] on input "text" at bounding box center [213, 249] width 123 height 14
drag, startPoint x: 196, startPoint y: 248, endPoint x: 120, endPoint y: 256, distance: 76.2
click at [120, 256] on div "Edit Unsecured Nonpriority Claim × Creditor * Systech Security Po Box 5492 [GEO…" at bounding box center [344, 166] width 689 height 333
drag, startPoint x: 537, startPoint y: 21, endPoint x: 655, endPoint y: 125, distance: 157.0
click at [537, 21] on div "Edit Unsecured Nonpriority Claim ×" at bounding box center [345, 21] width 404 height 24
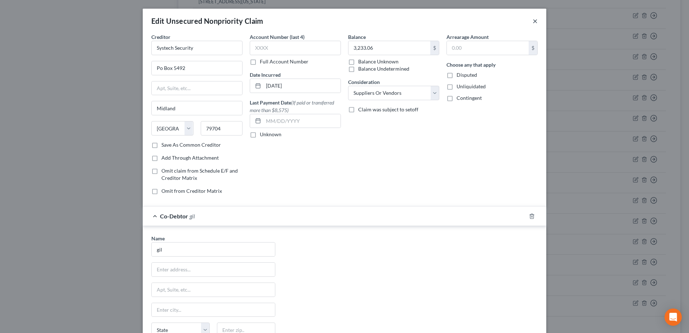
click at [533, 22] on button "×" at bounding box center [535, 21] width 5 height 9
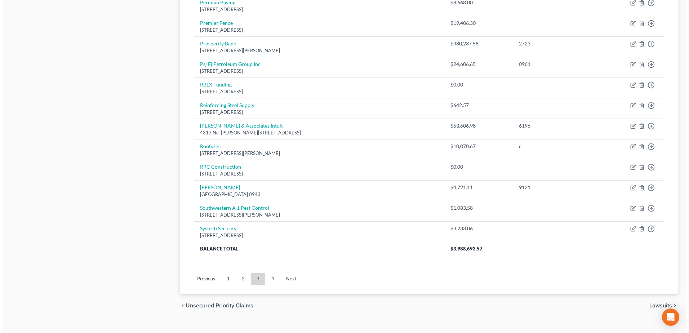
scroll to position [499, 0]
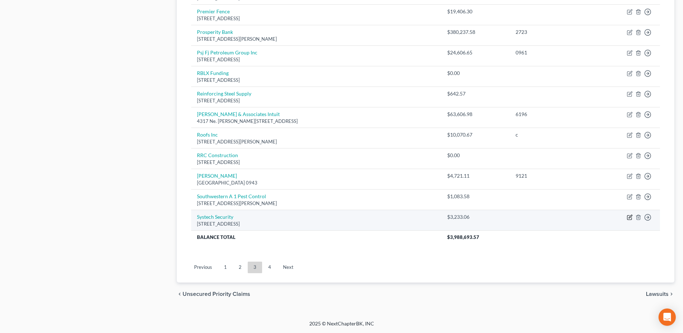
click at [627, 216] on icon "button" at bounding box center [630, 217] width 6 height 6
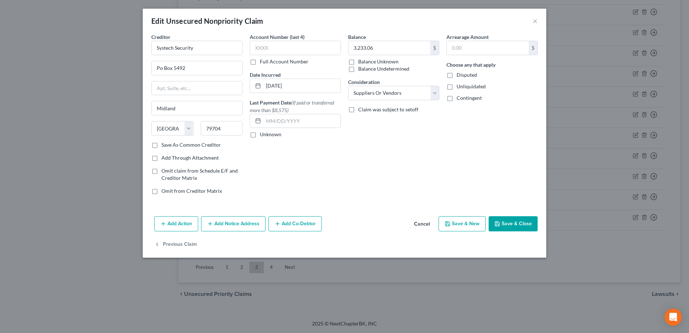
click at [286, 224] on button "Add Co-Debtor" at bounding box center [294, 223] width 53 height 15
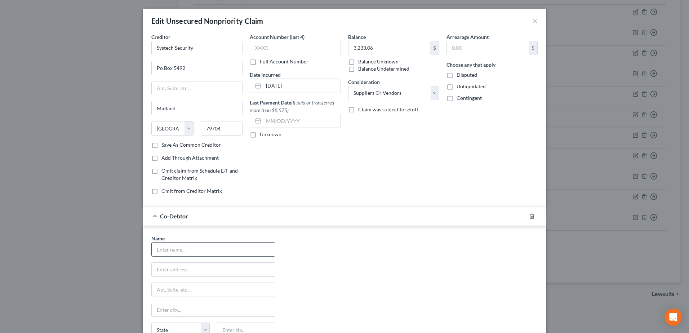
click at [213, 250] on input "text" at bounding box center [213, 249] width 123 height 14
click at [325, 282] on div "Name * [PERSON_NAME] [STREET_ADDRESS] [GEOGRAPHIC_DATA] [US_STATE][GEOGRAPHIC_D…" at bounding box center [344, 302] width 393 height 134
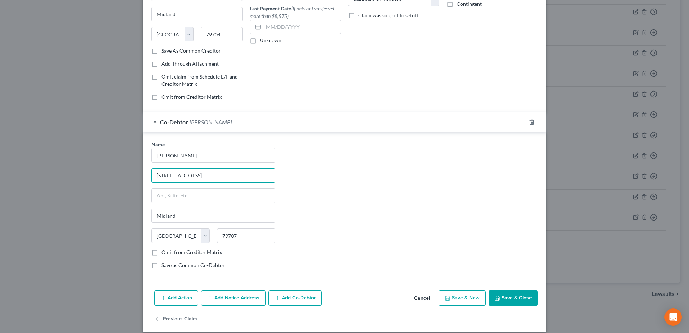
scroll to position [102, 0]
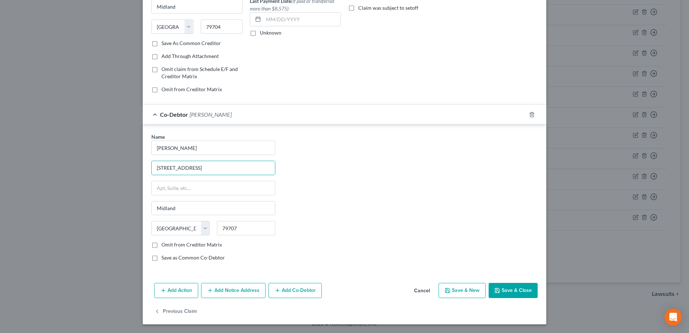
click at [304, 293] on button "Add Co-Debtor" at bounding box center [294, 290] width 53 height 15
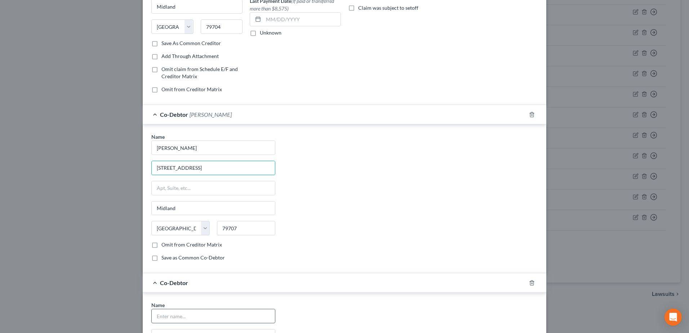
click at [186, 313] on input "text" at bounding box center [213, 316] width 123 height 14
click at [362, 247] on div "Name * [PERSON_NAME] [STREET_ADDRESS] [GEOGRAPHIC_DATA] [US_STATE][GEOGRAPHIC_D…" at bounding box center [344, 200] width 393 height 134
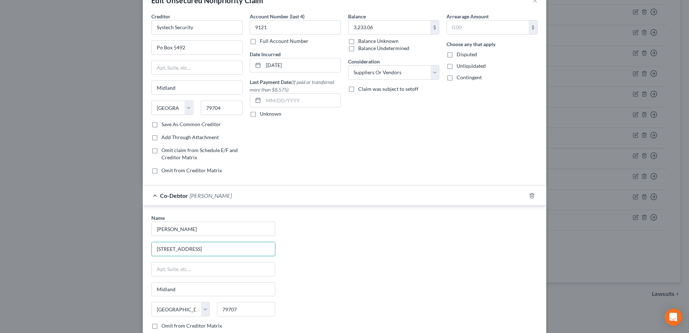
scroll to position [0, 0]
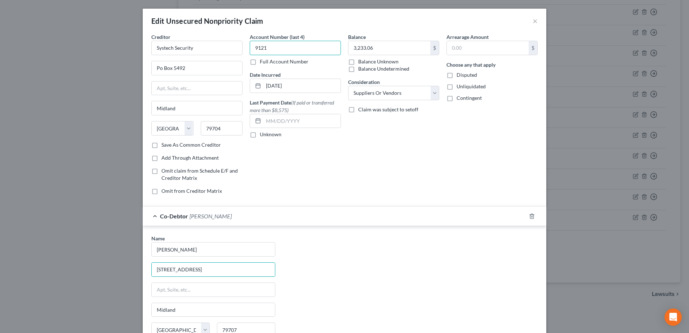
drag, startPoint x: 274, startPoint y: 48, endPoint x: 233, endPoint y: 37, distance: 42.6
click at [236, 46] on div "Creditor * Systech Security Po Box 5492 [GEOGRAPHIC_DATA] [US_STATE] AK AR AZ C…" at bounding box center [344, 116] width 393 height 167
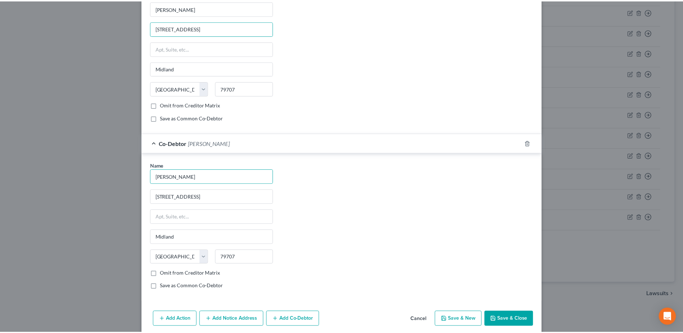
scroll to position [270, 0]
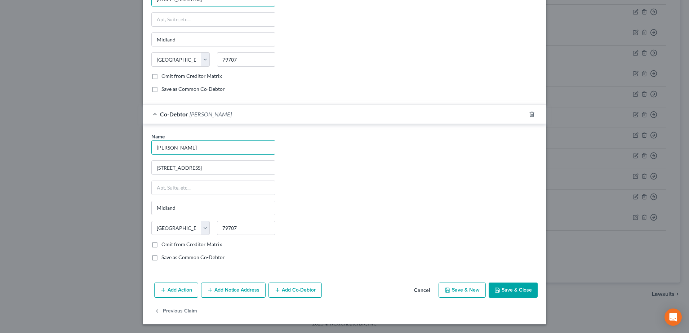
click at [509, 284] on button "Save & Close" at bounding box center [513, 289] width 49 height 15
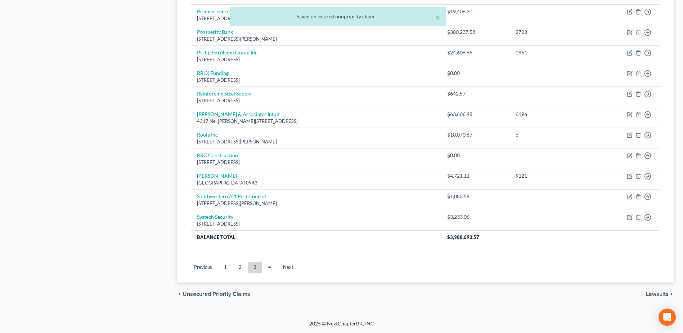
click at [267, 270] on link "4" at bounding box center [270, 268] width 14 height 12
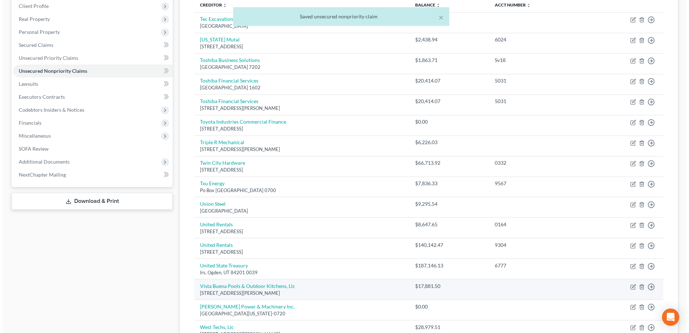
scroll to position [0, 0]
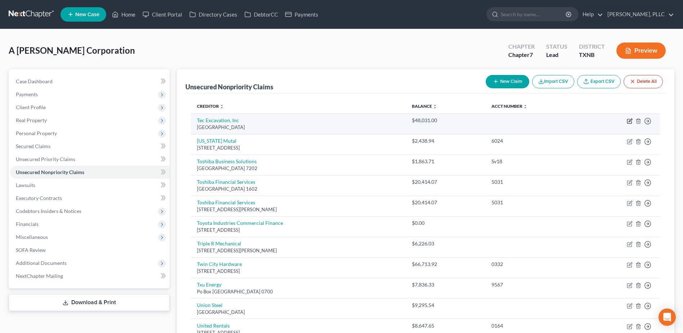
click at [629, 122] on icon "button" at bounding box center [630, 121] width 6 height 6
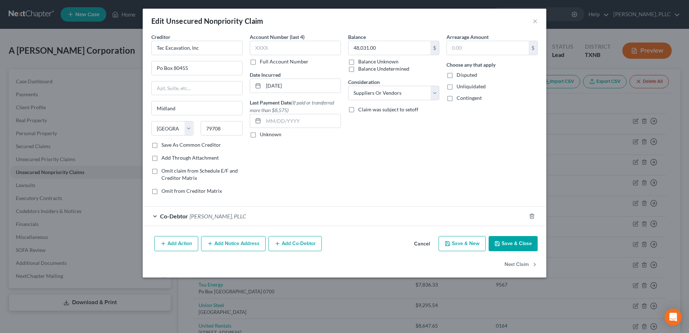
drag, startPoint x: 535, startPoint y: 214, endPoint x: 520, endPoint y: 221, distance: 16.8
click at [534, 214] on div at bounding box center [536, 216] width 20 height 12
click at [532, 215] on icon "button" at bounding box center [532, 216] width 6 height 6
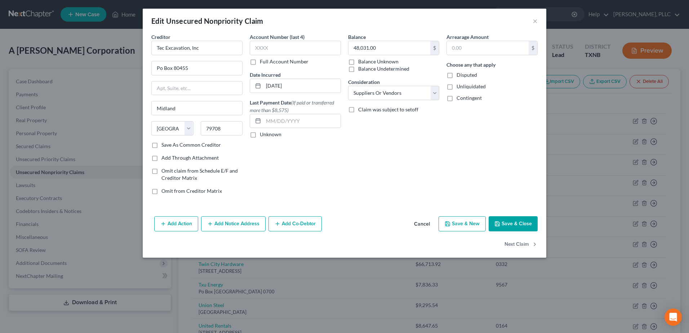
click at [291, 224] on button "Add Co-Debtor" at bounding box center [294, 223] width 53 height 15
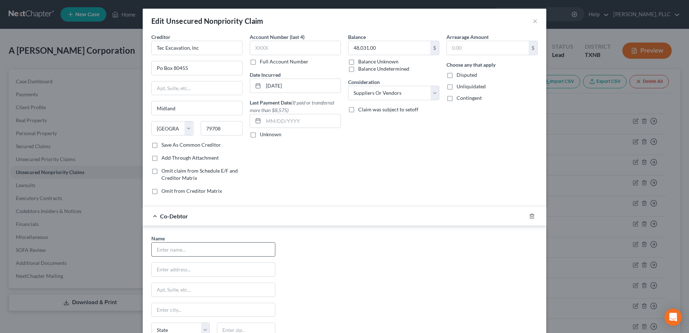
click at [218, 251] on input "text" at bounding box center [213, 249] width 123 height 14
click at [430, 294] on div "Name * [PERSON_NAME] [STREET_ADDRESS] [GEOGRAPHIC_DATA] [US_STATE][GEOGRAPHIC_D…" at bounding box center [344, 302] width 393 height 134
select select "45"
select select "15"
select select "45"
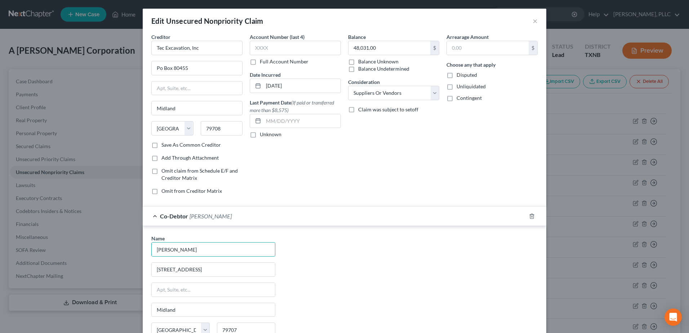
scroll to position [102, 0]
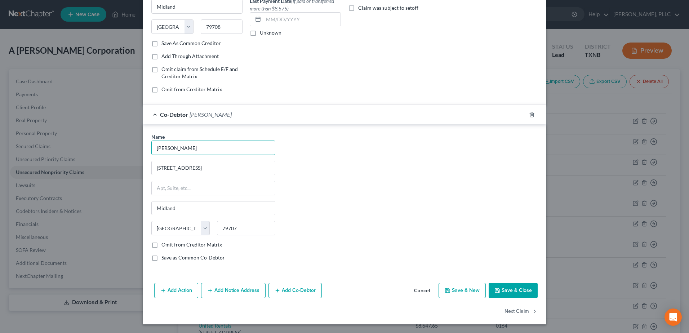
click at [306, 289] on button "Add Co-Debtor" at bounding box center [294, 290] width 53 height 15
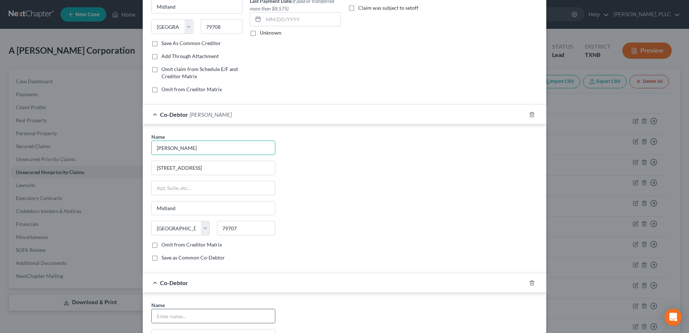
click at [230, 308] on div "Name *" at bounding box center [213, 312] width 124 height 22
click at [225, 309] on input "text" at bounding box center [213, 316] width 123 height 14
type input "[PERSON_NAME]"
type input "[STREET_ADDRESS]"
type input "Midland"
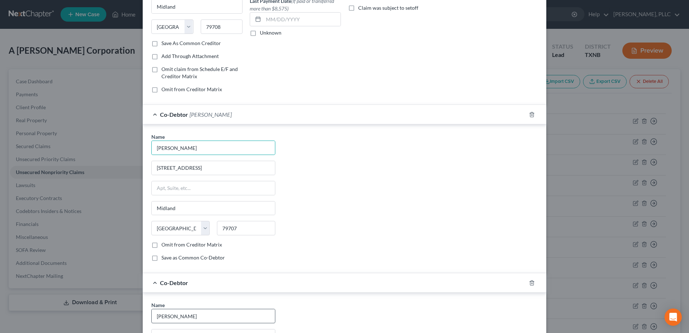
type input "79707"
click at [407, 248] on div "Name * [PERSON_NAME] [STREET_ADDRESS] [GEOGRAPHIC_DATA] [US_STATE][GEOGRAPHIC_D…" at bounding box center [344, 200] width 393 height 134
select select "45"
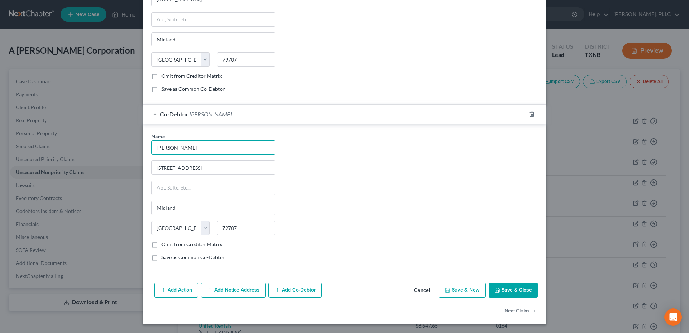
click at [513, 291] on button "Save & Close" at bounding box center [513, 289] width 49 height 15
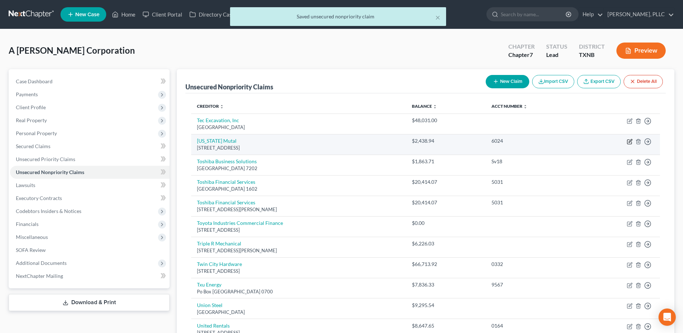
click at [628, 142] on icon "button" at bounding box center [630, 142] width 6 height 6
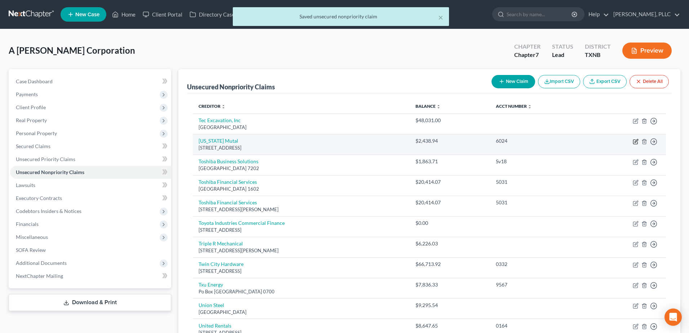
select select "45"
select select "1"
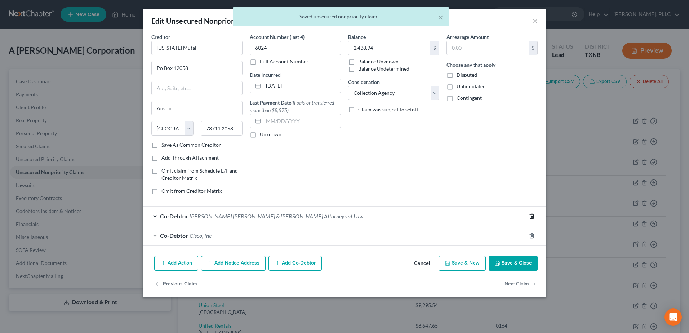
click at [532, 216] on icon "button" at bounding box center [532, 216] width 6 height 6
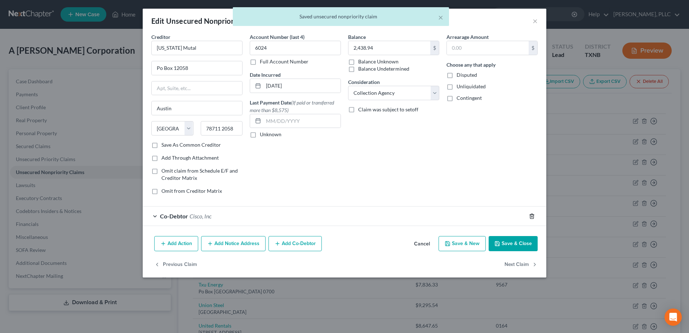
click at [532, 216] on icon "button" at bounding box center [532, 216] width 6 height 6
click at [303, 257] on div "Previous Claim Next Claim" at bounding box center [345, 267] width 404 height 21
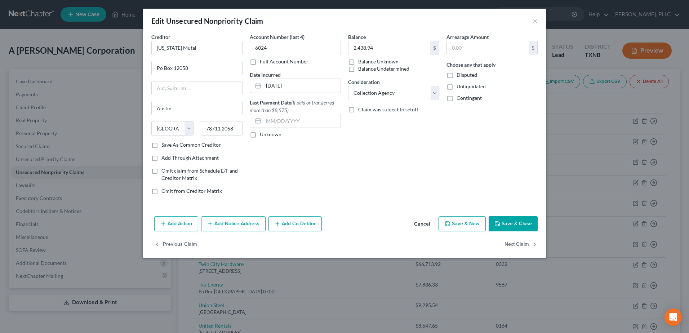
click at [304, 222] on button "Add Co-Debtor" at bounding box center [294, 223] width 53 height 15
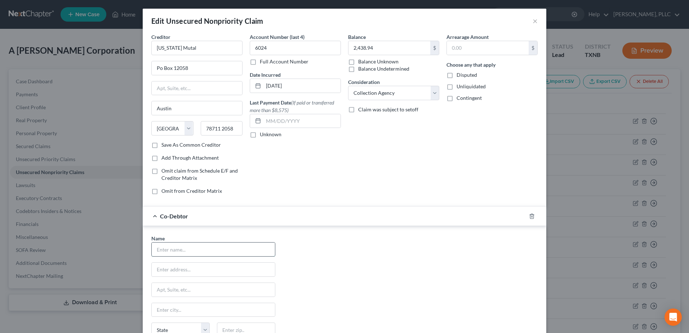
click at [200, 252] on input "text" at bounding box center [213, 249] width 123 height 14
type input "[PERSON_NAME]"
type input "[STREET_ADDRESS]"
type input "Midland"
type input "79707"
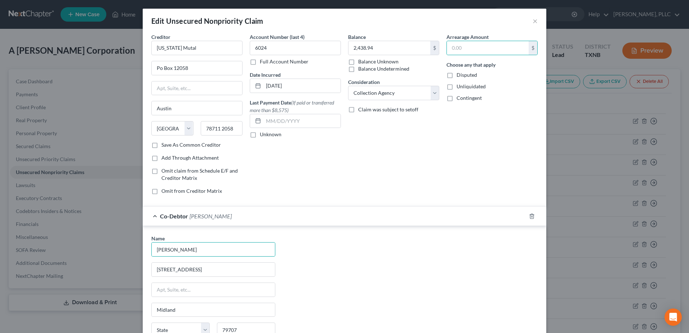
click at [376, 263] on div "Name * [PERSON_NAME] [STREET_ADDRESS] [GEOGRAPHIC_DATA] [US_STATE][GEOGRAPHIC_D…" at bounding box center [344, 302] width 393 height 134
select select "45"
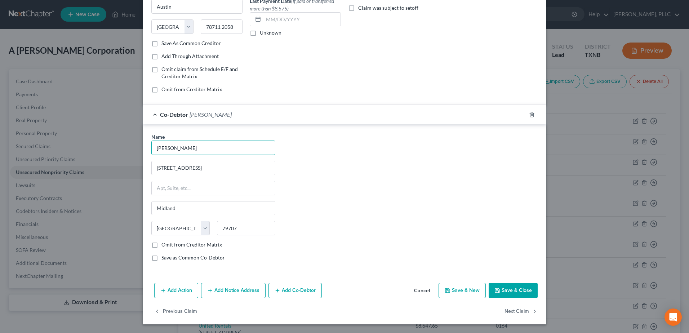
click at [268, 293] on button "Add Co-Debtor" at bounding box center [294, 290] width 53 height 15
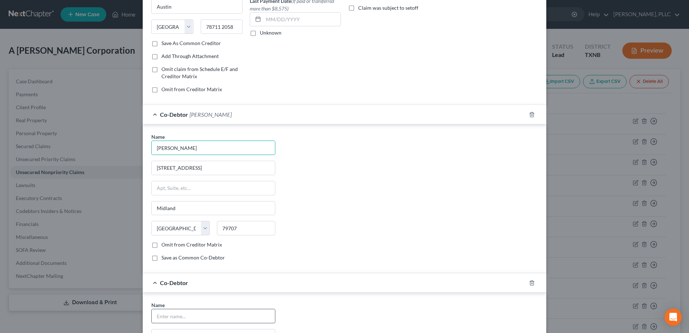
click at [259, 313] on input "text" at bounding box center [213, 316] width 123 height 14
type input "[PERSON_NAME]"
type input "[STREET_ADDRESS]"
type input "Midland"
type input "79707"
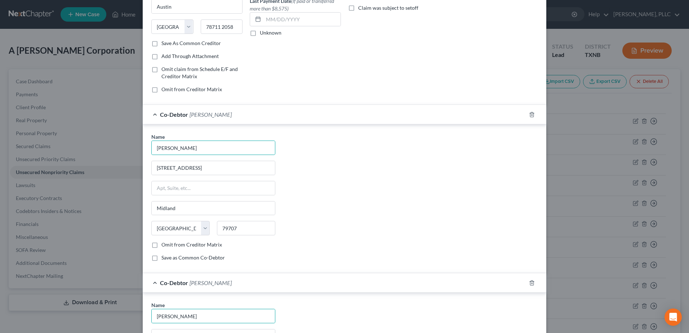
click at [489, 237] on div "Name * [PERSON_NAME] [STREET_ADDRESS] [GEOGRAPHIC_DATA] [US_STATE][GEOGRAPHIC_D…" at bounding box center [344, 200] width 393 height 134
select select "45"
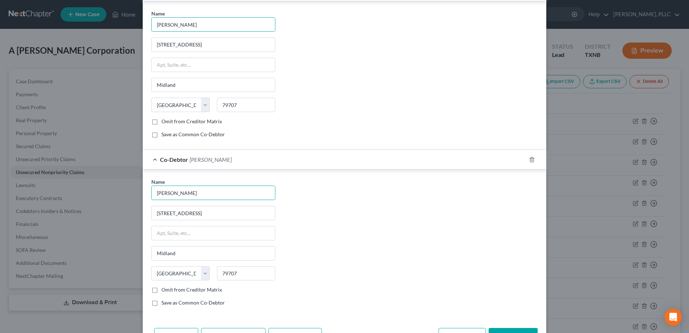
scroll to position [246, 0]
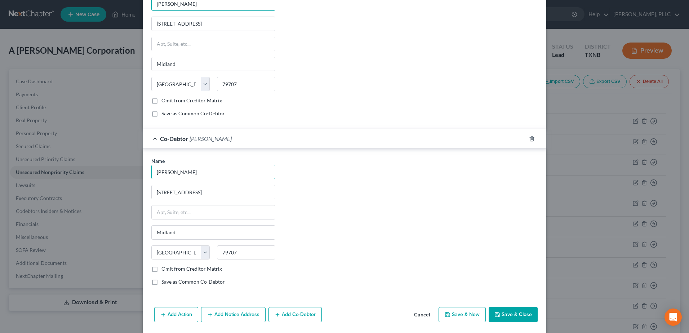
click at [522, 318] on button "Save & Close" at bounding box center [513, 314] width 49 height 15
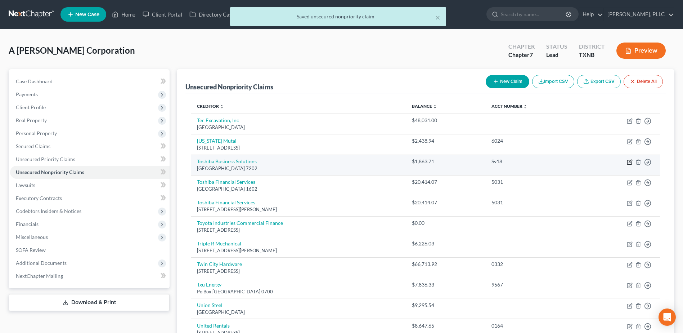
click at [630, 164] on icon "button" at bounding box center [630, 162] width 4 height 4
select select "4"
select select "15"
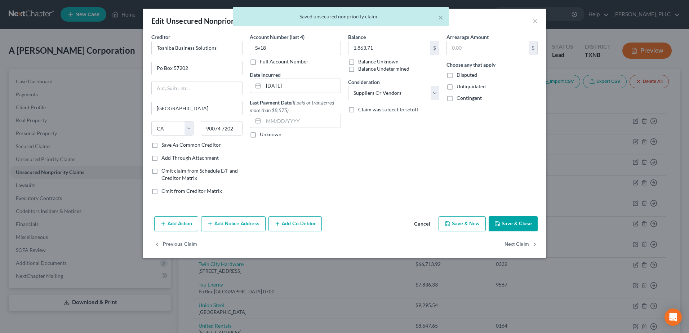
click at [284, 221] on button "Add Co-Debtor" at bounding box center [294, 223] width 53 height 15
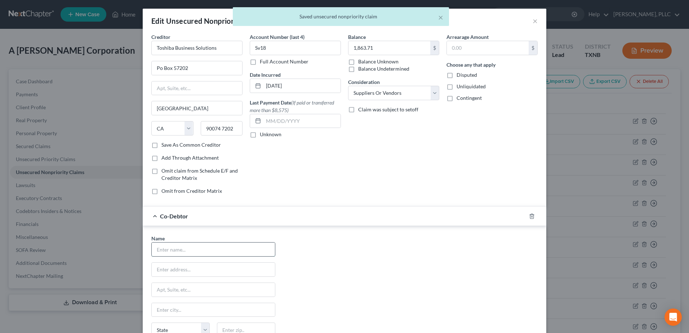
click at [196, 252] on input "text" at bounding box center [213, 249] width 123 height 14
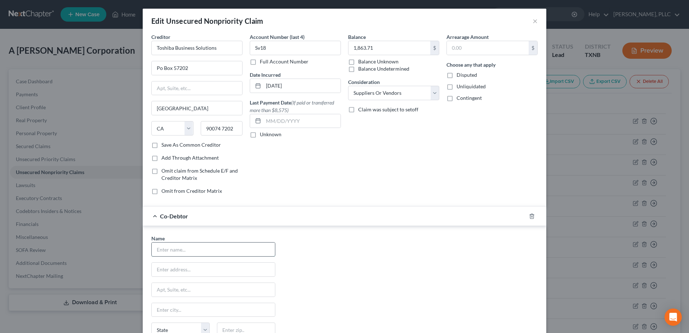
type input "[PERSON_NAME]"
type input "[STREET_ADDRESS]"
type input "Midland"
type input "79707"
click at [335, 212] on div "Co-Debtor [PERSON_NAME]" at bounding box center [334, 215] width 383 height 19
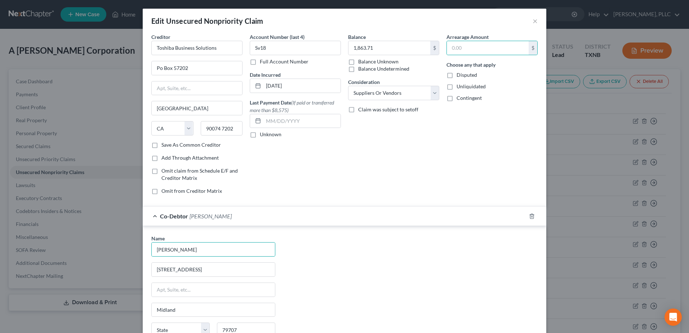
select select "45"
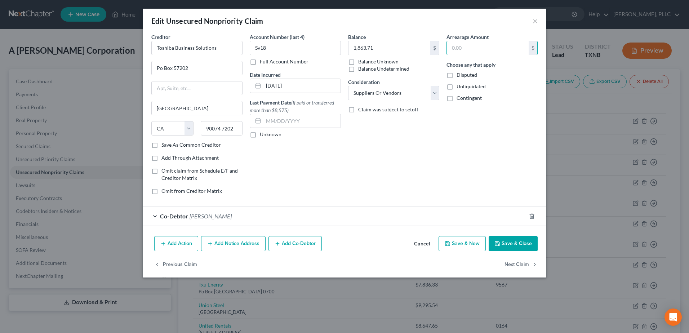
scroll to position [0, 0]
click at [298, 242] on button "Add Co-Debtor" at bounding box center [294, 243] width 53 height 15
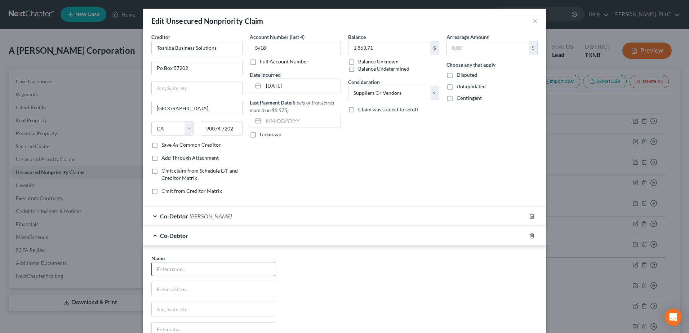
click at [188, 269] on input "text" at bounding box center [213, 269] width 123 height 14
click at [397, 293] on div "Name * State [US_STATE] AK AR AZ CA CO CT DE DC [GEOGRAPHIC_DATA] GA GU HI ID I…" at bounding box center [344, 321] width 393 height 134
click at [152, 216] on div "Co-Debtor [PERSON_NAME]" at bounding box center [334, 215] width 383 height 19
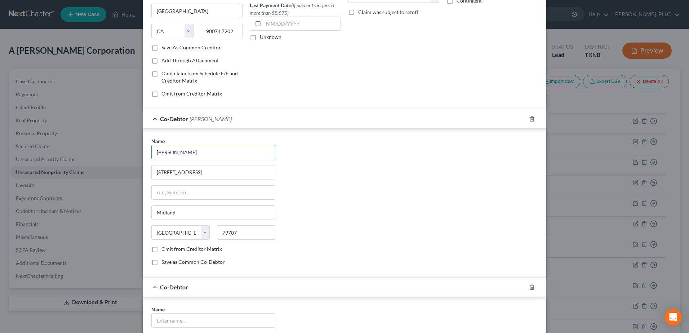
scroll to position [180, 0]
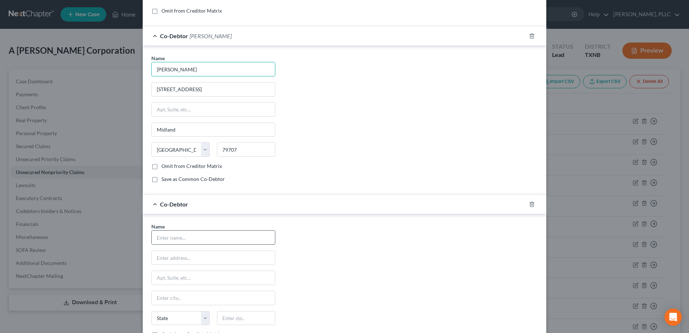
click at [187, 240] on input "text" at bounding box center [213, 238] width 123 height 14
type input "[PERSON_NAME]"
type input "[STREET_ADDRESS]"
type input "Midland"
type input "79707"
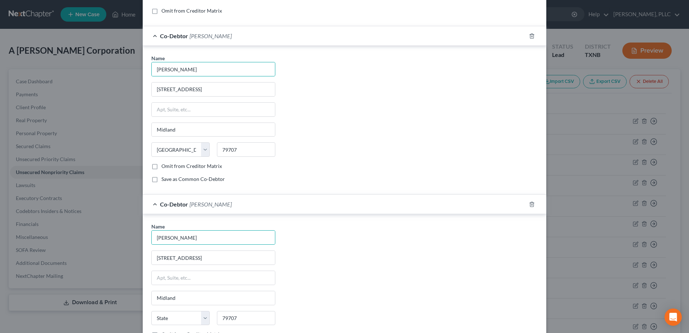
click at [356, 261] on div "Name * [PERSON_NAME] [STREET_ADDRESS] Midland State [US_STATE][GEOGRAPHIC_DATA]…" at bounding box center [344, 290] width 393 height 134
select select "45"
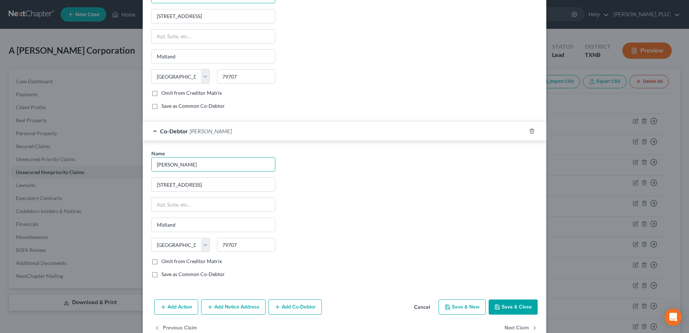
scroll to position [270, 0]
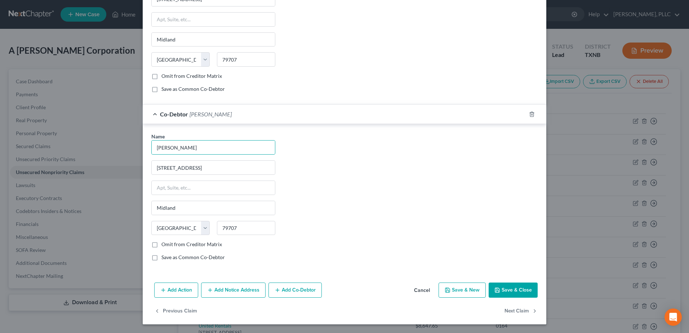
click at [508, 290] on button "Save & Close" at bounding box center [513, 289] width 49 height 15
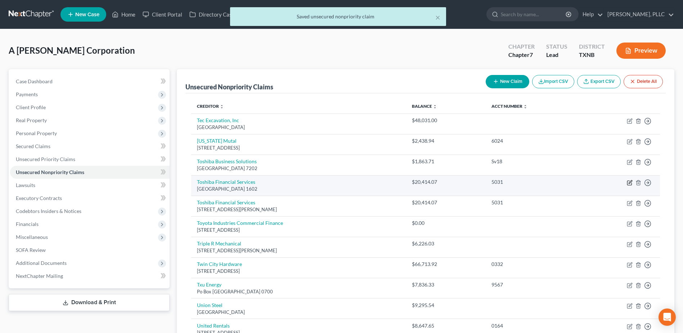
click at [631, 183] on icon "button" at bounding box center [630, 183] width 6 height 6
select select "39"
select select "15"
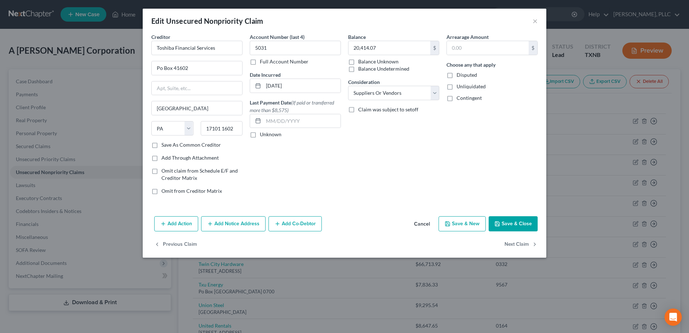
click at [292, 224] on button "Add Co-Debtor" at bounding box center [294, 223] width 53 height 15
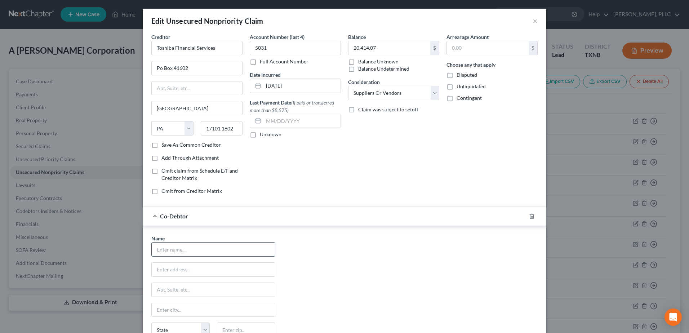
click at [226, 251] on input "text" at bounding box center [213, 249] width 123 height 14
type input "[PERSON_NAME]"
type input "[STREET_ADDRESS]"
type input "Midland"
type input "79707"
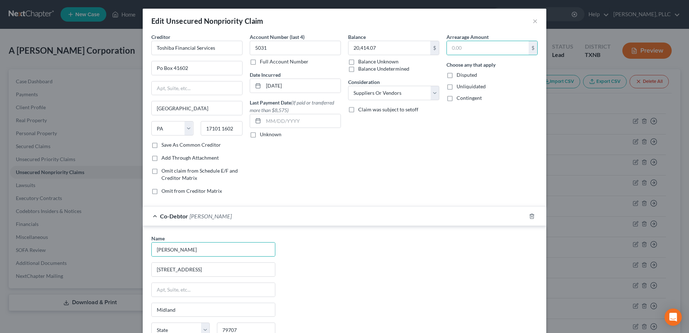
click at [409, 257] on div "Name * [PERSON_NAME] [STREET_ADDRESS] [GEOGRAPHIC_DATA] [US_STATE][GEOGRAPHIC_D…" at bounding box center [344, 302] width 393 height 134
select select "45"
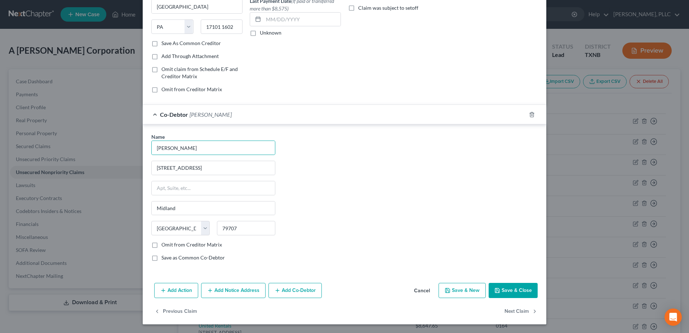
click at [294, 287] on button "Add Co-Debtor" at bounding box center [294, 290] width 53 height 15
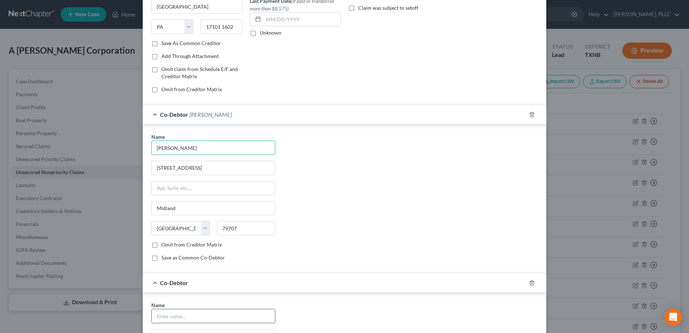
click at [208, 319] on input "text" at bounding box center [213, 316] width 123 height 14
type input "[PERSON_NAME]"
type input "[STREET_ADDRESS]"
type input "Midland"
type input "79707"
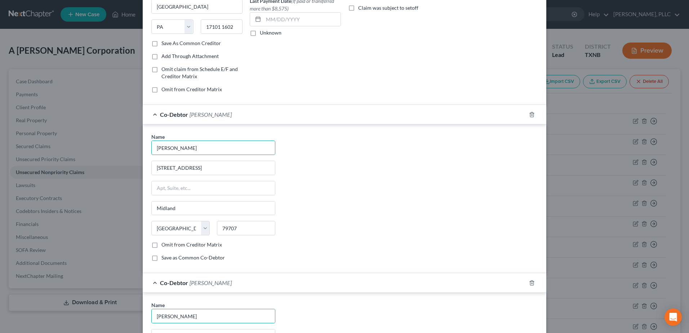
click at [410, 246] on div "Name * [PERSON_NAME] [STREET_ADDRESS] [GEOGRAPHIC_DATA] [US_STATE][GEOGRAPHIC_D…" at bounding box center [344, 200] width 393 height 134
select select "45"
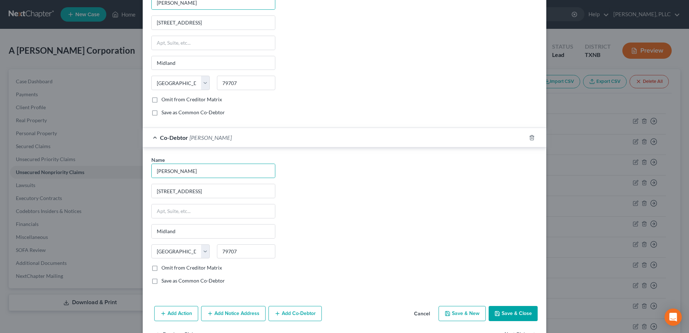
scroll to position [270, 0]
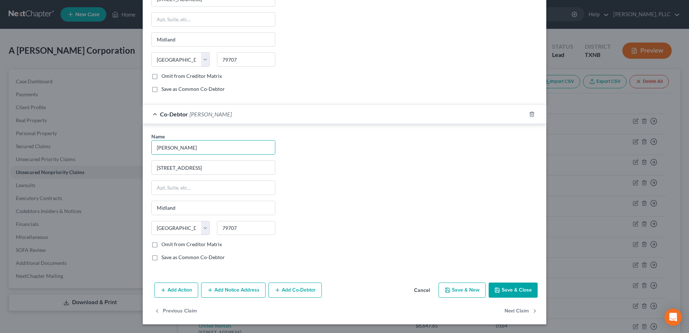
click at [520, 287] on button "Save & Close" at bounding box center [513, 289] width 49 height 15
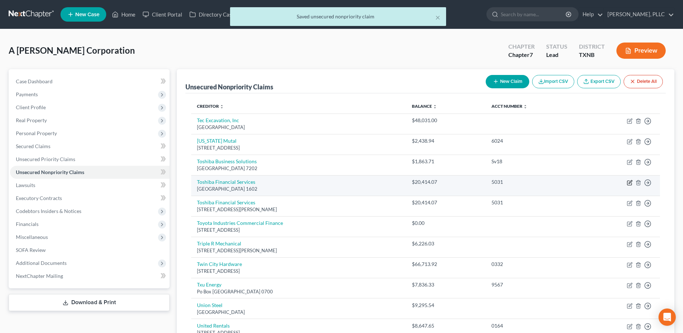
click at [632, 182] on icon "button" at bounding box center [630, 181] width 3 height 3
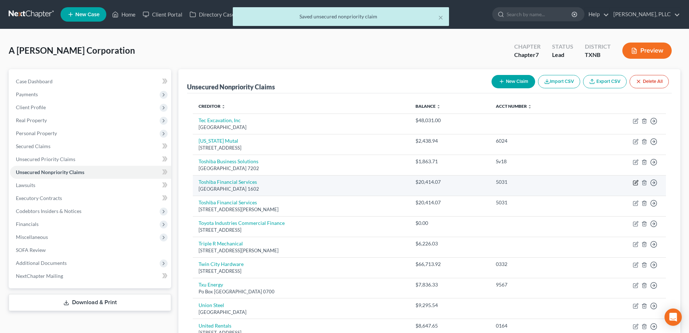
select select "39"
select select "15"
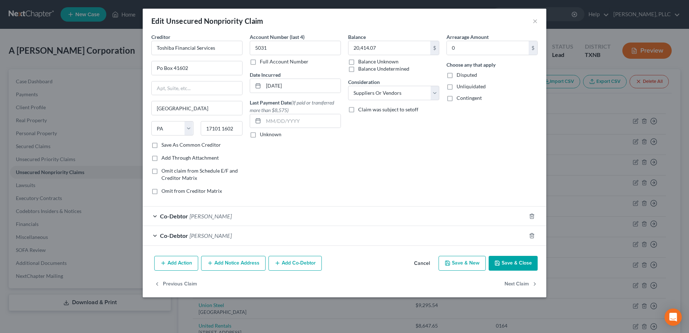
click at [423, 262] on button "Cancel" at bounding box center [421, 264] width 27 height 14
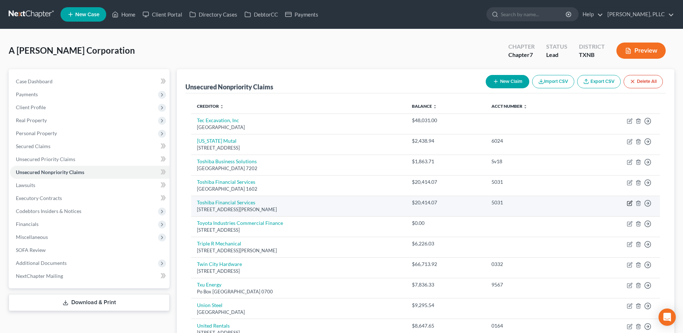
click at [628, 203] on icon "button" at bounding box center [630, 203] width 6 height 6
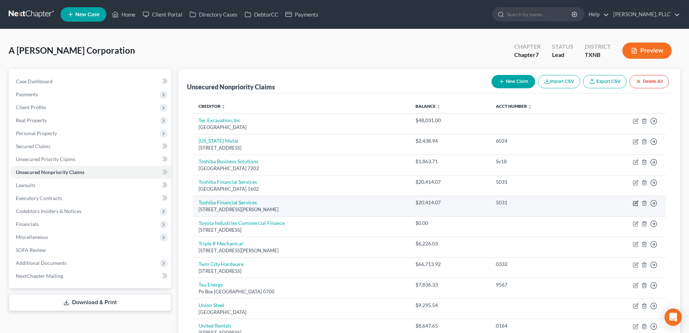
select select "39"
select select "15"
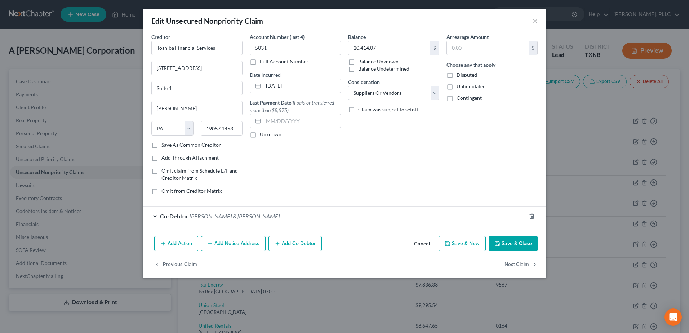
click at [417, 245] on button "Cancel" at bounding box center [421, 244] width 27 height 14
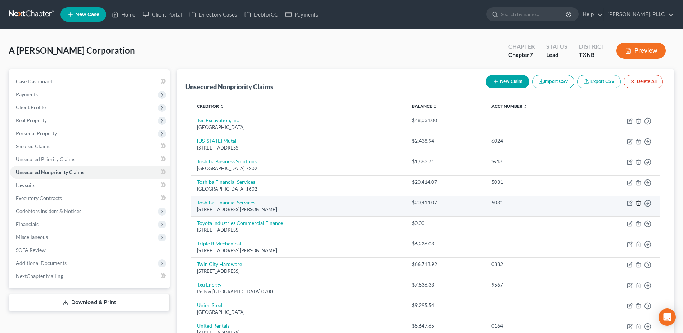
click at [640, 205] on icon "button" at bounding box center [638, 203] width 3 height 5
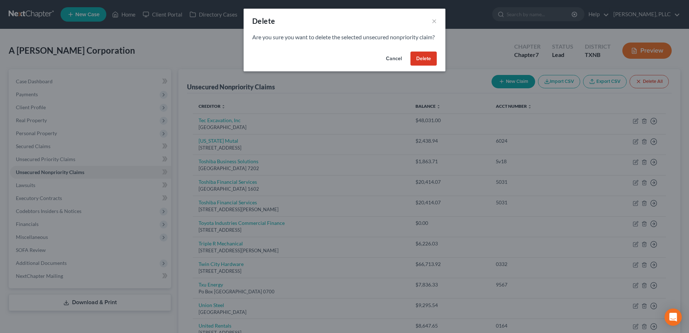
click at [417, 66] on button "Delete" at bounding box center [423, 59] width 26 height 14
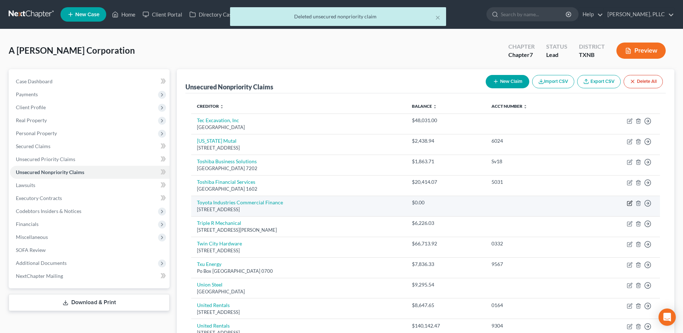
click at [631, 204] on icon "button" at bounding box center [630, 203] width 6 height 6
select select "45"
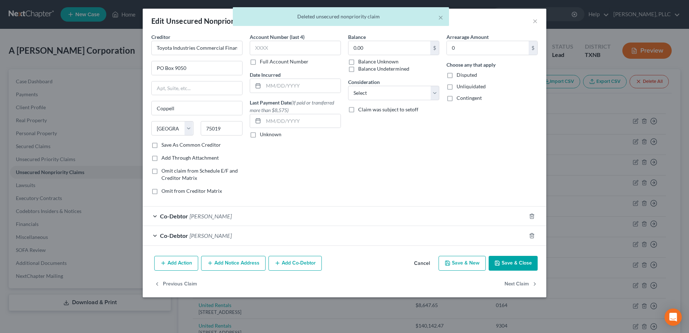
click at [427, 264] on button "Cancel" at bounding box center [421, 264] width 27 height 14
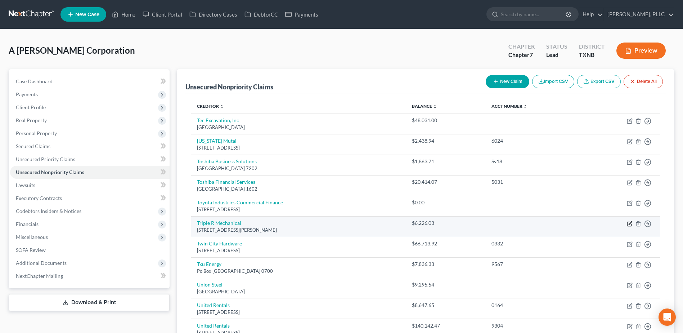
click at [630, 226] on icon "button" at bounding box center [630, 224] width 6 height 6
select select "45"
select select "15"
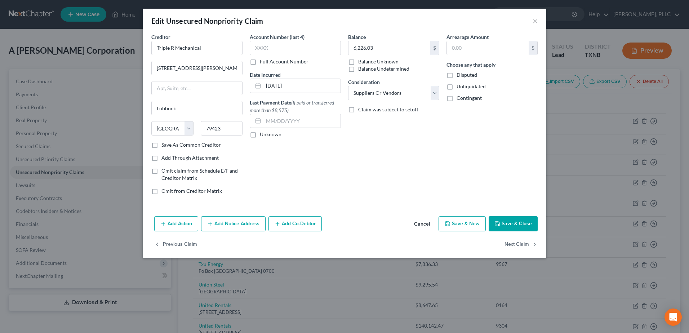
click at [313, 227] on button "Add Co-Debtor" at bounding box center [294, 223] width 53 height 15
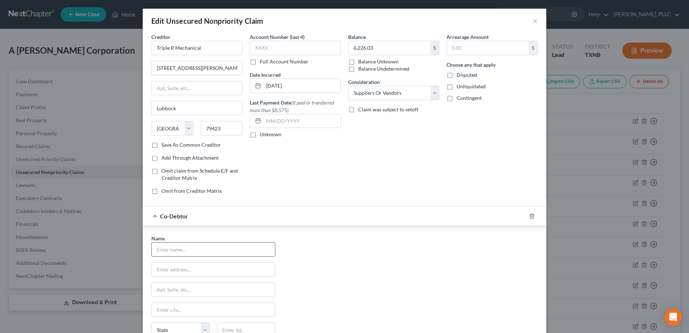
click at [177, 248] on input "text" at bounding box center [213, 249] width 123 height 14
type input "[PERSON_NAME]"
type input "5031"
type input "[STREET_ADDRESS]"
type input "Midland"
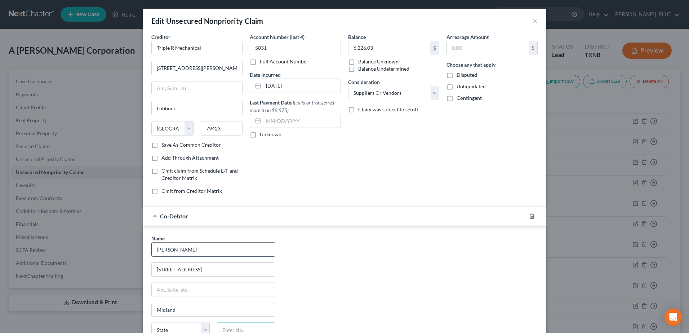
type input "79707"
select select "45"
click at [242, 50] on div "Creditor * Triple R Mechanical 2615 Woodrow Road Lubbock State AL AK AR AZ CA C…" at bounding box center [344, 116] width 393 height 167
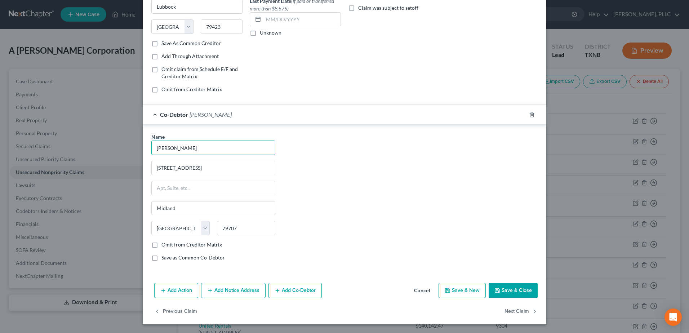
click at [285, 293] on button "Add Co-Debtor" at bounding box center [294, 290] width 53 height 15
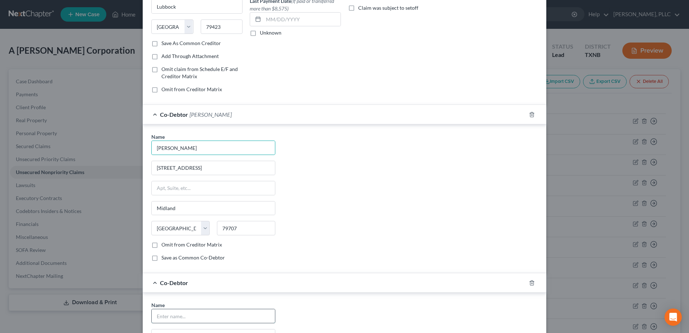
click at [202, 312] on input "text" at bounding box center [213, 316] width 123 height 14
type input "[PERSON_NAME]"
type input "5031"
type input "[STREET_ADDRESS]"
type input "Midland"
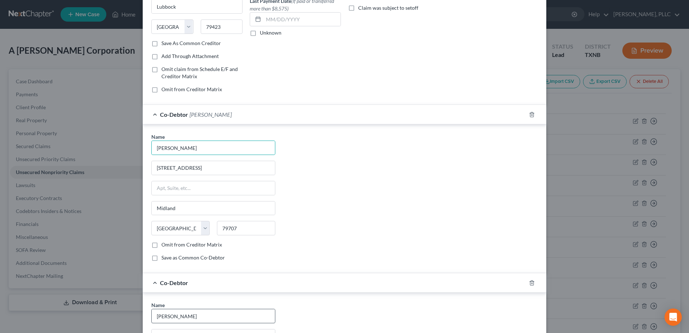
type input "79707"
click at [404, 242] on div "Name * [PERSON_NAME] [STREET_ADDRESS] [GEOGRAPHIC_DATA] [US_STATE][GEOGRAPHIC_D…" at bounding box center [344, 200] width 393 height 134
select select "45"
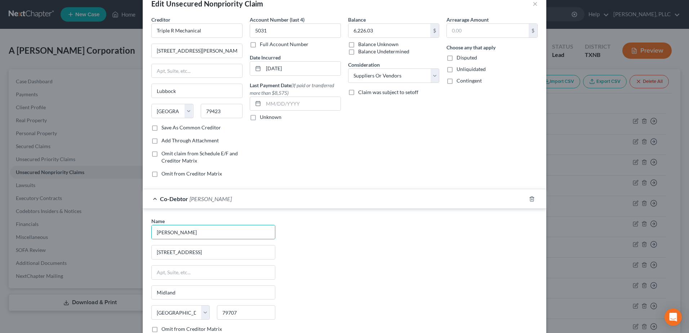
scroll to position [0, 0]
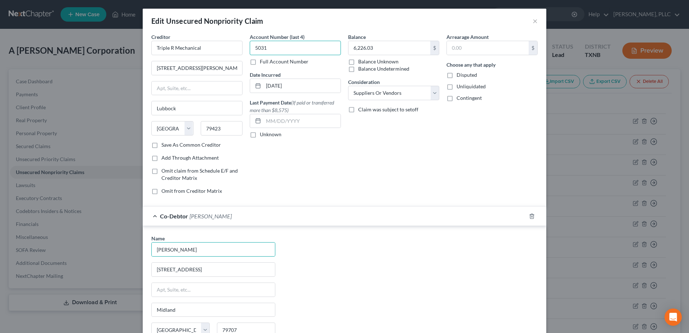
drag, startPoint x: 295, startPoint y: 44, endPoint x: 242, endPoint y: 43, distance: 53.0
click at [246, 43] on div "Account Number (last 4) 5031 Full Account Number Date Incurred 11/20/2023 Last …" at bounding box center [295, 116] width 98 height 167
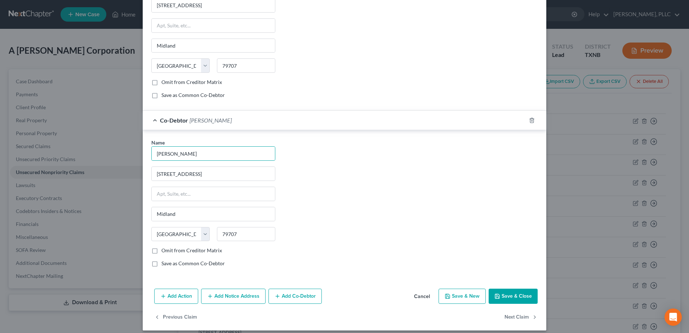
scroll to position [270, 0]
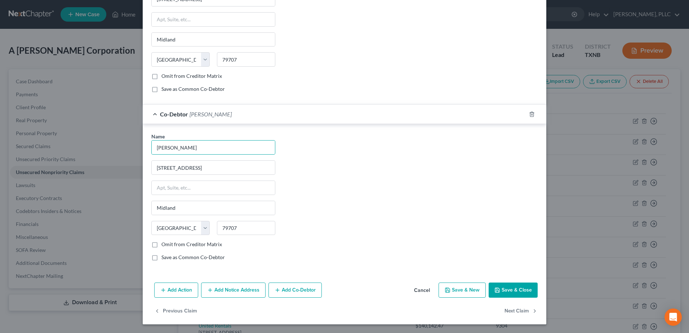
click at [517, 293] on button "Save & Close" at bounding box center [513, 289] width 49 height 15
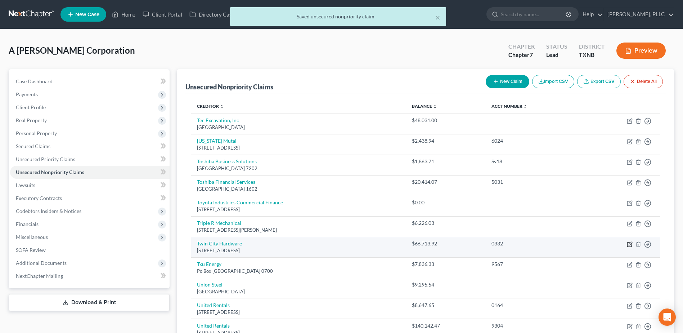
click at [632, 244] on icon "button" at bounding box center [630, 244] width 6 height 6
select select "45"
select select "15"
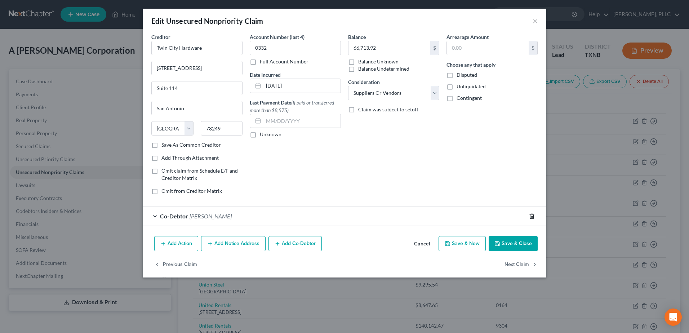
click at [530, 216] on icon "button" at bounding box center [531, 216] width 3 height 5
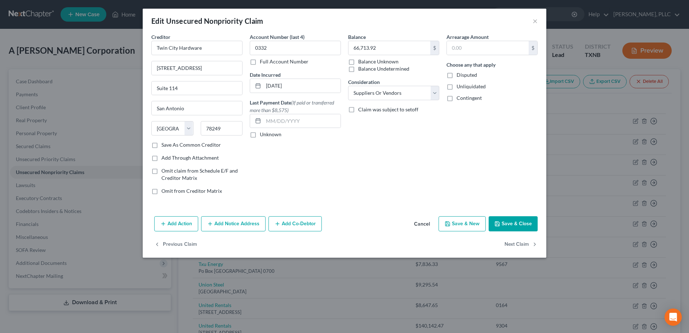
click at [282, 228] on button "Add Co-Debtor" at bounding box center [294, 223] width 53 height 15
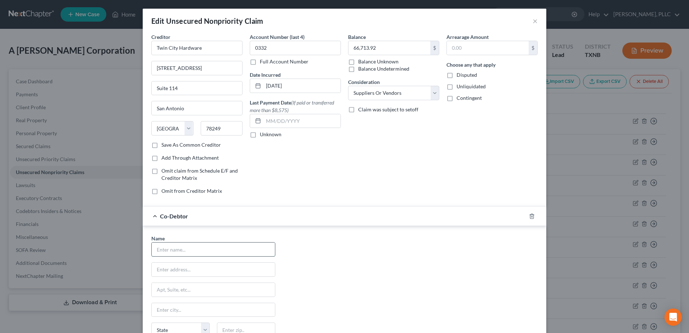
click at [222, 256] on input "text" at bounding box center [213, 249] width 123 height 14
type input "[PERSON_NAME]"
type input "[STREET_ADDRESS]"
type input "Midland"
type input "79707"
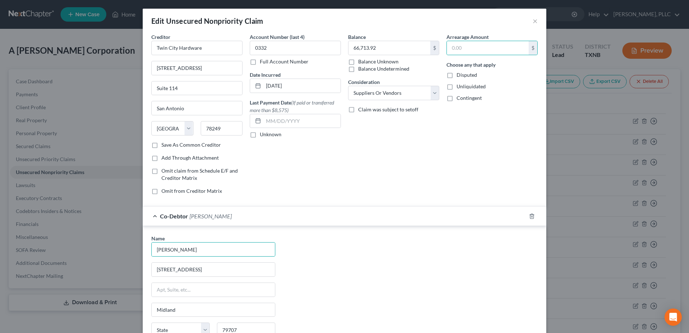
click at [387, 295] on div "Name * [PERSON_NAME] [STREET_ADDRESS] [GEOGRAPHIC_DATA] [US_STATE][GEOGRAPHIC_D…" at bounding box center [344, 302] width 393 height 134
select select "45"
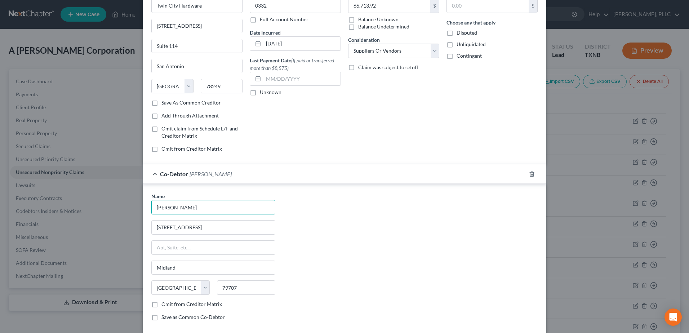
scroll to position [102, 0]
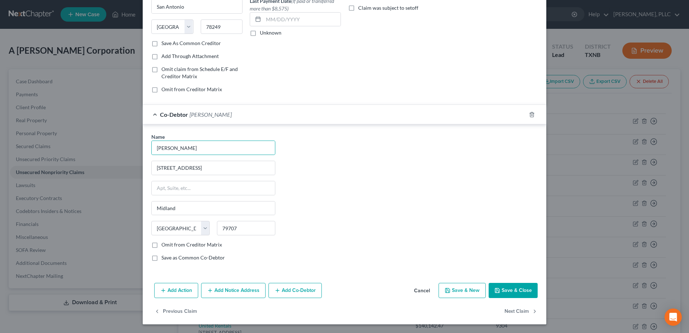
click at [304, 288] on button "Add Co-Debtor" at bounding box center [294, 290] width 53 height 15
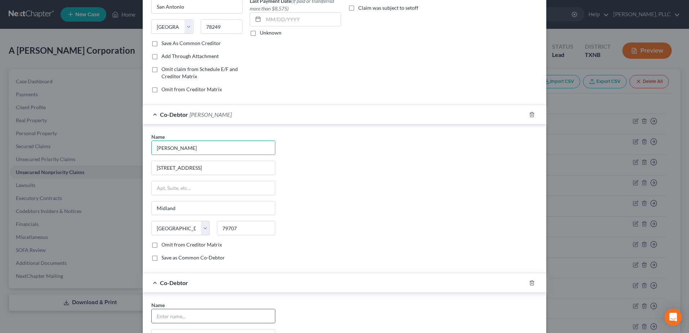
click at [205, 315] on input "text" at bounding box center [213, 316] width 123 height 14
type input "[PERSON_NAME]"
type input "[STREET_ADDRESS]"
type input "Midland"
type input "79707"
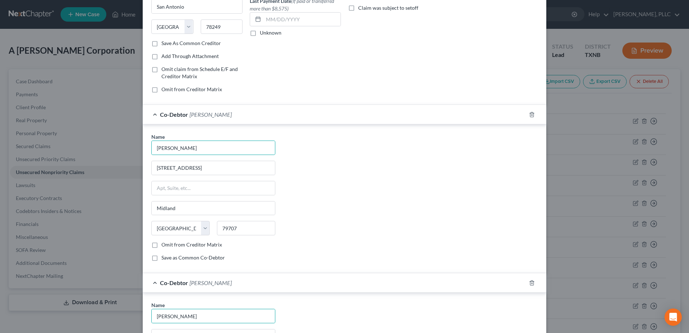
click at [363, 253] on div "Name * [PERSON_NAME] [STREET_ADDRESS] [GEOGRAPHIC_DATA] [US_STATE][GEOGRAPHIC_D…" at bounding box center [344, 200] width 393 height 134
select select "45"
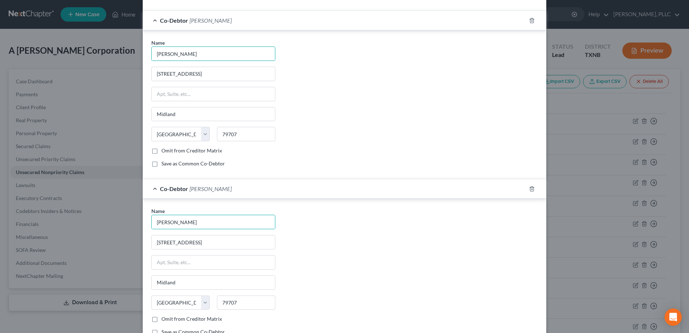
scroll to position [246, 0]
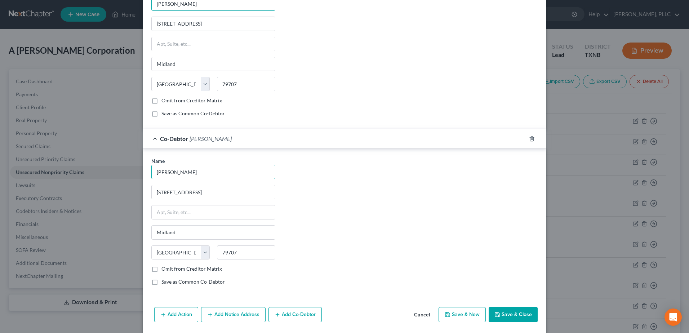
click at [502, 310] on button "Save & Close" at bounding box center [513, 314] width 49 height 15
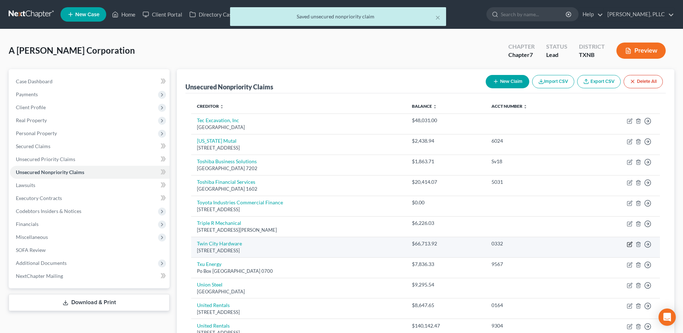
click at [629, 244] on icon "button" at bounding box center [630, 243] width 3 height 3
select select "45"
select select "15"
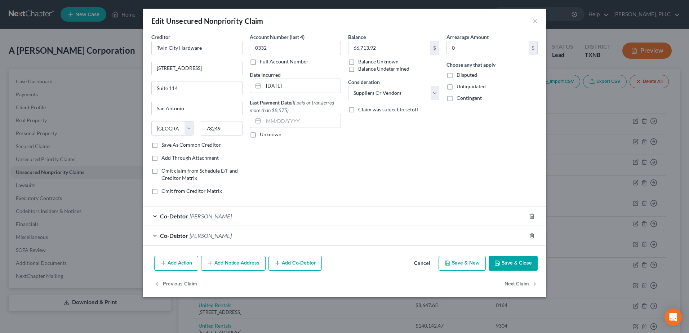
click at [418, 260] on button "Cancel" at bounding box center [421, 264] width 27 height 14
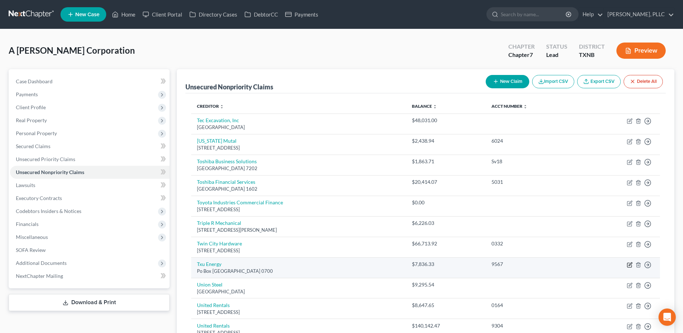
click at [630, 266] on icon "button" at bounding box center [630, 263] width 3 height 3
select select "45"
select select "18"
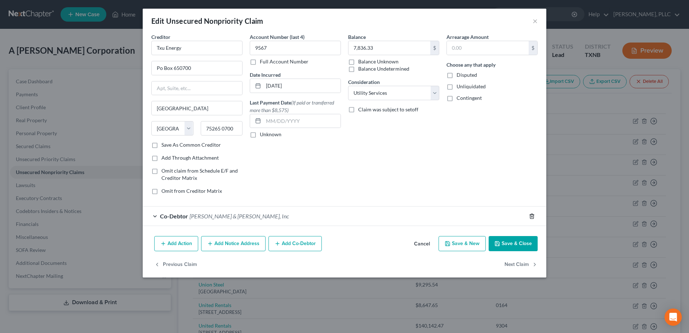
click at [533, 214] on icon "button" at bounding box center [531, 216] width 3 height 5
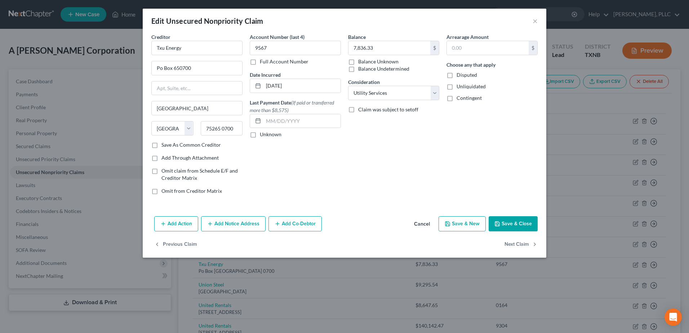
click at [302, 225] on button "Add Co-Debtor" at bounding box center [294, 223] width 53 height 15
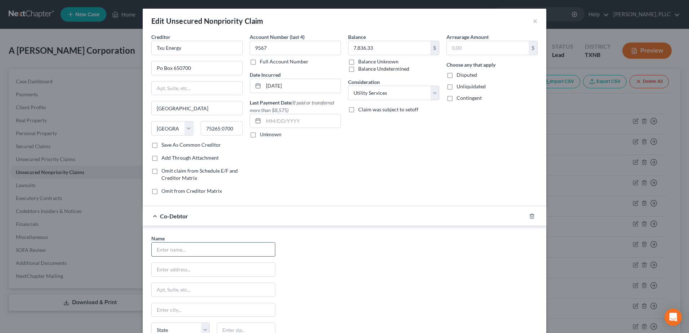
click at [204, 248] on input "text" at bounding box center [213, 249] width 123 height 14
type input "[PERSON_NAME]"
type input "Suite 114"
type input "[STREET_ADDRESS]"
type input "Midland"
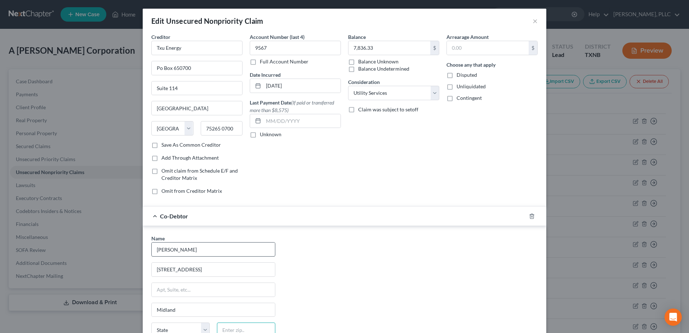
type input "79707"
click at [365, 242] on div "Name * [PERSON_NAME] [STREET_ADDRESS] [GEOGRAPHIC_DATA] [US_STATE][GEOGRAPHIC_D…" at bounding box center [344, 302] width 393 height 134
select select "45"
drag, startPoint x: 194, startPoint y: 87, endPoint x: 116, endPoint y: 86, distance: 78.2
click at [118, 88] on div "Edit Unsecured Nonpriority Claim × Creditor * Txu Energy Po Box 650700 Suite 11…" at bounding box center [344, 166] width 689 height 333
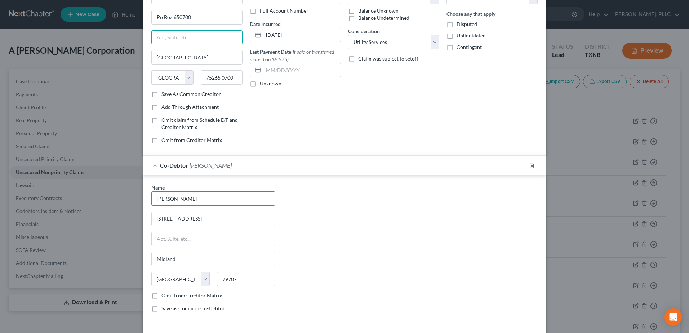
scroll to position [102, 0]
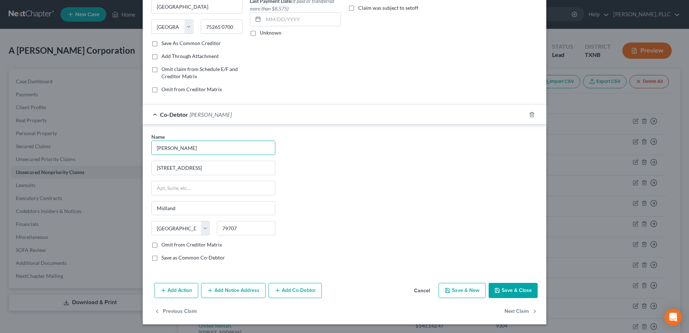
click at [282, 290] on button "Add Co-Debtor" at bounding box center [294, 290] width 53 height 15
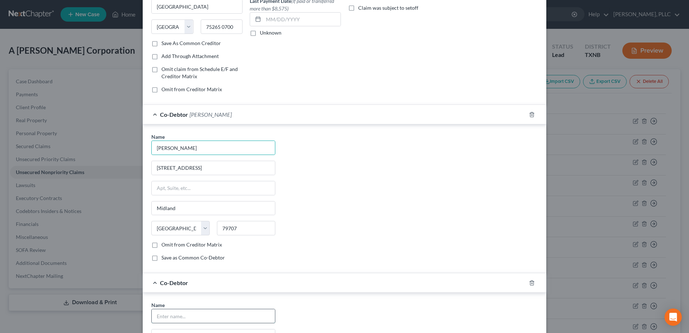
click at [207, 309] on input "text" at bounding box center [213, 316] width 123 height 14
type input "[PERSON_NAME]"
type input "Suite 114"
type input "[STREET_ADDRESS]"
type input "Midland"
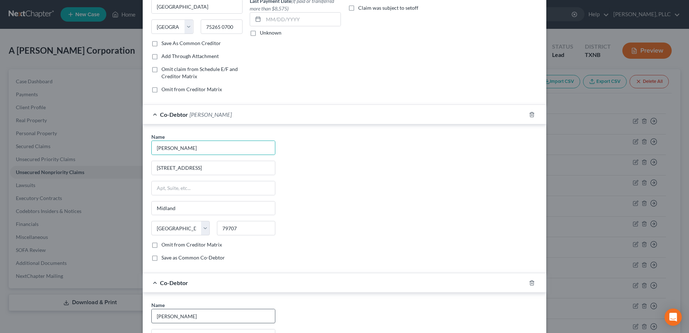
type input "79707"
click at [363, 233] on div "Name * [PERSON_NAME] [STREET_ADDRESS] [GEOGRAPHIC_DATA] [US_STATE][GEOGRAPHIC_D…" at bounding box center [344, 200] width 393 height 134
select select "45"
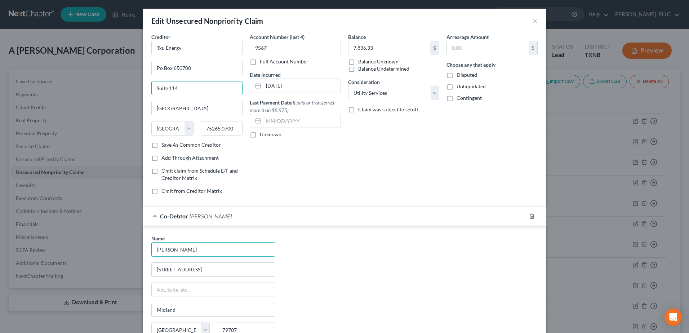
drag, startPoint x: 197, startPoint y: 86, endPoint x: 106, endPoint y: 86, distance: 91.5
click at [107, 87] on div "Edit Unsecured Nonpriority Claim × Creditor * Txu Energy Po Box 650700 Suite 11…" at bounding box center [344, 166] width 689 height 333
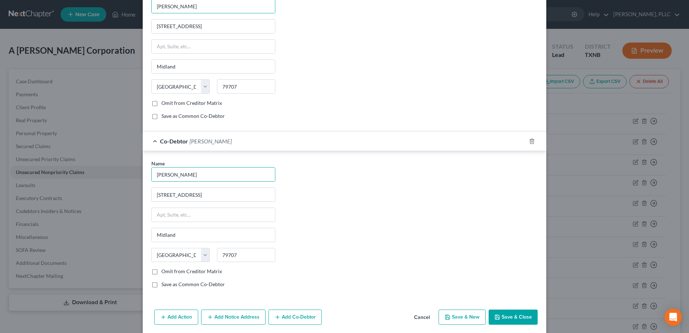
scroll to position [270, 0]
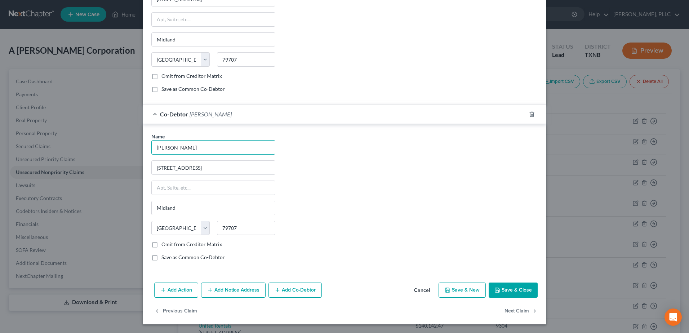
click at [525, 292] on button "Save & Close" at bounding box center [513, 289] width 49 height 15
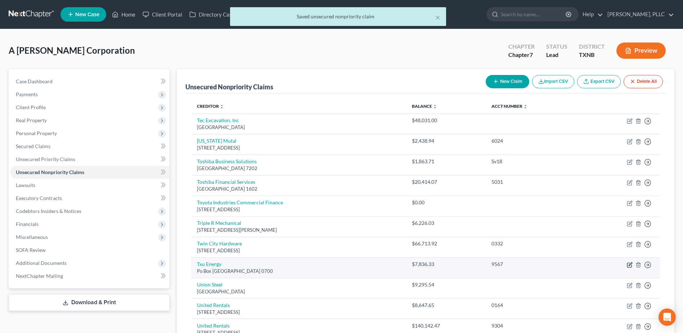
click at [628, 266] on icon "button" at bounding box center [630, 265] width 4 height 4
select select "45"
select select "18"
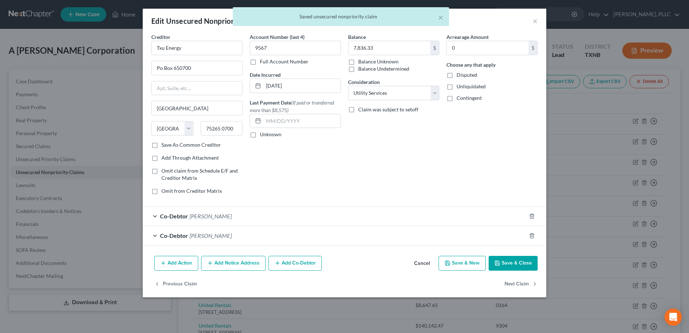
click at [420, 264] on button "Cancel" at bounding box center [421, 264] width 27 height 14
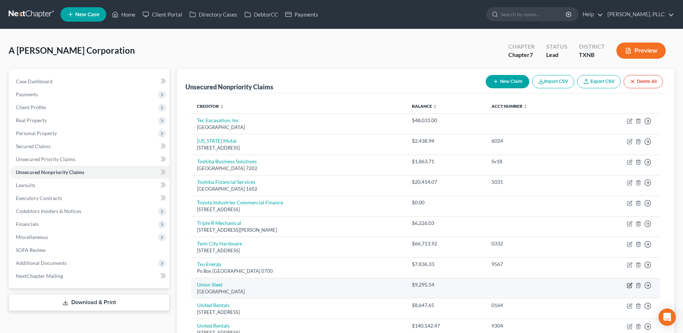
click at [631, 285] on icon "button" at bounding box center [630, 285] width 6 height 6
select select "45"
select select "15"
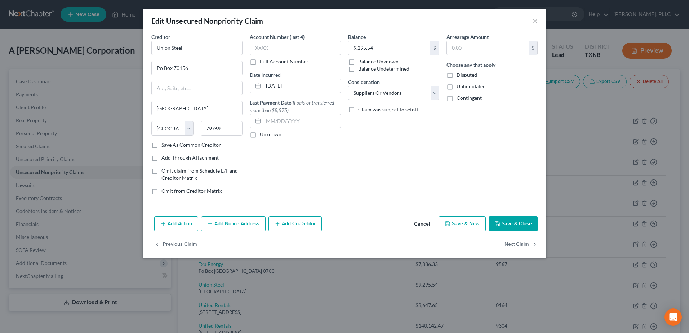
click at [313, 226] on button "Add Co-Debtor" at bounding box center [294, 223] width 53 height 15
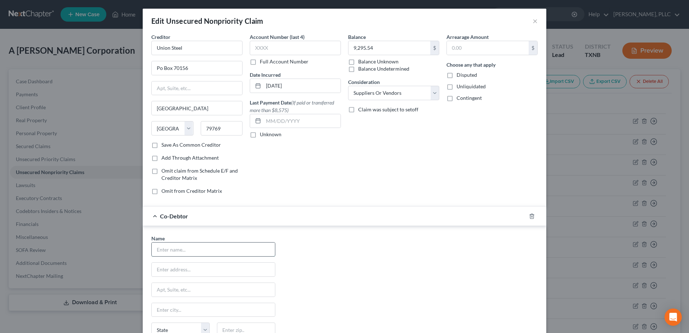
click at [195, 248] on input "text" at bounding box center [213, 249] width 123 height 14
type input "[PERSON_NAME]"
type input "9567"
type input "[STREET_ADDRESS]"
type input "Midland"
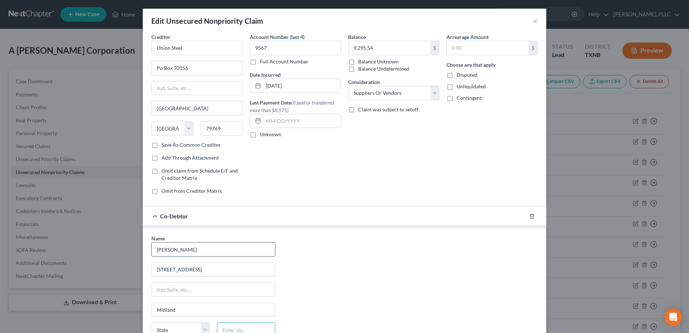
type input "79707"
click at [415, 200] on div "Balance 9,295.54 $ Balance Unknown Balance Undetermined 9,295.54 $ Balance Unkn…" at bounding box center [393, 116] width 98 height 167
select select "45"
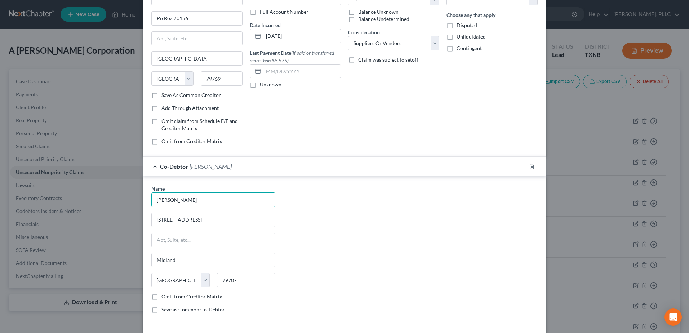
scroll to position [102, 0]
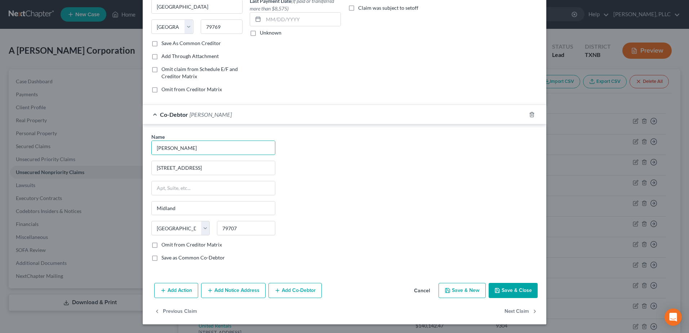
click at [282, 288] on button "Add Co-Debtor" at bounding box center [294, 290] width 53 height 15
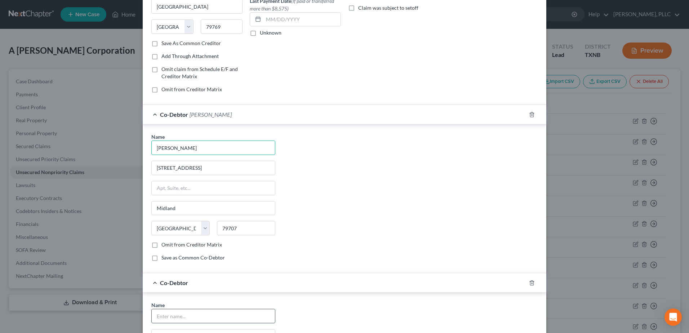
click at [214, 318] on input "text" at bounding box center [213, 316] width 123 height 14
type input "[PERSON_NAME]"
type input "[STREET_ADDRESS]"
type input "Midland"
type input "79707"
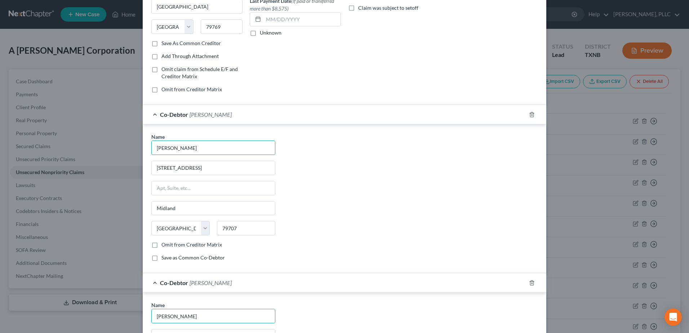
click at [389, 273] on div "Co-Debtor [PERSON_NAME]" at bounding box center [334, 282] width 383 height 19
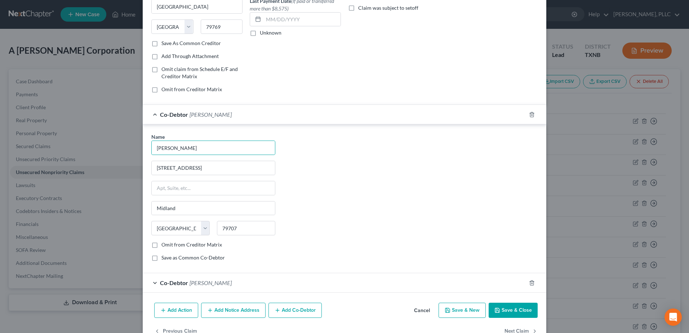
select select "45"
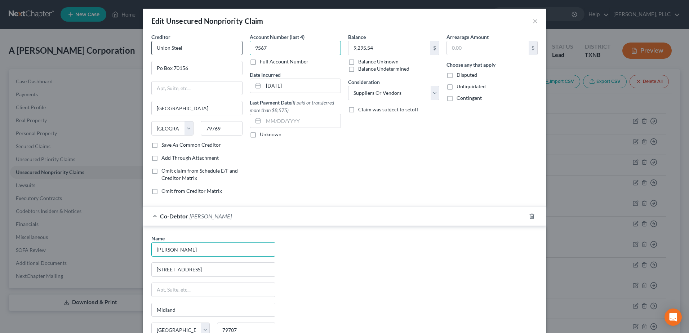
click at [230, 46] on div "Creditor * Union Steel Po Box 70156 Odessa State AL AK AR AZ CA CO CT DE DC FL …" at bounding box center [344, 116] width 393 height 167
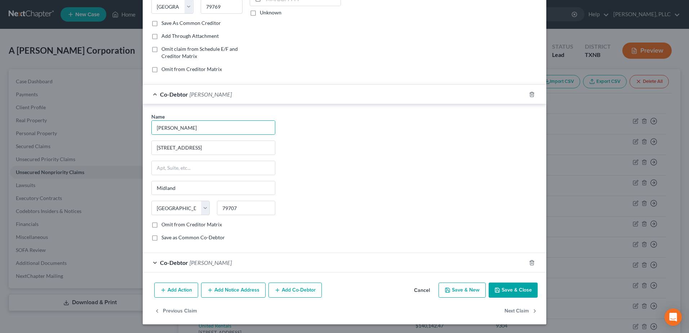
click at [528, 286] on button "Save & Close" at bounding box center [513, 289] width 49 height 15
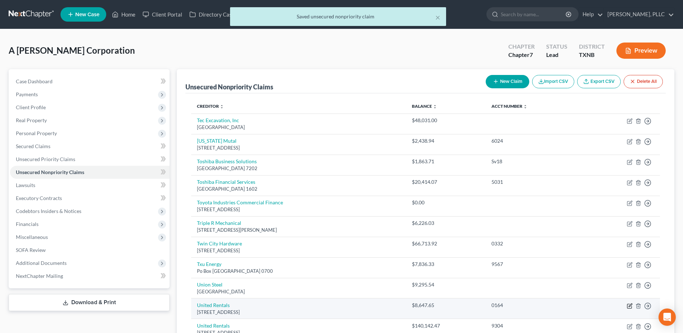
click at [628, 306] on icon "button" at bounding box center [630, 306] width 6 height 6
select select "4"
select select "15"
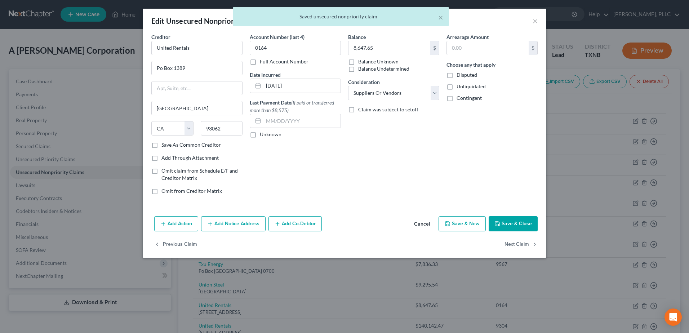
click at [289, 219] on button "Add Co-Debtor" at bounding box center [294, 223] width 53 height 15
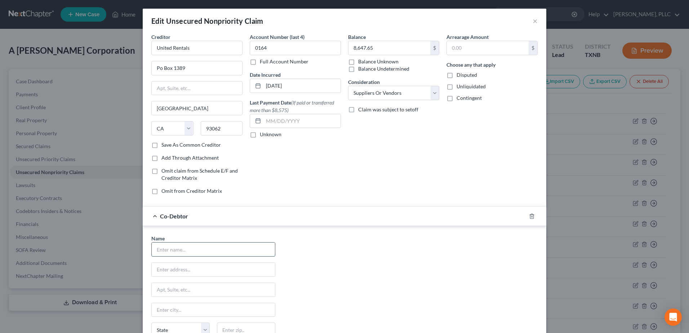
click at [201, 252] on input "text" at bounding box center [213, 249] width 123 height 14
type input "[PERSON_NAME]"
type input "[STREET_ADDRESS]"
type input "Midland"
type input "79707"
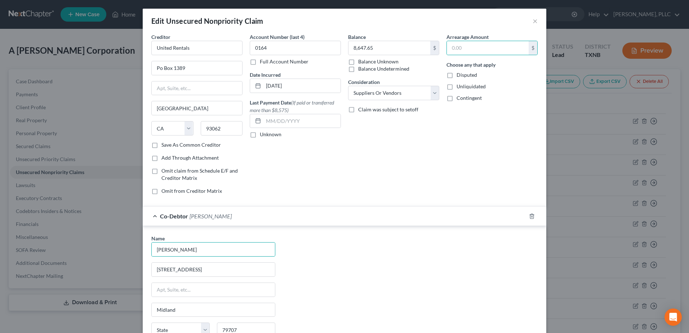
click at [408, 236] on div "Name * [PERSON_NAME] [STREET_ADDRESS] [GEOGRAPHIC_DATA] [US_STATE][GEOGRAPHIC_D…" at bounding box center [344, 302] width 393 height 134
select select "45"
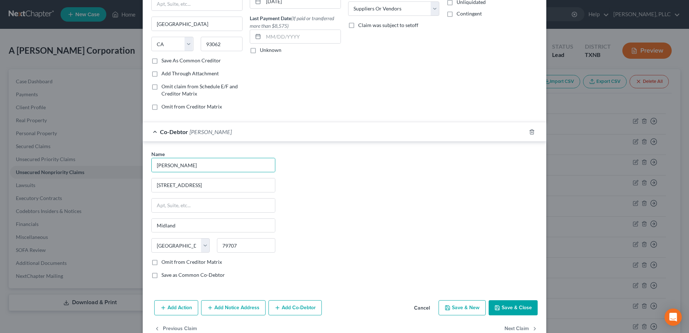
scroll to position [102, 0]
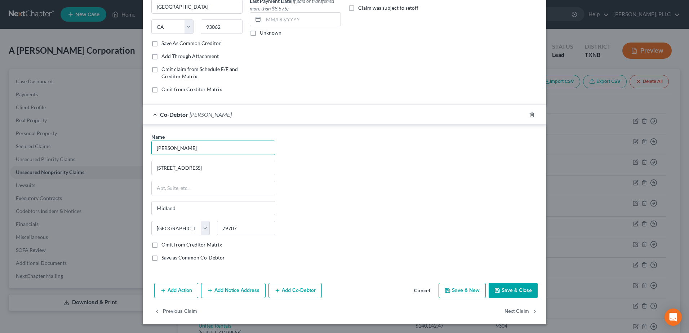
click at [300, 289] on button "Add Co-Debtor" at bounding box center [294, 290] width 53 height 15
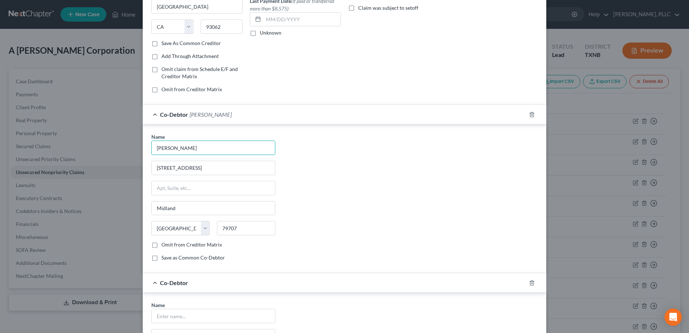
scroll to position [270, 0]
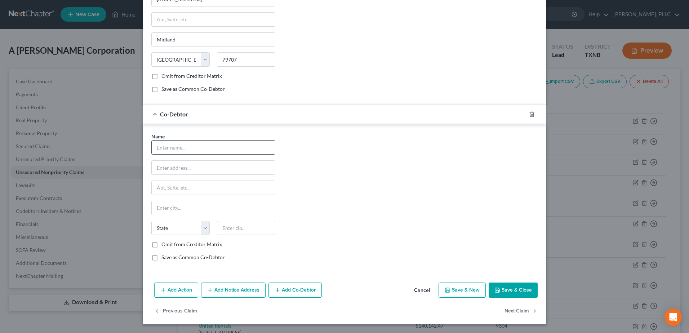
click at [201, 150] on input "text" at bounding box center [213, 148] width 123 height 14
type input "[PERSON_NAME]"
type input "[STREET_ADDRESS]"
type input "Midland"
type input "79707"
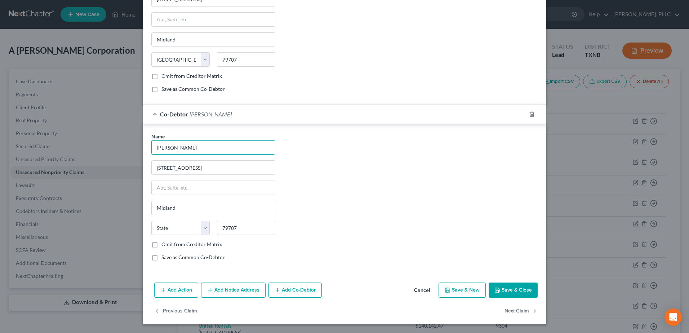
click at [432, 205] on div "Name * [PERSON_NAME] [STREET_ADDRESS] Midland State [US_STATE][GEOGRAPHIC_DATA]…" at bounding box center [344, 200] width 393 height 134
select select "45"
click at [520, 296] on button "Save & Close" at bounding box center [513, 289] width 49 height 15
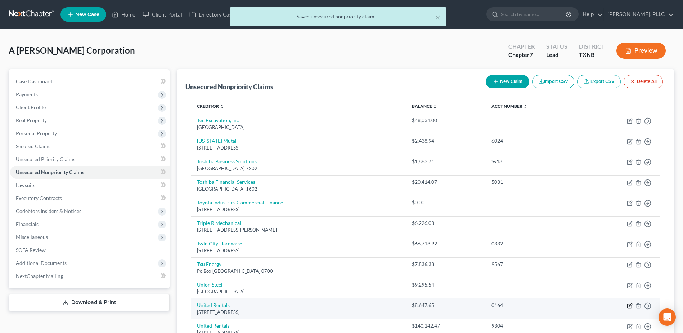
click at [630, 306] on icon "button" at bounding box center [630, 306] width 6 height 6
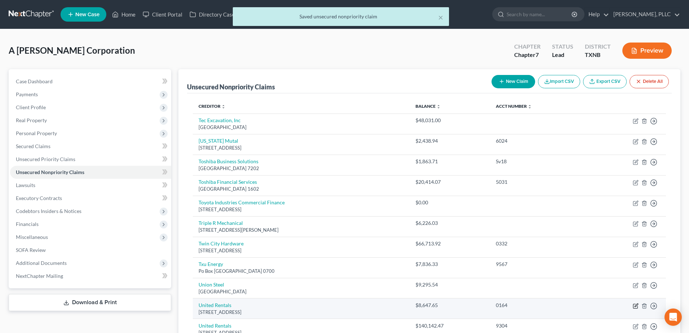
select select "4"
select select "15"
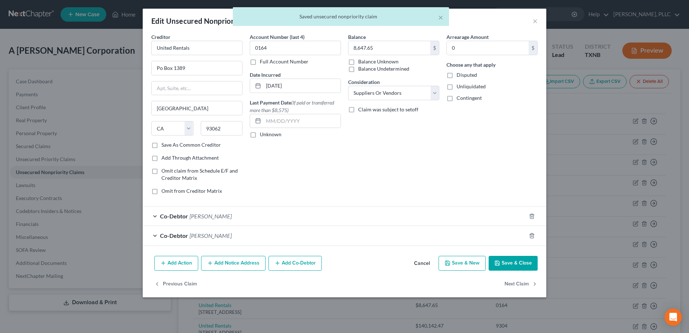
click at [418, 262] on button "Cancel" at bounding box center [421, 264] width 27 height 14
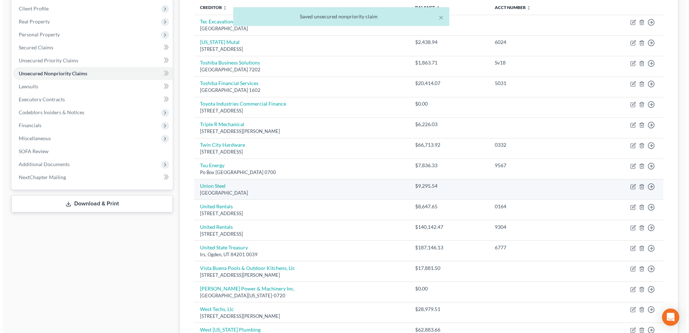
scroll to position [108, 0]
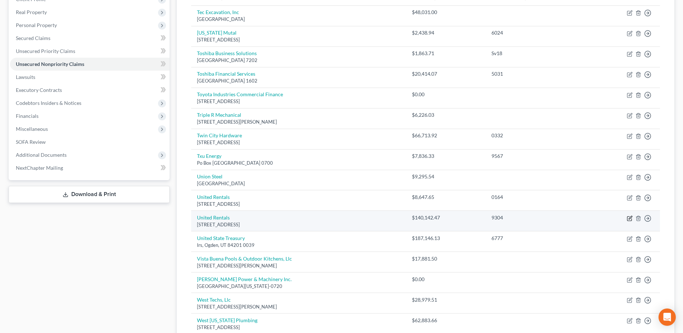
click at [631, 219] on icon "button" at bounding box center [630, 218] width 6 height 6
select select "4"
select select "15"
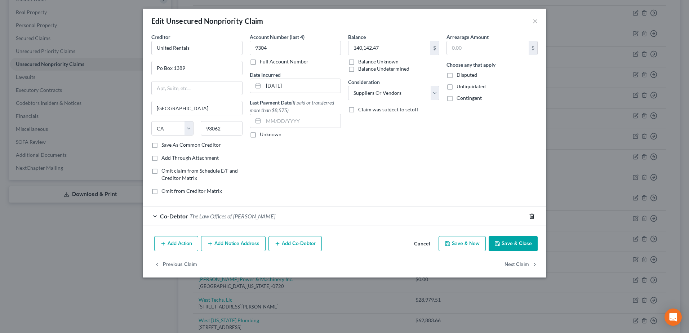
click at [532, 217] on line "button" at bounding box center [532, 216] width 0 height 1
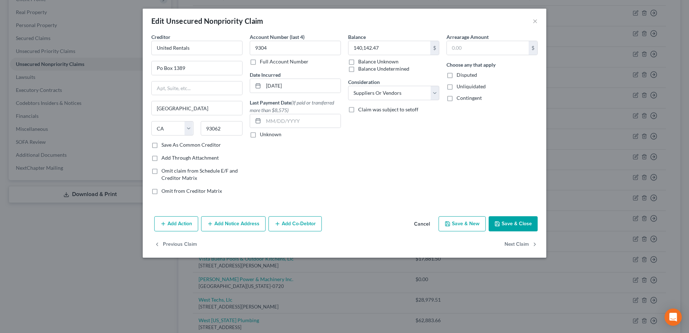
click at [300, 226] on button "Add Co-Debtor" at bounding box center [294, 223] width 53 height 15
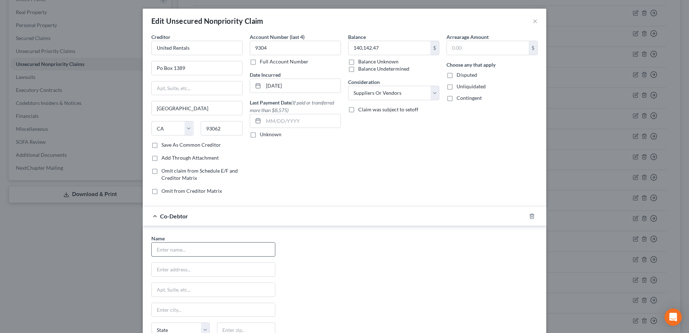
click at [230, 247] on input "text" at bounding box center [213, 249] width 123 height 14
type input "[PERSON_NAME]"
type input "[STREET_ADDRESS]"
type input "Midland"
type input "79707"
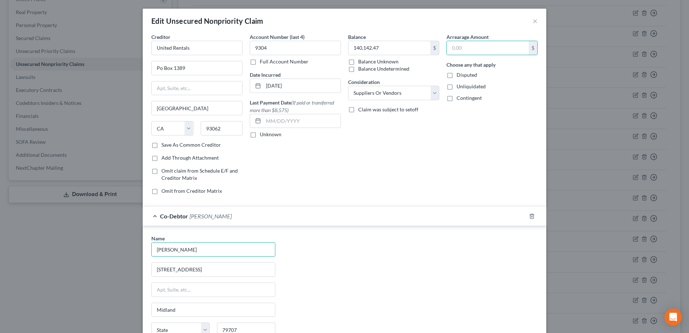
click at [395, 266] on div "Name * [PERSON_NAME] [STREET_ADDRESS] [GEOGRAPHIC_DATA] [US_STATE][GEOGRAPHIC_D…" at bounding box center [344, 302] width 393 height 134
select select "45"
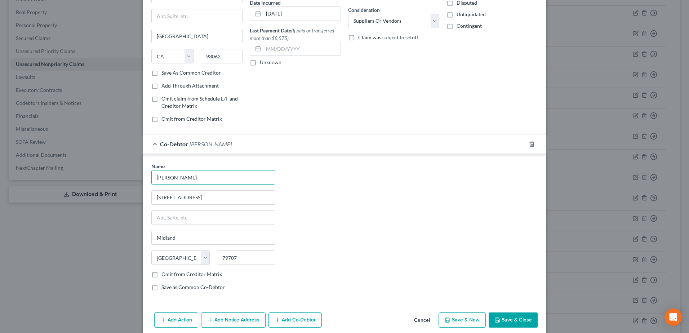
click at [296, 321] on div "Add Action Add Notice Address Add Co-Debtor Cancel Save & New Save & Close" at bounding box center [345, 321] width 404 height 24
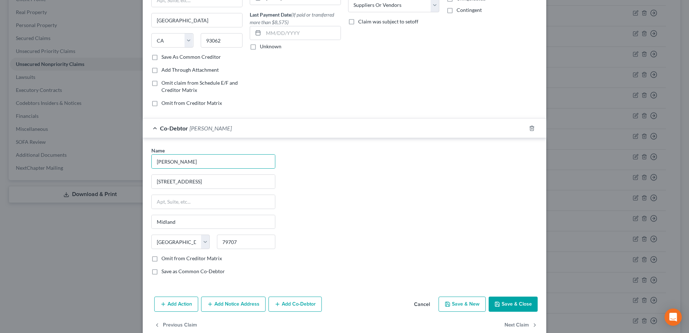
scroll to position [102, 0]
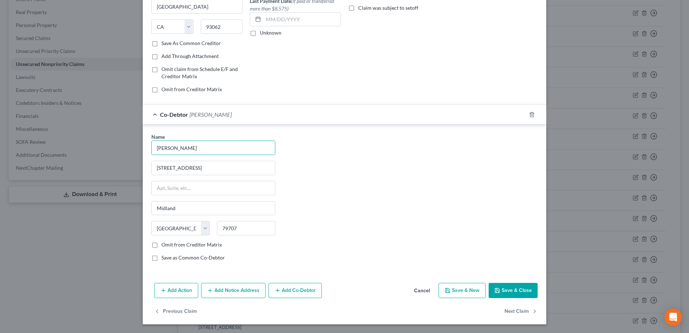
click at [289, 286] on button "Add Co-Debtor" at bounding box center [294, 290] width 53 height 15
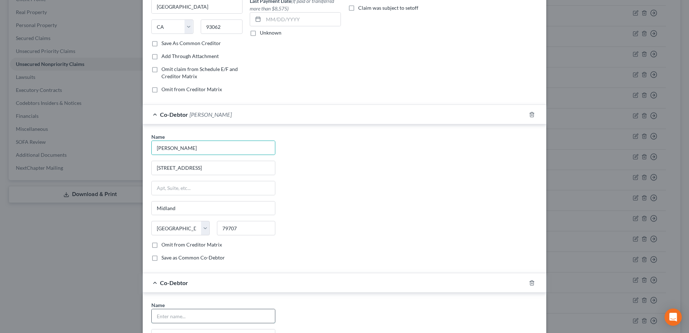
click at [190, 316] on input "text" at bounding box center [213, 316] width 123 height 14
type input "[PERSON_NAME]"
type input "[STREET_ADDRESS]"
type input "Midland"
type input "79707"
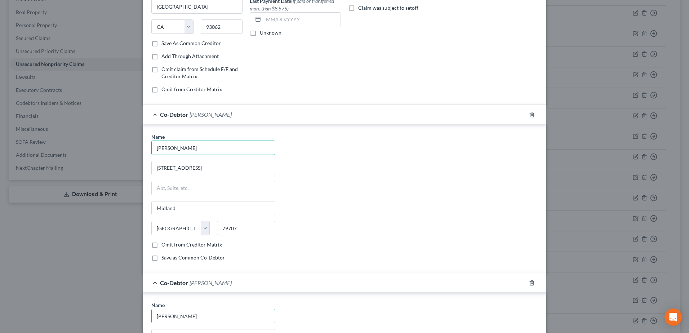
click at [384, 241] on div "Name * [PERSON_NAME] [STREET_ADDRESS] [GEOGRAPHIC_DATA] [US_STATE][GEOGRAPHIC_D…" at bounding box center [344, 200] width 393 height 134
select select "45"
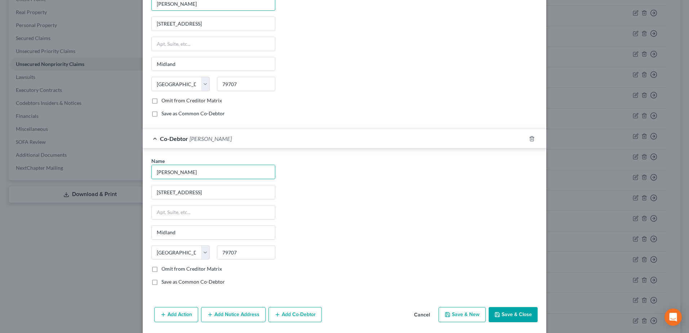
click at [519, 315] on button "Save & Close" at bounding box center [513, 314] width 49 height 15
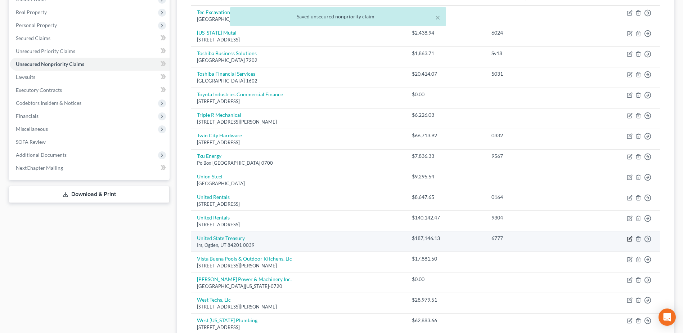
click at [630, 239] on icon "button" at bounding box center [630, 239] width 6 height 6
select select "46"
select select "6"
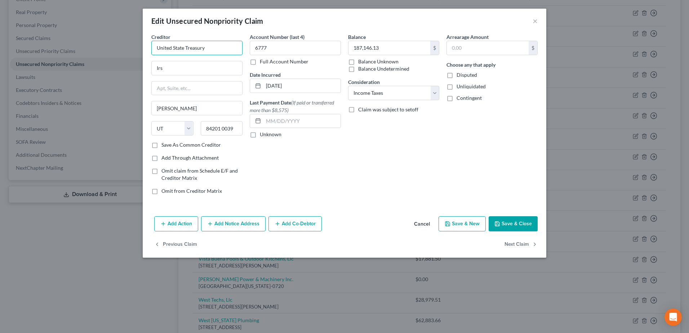
drag, startPoint x: 212, startPoint y: 52, endPoint x: 138, endPoint y: 49, distance: 73.6
click at [138, 49] on div "Edit Unsecured Nonpriority Claim × Creditor * United State Treasury Irs Ogden S…" at bounding box center [344, 166] width 689 height 333
type input "z"
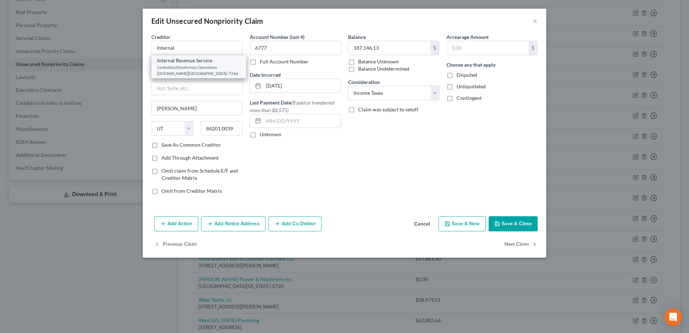
click at [183, 61] on div "Internal Revenue Service" at bounding box center [198, 60] width 83 height 7
type input "Internal Revenue Service"
type input "Centralized Insolvency Operations"
type input "P.O.Box 7346"
type input "Philadelphia"
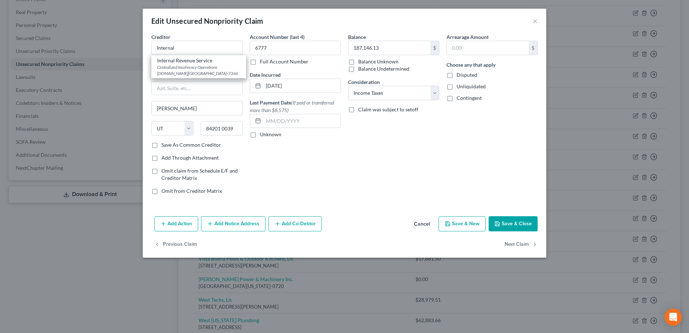
select select "39"
type input "19101-7346"
click at [311, 226] on button "Add Co-Debtor" at bounding box center [294, 223] width 53 height 15
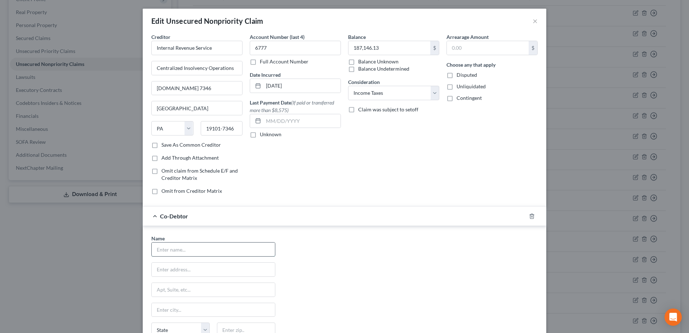
click at [197, 255] on input "text" at bounding box center [213, 249] width 123 height 14
type input "[PERSON_NAME]"
type input "[STREET_ADDRESS]"
type input "Midland"
type input "79707"
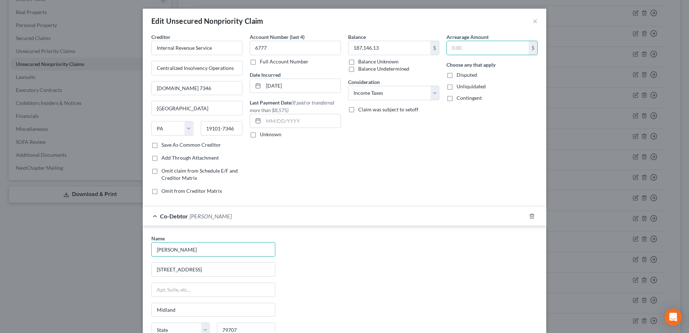
click at [375, 245] on div "Name * [PERSON_NAME] [STREET_ADDRESS] [GEOGRAPHIC_DATA] [US_STATE][GEOGRAPHIC_D…" at bounding box center [344, 302] width 393 height 134
select select "45"
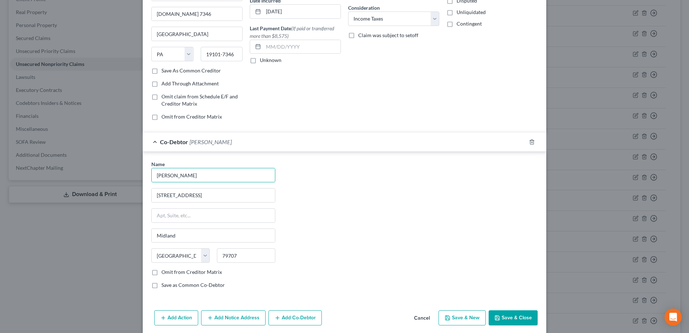
scroll to position [102, 0]
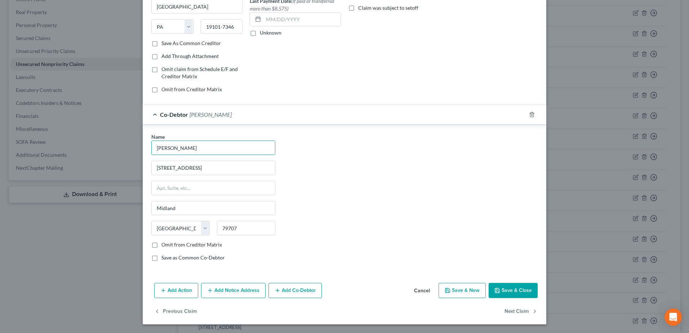
click at [293, 287] on button "Add Co-Debtor" at bounding box center [294, 290] width 53 height 15
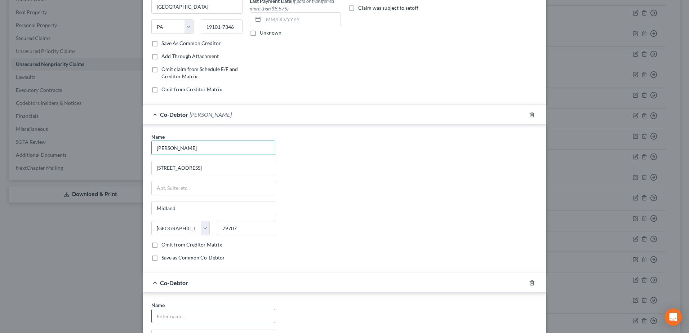
click at [211, 314] on input "text" at bounding box center [213, 316] width 123 height 14
type input "[PERSON_NAME]"
type input "[STREET_ADDRESS]"
type input "Midland"
type input "79707"
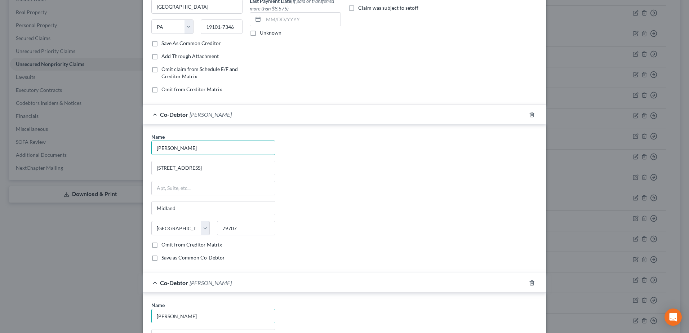
select select "45"
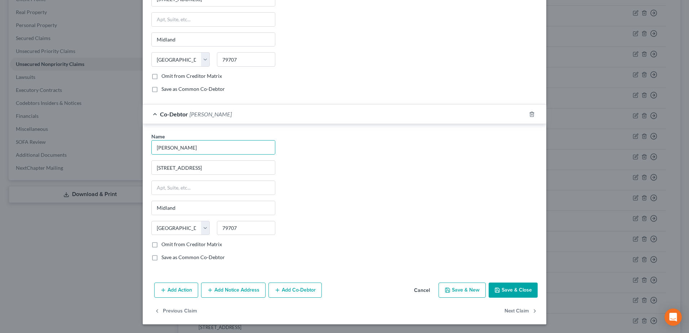
click at [513, 288] on button "Save & Close" at bounding box center [513, 289] width 49 height 15
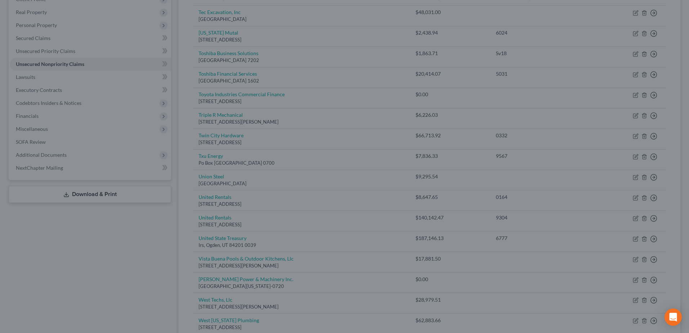
scroll to position [0, 0]
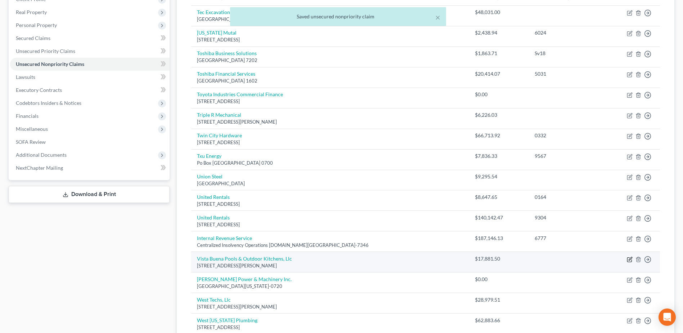
click at [631, 258] on icon "button" at bounding box center [630, 258] width 3 height 3
select select "45"
select select "15"
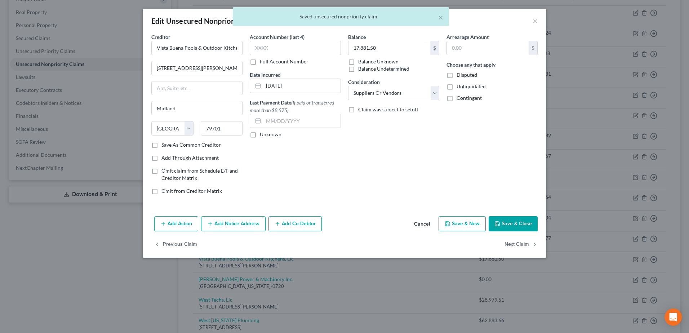
click at [311, 234] on div "Add Action Add Notice Address Add Co-Debtor Cancel Save & New Save & Close" at bounding box center [345, 225] width 404 height 24
click at [308, 222] on button "Add Co-Debtor" at bounding box center [294, 223] width 53 height 15
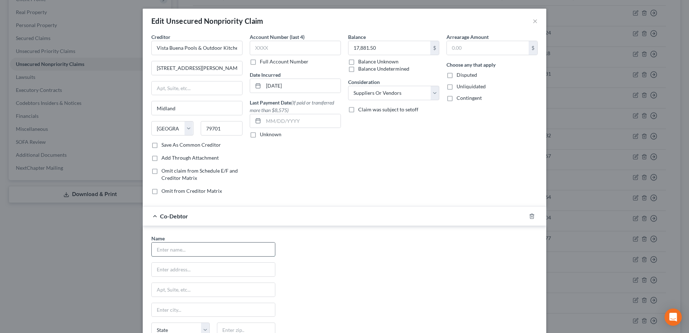
click at [240, 251] on input "text" at bounding box center [213, 249] width 123 height 14
type input "[PERSON_NAME]"
type input "9304"
type input "[STREET_ADDRESS]"
type input "Midland"
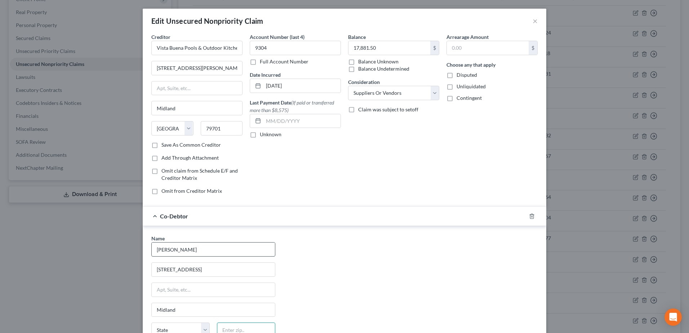
type input "79707"
click at [414, 236] on div "Name * [PERSON_NAME] [STREET_ADDRESS] [GEOGRAPHIC_DATA] [US_STATE][GEOGRAPHIC_D…" at bounding box center [344, 302] width 393 height 134
select select "45"
click at [239, 45] on div "Creditor * Vista Buena Pools & Outdoor Kitchens, Llc 304 S. Jackson Street Midl…" at bounding box center [344, 116] width 393 height 167
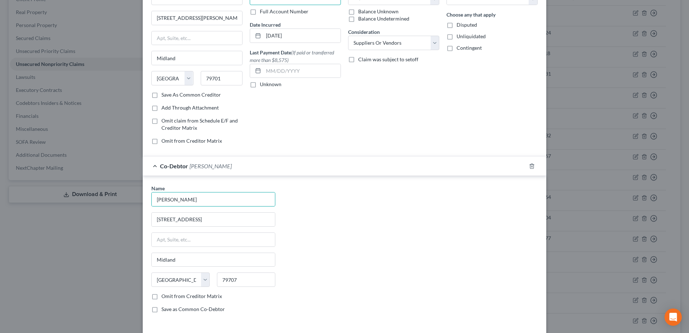
scroll to position [102, 0]
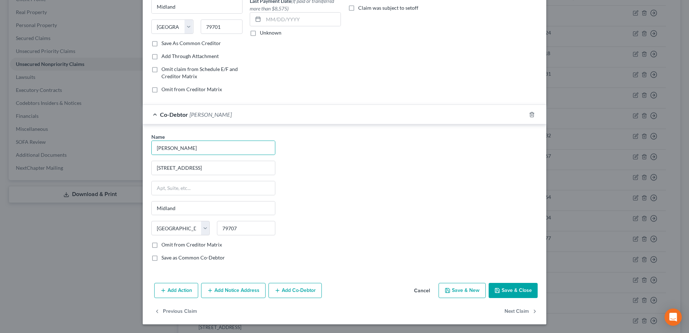
drag, startPoint x: 285, startPoint y: 282, endPoint x: 311, endPoint y: 298, distance: 30.1
click at [285, 282] on div "Add Action Add Notice Address Add Co-Debtor Cancel Save & New Save & Close" at bounding box center [345, 292] width 404 height 24
click at [305, 290] on button "Add Co-Debtor" at bounding box center [294, 290] width 53 height 15
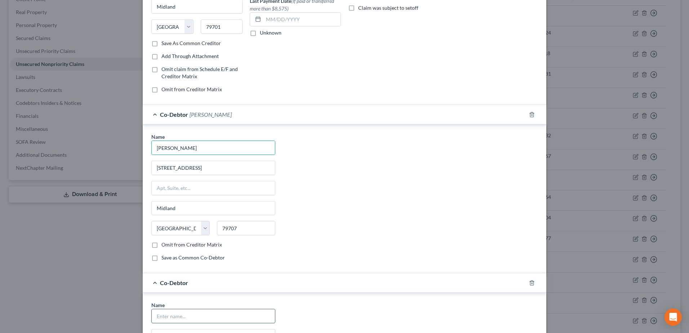
click at [205, 312] on input "text" at bounding box center [213, 316] width 123 height 14
type input "[PERSON_NAME]"
type input "9304"
type input "[STREET_ADDRESS]"
type input "Midland"
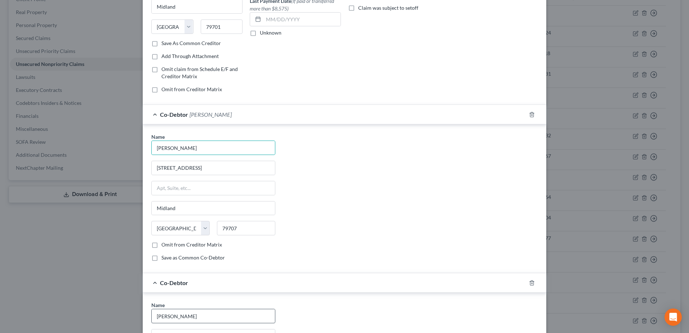
type input "79707"
click at [435, 255] on div "Name * [PERSON_NAME] [STREET_ADDRESS] [GEOGRAPHIC_DATA] [US_STATE][GEOGRAPHIC_D…" at bounding box center [344, 200] width 393 height 134
select select "45"
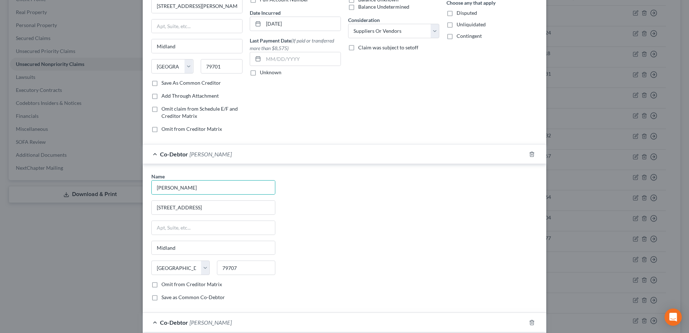
scroll to position [0, 0]
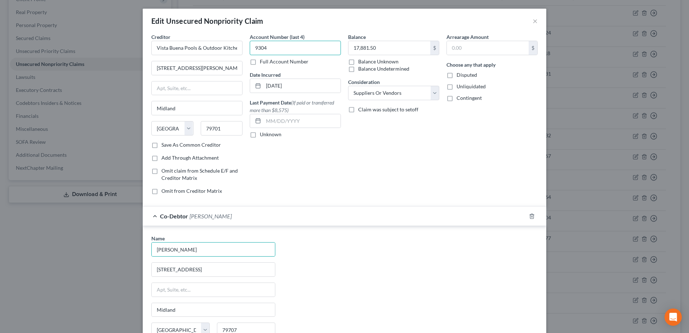
drag, startPoint x: 276, startPoint y: 45, endPoint x: 242, endPoint y: 49, distance: 33.4
click at [246, 51] on div "Account Number (last 4) 9304 Full Account Number Date Incurred 04/20/2024 Last …" at bounding box center [295, 116] width 98 height 167
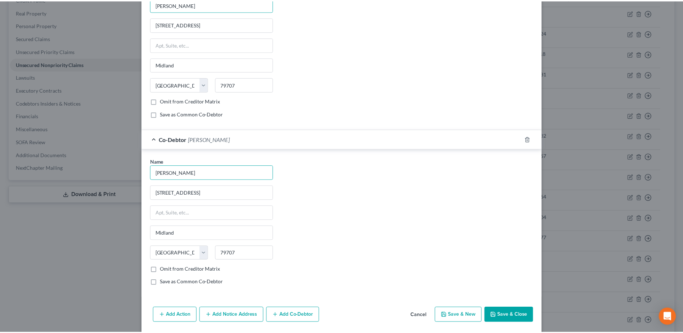
scroll to position [270, 0]
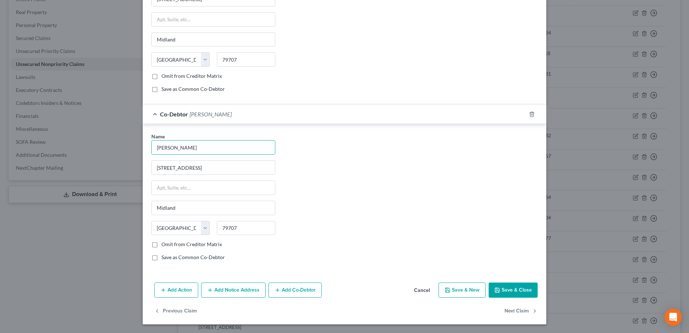
click at [502, 287] on button "Save & Close" at bounding box center [513, 289] width 49 height 15
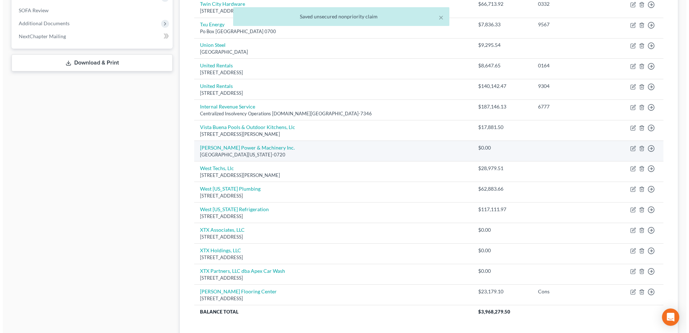
scroll to position [288, 0]
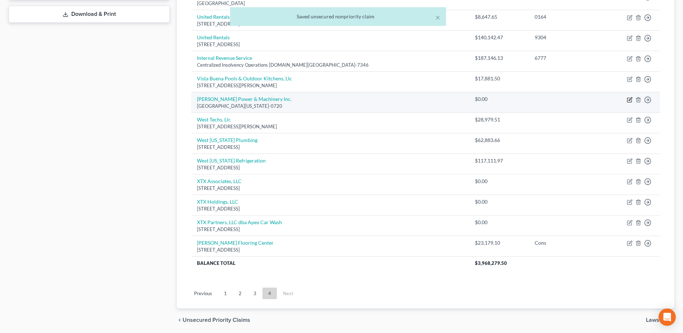
click at [632, 102] on icon "button" at bounding box center [630, 100] width 4 height 4
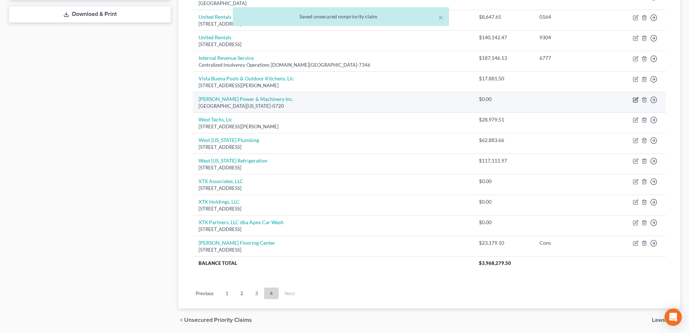
select select "37"
select select "15"
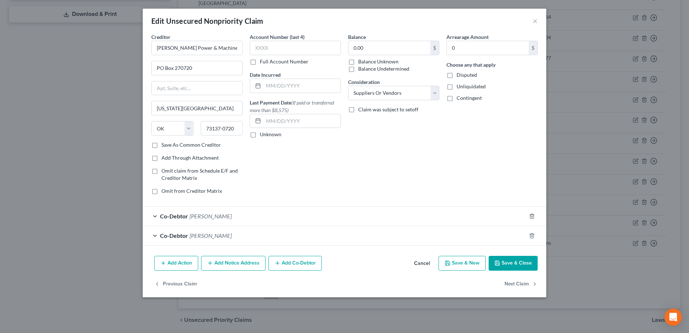
drag, startPoint x: 422, startPoint y: 261, endPoint x: 398, endPoint y: 261, distance: 24.5
click at [423, 261] on button "Cancel" at bounding box center [421, 264] width 27 height 14
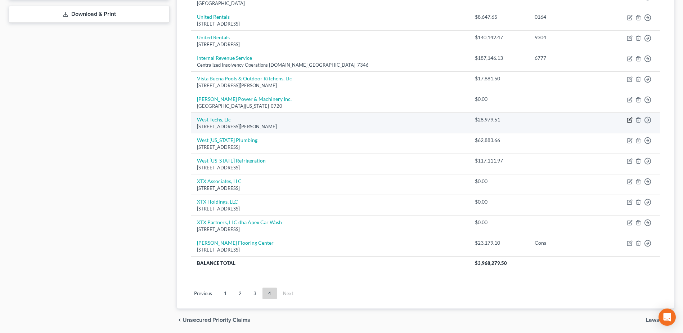
click at [631, 120] on icon "button" at bounding box center [630, 120] width 6 height 6
select select "45"
select select "15"
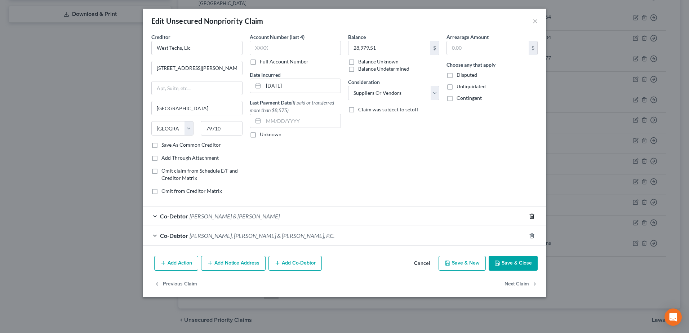
click at [531, 216] on line "button" at bounding box center [531, 216] width 0 height 1
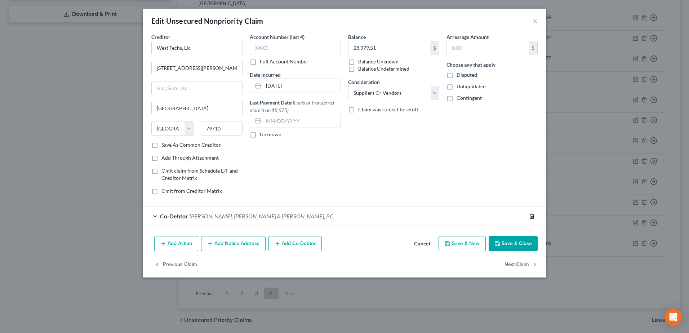
click at [531, 216] on line "button" at bounding box center [531, 216] width 0 height 1
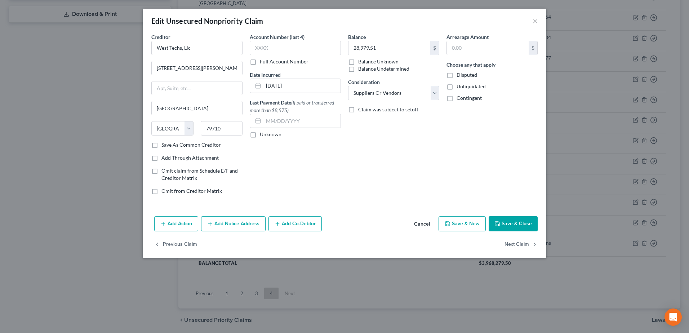
click at [302, 223] on button "Add Co-Debtor" at bounding box center [294, 223] width 53 height 15
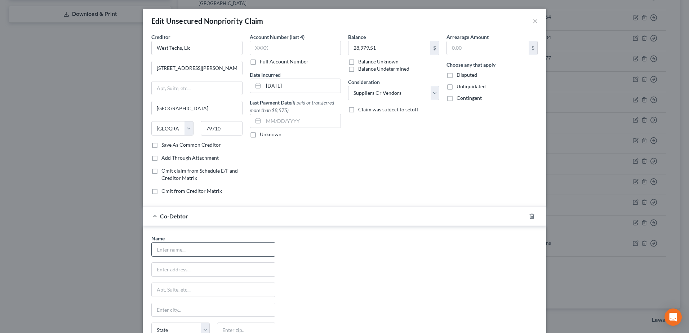
click at [219, 245] on input "text" at bounding box center [213, 249] width 123 height 14
type input "[PERSON_NAME]"
type input "9304"
type input "[STREET_ADDRESS]"
type input "Midland"
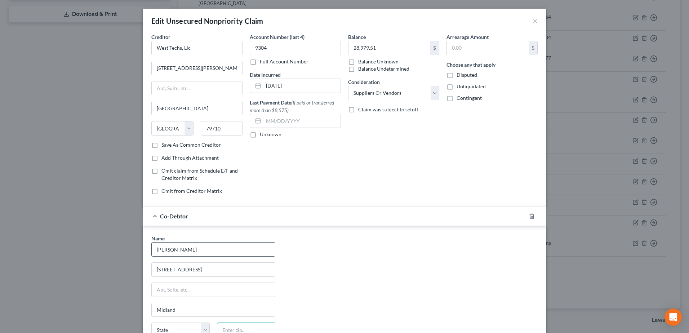
type input "79707"
click at [375, 251] on div "Name * [PERSON_NAME] [STREET_ADDRESS] [GEOGRAPHIC_DATA] [US_STATE][GEOGRAPHIC_D…" at bounding box center [344, 302] width 393 height 134
select select "45"
drag, startPoint x: 270, startPoint y: 45, endPoint x: 244, endPoint y: 44, distance: 26.3
click at [246, 45] on div "Account Number (last 4) 9304 Full Account Number Date Incurred 11/21/2023 Last …" at bounding box center [295, 116] width 98 height 167
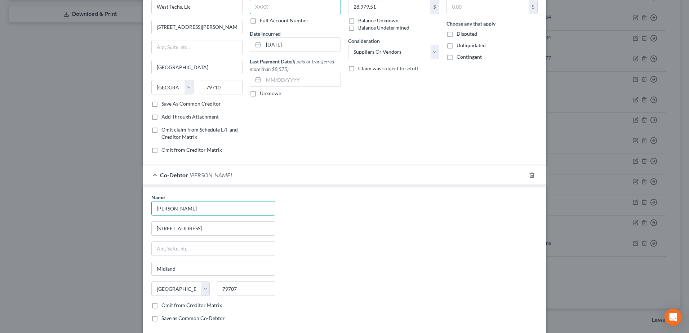
scroll to position [102, 0]
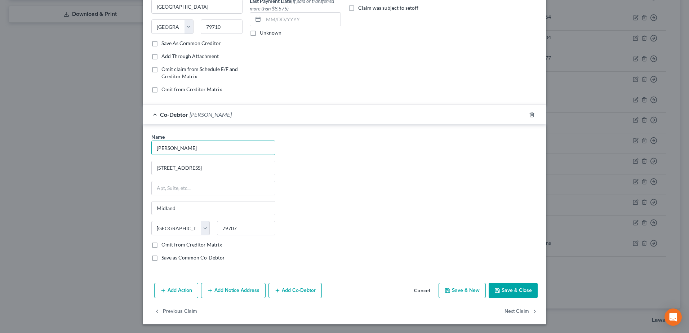
click at [299, 293] on button "Add Co-Debtor" at bounding box center [294, 290] width 53 height 15
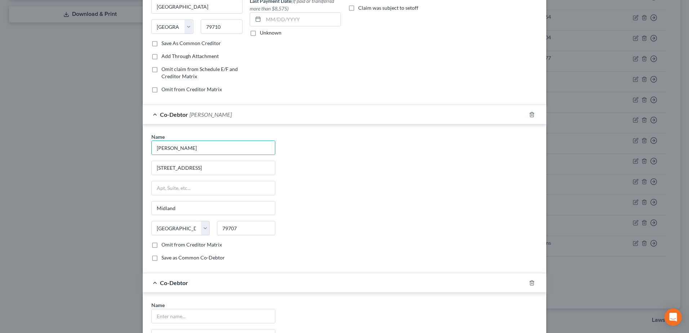
scroll to position [270, 0]
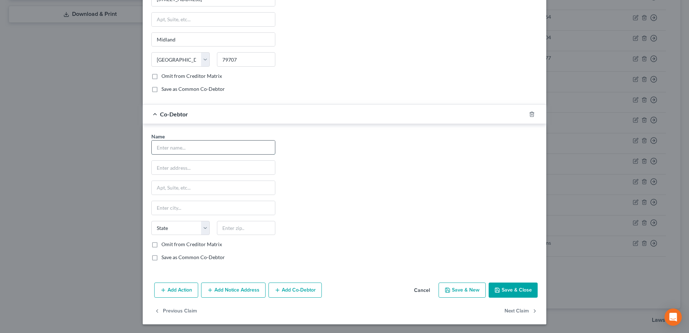
click at [201, 148] on input "text" at bounding box center [213, 148] width 123 height 14
type input "[PERSON_NAME]"
type input "9304"
type input "[STREET_ADDRESS]"
type input "Midland"
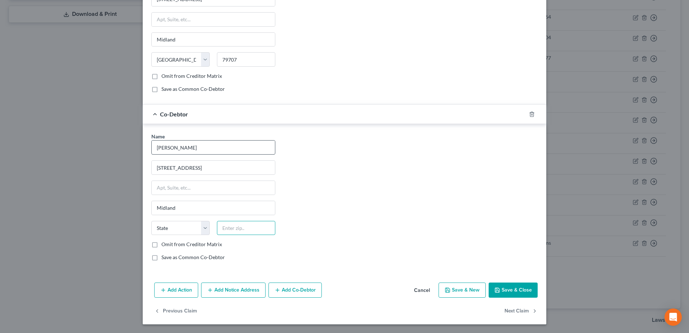
type input "79707"
click at [362, 188] on div "Name * [PERSON_NAME] [STREET_ADDRESS] Midland State [US_STATE][GEOGRAPHIC_DATA]…" at bounding box center [344, 200] width 393 height 134
select select "45"
click at [499, 289] on button "Save & Close" at bounding box center [513, 289] width 49 height 15
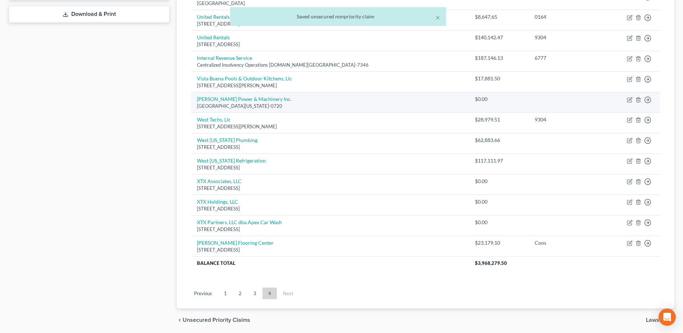
click at [633, 99] on td "Move to D Move to E Move to G Move to Notice Only" at bounding box center [630, 102] width 59 height 21
click at [629, 102] on icon "button" at bounding box center [630, 100] width 6 height 6
select select "37"
select select "15"
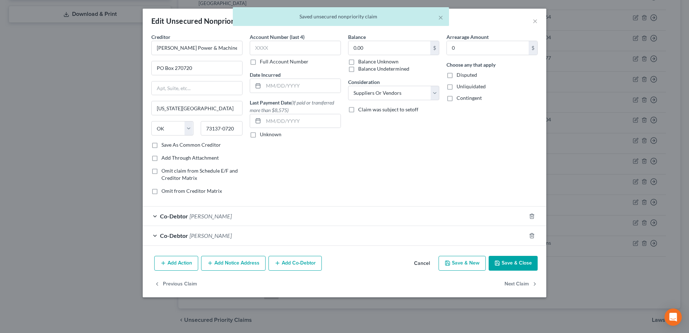
click at [426, 264] on button "Cancel" at bounding box center [421, 264] width 27 height 14
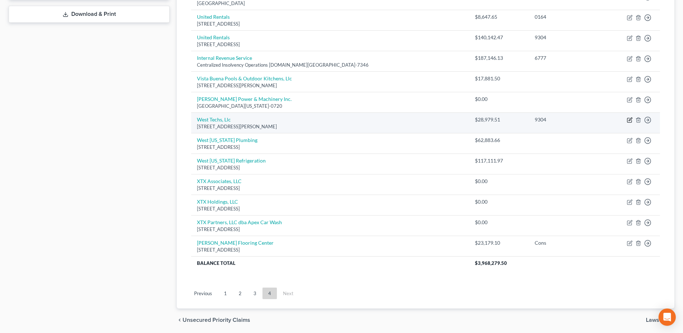
click at [627, 122] on icon "button" at bounding box center [630, 120] width 6 height 6
select select "45"
select select "15"
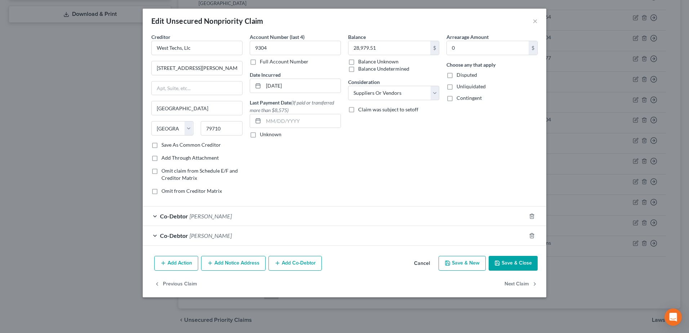
click at [428, 264] on button "Cancel" at bounding box center [421, 264] width 27 height 14
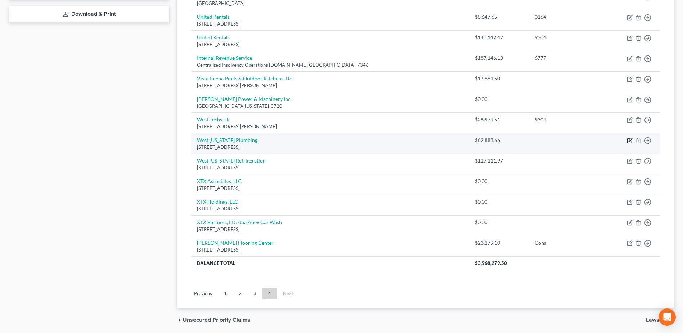
click at [632, 140] on icon "button" at bounding box center [630, 141] width 6 height 6
select select "45"
select select "15"
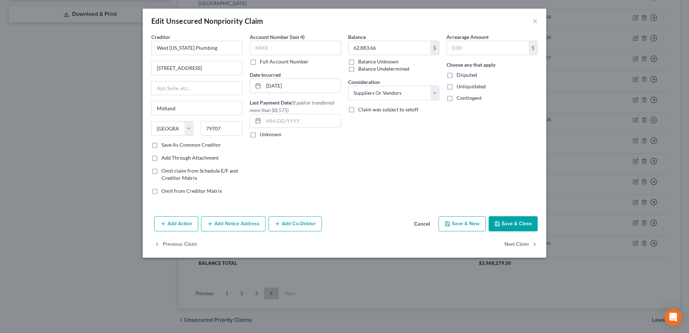
click at [307, 223] on button "Add Co-Debtor" at bounding box center [294, 223] width 53 height 15
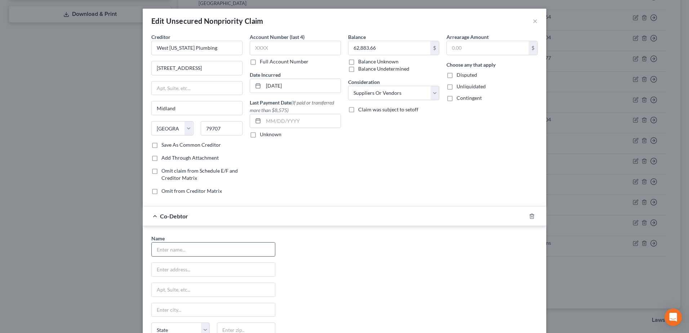
click at [204, 250] on input "text" at bounding box center [213, 249] width 123 height 14
type input "[PERSON_NAME]"
type input "9304"
type input "[STREET_ADDRESS]"
type input "Midland"
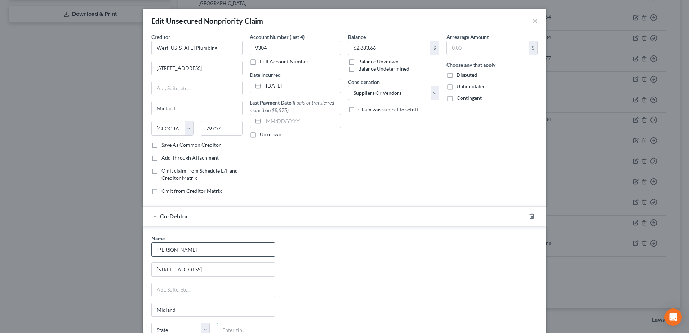
type input "79707"
click at [353, 233] on div "Name * [PERSON_NAME] [STREET_ADDRESS] [GEOGRAPHIC_DATA] [US_STATE][GEOGRAPHIC_D…" at bounding box center [345, 300] width 404 height 148
click at [241, 46] on div "Creditor * West Texas Plumbing 10700 State Hwy 191 Midland State AL AK AR AZ CA…" at bounding box center [344, 116] width 393 height 167
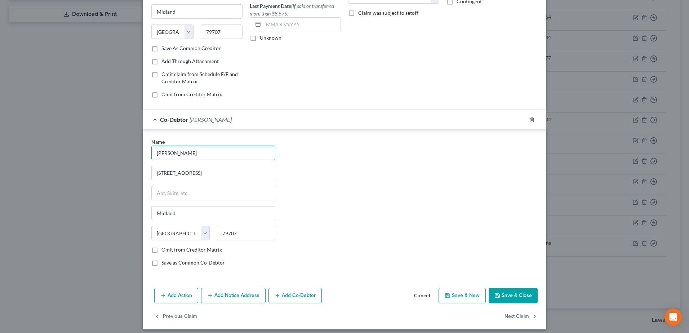
scroll to position [102, 0]
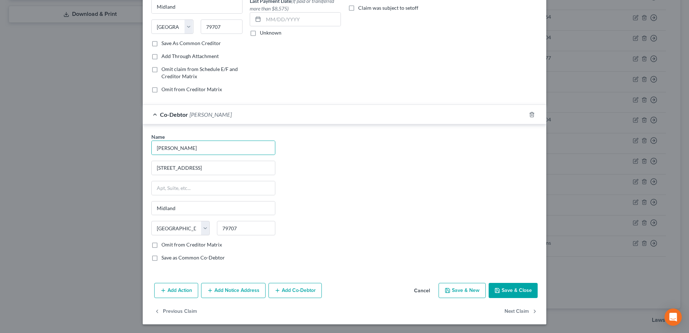
click at [312, 292] on button "Add Co-Debtor" at bounding box center [294, 290] width 53 height 15
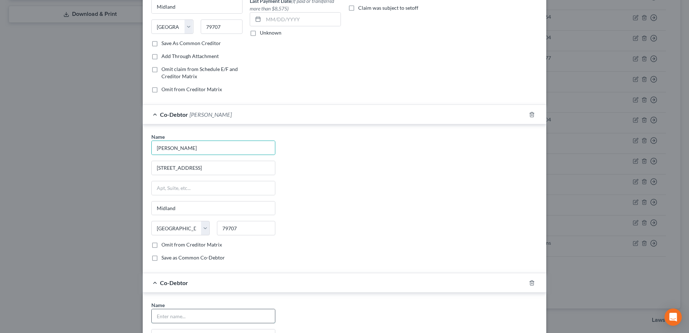
click at [229, 312] on input "text" at bounding box center [213, 316] width 123 height 14
click at [380, 224] on div "Name * [PERSON_NAME] [STREET_ADDRESS] [GEOGRAPHIC_DATA] [US_STATE][GEOGRAPHIC_D…" at bounding box center [344, 200] width 393 height 134
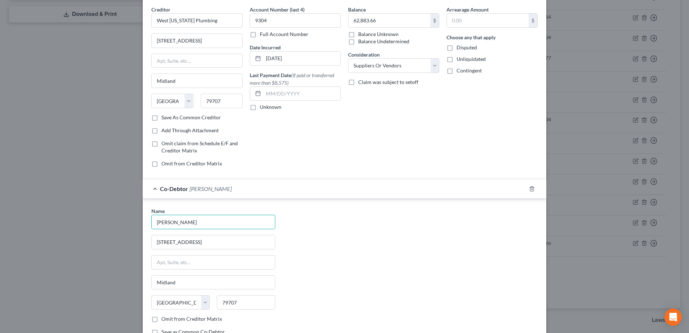
scroll to position [0, 0]
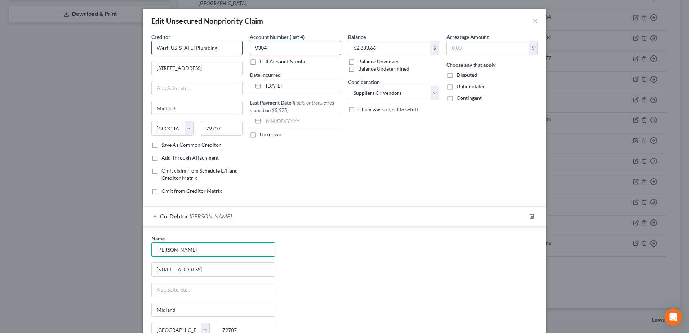
drag, startPoint x: 277, startPoint y: 49, endPoint x: 237, endPoint y: 49, distance: 39.6
click at [237, 49] on div "Creditor * West Texas Plumbing 10700 State Hwy 191 Midland State AL AK AR AZ CA…" at bounding box center [344, 116] width 393 height 167
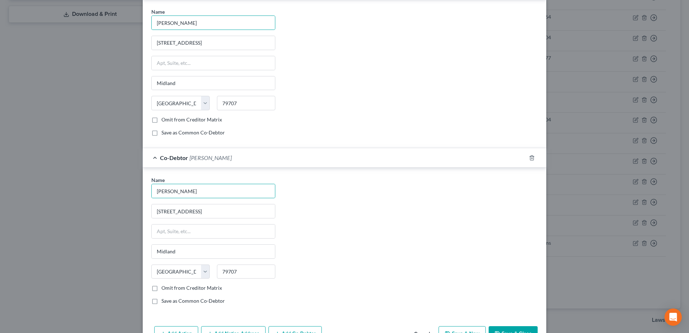
scroll to position [270, 0]
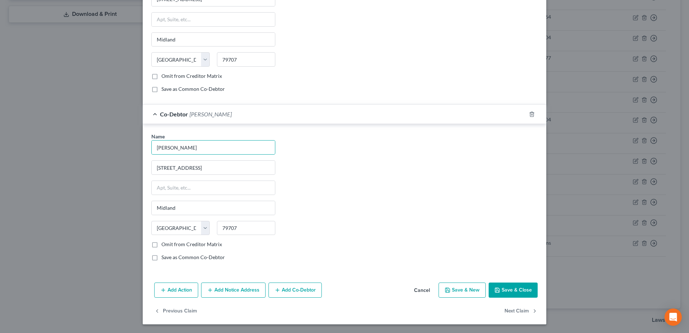
click at [517, 288] on button "Save & Close" at bounding box center [513, 289] width 49 height 15
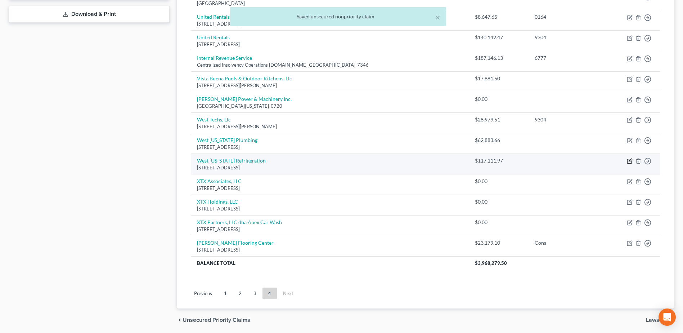
click at [631, 162] on icon "button" at bounding box center [630, 161] width 6 height 6
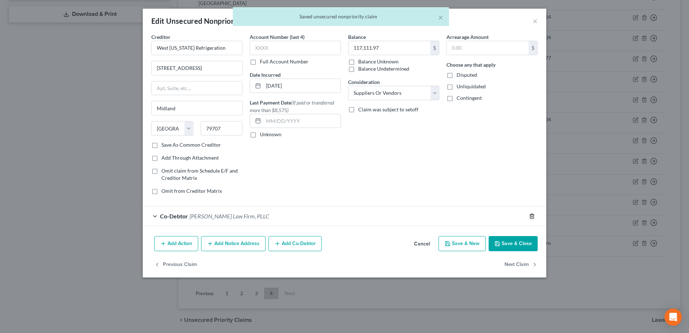
click at [532, 215] on icon "button" at bounding box center [532, 216] width 6 height 6
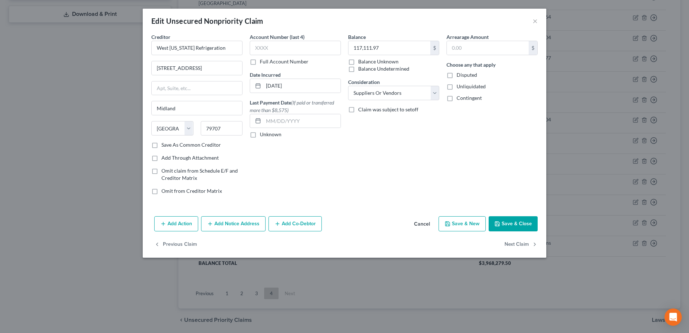
click at [302, 222] on button "Add Co-Debtor" at bounding box center [294, 223] width 53 height 15
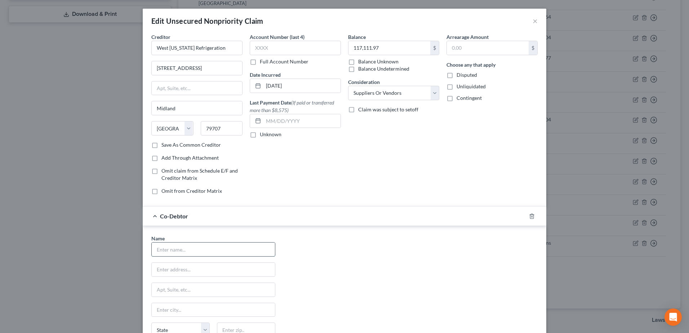
click at [187, 249] on input "text" at bounding box center [213, 249] width 123 height 14
click at [392, 260] on div "Name * [PERSON_NAME] [STREET_ADDRESS] [GEOGRAPHIC_DATA] [US_STATE][GEOGRAPHIC_D…" at bounding box center [344, 302] width 393 height 134
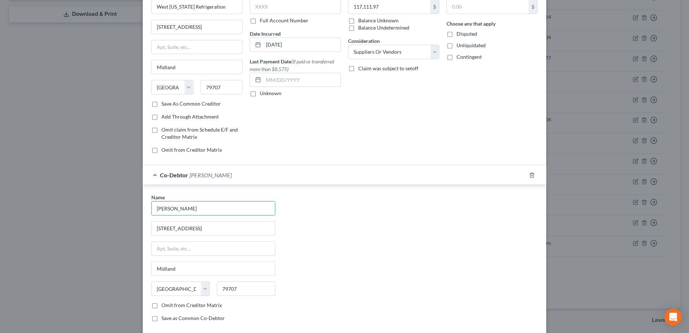
scroll to position [102, 0]
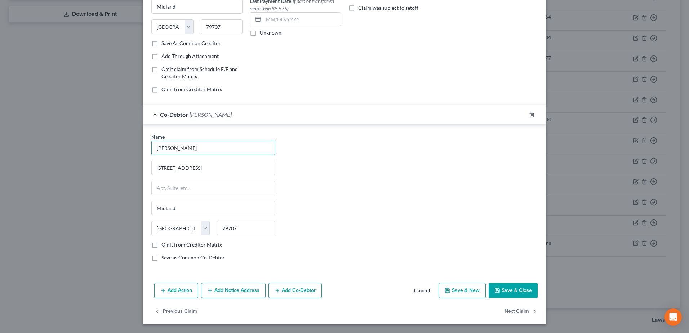
click at [292, 291] on button "Add Co-Debtor" at bounding box center [294, 290] width 53 height 15
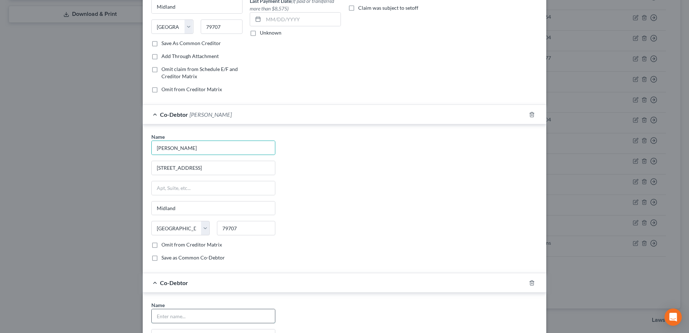
click at [188, 314] on input "text" at bounding box center [213, 316] width 123 height 14
click at [420, 275] on div "Co-Debtor [PERSON_NAME]" at bounding box center [334, 282] width 383 height 19
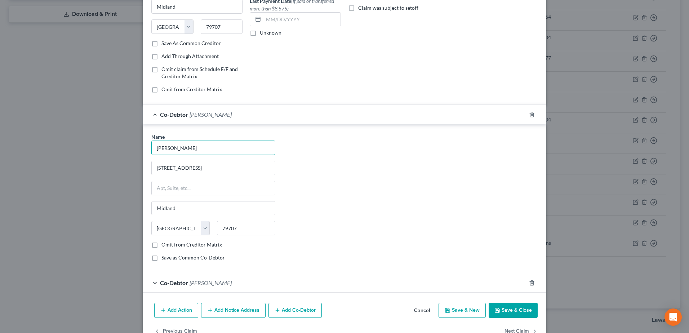
click at [513, 310] on button "Save & Close" at bounding box center [513, 310] width 49 height 15
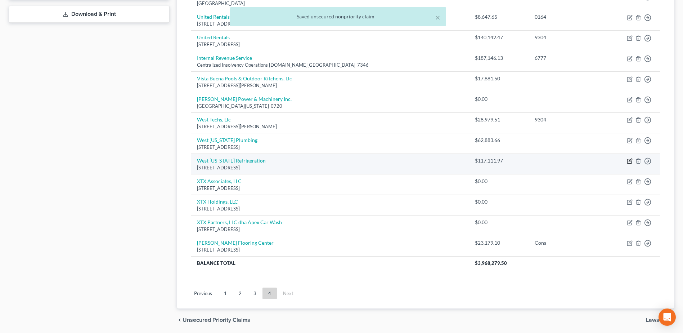
click at [628, 161] on icon "button" at bounding box center [630, 161] width 6 height 6
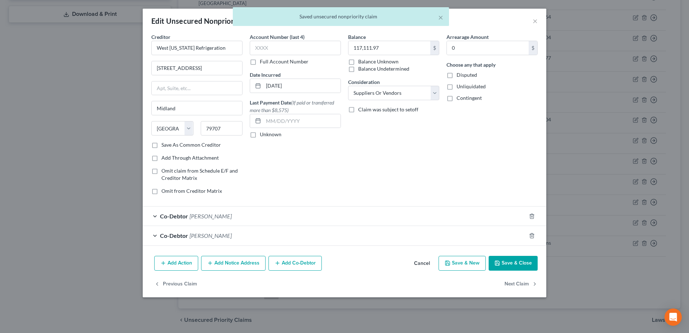
drag, startPoint x: 422, startPoint y: 261, endPoint x: 398, endPoint y: 264, distance: 24.0
click at [422, 262] on button "Cancel" at bounding box center [421, 264] width 27 height 14
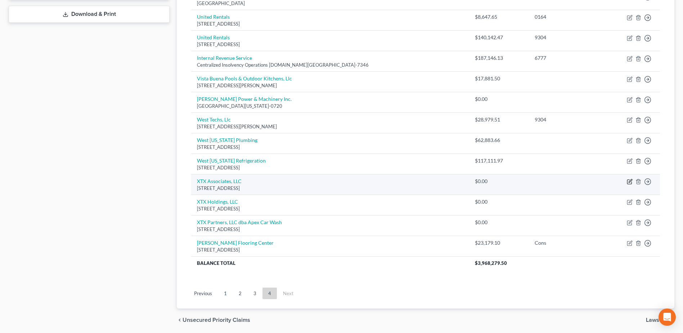
click at [632, 183] on icon "button" at bounding box center [630, 182] width 4 height 4
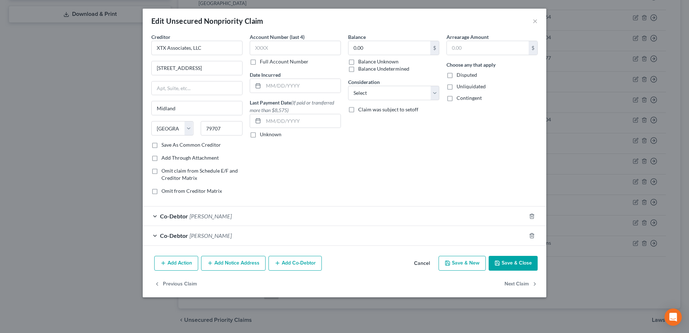
click at [420, 262] on button "Cancel" at bounding box center [421, 264] width 27 height 14
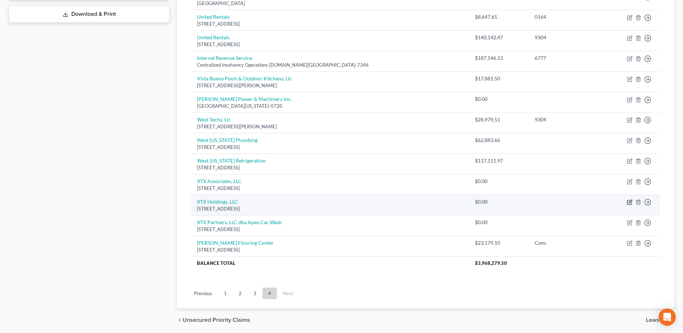
click at [630, 204] on icon "button" at bounding box center [630, 202] width 6 height 6
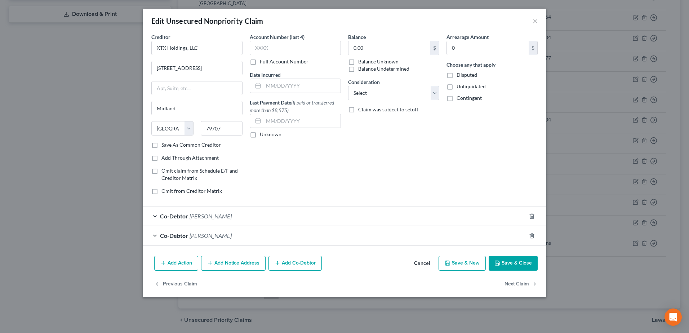
click at [422, 264] on button "Cancel" at bounding box center [421, 264] width 27 height 14
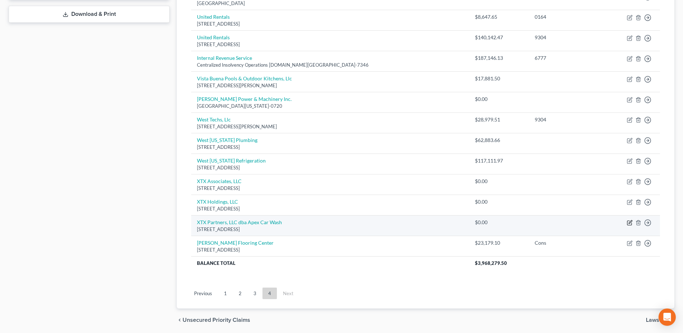
click at [632, 223] on icon "button" at bounding box center [630, 223] width 4 height 4
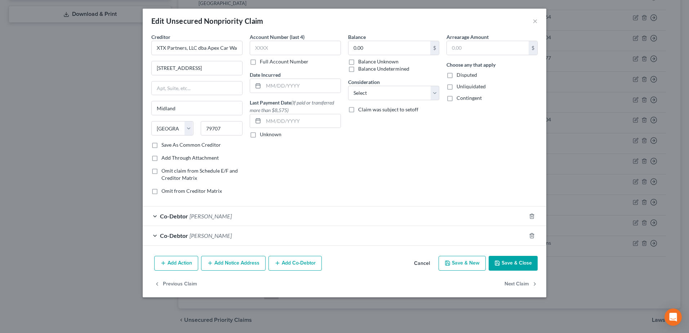
click at [420, 262] on button "Cancel" at bounding box center [421, 264] width 27 height 14
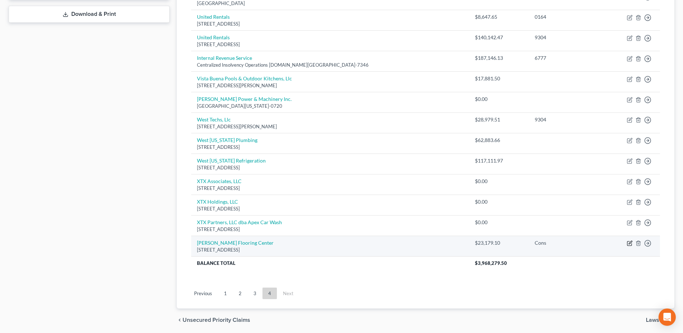
click at [629, 243] on icon "button" at bounding box center [630, 242] width 3 height 3
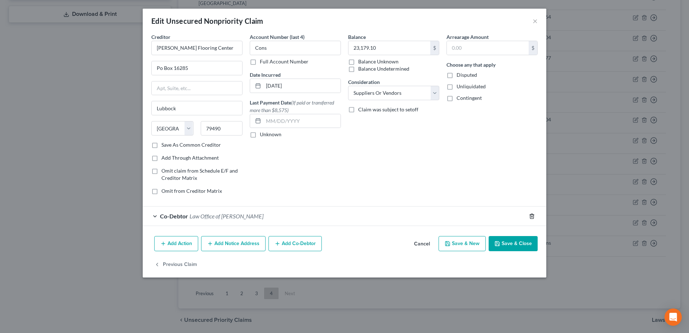
drag, startPoint x: 533, startPoint y: 217, endPoint x: 412, endPoint y: 238, distance: 122.5
click at [533, 217] on icon "button" at bounding box center [532, 216] width 6 height 6
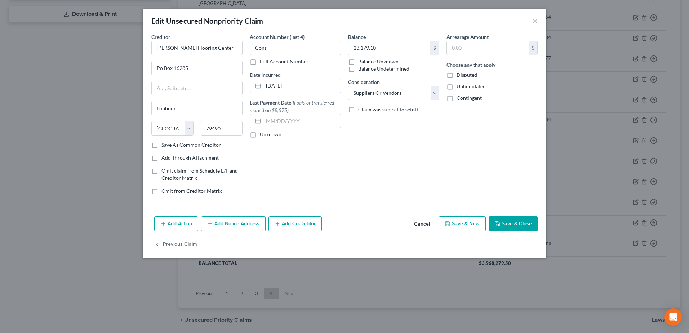
click at [291, 227] on button "Add Co-Debtor" at bounding box center [294, 223] width 53 height 15
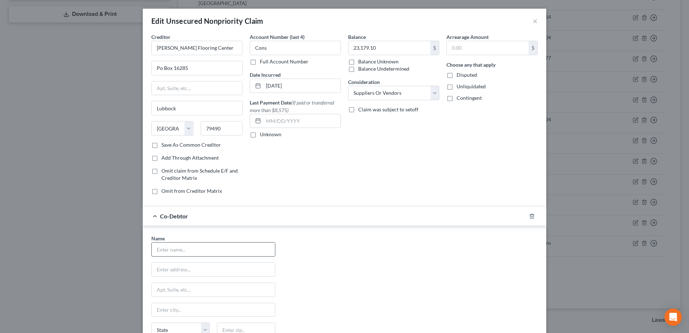
click at [219, 251] on input "text" at bounding box center [213, 249] width 123 height 14
click at [415, 276] on div "Name * [PERSON_NAME] [STREET_ADDRESS] [GEOGRAPHIC_DATA] [US_STATE][GEOGRAPHIC_D…" at bounding box center [344, 302] width 393 height 134
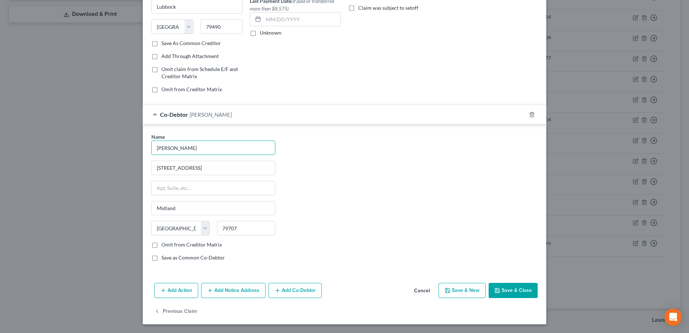
click at [299, 292] on button "Add Co-Debtor" at bounding box center [294, 290] width 53 height 15
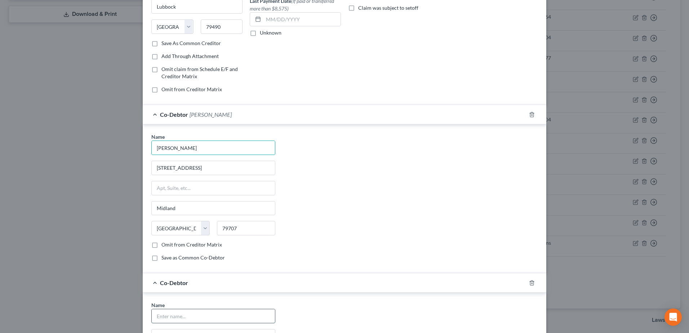
click at [186, 313] on input "text" at bounding box center [213, 316] width 123 height 14
click at [411, 224] on div "Name * [PERSON_NAME] [STREET_ADDRESS] [GEOGRAPHIC_DATA] [US_STATE][GEOGRAPHIC_D…" at bounding box center [344, 200] width 393 height 134
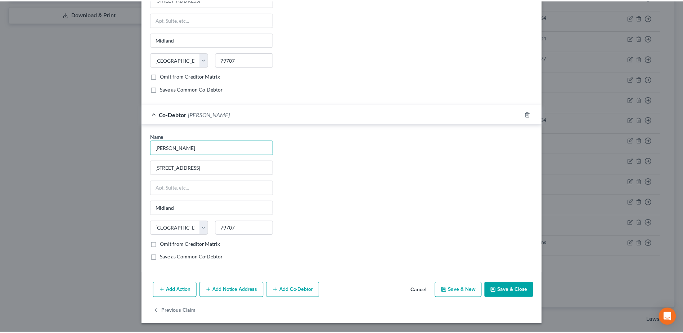
scroll to position [270, 0]
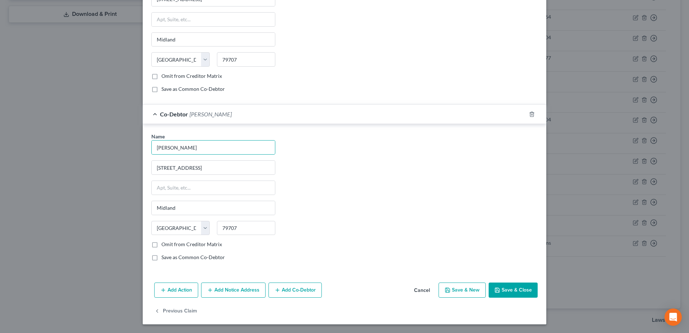
click at [504, 285] on button "Save & Close" at bounding box center [513, 289] width 49 height 15
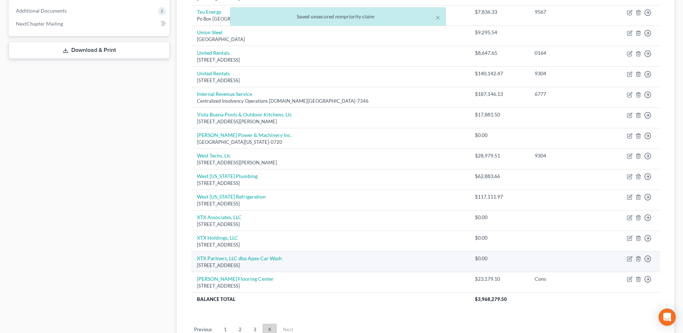
scroll to position [0, 0]
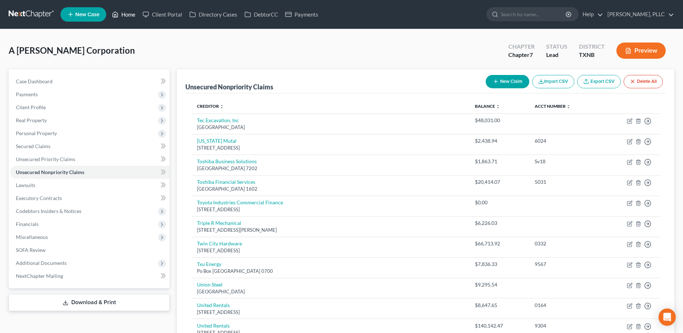
click at [126, 13] on link "Home" at bounding box center [123, 14] width 31 height 13
click at [135, 16] on link "Home" at bounding box center [123, 14] width 31 height 13
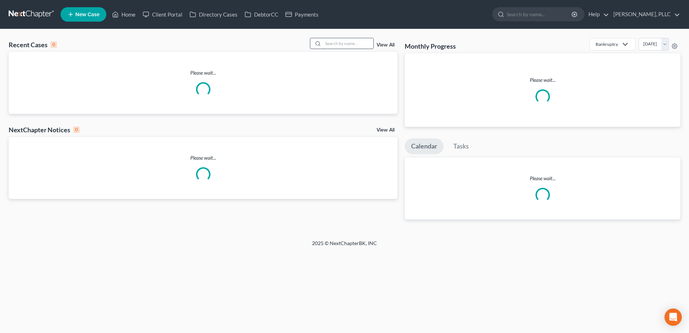
click at [336, 44] on input "search" at bounding box center [348, 43] width 50 height 10
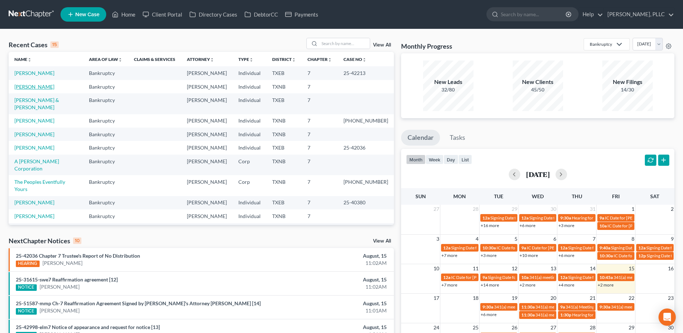
click at [35, 89] on link "Johnson, Michael" at bounding box center [34, 87] width 40 height 6
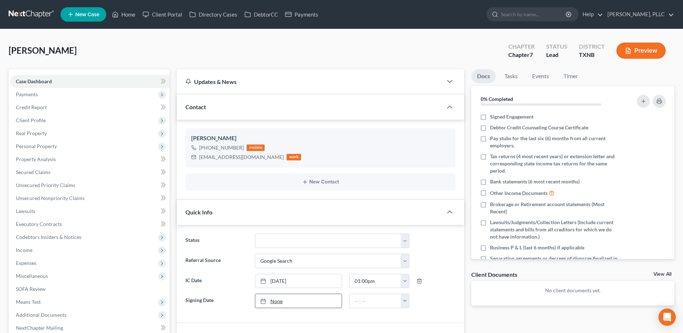
click at [279, 302] on link "None" at bounding box center [298, 301] width 86 height 14
click at [366, 299] on input "text" at bounding box center [376, 301] width 52 height 14
click at [402, 244] on select "Appellate Phase Case Closed Dead File Demand Letter Phase Discharged Discharge …" at bounding box center [332, 240] width 155 height 14
click at [255, 233] on select "Appellate Phase Case Closed Dead File Demand Letter Phase Discharged Discharge …" at bounding box center [332, 240] width 155 height 14
click at [309, 52] on div "Johnson, Michael Upgraded Chapter Chapter 7 Status In Progress District TXNB Pr…" at bounding box center [342, 53] width 666 height 31
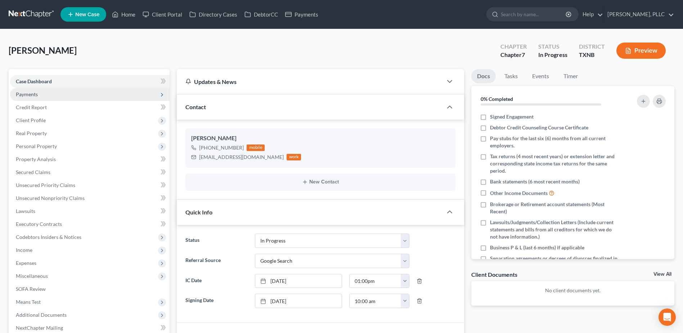
click at [23, 96] on span "Payments" at bounding box center [27, 94] width 22 height 6
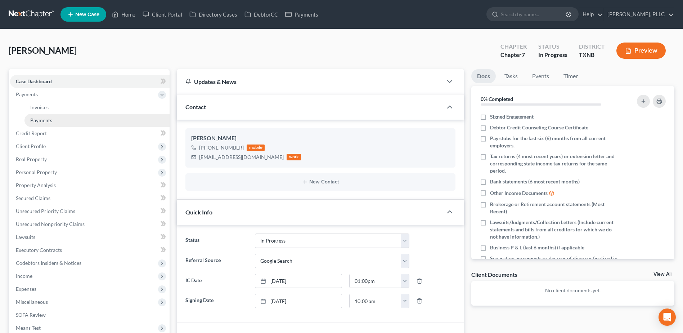
click at [35, 118] on span "Payments" at bounding box center [41, 120] width 22 height 6
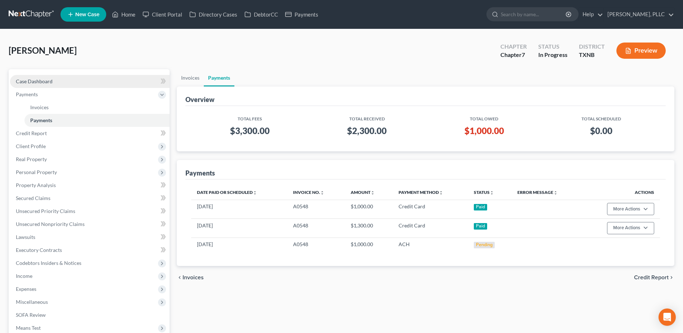
click at [35, 84] on span "Case Dashboard" at bounding box center [34, 81] width 37 height 6
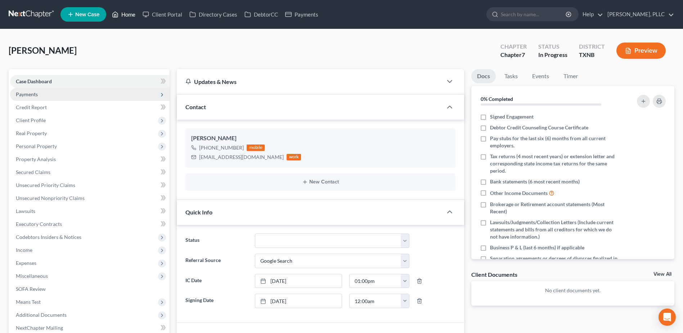
drag, startPoint x: 130, startPoint y: 14, endPoint x: 159, endPoint y: 97, distance: 86.9
click at [130, 14] on link "Home" at bounding box center [123, 14] width 31 height 13
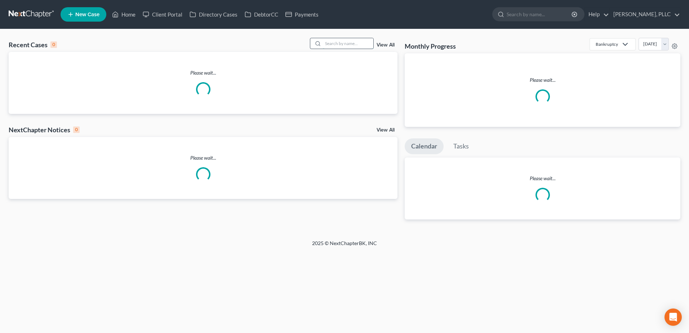
click at [342, 39] on input "search" at bounding box center [348, 43] width 50 height 10
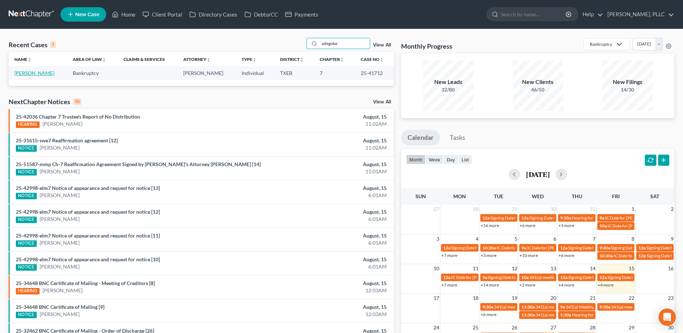
drag, startPoint x: 37, startPoint y: 75, endPoint x: 34, endPoint y: 87, distance: 12.7
click at [36, 75] on link "Adegoke, Charles" at bounding box center [34, 73] width 40 height 6
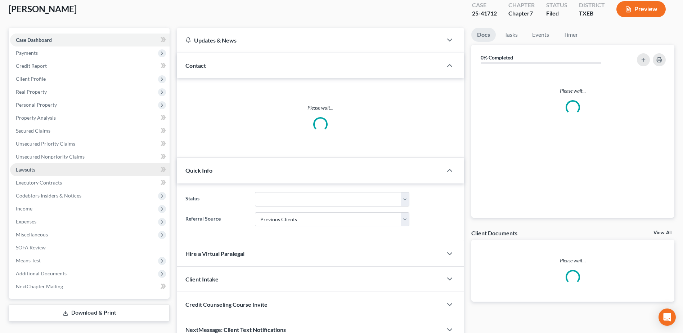
scroll to position [57, 0]
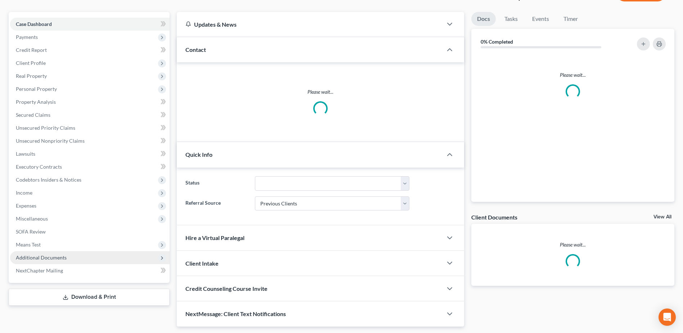
click at [55, 258] on span "Additional Documents" at bounding box center [41, 257] width 51 height 6
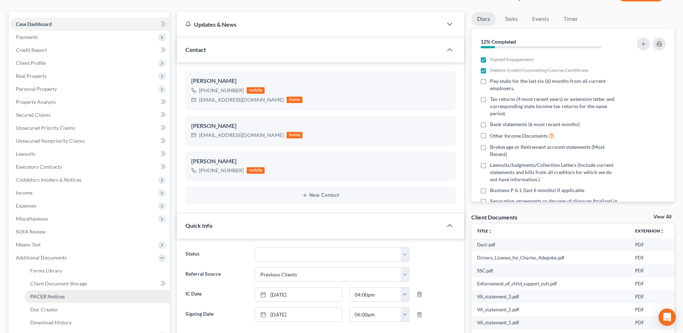
scroll to position [1049, 0]
click at [56, 294] on span "PACER Notices" at bounding box center [47, 296] width 35 height 6
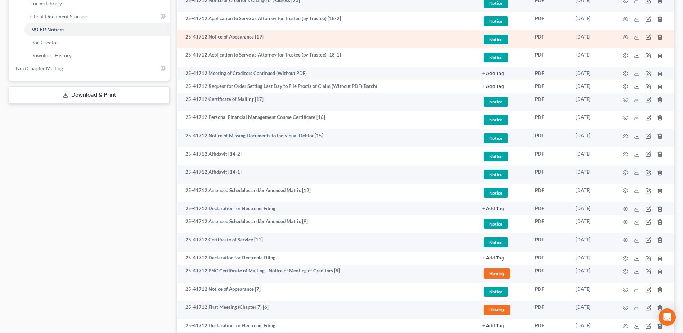
scroll to position [453, 0]
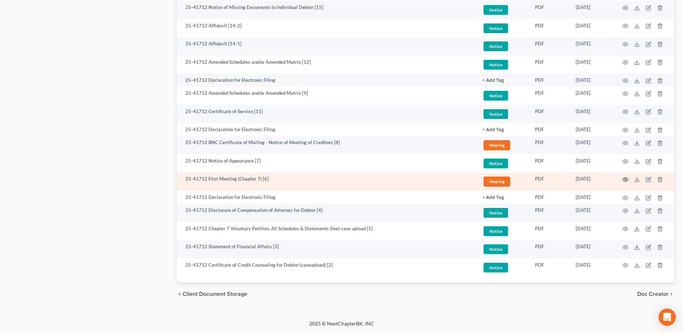
click at [624, 178] on icon "button" at bounding box center [625, 180] width 5 height 4
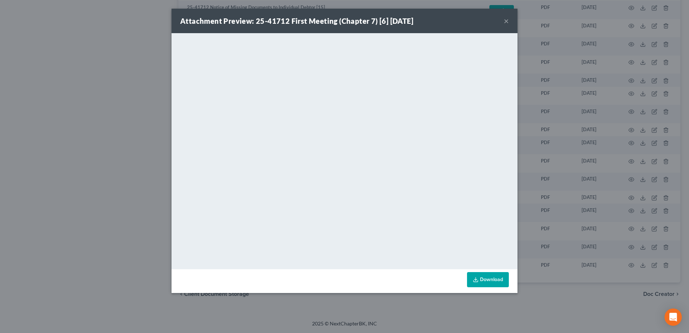
click at [506, 20] on button "×" at bounding box center [506, 21] width 5 height 9
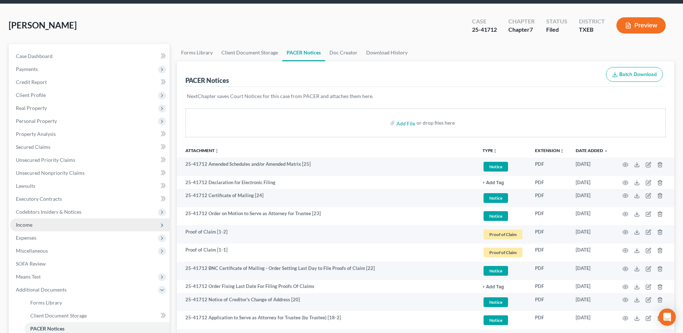
scroll to position [0, 0]
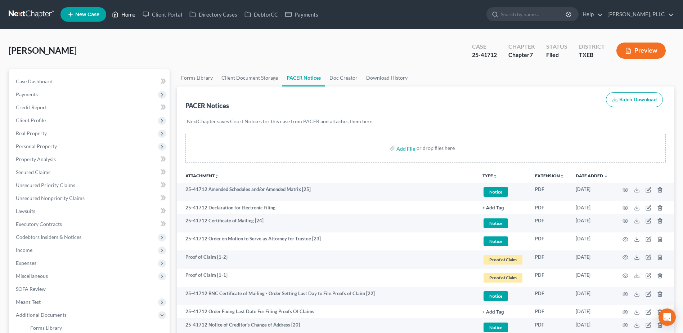
click at [128, 16] on link "Home" at bounding box center [123, 14] width 31 height 13
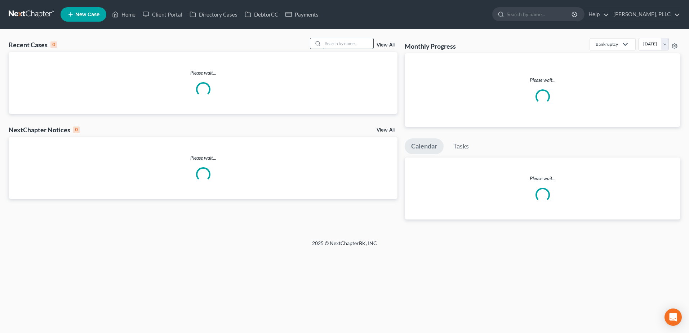
click at [346, 43] on input "search" at bounding box center [348, 43] width 50 height 10
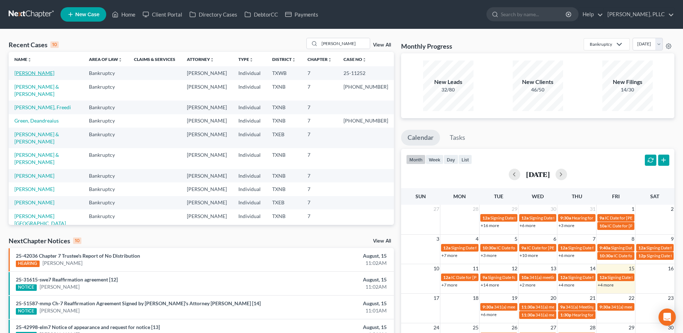
click at [44, 71] on link "Jackson, Felicia" at bounding box center [34, 73] width 40 height 6
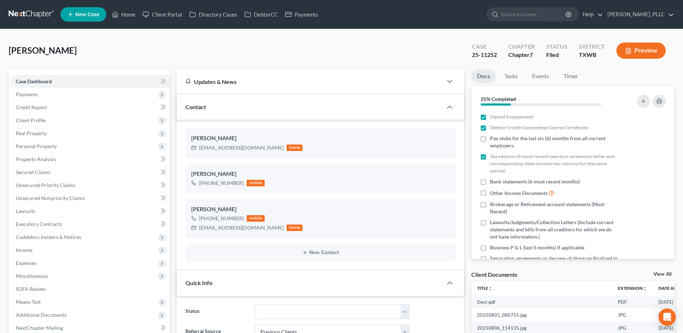
scroll to position [362, 0]
click at [39, 120] on span "Client Profile" at bounding box center [31, 120] width 30 height 6
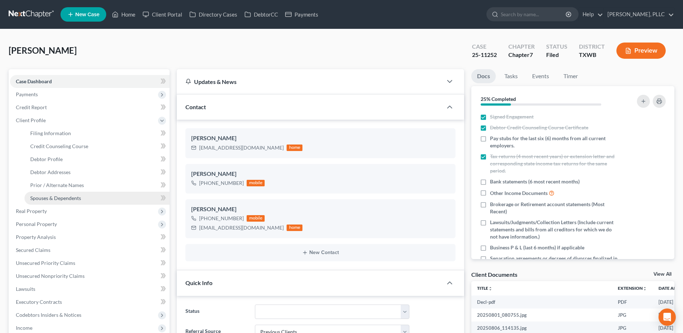
click at [61, 199] on span "Spouses & Dependents" at bounding box center [55, 198] width 51 height 6
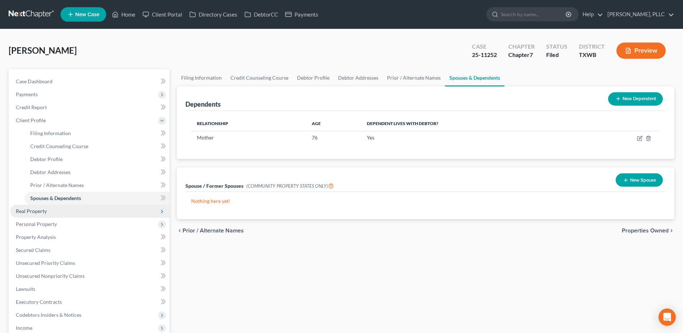
click at [39, 213] on span "Real Property" at bounding box center [31, 211] width 31 height 6
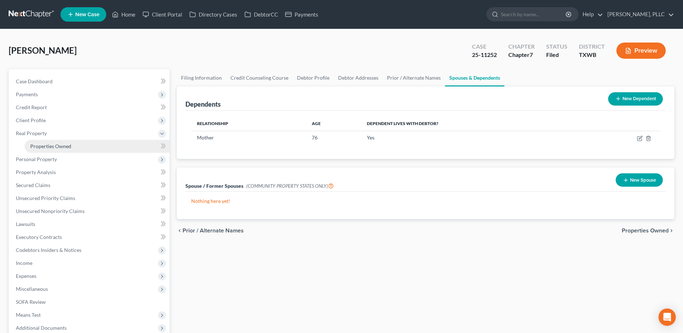
click at [49, 146] on span "Properties Owned" at bounding box center [50, 146] width 41 height 6
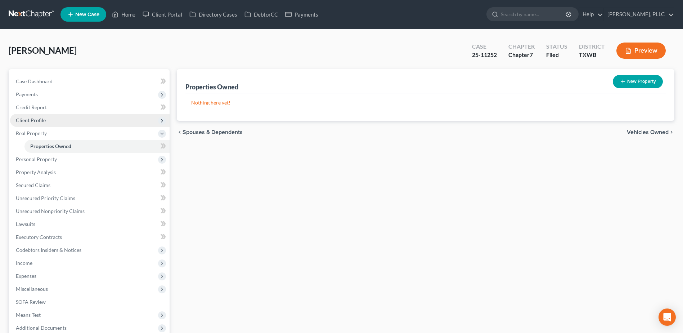
click at [37, 120] on span "Client Profile" at bounding box center [31, 120] width 30 height 6
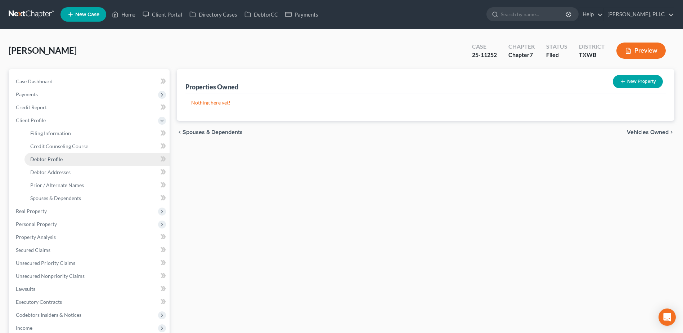
click at [55, 159] on span "Debtor Profile" at bounding box center [46, 159] width 32 height 6
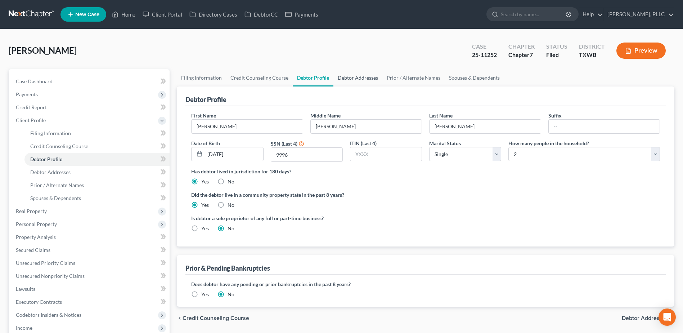
click at [353, 78] on link "Debtor Addresses" at bounding box center [358, 77] width 49 height 17
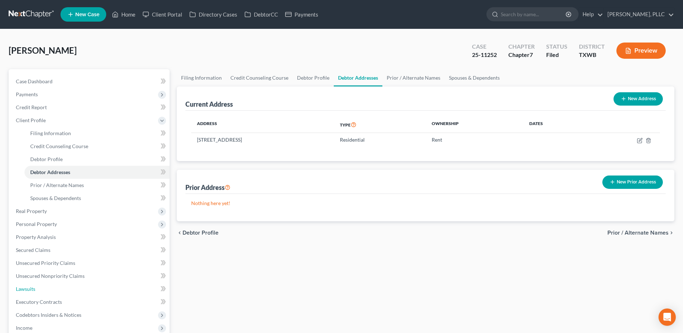
drag, startPoint x: 31, startPoint y: 288, endPoint x: 268, endPoint y: 321, distance: 239.0
click at [30, 288] on span "Lawsuits" at bounding box center [25, 289] width 19 height 6
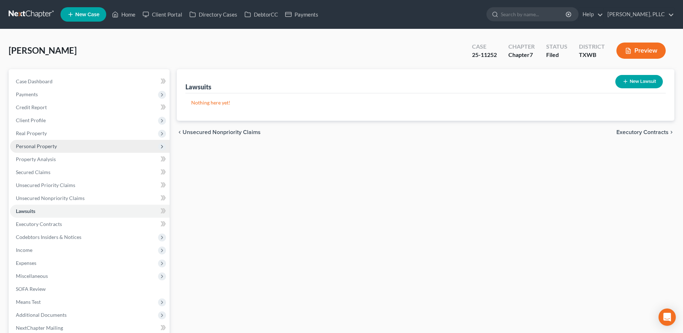
click at [42, 144] on span "Personal Property" at bounding box center [36, 146] width 41 height 6
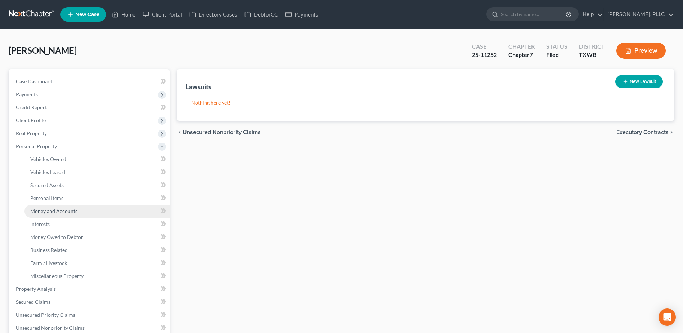
click at [53, 210] on span "Money and Accounts" at bounding box center [53, 211] width 47 height 6
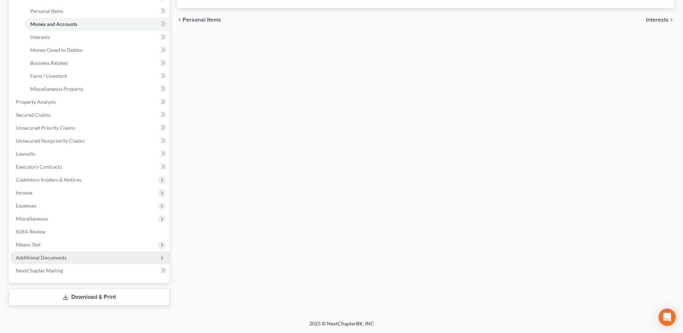
click at [43, 259] on span "Additional Documents" at bounding box center [41, 257] width 51 height 6
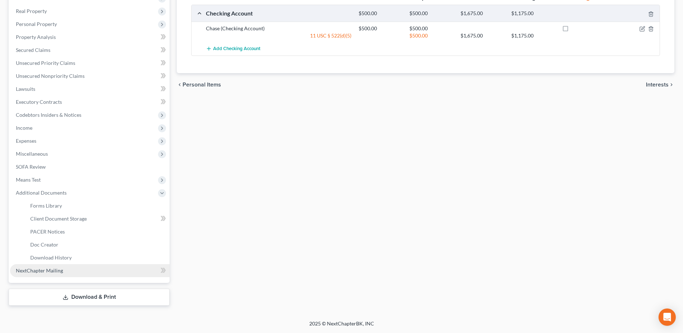
scroll to position [122, 0]
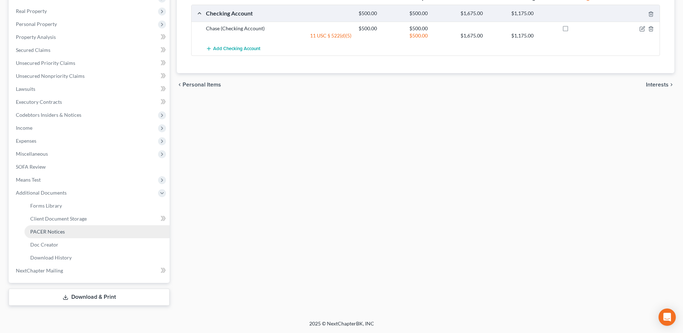
drag, startPoint x: 52, startPoint y: 232, endPoint x: 156, endPoint y: 246, distance: 105.1
click at [53, 232] on span "PACER Notices" at bounding box center [47, 231] width 35 height 6
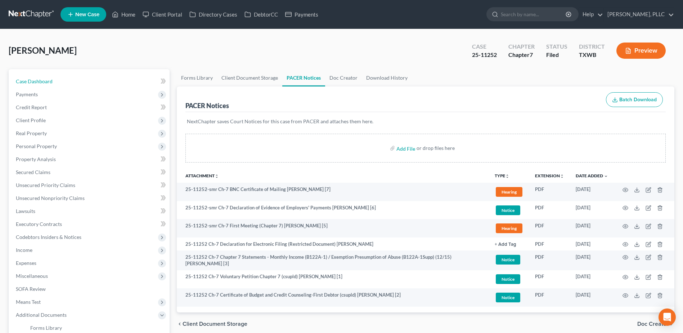
drag, startPoint x: 41, startPoint y: 80, endPoint x: 300, endPoint y: 101, distance: 259.9
click at [41, 80] on span "Case Dashboard" at bounding box center [34, 81] width 37 height 6
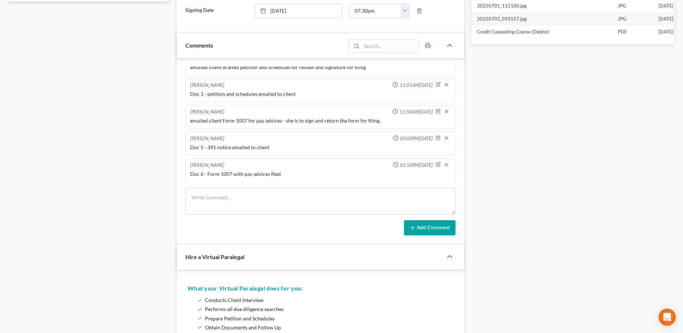
scroll to position [396, 0]
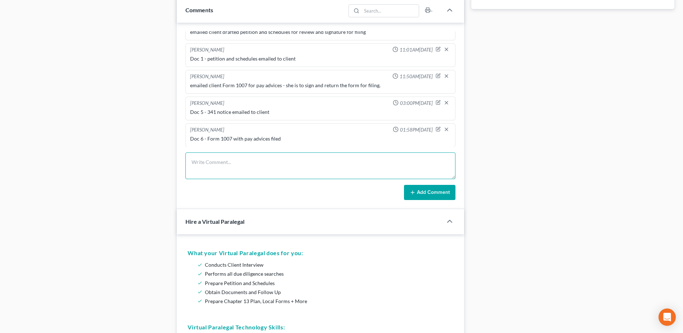
click at [232, 157] on textarea at bounding box center [321, 165] width 270 height 27
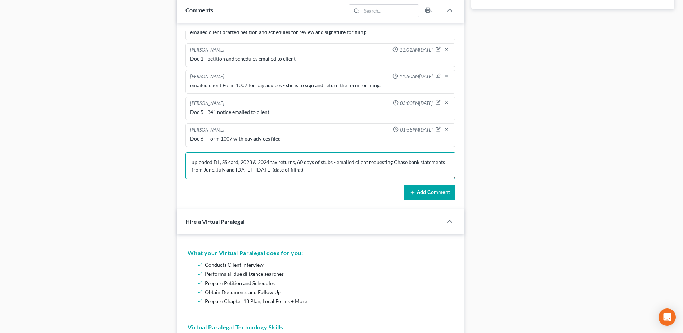
click at [344, 172] on textarea "uploaded DL, SS card, 2023 & 2024 tax returns, 60 days of stubs - emailed clien…" at bounding box center [321, 165] width 270 height 27
click at [407, 195] on button "Add Comment" at bounding box center [430, 192] width 52 height 15
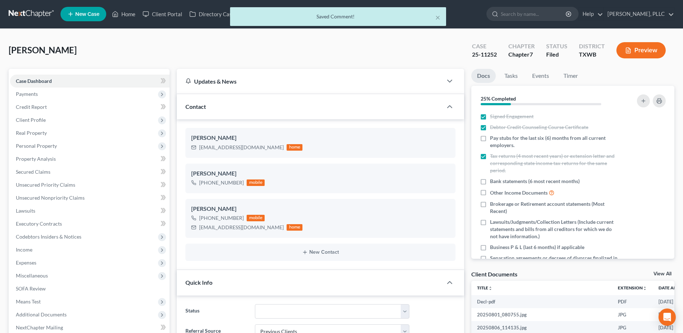
scroll to position [0, 0]
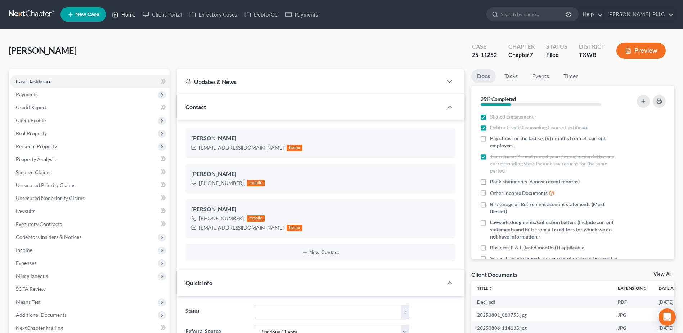
click at [124, 14] on link "Home" at bounding box center [123, 14] width 31 height 13
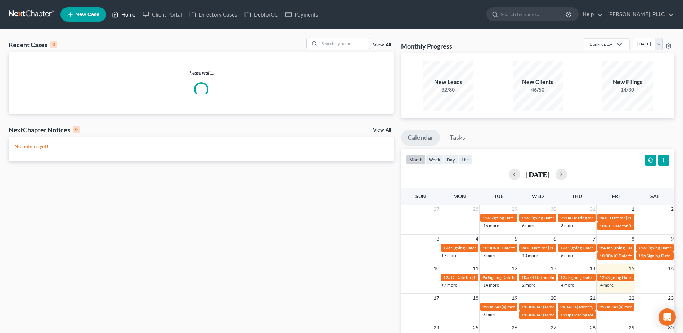
click at [132, 15] on link "Home" at bounding box center [123, 14] width 31 height 13
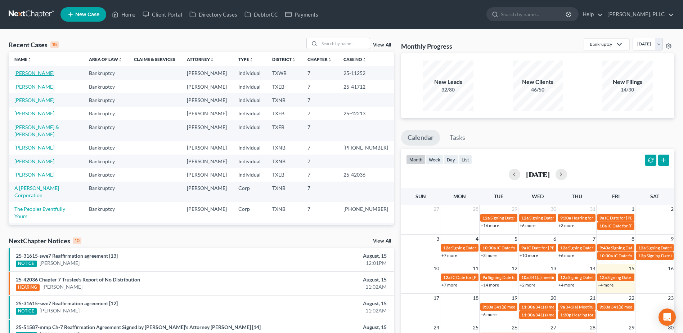
click at [31, 73] on link "Jackson, Felicia" at bounding box center [34, 73] width 40 height 6
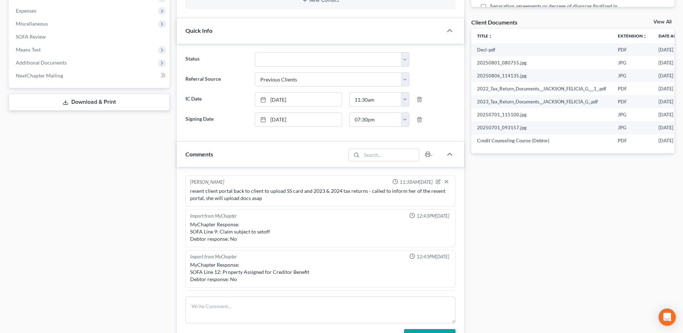
scroll to position [396, 0]
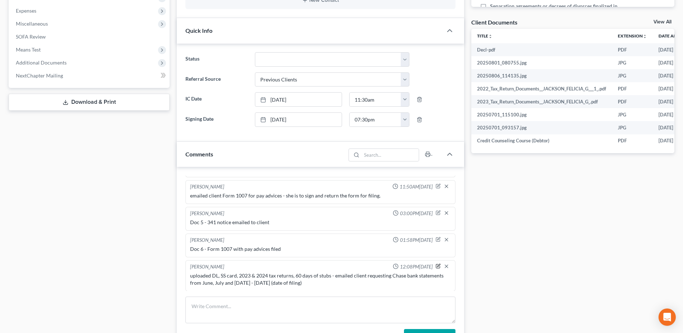
click at [438, 265] on icon "button" at bounding box center [439, 265] width 3 height 3
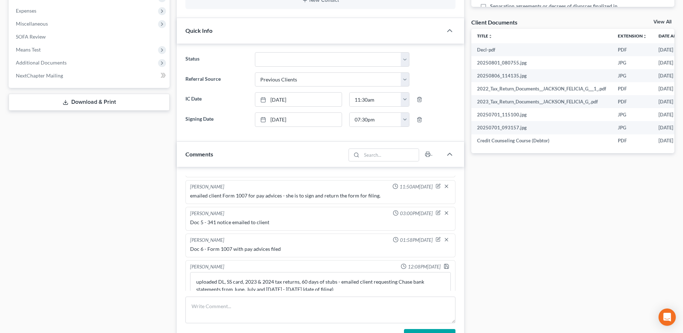
scroll to position [408, 0]
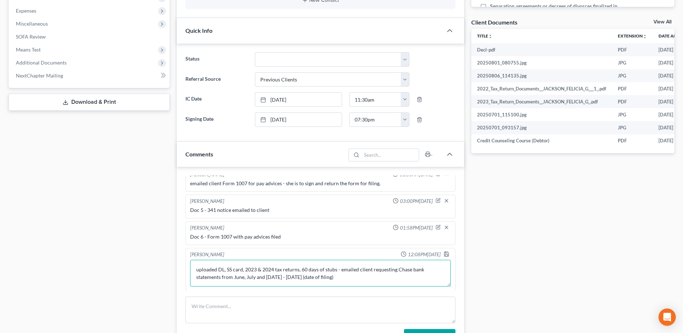
click at [378, 278] on textarea "uploaded DL, SS card, 2023 & 2024 tax returns, 60 days of stubs - emailed clien…" at bounding box center [320, 273] width 261 height 27
click at [437, 277] on textarea "uploaded DL, SS card, 2023 & 2024 tax returns, 60 days of stubs - emailed clien…" at bounding box center [320, 273] width 261 height 27
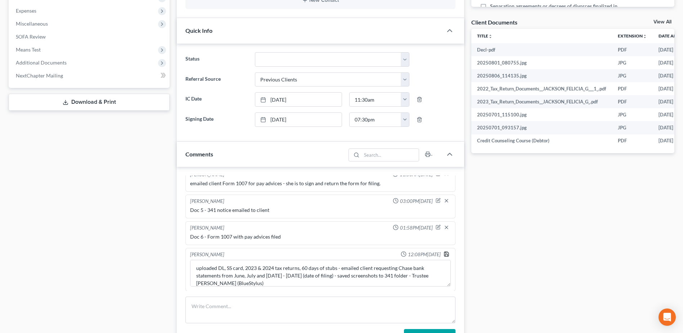
click at [444, 254] on icon "button" at bounding box center [447, 254] width 6 height 6
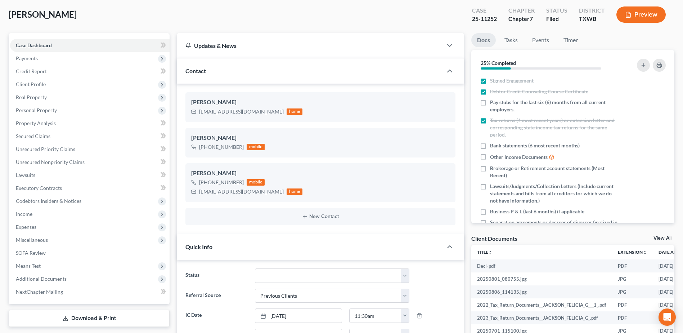
scroll to position [0, 0]
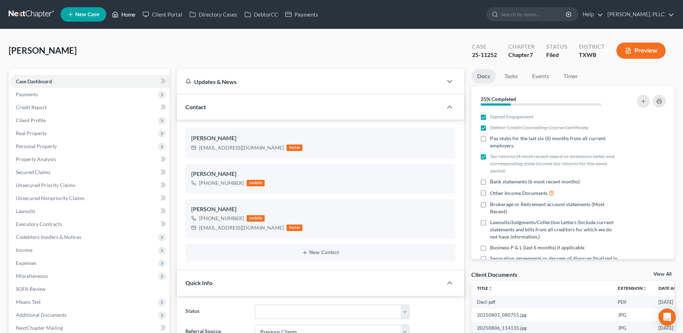
drag, startPoint x: 131, startPoint y: 12, endPoint x: 350, endPoint y: 53, distance: 222.5
click at [131, 12] on link "Home" at bounding box center [123, 14] width 31 height 13
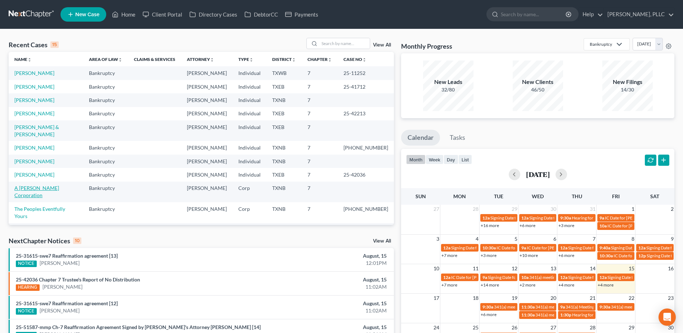
click at [59, 185] on link "A [PERSON_NAME] Corporation" at bounding box center [36, 191] width 45 height 13
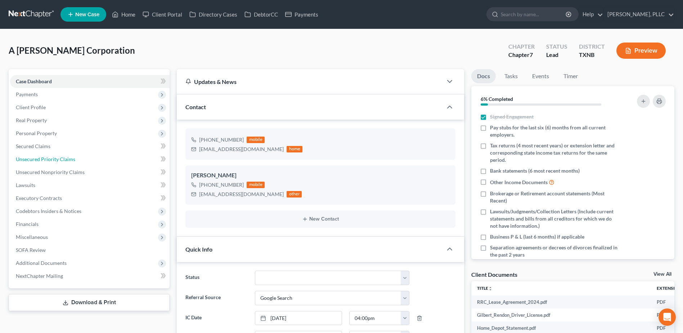
drag, startPoint x: 62, startPoint y: 160, endPoint x: 381, endPoint y: 163, distance: 318.9
click at [62, 160] on span "Unsecured Priority Claims" at bounding box center [45, 159] width 59 height 6
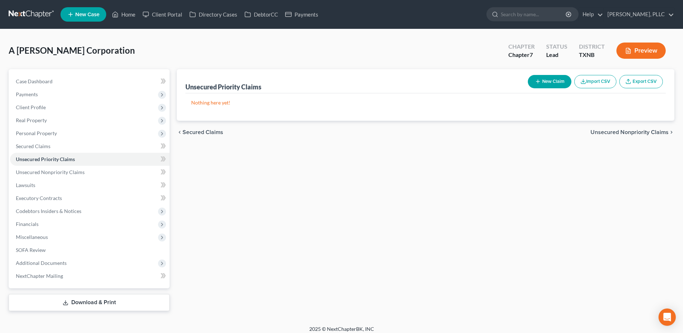
click at [551, 80] on button "New Claim" at bounding box center [550, 81] width 44 height 13
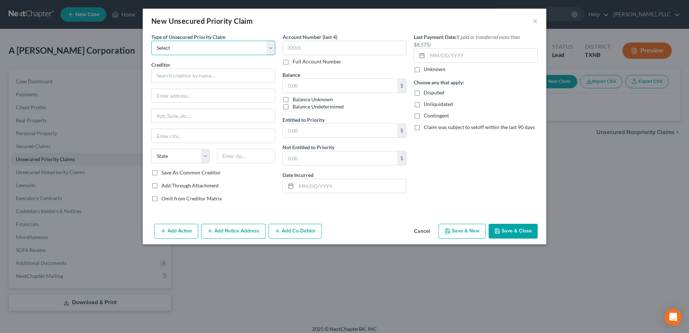
click at [275, 50] on select "Select Taxes & Other Government Units Domestic Support Obligations Extensions o…" at bounding box center [213, 48] width 124 height 14
click at [151, 41] on select "Select Taxes & Other Government Units Domestic Support Obligations Extensions o…" at bounding box center [213, 48] width 124 height 14
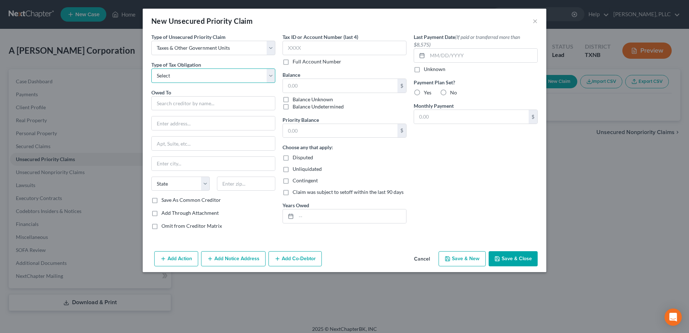
click at [274, 76] on select "Select Federal City State Franchise Tax Board Other" at bounding box center [213, 75] width 124 height 14
click at [151, 68] on select "Select Federal City State Franchise Tax Board Other" at bounding box center [213, 75] width 124 height 14
click at [192, 107] on input "text" at bounding box center [213, 103] width 124 height 14
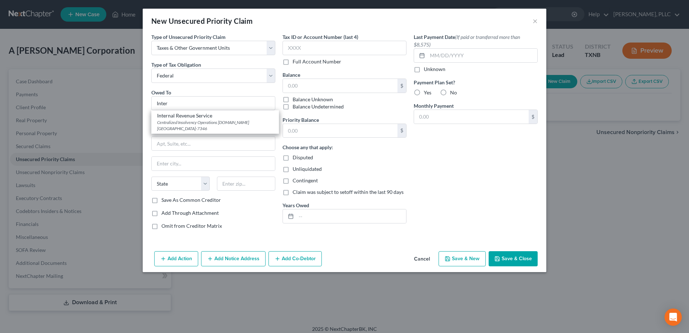
click at [194, 112] on div "Internal Revenue Service" at bounding box center [215, 115] width 116 height 7
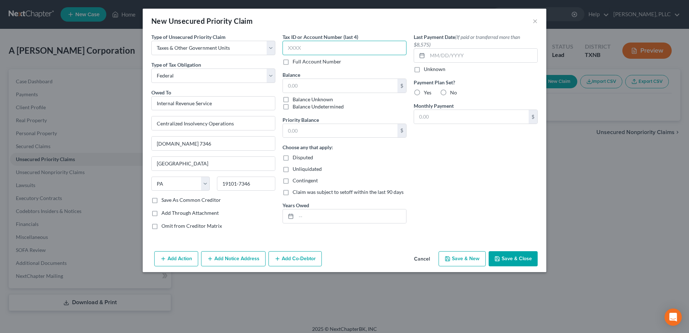
click at [349, 49] on input "text" at bounding box center [344, 48] width 124 height 14
click at [335, 84] on input "text" at bounding box center [340, 86] width 115 height 14
click at [364, 132] on input "text" at bounding box center [340, 131] width 115 height 14
click at [343, 213] on input "text" at bounding box center [351, 216] width 110 height 14
click at [509, 262] on button "Save & Close" at bounding box center [513, 258] width 49 height 15
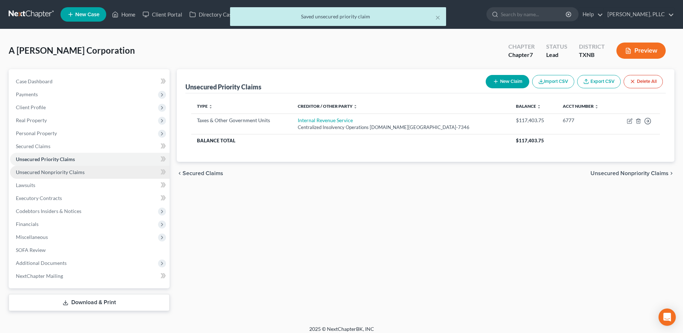
click at [59, 175] on link "Unsecured Nonpriority Claims" at bounding box center [90, 172] width 160 height 13
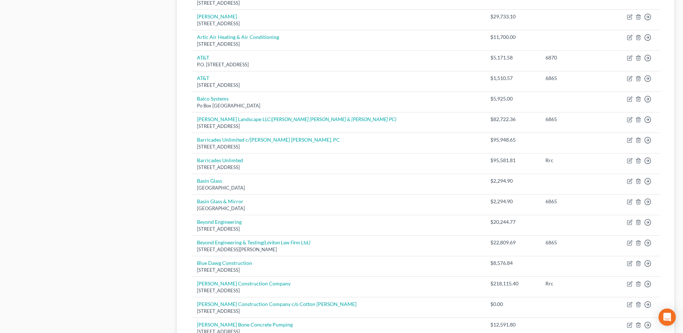
scroll to position [499, 0]
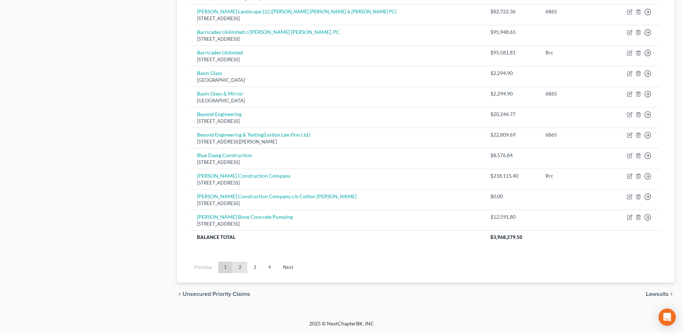
click at [238, 268] on link "2" at bounding box center [240, 268] width 14 height 12
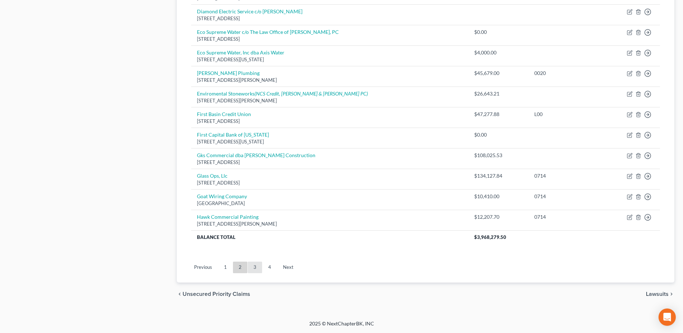
click at [251, 267] on link "3" at bounding box center [255, 268] width 14 height 12
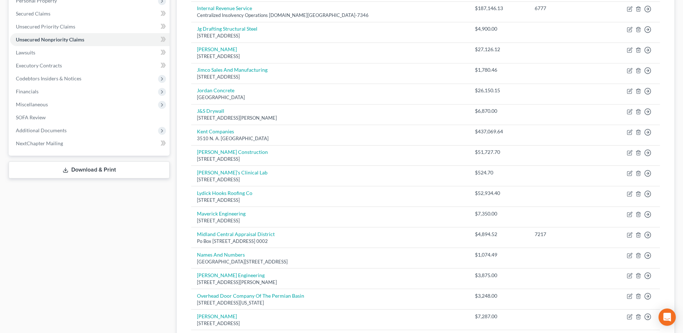
scroll to position [67, 0]
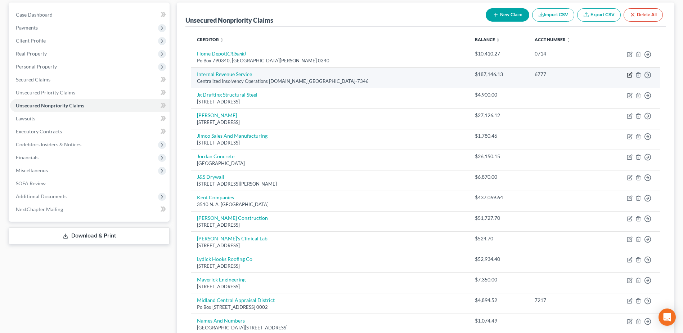
click at [629, 75] on icon "button" at bounding box center [630, 73] width 3 height 3
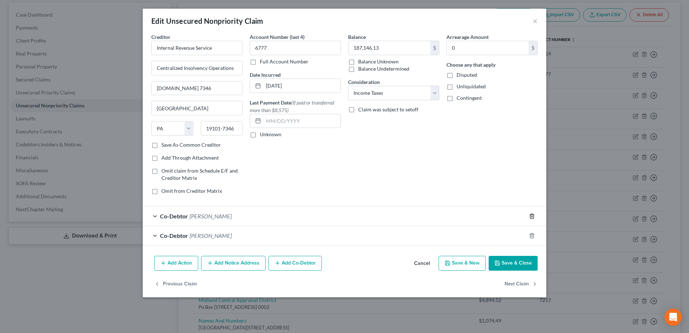
click at [531, 217] on line "button" at bounding box center [531, 216] width 0 height 1
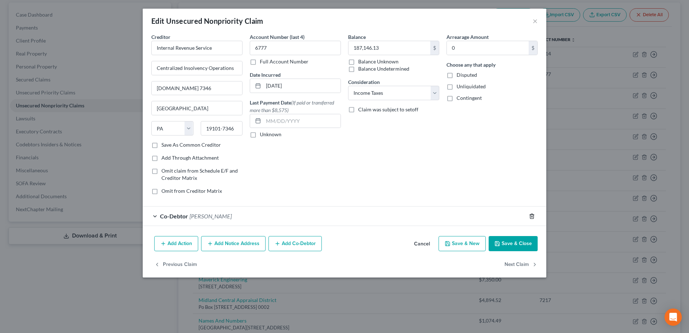
click at [531, 217] on line "button" at bounding box center [531, 216] width 0 height 1
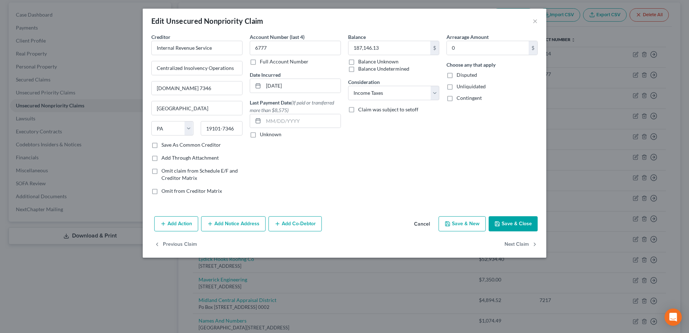
click at [516, 227] on button "Save & Close" at bounding box center [513, 223] width 49 height 15
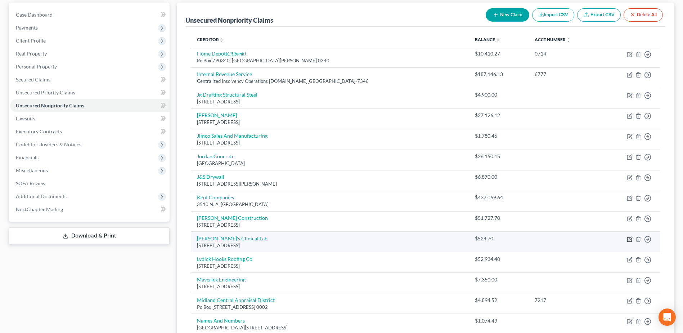
click at [630, 241] on icon "button" at bounding box center [630, 239] width 4 height 4
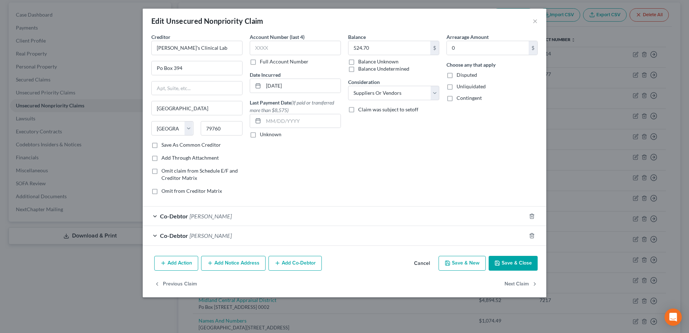
drag, startPoint x: 423, startPoint y: 263, endPoint x: 26, endPoint y: 176, distance: 406.4
click at [423, 263] on button "Cancel" at bounding box center [421, 264] width 27 height 14
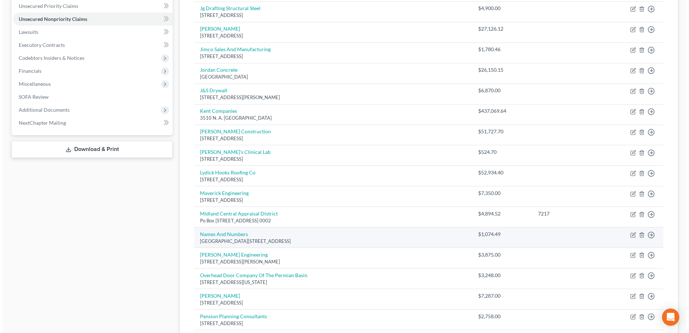
scroll to position [175, 0]
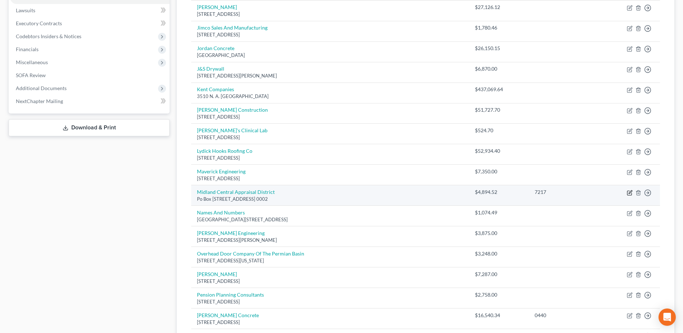
click at [632, 191] on icon "button" at bounding box center [630, 193] width 6 height 6
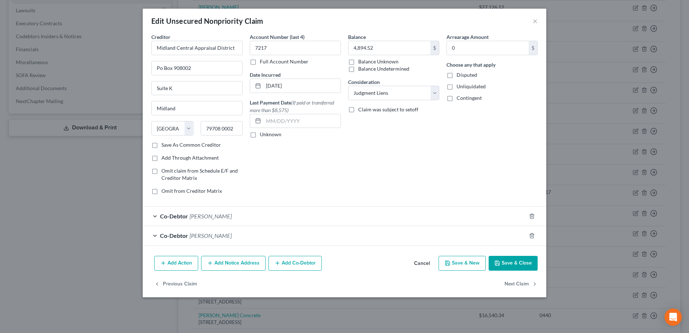
click at [242, 267] on button "Add Notice Address" at bounding box center [233, 263] width 64 height 15
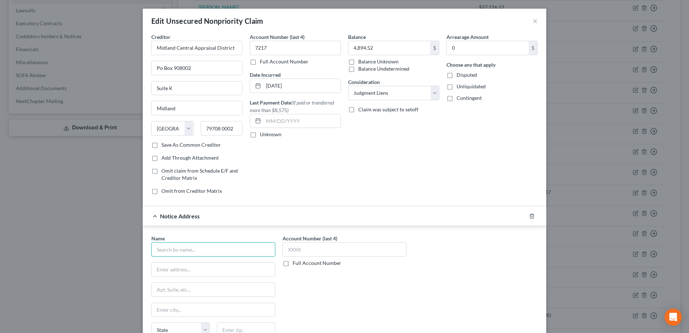
click at [239, 255] on input "text" at bounding box center [213, 249] width 124 height 14
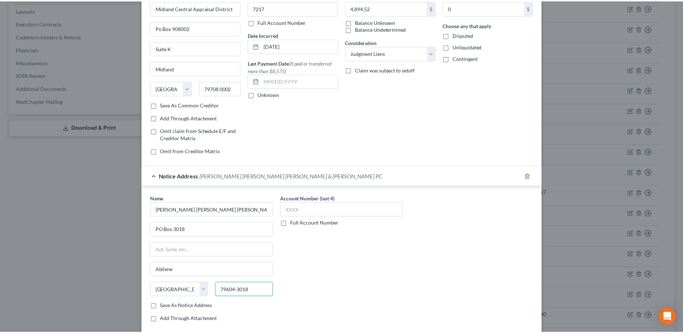
scroll to position [141, 0]
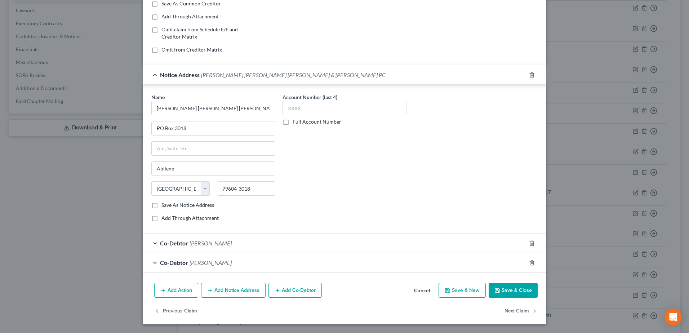
click at [503, 291] on button "Save & Close" at bounding box center [513, 290] width 49 height 15
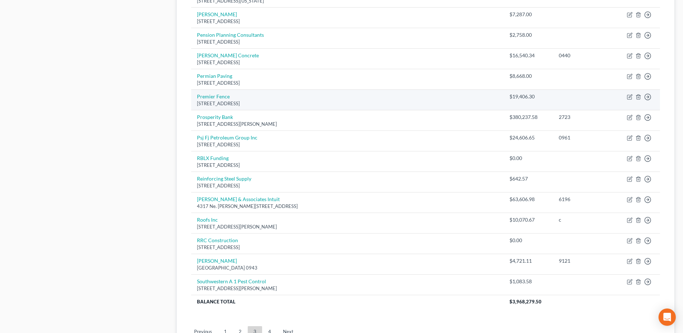
scroll to position [499, 0]
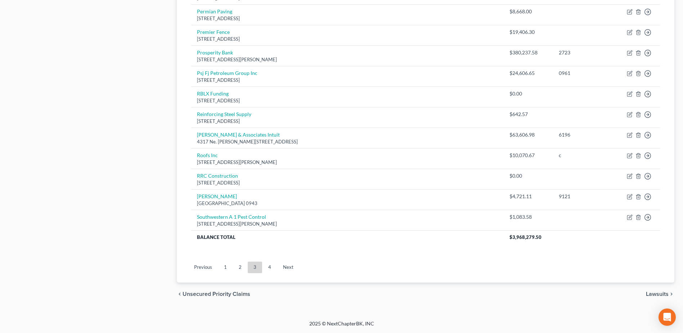
drag, startPoint x: 271, startPoint y: 268, endPoint x: 414, endPoint y: 225, distance: 149.3
click at [271, 268] on link "4" at bounding box center [270, 268] width 14 height 12
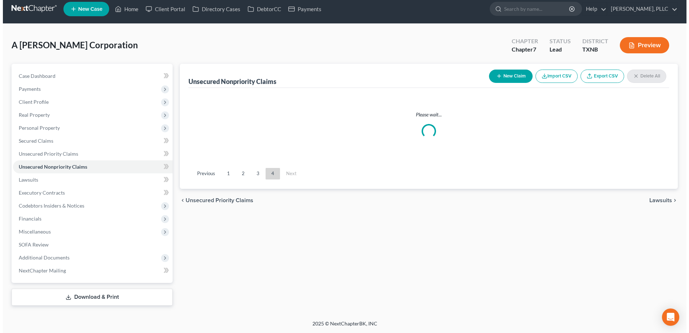
scroll to position [314, 0]
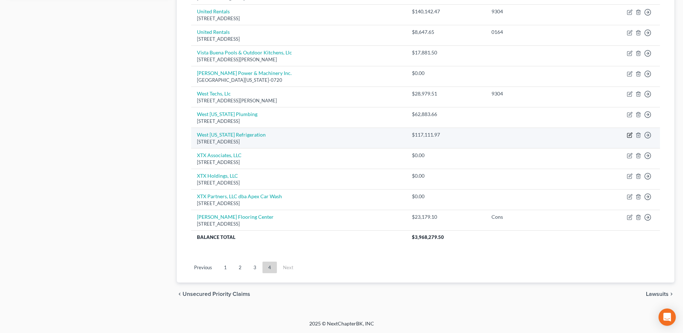
click at [631, 136] on icon "button" at bounding box center [630, 135] width 6 height 6
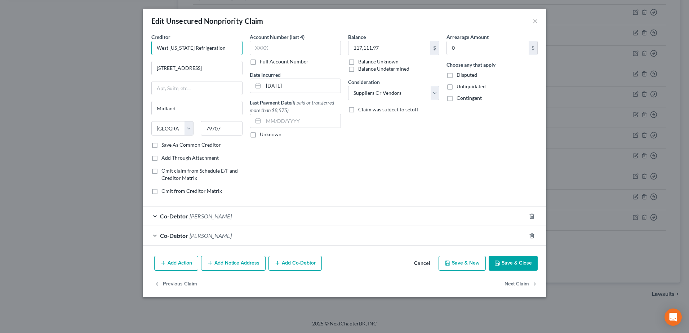
click at [229, 50] on input "West [US_STATE] Refrigeration" at bounding box center [196, 48] width 91 height 14
click at [223, 263] on button "Add Notice Address" at bounding box center [233, 263] width 64 height 15
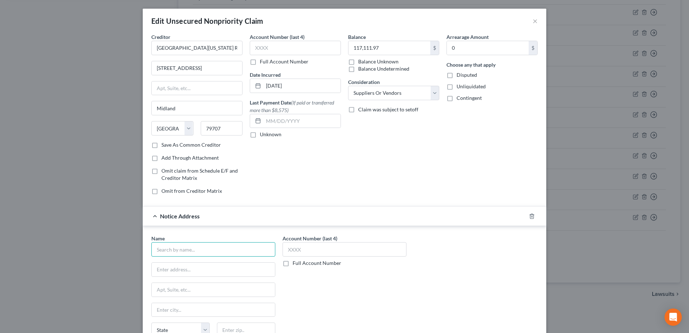
click at [227, 249] on input "text" at bounding box center [213, 249] width 124 height 14
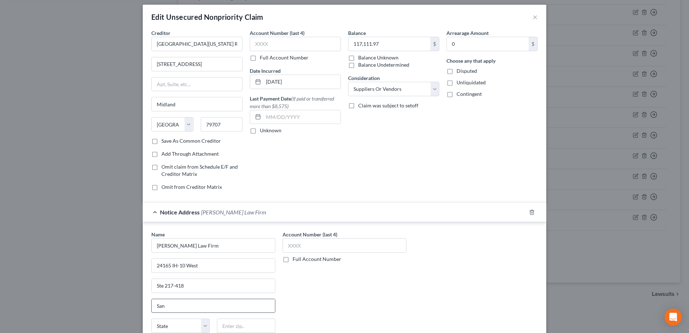
click at [236, 308] on input "San" at bounding box center [213, 306] width 123 height 14
click at [429, 287] on div "Name * Noack Law Firm 24165 IH-10 West Ste 217-418 San Antonio State AL AK AR A…" at bounding box center [344, 298] width 393 height 134
click at [315, 242] on input "text" at bounding box center [344, 245] width 124 height 14
click at [480, 281] on div "Name * Noack Law Firm 24165 IH-10 West Ste 217-418 San Antonio State AL AK AR A…" at bounding box center [344, 298] width 393 height 134
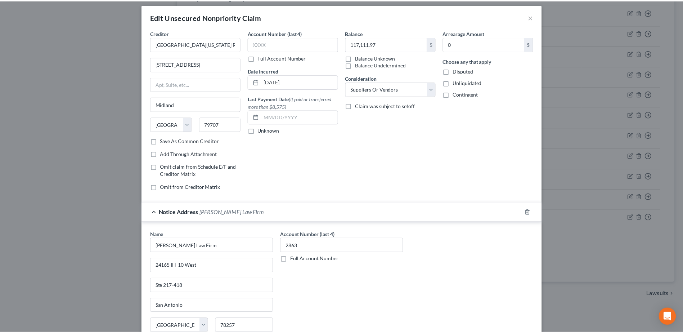
scroll to position [141, 0]
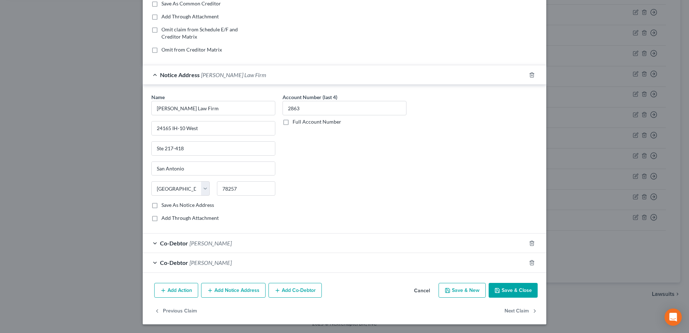
click at [512, 292] on button "Save & Close" at bounding box center [513, 290] width 49 height 15
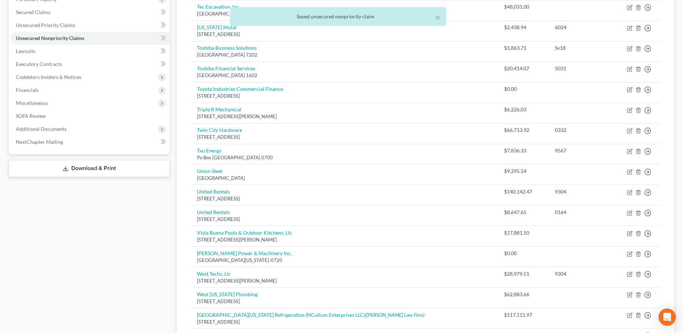
scroll to position [0, 0]
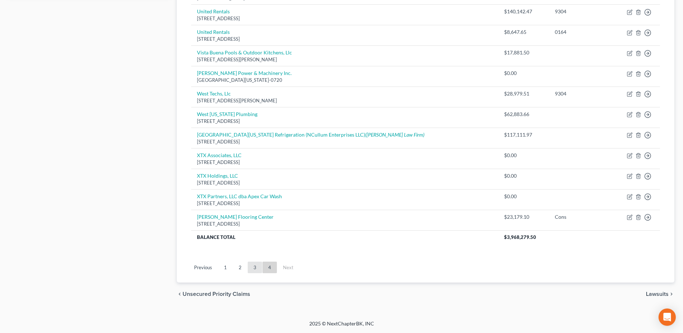
click at [253, 269] on link "3" at bounding box center [255, 268] width 14 height 12
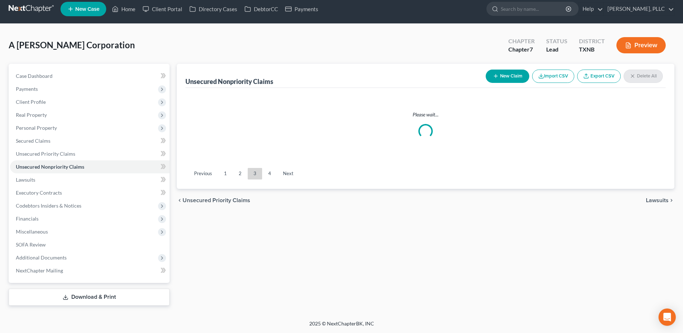
scroll to position [314, 0]
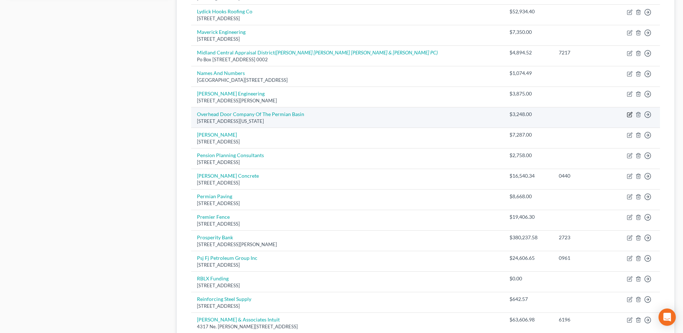
click at [628, 114] on icon "button" at bounding box center [630, 115] width 4 height 4
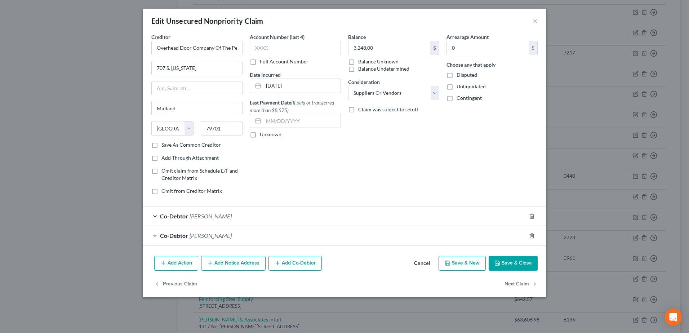
click at [424, 261] on button "Cancel" at bounding box center [421, 264] width 27 height 14
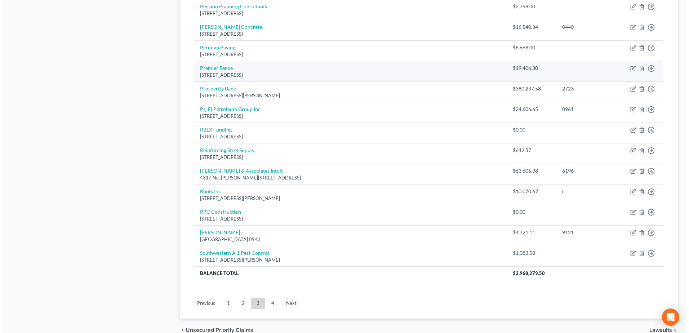
scroll to position [427, 0]
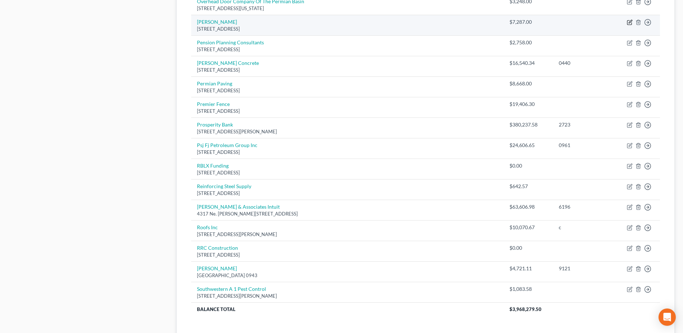
click at [632, 21] on icon "button" at bounding box center [630, 21] width 3 height 3
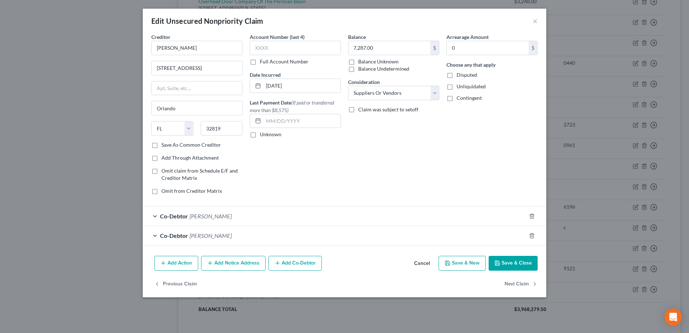
click at [246, 266] on button "Add Notice Address" at bounding box center [233, 263] width 64 height 15
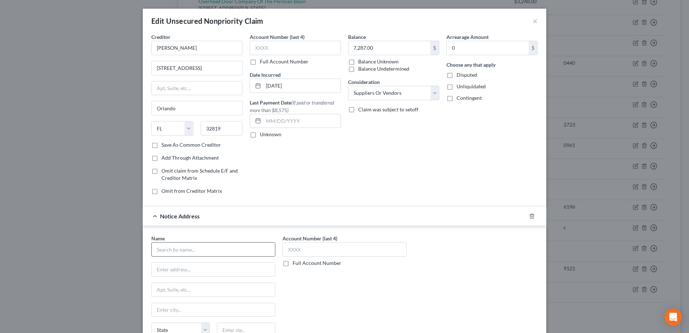
click at [223, 257] on div "Name * State AL AK AR AZ CA CO CT DE DC FL GA GU HI ID IL IN IA KS KY LA ME MD …" at bounding box center [213, 292] width 124 height 115
click at [223, 249] on input "text" at bounding box center [213, 249] width 124 height 14
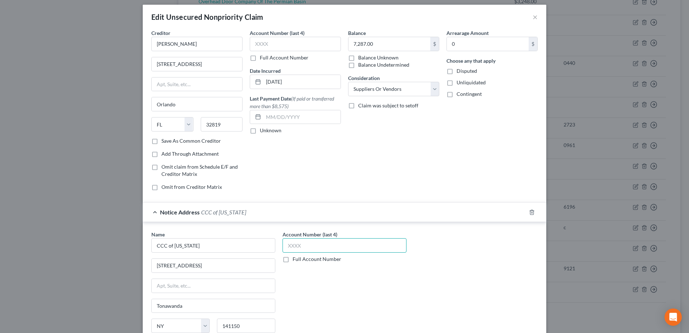
click at [392, 245] on input "text" at bounding box center [344, 245] width 124 height 14
click at [444, 288] on div "Name * CCC of New York 34 Seymour Street Tonawanda State AL AK AR AZ CA CO CT D…" at bounding box center [344, 298] width 393 height 134
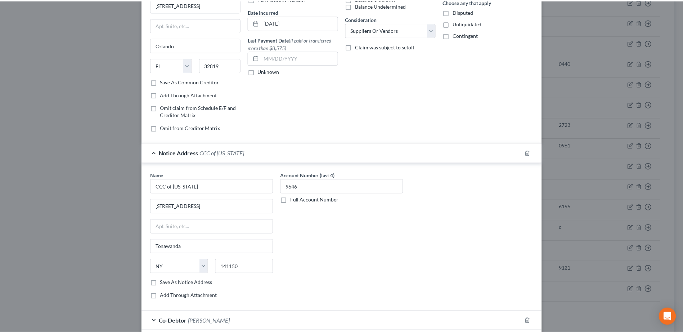
scroll to position [141, 0]
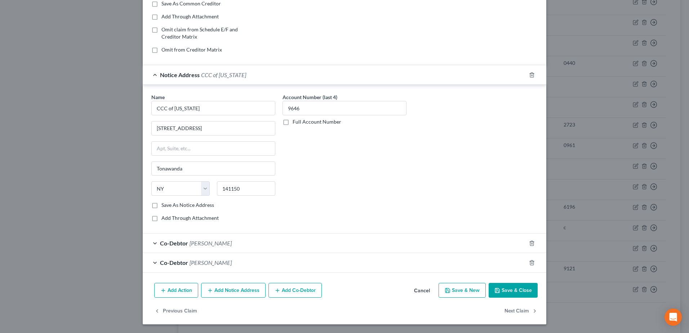
click at [518, 286] on button "Save & Close" at bounding box center [513, 290] width 49 height 15
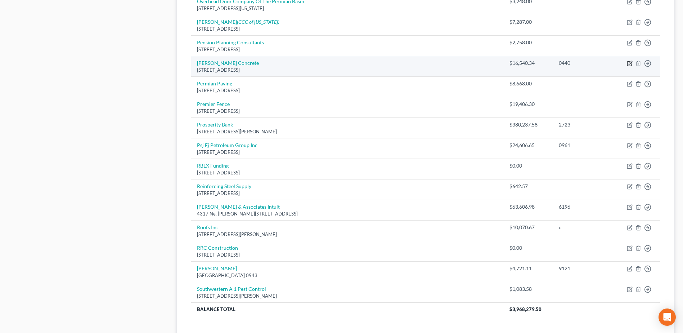
click at [631, 65] on icon "button" at bounding box center [630, 64] width 6 height 6
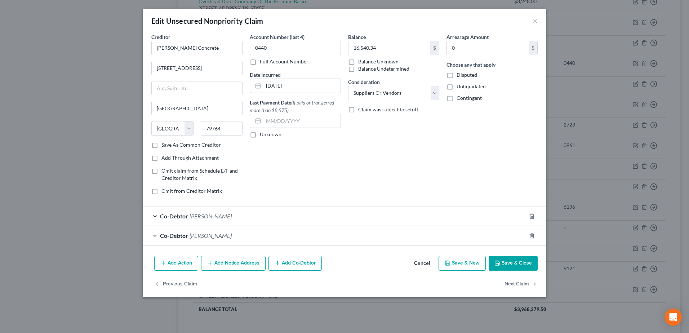
click at [420, 265] on button "Cancel" at bounding box center [421, 264] width 27 height 14
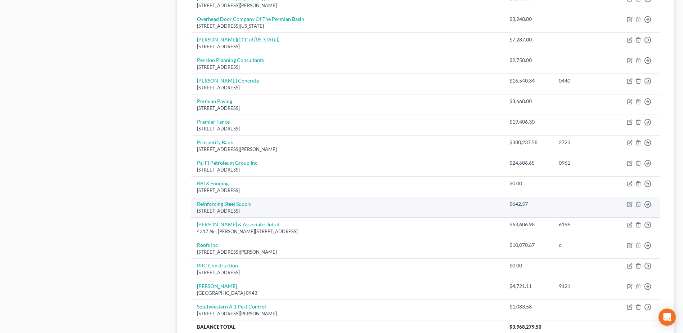
scroll to position [499, 0]
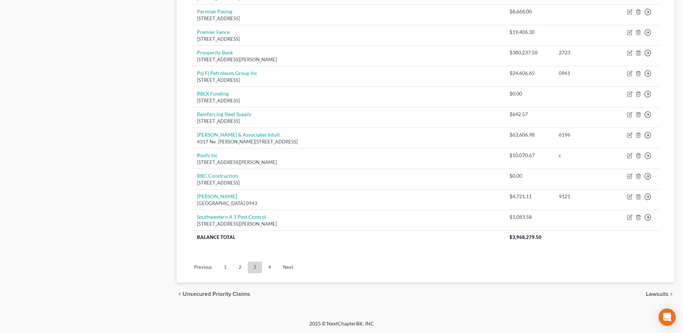
click at [225, 268] on link "1" at bounding box center [225, 268] width 14 height 12
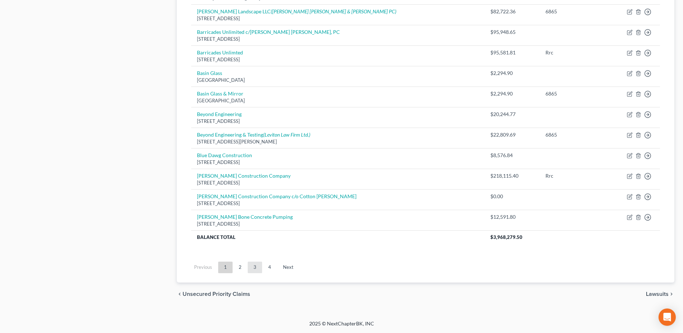
click at [254, 268] on link "3" at bounding box center [255, 268] width 14 height 12
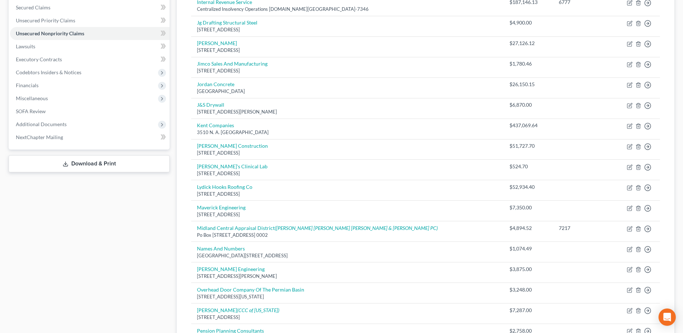
scroll to position [0, 0]
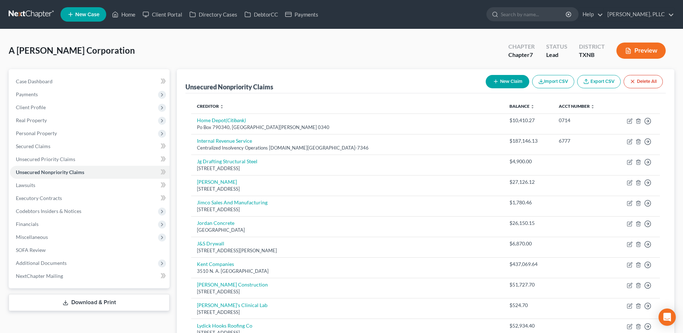
click at [513, 79] on button "New Claim" at bounding box center [508, 81] width 44 height 13
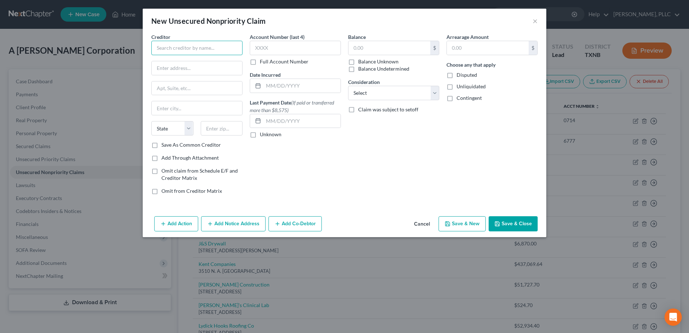
click at [218, 48] on input "text" at bounding box center [196, 48] width 91 height 14
drag, startPoint x: 232, startPoint y: 48, endPoint x: 134, endPoint y: 50, distance: 98.7
click at [134, 50] on div "New Unsecured Nonpriority Claim × Creditor * Petroleum Solutions, Inc. State AL…" at bounding box center [344, 166] width 689 height 333
click at [419, 224] on button "Cancel" at bounding box center [421, 224] width 27 height 14
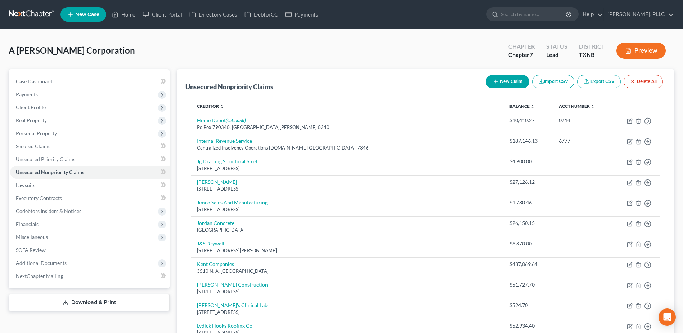
click at [514, 84] on button "New Claim" at bounding box center [508, 81] width 44 height 13
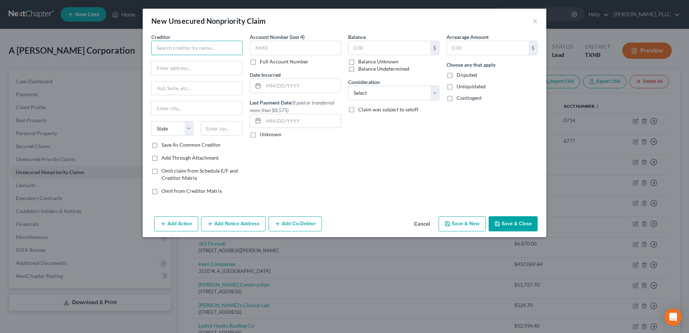
click at [196, 47] on input "text" at bounding box center [196, 48] width 91 height 14
click at [420, 223] on button "Cancel" at bounding box center [421, 224] width 27 height 14
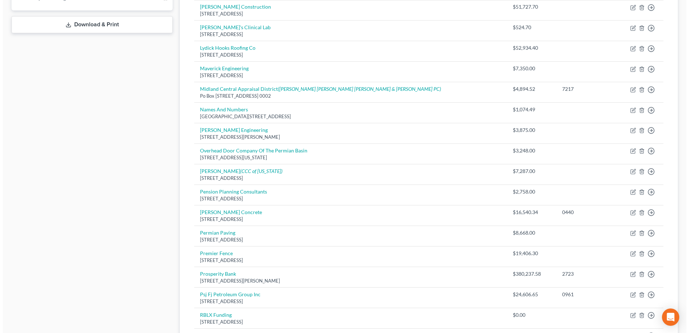
scroll to position [324, 0]
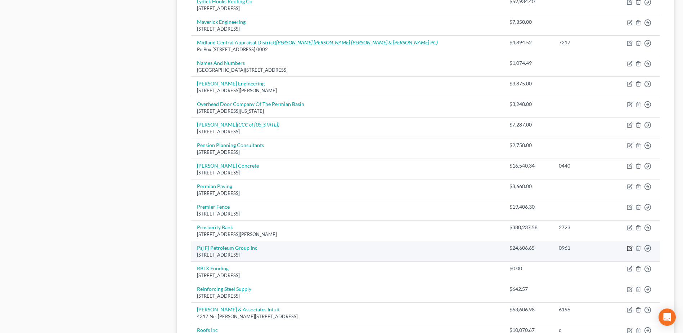
click at [631, 248] on icon "button" at bounding box center [630, 248] width 6 height 6
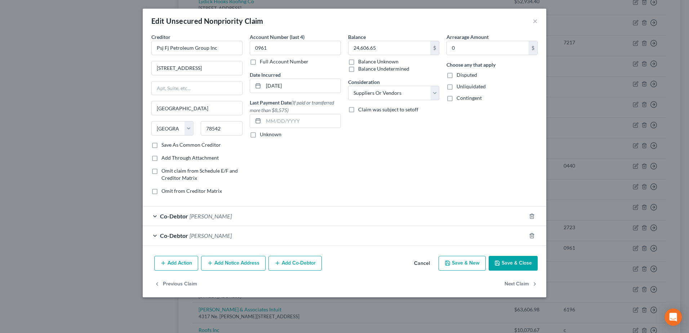
click at [248, 262] on button "Add Notice Address" at bounding box center [233, 263] width 64 height 15
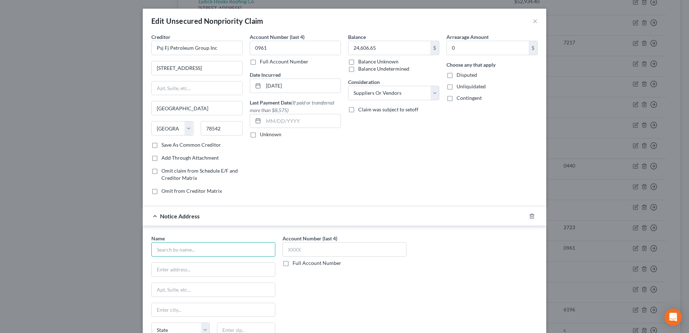
click at [226, 244] on input "text" at bounding box center [213, 249] width 124 height 14
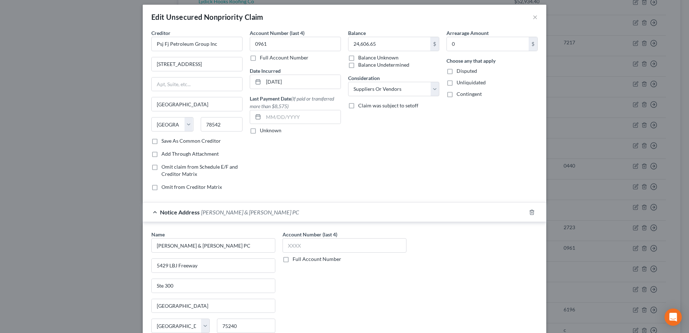
click at [511, 259] on div "Name * [PERSON_NAME] & [PERSON_NAME] PC [GEOGRAPHIC_DATA] [US_STATE][GEOGRAPHIC…" at bounding box center [344, 298] width 393 height 134
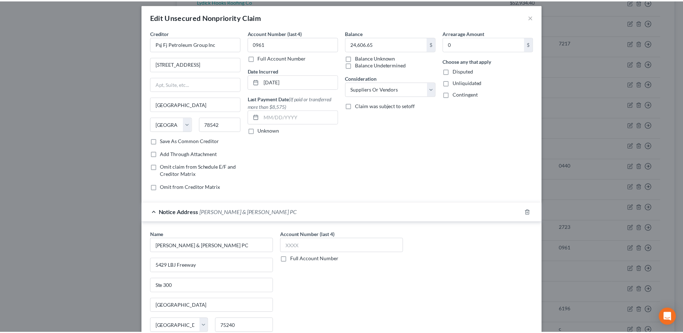
scroll to position [141, 0]
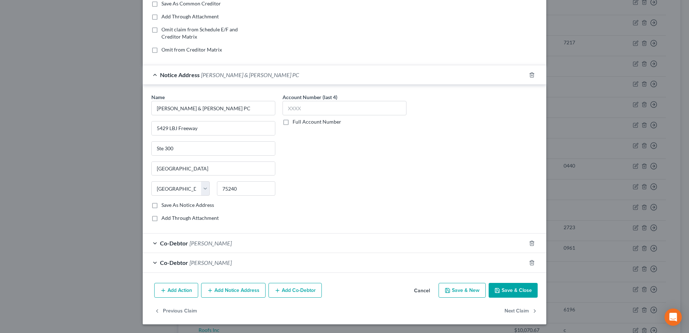
click at [519, 295] on button "Save & Close" at bounding box center [513, 290] width 49 height 15
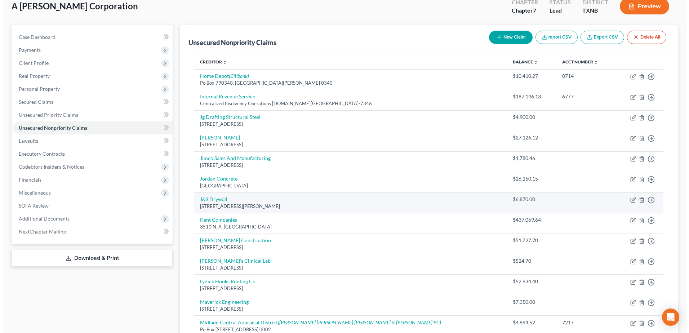
scroll to position [0, 0]
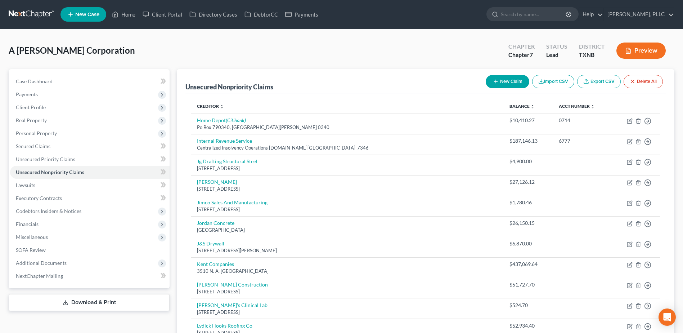
click at [517, 78] on button "New Claim" at bounding box center [508, 81] width 44 height 13
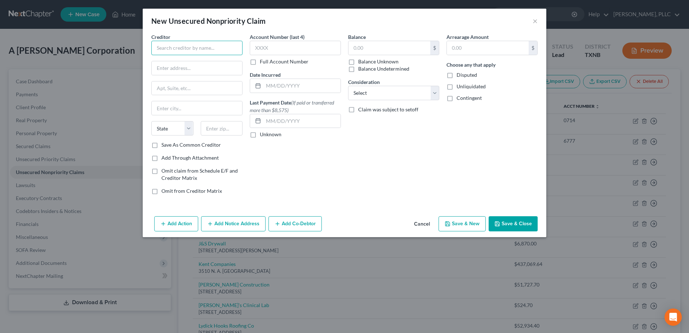
click at [213, 49] on input "text" at bounding box center [196, 48] width 91 height 14
click at [208, 49] on input "Progressive" at bounding box center [196, 48] width 91 height 14
paste input "6300 Wilson Mills Rd"
click at [289, 222] on button "Add Co-Debtor" at bounding box center [294, 223] width 53 height 15
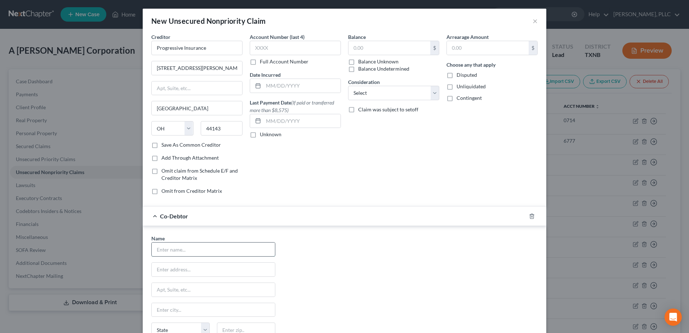
click at [213, 244] on input "text" at bounding box center [213, 249] width 123 height 14
click at [377, 278] on div "Name * [PERSON_NAME] [STREET_ADDRESS] [GEOGRAPHIC_DATA] [US_STATE][GEOGRAPHIC_D…" at bounding box center [344, 302] width 393 height 134
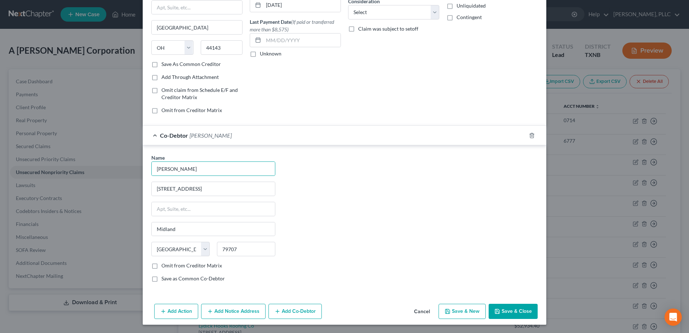
scroll to position [81, 0]
click at [288, 314] on button "Add Co-Debtor" at bounding box center [294, 310] width 53 height 15
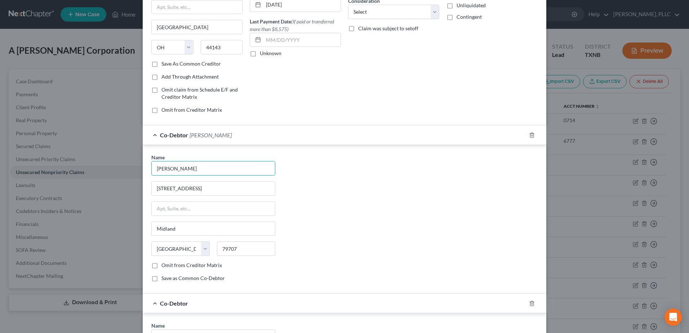
scroll to position [249, 0]
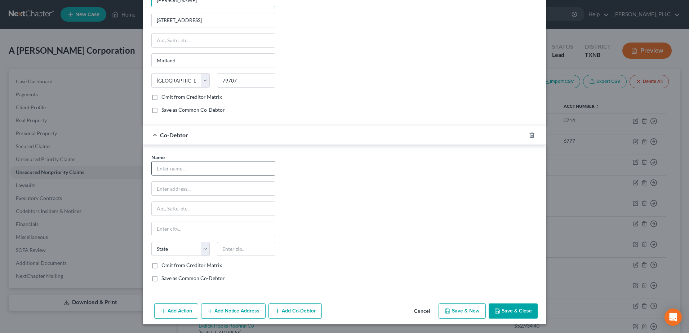
click at [196, 165] on input "text" at bounding box center [213, 168] width 123 height 14
click at [198, 196] on div "Name * Janiscia Jackson 10617 W Country Road 72 Midland State AL AK AR AZ CA CO…" at bounding box center [213, 220] width 131 height 134
click at [92, 161] on div "New Unsecured Nonpriority Claim × Creditor * Progressive Insurance 6300 Wilson …" at bounding box center [344, 166] width 689 height 333
click at [445, 230] on div "Name * Michael Ramirez 10617 W Country Road 72 Midland State AL AK AR AZ CA CO …" at bounding box center [344, 220] width 393 height 134
drag, startPoint x: 251, startPoint y: 249, endPoint x: 178, endPoint y: 248, distance: 72.4
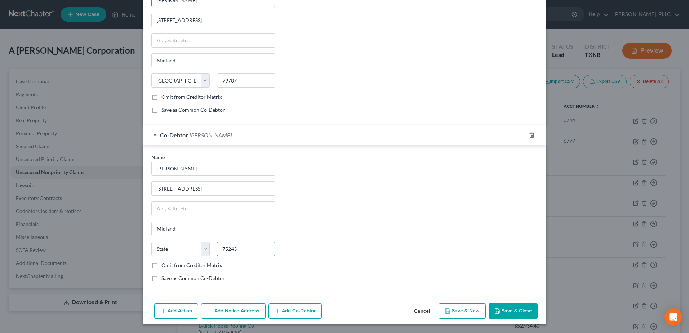
click at [240, 249] on input "75243" at bounding box center [246, 249] width 58 height 14
drag, startPoint x: 184, startPoint y: 251, endPoint x: 201, endPoint y: 251, distance: 16.9
click at [184, 251] on select "State [US_STATE] AK AR AZ CA CO CT DE DC [GEOGRAPHIC_DATA] [GEOGRAPHIC_DATA] GU…" at bounding box center [180, 249] width 58 height 14
click at [151, 242] on select "State [US_STATE] AK AR AZ CA CO CT DE DC [GEOGRAPHIC_DATA] [GEOGRAPHIC_DATA] GU…" at bounding box center [180, 249] width 58 height 14
click at [340, 228] on div "Name * Michael Ramirez 10617 W Country Road 72 Midland State AL AK AR AZ CA CO …" at bounding box center [344, 220] width 393 height 134
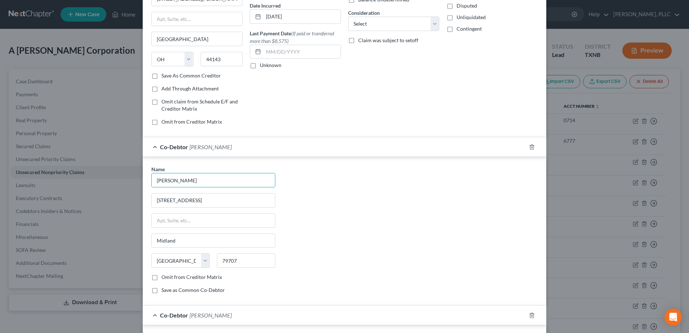
scroll to position [0, 0]
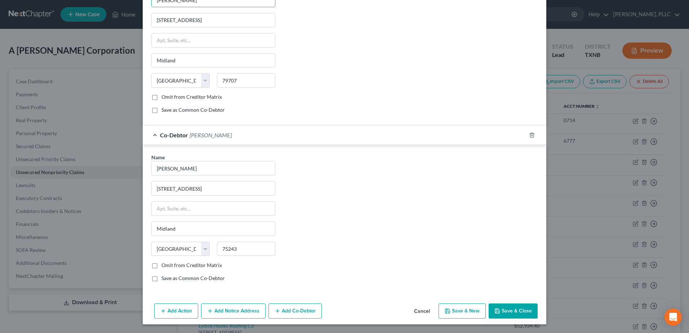
click at [243, 308] on button "Add Notice Address" at bounding box center [233, 310] width 64 height 15
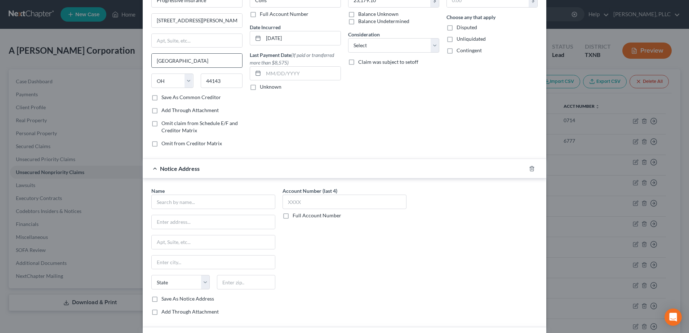
scroll to position [21, 0]
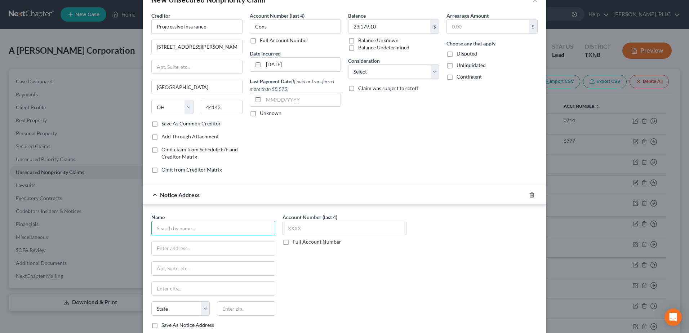
click at [197, 226] on input "text" at bounding box center [213, 228] width 124 height 14
drag, startPoint x: 302, startPoint y: 29, endPoint x: 243, endPoint y: 29, distance: 59.1
click at [243, 29] on div "Creditor * Progressive Insurance 6300 Wilson Mills Rd Cleveland State AL AK AR …" at bounding box center [344, 95] width 393 height 167
click at [292, 28] on input "text" at bounding box center [295, 26] width 91 height 14
click at [368, 23] on input "text" at bounding box center [389, 27] width 82 height 14
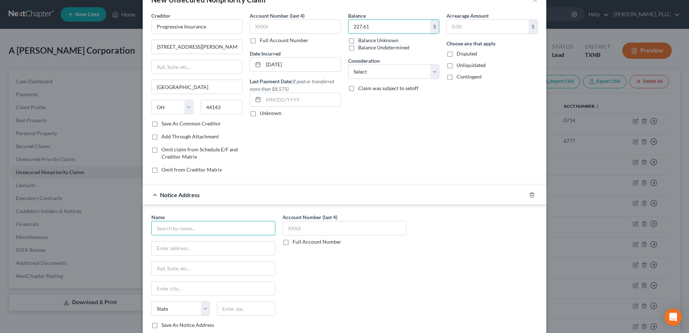
click at [250, 227] on input "text" at bounding box center [213, 228] width 124 height 14
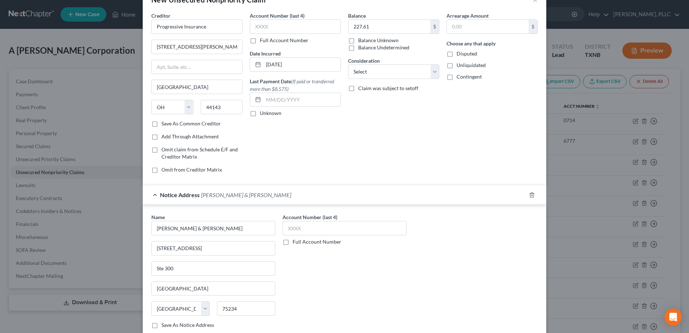
click at [462, 238] on div "Name * Caine & Weiner 12005 Ford Road Ste 300 Dallas State AL AK AR AZ CA CO CT…" at bounding box center [344, 280] width 393 height 134
click at [299, 237] on div "Account Number (last 4) Full Account Number" at bounding box center [344, 229] width 124 height 32
click at [305, 221] on input "text" at bounding box center [344, 228] width 124 height 14
click at [351, 278] on div "Account Number (last 4) 7640 Full Account Number" at bounding box center [344, 280] width 131 height 134
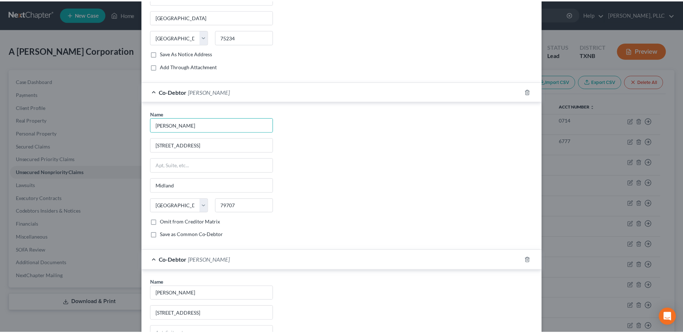
scroll to position [418, 0]
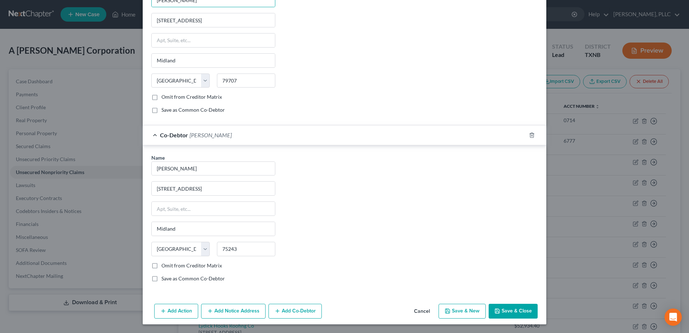
click at [502, 313] on button "Save & Close" at bounding box center [513, 311] width 49 height 15
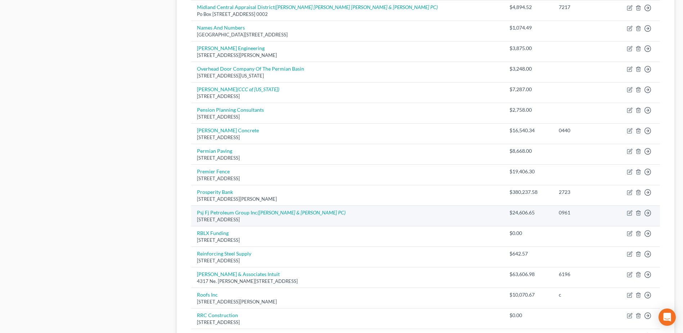
scroll to position [360, 0]
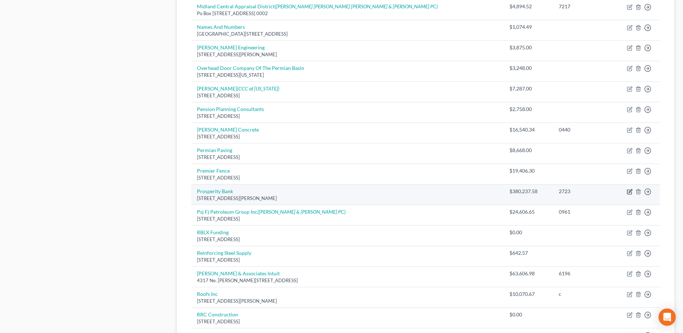
click at [629, 193] on icon "button" at bounding box center [630, 191] width 3 height 3
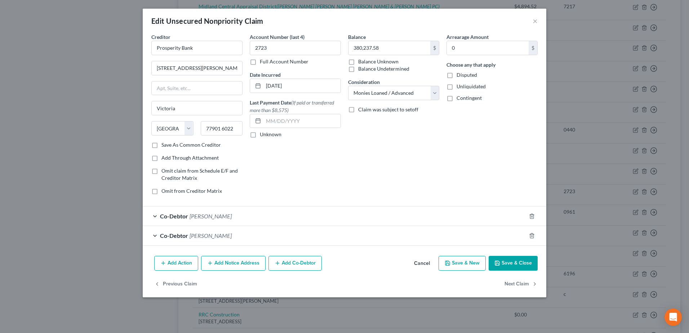
click at [427, 263] on button "Cancel" at bounding box center [421, 264] width 27 height 14
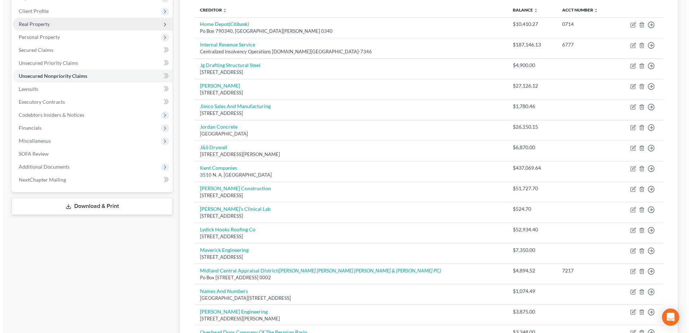
scroll to position [0, 0]
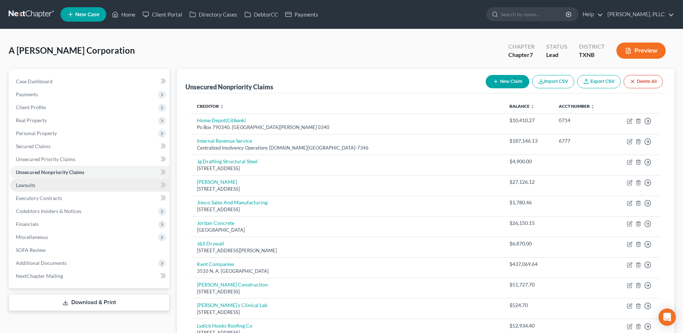
click at [25, 187] on span "Lawsuits" at bounding box center [25, 185] width 19 height 6
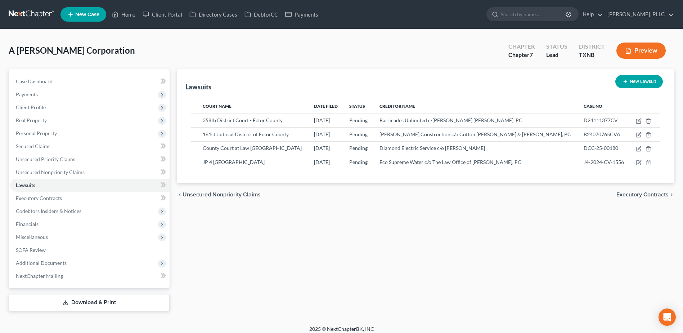
click at [628, 82] on button "New Lawsuit" at bounding box center [640, 81] width 48 height 13
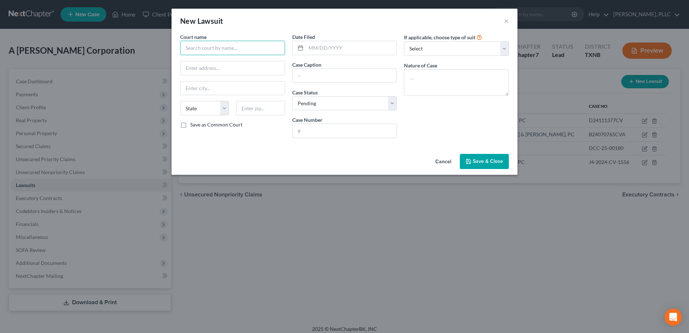
click at [228, 51] on input "text" at bounding box center [232, 48] width 105 height 14
click at [279, 52] on input "72nd District Court of Lubbock Count" at bounding box center [232, 48] width 105 height 14
drag, startPoint x: 280, startPoint y: 48, endPoint x: 148, endPoint y: 52, distance: 131.2
click at [148, 52] on div "New Lawsuit × Court name * 72nd District Court of Lubbock County State AL AK AR…" at bounding box center [344, 166] width 689 height 333
click at [329, 48] on input "text" at bounding box center [351, 48] width 91 height 14
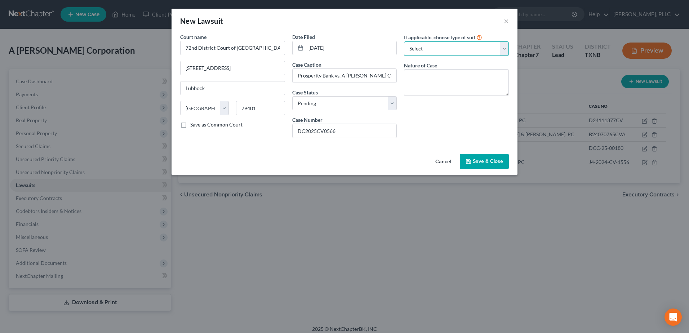
click at [504, 52] on select "Select Repossession Foreclosure Returns Other" at bounding box center [456, 48] width 105 height 14
click at [404, 41] on select "Select Repossession Foreclosure Returns Other" at bounding box center [456, 48] width 105 height 14
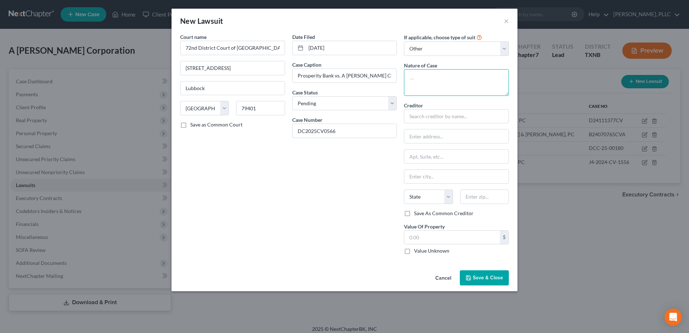
click at [446, 80] on textarea at bounding box center [456, 82] width 105 height 27
click at [450, 241] on input "text" at bounding box center [451, 238] width 95 height 14
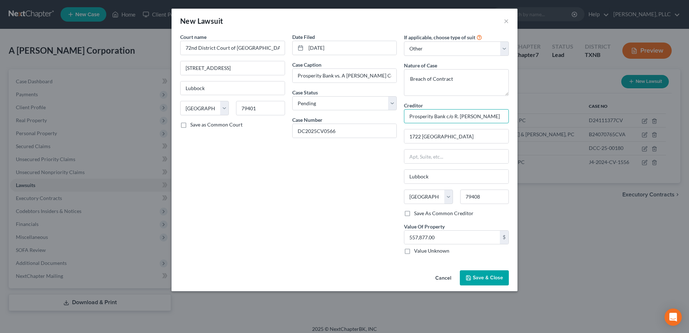
scroll to position [0, 3]
drag, startPoint x: 408, startPoint y: 116, endPoint x: 558, endPoint y: 107, distance: 150.1
click at [558, 107] on div "New Lawsuit × Court name * 72nd District Court of Lubbock County 904 Broadway, …" at bounding box center [344, 166] width 689 height 333
click at [463, 273] on button "Save & Close" at bounding box center [484, 277] width 49 height 15
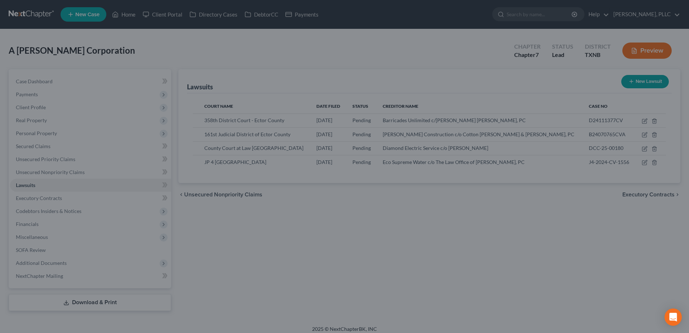
scroll to position [0, 0]
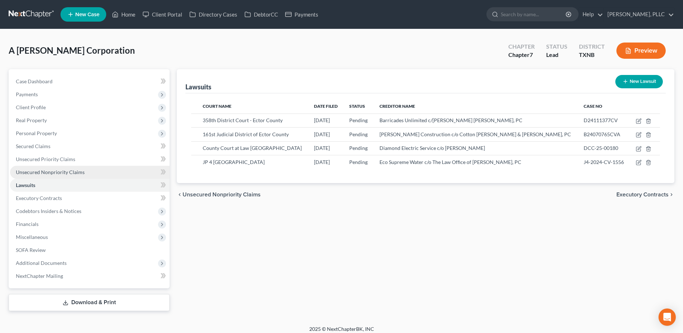
click at [72, 171] on span "Unsecured Nonpriority Claims" at bounding box center [50, 172] width 69 height 6
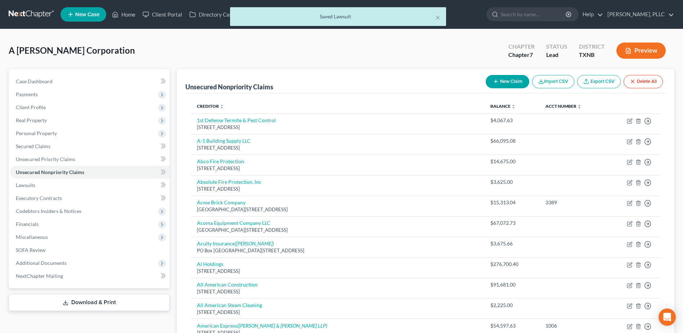
click at [496, 84] on icon "button" at bounding box center [496, 82] width 6 height 6
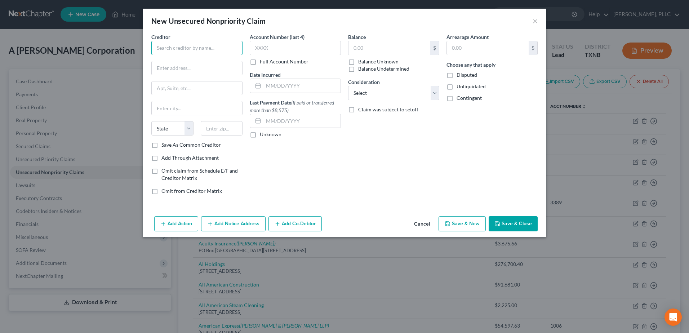
click at [186, 43] on input "text" at bounding box center [196, 48] width 91 height 14
paste input "Prosperity Bank c/o R. Michael McCauley, Jr."
click at [511, 219] on button "Save & Close" at bounding box center [513, 223] width 49 height 15
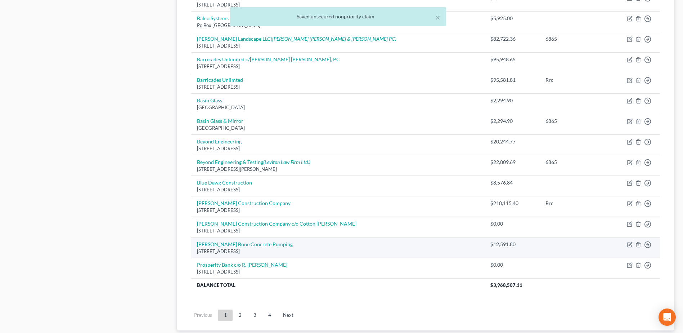
scroll to position [520, 0]
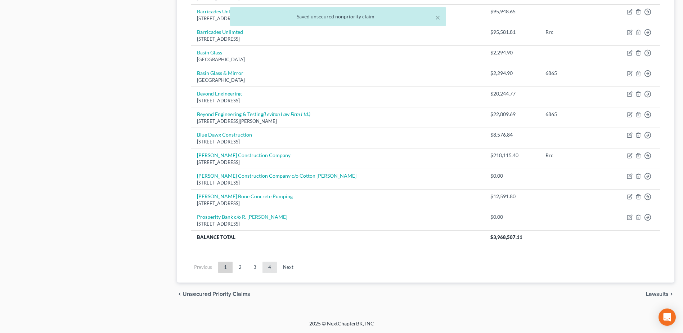
click at [275, 268] on link "4" at bounding box center [270, 268] width 14 height 12
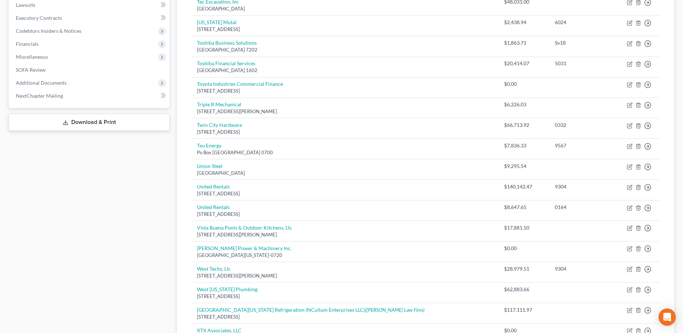
scroll to position [355, 0]
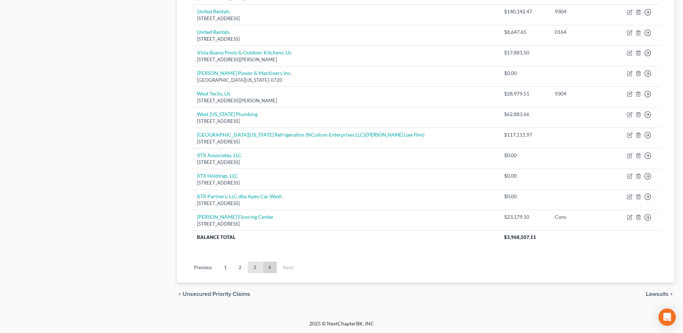
click at [253, 266] on link "3" at bounding box center [255, 268] width 14 height 12
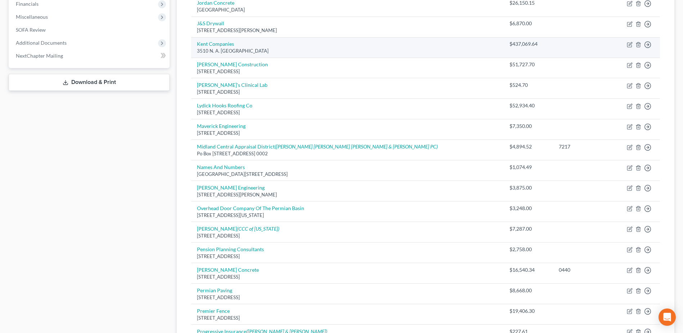
scroll to position [67, 0]
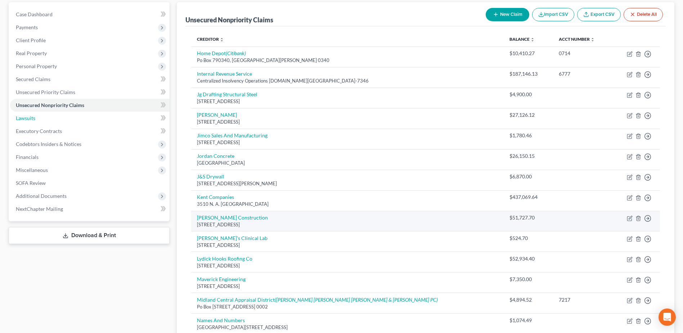
click at [28, 120] on span "Lawsuits" at bounding box center [25, 118] width 19 height 6
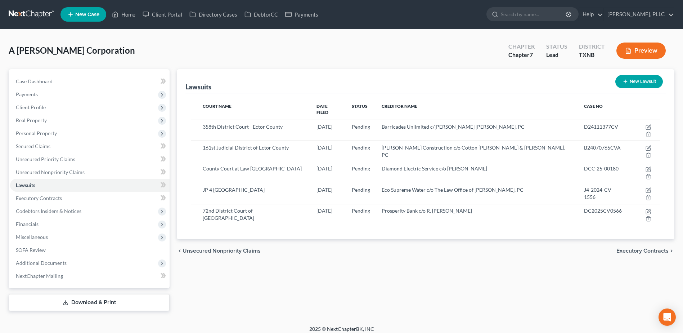
click at [642, 85] on button "New Lawsuit" at bounding box center [640, 81] width 48 height 13
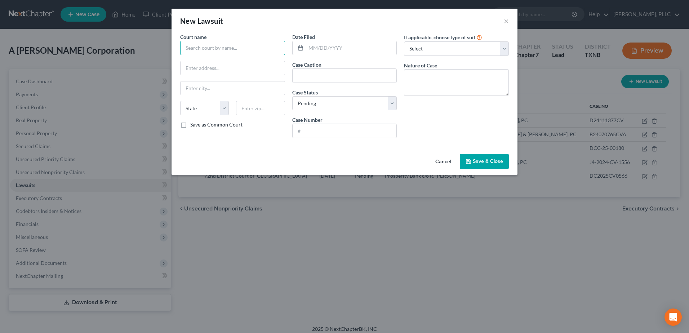
click at [235, 48] on input "text" at bounding box center [232, 48] width 105 height 14
drag, startPoint x: 182, startPoint y: 48, endPoint x: 311, endPoint y: 54, distance: 129.1
click at [311, 54] on div "Court name * County Court at Law No 2 Midland County State AL AK AR AZ CA CO CT…" at bounding box center [345, 88] width 336 height 111
click at [257, 66] on input "[STREET_ADDRESS][PERSON_NAME]" at bounding box center [233, 68] width 104 height 14
click at [348, 43] on input "text" at bounding box center [351, 48] width 91 height 14
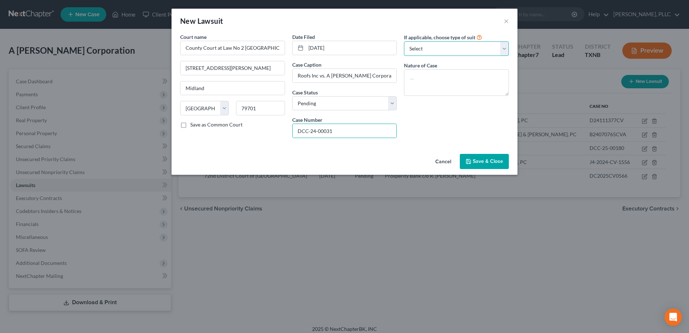
click at [507, 49] on select "Select Repossession Foreclosure Returns Other" at bounding box center [456, 48] width 105 height 14
click at [404, 41] on select "Select Repossession Foreclosure Returns Other" at bounding box center [456, 48] width 105 height 14
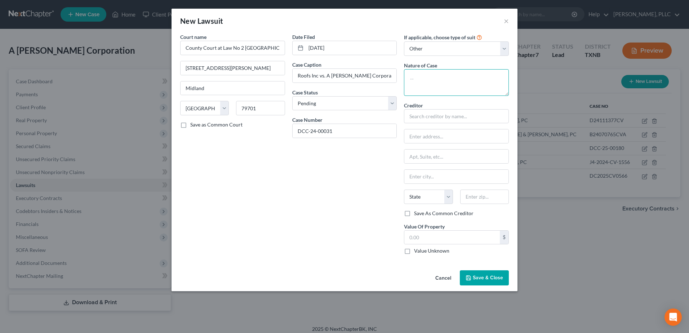
click at [454, 80] on textarea at bounding box center [456, 82] width 105 height 27
click at [430, 197] on select "State [US_STATE] AK AR AZ CA CO CT DE DC [GEOGRAPHIC_DATA] [GEOGRAPHIC_DATA] GU…" at bounding box center [428, 197] width 49 height 14
click at [470, 196] on input "text" at bounding box center [484, 197] width 49 height 14
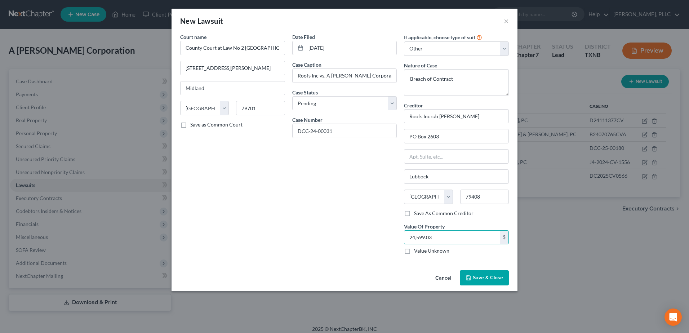
click at [494, 276] on span "Save & Close" at bounding box center [488, 278] width 30 height 6
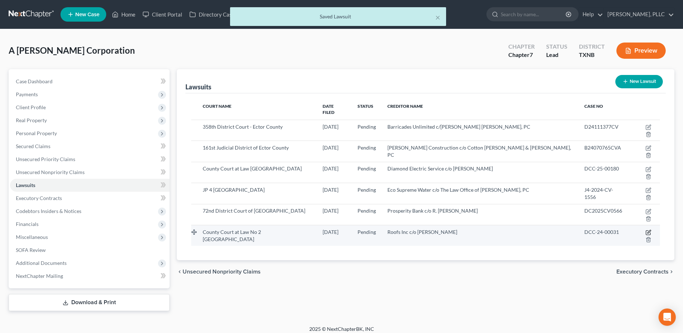
click at [646, 231] on icon "button" at bounding box center [648, 233] width 4 height 4
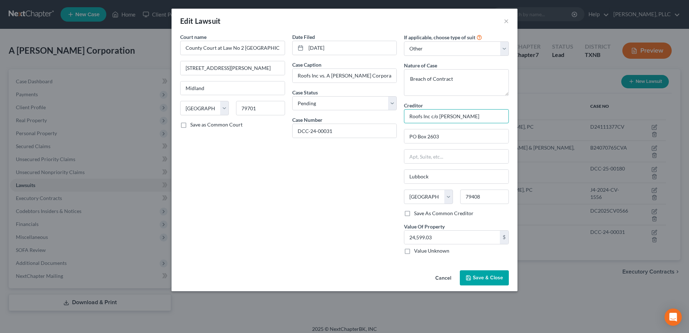
drag, startPoint x: 489, startPoint y: 116, endPoint x: 379, endPoint y: 117, distance: 109.5
click at [380, 118] on div "Court name * County Court at Law No 2 Midland County 500 N Loraine Street, Ste …" at bounding box center [345, 146] width 336 height 227
click at [494, 276] on span "Save & Close" at bounding box center [488, 278] width 30 height 6
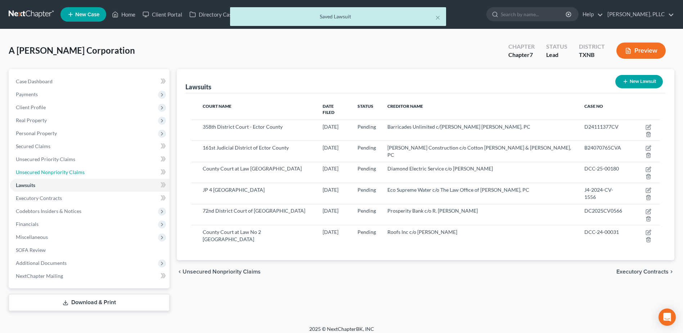
drag, startPoint x: 39, startPoint y: 170, endPoint x: 285, endPoint y: 208, distance: 248.9
click at [39, 170] on span "Unsecured Nonpriority Claims" at bounding box center [50, 172] width 69 height 6
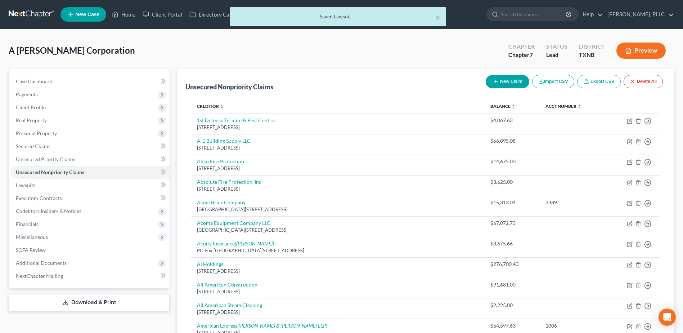
click at [508, 80] on button "New Claim" at bounding box center [508, 81] width 44 height 13
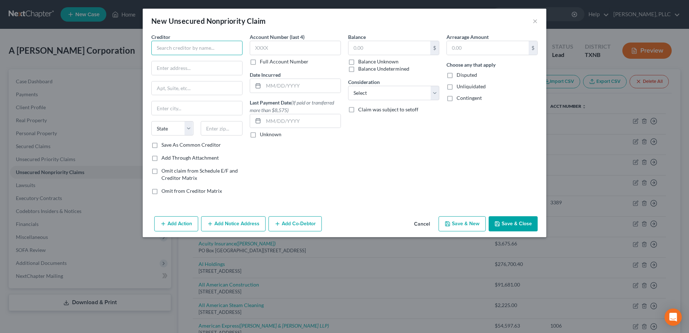
click at [208, 47] on input "text" at bounding box center [196, 48] width 91 height 14
paste input "Roofs Inc c/o Robert I Joseph"
click at [523, 223] on button "Save & Close" at bounding box center [513, 223] width 49 height 15
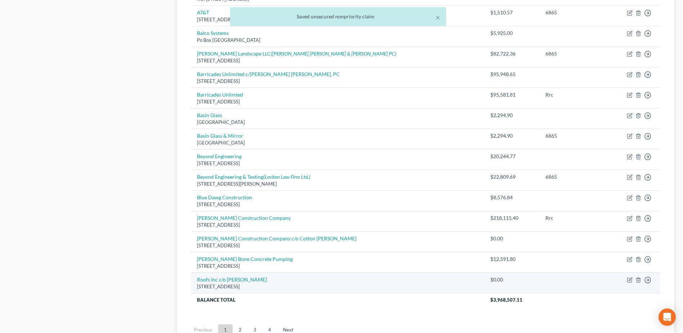
scroll to position [520, 0]
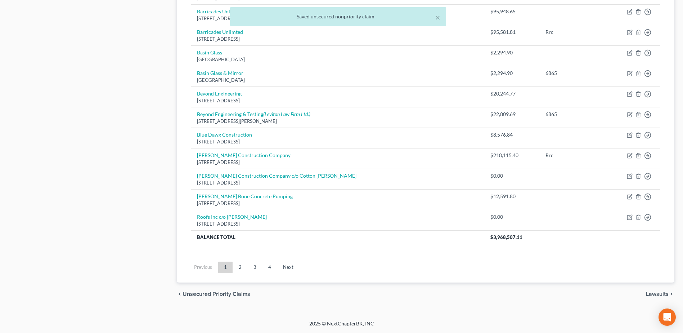
drag, startPoint x: 266, startPoint y: 266, endPoint x: 328, endPoint y: 265, distance: 62.7
click at [266, 266] on link "4" at bounding box center [270, 268] width 14 height 12
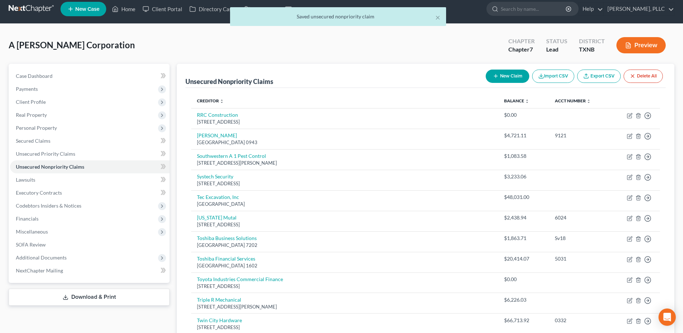
scroll to position [376, 0]
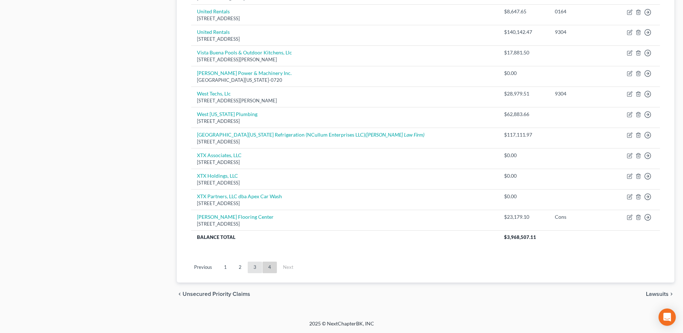
click at [248, 268] on link "3" at bounding box center [255, 268] width 14 height 12
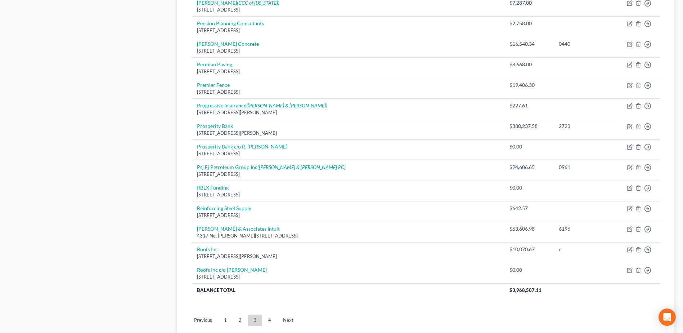
scroll to position [448, 0]
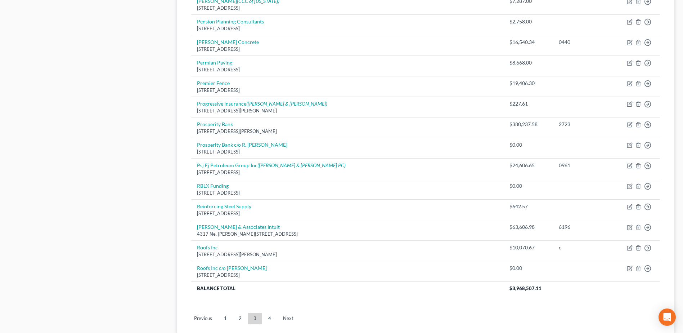
click at [268, 320] on link "4" at bounding box center [270, 319] width 14 height 12
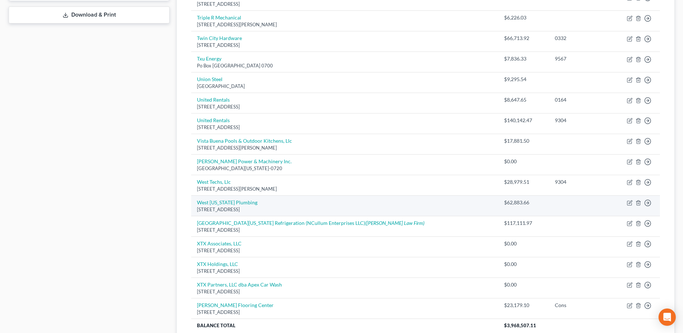
scroll to position [376, 0]
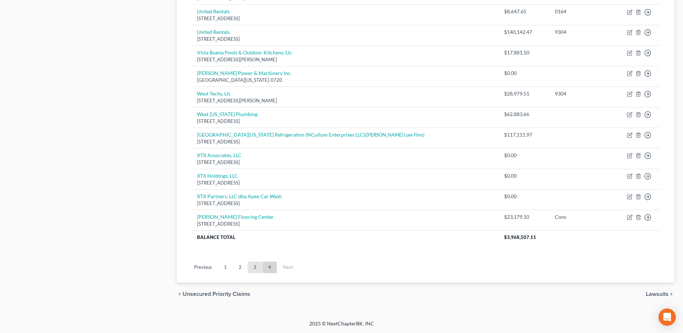
click at [254, 269] on link "3" at bounding box center [255, 268] width 14 height 12
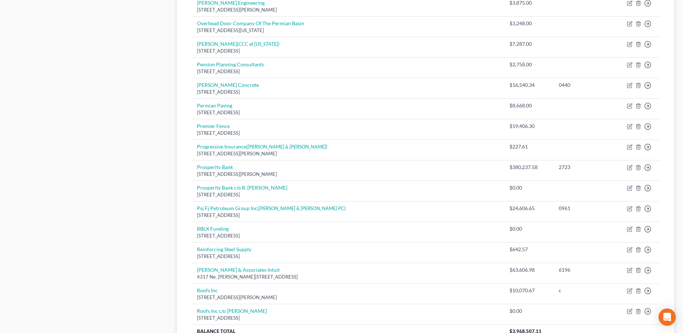
scroll to position [484, 0]
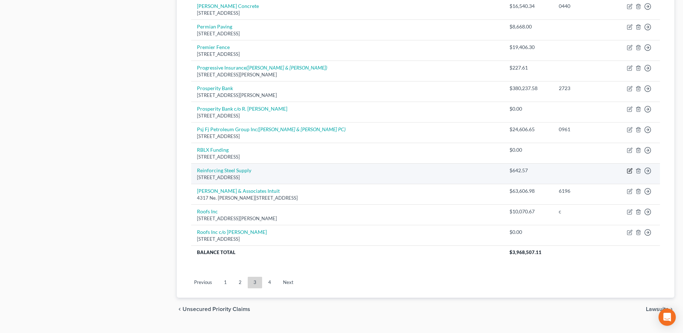
click at [629, 170] on icon "button" at bounding box center [630, 171] width 6 height 6
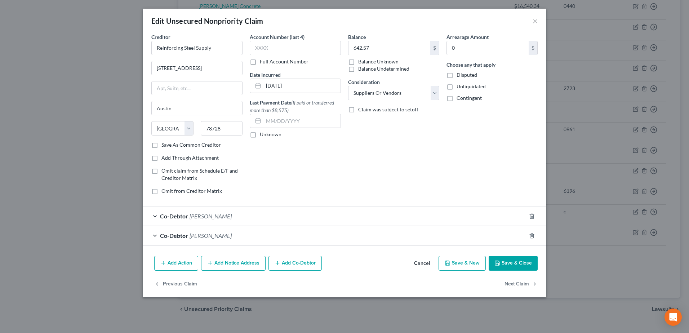
click at [421, 263] on button "Cancel" at bounding box center [421, 264] width 27 height 14
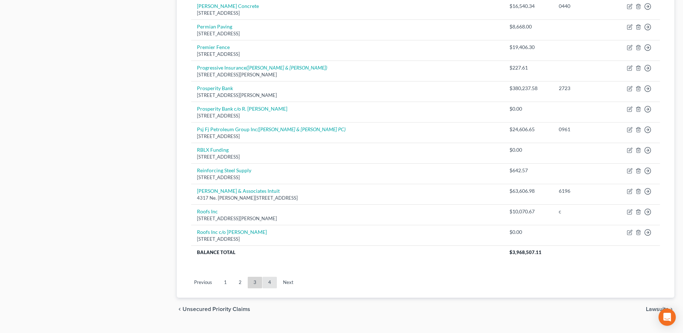
click at [265, 282] on link "4" at bounding box center [270, 283] width 14 height 12
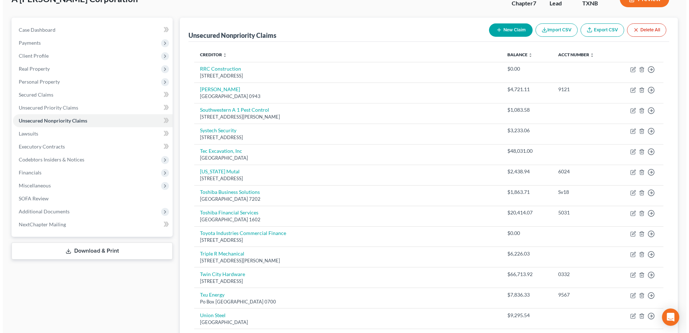
scroll to position [0, 0]
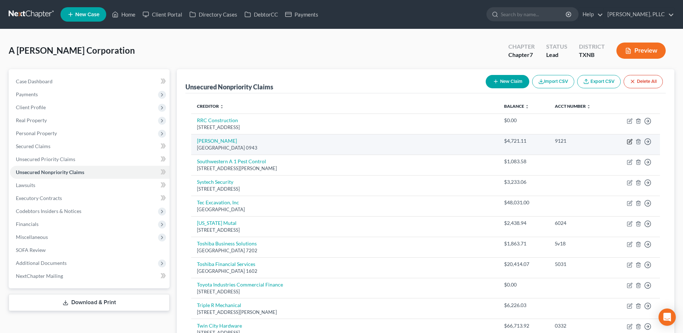
click at [631, 142] on icon "button" at bounding box center [630, 142] width 6 height 6
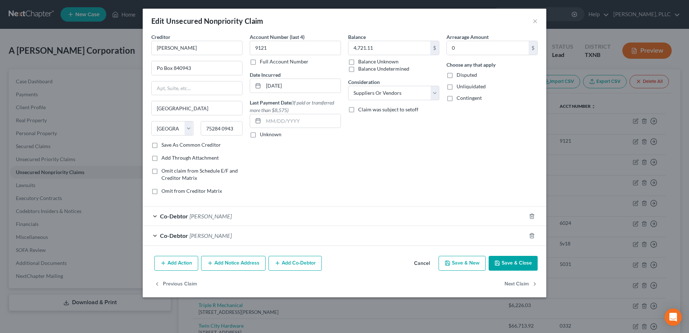
click at [237, 264] on button "Add Notice Address" at bounding box center [233, 263] width 64 height 15
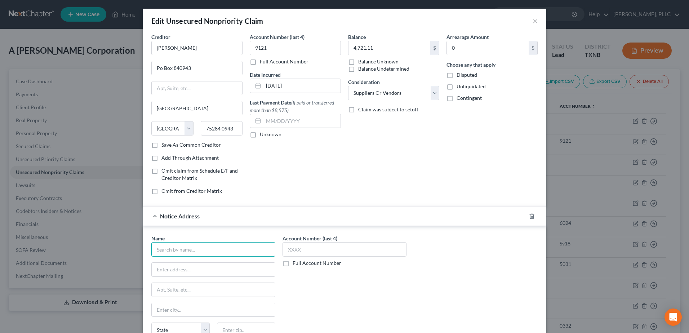
click at [224, 249] on input "text" at bounding box center [213, 249] width 124 height 14
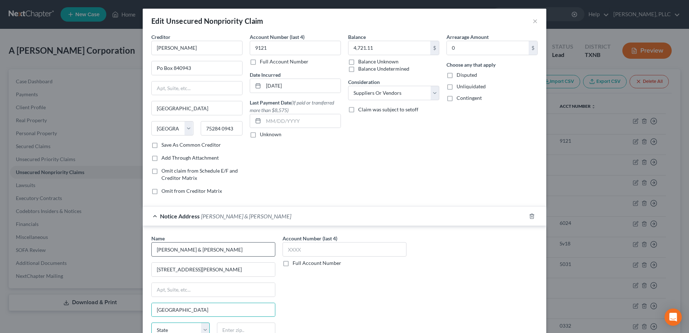
scroll to position [4, 0]
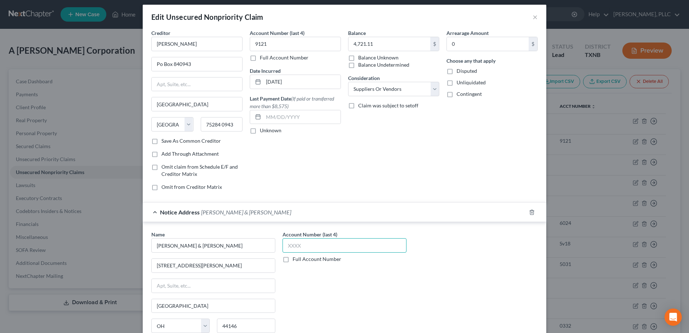
click at [322, 242] on input "text" at bounding box center [344, 245] width 124 height 14
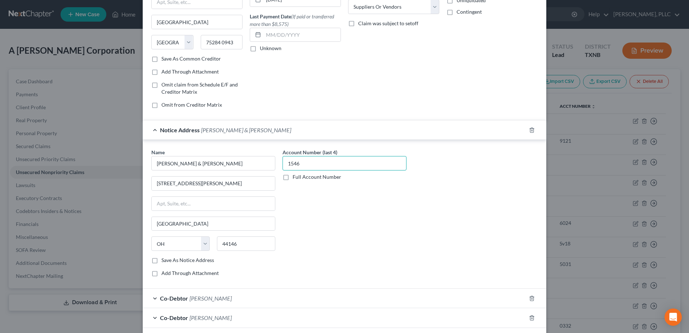
scroll to position [141, 0]
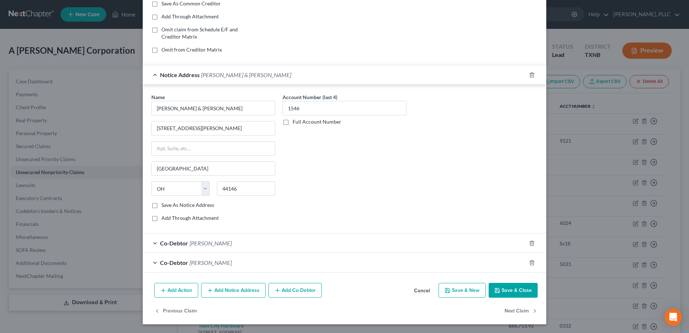
click at [513, 287] on button "Save & Close" at bounding box center [513, 290] width 49 height 15
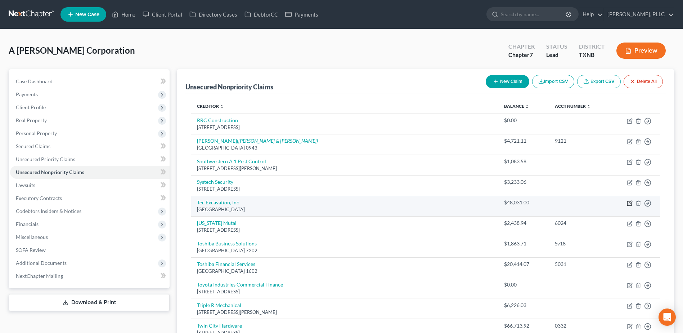
click at [628, 204] on icon "button" at bounding box center [630, 203] width 4 height 4
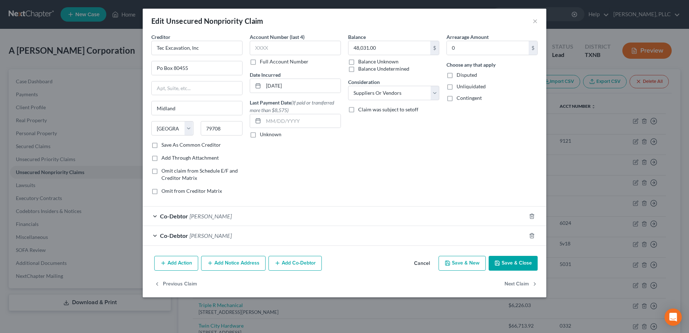
click at [229, 265] on button "Add Notice Address" at bounding box center [233, 263] width 64 height 15
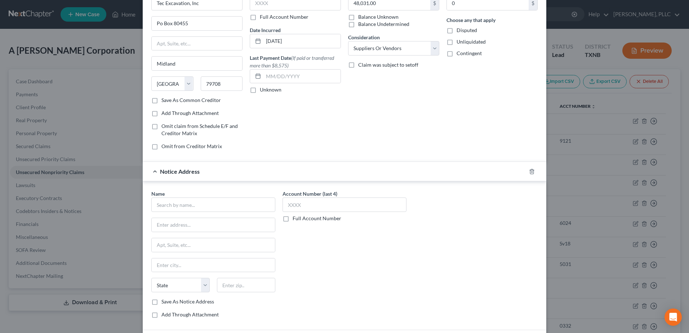
scroll to position [72, 0]
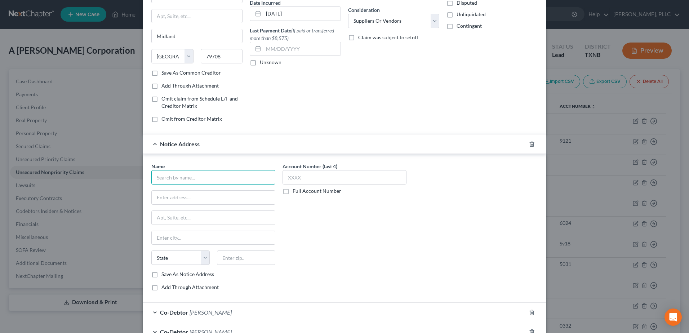
click at [207, 174] on input "text" at bounding box center [213, 177] width 124 height 14
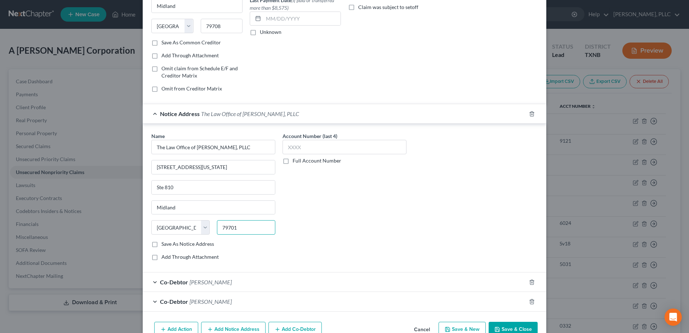
scroll to position [141, 0]
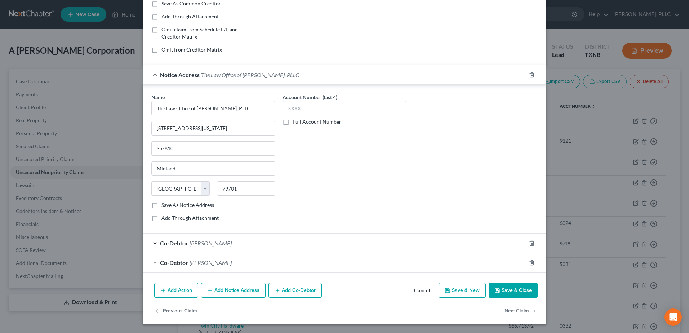
drag, startPoint x: 516, startPoint y: 292, endPoint x: 280, endPoint y: 269, distance: 237.8
click at [516, 292] on button "Save & Close" at bounding box center [513, 290] width 49 height 15
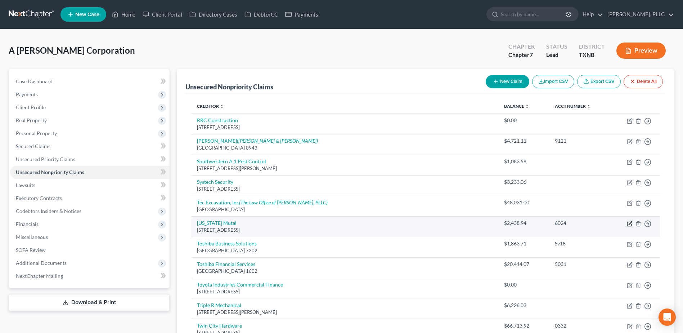
click at [630, 223] on icon "button" at bounding box center [630, 224] width 6 height 6
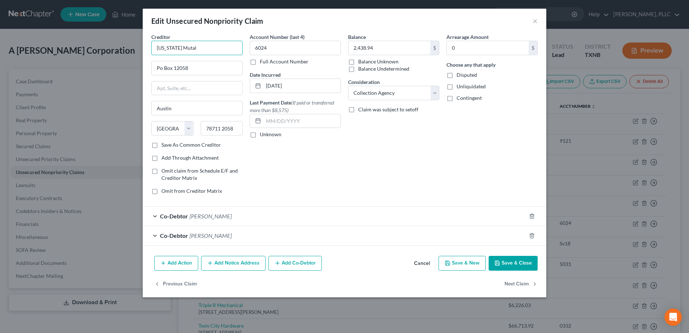
drag, startPoint x: 188, startPoint y: 49, endPoint x: 182, endPoint y: 49, distance: 6.1
click at [188, 48] on input "[US_STATE] Mutal" at bounding box center [196, 48] width 91 height 14
click at [179, 47] on input "[US_STATE] Mutal" at bounding box center [196, 48] width 91 height 14
click at [204, 47] on input "Texas Mutual" at bounding box center [196, 48] width 91 height 14
drag, startPoint x: 254, startPoint y: 262, endPoint x: 398, endPoint y: 155, distance: 179.3
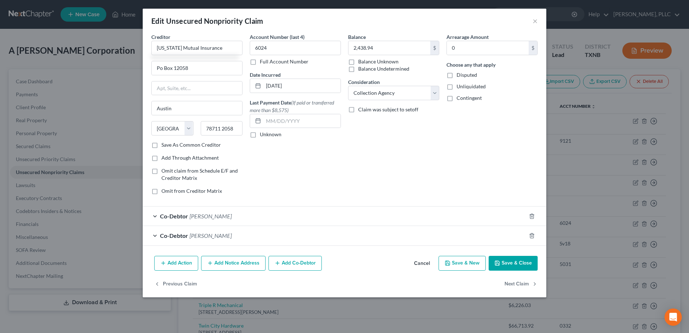
click at [254, 262] on button "Add Notice Address" at bounding box center [233, 263] width 64 height 15
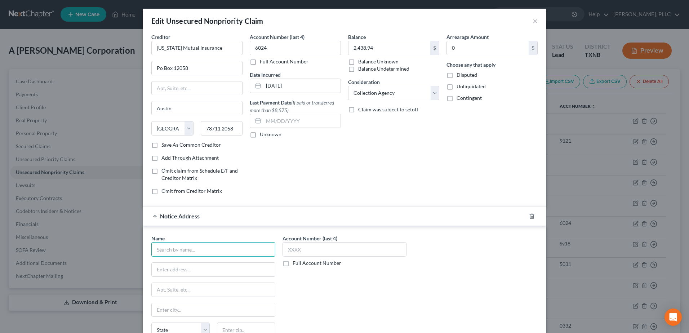
click at [230, 244] on input "text" at bounding box center [213, 249] width 124 height 14
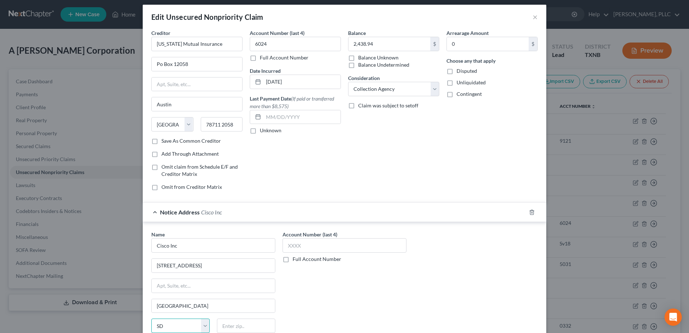
click at [181, 330] on select "State [US_STATE] AK AR AZ CA CO CT DE DC [GEOGRAPHIC_DATA] [GEOGRAPHIC_DATA] GU…" at bounding box center [180, 325] width 58 height 14
click at [151, 318] on select "State [US_STATE] AK AR AZ CA CO CT DE DC [GEOGRAPHIC_DATA] [GEOGRAPHIC_DATA] GU…" at bounding box center [180, 325] width 58 height 14
click at [247, 323] on input "text" at bounding box center [246, 325] width 58 height 14
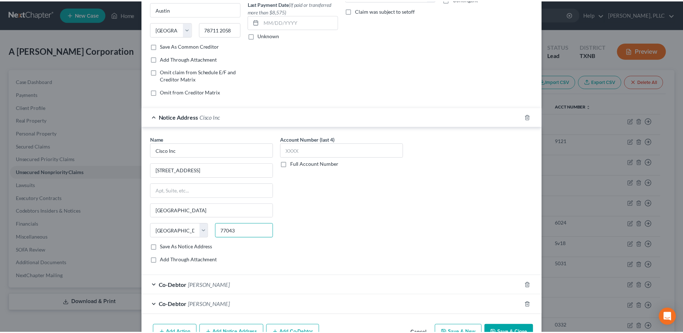
scroll to position [141, 0]
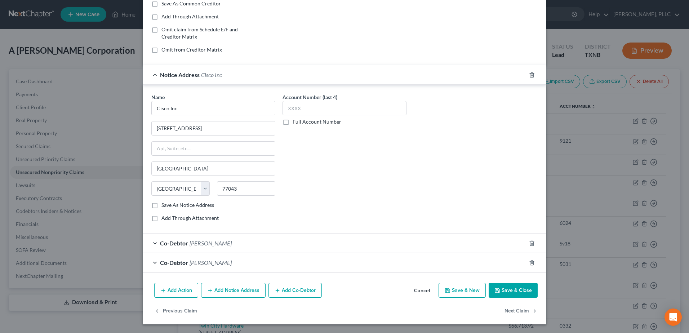
click at [500, 291] on button "Save & Close" at bounding box center [513, 290] width 49 height 15
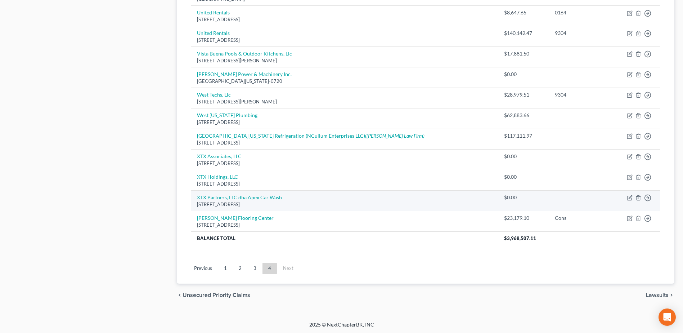
scroll to position [376, 0]
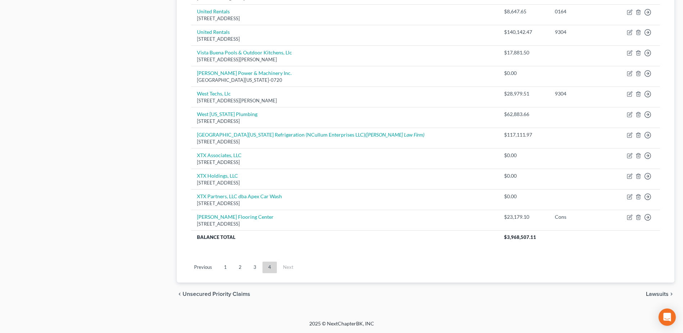
drag, startPoint x: 224, startPoint y: 267, endPoint x: 394, endPoint y: 255, distance: 170.2
click at [224, 267] on link "1" at bounding box center [225, 268] width 14 height 12
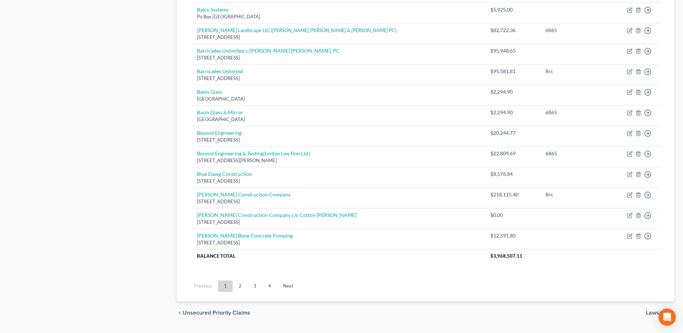
scroll to position [484, 0]
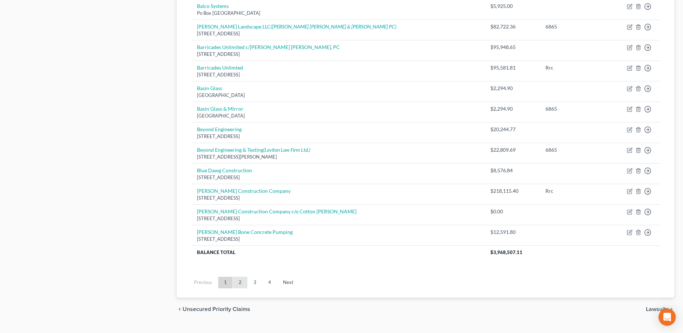
click at [242, 280] on link "2" at bounding box center [240, 283] width 14 height 12
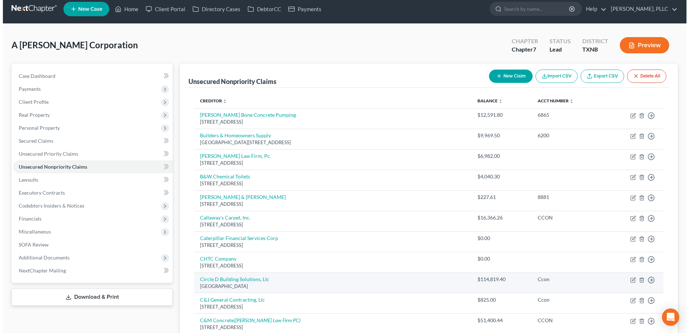
scroll to position [0, 0]
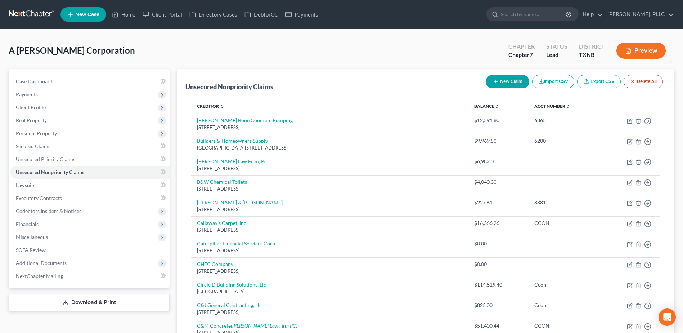
click at [505, 82] on button "New Claim" at bounding box center [508, 81] width 44 height 13
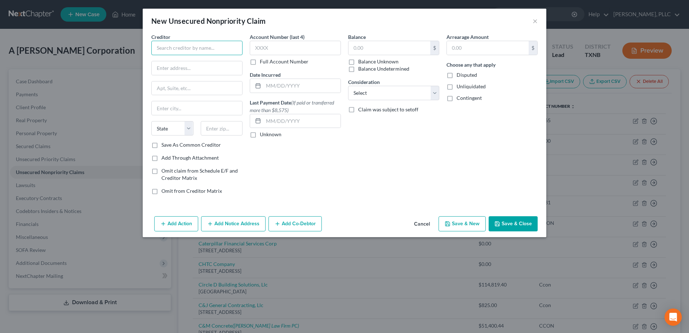
click at [203, 53] on input "text" at bounding box center [196, 48] width 91 height 14
click at [240, 46] on input "DLL Group fka De Lage Landen" at bounding box center [196, 48] width 91 height 14
drag, startPoint x: 240, startPoint y: 46, endPoint x: 117, endPoint y: 45, distance: 122.9
click at [117, 45] on div "New Unsecured Nonpriority Claim × Creditor * DLL Group fka De Lage Landen fka D…" at bounding box center [344, 166] width 689 height 333
click at [177, 74] on input "text" at bounding box center [197, 68] width 90 height 14
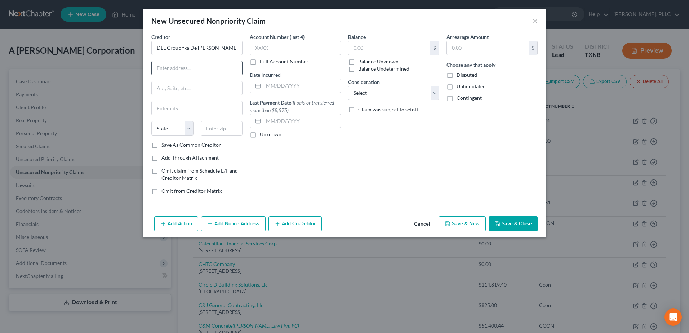
paste input "8001 Birchwood Court"
drag, startPoint x: 177, startPoint y: 101, endPoint x: 191, endPoint y: 85, distance: 21.4
click at [177, 101] on div at bounding box center [196, 108] width 91 height 14
click at [174, 107] on input "text" at bounding box center [197, 108] width 90 height 14
click at [187, 110] on input "text" at bounding box center [197, 108] width 90 height 14
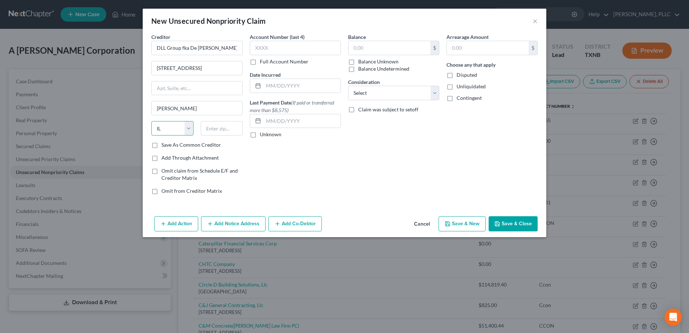
click at [171, 130] on select "State [US_STATE] AK AR AZ CA CO CT DE DC [GEOGRAPHIC_DATA] [GEOGRAPHIC_DATA] GU…" at bounding box center [172, 128] width 42 height 14
click at [151, 121] on select "State [US_STATE] AK AR AZ CA CO CT DE DC [GEOGRAPHIC_DATA] [GEOGRAPHIC_DATA] GU…" at bounding box center [172, 128] width 42 height 14
click at [226, 130] on input "text" at bounding box center [222, 128] width 42 height 14
click at [400, 47] on input "text" at bounding box center [389, 48] width 82 height 14
click at [309, 227] on button "Add Co-Debtor" at bounding box center [294, 223] width 53 height 15
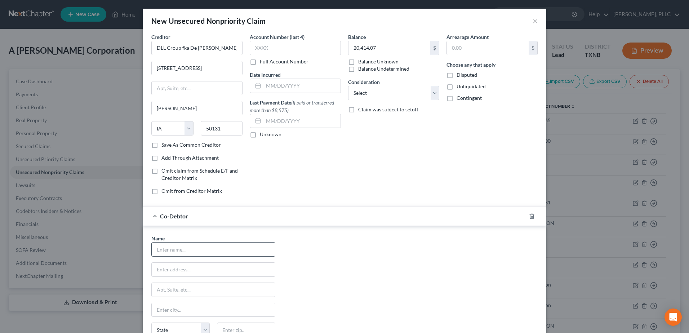
click at [214, 249] on input "text" at bounding box center [213, 249] width 123 height 14
click at [403, 283] on div "Name * [PERSON_NAME] [STREET_ADDRESS] [GEOGRAPHIC_DATA] [US_STATE][GEOGRAPHIC_D…" at bounding box center [344, 302] width 393 height 134
click at [225, 79] on div "Creditor * DLL Group fka De Lage Landen fka De Lage Landen Financial Services 8…" at bounding box center [344, 116] width 393 height 167
click at [302, 83] on input "01/09/2018" at bounding box center [301, 86] width 77 height 14
drag, startPoint x: 296, startPoint y: 84, endPoint x: 260, endPoint y: 82, distance: 36.1
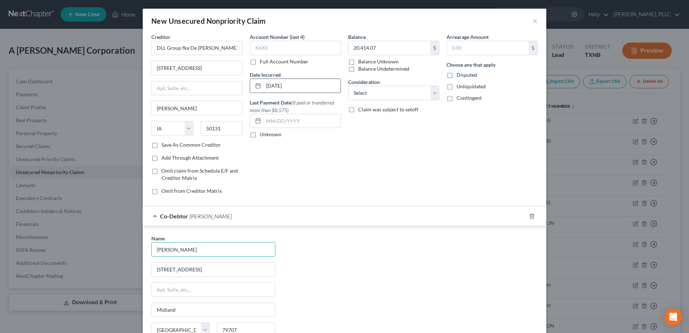
click at [260, 82] on div "01/09/2018" at bounding box center [295, 86] width 91 height 14
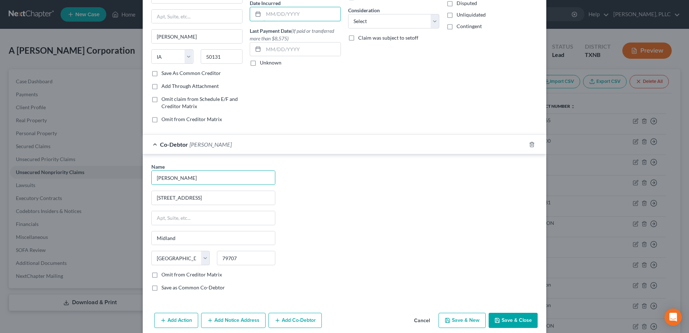
scroll to position [81, 0]
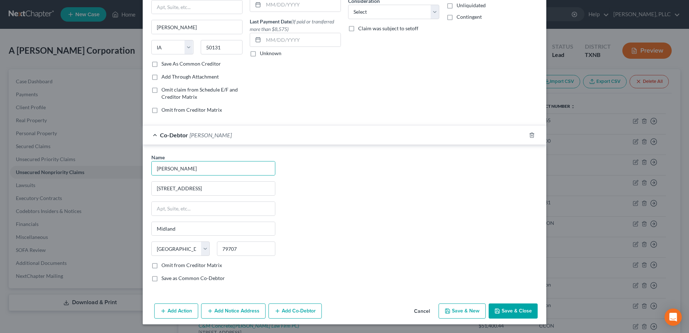
click at [288, 312] on button "Add Co-Debtor" at bounding box center [294, 310] width 53 height 15
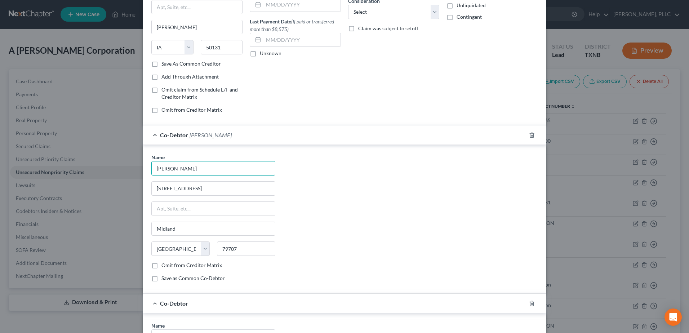
scroll to position [249, 0]
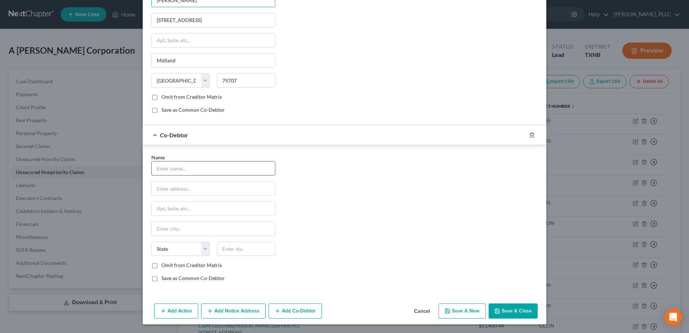
click at [194, 169] on input "text" at bounding box center [213, 168] width 123 height 14
click at [352, 192] on div "Name * Michael Ramirez 10617 W Country Road 72 Midland State AL AK AR AZ CA CO …" at bounding box center [344, 220] width 393 height 134
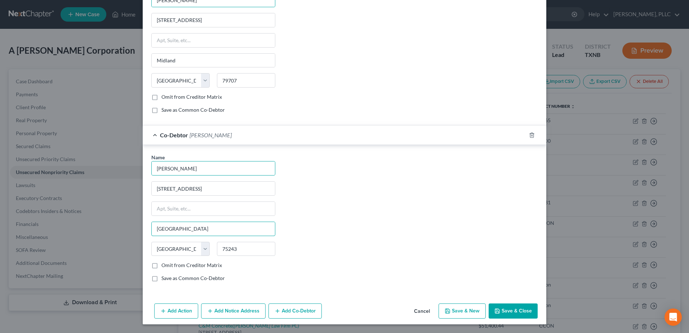
drag, startPoint x: 204, startPoint y: 226, endPoint x: 122, endPoint y: 226, distance: 82.1
click at [122, 226] on div "New Unsecured Nonpriority Claim × Creditor * DLL Group fka De Lage Landen fka D…" at bounding box center [344, 166] width 689 height 333
click at [366, 215] on div "Name * Michael Ramirez 10617 W Country Road 72 Midland State AL AK AR AZ CA CO …" at bounding box center [344, 220] width 393 height 134
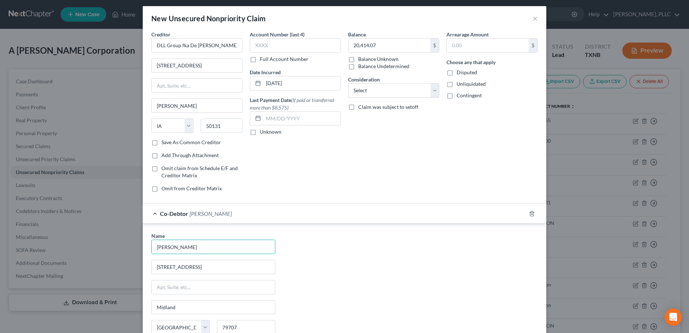
scroll to position [0, 0]
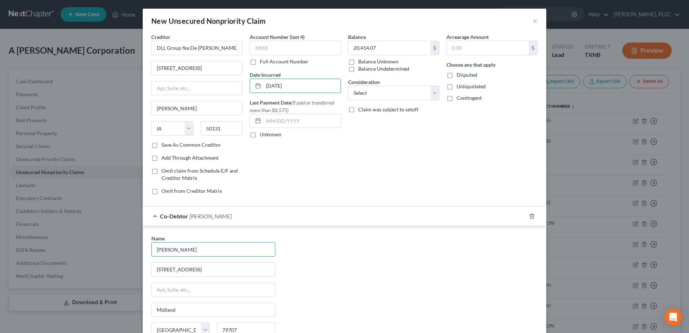
drag, startPoint x: 305, startPoint y: 87, endPoint x: 241, endPoint y: 84, distance: 64.2
click at [241, 84] on div "Creditor * DLL Group fka De Lage Landen fka De Lage Landen Financial Services 8…" at bounding box center [344, 116] width 393 height 167
drag, startPoint x: 432, startPoint y: 89, endPoint x: 432, endPoint y: 94, distance: 5.4
click at [432, 89] on select "Select Cable / Satellite Services Collection Agency Credit Card Debt Debt Couns…" at bounding box center [393, 93] width 91 height 14
click at [348, 86] on select "Select Cable / Satellite Services Collection Agency Credit Card Debt Debt Couns…" at bounding box center [393, 93] width 91 height 14
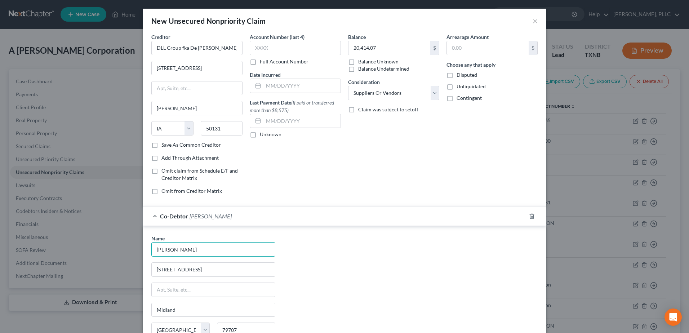
click at [427, 280] on div "Name * [PERSON_NAME] [STREET_ADDRESS] [GEOGRAPHIC_DATA] [US_STATE][GEOGRAPHIC_D…" at bounding box center [344, 302] width 393 height 134
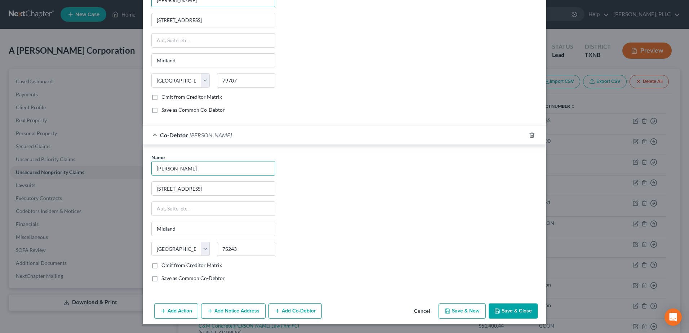
click at [230, 312] on button "Add Notice Address" at bounding box center [233, 310] width 64 height 15
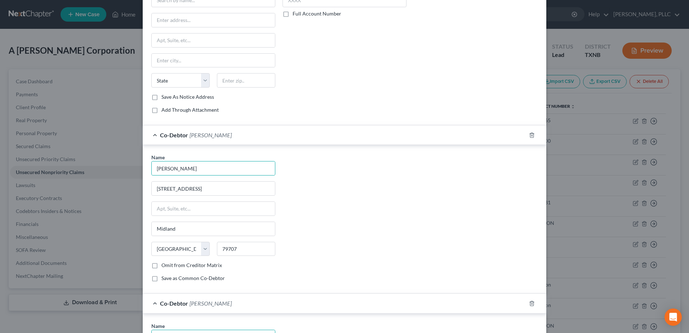
scroll to position [418, 0]
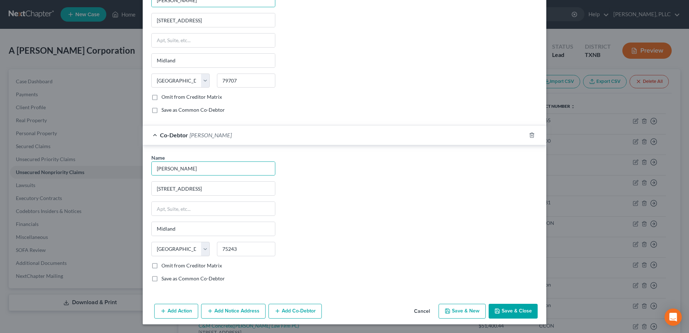
click at [223, 309] on button "Add Notice Address" at bounding box center [233, 311] width 64 height 15
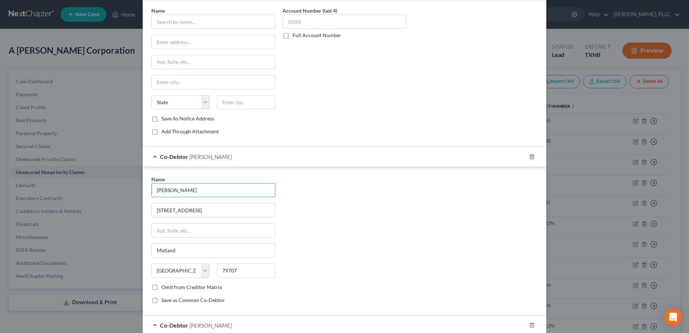
scroll to position [298, 0]
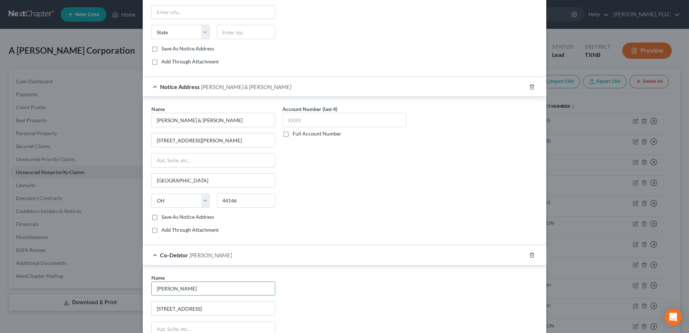
click at [425, 167] on div "Name * McCarthy Burgess & Wolff 26000 Cannon Road Cleveland State AL AK AR AZ C…" at bounding box center [344, 172] width 393 height 134
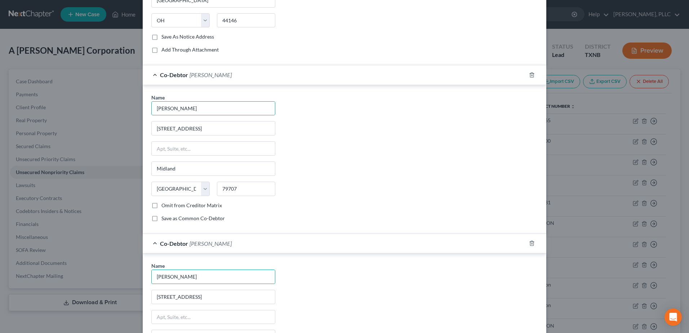
scroll to position [406, 0]
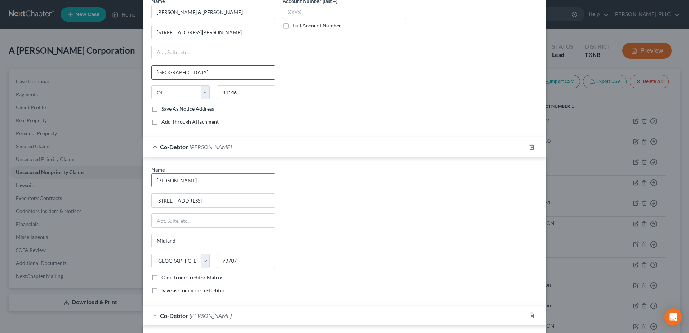
drag, startPoint x: 207, startPoint y: 75, endPoint x: 152, endPoint y: 73, distance: 54.4
click at [153, 73] on input "Bedford" at bounding box center [213, 73] width 123 height 14
click at [389, 77] on div "Account Number (last 4) Full Account Number" at bounding box center [344, 64] width 131 height 134
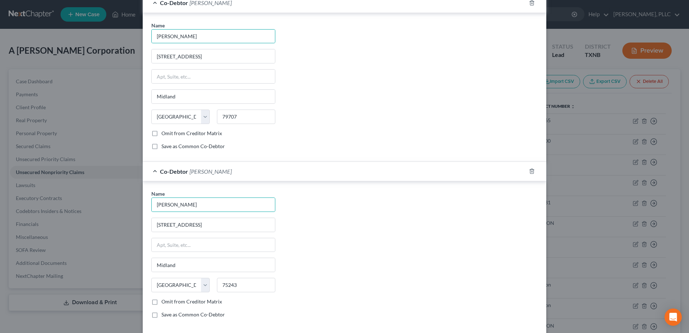
scroll to position [586, 0]
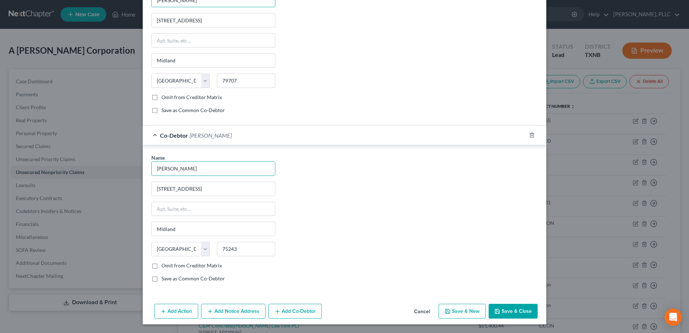
click at [516, 312] on button "Save & Close" at bounding box center [513, 311] width 49 height 15
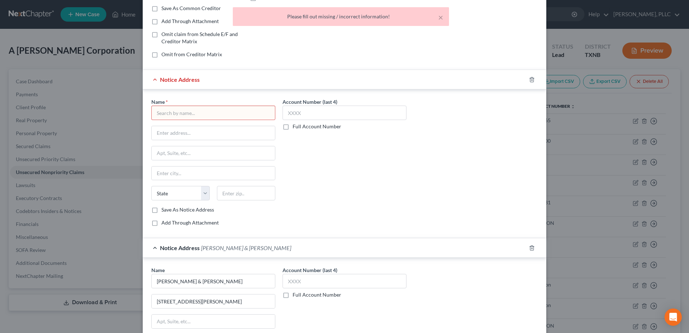
scroll to position [9, 0]
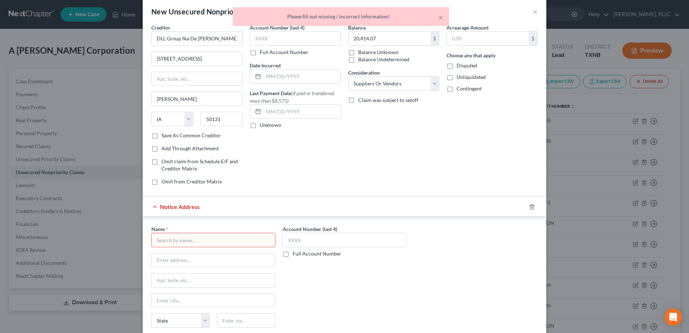
click at [216, 239] on input "text" at bounding box center [213, 240] width 124 height 14
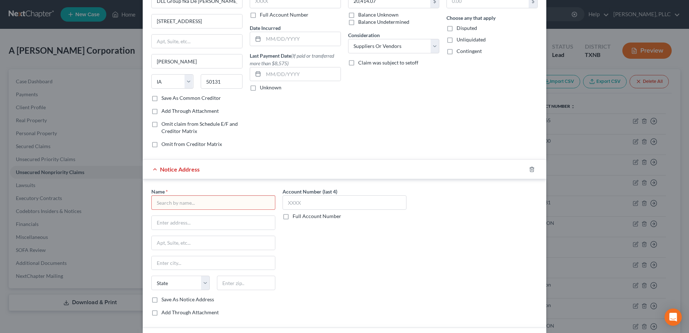
scroll to position [45, 0]
click at [530, 172] on icon "button" at bounding box center [532, 171] width 6 height 6
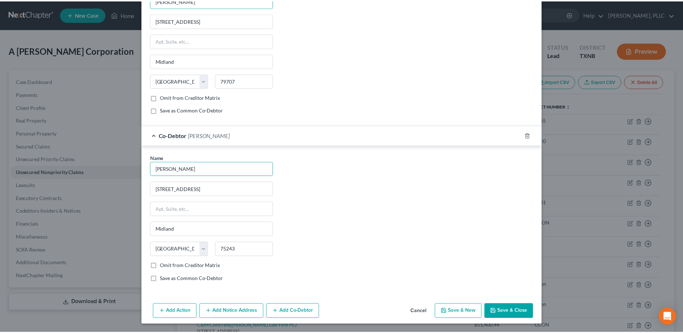
scroll to position [418, 0]
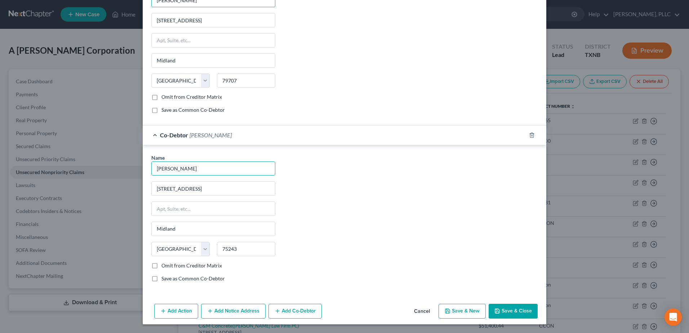
click at [511, 311] on button "Save & Close" at bounding box center [513, 311] width 49 height 15
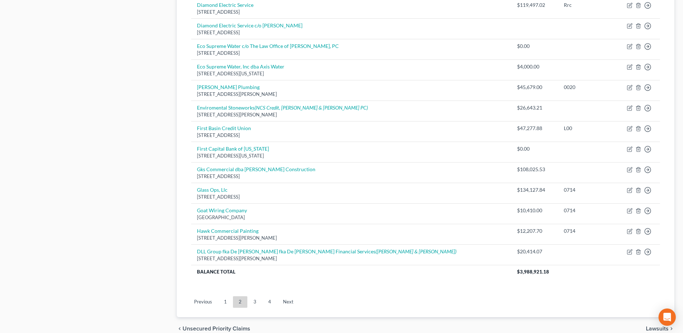
scroll to position [520, 0]
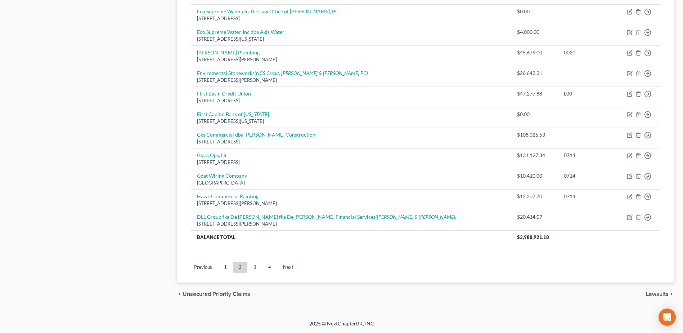
drag, startPoint x: 273, startPoint y: 266, endPoint x: 374, endPoint y: 196, distance: 123.3
click at [273, 266] on link "4" at bounding box center [270, 268] width 14 height 12
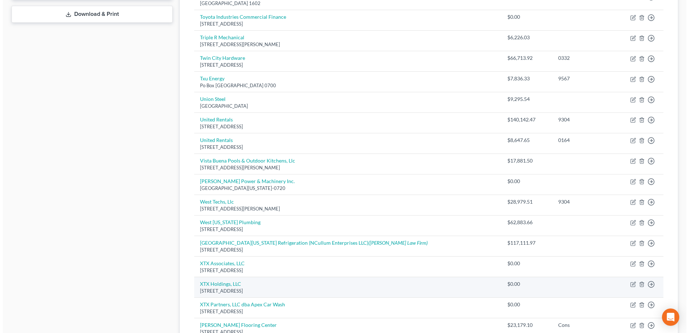
scroll to position [252, 0]
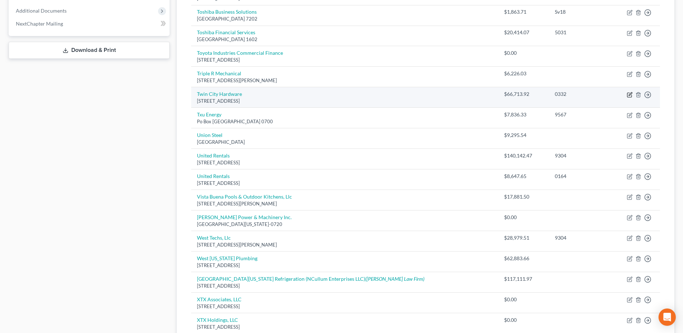
click at [630, 93] on icon "button" at bounding box center [630, 95] width 6 height 6
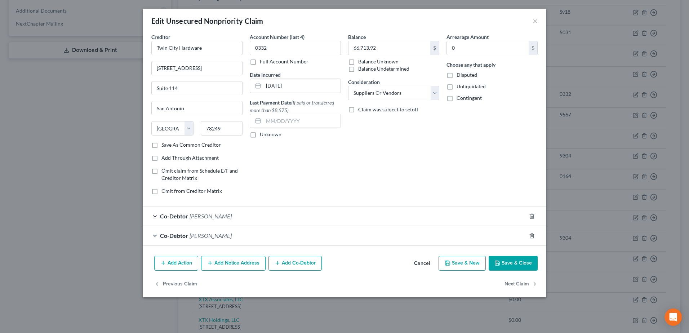
click at [248, 265] on button "Add Notice Address" at bounding box center [233, 263] width 64 height 15
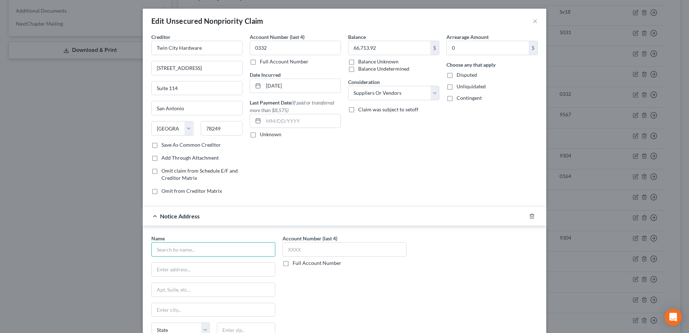
click at [228, 246] on input "text" at bounding box center [213, 249] width 124 height 14
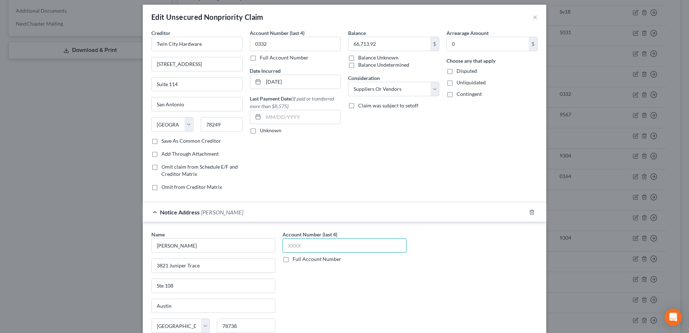
click at [344, 249] on input "text" at bounding box center [344, 245] width 124 height 14
click at [449, 283] on div "Name * Barnett Garcia 3821 Juniper Trace Ste 108 Austin State AL AK AR AZ CA CO…" at bounding box center [344, 298] width 393 height 134
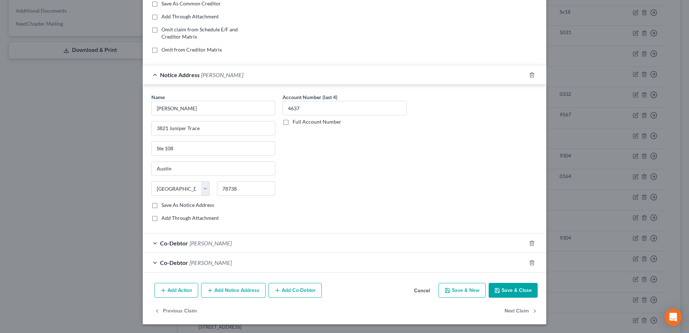
click at [522, 289] on button "Save & Close" at bounding box center [513, 290] width 49 height 15
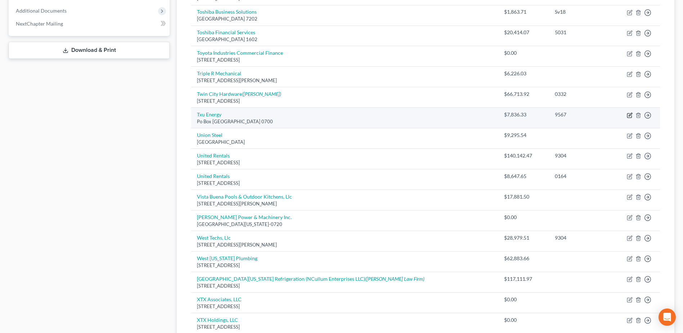
click at [629, 116] on icon "button" at bounding box center [630, 114] width 3 height 3
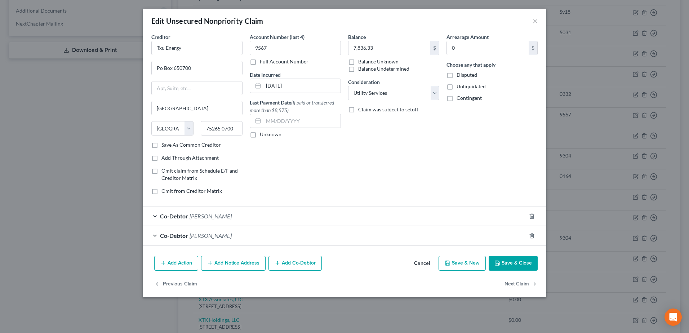
click at [236, 260] on button "Add Notice Address" at bounding box center [233, 263] width 64 height 15
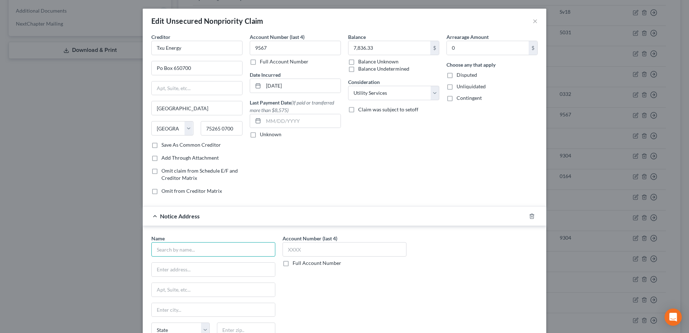
click at [217, 249] on input "text" at bounding box center [213, 249] width 124 height 14
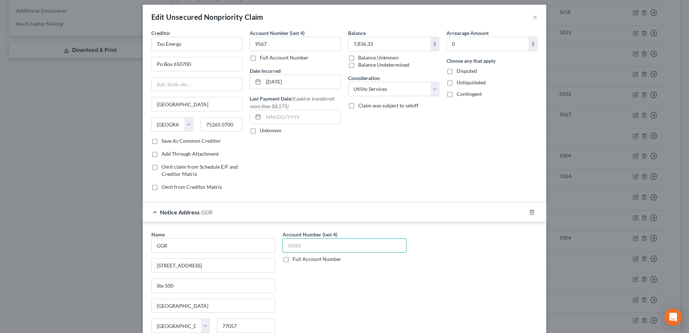
click at [296, 245] on input "text" at bounding box center [344, 245] width 124 height 14
click at [423, 293] on div "Name * GGR 5858 Westheimer Road Ste 500 Houston State AL AK AR AZ CA CO CT DE D…" at bounding box center [344, 298] width 393 height 134
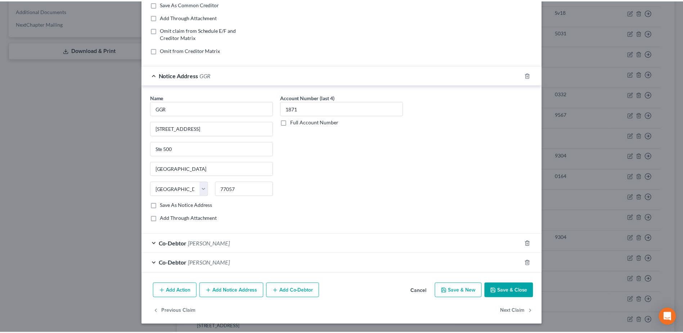
scroll to position [141, 0]
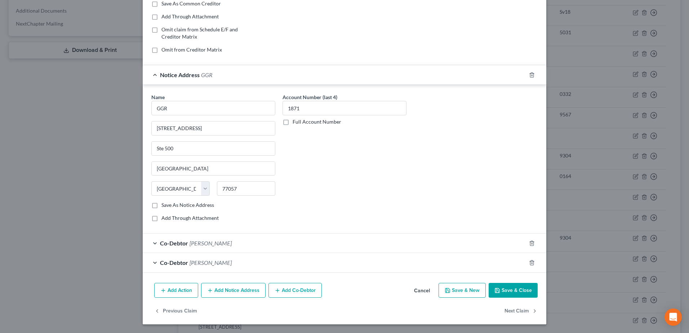
click at [502, 291] on button "Save & Close" at bounding box center [513, 290] width 49 height 15
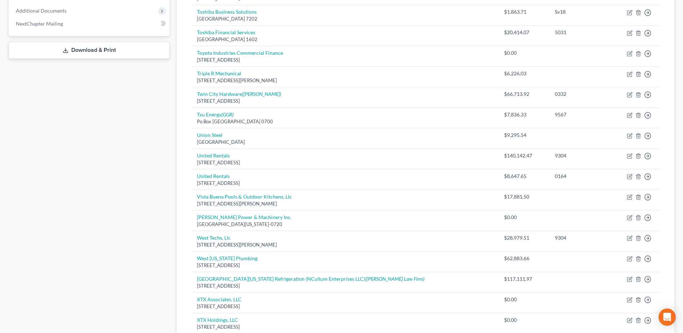
click at [104, 216] on div "Case Dashboard Payments Invoices Payments Payments Credit Report Client Profile" at bounding box center [89, 133] width 168 height 633
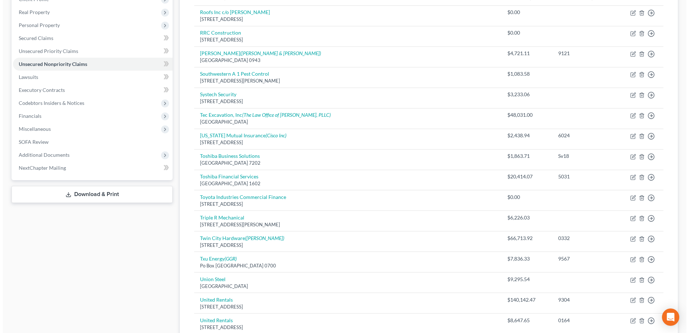
scroll to position [0, 0]
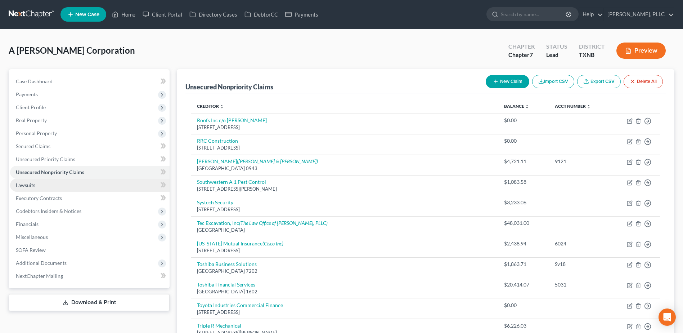
click at [28, 186] on span "Lawsuits" at bounding box center [25, 185] width 19 height 6
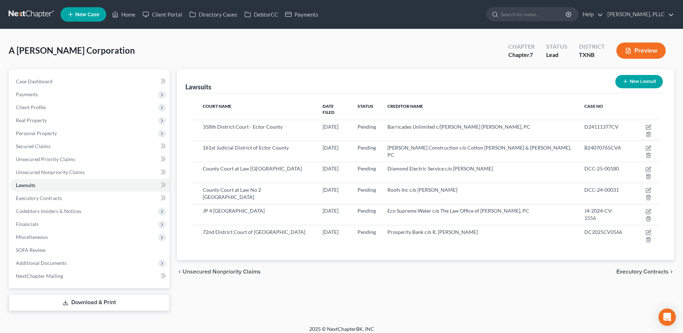
click at [649, 76] on button "New Lawsuit" at bounding box center [640, 81] width 48 height 13
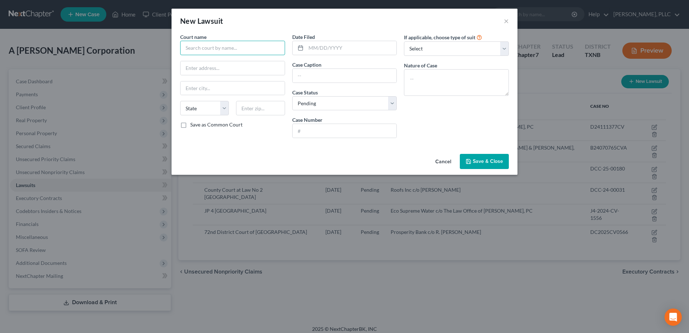
click at [231, 49] on input "text" at bounding box center [232, 48] width 105 height 14
click at [265, 49] on input "County Court at Law Court" at bounding box center [232, 48] width 105 height 14
drag, startPoint x: 183, startPoint y: 49, endPoint x: 322, endPoint y: 49, distance: 138.7
click at [321, 49] on div "Court name * County Court at Law Court Midland County State AL AK AR AZ CA CO C…" at bounding box center [345, 88] width 336 height 111
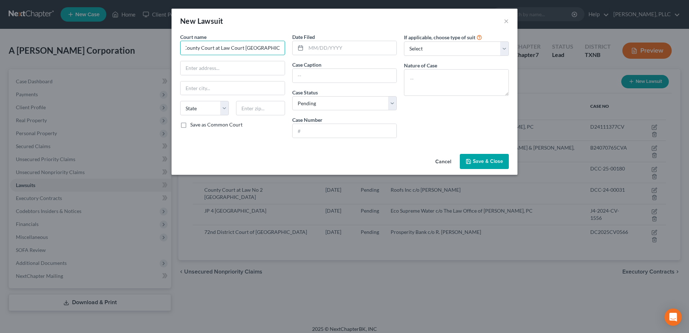
scroll to position [0, 0]
click at [190, 63] on input "text" at bounding box center [233, 68] width 104 height 14
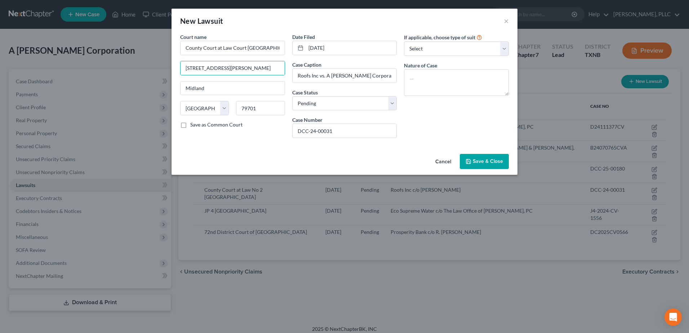
click at [407, 112] on div "If applicable, choose type of suit Select Repossession Foreclosure Returns Othe…" at bounding box center [456, 88] width 112 height 111
click at [357, 49] on input "09/10/2024" at bounding box center [351, 48] width 91 height 14
click at [359, 130] on input "DCC-24-00031" at bounding box center [345, 131] width 104 height 14
drag, startPoint x: 507, startPoint y: 49, endPoint x: 500, endPoint y: 55, distance: 10.0
click at [507, 49] on select "Select Repossession Foreclosure Returns Other" at bounding box center [456, 48] width 105 height 14
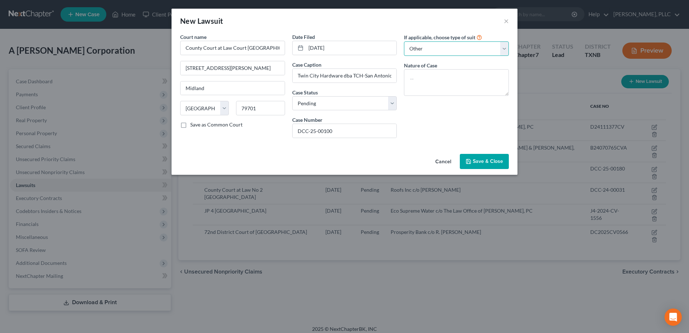
click at [404, 41] on select "Select Repossession Foreclosure Returns Other" at bounding box center [456, 48] width 105 height 14
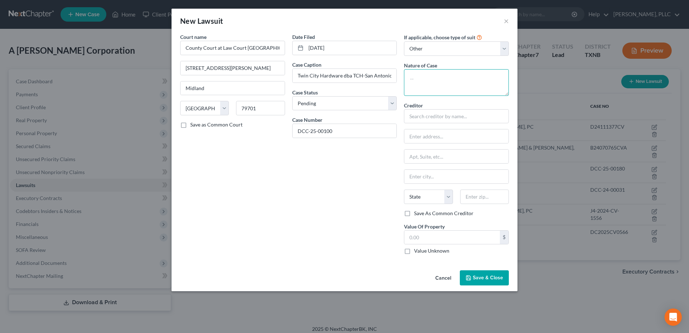
click at [469, 80] on textarea at bounding box center [456, 82] width 105 height 27
click at [436, 180] on input "Auston" at bounding box center [456, 177] width 104 height 14
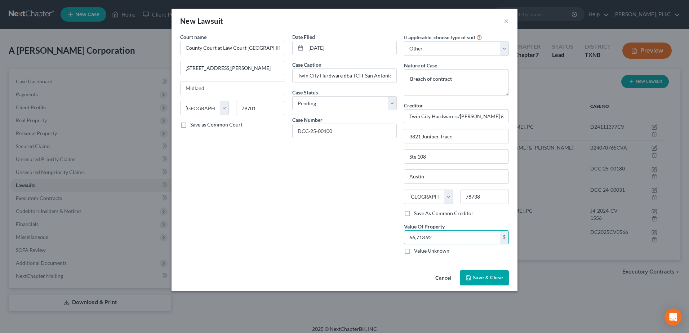
click at [503, 273] on button "Save & Close" at bounding box center [484, 277] width 49 height 15
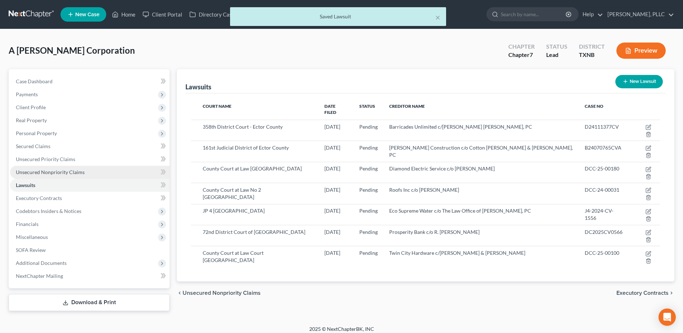
click at [59, 169] on span "Unsecured Nonpriority Claims" at bounding box center [50, 172] width 69 height 6
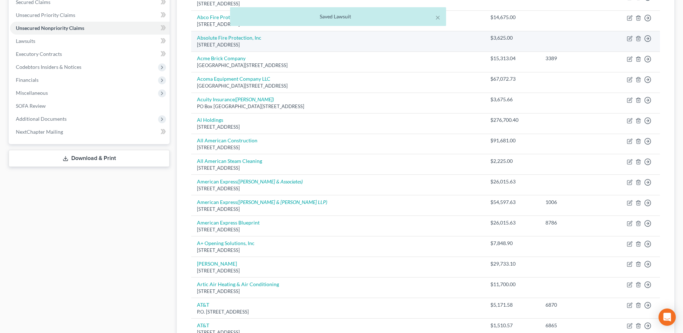
scroll to position [499, 0]
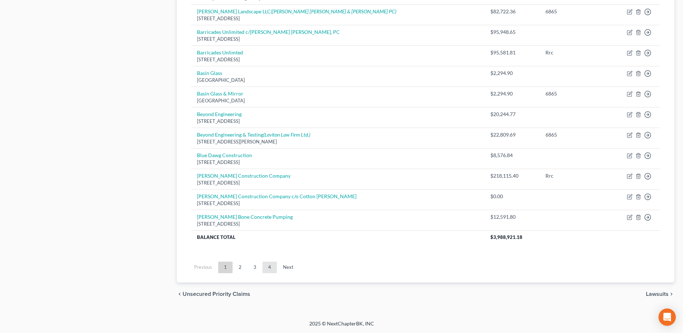
click at [276, 267] on link "4" at bounding box center [270, 268] width 14 height 12
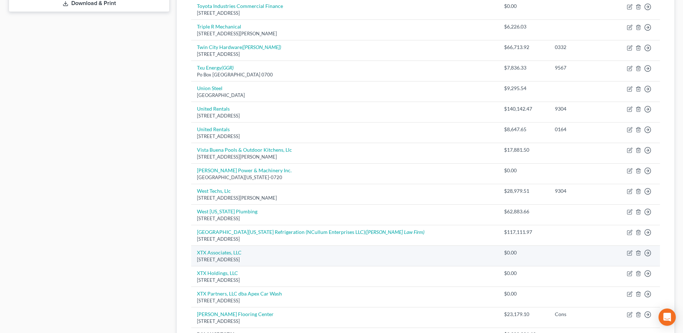
scroll to position [288, 0]
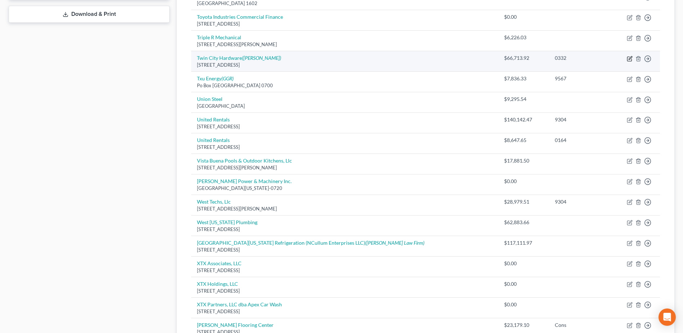
click at [631, 59] on icon "button" at bounding box center [630, 59] width 6 height 6
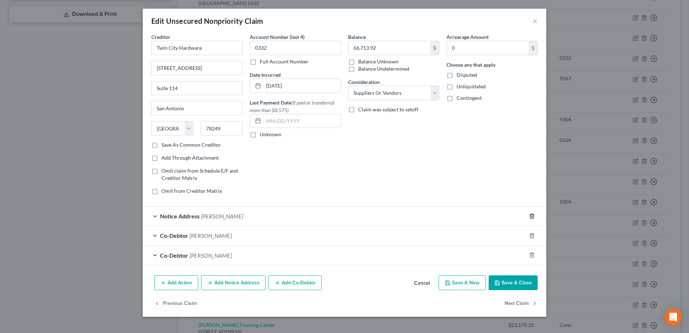
click at [533, 218] on icon "button" at bounding box center [532, 216] width 6 height 6
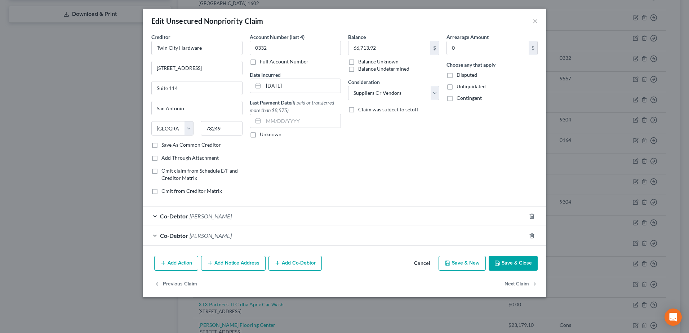
click at [518, 262] on button "Save & Close" at bounding box center [513, 263] width 49 height 15
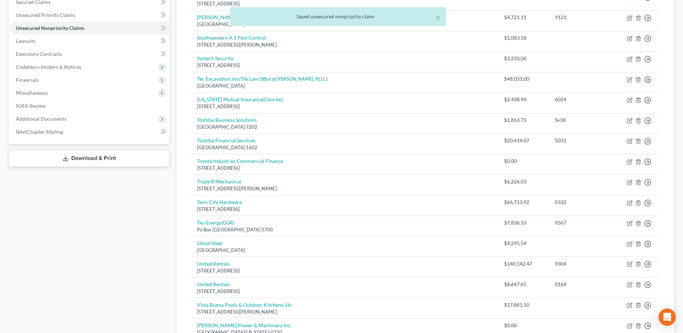
scroll to position [36, 0]
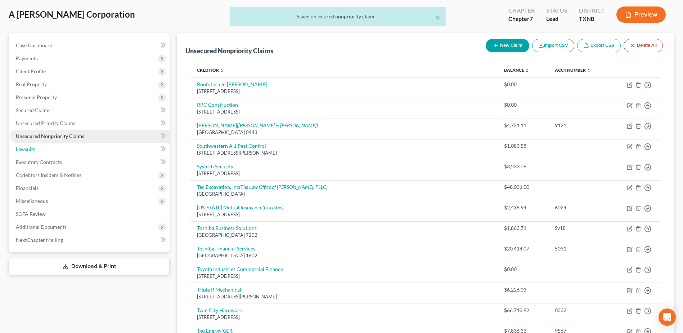
click at [31, 150] on span "Lawsuits" at bounding box center [25, 149] width 19 height 6
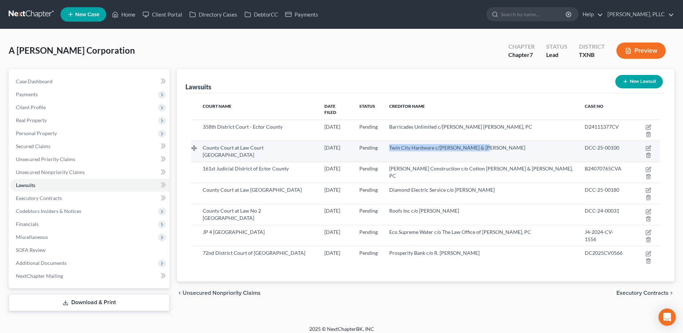
drag, startPoint x: 405, startPoint y: 134, endPoint x: 498, endPoint y: 135, distance: 93.7
click at [498, 144] on div "Twin City Hardware c/o Barnett & Garcia" at bounding box center [481, 147] width 184 height 7
copy span "Twin City Hardware c/o Barnett & Garcia"
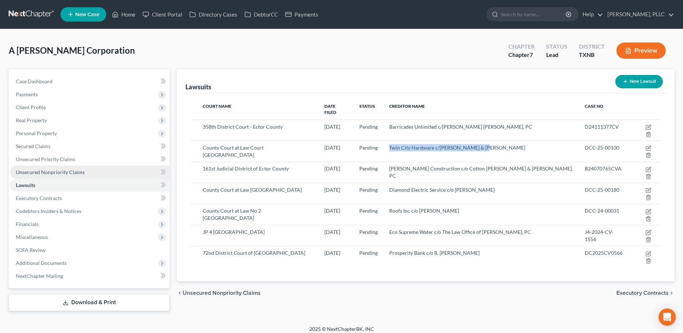
click at [53, 172] on span "Unsecured Nonpriority Claims" at bounding box center [50, 172] width 69 height 6
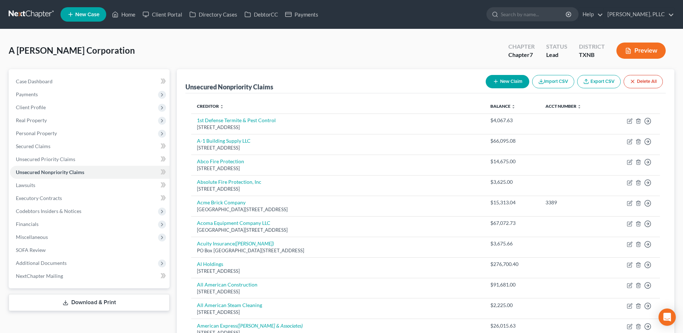
click at [508, 80] on button "New Claim" at bounding box center [508, 81] width 44 height 13
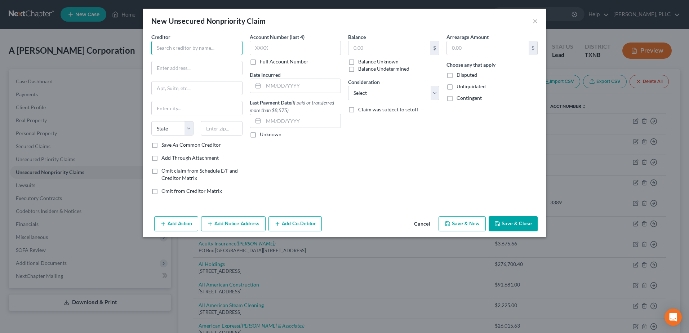
click at [189, 43] on input "text" at bounding box center [196, 48] width 91 height 14
paste input "Twin City Hardware c/o Barnett & Garcia"
click at [502, 228] on button "Save & Close" at bounding box center [513, 223] width 49 height 15
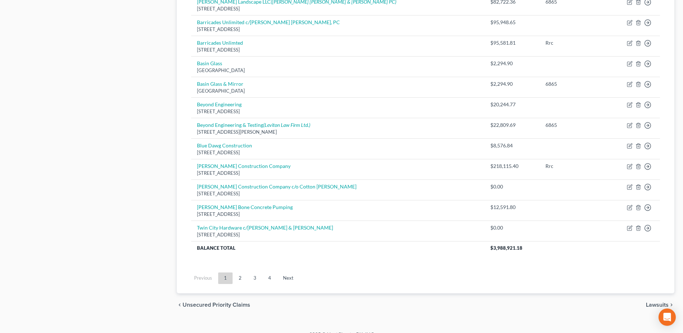
scroll to position [520, 0]
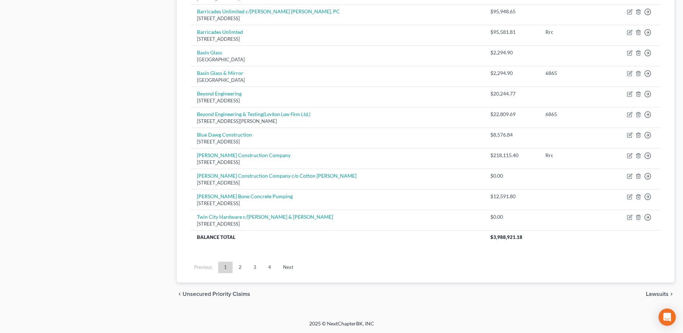
click at [266, 269] on link "4" at bounding box center [270, 268] width 14 height 12
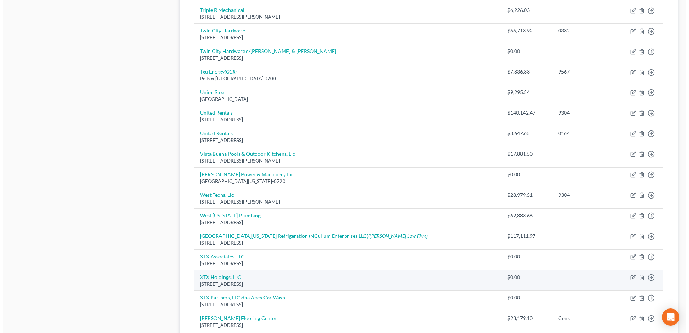
scroll to position [309, 0]
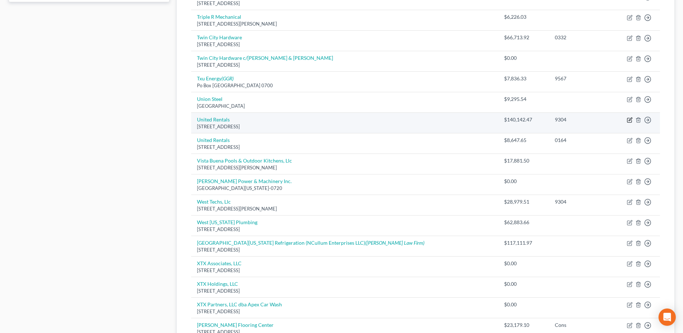
click at [632, 120] on icon "button" at bounding box center [630, 120] width 6 height 6
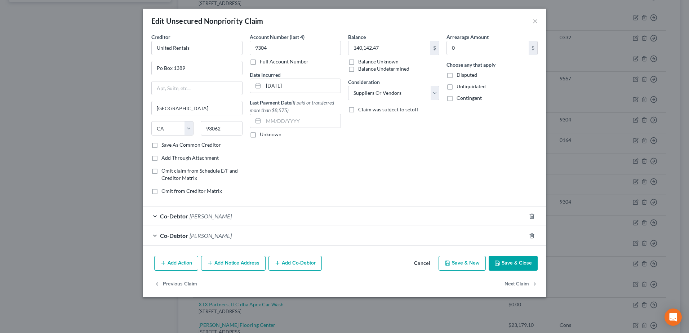
click at [247, 260] on button "Add Notice Address" at bounding box center [233, 263] width 64 height 15
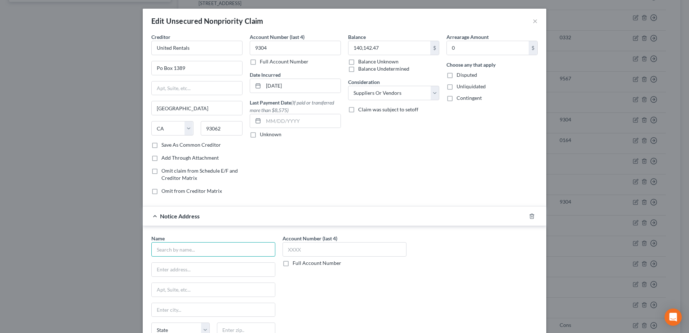
click at [219, 250] on input "text" at bounding box center [213, 249] width 124 height 14
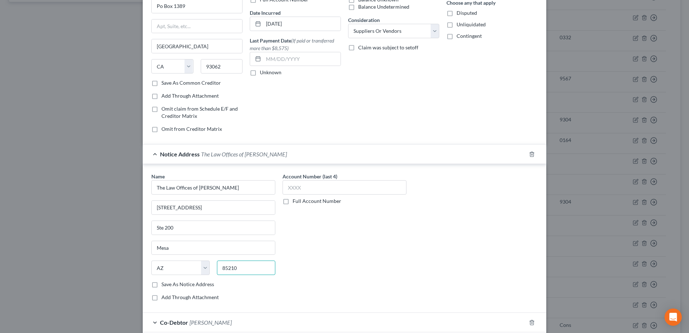
scroll to position [141, 0]
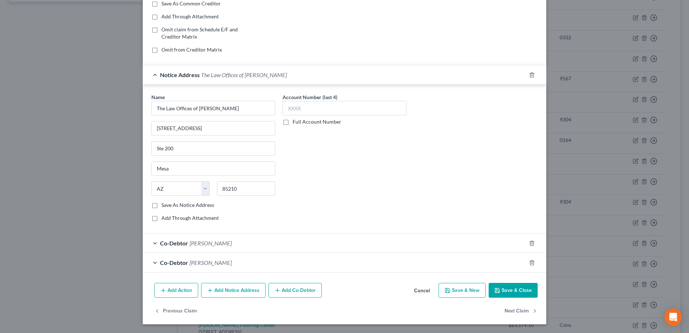
click at [519, 289] on button "Save & Close" at bounding box center [513, 290] width 49 height 15
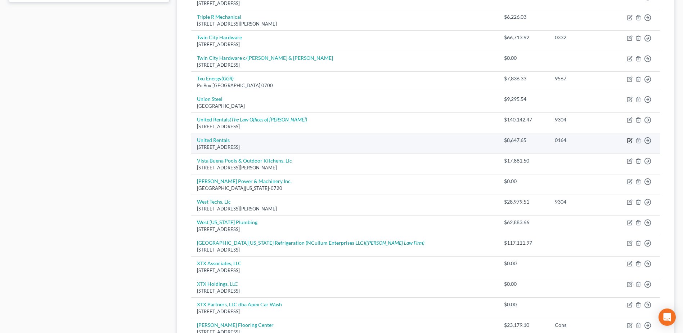
click at [630, 143] on icon "button" at bounding box center [630, 141] width 6 height 6
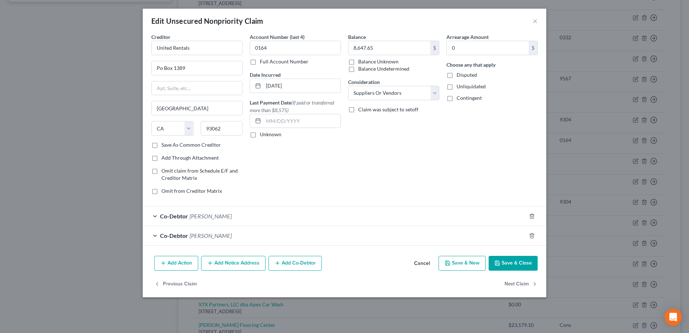
click at [226, 264] on button "Add Notice Address" at bounding box center [233, 263] width 64 height 15
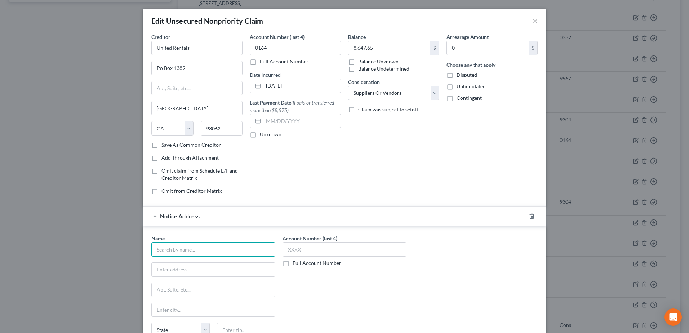
click at [219, 249] on input "text" at bounding box center [213, 249] width 124 height 14
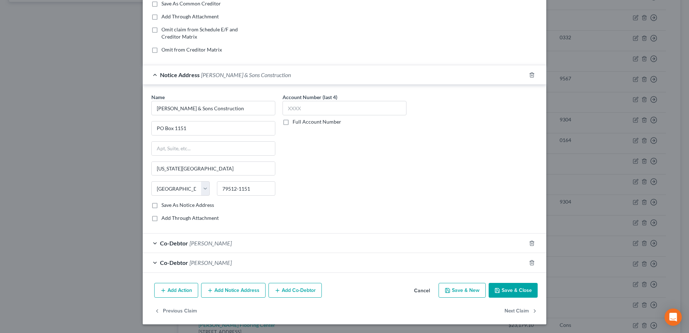
click at [502, 290] on button "Save & Close" at bounding box center [513, 290] width 49 height 15
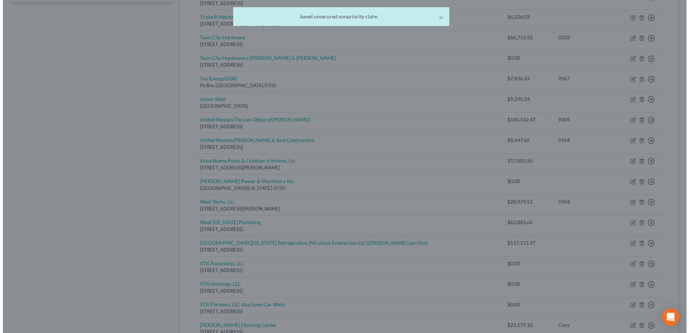
scroll to position [0, 0]
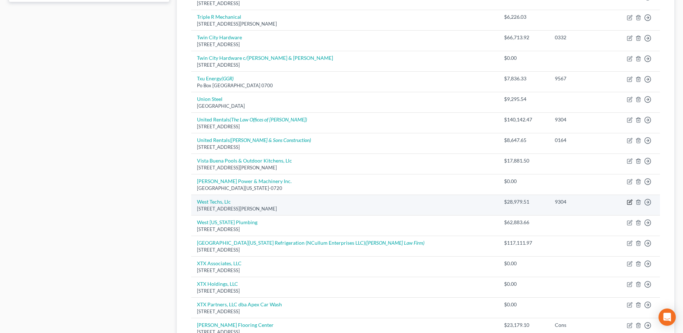
click at [632, 203] on icon "button" at bounding box center [630, 202] width 6 height 6
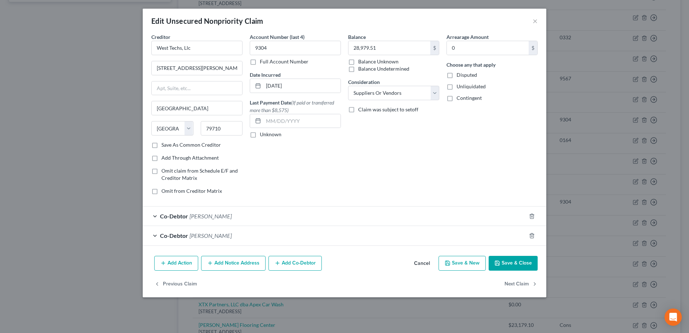
click at [231, 262] on button "Add Notice Address" at bounding box center [233, 263] width 64 height 15
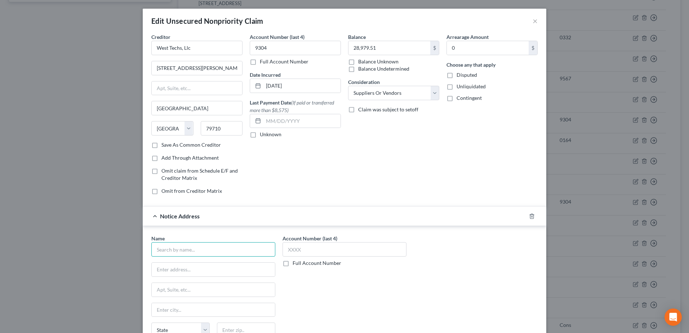
click at [217, 252] on input "text" at bounding box center [213, 249] width 124 height 14
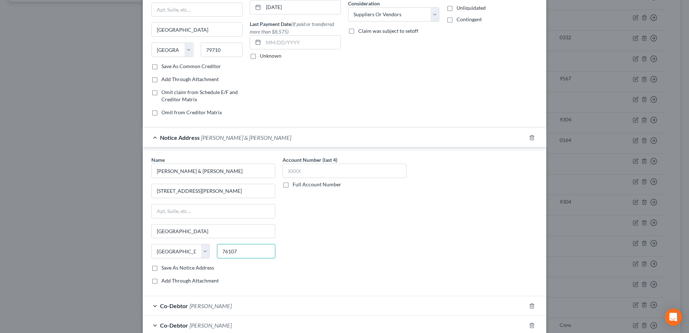
scroll to position [141, 0]
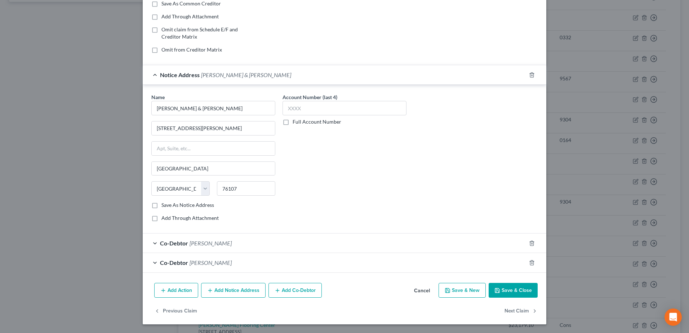
click at [416, 186] on div "Name * Ross & Matthews 3650 Lovell Avenue Fort Worth State AL AK AR AZ CA CO CT…" at bounding box center [344, 160] width 393 height 134
click at [241, 294] on button "Add Notice Address" at bounding box center [233, 290] width 64 height 15
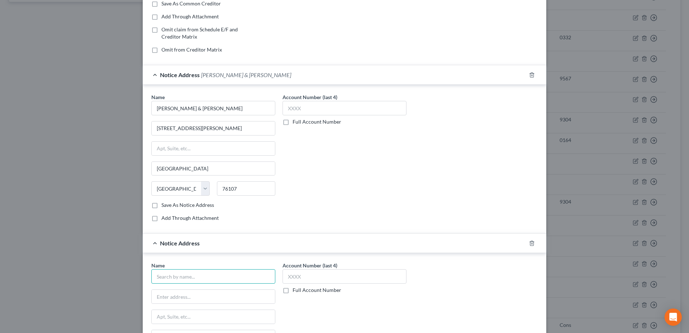
click at [193, 275] on input "text" at bounding box center [213, 276] width 124 height 14
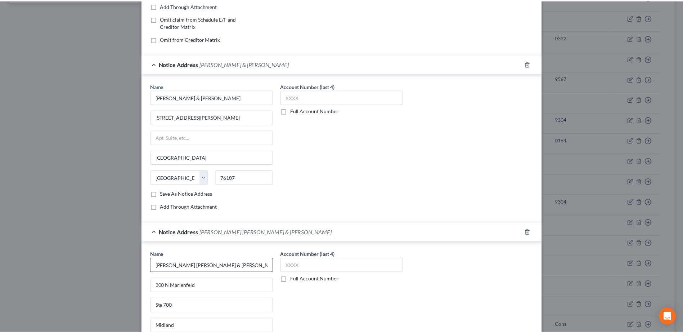
scroll to position [309, 0]
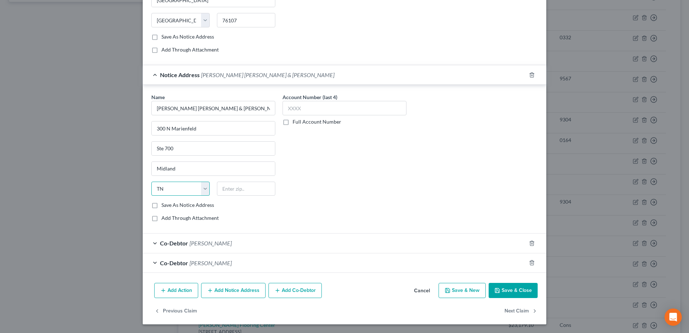
click at [173, 189] on select "State [US_STATE] AK AR AZ CA CO CT DE DC [GEOGRAPHIC_DATA] [GEOGRAPHIC_DATA] GU…" at bounding box center [180, 189] width 58 height 14
click at [151, 182] on select "State [US_STATE] AK AR AZ CA CO CT DE DC [GEOGRAPHIC_DATA] [GEOGRAPHIC_DATA] GU…" at bounding box center [180, 189] width 58 height 14
click at [220, 190] on input "text" at bounding box center [246, 189] width 58 height 14
click at [362, 173] on div "Account Number (last 4) Full Account Number" at bounding box center [344, 160] width 131 height 134
click at [521, 290] on button "Save & Close" at bounding box center [513, 290] width 49 height 15
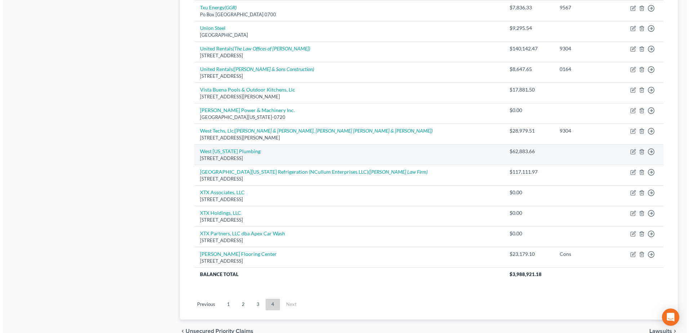
scroll to position [381, 0]
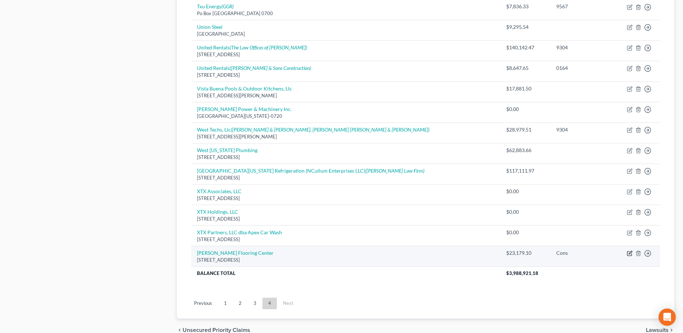
click at [630, 254] on icon "button" at bounding box center [630, 252] width 3 height 3
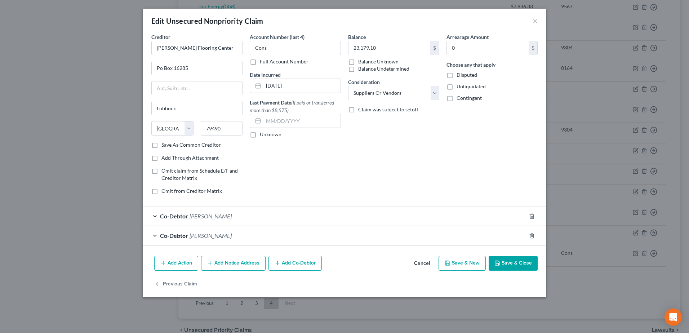
click at [255, 261] on button "Add Notice Address" at bounding box center [233, 263] width 64 height 15
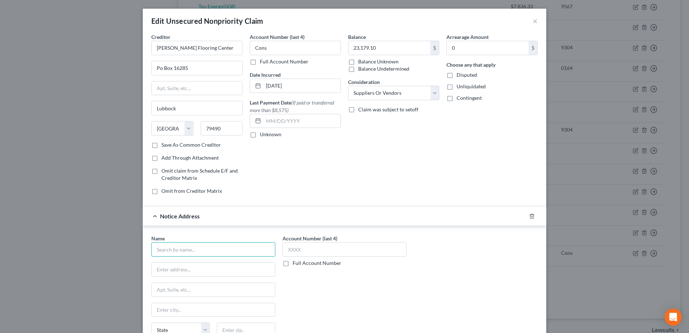
click at [241, 248] on input "text" at bounding box center [213, 249] width 124 height 14
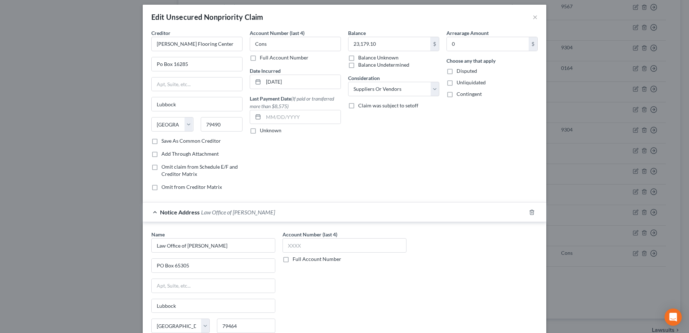
click at [438, 277] on div "Name * Law Office of Briana Cooper PO Box 65305 Lubbock State AL AK AR AZ CA CO…" at bounding box center [344, 298] width 393 height 134
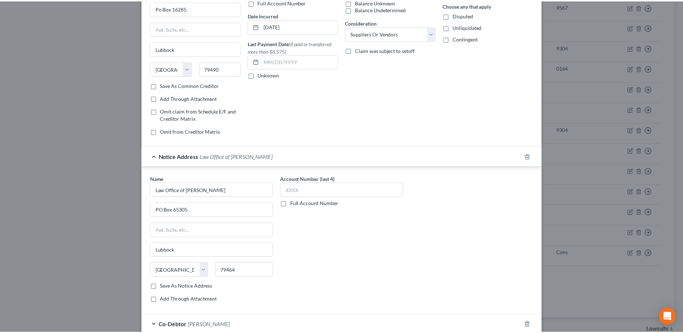
scroll to position [141, 0]
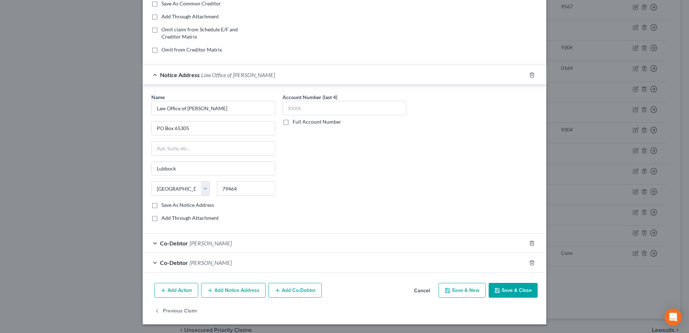
click at [517, 288] on button "Save & Close" at bounding box center [513, 290] width 49 height 15
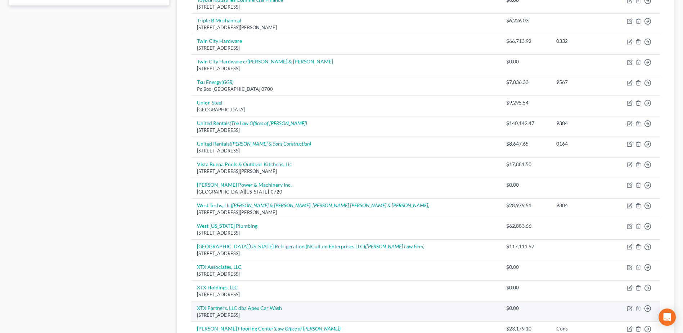
scroll to position [417, 0]
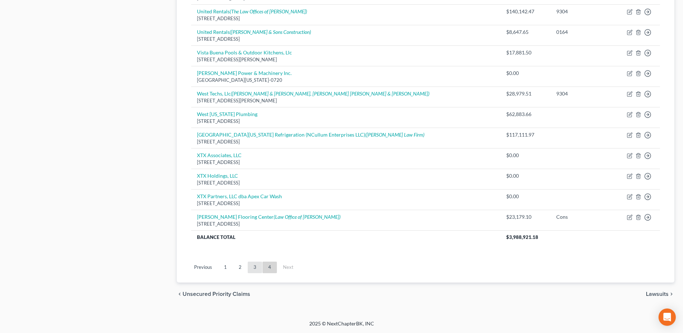
click at [252, 265] on link "3" at bounding box center [255, 268] width 14 height 12
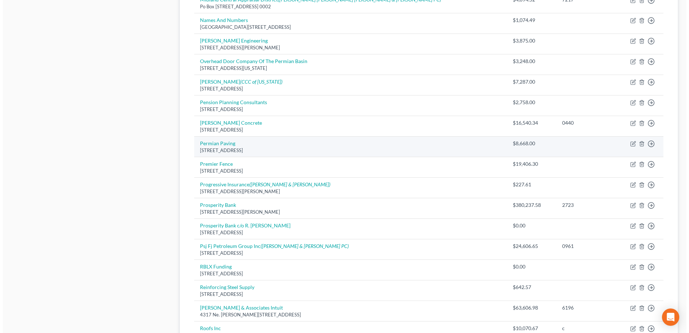
scroll to position [345, 0]
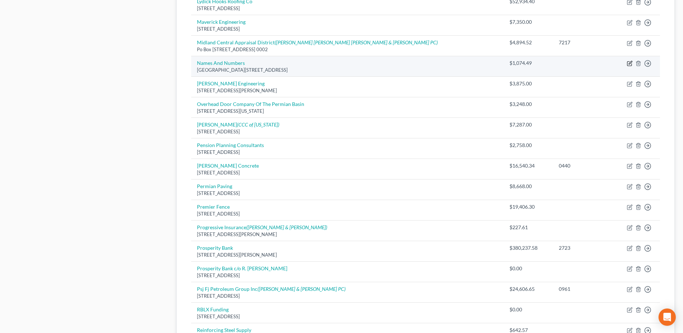
click at [628, 64] on icon "button" at bounding box center [630, 64] width 6 height 6
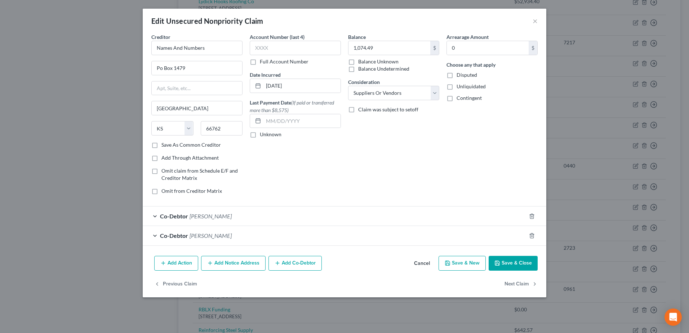
click at [237, 263] on button "Add Notice Address" at bounding box center [233, 263] width 64 height 15
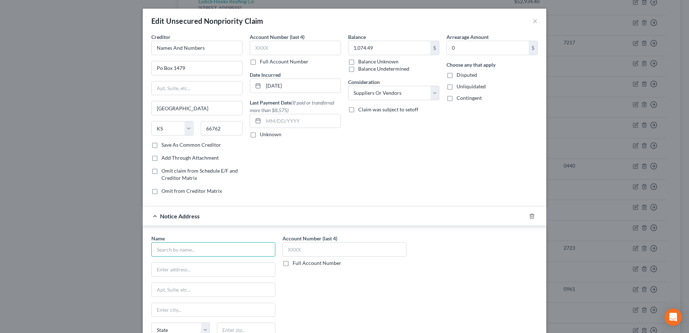
click at [213, 252] on input "text" at bounding box center [213, 249] width 124 height 14
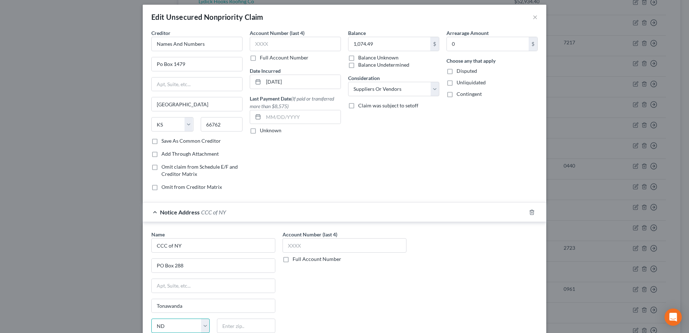
click at [186, 323] on select "State [US_STATE] AK AR AZ CA CO CT DE DC [GEOGRAPHIC_DATA] [GEOGRAPHIC_DATA] GU…" at bounding box center [180, 325] width 58 height 14
click at [151, 318] on select "State [US_STATE] AK AR AZ CA CO CT DE DC [GEOGRAPHIC_DATA] [GEOGRAPHIC_DATA] GU…" at bounding box center [180, 325] width 58 height 14
click at [294, 286] on div "Account Number (last 4) Full Account Number" at bounding box center [344, 298] width 131 height 134
click at [252, 322] on input "text" at bounding box center [246, 325] width 58 height 14
click at [408, 301] on div "Name * CCC of NY PO Box 288 Tonawanda State AL AK AR AZ CA CO CT DE DC FL GA GU…" at bounding box center [344, 298] width 393 height 134
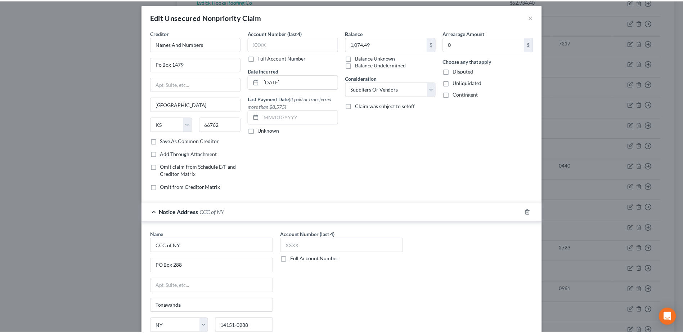
scroll to position [141, 0]
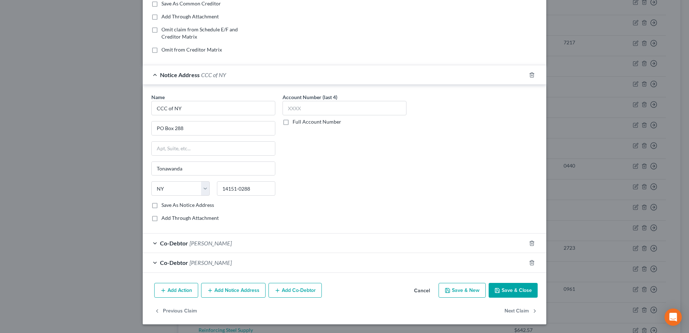
click at [505, 292] on button "Save & Close" at bounding box center [513, 290] width 49 height 15
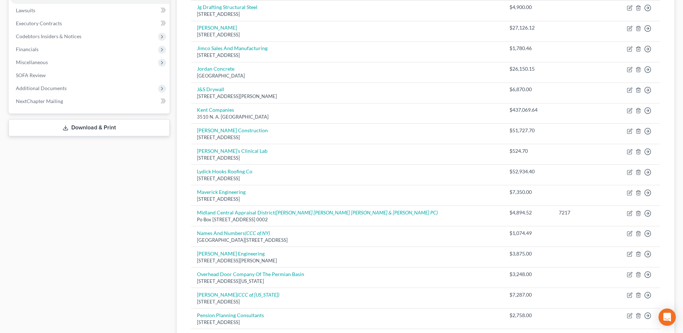
scroll to position [31, 0]
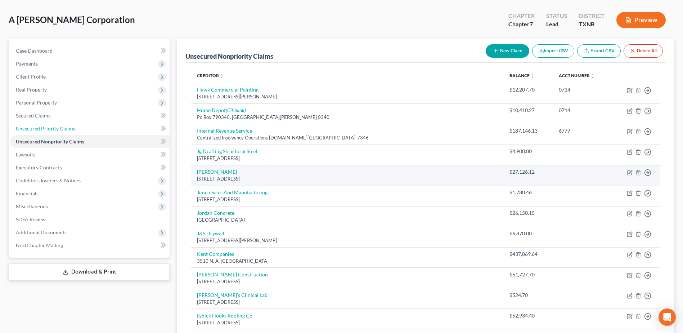
drag, startPoint x: 60, startPoint y: 129, endPoint x: 424, endPoint y: 176, distance: 367.2
click at [61, 130] on span "Unsecured Priority Claims" at bounding box center [45, 128] width 59 height 6
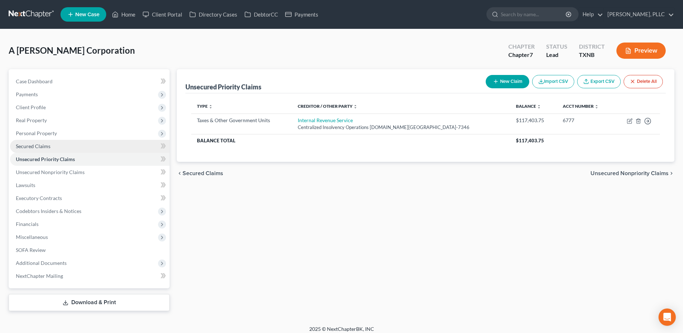
click at [53, 148] on link "Secured Claims" at bounding box center [90, 146] width 160 height 13
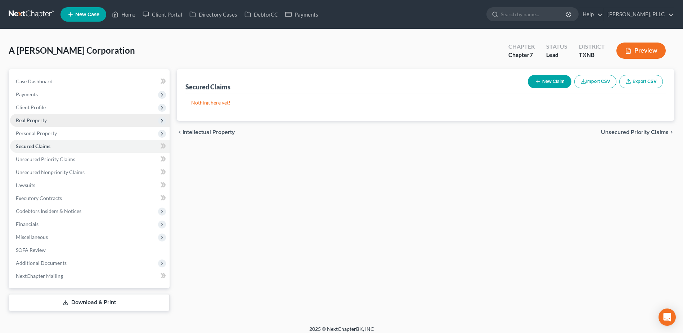
click at [40, 117] on span "Real Property" at bounding box center [31, 120] width 31 height 6
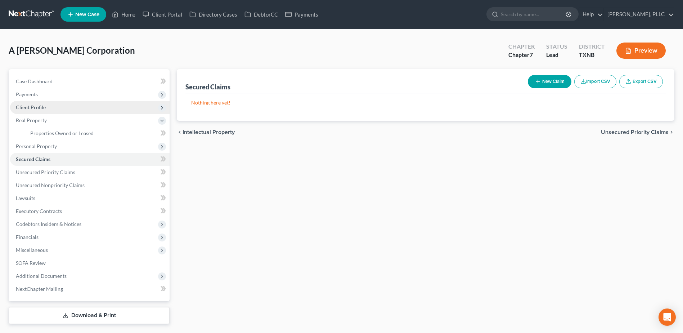
click at [39, 105] on span "Client Profile" at bounding box center [31, 107] width 30 height 6
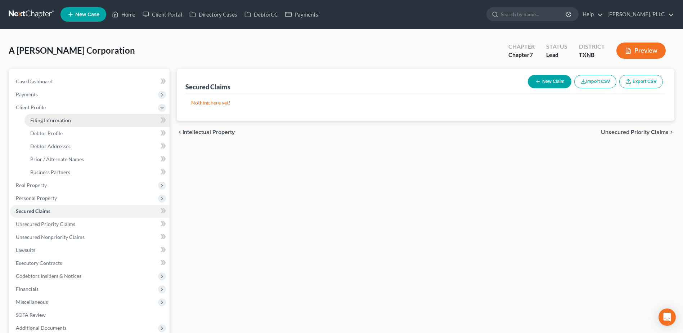
click at [57, 120] on span "Filing Information" at bounding box center [50, 120] width 41 height 6
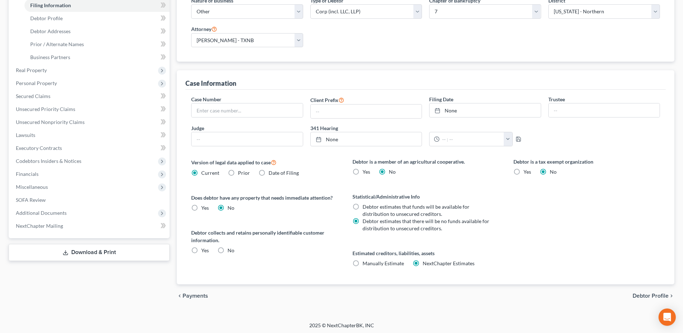
scroll to position [117, 0]
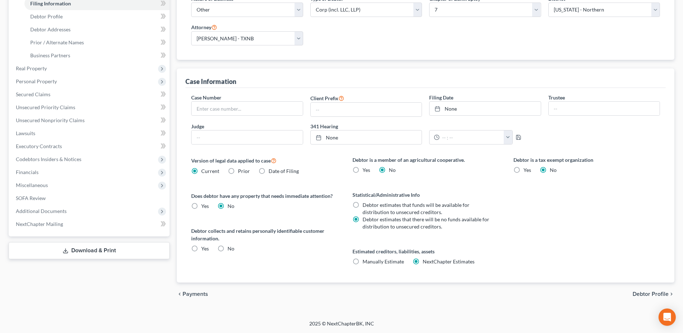
click at [648, 291] on span "Debtor Profile" at bounding box center [651, 294] width 36 height 6
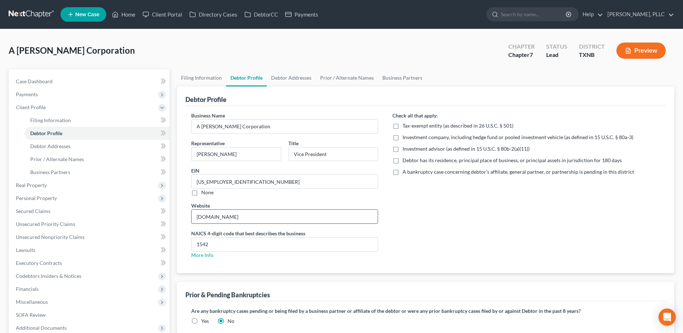
click at [249, 217] on input "www.rcrconstruction.Com" at bounding box center [285, 217] width 186 height 14
click at [403, 172] on label "A bankruptcy case concerning debtor’s affiliate, general partner, or partnershi…" at bounding box center [519, 171] width 232 height 7
click at [406, 172] on input "A bankruptcy case concerning debtor’s affiliate, general partner, or partnershi…" at bounding box center [408, 170] width 5 height 5
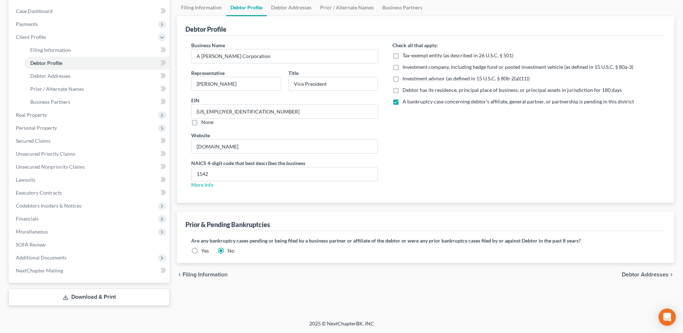
click at [649, 274] on span "Debtor Addresses" at bounding box center [645, 275] width 47 height 6
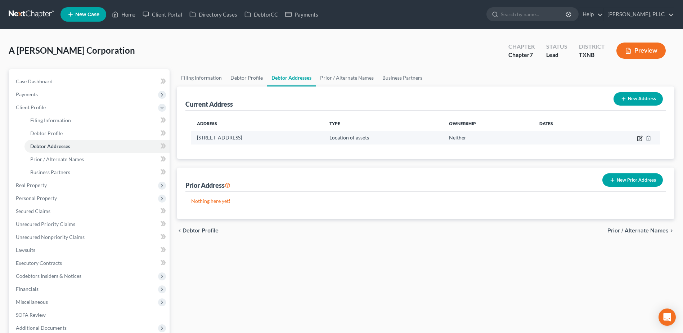
click at [639, 138] on icon "button" at bounding box center [640, 138] width 6 height 6
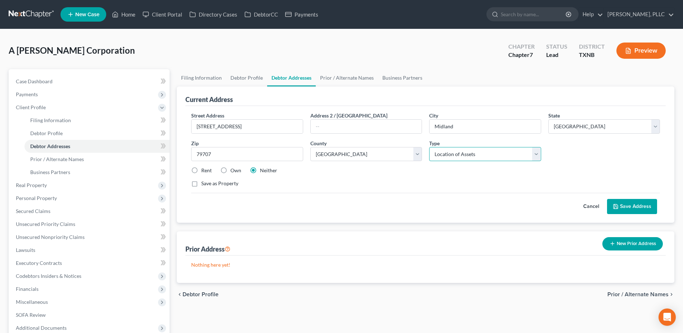
click at [540, 156] on select "Select Business Mailing Location of Assets" at bounding box center [485, 154] width 112 height 14
click at [429, 147] on select "Select Business Mailing Location of Assets" at bounding box center [485, 154] width 112 height 14
click at [226, 128] on input "10617 W. Cr 72" at bounding box center [247, 127] width 111 height 14
click at [638, 206] on button "Save Address" at bounding box center [632, 206] width 50 height 15
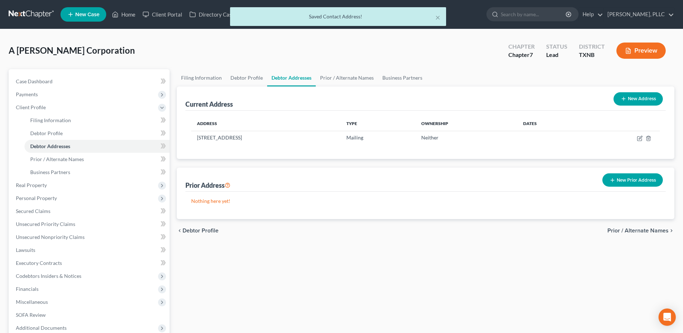
click at [648, 228] on span "Prior / Alternate Names" at bounding box center [638, 231] width 61 height 6
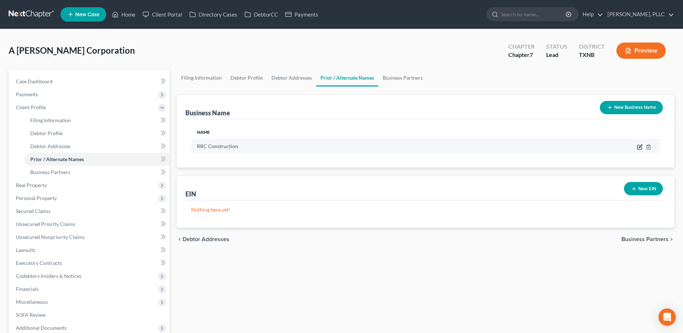
click at [638, 148] on icon "button" at bounding box center [640, 147] width 6 height 6
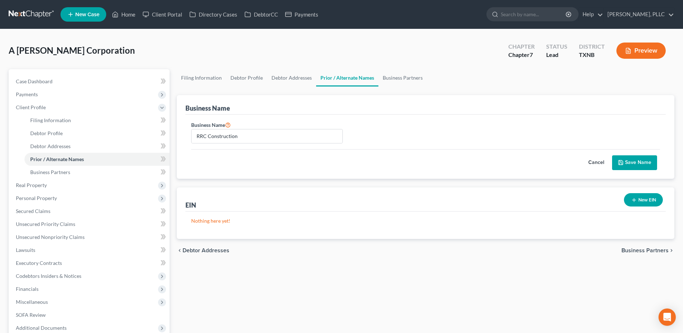
click at [633, 163] on button "Save Name" at bounding box center [634, 162] width 45 height 15
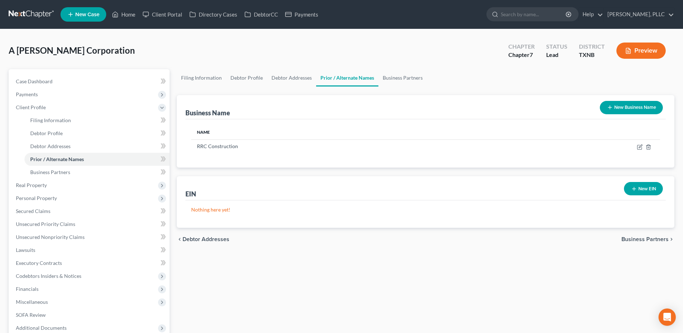
click at [662, 241] on span "Business Partners" at bounding box center [645, 239] width 47 height 6
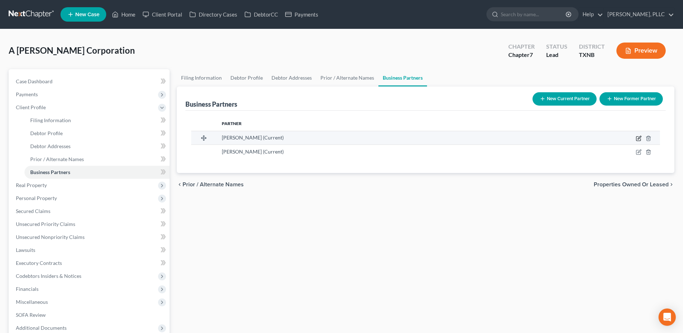
click at [638, 139] on icon "button" at bounding box center [639, 138] width 6 height 6
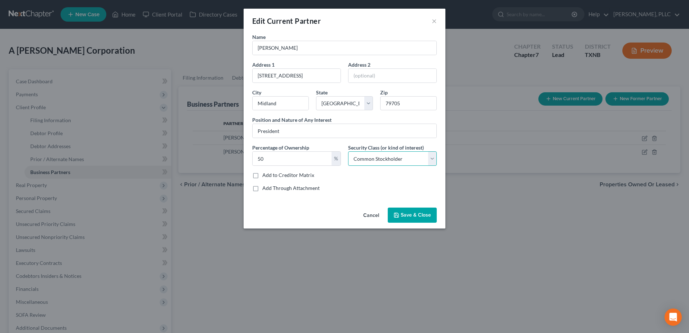
click at [433, 160] on select "Select Select Common Stockholder General Partner Limited Partner Managing Membe…" at bounding box center [392, 158] width 89 height 14
click at [348, 151] on select "Select Select Common Stockholder General Partner Limited Partner Managing Membe…" at bounding box center [392, 158] width 89 height 14
click at [402, 216] on span "Save & Close" at bounding box center [416, 215] width 30 height 6
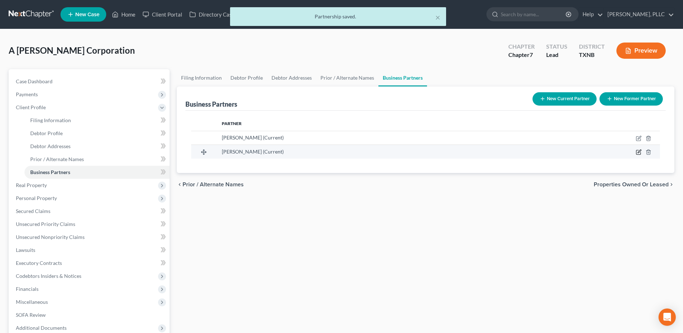
click at [638, 153] on icon "button" at bounding box center [639, 151] width 3 height 3
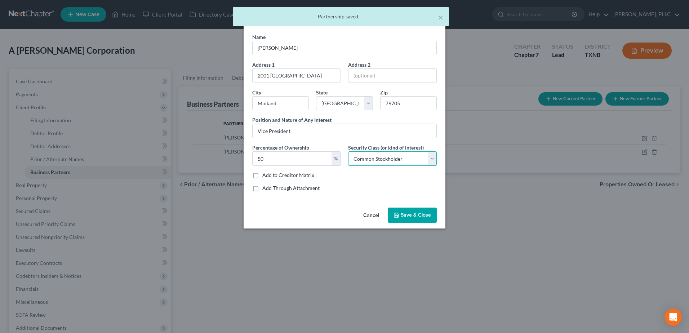
click at [432, 161] on select "Select Select Common Stockholder General Partner Limited Partner Managing Membe…" at bounding box center [392, 158] width 89 height 14
click at [348, 151] on select "Select Select Common Stockholder General Partner Limited Partner Managing Membe…" at bounding box center [392, 158] width 89 height 14
click at [415, 206] on div "Cancel Save & Close" at bounding box center [345, 217] width 202 height 24
click at [417, 210] on button "Save & Close" at bounding box center [412, 215] width 49 height 15
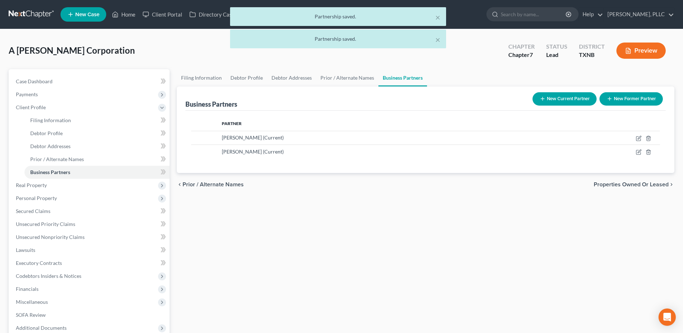
click at [624, 183] on span "Properties Owned or Leased" at bounding box center [631, 185] width 75 height 6
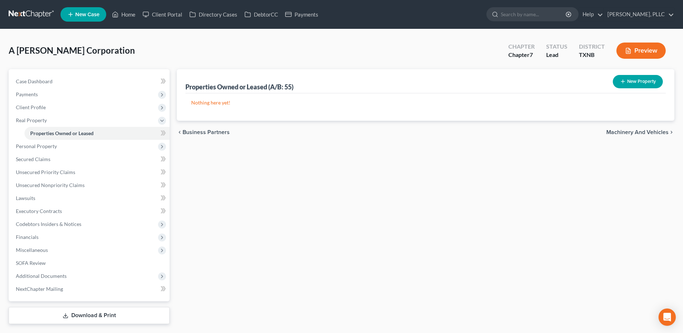
click at [642, 132] on span "Machinery and Vehicles" at bounding box center [638, 132] width 62 height 6
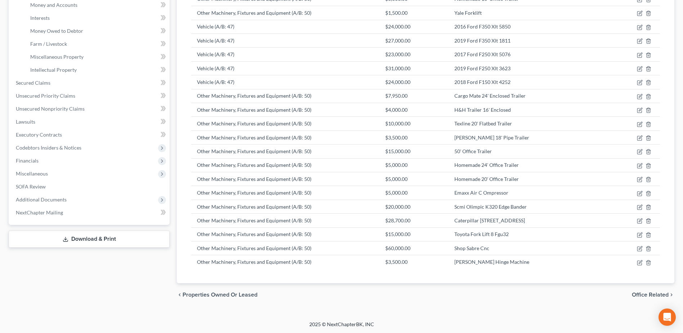
scroll to position [181, 0]
click at [651, 295] on span "Office Related" at bounding box center [650, 294] width 37 height 6
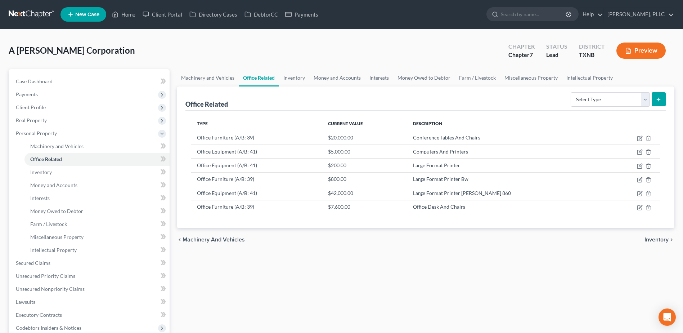
click at [653, 240] on span "Inventory" at bounding box center [657, 240] width 24 height 6
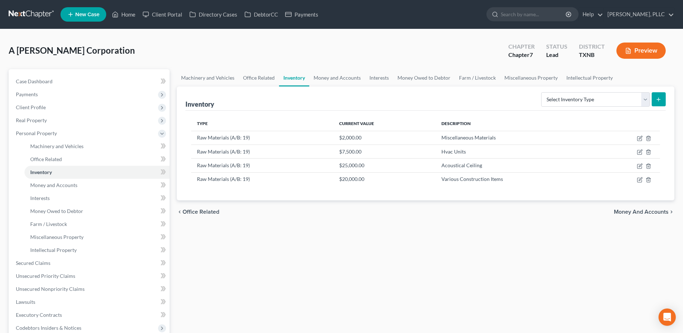
click at [649, 211] on span "Money and Accounts" at bounding box center [641, 212] width 55 height 6
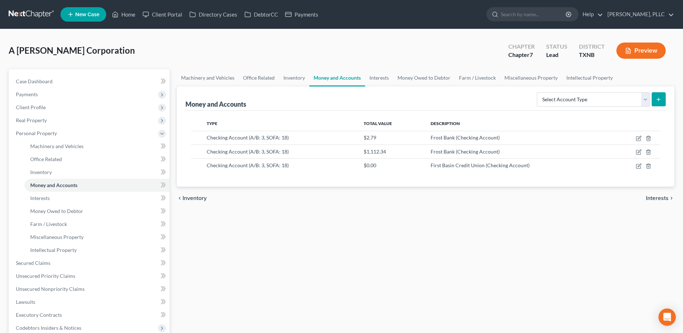
click at [652, 199] on span "Interests" at bounding box center [657, 198] width 23 height 6
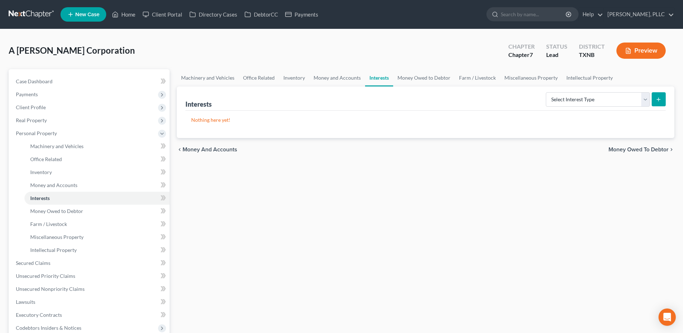
click at [643, 147] on span "Money Owed to Debtor" at bounding box center [639, 150] width 60 height 6
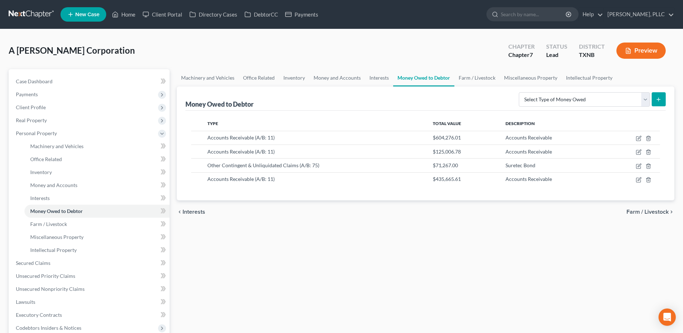
click at [643, 213] on span "Farm / Livestock" at bounding box center [648, 212] width 42 height 6
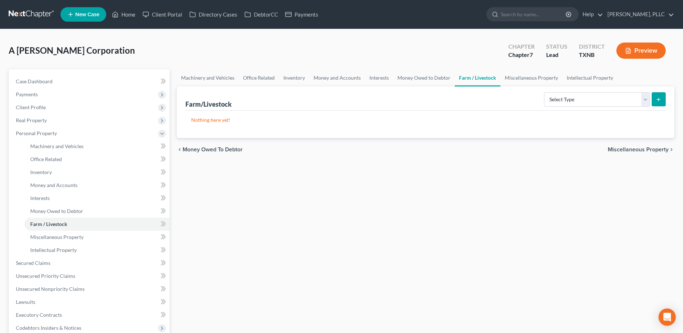
click at [633, 150] on span "Miscellaneous Property" at bounding box center [638, 150] width 61 height 6
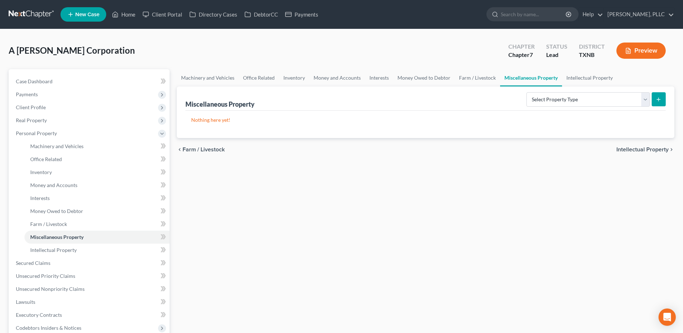
click at [633, 150] on span "Intellectual Property" at bounding box center [643, 150] width 52 height 6
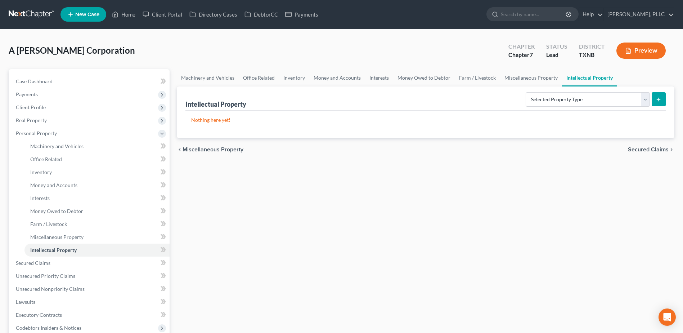
click at [633, 150] on span "Secured Claims" at bounding box center [648, 150] width 41 height 6
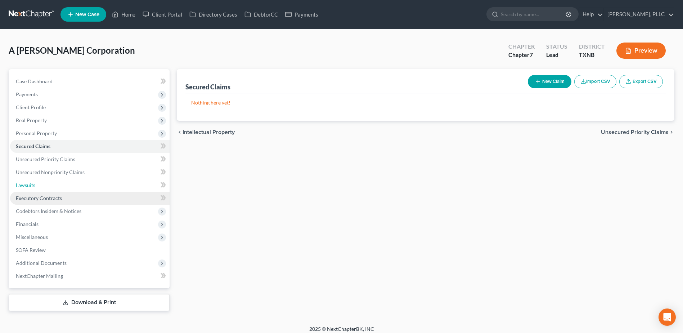
drag, startPoint x: 35, startPoint y: 184, endPoint x: 91, endPoint y: 199, distance: 58.1
click at [35, 184] on span "Lawsuits" at bounding box center [25, 185] width 19 height 6
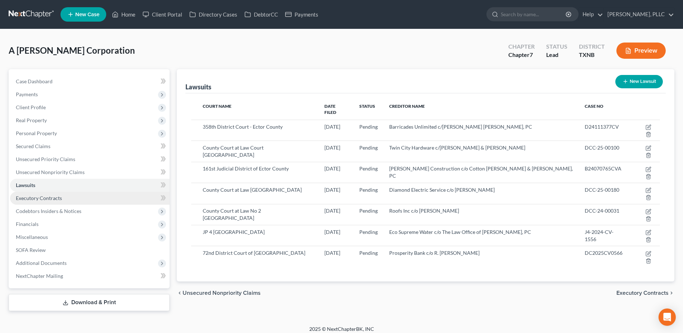
click at [36, 200] on span "Executory Contracts" at bounding box center [39, 198] width 46 height 6
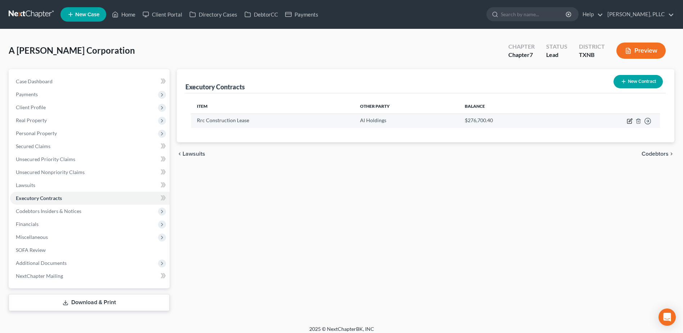
click at [629, 120] on icon "button" at bounding box center [630, 121] width 6 height 6
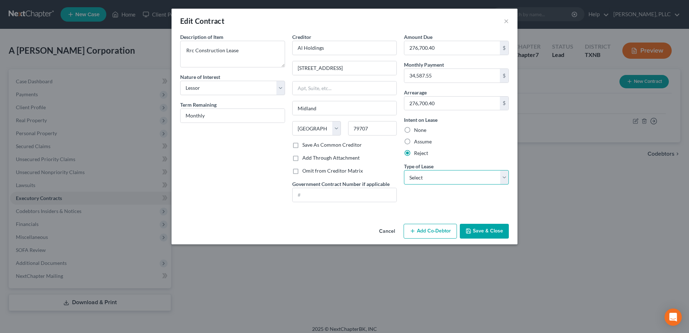
click at [508, 177] on select "Select Real Estate Car Other" at bounding box center [456, 177] width 105 height 14
click at [404, 170] on select "Select Real Estate Car Other" at bounding box center [456, 177] width 105 height 14
drag, startPoint x: 242, startPoint y: 51, endPoint x: 187, endPoint y: 52, distance: 54.8
click at [186, 51] on textarea "Rrc Construction Lease" at bounding box center [232, 54] width 105 height 27
drag, startPoint x: 284, startPoint y: 90, endPoint x: 278, endPoint y: 91, distance: 6.1
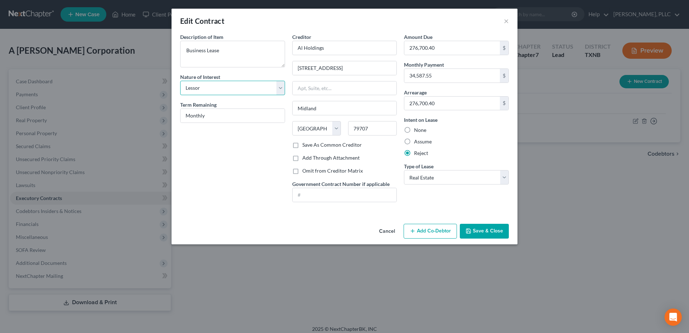
click at [284, 90] on select "Select Purchaser Agent Lessor Lessee" at bounding box center [232, 88] width 105 height 14
click at [180, 81] on select "Select Purchaser Agent Lessor Lessee" at bounding box center [232, 88] width 105 height 14
click at [485, 229] on button "Save & Close" at bounding box center [484, 231] width 49 height 15
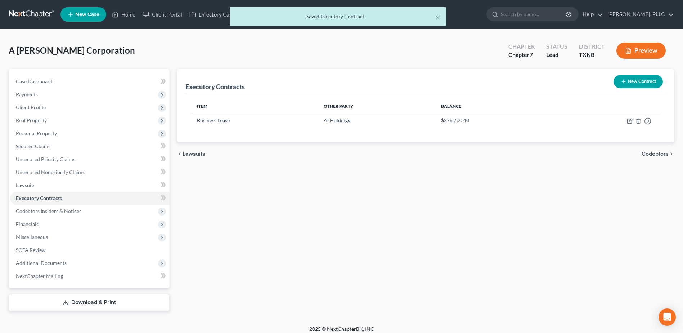
click at [665, 153] on span "Codebtors" at bounding box center [655, 154] width 27 height 6
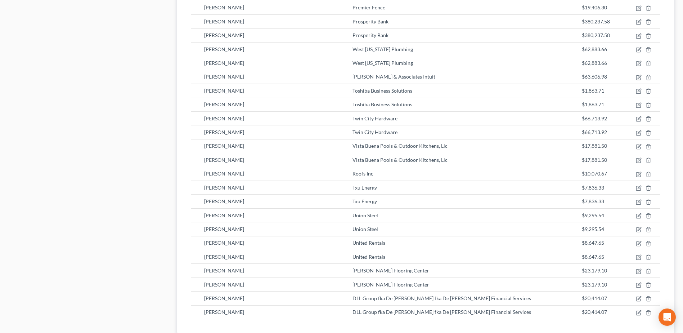
scroll to position [2755, 0]
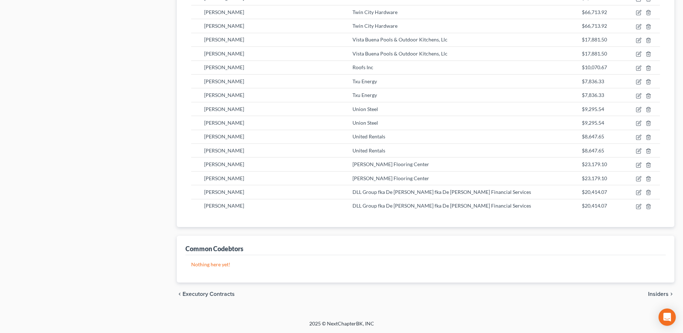
click at [659, 292] on span "Insiders" at bounding box center [659, 294] width 21 height 6
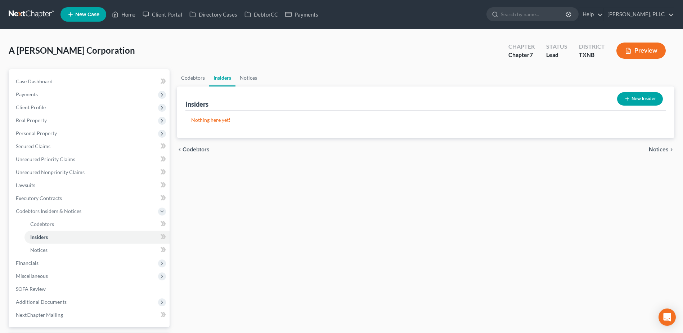
click at [652, 150] on span "Notices" at bounding box center [659, 150] width 20 height 6
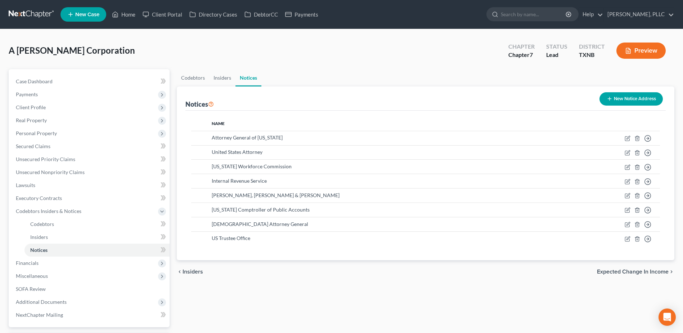
click at [648, 272] on span "Expected Change in Income" at bounding box center [633, 272] width 72 height 6
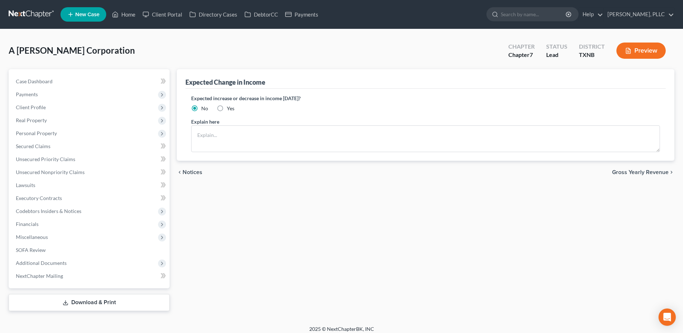
click at [634, 170] on span "Gross Yearly Revenue" at bounding box center [640, 172] width 57 height 6
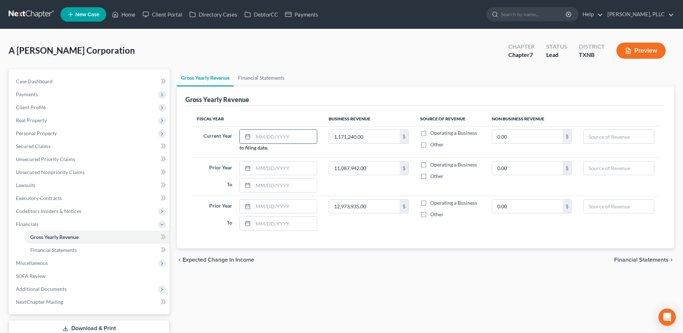
click at [271, 137] on input "text" at bounding box center [285, 137] width 64 height 14
click at [262, 171] on input "text" at bounding box center [285, 168] width 64 height 14
click at [268, 209] on input "text" at bounding box center [285, 207] width 64 height 14
click at [392, 206] on input "12,973,935.00" at bounding box center [364, 207] width 71 height 14
click at [431, 204] on label "Operating a Business" at bounding box center [454, 202] width 47 height 7
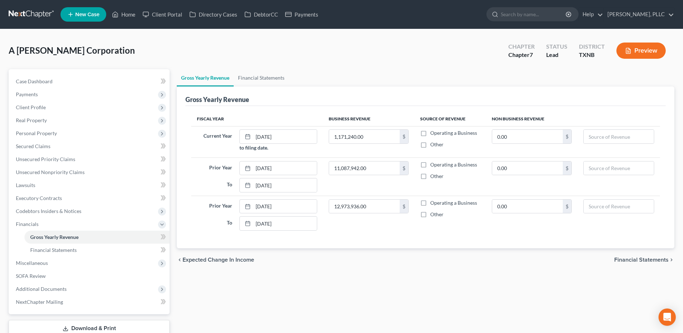
click at [433, 204] on input "Operating a Business" at bounding box center [435, 201] width 5 height 5
click at [431, 165] on label "Operating a Business" at bounding box center [454, 164] width 47 height 7
click at [433, 165] on input "Operating a Business" at bounding box center [435, 163] width 5 height 5
click at [431, 134] on label "Operating a Business" at bounding box center [454, 132] width 47 height 7
click at [433, 134] on input "Operating a Business" at bounding box center [435, 131] width 5 height 5
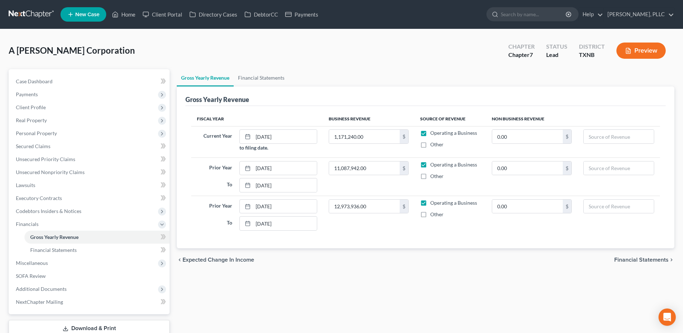
click at [631, 259] on span "Financial Statements" at bounding box center [642, 260] width 54 height 6
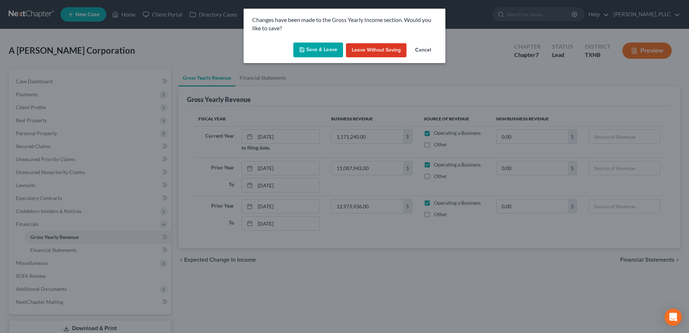
click at [318, 49] on button "Save & Leave" at bounding box center [318, 50] width 50 height 15
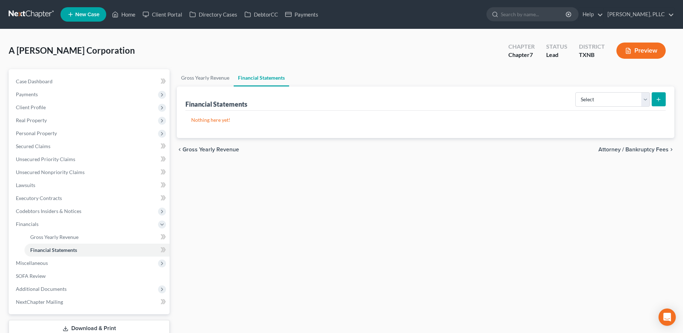
click at [613, 147] on span "Attorney / Bankruptcy Fees" at bounding box center [634, 150] width 70 height 6
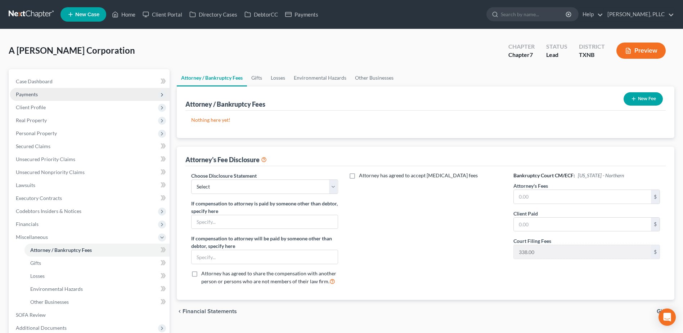
click at [32, 95] on span "Payments" at bounding box center [27, 94] width 22 height 6
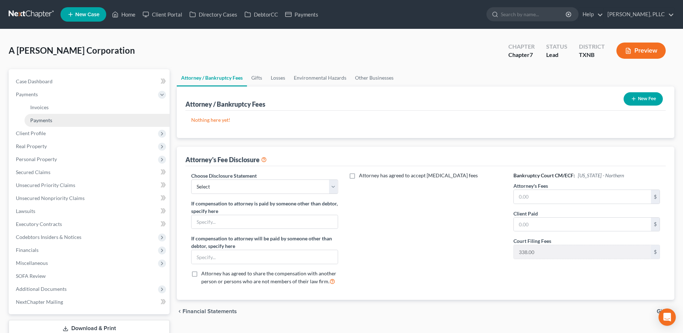
click at [58, 121] on link "Payments" at bounding box center [96, 120] width 145 height 13
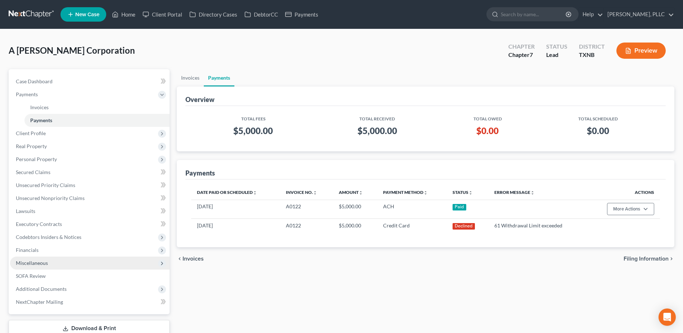
click at [39, 263] on span "Miscellaneous" at bounding box center [32, 263] width 32 height 6
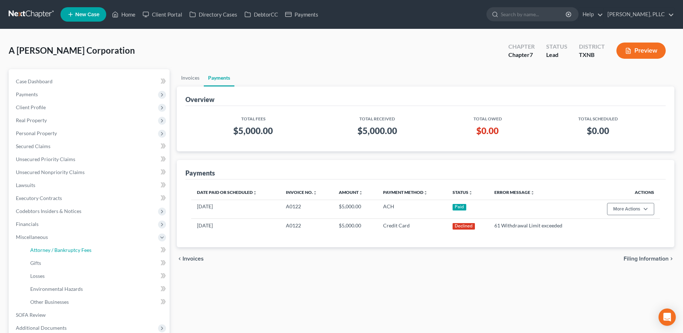
drag, startPoint x: 47, startPoint y: 247, endPoint x: 277, endPoint y: 257, distance: 230.5
click at [47, 247] on span "Attorney / Bankruptcy Fees" at bounding box center [60, 250] width 61 height 6
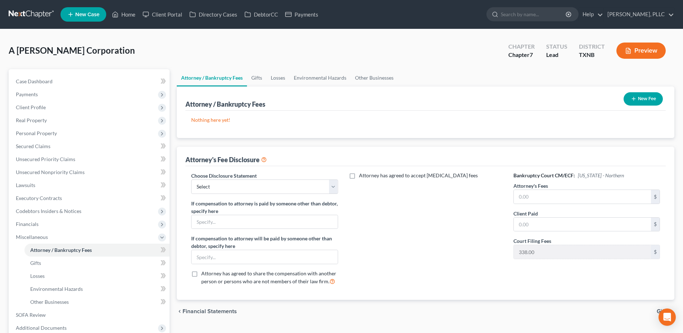
click at [650, 99] on button "New Fee" at bounding box center [643, 98] width 39 height 13
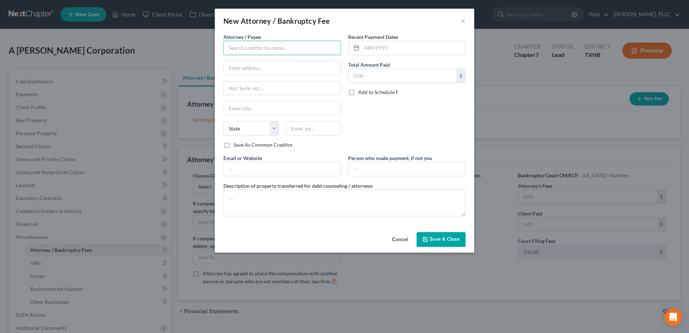
click at [273, 48] on input "text" at bounding box center [281, 48] width 117 height 14
click at [269, 58] on div "[PERSON_NAME]" at bounding box center [266, 60] width 75 height 7
click at [291, 45] on input "[PERSON_NAME]" at bounding box center [281, 48] width 117 height 14
click at [394, 44] on input "text" at bounding box center [413, 48] width 103 height 14
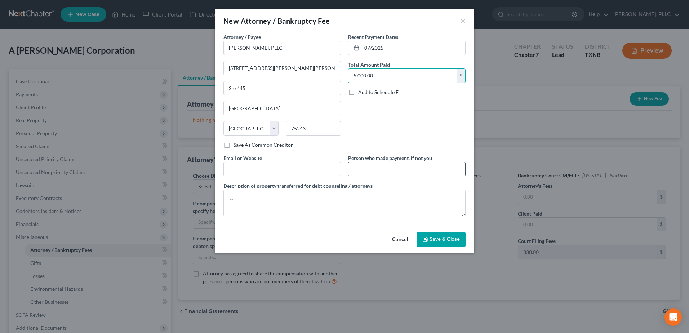
click at [415, 166] on input "text" at bounding box center [406, 169] width 117 height 14
click at [342, 203] on textarea at bounding box center [344, 203] width 242 height 27
paste textarea "(Cash payment for bankruptcy legal services incl $338.00 court filing fee, $50.…"
click at [437, 245] on button "Save & Close" at bounding box center [440, 239] width 49 height 15
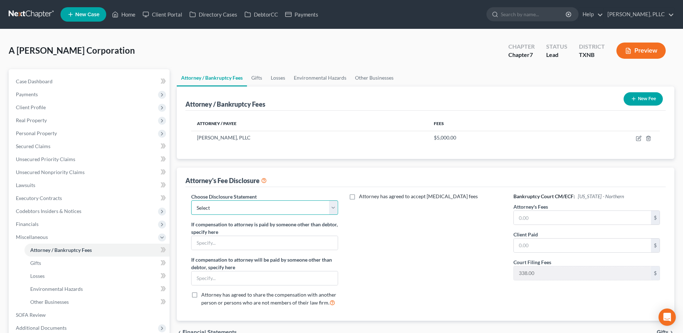
click at [338, 204] on select "Select Fee Disclosure Supplement" at bounding box center [264, 207] width 147 height 14
click at [191, 200] on select "Select Fee Disclosure Supplement" at bounding box center [264, 207] width 147 height 14
click at [557, 217] on input "text" at bounding box center [582, 218] width 137 height 14
click at [445, 254] on div "Attorney has agreed to accept retainer fees" at bounding box center [426, 252] width 161 height 119
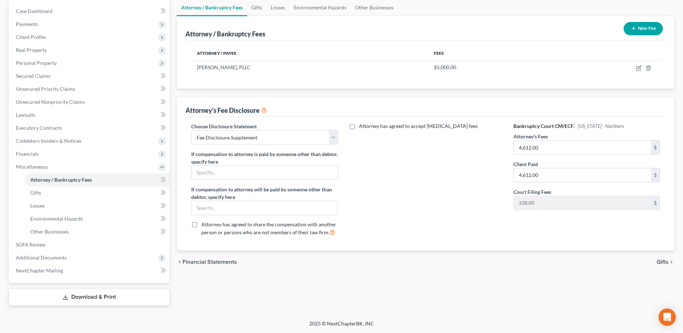
click at [657, 262] on span "Gifts" at bounding box center [663, 262] width 12 height 6
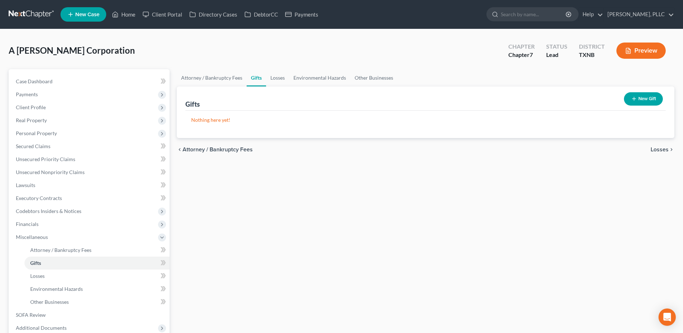
drag, startPoint x: 662, startPoint y: 151, endPoint x: 260, endPoint y: 226, distance: 408.6
click at [662, 151] on span "Losses" at bounding box center [660, 150] width 18 height 6
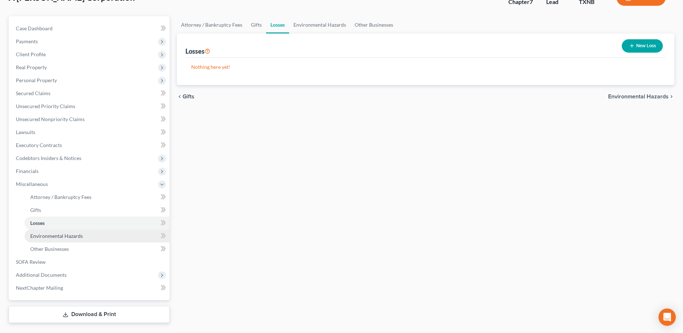
scroll to position [70, 0]
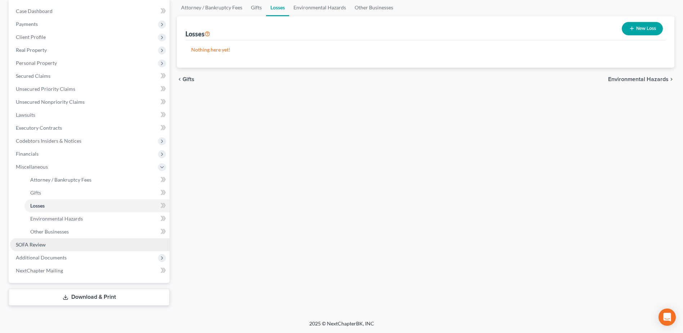
click at [40, 243] on span "SOFA Review" at bounding box center [31, 244] width 30 height 6
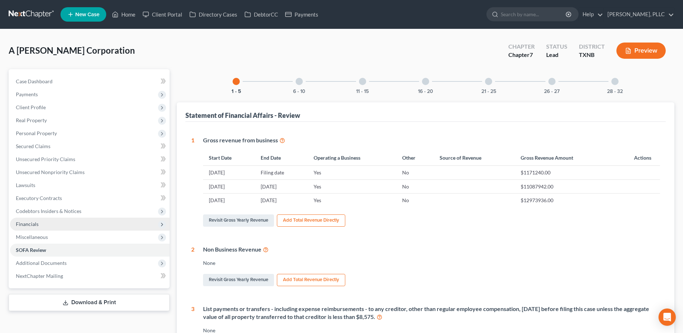
click at [27, 223] on span "Financials" at bounding box center [27, 224] width 23 height 6
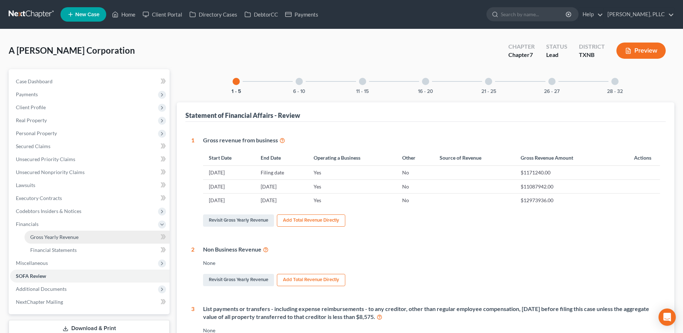
click at [43, 235] on span "Gross Yearly Revenue" at bounding box center [54, 237] width 48 height 6
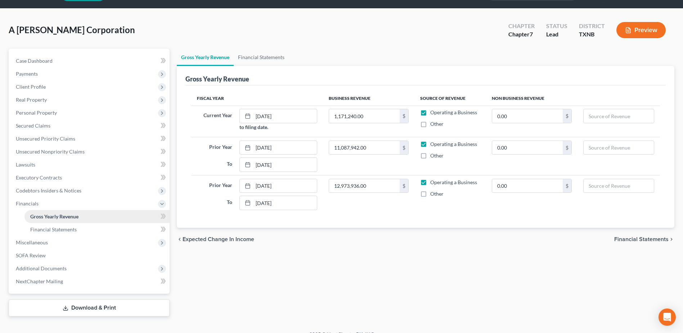
scroll to position [31, 0]
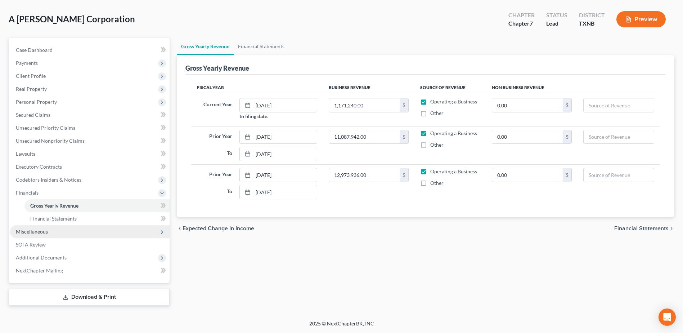
click at [32, 230] on span "Miscellaneous" at bounding box center [32, 231] width 32 height 6
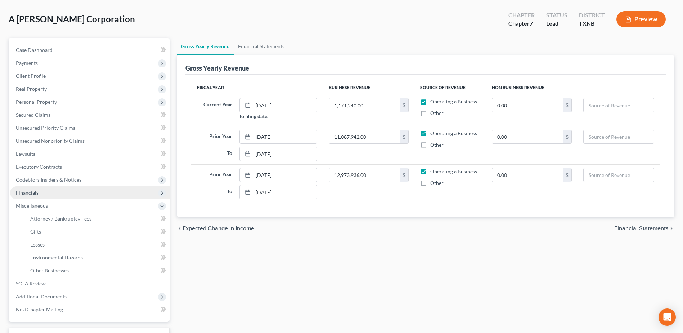
click at [36, 190] on span "Financials" at bounding box center [27, 193] width 23 height 6
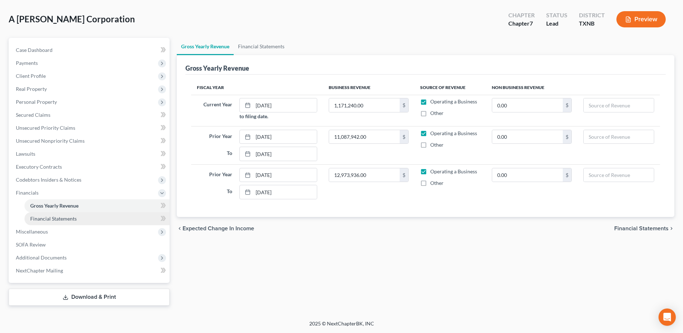
click at [55, 218] on span "Financial Statements" at bounding box center [53, 218] width 46 height 6
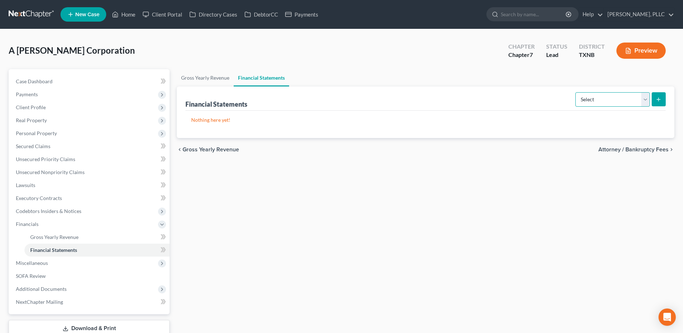
click at [642, 100] on select "Select Auditor Bookkeeper Creditor Pension Contribution Records Keeper Tax Cons…" at bounding box center [613, 99] width 75 height 14
click at [441, 70] on ul "Gross Yearly Revenue Financial Statements" at bounding box center [426, 77] width 498 height 17
click at [49, 145] on span "Secured Claims" at bounding box center [33, 146] width 35 height 6
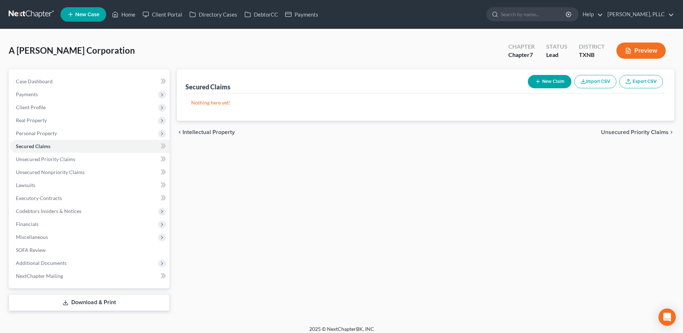
click at [548, 81] on button "New Claim" at bounding box center [550, 81] width 44 height 13
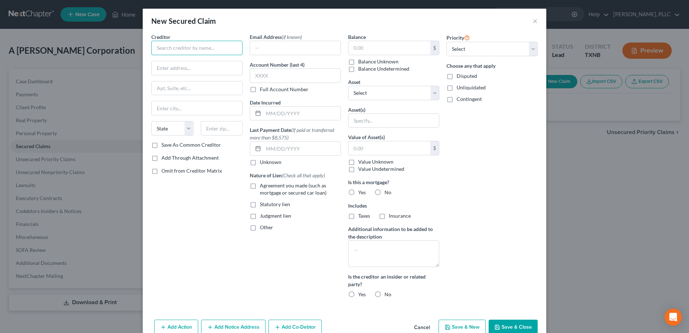
click at [192, 53] on input "text" at bounding box center [196, 48] width 91 height 14
click at [200, 49] on input "First Basin" at bounding box center [196, 48] width 91 height 14
click at [289, 75] on input "text" at bounding box center [295, 75] width 91 height 14
drag, startPoint x: 252, startPoint y: 186, endPoint x: 384, endPoint y: 181, distance: 132.7
click at [260, 186] on label "Agreement you made (such as mortgage or secured car loan)" at bounding box center [300, 189] width 81 height 14
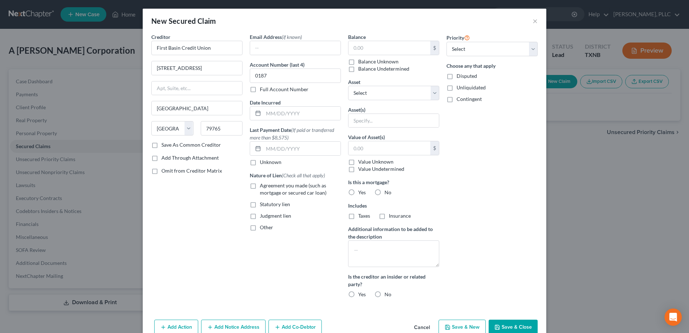
click at [263, 186] on input "Agreement you made (such as mortgage or secured car loan)" at bounding box center [265, 184] width 5 height 5
click at [379, 49] on input "text" at bounding box center [389, 48] width 82 height 14
click at [433, 94] on select "Select Other Multiple Assets Accounts Receivable (owed to debtor) - $null Frost…" at bounding box center [393, 93] width 91 height 14
click at [348, 86] on select "Select Other Multiple Assets Accounts Receivable (owed to debtor) - $null Frost…" at bounding box center [393, 93] width 91 height 14
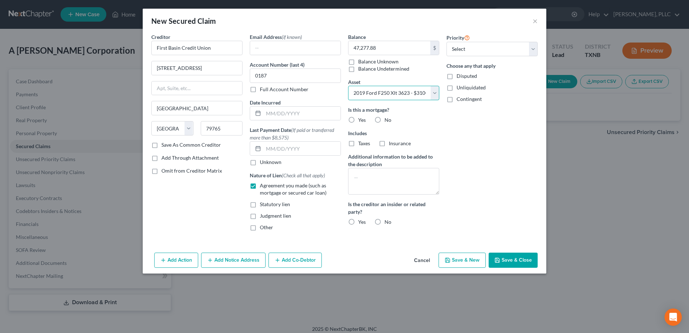
drag, startPoint x: 438, startPoint y: 94, endPoint x: 440, endPoint y: 99, distance: 5.7
click at [438, 94] on select "Select Other Multiple Assets Accounts Receivable (owed to debtor) - $null Frost…" at bounding box center [393, 93] width 91 height 14
click at [512, 172] on div "Priority Select 1st 2nd 3rd 4th 5th 6th 7th 8th 9th 10th 11th 12th 13th 14th 15…" at bounding box center [492, 135] width 98 height 204
click at [384, 121] on label "No" at bounding box center [387, 119] width 7 height 7
click at [387, 121] on input "No" at bounding box center [389, 118] width 5 height 5
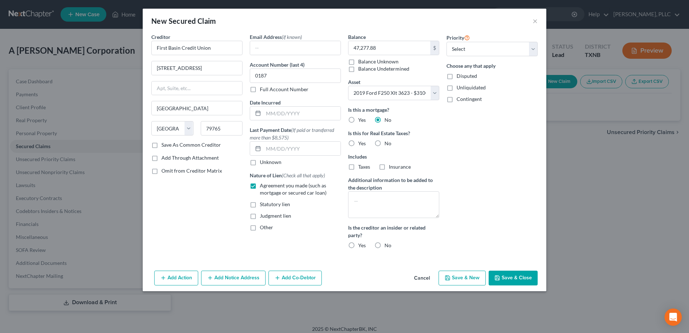
click at [384, 141] on label "No" at bounding box center [387, 143] width 7 height 7
click at [387, 141] on input "No" at bounding box center [389, 142] width 5 height 5
click at [527, 277] on button "Save & Close" at bounding box center [513, 278] width 49 height 15
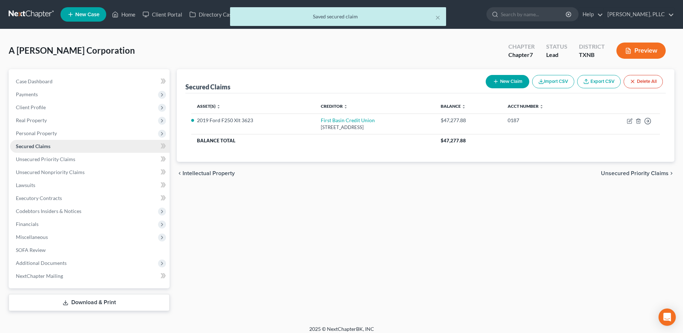
drag, startPoint x: 43, startPoint y: 130, endPoint x: 106, endPoint y: 147, distance: 65.7
click at [43, 130] on span "Personal Property" at bounding box center [36, 133] width 41 height 6
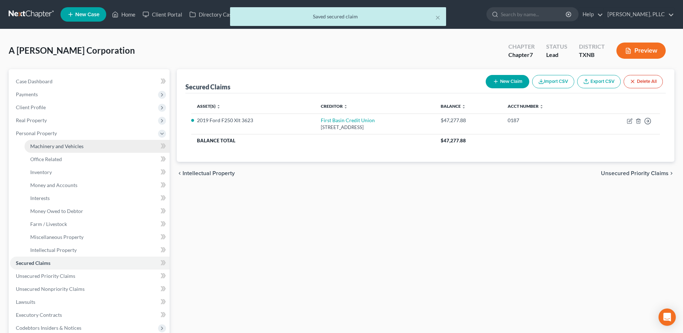
click at [79, 143] on span "Machinery and Vehicles" at bounding box center [56, 146] width 53 height 6
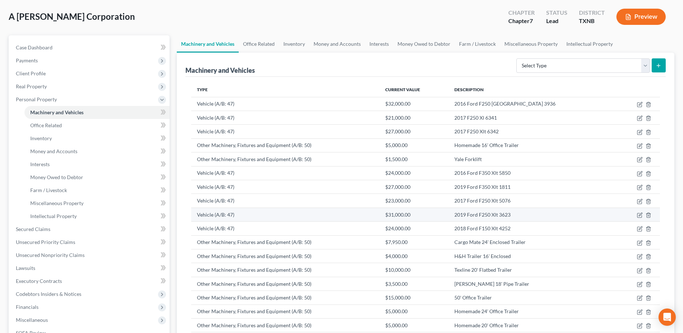
scroll to position [73, 0]
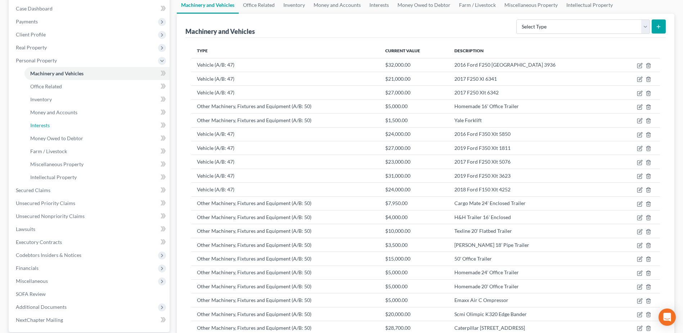
drag, startPoint x: 44, startPoint y: 122, endPoint x: 194, endPoint y: 121, distance: 149.9
click at [44, 122] on span "Interests" at bounding box center [39, 125] width 19 height 6
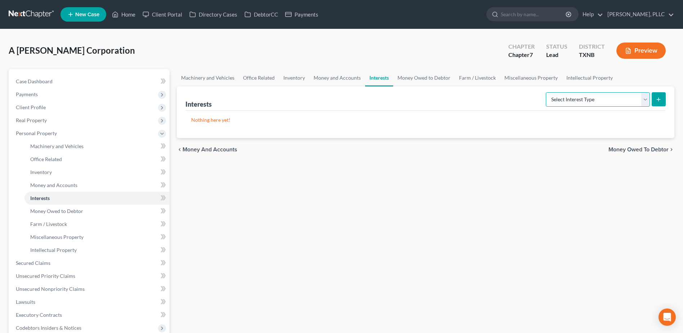
click at [643, 100] on select "Select Interest Type Bond (A/B: 16) Incorporated Business (A/B: 15) Insurance P…" at bounding box center [598, 99] width 104 height 14
click at [348, 75] on link "Money and Accounts" at bounding box center [337, 77] width 56 height 17
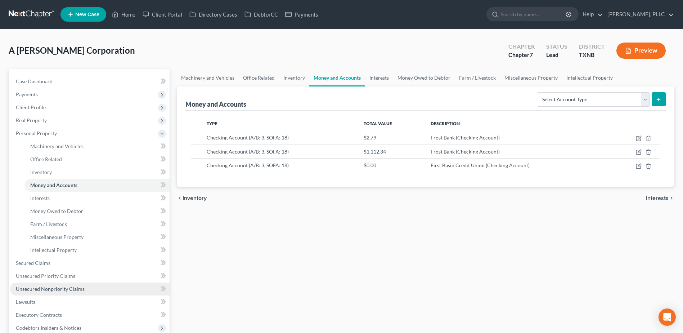
click at [87, 288] on link "Unsecured Nonpriority Claims" at bounding box center [90, 288] width 160 height 13
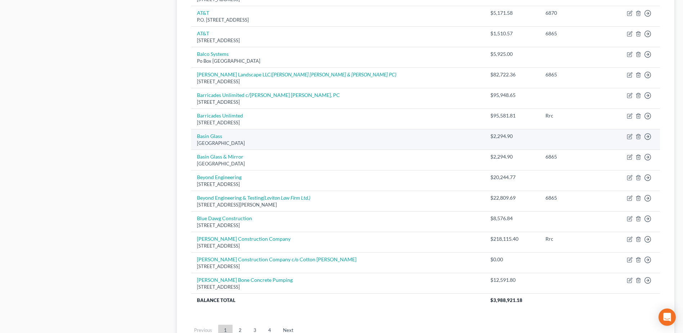
scroll to position [499, 0]
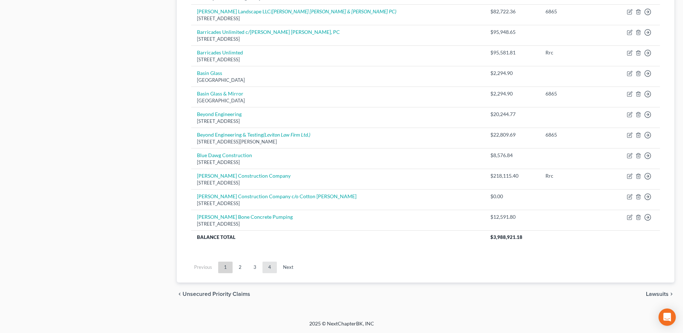
click at [266, 266] on link "4" at bounding box center [270, 268] width 14 height 12
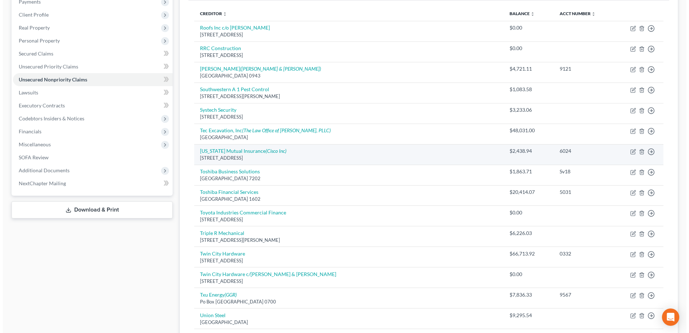
scroll to position [0, 0]
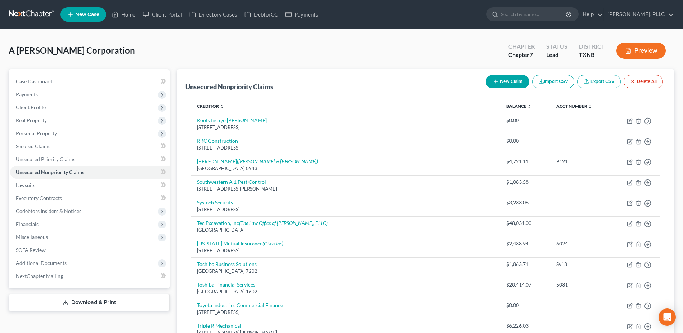
click at [505, 84] on button "New Claim" at bounding box center [508, 81] width 44 height 13
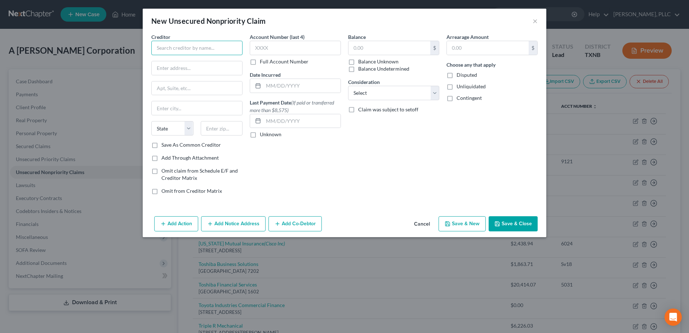
click at [202, 44] on input "text" at bounding box center [196, 48] width 91 height 14
click at [436, 96] on select "Select Cable / Satellite Services Collection Agency Credit Card Debt Debt Couns…" at bounding box center [393, 93] width 91 height 14
click at [348, 86] on select "Select Cable / Satellite Services Collection Agency Credit Card Debt Debt Couns…" at bounding box center [393, 93] width 91 height 14
click at [309, 226] on button "Add Co-Debtor" at bounding box center [294, 223] width 53 height 15
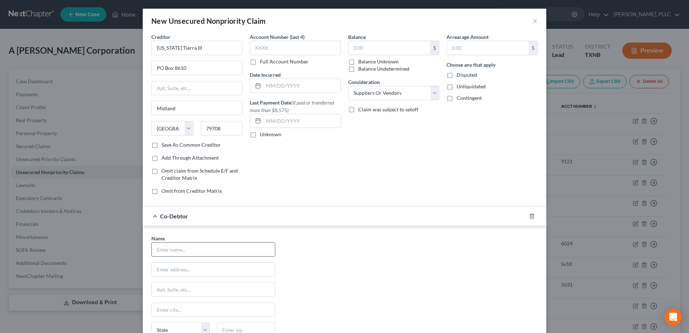
click at [222, 248] on input "text" at bounding box center [213, 249] width 123 height 14
click at [187, 250] on input "text" at bounding box center [213, 249] width 123 height 14
click at [370, 276] on div "Name * [PERSON_NAME] [STREET_ADDRESS] [GEOGRAPHIC_DATA] [US_STATE][GEOGRAPHIC_D…" at bounding box center [344, 302] width 393 height 134
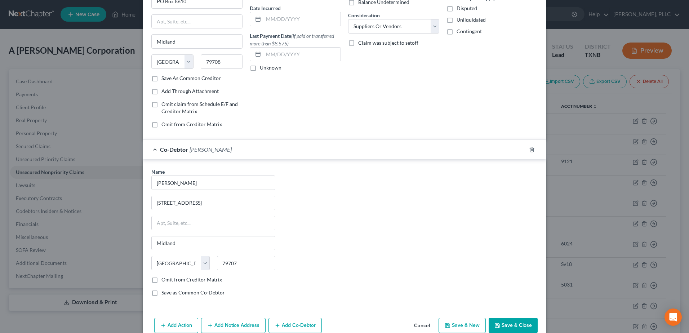
scroll to position [81, 0]
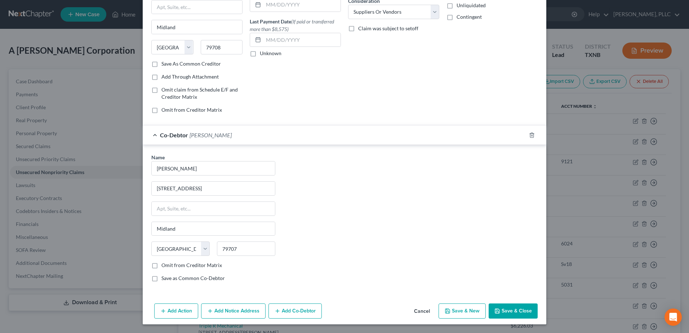
click at [291, 308] on button "Add Co-Debtor" at bounding box center [294, 310] width 53 height 15
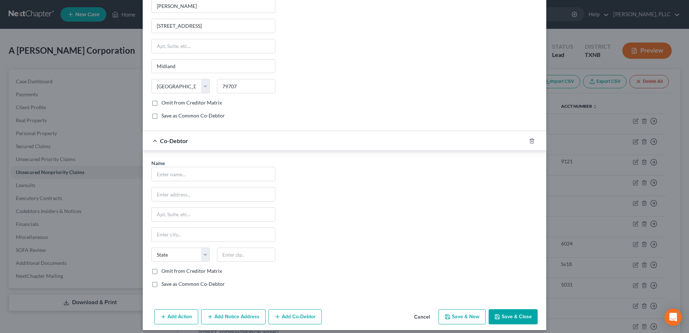
scroll to position [249, 0]
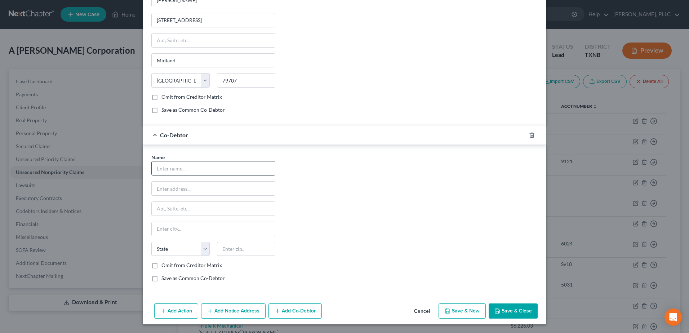
click at [202, 174] on input "text" at bounding box center [213, 168] width 123 height 14
click at [348, 204] on div "Name * Michael Ramirez 10617 W Country Road 72 Midland State AL AK AR AZ CA CO …" at bounding box center [344, 220] width 393 height 134
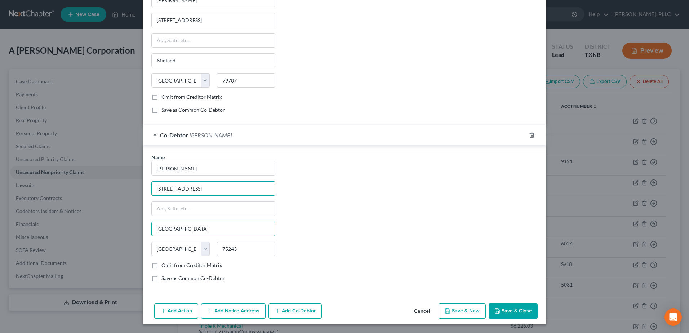
drag, startPoint x: 219, startPoint y: 231, endPoint x: 131, endPoint y: 228, distance: 87.6
click at [131, 228] on div "New Unsecured Nonpriority Claim × Creditor * Texas Tierra III PO Box 8610 Midla…" at bounding box center [344, 166] width 689 height 333
click at [368, 227] on div "Name * Michael Ramirez 10617 W Country Road 72 Midland State AL AK AR AZ CA CO …" at bounding box center [344, 220] width 393 height 134
click at [512, 311] on button "Save & Close" at bounding box center [513, 310] width 49 height 15
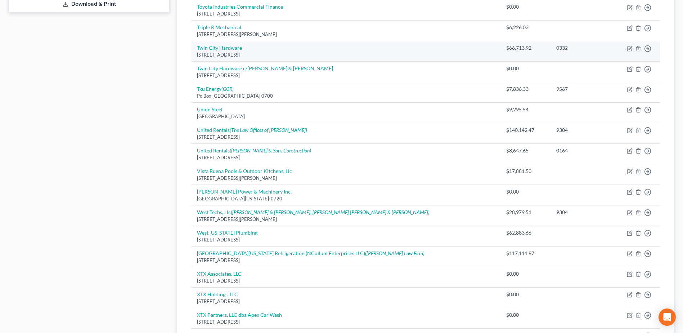
scroll to position [437, 0]
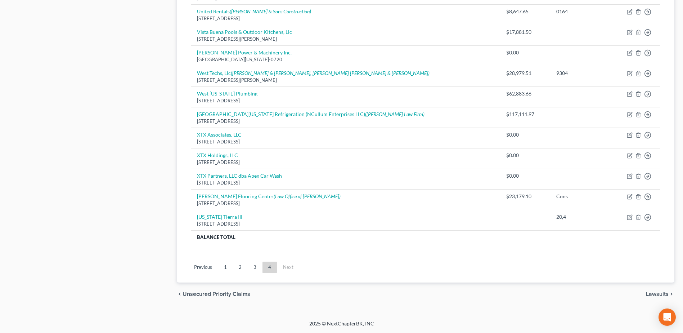
drag, startPoint x: 230, startPoint y: 267, endPoint x: 447, endPoint y: 169, distance: 238.4
click at [230, 267] on link "1" at bounding box center [225, 268] width 14 height 12
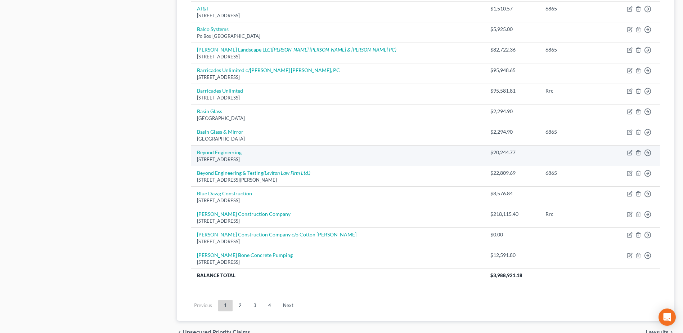
scroll to position [468, 0]
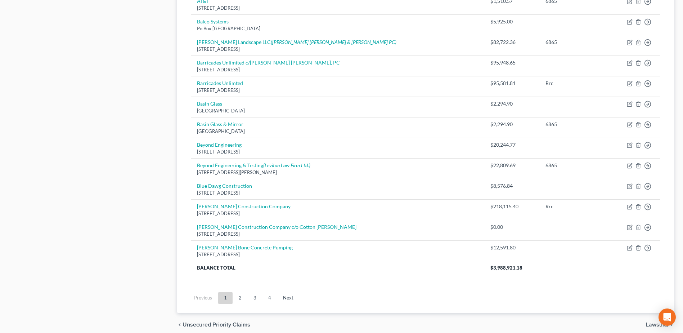
click at [242, 304] on ul "Previous 1 2 3 4 Next" at bounding box center [426, 298] width 481 height 19
click at [243, 300] on link "2" at bounding box center [240, 298] width 14 height 12
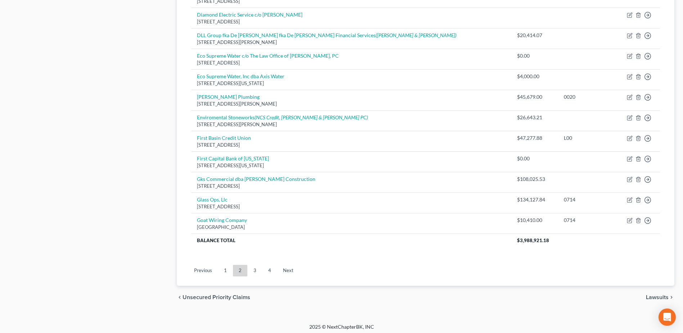
scroll to position [499, 0]
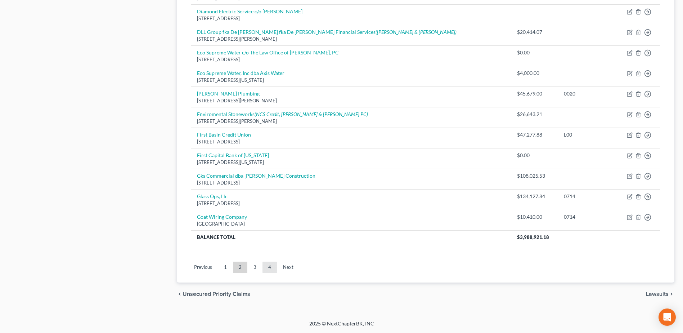
click at [269, 269] on link "4" at bounding box center [270, 268] width 14 height 12
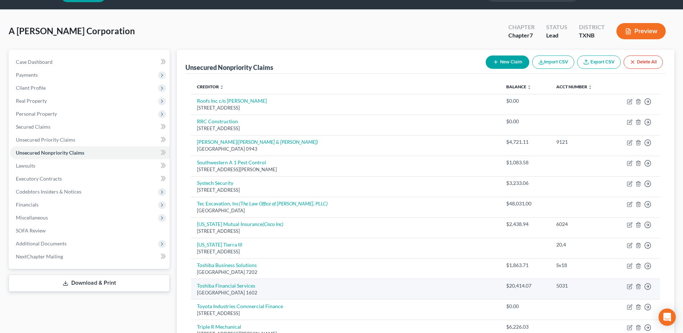
scroll to position [0, 0]
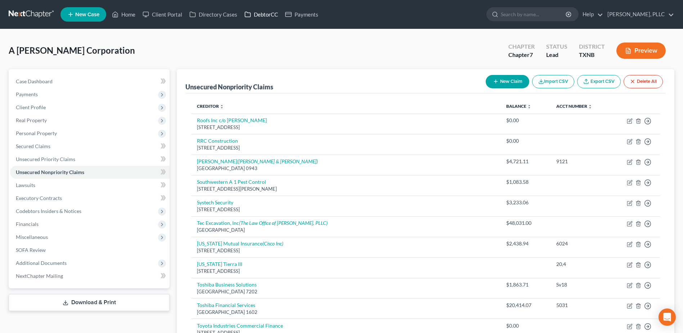
click at [259, 11] on link "DebtorCC" at bounding box center [261, 14] width 41 height 13
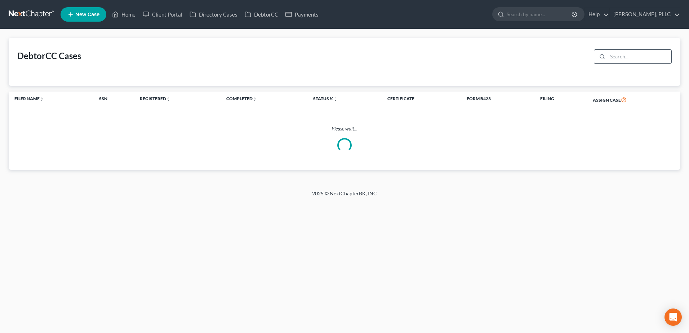
click at [606, 57] on div at bounding box center [633, 56] width 78 height 14
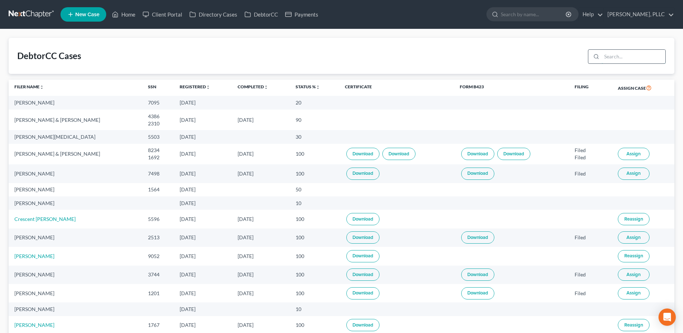
click at [637, 58] on input "search" at bounding box center [634, 57] width 64 height 14
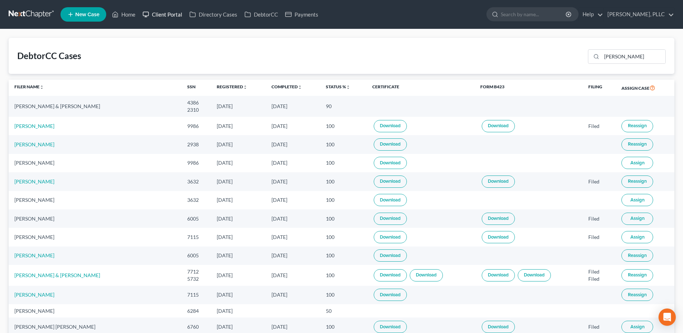
click at [158, 13] on link "Client Portal" at bounding box center [162, 14] width 47 height 13
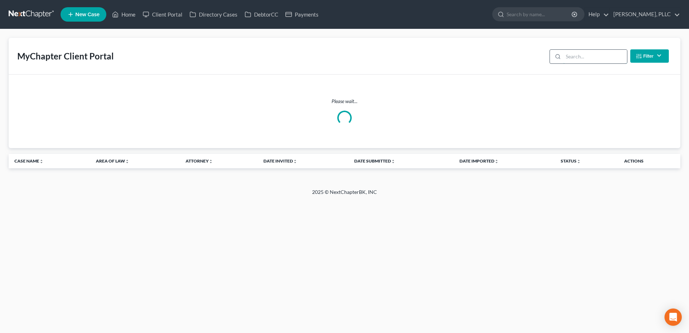
click at [598, 62] on input "search" at bounding box center [595, 57] width 64 height 14
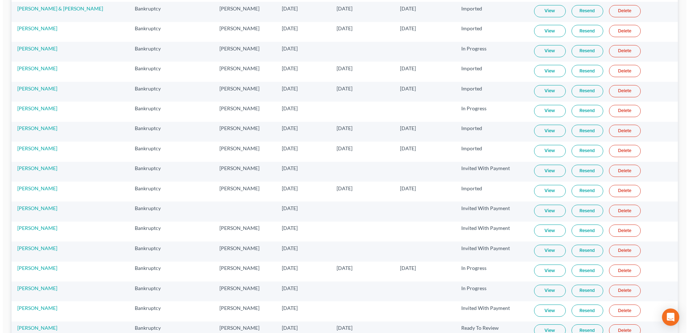
scroll to position [288, 0]
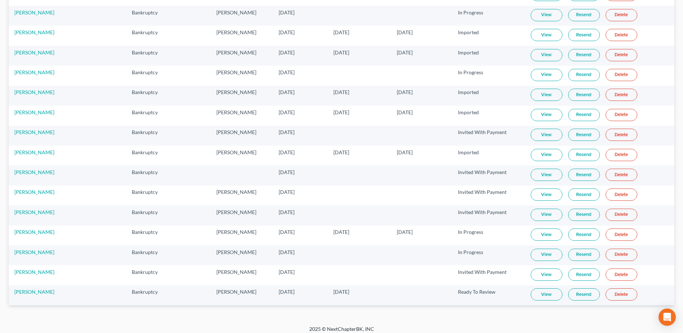
click at [537, 299] on link "View" at bounding box center [547, 294] width 32 height 12
click at [573, 290] on link "Resend" at bounding box center [585, 294] width 32 height 12
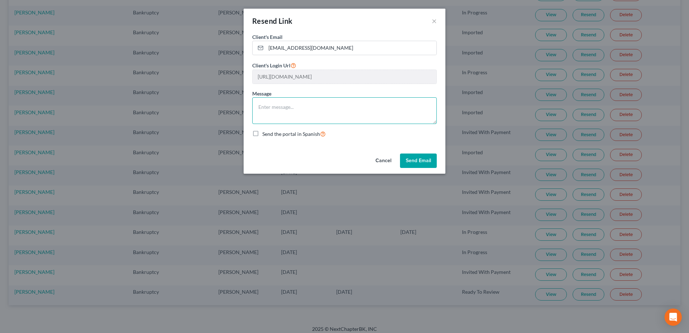
click at [306, 117] on textarea at bounding box center [344, 110] width 184 height 27
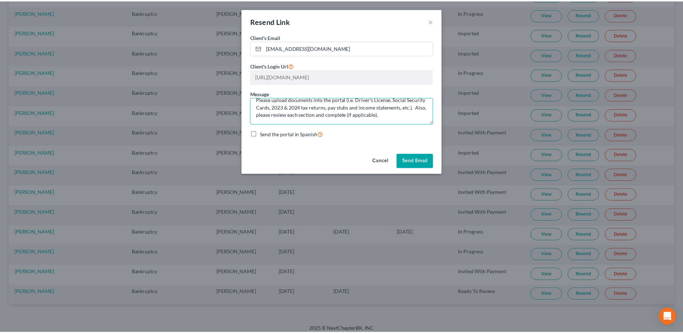
scroll to position [0, 0]
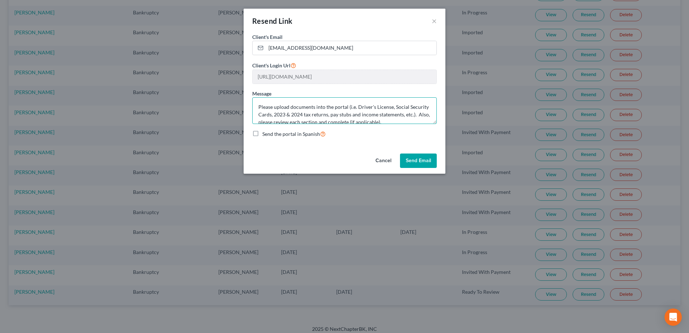
drag, startPoint x: 404, startPoint y: 120, endPoint x: 249, endPoint y: 96, distance: 157.5
click at [249, 96] on div "Client's Email * mariejohnson76028@gmail.com Client's Login Url https://app.myc…" at bounding box center [345, 91] width 202 height 117
click at [348, 158] on div "Cancel Send Email" at bounding box center [345, 162] width 202 height 23
click at [431, 156] on button "Send Email" at bounding box center [418, 160] width 37 height 14
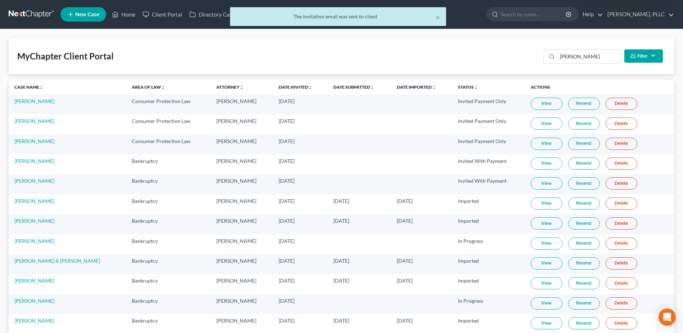
click at [132, 15] on div "× The invitation email was sent to client" at bounding box center [337, 18] width 683 height 22
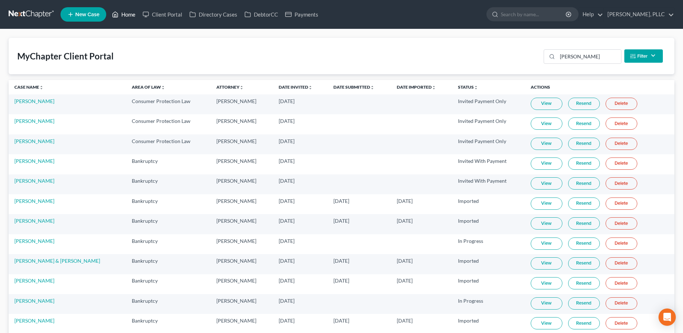
click at [132, 15] on link "Home" at bounding box center [123, 14] width 31 height 13
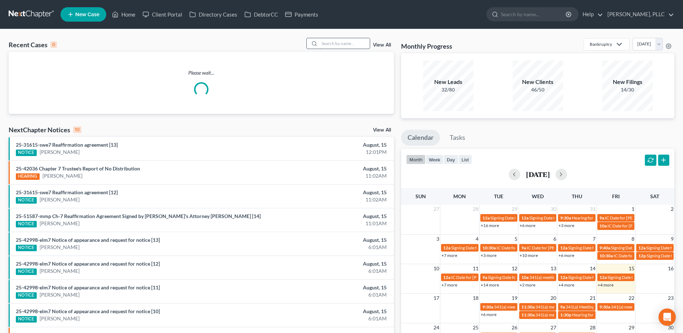
click at [358, 44] on input "search" at bounding box center [345, 43] width 50 height 10
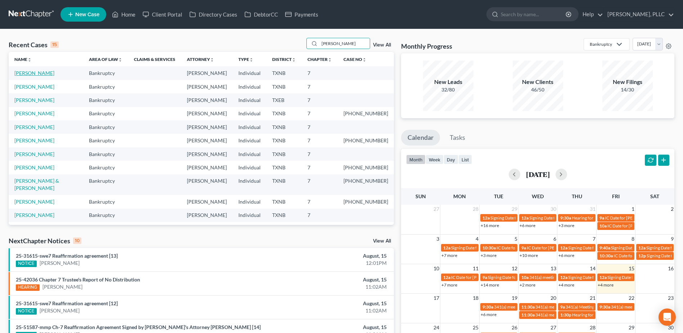
click at [31, 72] on link "Johnson, Michael" at bounding box center [34, 73] width 40 height 6
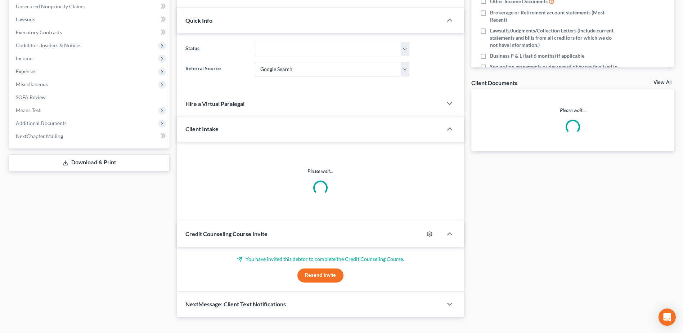
scroll to position [203, 0]
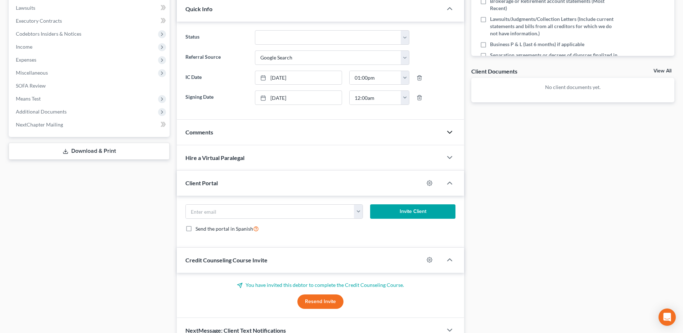
click at [449, 131] on icon "button" at bounding box center [450, 132] width 9 height 9
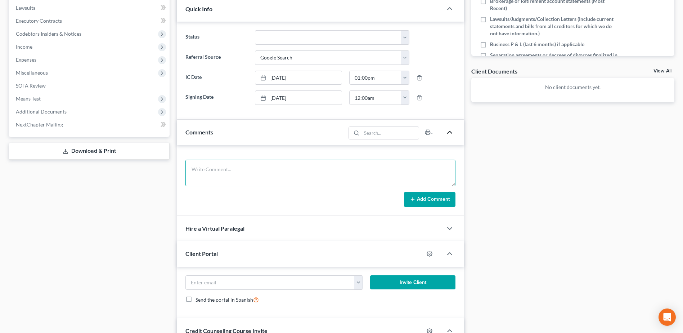
click at [244, 172] on textarea at bounding box center [321, 173] width 270 height 27
paste textarea "Please upload documents into the portal (i.e. Driver's License, Social Security…"
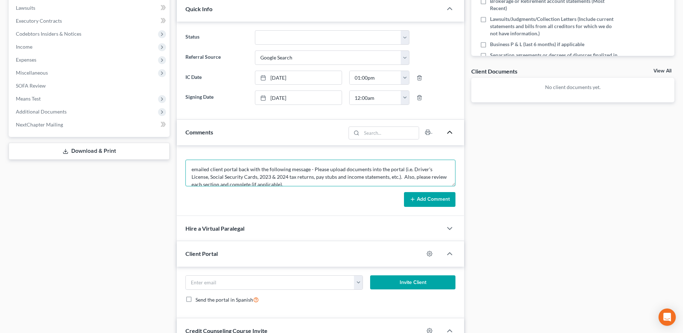
scroll to position [1, 0]
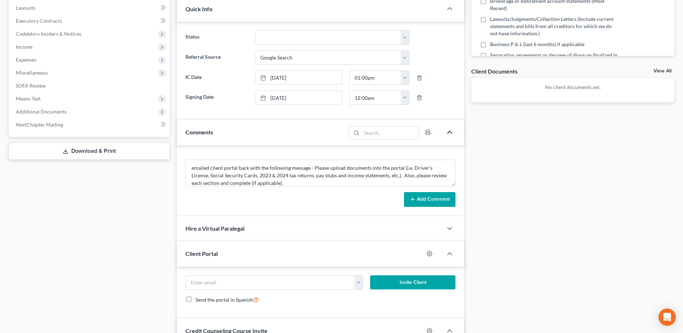
click at [420, 200] on button "Add Comment" at bounding box center [430, 199] width 52 height 15
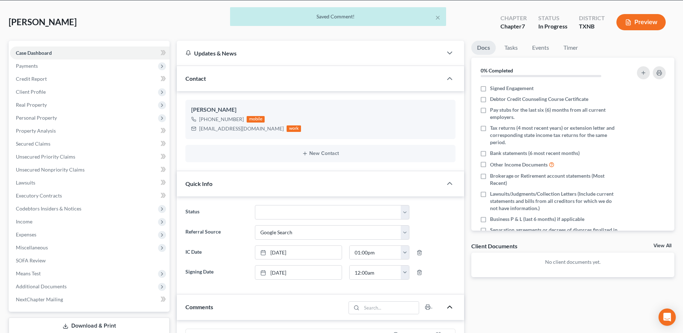
scroll to position [0, 0]
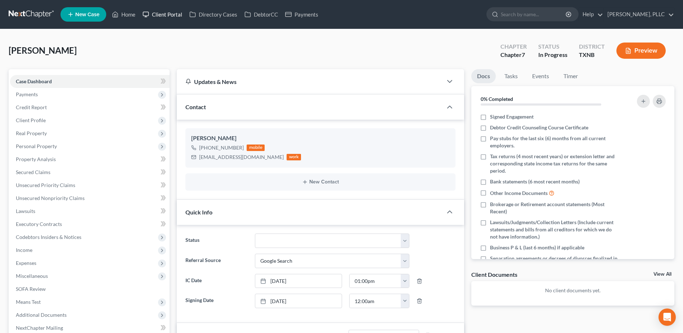
drag, startPoint x: 162, startPoint y: 15, endPoint x: 527, endPoint y: 69, distance: 369.7
click at [162, 15] on link "Client Portal" at bounding box center [162, 14] width 47 height 13
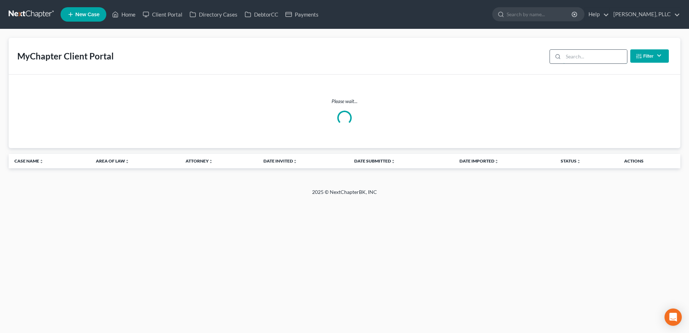
click at [572, 59] on input "search" at bounding box center [595, 57] width 64 height 14
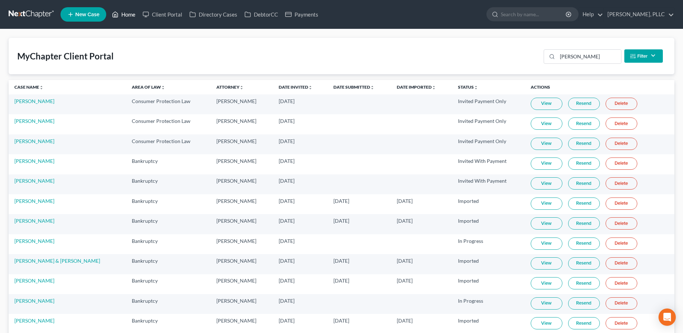
click at [122, 14] on link "Home" at bounding box center [123, 14] width 31 height 13
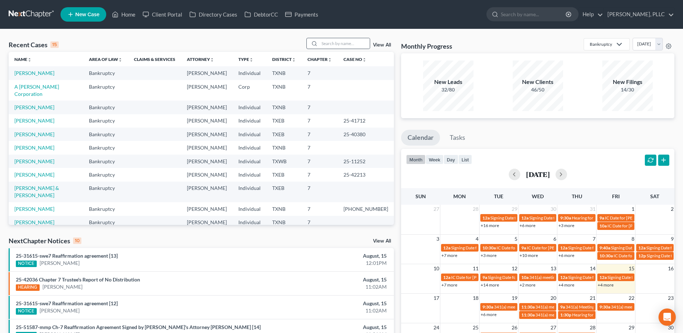
click at [352, 38] on div at bounding box center [339, 43] width 64 height 11
drag, startPoint x: 361, startPoint y: 49, endPoint x: 359, endPoint y: 45, distance: 4.2
click at [360, 48] on input "search" at bounding box center [345, 43] width 50 height 10
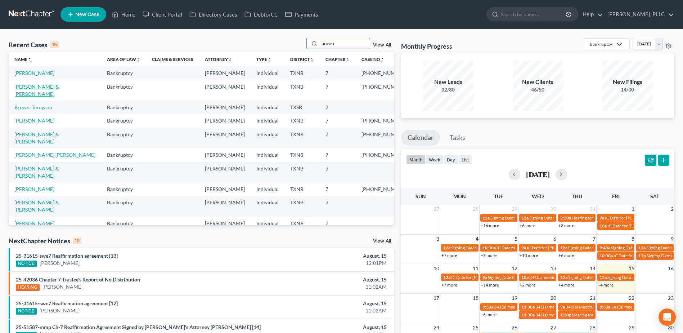
click at [48, 87] on link "Brown, Randolph & Mieke" at bounding box center [36, 90] width 45 height 13
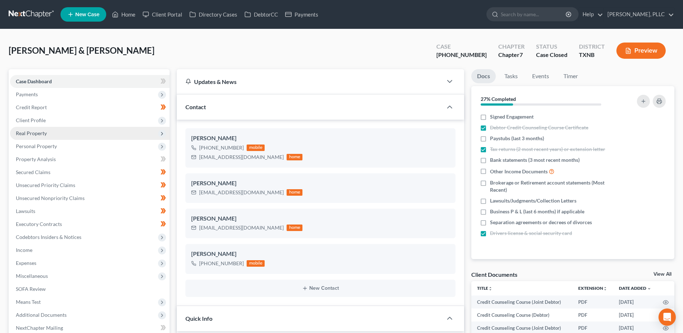
scroll to position [1109, 0]
drag, startPoint x: 481, startPoint y: 53, endPoint x: 450, endPoint y: 51, distance: 31.8
click at [450, 51] on div "Case 24-31047-7 Chapter Chapter 7 Status Case Closed District TXNB Preview" at bounding box center [551, 51] width 247 height 26
copy div "24-31047"
click at [126, 14] on link "Home" at bounding box center [123, 14] width 31 height 13
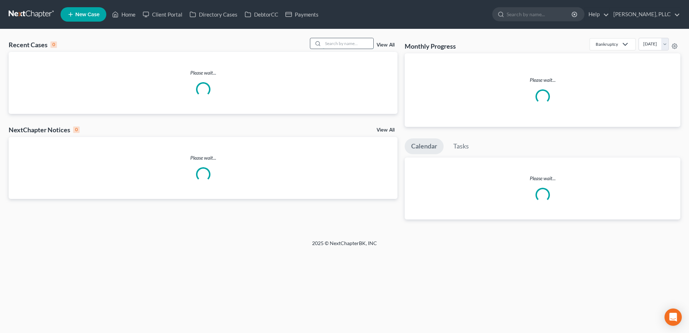
click at [351, 45] on input "search" at bounding box center [348, 43] width 50 height 10
click at [351, 44] on input "d" at bounding box center [348, 43] width 50 height 10
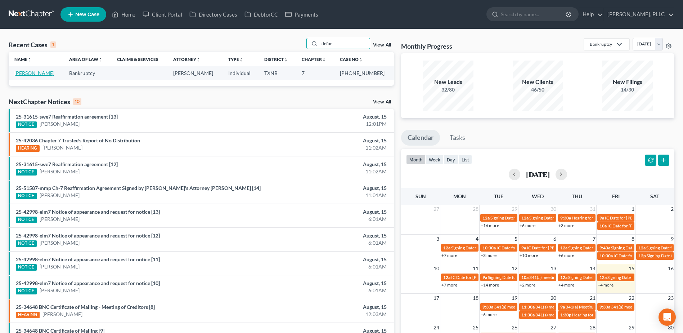
click at [29, 75] on link "DeFoe, Kristin" at bounding box center [34, 73] width 40 height 6
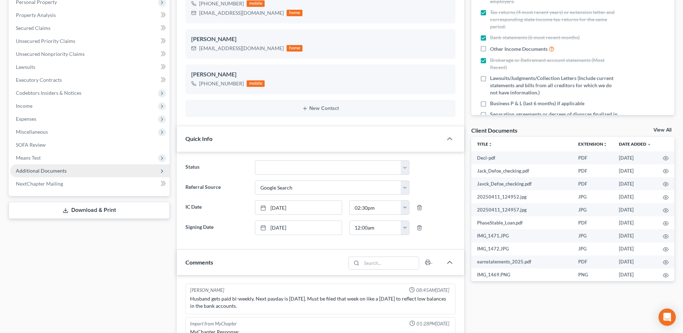
scroll to position [1134, 0]
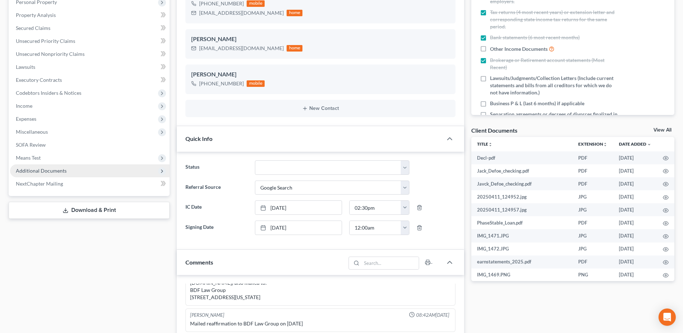
drag, startPoint x: 48, startPoint y: 241, endPoint x: 49, endPoint y: 168, distance: 72.8
click at [48, 241] on div "Case Dashboard Payments Invoices Payments Payments Credit Report Client Profile" at bounding box center [89, 299] width 168 height 748
click at [49, 168] on span "Additional Documents" at bounding box center [41, 171] width 51 height 6
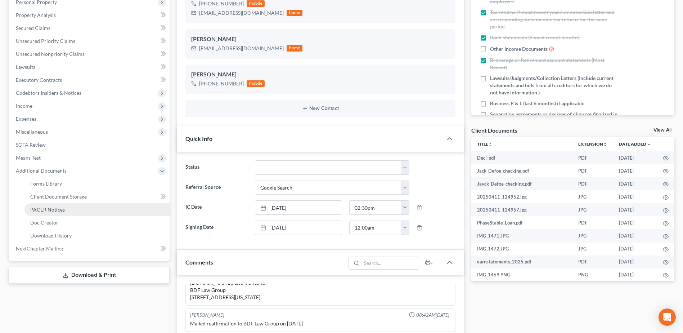
click at [49, 208] on span "PACER Notices" at bounding box center [47, 209] width 35 height 6
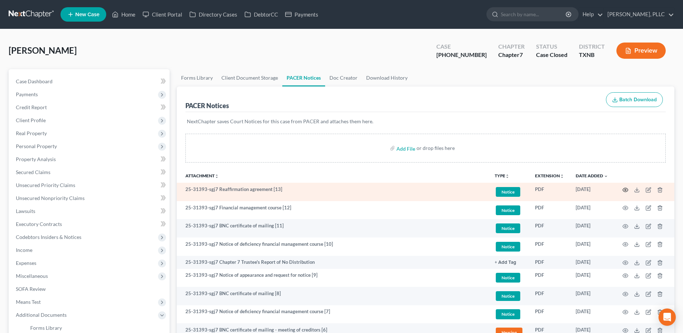
click at [624, 189] on icon "button" at bounding box center [626, 190] width 6 height 6
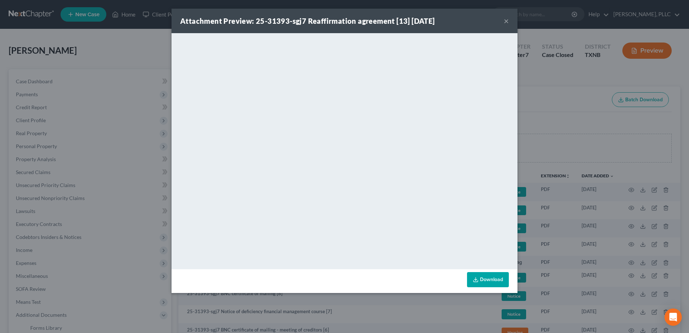
click at [508, 20] on button "×" at bounding box center [506, 21] width 5 height 9
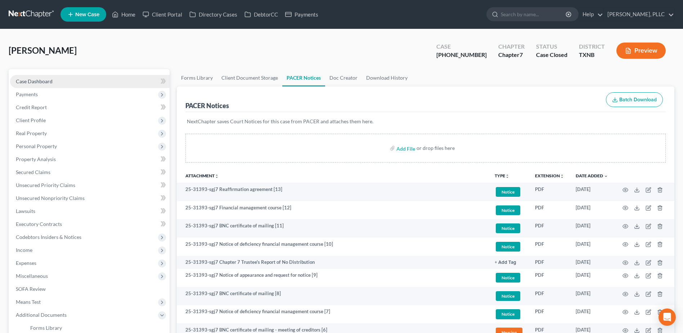
click at [41, 77] on link "Case Dashboard" at bounding box center [90, 81] width 160 height 13
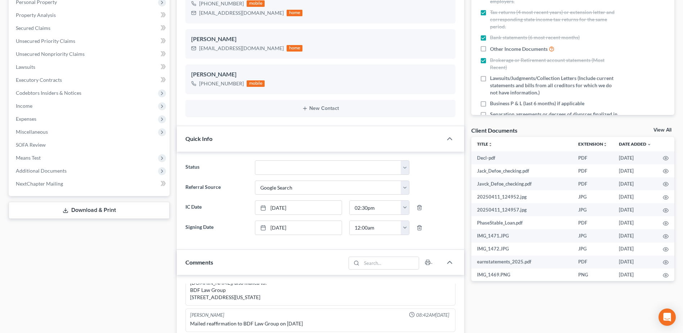
scroll to position [180, 0]
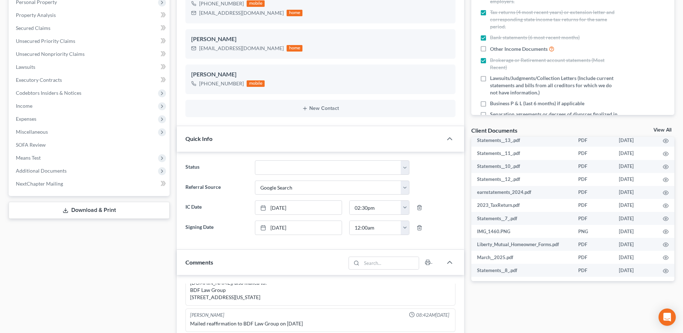
click at [523, 313] on div "Docs Tasks Events Timer 43% Completed Nothing here yet! Signed Engagement Debto…" at bounding box center [573, 299] width 210 height 748
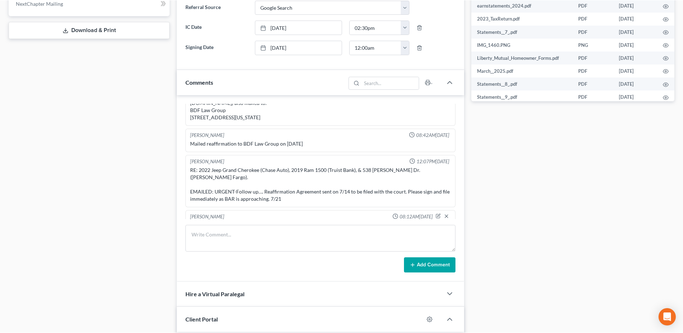
scroll to position [187, 0]
